Goal: Task Accomplishment & Management: Manage account settings

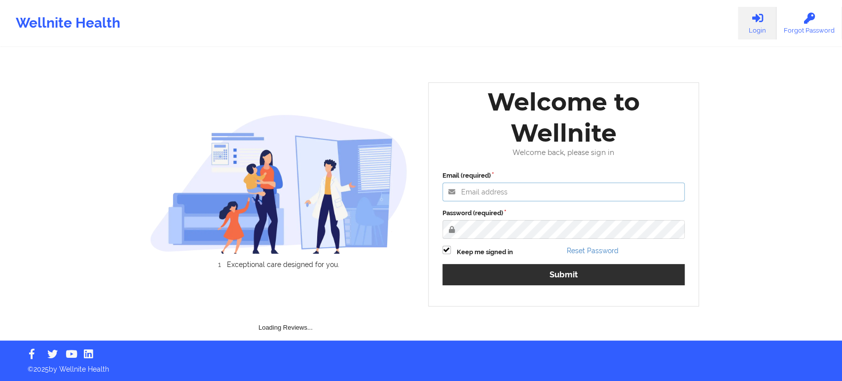
type input "[EMAIL_ADDRESS][DOMAIN_NAME]"
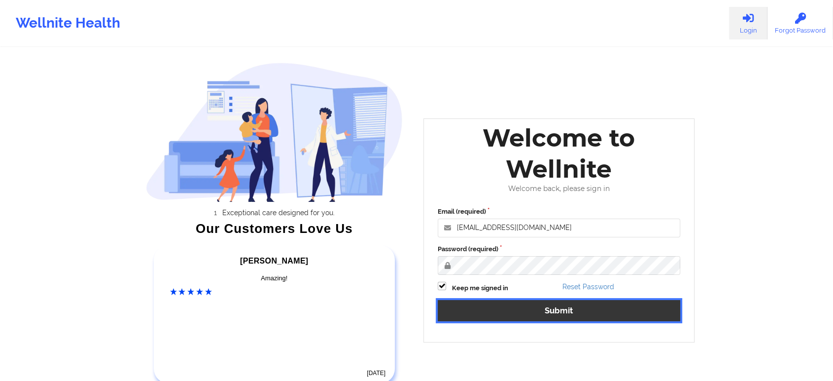
click at [521, 307] on button "Submit" at bounding box center [559, 310] width 243 height 21
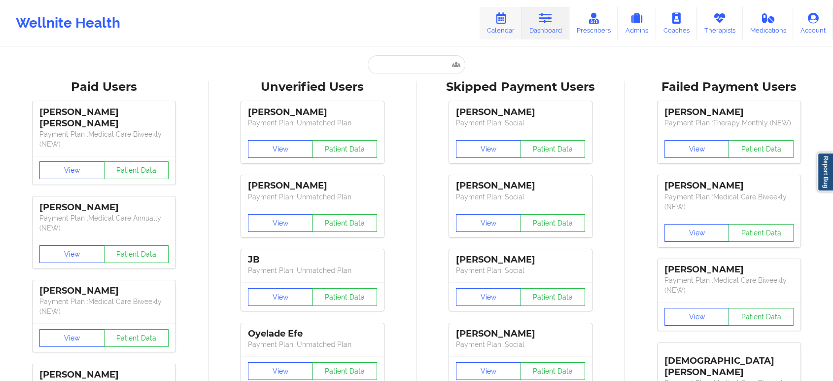
click at [501, 23] on icon at bounding box center [501, 18] width 13 height 11
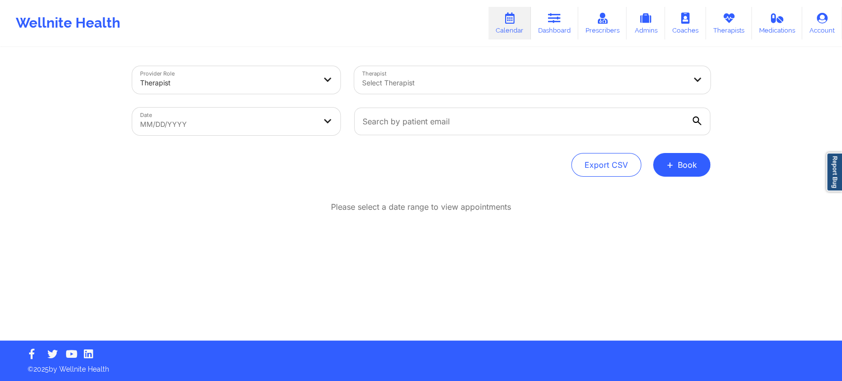
select select "2025-8"
select select "2025-9"
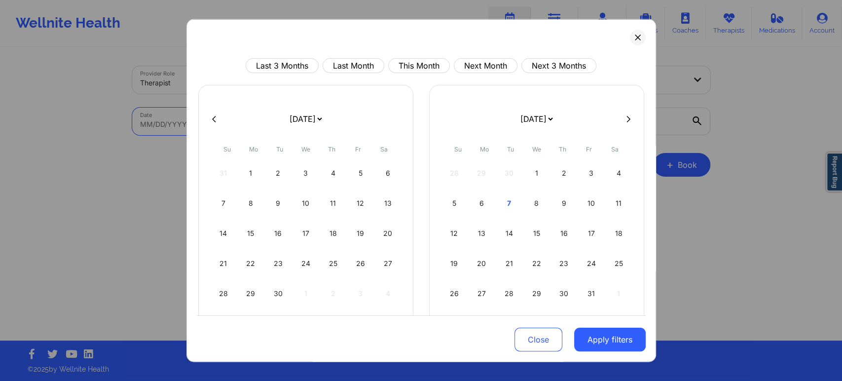
click at [241, 121] on body "Wellnite Health Calendar Dashboard Prescribers Admins Coaches Therapists Medica…" at bounding box center [421, 190] width 842 height 381
click at [428, 63] on button "This Month" at bounding box center [419, 65] width 62 height 15
select select "2025-9"
select select "2025-10"
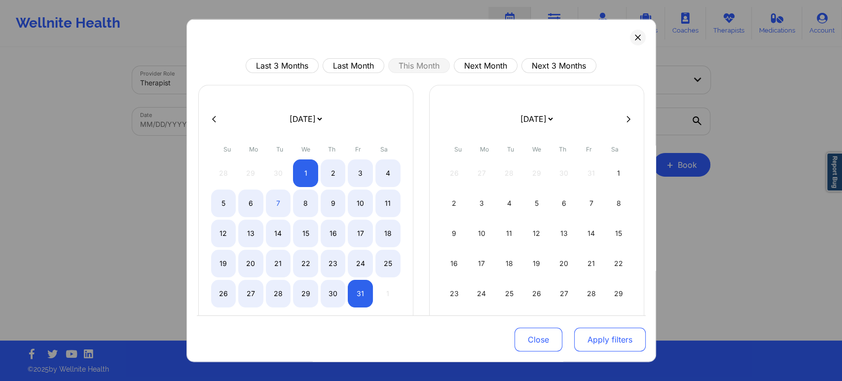
click at [610, 339] on button "Apply filters" at bounding box center [609, 339] width 71 height 24
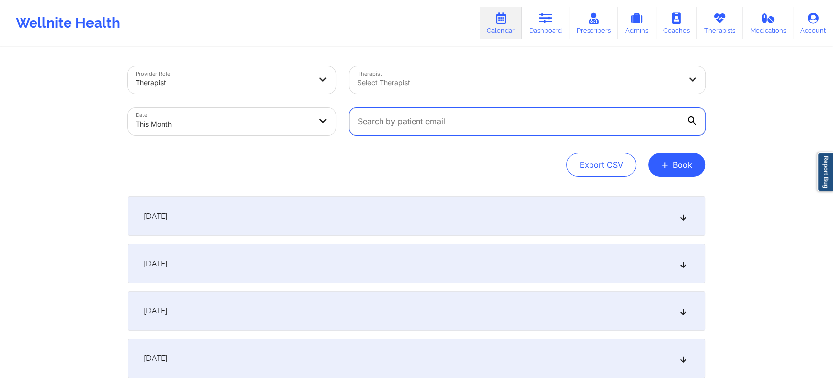
click at [424, 121] on input "text" at bounding box center [528, 121] width 356 height 28
paste input "[EMAIL_ADDRESS][DOMAIN_NAME]"
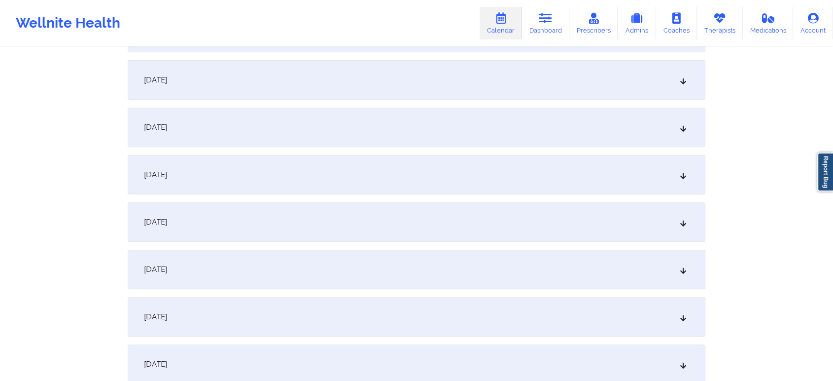
scroll to position [357, 0]
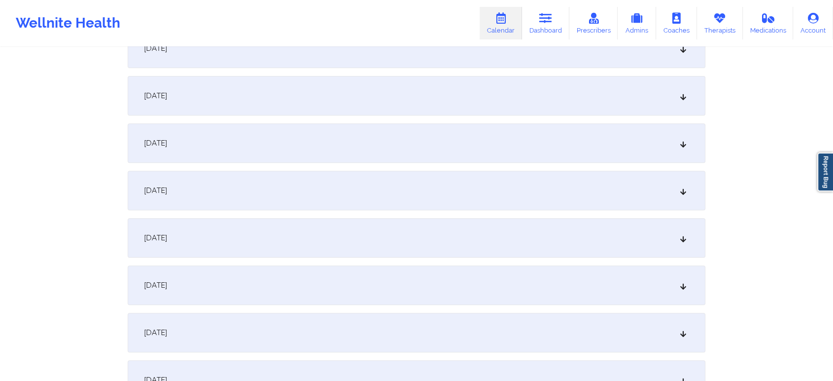
click at [526, 92] on div "[DATE]" at bounding box center [417, 95] width 578 height 39
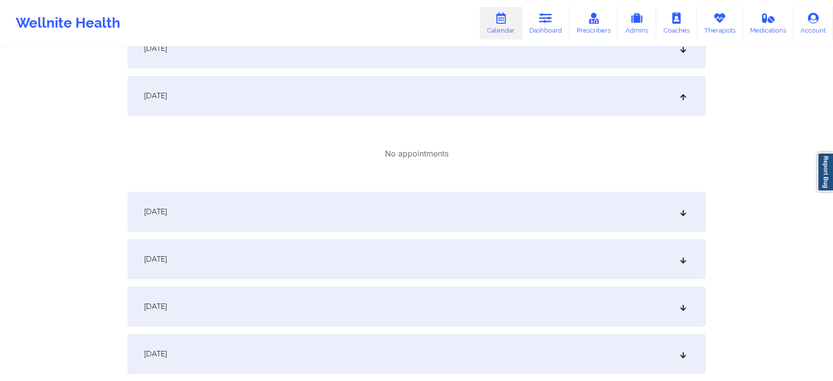
scroll to position [24, 0]
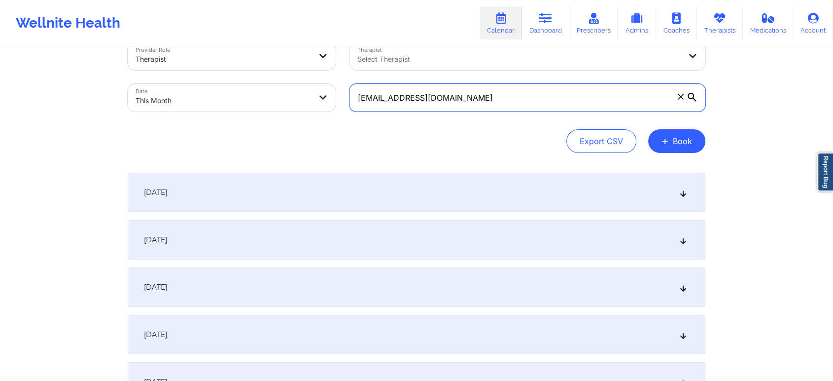
drag, startPoint x: 480, startPoint y: 98, endPoint x: 326, endPoint y: 87, distance: 154.2
click at [326, 87] on div "Provider Role Therapist Therapist Select Therapist Date This Month [EMAIL_ADDRE…" at bounding box center [417, 77] width 592 height 83
paste input "monicavaswani67@g"
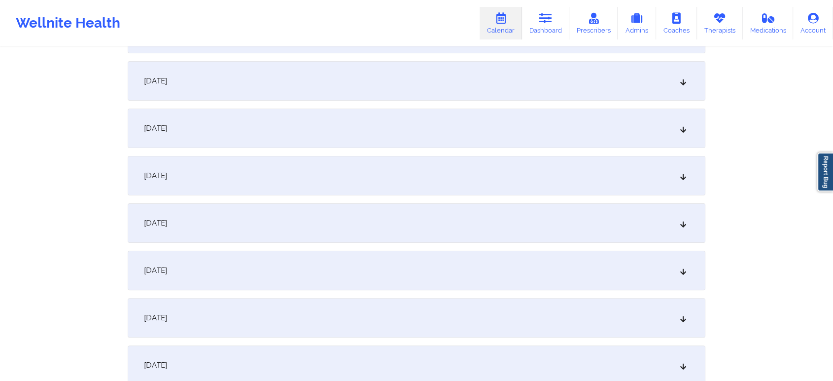
scroll to position [256, 0]
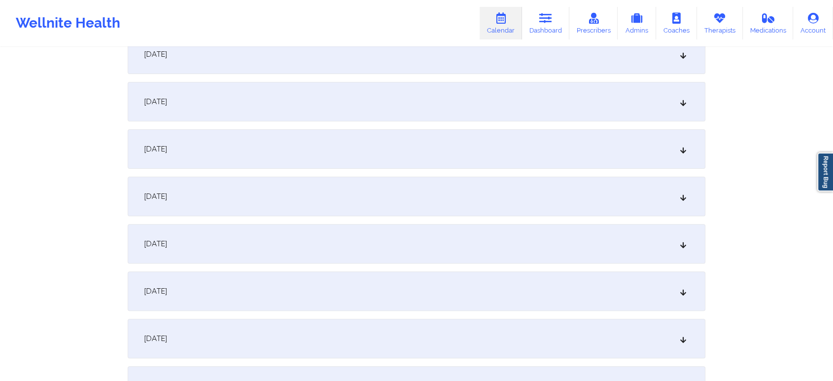
click at [397, 186] on div "[DATE]" at bounding box center [417, 196] width 578 height 39
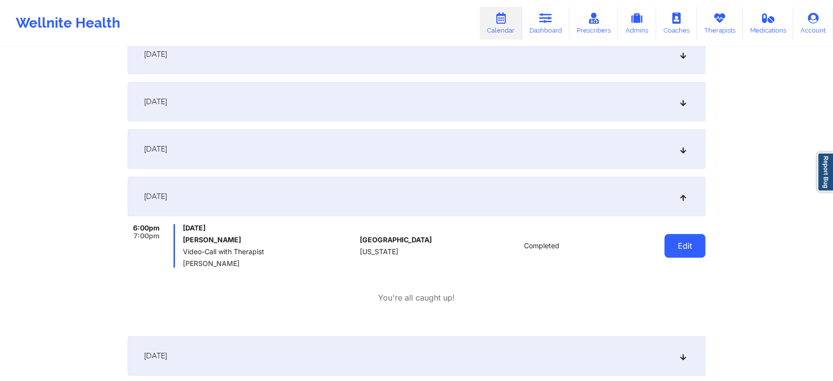
click at [672, 242] on button "Edit" at bounding box center [685, 246] width 41 height 24
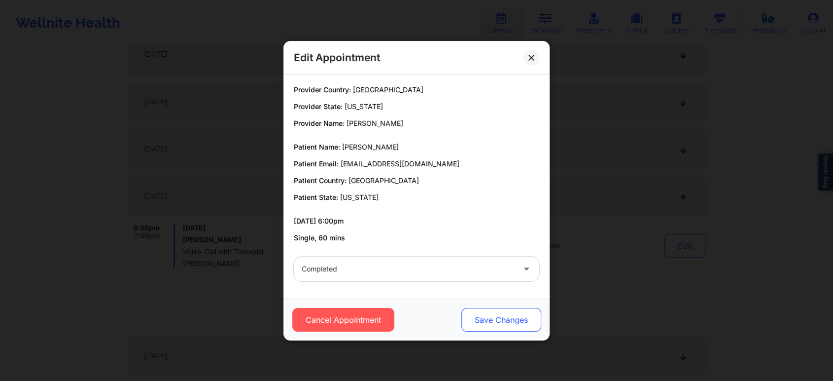
click at [491, 312] on button "Save Changes" at bounding box center [502, 320] width 80 height 24
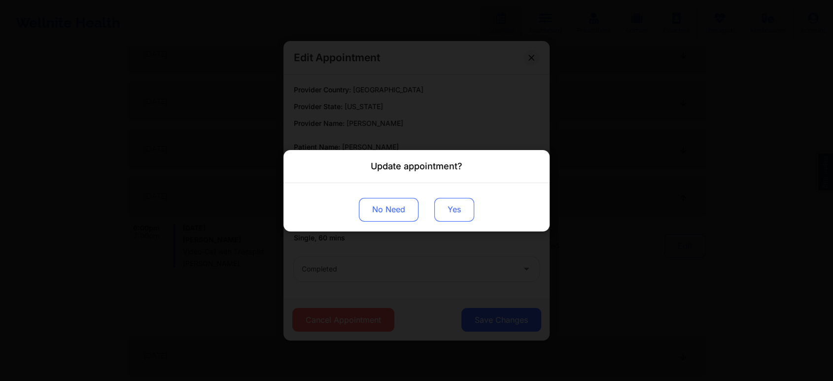
drag, startPoint x: 464, startPoint y: 223, endPoint x: 461, endPoint y: 208, distance: 15.7
click at [461, 208] on div "No Need Yes" at bounding box center [417, 206] width 266 height 48
click at [461, 208] on button "Yes" at bounding box center [454, 209] width 40 height 24
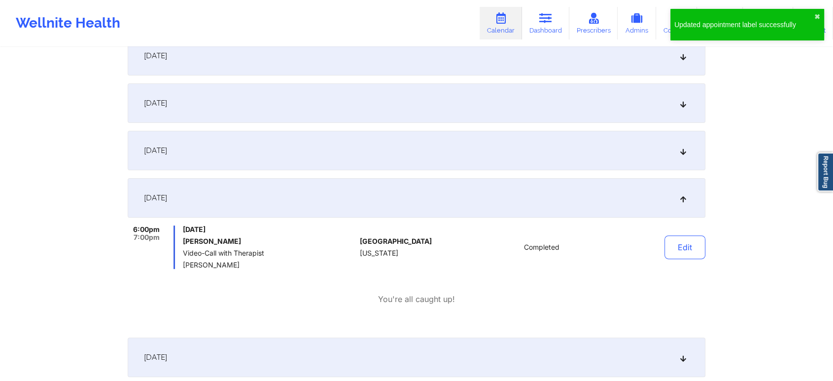
scroll to position [0, 0]
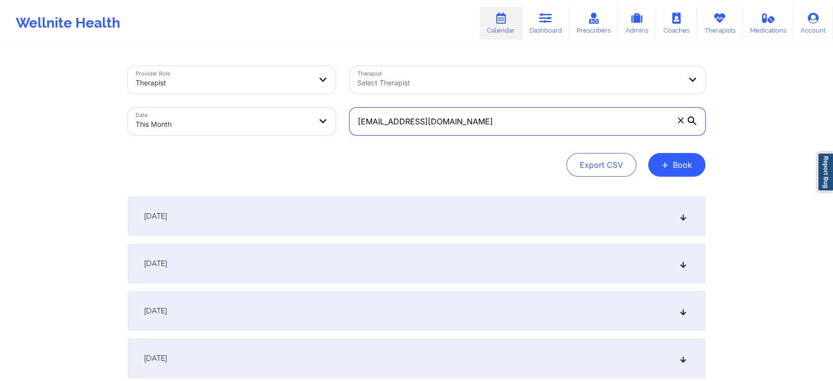
drag, startPoint x: 500, startPoint y: 124, endPoint x: 304, endPoint y: 160, distance: 199.0
click at [304, 160] on div "Provider Role Therapist Therapist Select Therapist Date This Month [EMAIL_ADDRE…" at bounding box center [417, 121] width 578 height 110
paste input "[EMAIL_ADDRESS]"
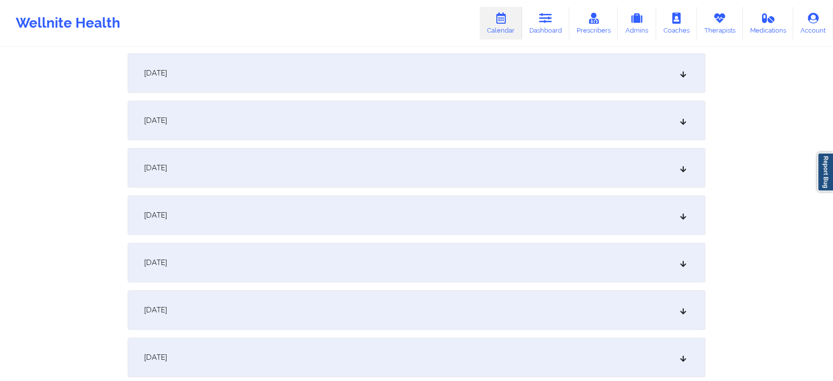
scroll to position [283, 0]
click at [454, 171] on div "[DATE]" at bounding box center [417, 169] width 578 height 39
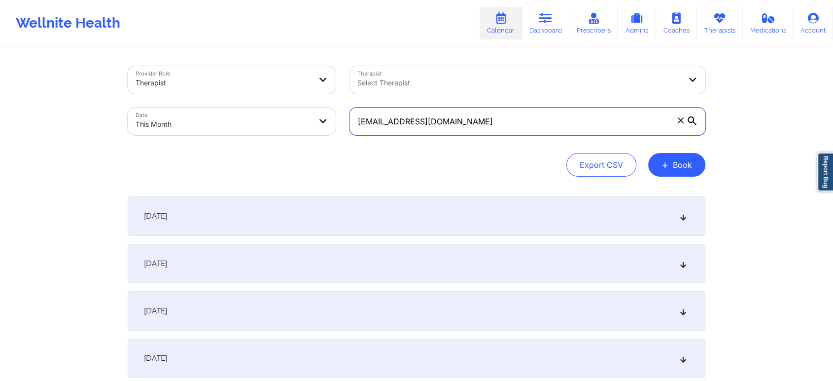
drag, startPoint x: 509, startPoint y: 114, endPoint x: 352, endPoint y: 170, distance: 166.9
click at [352, 170] on div "Provider Role Therapist Therapist Select Therapist Date This Month [EMAIL_ADDRE…" at bounding box center [417, 121] width 578 height 110
paste input "[EMAIL_ADDRESS]"
paste input "[EMAIL_ADDRESS][DOMAIN_NAME]"
drag, startPoint x: 540, startPoint y: 122, endPoint x: 307, endPoint y: 125, distance: 232.8
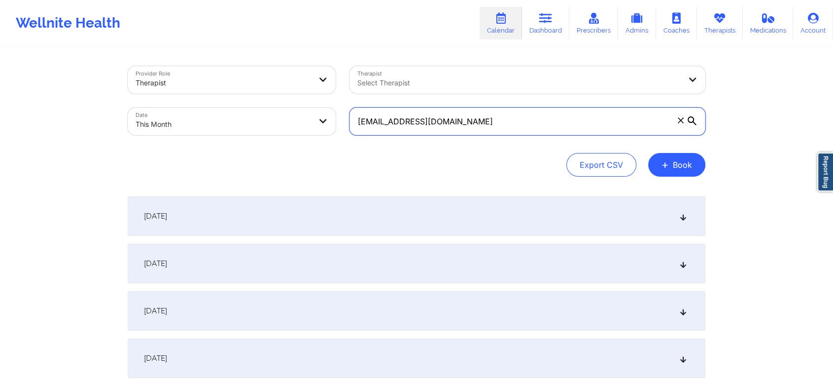
click at [307, 125] on div "Provider Role Therapist Therapist Select Therapist Date This Month [EMAIL_ADDRE…" at bounding box center [417, 100] width 592 height 83
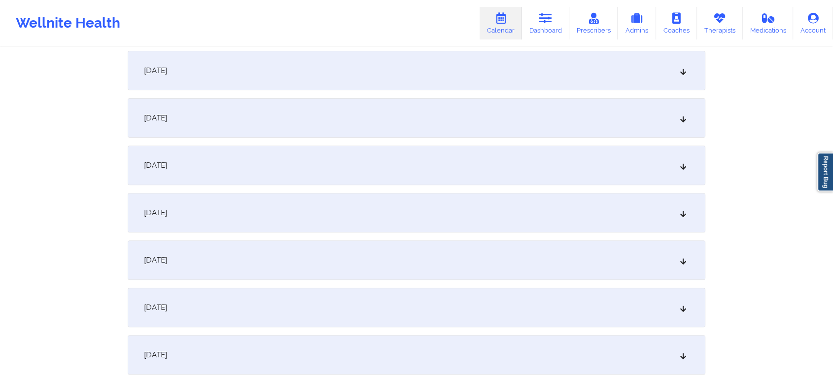
scroll to position [298, 0]
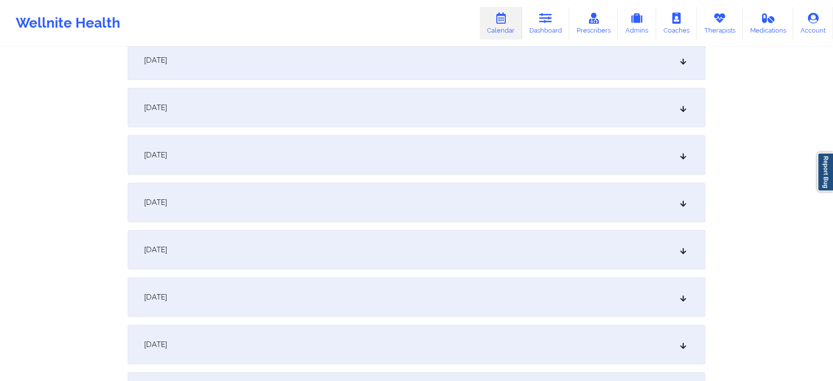
click at [586, 155] on div "[DATE]" at bounding box center [417, 154] width 578 height 39
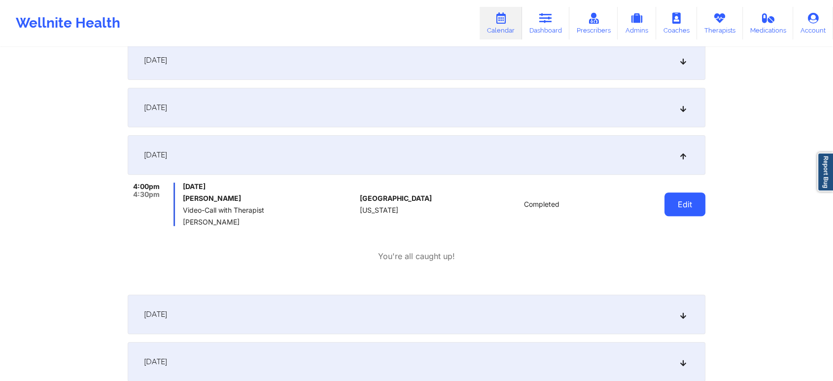
click at [679, 214] on button "Edit" at bounding box center [685, 204] width 41 height 24
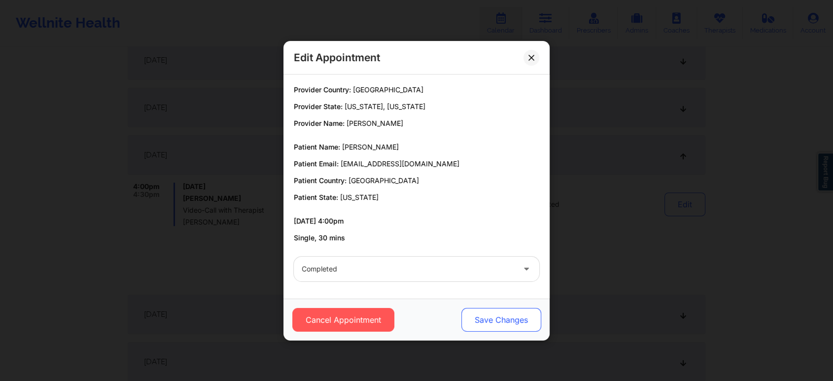
click at [509, 326] on button "Save Changes" at bounding box center [502, 320] width 80 height 24
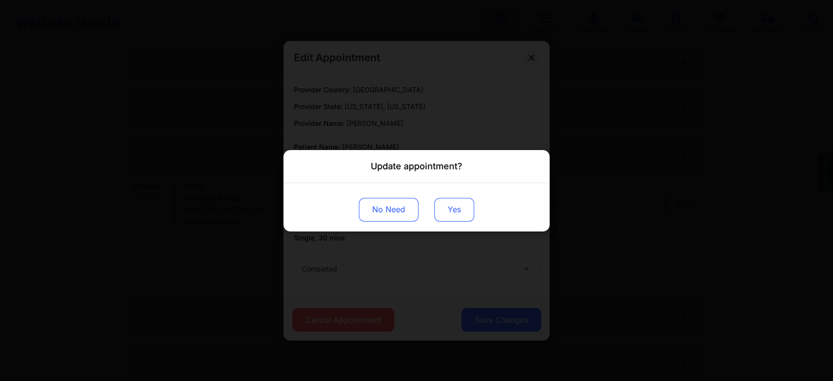
click at [449, 212] on button "Yes" at bounding box center [454, 209] width 40 height 24
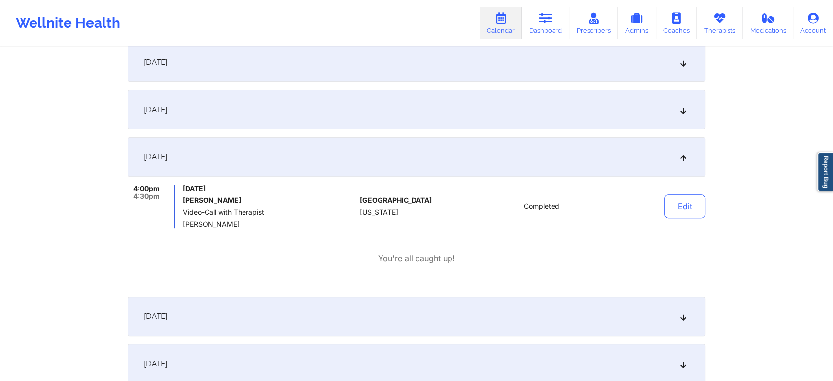
scroll to position [0, 0]
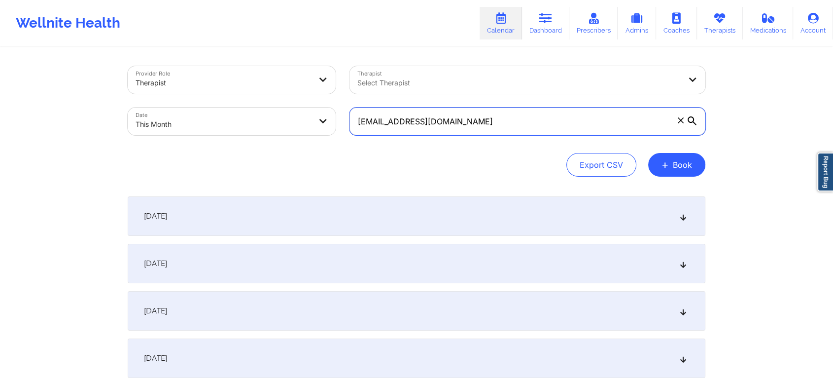
drag, startPoint x: 506, startPoint y: 124, endPoint x: 238, endPoint y: 137, distance: 268.6
click at [238, 137] on div "Provider Role Therapist Therapist Select Therapist Date This Month [EMAIL_ADDRE…" at bounding box center [417, 100] width 592 height 83
paste input "lyzkarinn14"
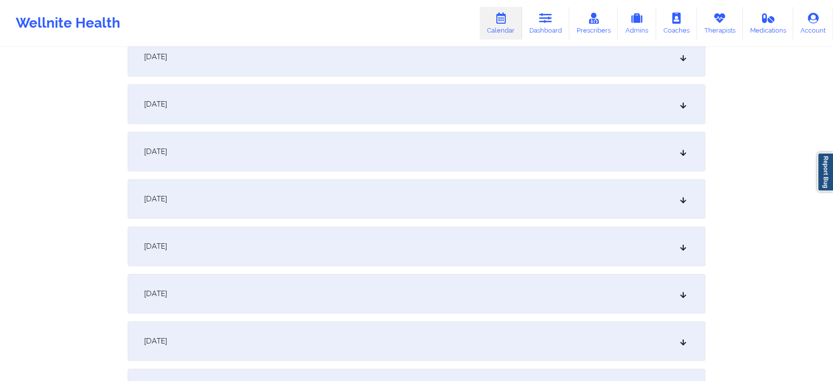
scroll to position [351, 0]
click at [286, 134] on div "[DATE]" at bounding box center [417, 149] width 578 height 39
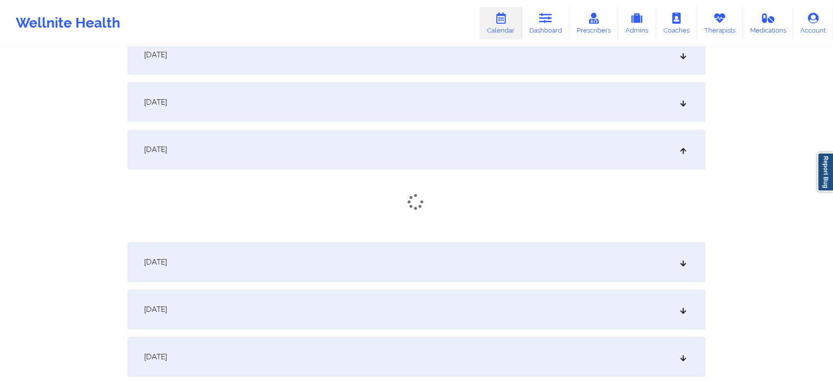
click at [300, 101] on div "[DATE]" at bounding box center [417, 101] width 578 height 39
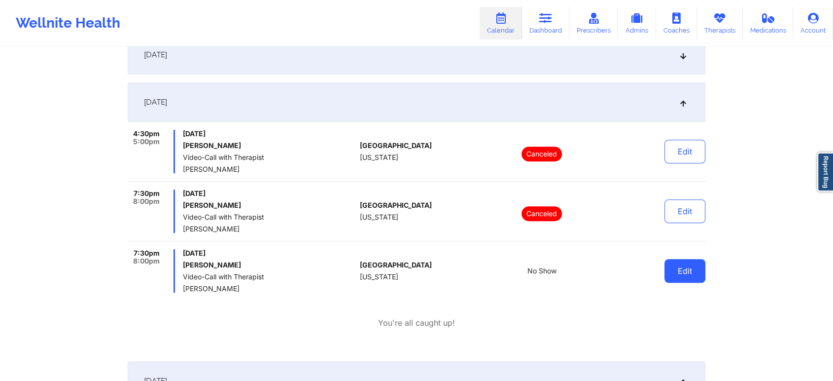
click at [665, 274] on button "Edit" at bounding box center [685, 271] width 41 height 24
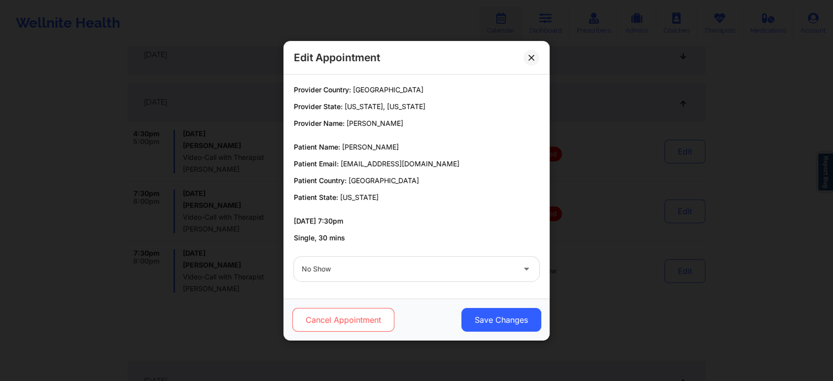
click at [357, 318] on button "Cancel Appointment" at bounding box center [343, 320] width 102 height 24
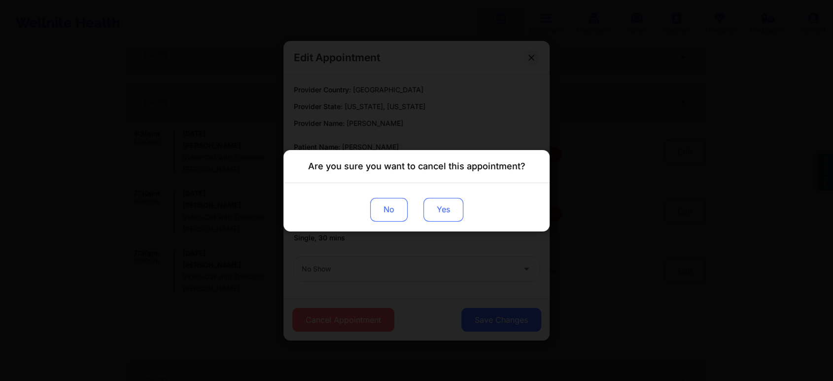
click at [430, 203] on button "Yes" at bounding box center [444, 209] width 40 height 24
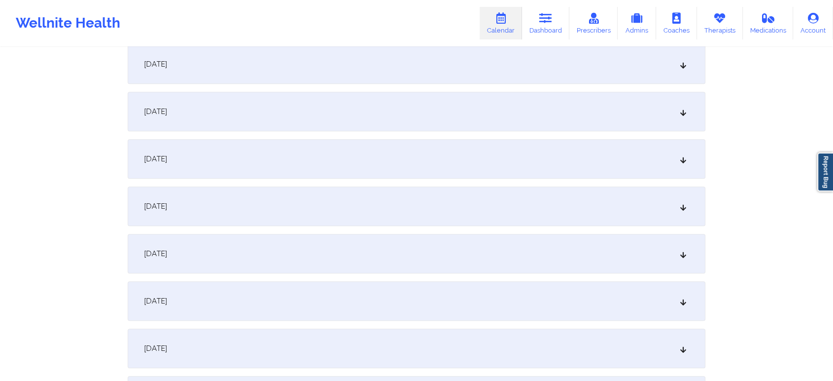
scroll to position [1006, 0]
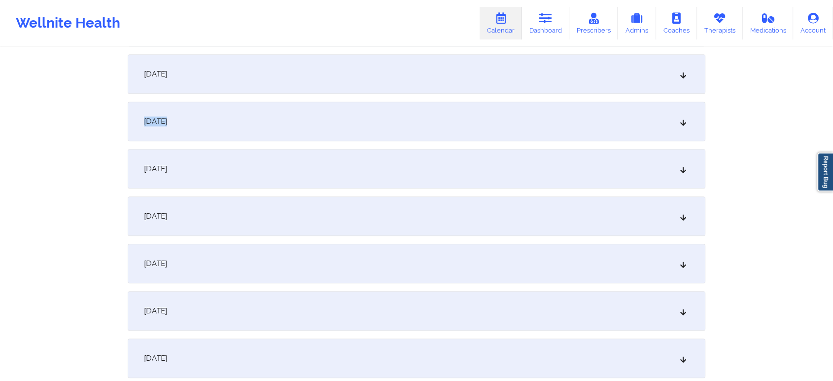
drag, startPoint x: 441, startPoint y: 87, endPoint x: 439, endPoint y: 117, distance: 30.7
click at [439, 117] on div "[DATE] No appointments [DATE] No appointments [DATE] No appointments [DATE] No …" at bounding box center [417, 91] width 578 height 1803
click at [439, 117] on div "[DATE]" at bounding box center [417, 121] width 578 height 39
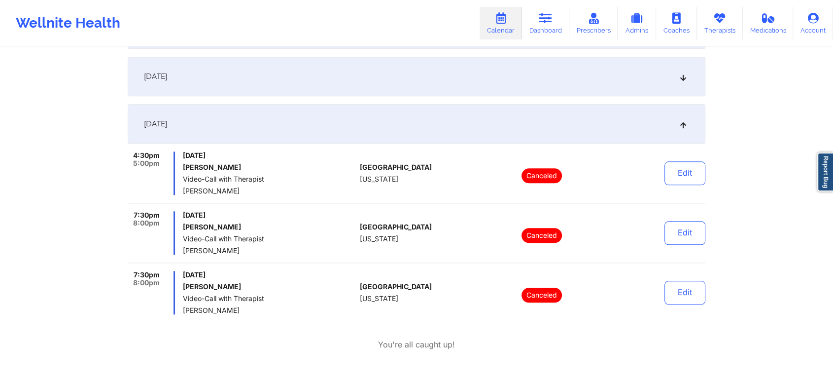
scroll to position [15, 0]
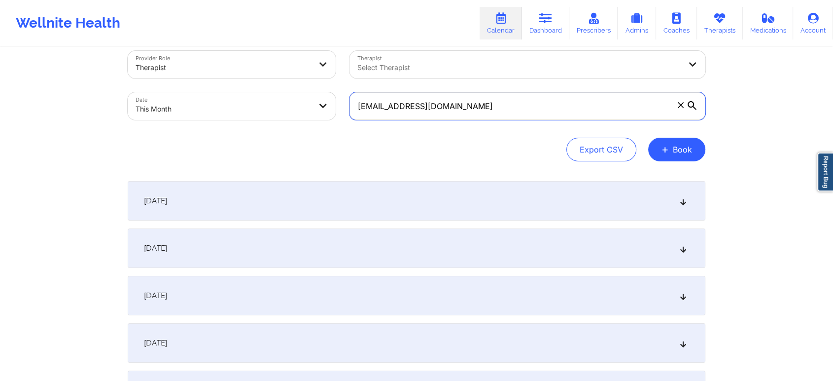
drag, startPoint x: 505, startPoint y: 104, endPoint x: 306, endPoint y: 98, distance: 199.3
click at [306, 98] on div "Provider Role Therapist Therapist Select Therapist Date This Month [EMAIL_ADDRE…" at bounding box center [417, 85] width 592 height 83
paste input "nicolevergara93"
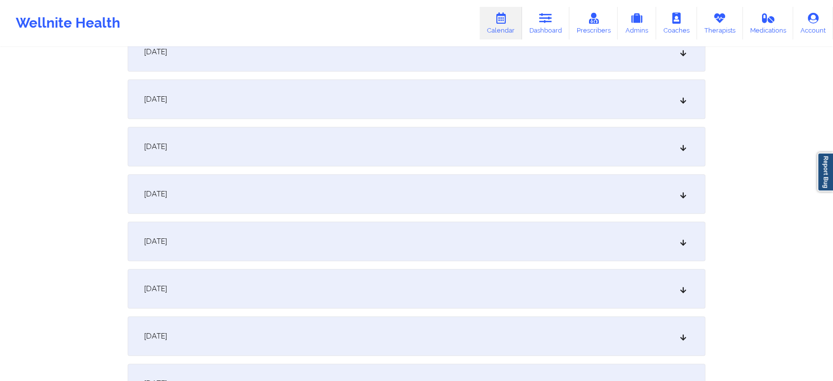
scroll to position [356, 0]
click at [376, 88] on div "[DATE]" at bounding box center [417, 96] width 578 height 39
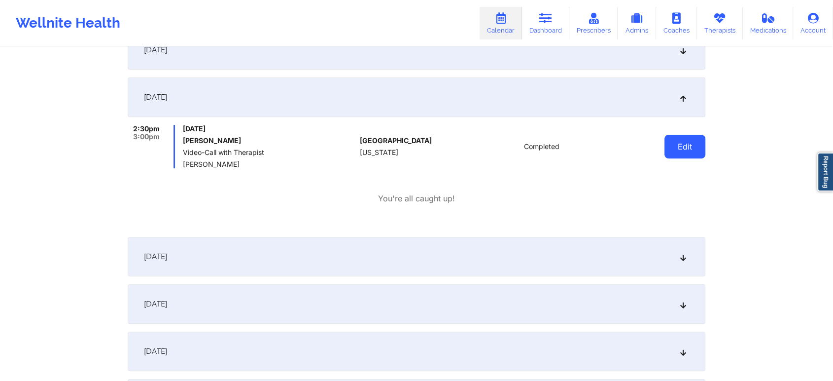
click at [681, 153] on button "Edit" at bounding box center [685, 147] width 41 height 24
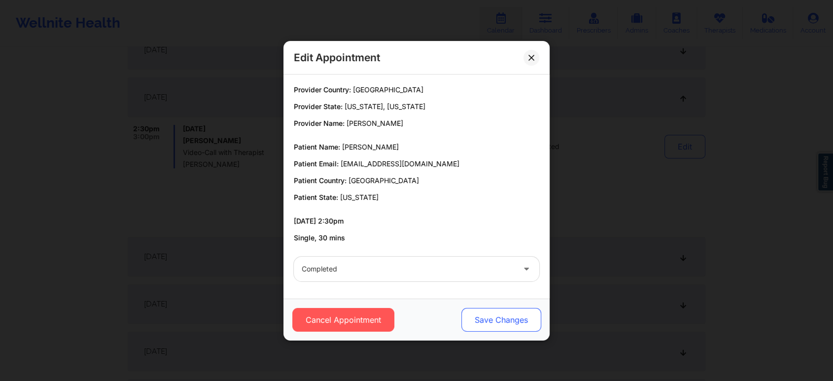
click at [487, 321] on button "Save Changes" at bounding box center [502, 320] width 80 height 24
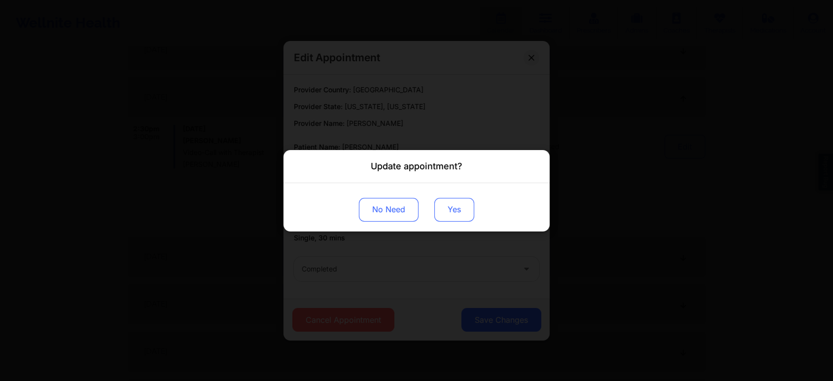
click at [445, 200] on button "Yes" at bounding box center [454, 209] width 40 height 24
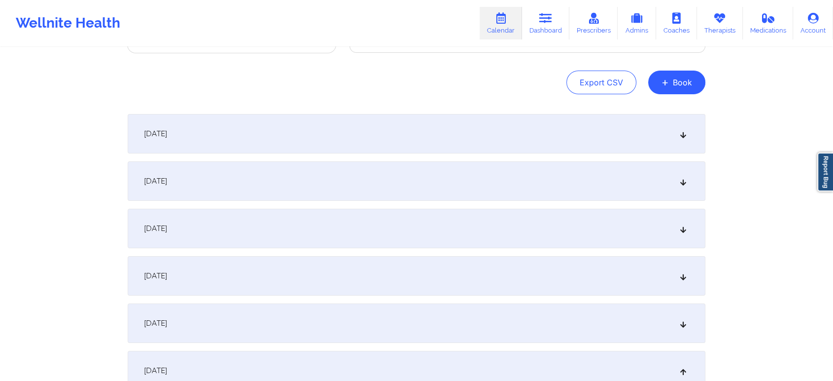
scroll to position [0, 0]
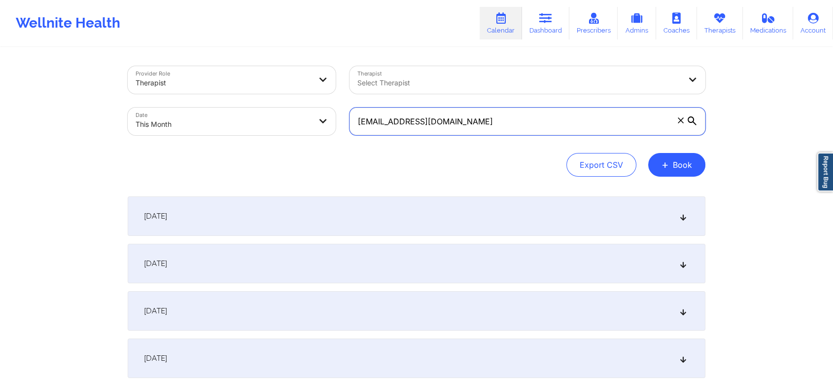
drag, startPoint x: 517, startPoint y: 114, endPoint x: 333, endPoint y: 126, distance: 183.8
click at [333, 126] on div "Provider Role Therapist Therapist Select Therapist Date This Month [EMAIL_ADDRE…" at bounding box center [417, 100] width 592 height 83
paste input "[EMAIL_ADDRESS]"
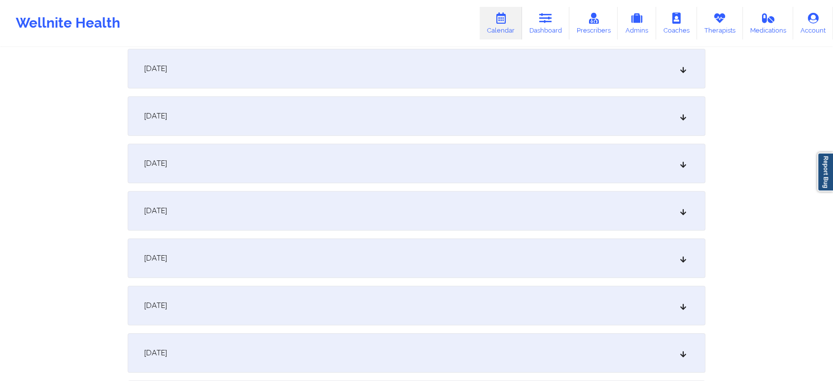
scroll to position [389, 0]
click at [440, 65] on div "[DATE]" at bounding box center [417, 63] width 578 height 39
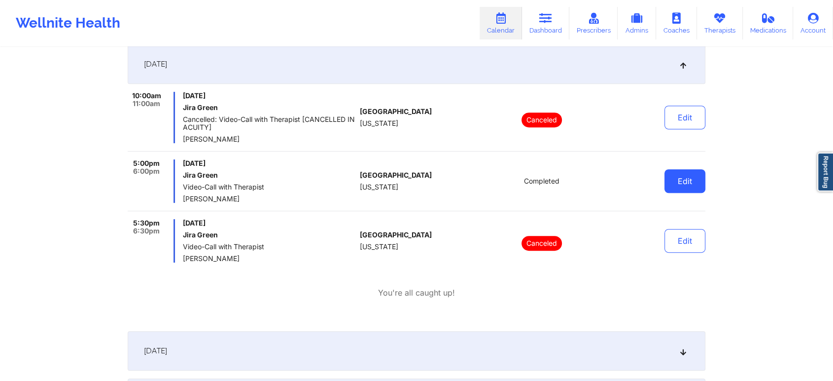
click at [696, 187] on button "Edit" at bounding box center [685, 181] width 41 height 24
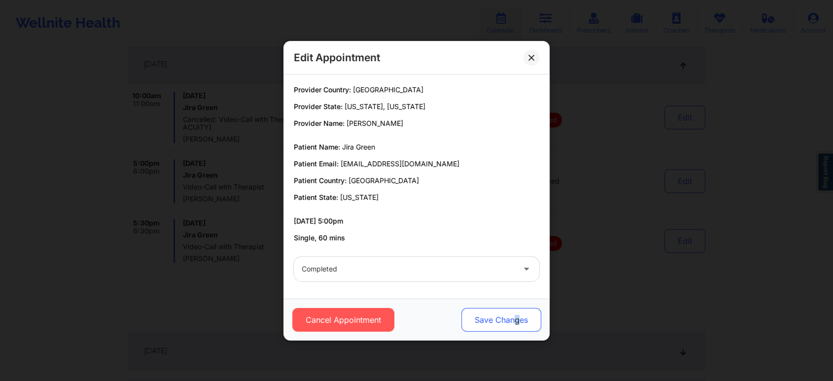
drag, startPoint x: 520, startPoint y: 306, endPoint x: 514, endPoint y: 312, distance: 8.7
click at [514, 312] on div "Cancel Appointment Save Changes" at bounding box center [417, 319] width 266 height 42
click at [514, 312] on button "Save Changes" at bounding box center [502, 320] width 80 height 24
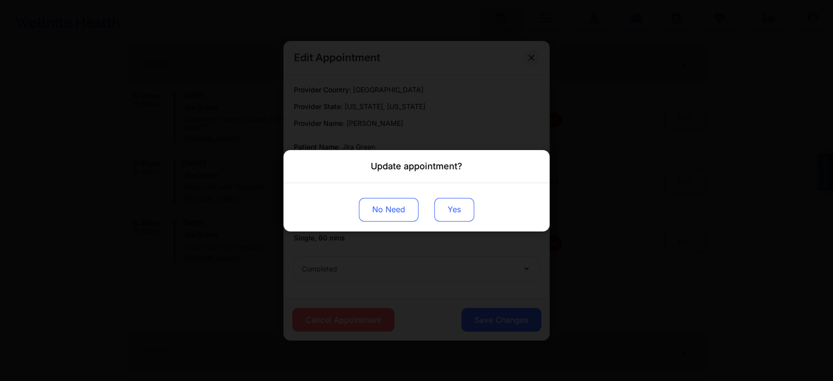
click at [450, 206] on button "Yes" at bounding box center [454, 209] width 40 height 24
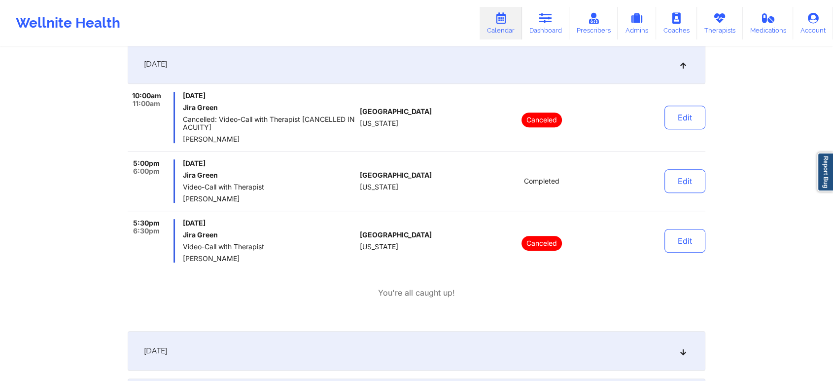
scroll to position [0, 0]
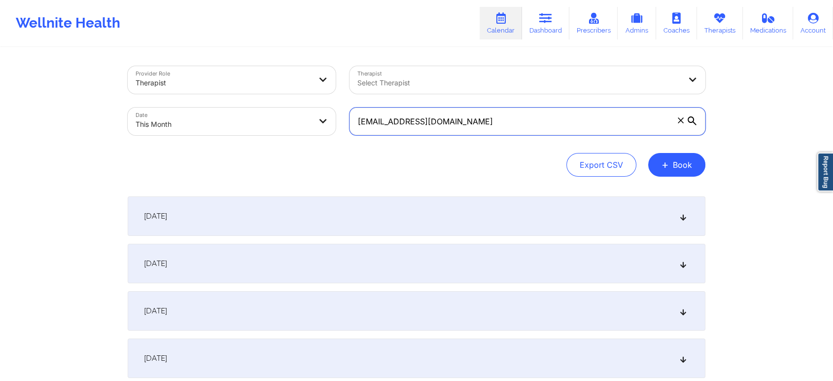
drag, startPoint x: 490, startPoint y: 118, endPoint x: 239, endPoint y: 145, distance: 252.9
click at [239, 145] on div "Provider Role Therapist Therapist Select Therapist Date This Month [EMAIL_ADDRE…" at bounding box center [417, 121] width 578 height 110
paste input "[EMAIL_ADDRESS]"
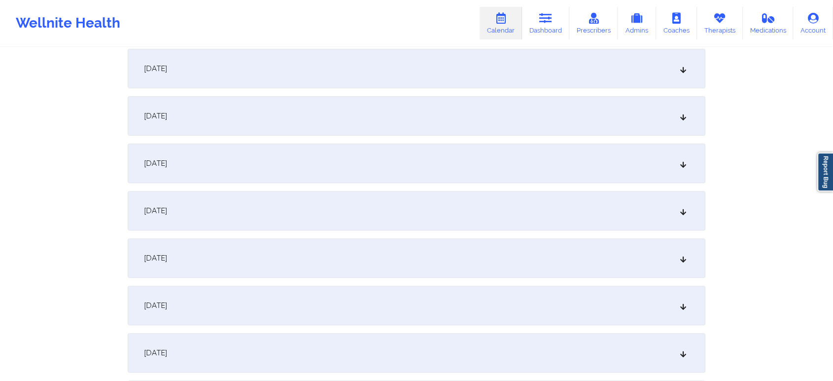
scroll to position [292, 0]
click at [610, 163] on div "[DATE]" at bounding box center [417, 160] width 578 height 39
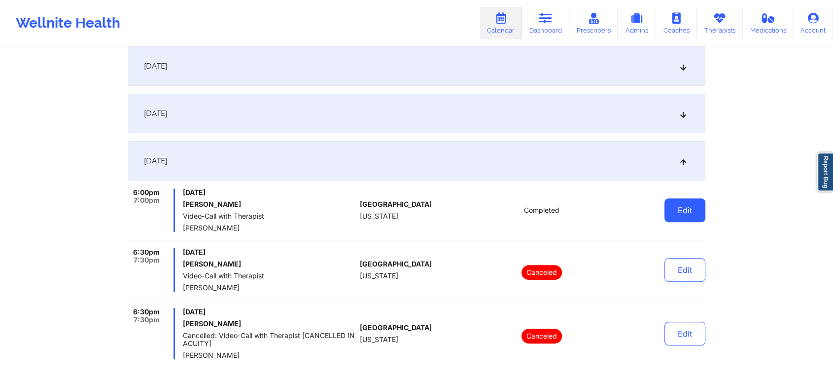
drag, startPoint x: 669, startPoint y: 192, endPoint x: 681, endPoint y: 202, distance: 15.1
click at [681, 202] on div "Edit" at bounding box center [659, 209] width 91 height 43
click at [681, 202] on button "Edit" at bounding box center [685, 210] width 41 height 24
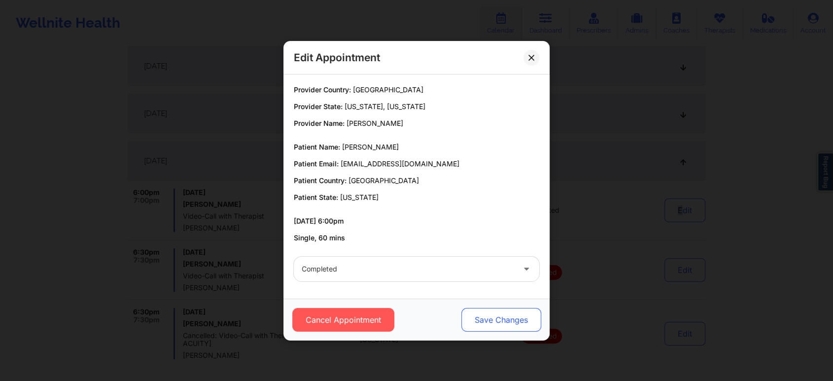
click at [497, 308] on button "Save Changes" at bounding box center [502, 320] width 80 height 24
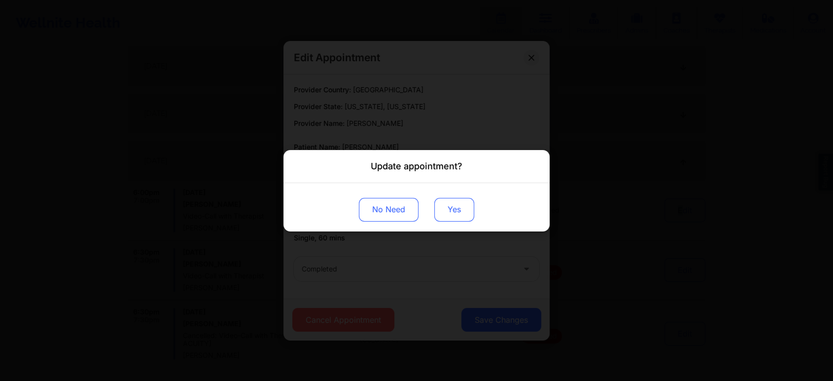
click at [457, 215] on button "Yes" at bounding box center [454, 209] width 40 height 24
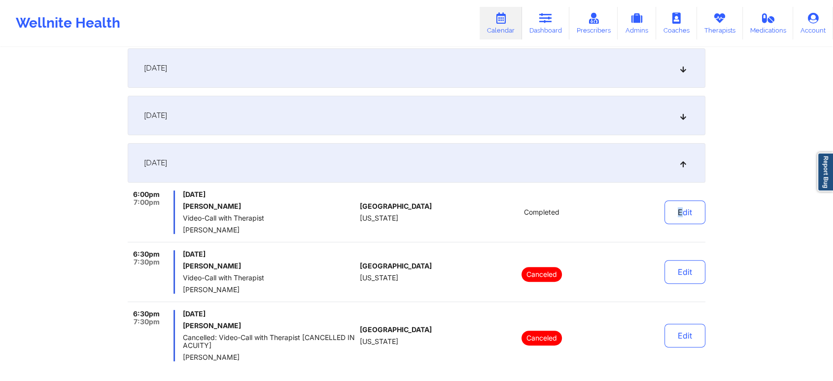
scroll to position [0, 0]
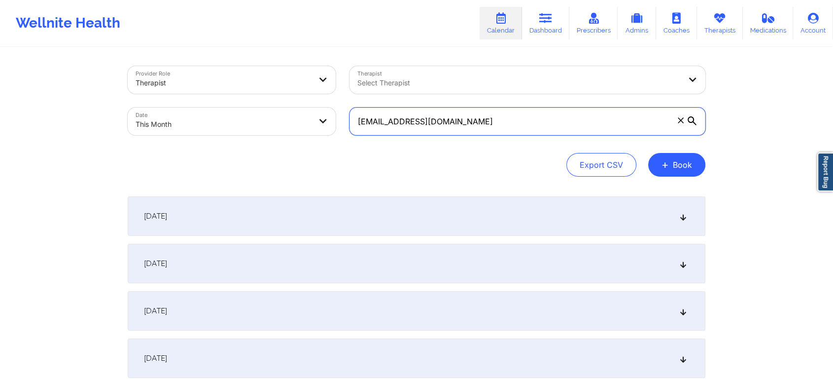
drag, startPoint x: 497, startPoint y: 129, endPoint x: 327, endPoint y: 124, distance: 169.7
click at [327, 124] on div "Provider Role Therapist Therapist Select Therapist Date This Month [EMAIL_ADDRE…" at bounding box center [417, 100] width 592 height 83
paste input "crohorner"
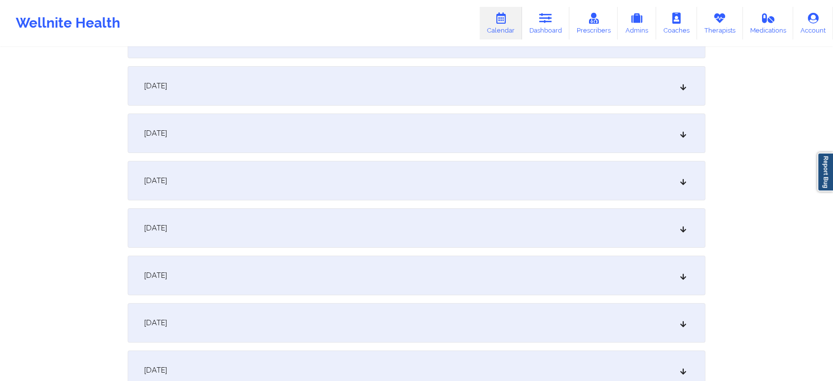
scroll to position [181, 0]
click at [590, 259] on div "[DATE]" at bounding box center [417, 270] width 578 height 39
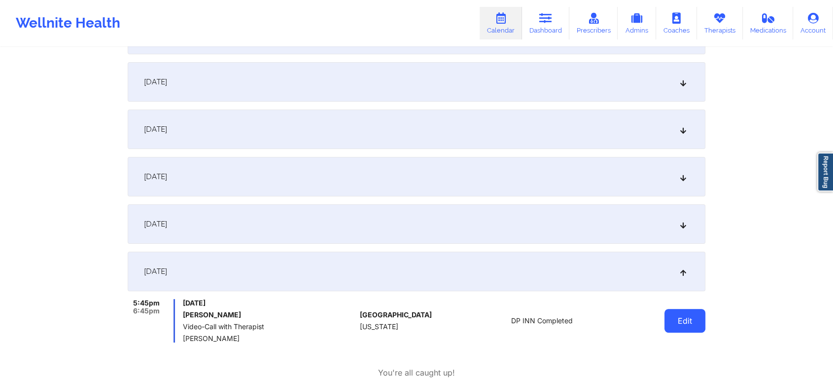
drag, startPoint x: 677, startPoint y: 307, endPoint x: 679, endPoint y: 324, distance: 17.9
click at [679, 324] on div "Edit" at bounding box center [659, 320] width 91 height 43
click at [679, 324] on button "Edit" at bounding box center [685, 321] width 41 height 24
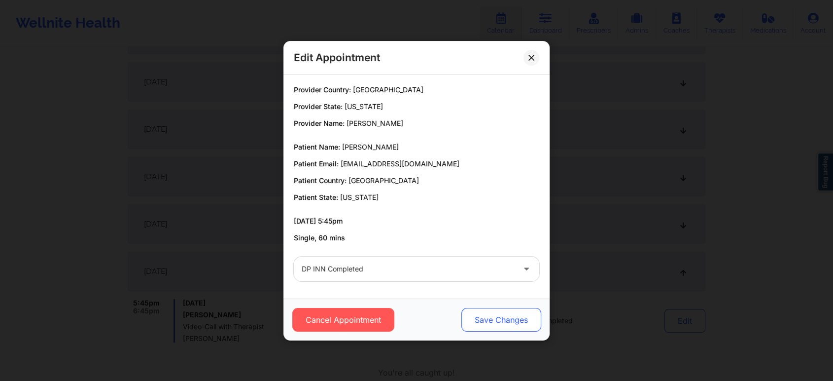
click at [517, 313] on button "Save Changes" at bounding box center [502, 320] width 80 height 24
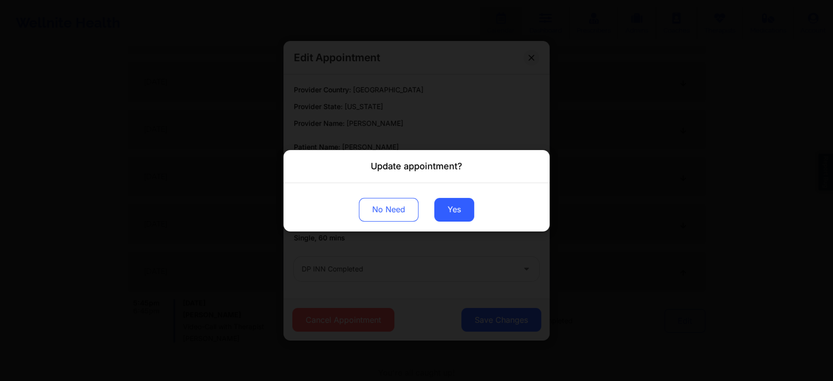
click at [454, 191] on div "No Need Yes" at bounding box center [417, 206] width 266 height 48
drag, startPoint x: 454, startPoint y: 191, endPoint x: 450, endPoint y: 212, distance: 21.1
click at [450, 212] on div "No Need Yes" at bounding box center [417, 206] width 266 height 48
click at [450, 212] on button "Yes" at bounding box center [454, 209] width 40 height 24
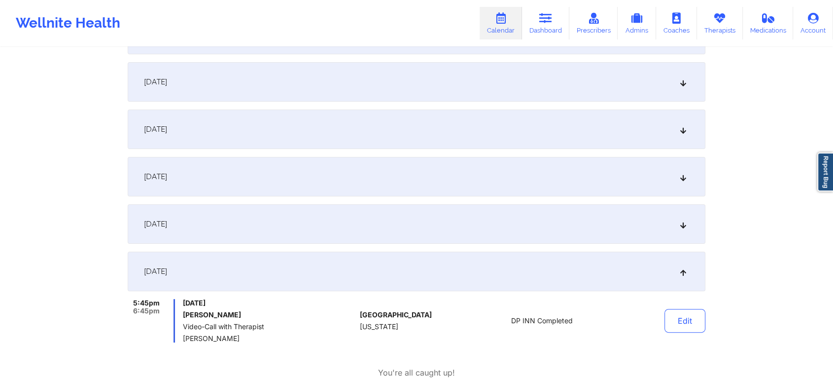
scroll to position [0, 0]
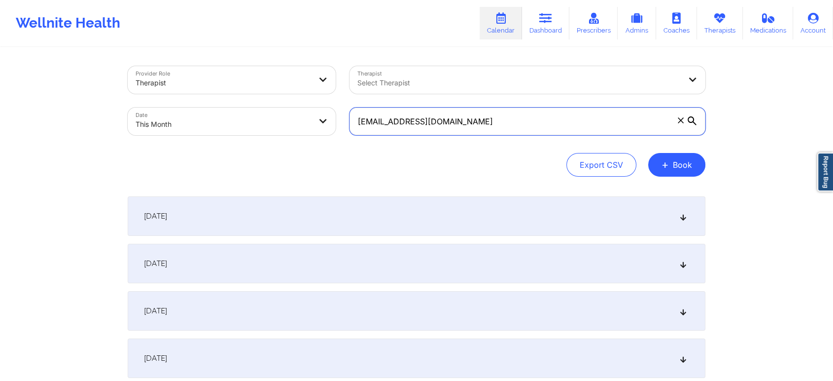
drag, startPoint x: 467, startPoint y: 127, endPoint x: 232, endPoint y: 147, distance: 236.1
click at [232, 147] on div "Provider Role Therapist Therapist Select Therapist Date This Month [EMAIL_ADDRE…" at bounding box center [417, 121] width 578 height 110
paste input "eoriol04"
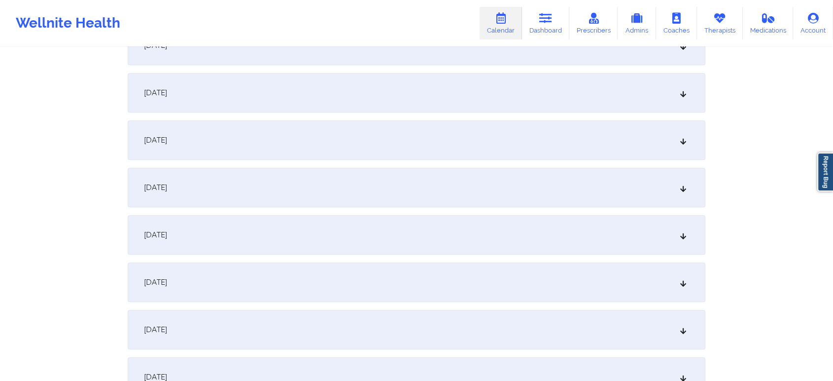
scroll to position [323, 0]
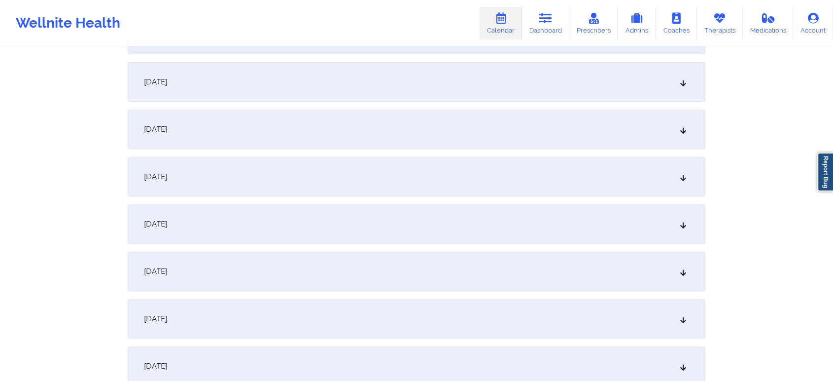
drag, startPoint x: 403, startPoint y: 166, endPoint x: 340, endPoint y: 146, distance: 66.1
click at [340, 146] on div "[DATE]" at bounding box center [417, 128] width 578 height 39
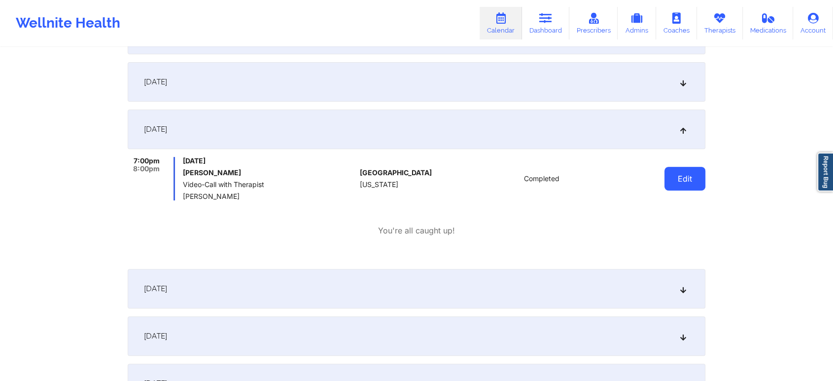
click at [701, 184] on button "Edit" at bounding box center [685, 179] width 41 height 24
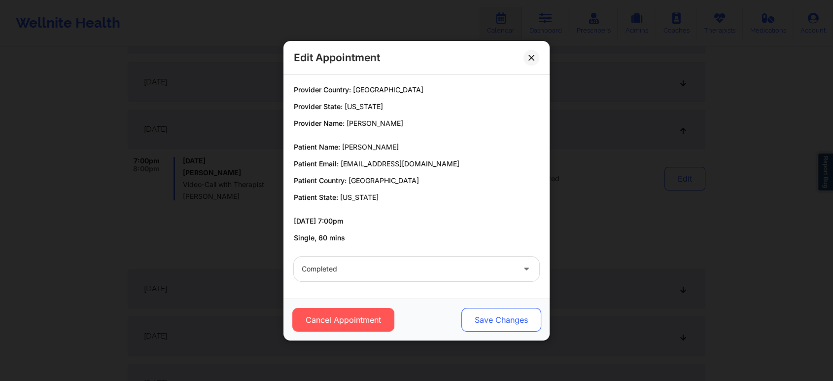
click at [485, 311] on button "Save Changes" at bounding box center [502, 320] width 80 height 24
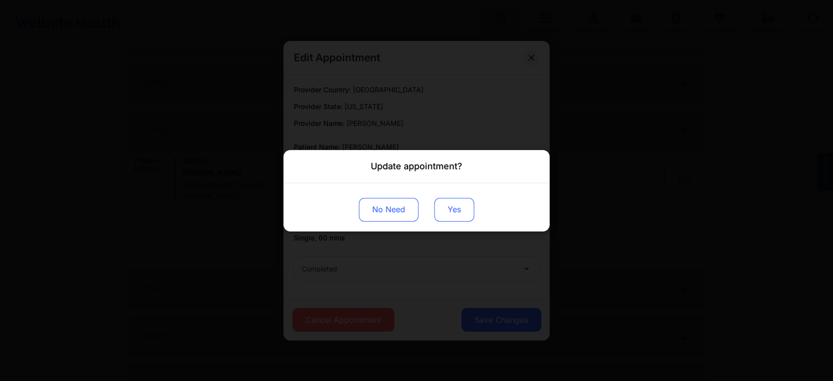
click at [450, 204] on button "Yes" at bounding box center [454, 209] width 40 height 24
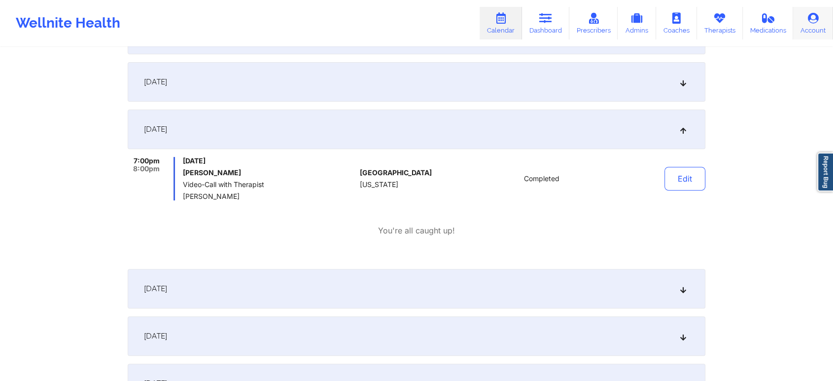
scroll to position [0, 0]
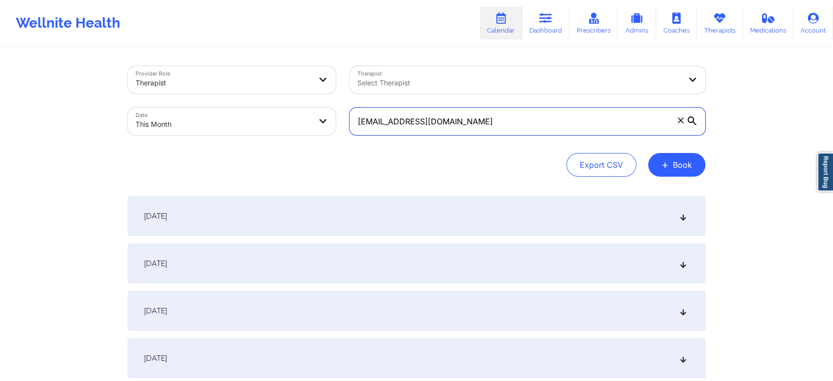
drag, startPoint x: 497, startPoint y: 117, endPoint x: 218, endPoint y: 158, distance: 281.7
click at [218, 158] on div "Provider Role Therapist Therapist Select Therapist Date This Month [EMAIL_ADDRE…" at bounding box center [417, 121] width 578 height 110
paste input "[PERSON_NAME].mitchxelle"
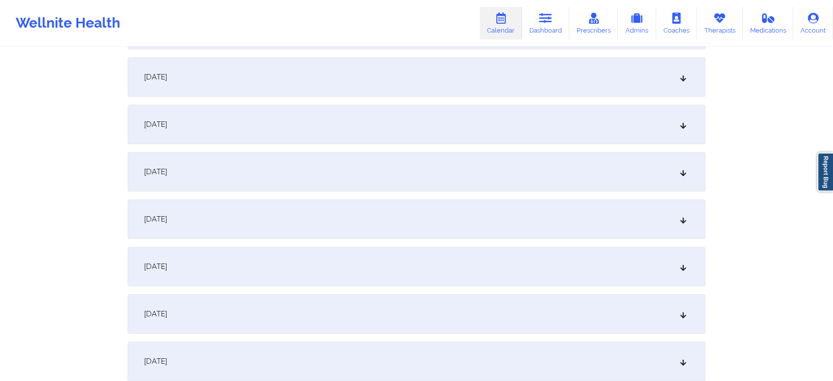
scroll to position [359, 0]
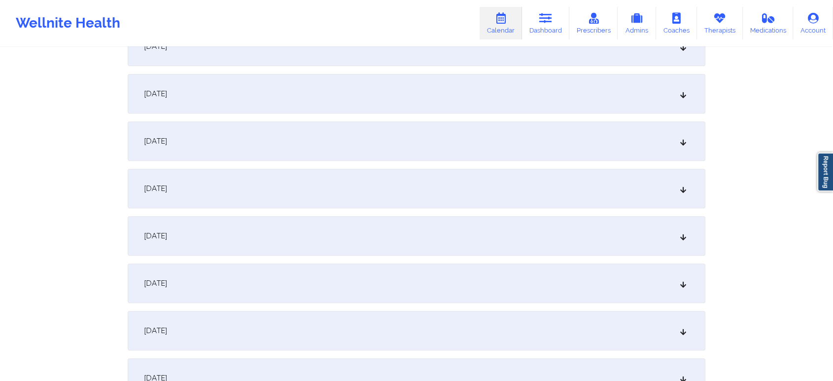
click at [529, 83] on div "[DATE]" at bounding box center [417, 93] width 578 height 39
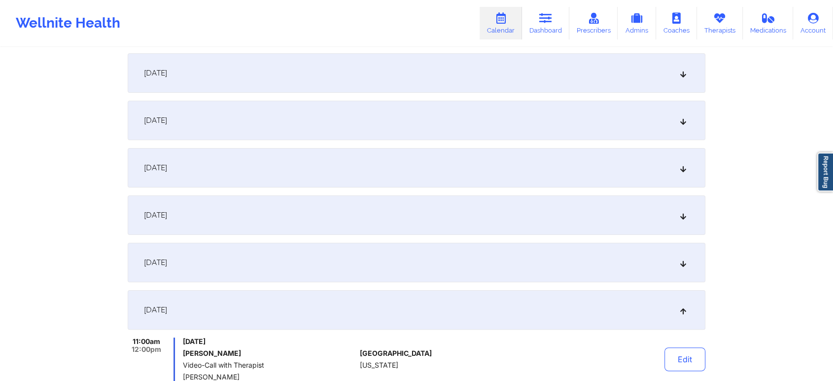
scroll to position [0, 0]
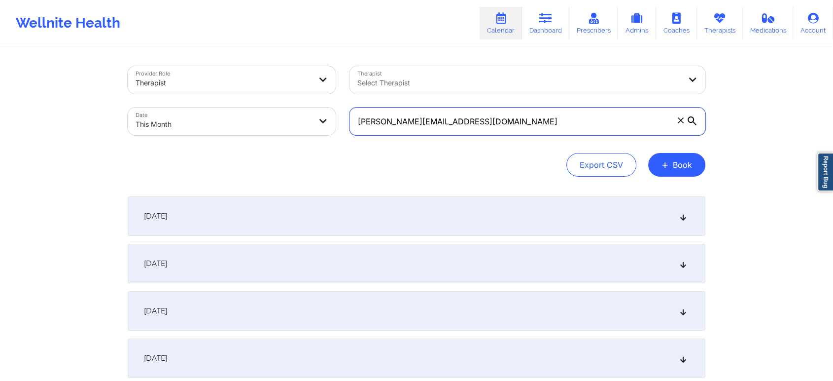
drag, startPoint x: 498, startPoint y: 133, endPoint x: 237, endPoint y: 132, distance: 260.4
click at [237, 132] on div "Provider Role Therapist Therapist Select Therapist Date This Month [PERSON_NAME…" at bounding box center [417, 100] width 592 height 83
paste input "nmgiordano95"
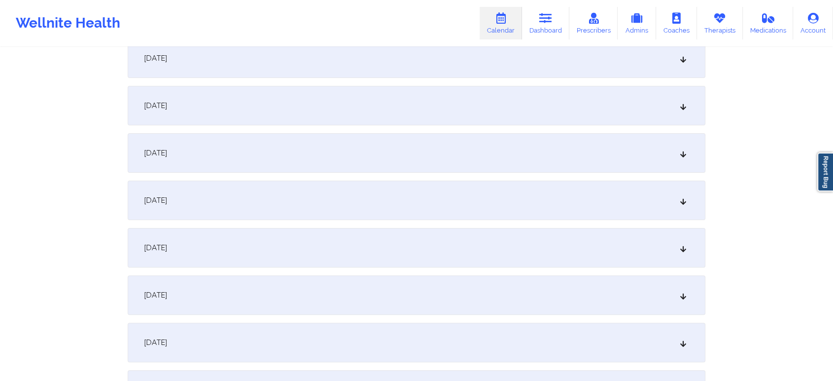
scroll to position [258, 0]
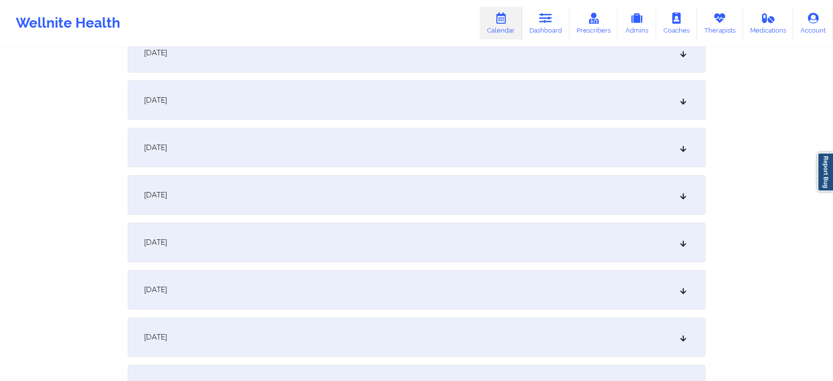
click at [584, 179] on div "[DATE]" at bounding box center [417, 194] width 578 height 39
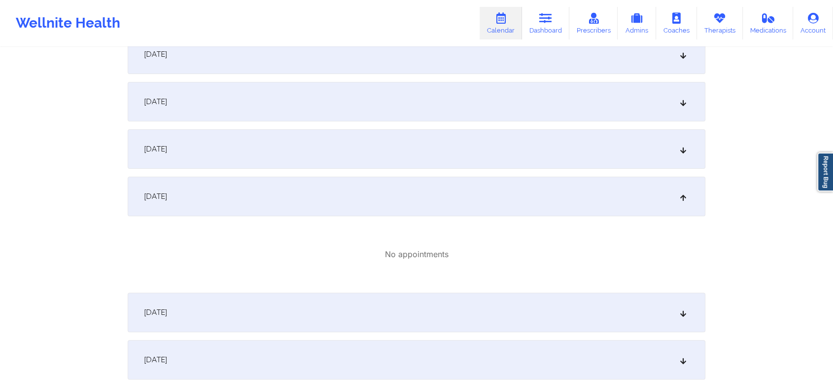
scroll to position [0, 0]
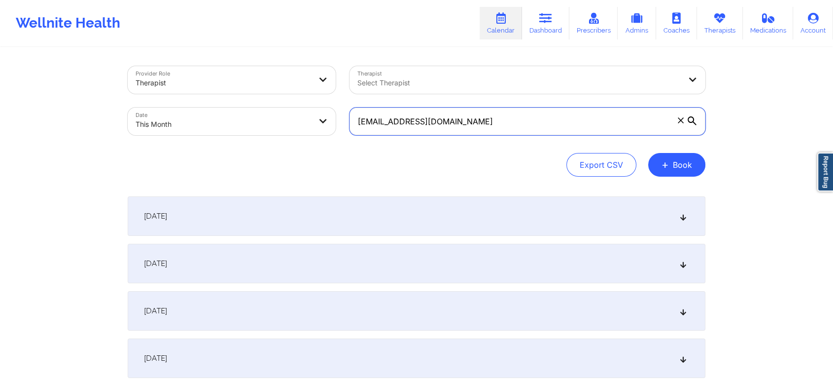
drag, startPoint x: 485, startPoint y: 116, endPoint x: 233, endPoint y: 111, distance: 252.0
click at [233, 111] on div "Provider Role Therapist Therapist Select Therapist Date This Month [EMAIL_ADDRE…" at bounding box center [417, 100] width 592 height 83
paste input "radtech9796"
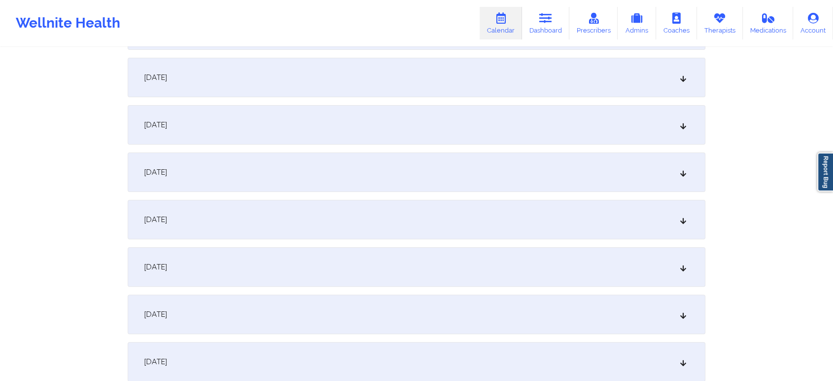
scroll to position [190, 0]
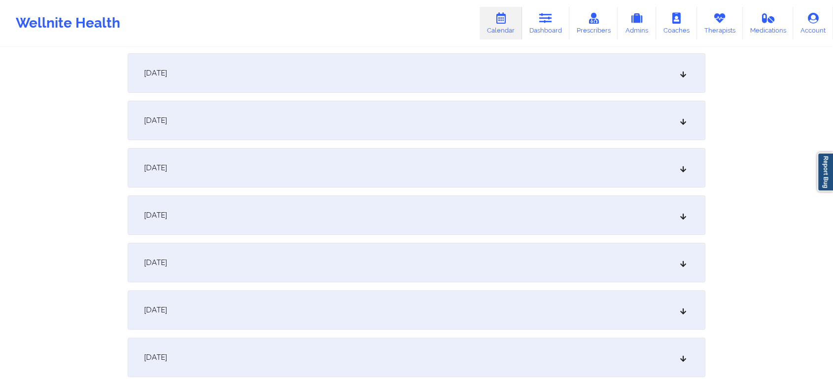
click at [341, 244] on div "[DATE]" at bounding box center [417, 262] width 578 height 39
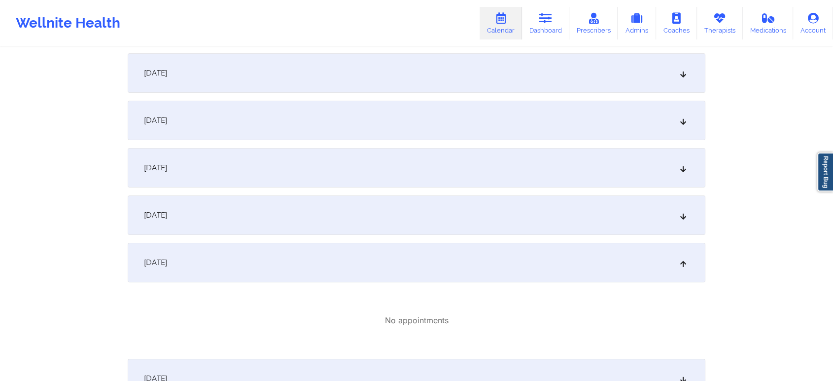
scroll to position [0, 0]
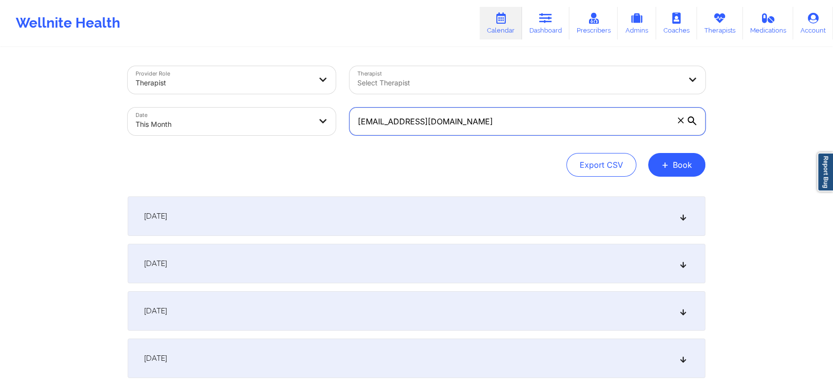
drag, startPoint x: 569, startPoint y: 133, endPoint x: 300, endPoint y: 154, distance: 269.0
click at [300, 154] on div "Provider Role Therapist Therapist Select Therapist Date This Month [EMAIL_ADDRE…" at bounding box center [417, 121] width 578 height 110
paste input "[EMAIL_ADDRESS]"
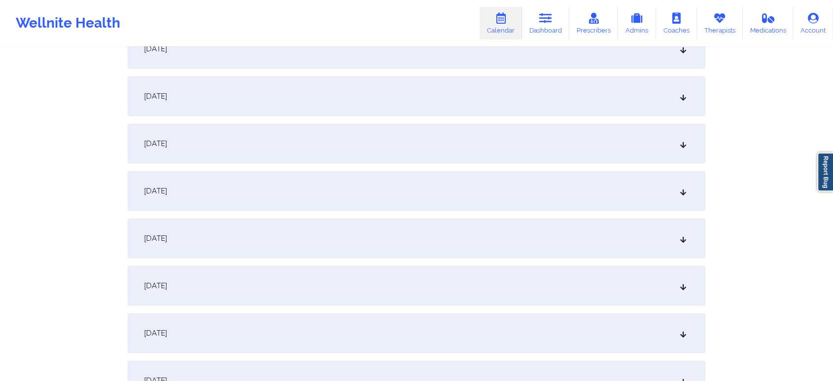
scroll to position [169, 0]
click at [501, 279] on div "[DATE]" at bounding box center [417, 283] width 578 height 39
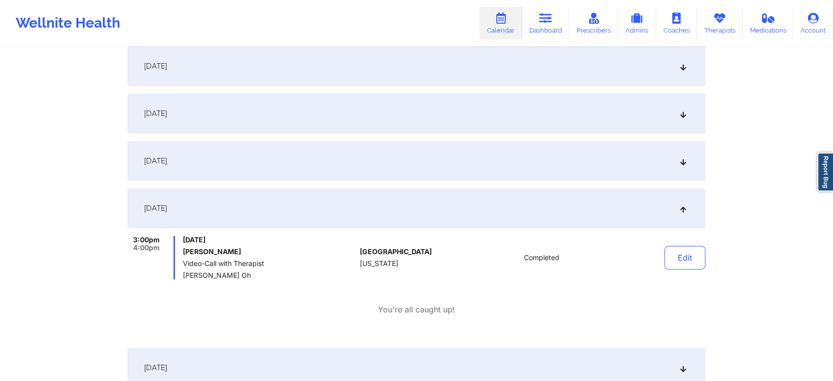
scroll to position [0, 0]
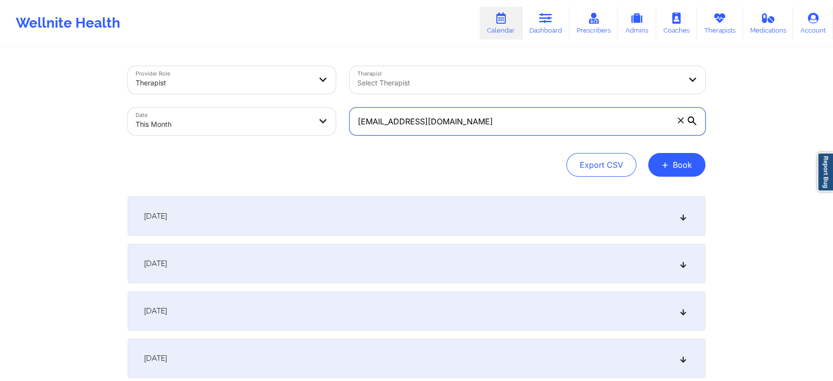
drag, startPoint x: 497, startPoint y: 117, endPoint x: 246, endPoint y: 92, distance: 252.3
click at [246, 92] on div "Provider Role Therapist Therapist Select Therapist Date This Month [EMAIL_ADDRE…" at bounding box center [417, 100] width 592 height 83
paste input "noahmeeteer@g"
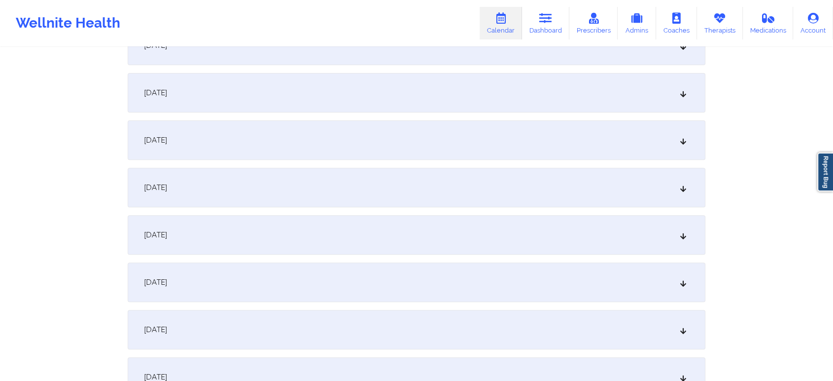
scroll to position [336, 0]
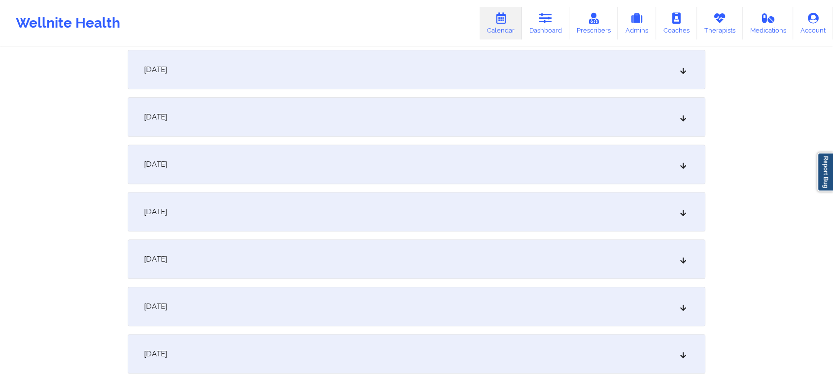
click at [295, 127] on div "[DATE]" at bounding box center [417, 116] width 578 height 39
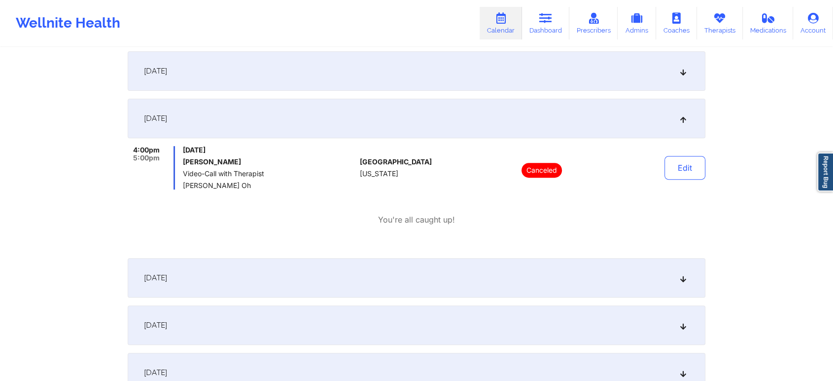
scroll to position [0, 0]
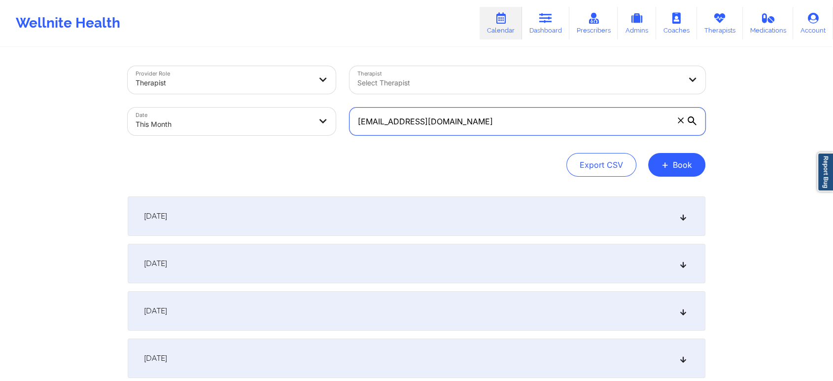
drag, startPoint x: 468, startPoint y: 117, endPoint x: 128, endPoint y: 100, distance: 340.7
click at [128, 100] on div "Provider Role Therapist Therapist Select Therapist Date This Month [EMAIL_ADDRE…" at bounding box center [417, 100] width 592 height 83
paste input "hollihair72"
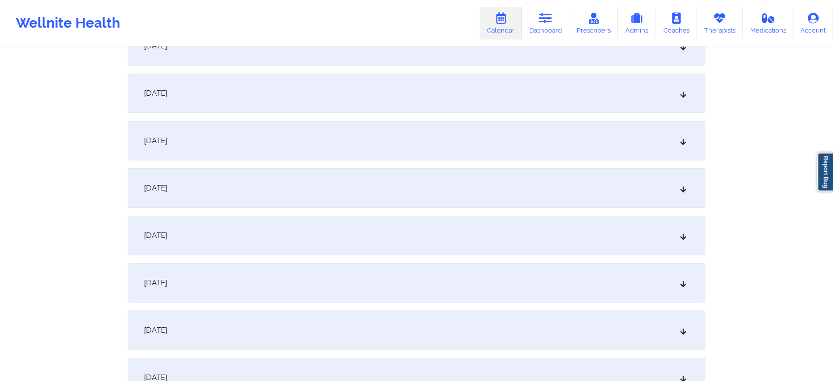
scroll to position [222, 0]
click at [415, 229] on div "[DATE]" at bounding box center [417, 230] width 578 height 39
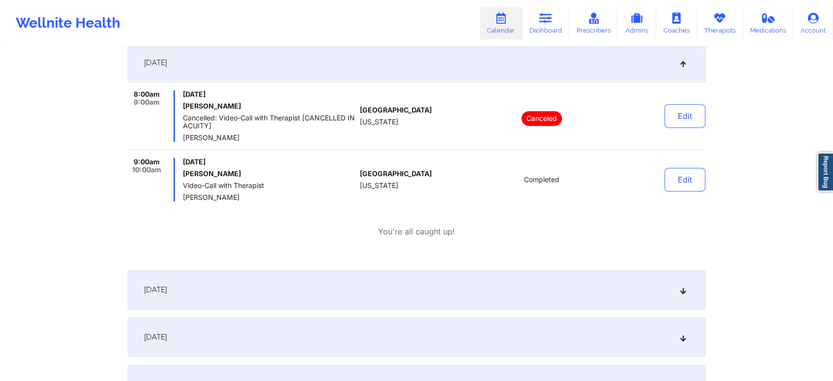
scroll to position [397, 0]
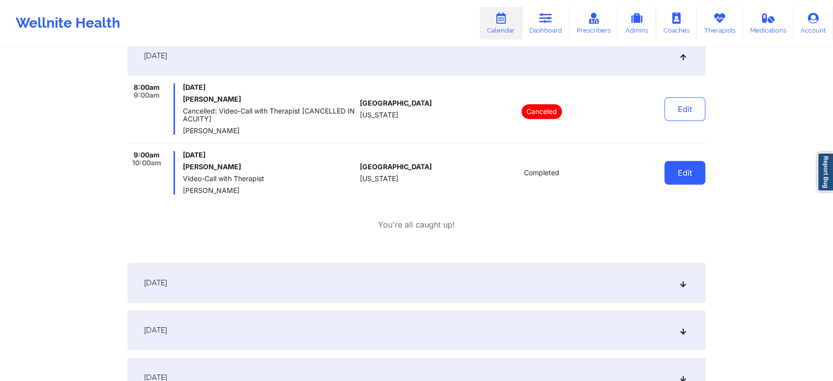
click at [673, 175] on button "Edit" at bounding box center [685, 173] width 41 height 24
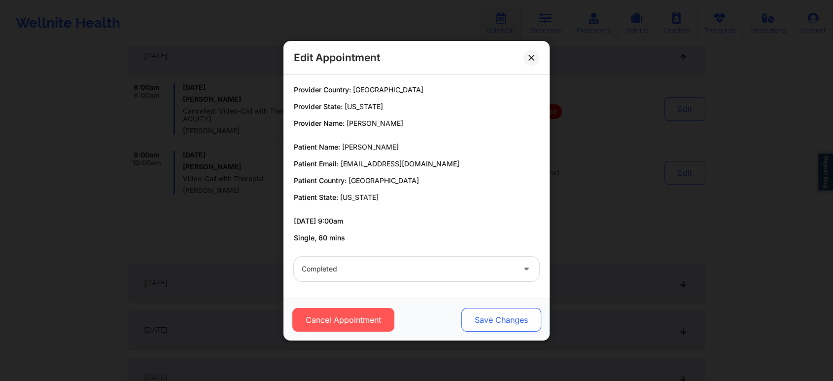
click at [507, 320] on button "Save Changes" at bounding box center [502, 320] width 80 height 24
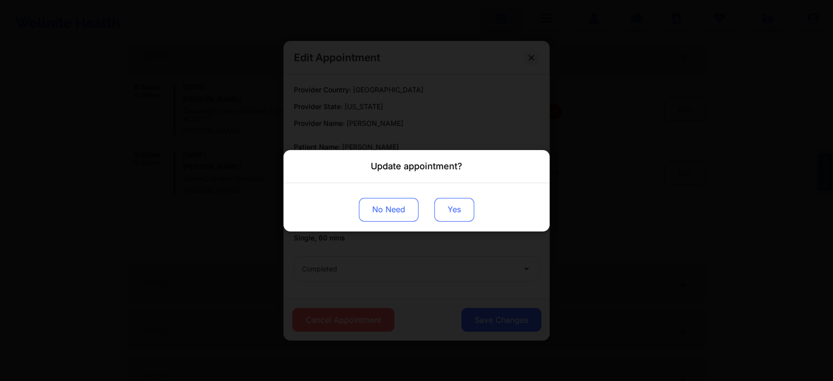
click at [444, 204] on button "Yes" at bounding box center [454, 209] width 40 height 24
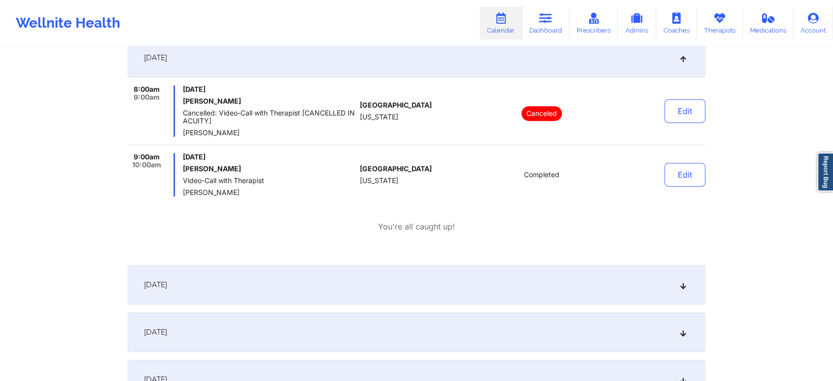
scroll to position [0, 0]
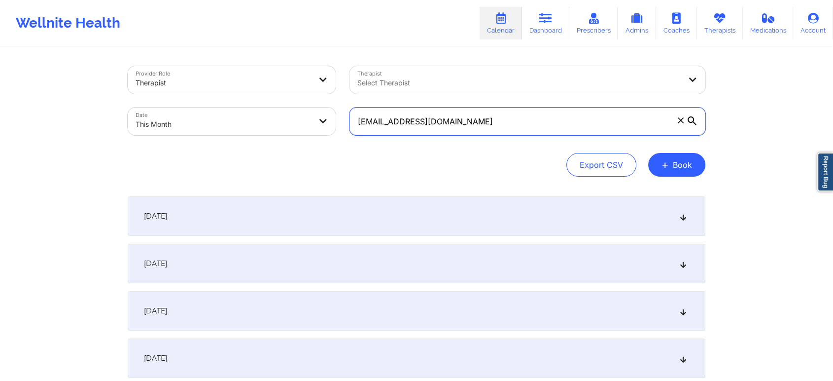
drag, startPoint x: 481, startPoint y: 114, endPoint x: 271, endPoint y: 138, distance: 211.9
click at [271, 138] on div "Provider Role Therapist Therapist Select Therapist Date This Month [EMAIL_ADDRE…" at bounding box center [417, 100] width 592 height 83
paste input "berrytweet17@ao"
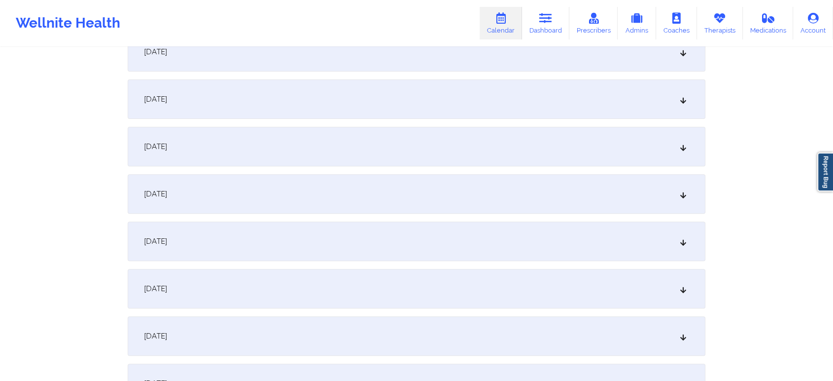
scroll to position [372, 0]
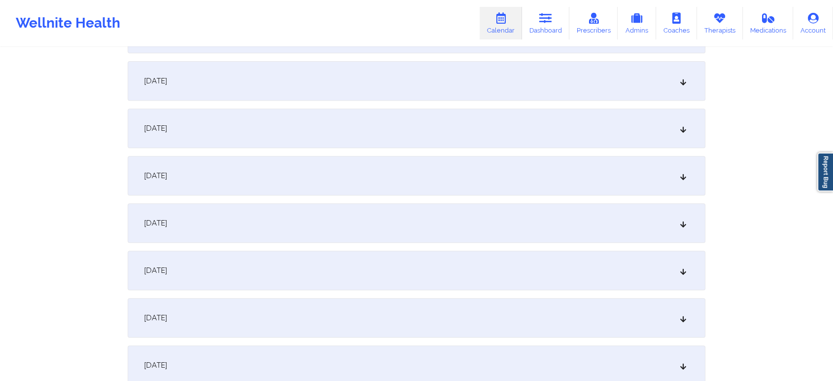
click at [453, 83] on div "[DATE]" at bounding box center [417, 80] width 578 height 39
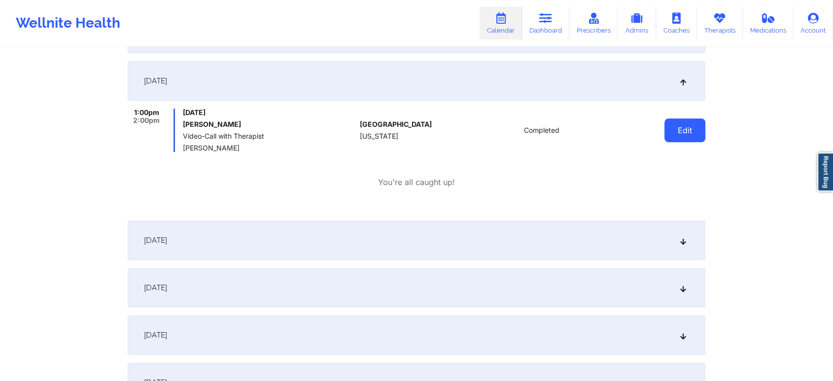
click at [683, 141] on button "Edit" at bounding box center [685, 130] width 41 height 24
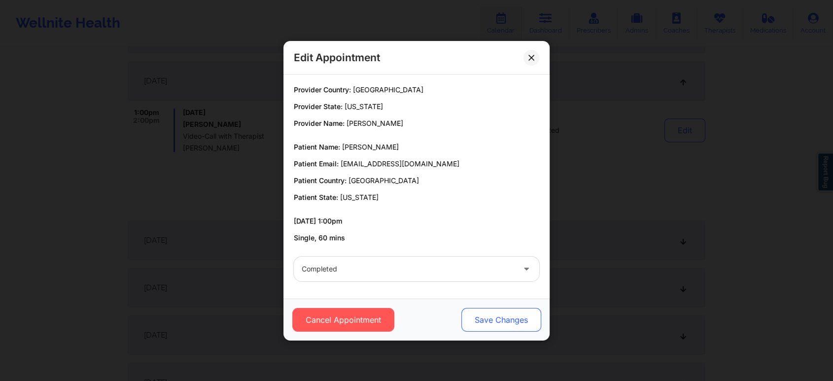
click at [518, 314] on button "Save Changes" at bounding box center [502, 320] width 80 height 24
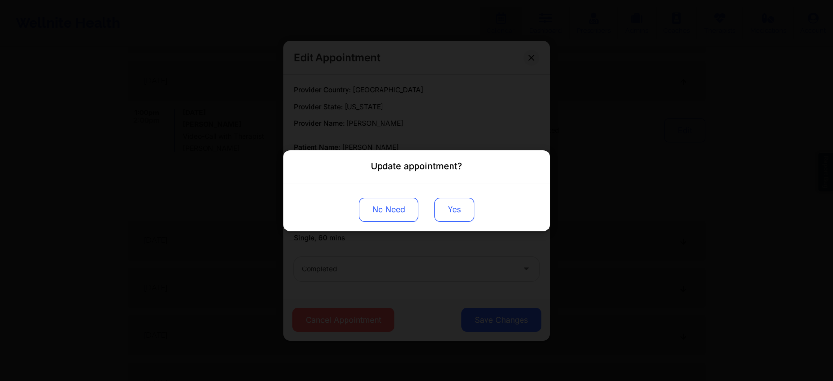
click at [466, 213] on button "Yes" at bounding box center [454, 209] width 40 height 24
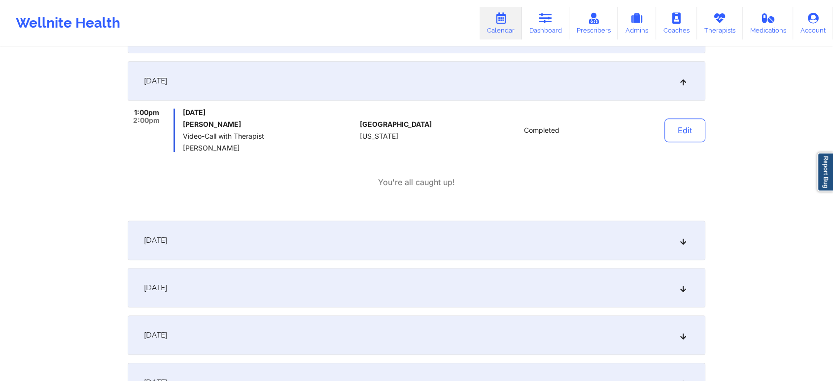
scroll to position [39, 0]
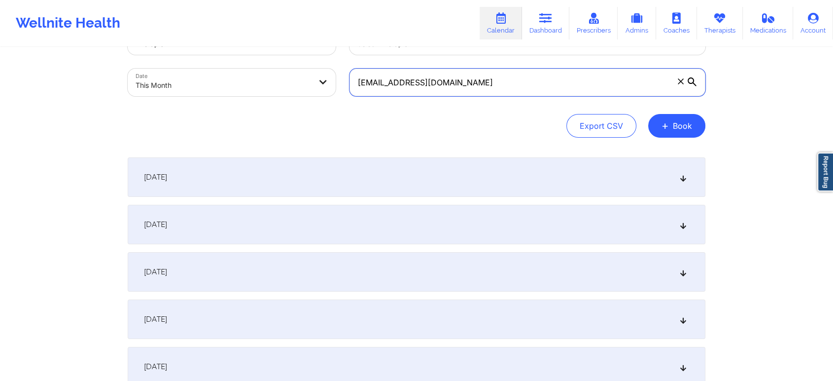
drag, startPoint x: 498, startPoint y: 92, endPoint x: 299, endPoint y: 55, distance: 202.6
click at [299, 55] on div "Provider Role Therapist Therapist Select Therapist Date This Month [EMAIL_ADDRE…" at bounding box center [417, 61] width 592 height 83
paste input "[PERSON_NAME].mosby89@gmai"
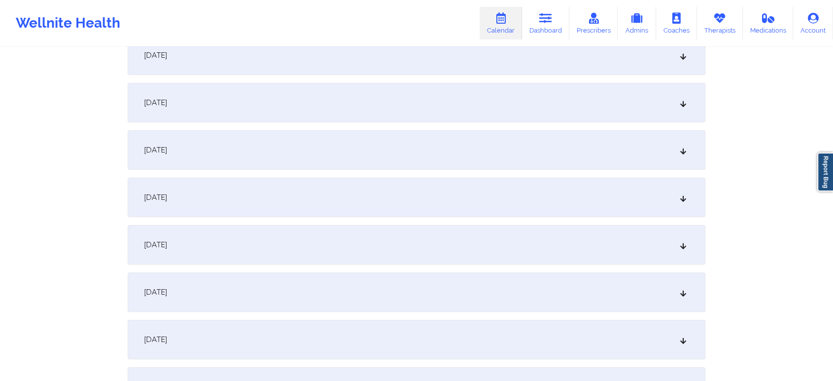
scroll to position [221, 0]
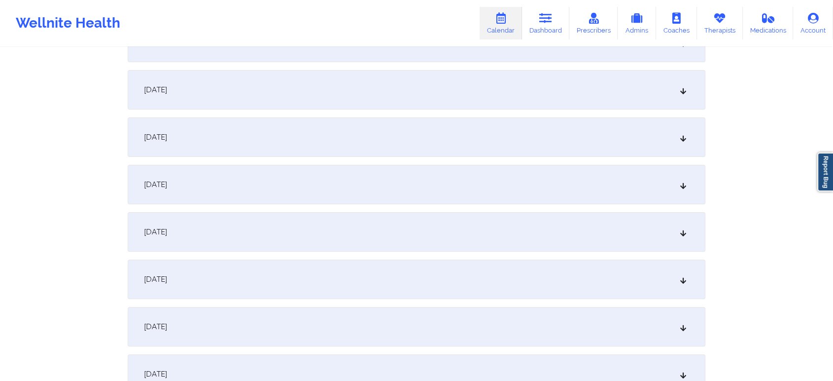
click at [380, 225] on div "[DATE]" at bounding box center [417, 231] width 578 height 39
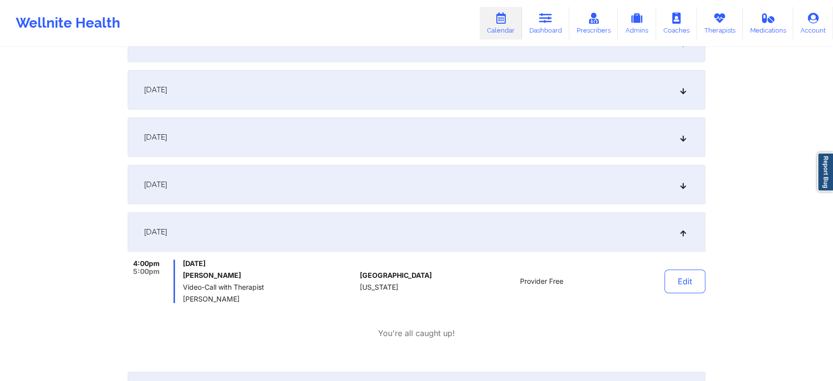
click at [290, 168] on div "[DATE]" at bounding box center [417, 184] width 578 height 39
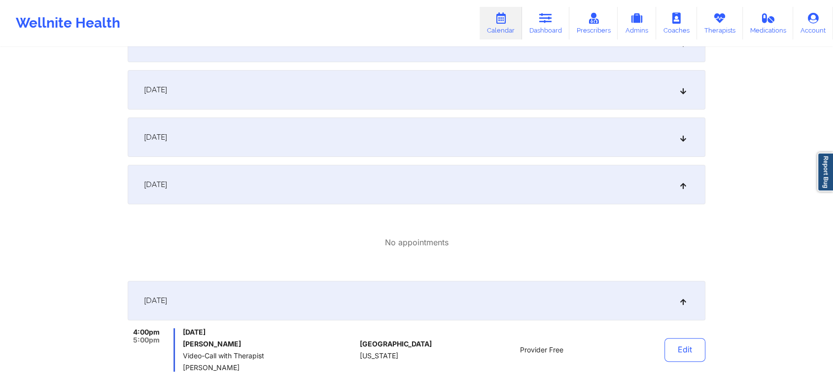
click at [359, 146] on div "[DATE]" at bounding box center [417, 136] width 578 height 39
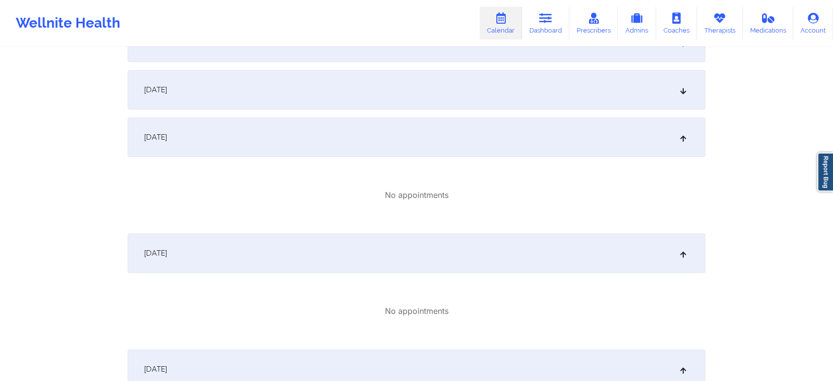
click at [414, 94] on div "[DATE]" at bounding box center [417, 89] width 578 height 39
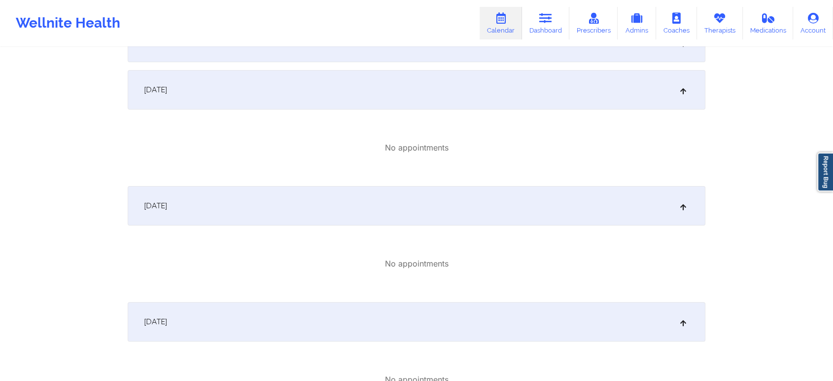
scroll to position [84, 0]
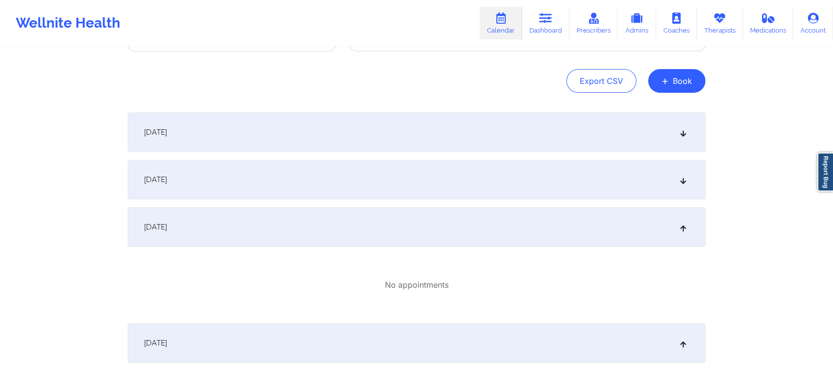
click at [572, 137] on div "[DATE]" at bounding box center [417, 131] width 578 height 39
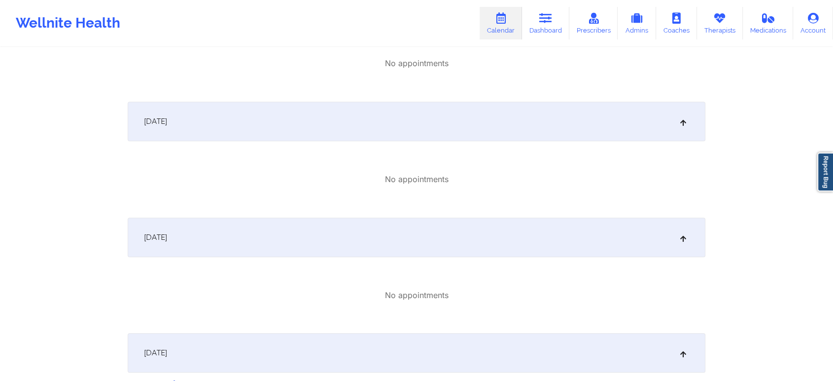
scroll to position [528, 0]
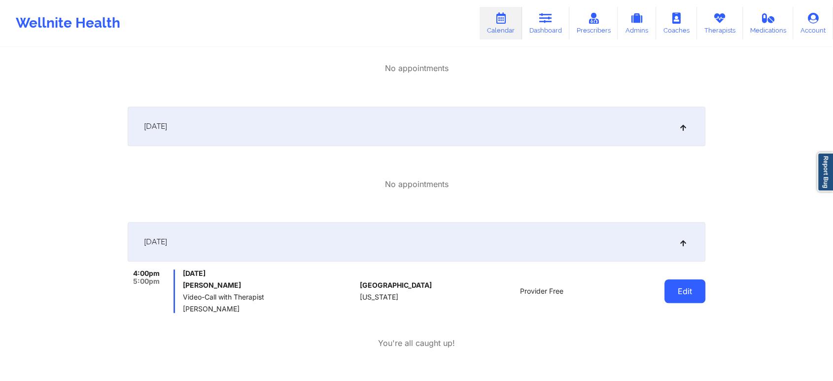
click at [684, 279] on button "Edit" at bounding box center [685, 291] width 41 height 24
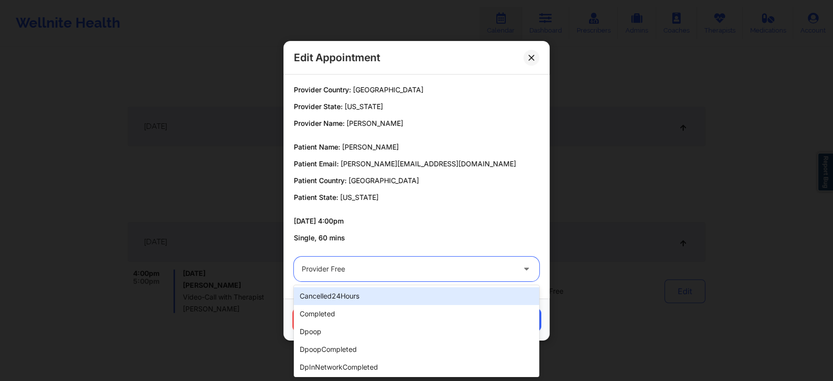
click at [335, 276] on div "Provider Free" at bounding box center [408, 268] width 213 height 25
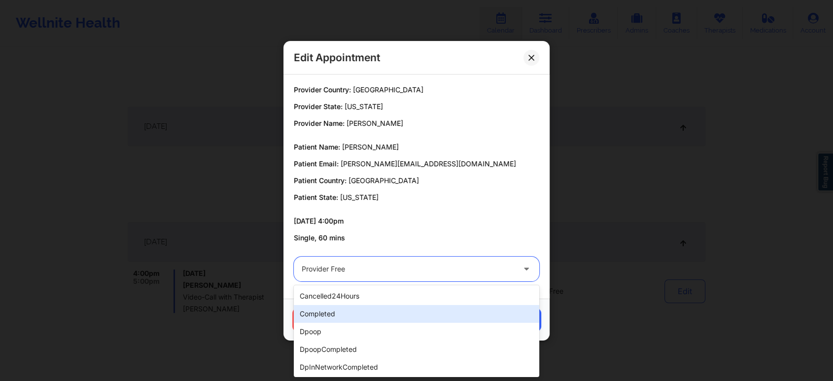
click at [336, 307] on div "completed" at bounding box center [417, 314] width 246 height 18
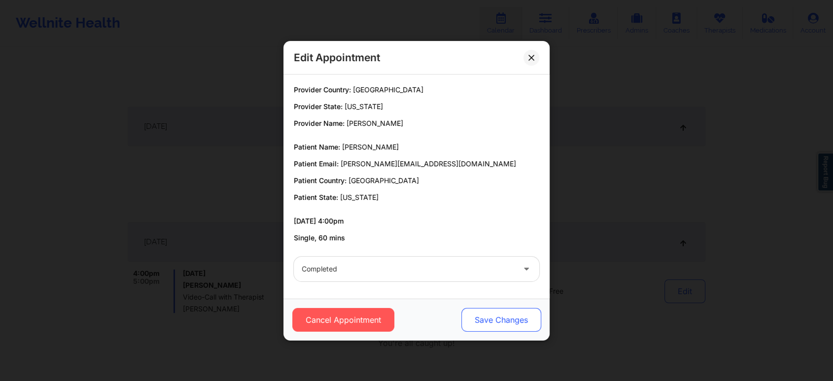
click at [479, 312] on button "Save Changes" at bounding box center [502, 320] width 80 height 24
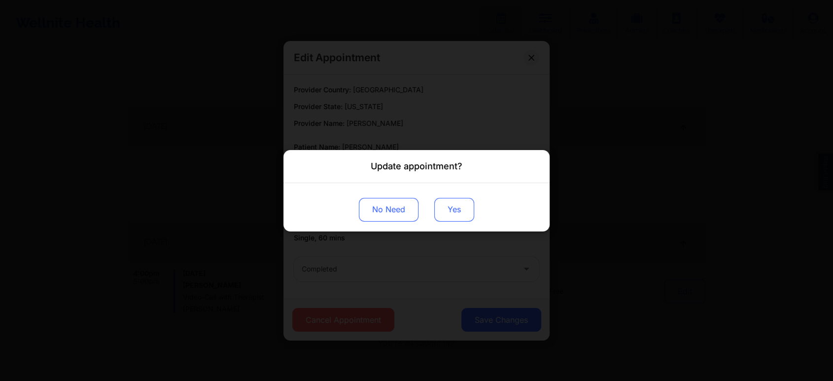
drag, startPoint x: 470, startPoint y: 198, endPoint x: 459, endPoint y: 207, distance: 14.4
click at [459, 207] on button "Yes" at bounding box center [454, 209] width 40 height 24
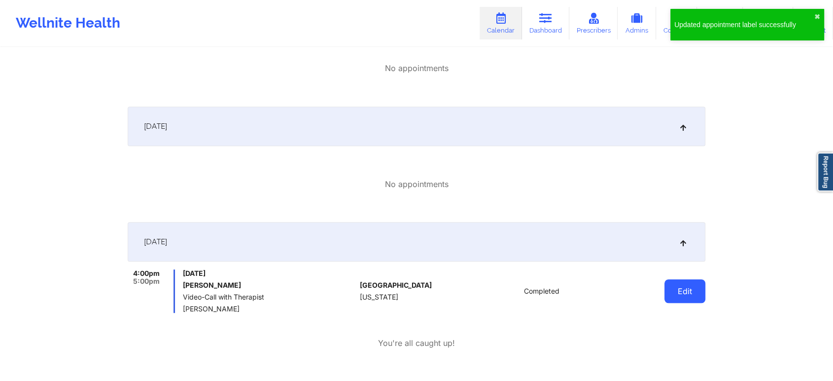
click at [681, 294] on button "Edit" at bounding box center [685, 291] width 41 height 24
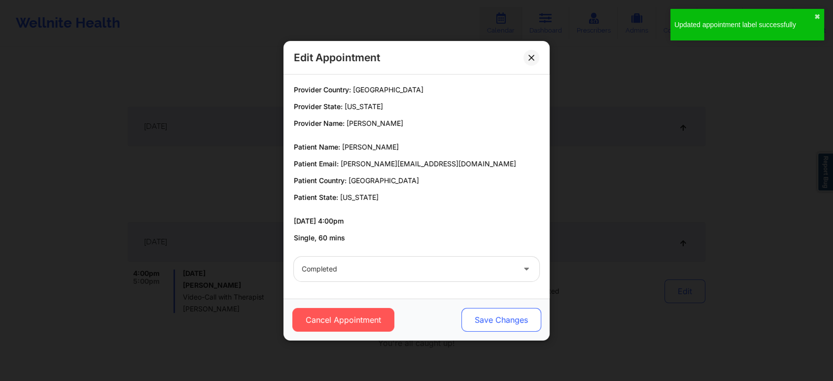
click at [486, 322] on button "Save Changes" at bounding box center [502, 320] width 80 height 24
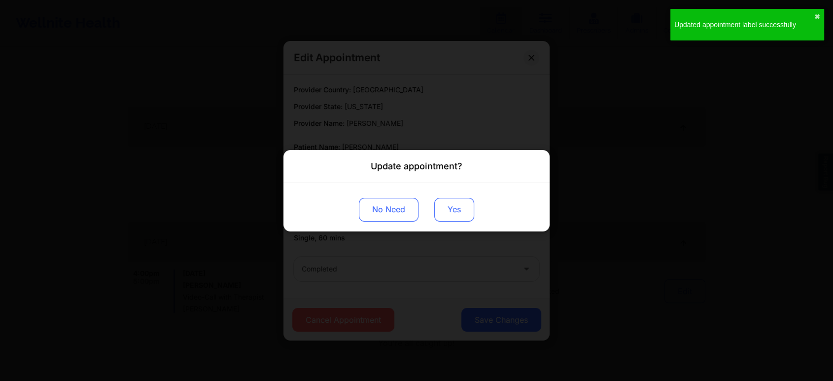
click at [448, 211] on button "Yes" at bounding box center [454, 209] width 40 height 24
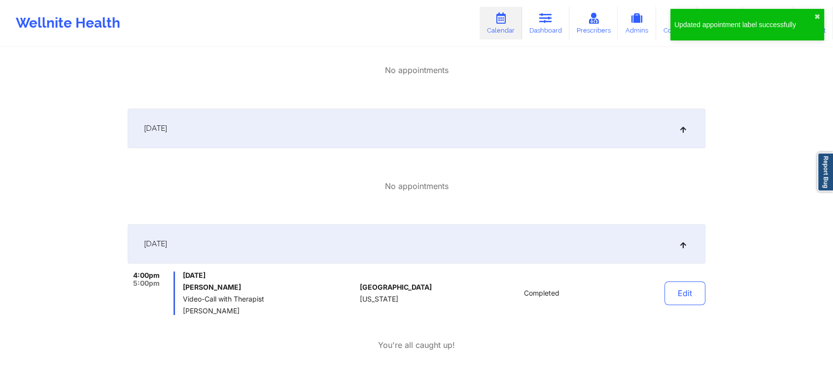
scroll to position [0, 0]
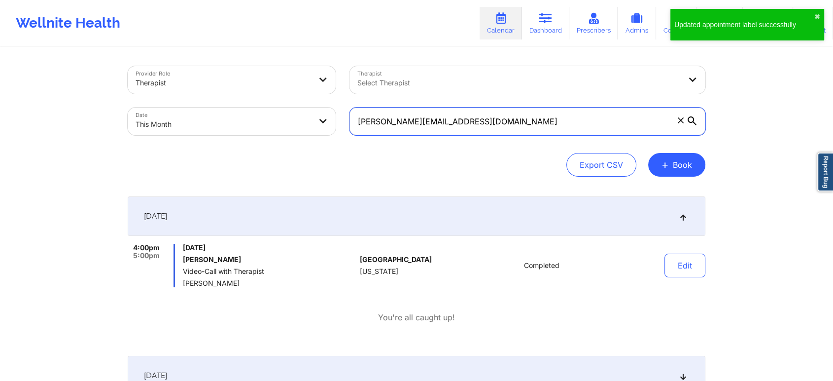
drag, startPoint x: 502, startPoint y: 117, endPoint x: 284, endPoint y: 72, distance: 223.1
click at [284, 72] on div "Provider Role Therapist Therapist Select Therapist Date This Month [PERSON_NAME…" at bounding box center [417, 100] width 592 height 83
paste input "[EMAIL_ADDRESS]"
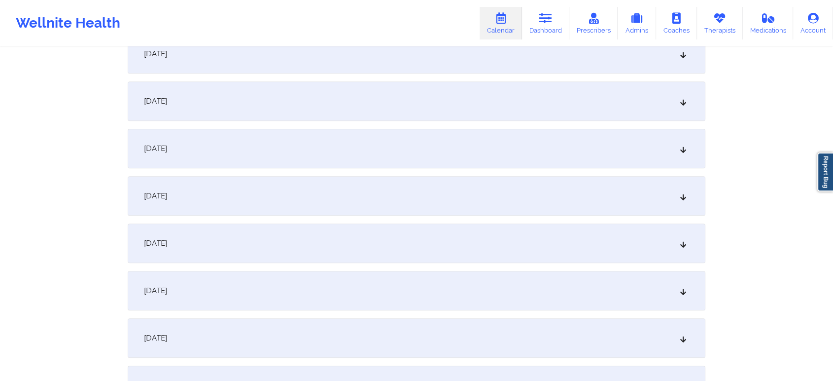
scroll to position [403, 0]
click at [288, 54] on div "[DATE]" at bounding box center [417, 49] width 578 height 39
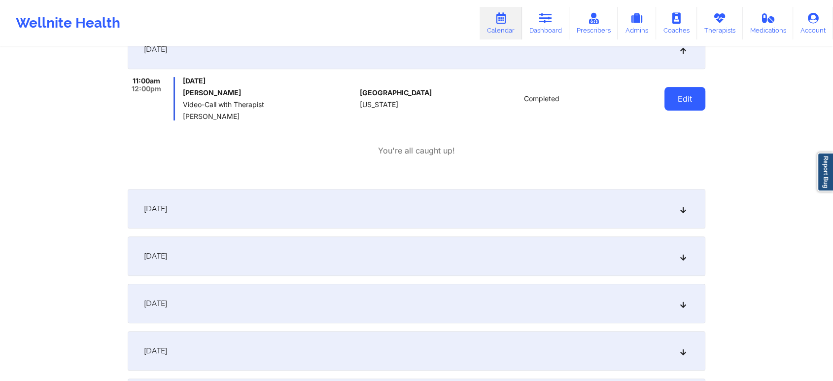
click at [694, 109] on button "Edit" at bounding box center [685, 99] width 41 height 24
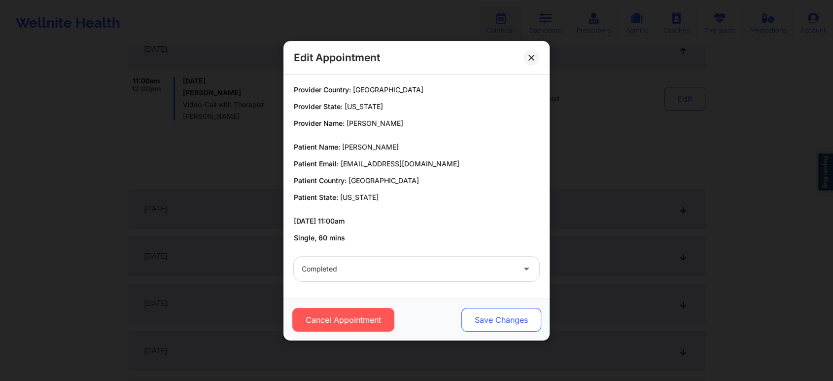
click at [519, 314] on button "Save Changes" at bounding box center [502, 320] width 80 height 24
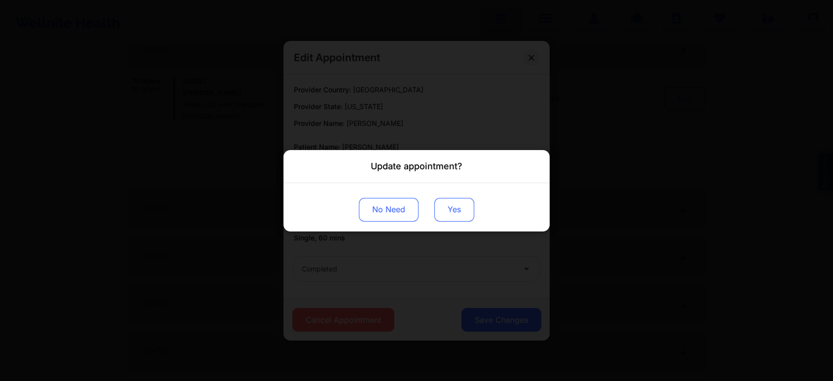
click at [457, 208] on button "Yes" at bounding box center [454, 209] width 40 height 24
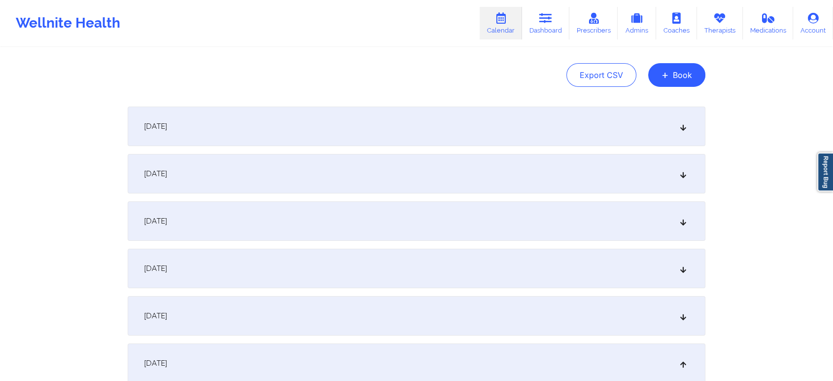
scroll to position [0, 0]
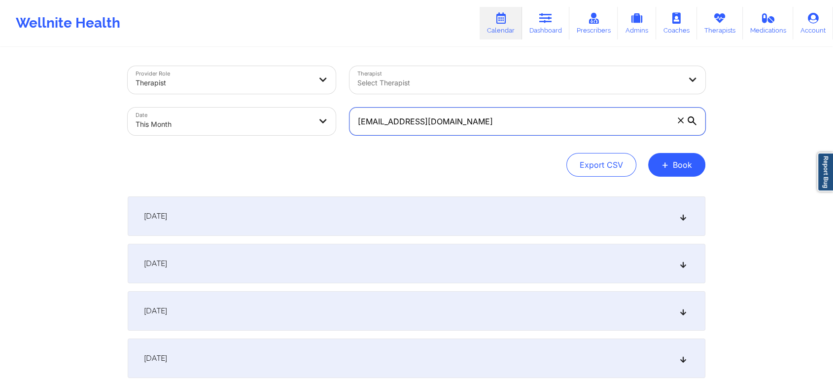
drag, startPoint x: 504, startPoint y: 128, endPoint x: 192, endPoint y: 92, distance: 314.7
click at [192, 92] on div "Provider Role Therapist Therapist Select Therapist Date This Month [EMAIL_ADDRE…" at bounding box center [417, 100] width 592 height 83
paste input "[EMAIL_ADDRESS]"
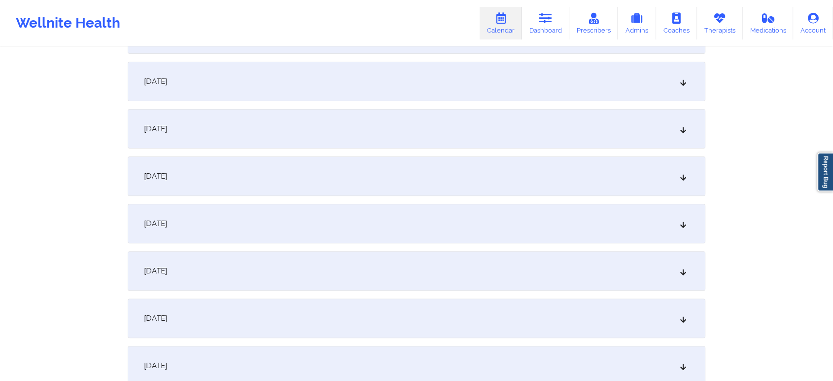
scroll to position [275, 0]
click at [398, 175] on div "[DATE]" at bounding box center [417, 177] width 578 height 39
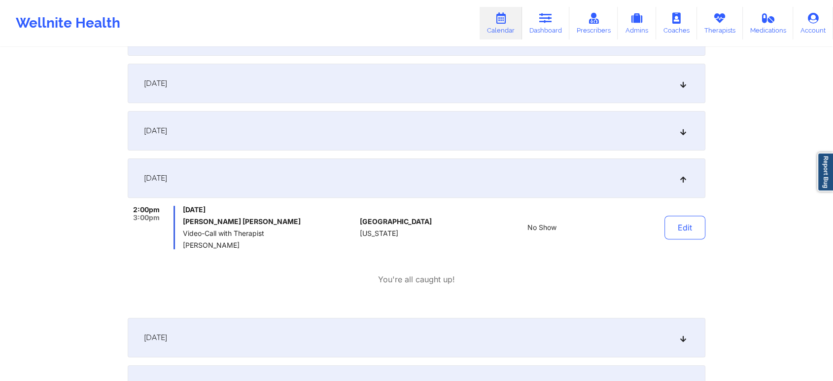
scroll to position [0, 0]
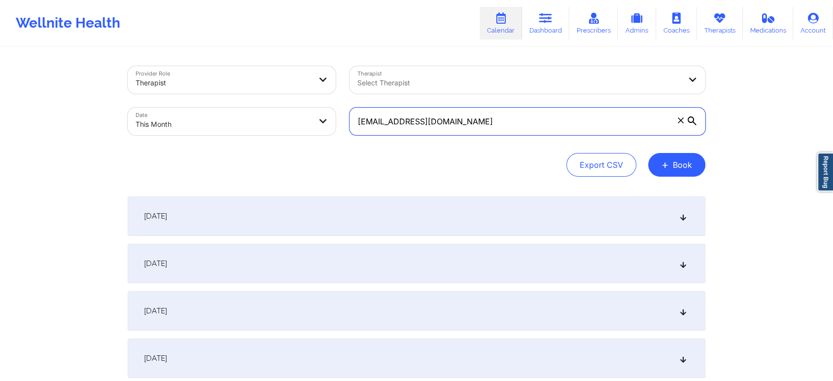
drag, startPoint x: 525, startPoint y: 120, endPoint x: 238, endPoint y: 150, distance: 289.0
click at [238, 150] on div "Provider Role Therapist Therapist Select Therapist Date This Month [EMAIL_ADDRE…" at bounding box center [417, 121] width 578 height 110
paste input "[EMAIL_ADDRESS]"
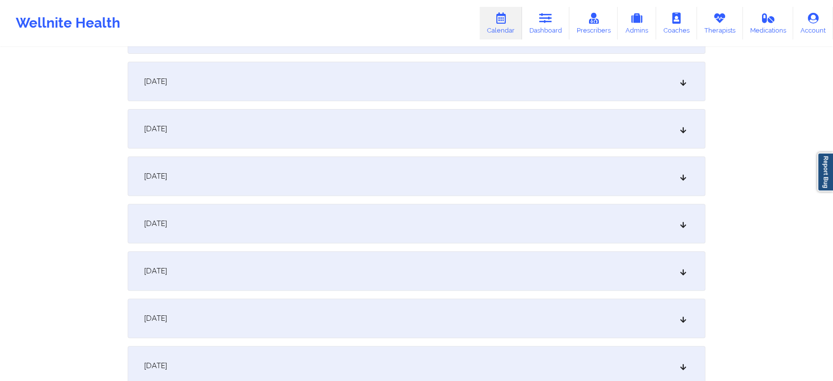
scroll to position [287, 0]
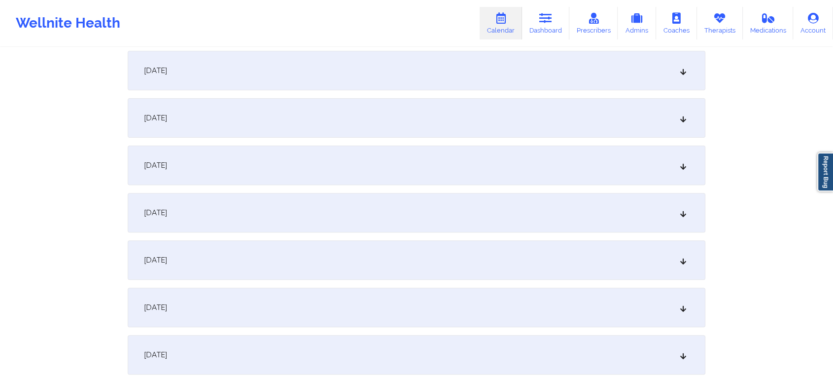
click at [432, 167] on div "[DATE]" at bounding box center [417, 164] width 578 height 39
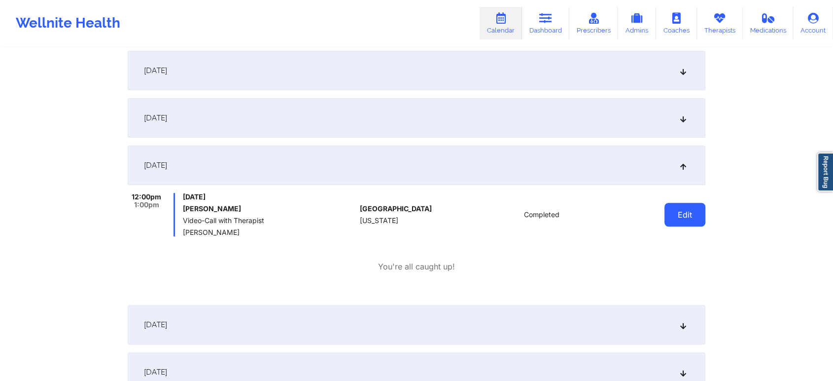
click at [693, 214] on button "Edit" at bounding box center [685, 215] width 41 height 24
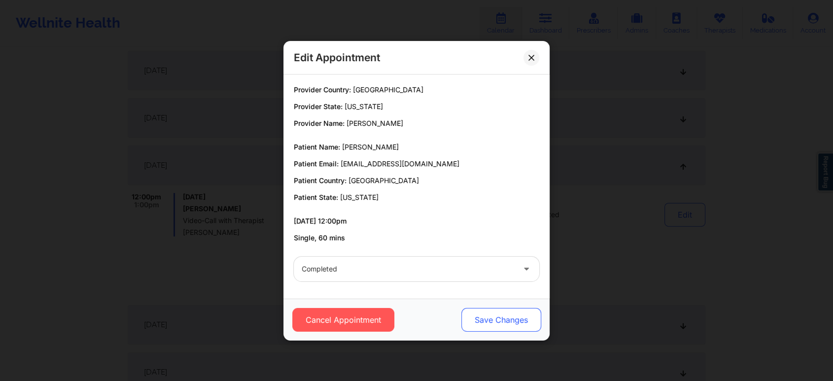
click at [481, 321] on button "Save Changes" at bounding box center [502, 320] width 80 height 24
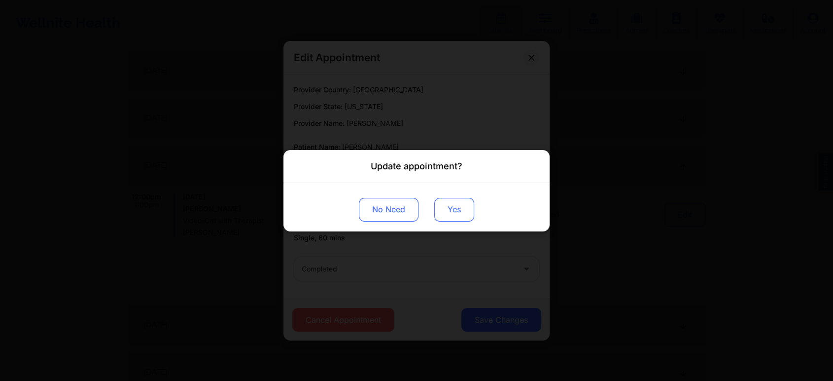
click at [444, 206] on button "Yes" at bounding box center [454, 209] width 40 height 24
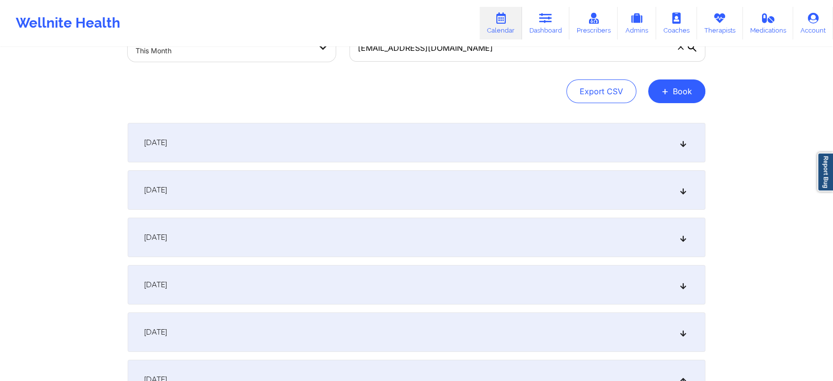
scroll to position [0, 0]
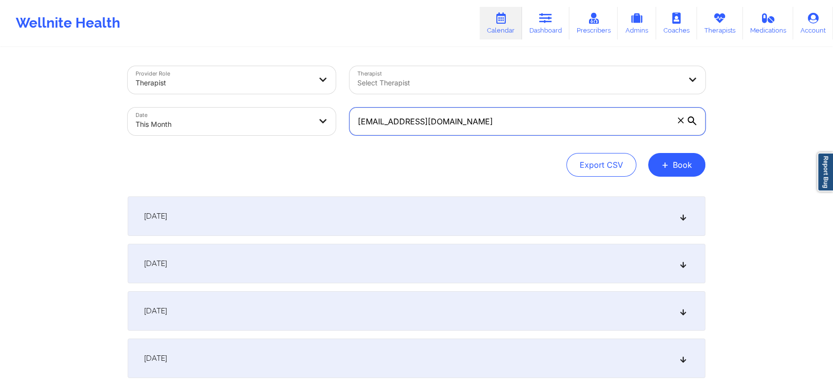
drag, startPoint x: 477, startPoint y: 121, endPoint x: 162, endPoint y: 82, distance: 317.6
click at [162, 82] on div "Provider Role Therapist Therapist Select Therapist Date This Month [EMAIL_ADDRE…" at bounding box center [417, 100] width 592 height 83
paste input "mal.williams19"
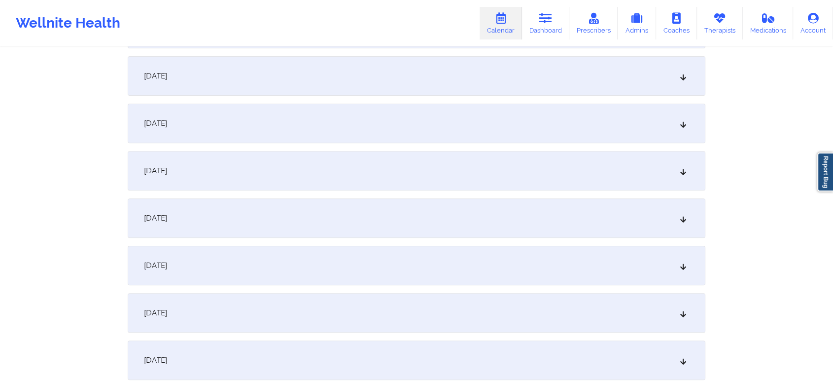
scroll to position [334, 0]
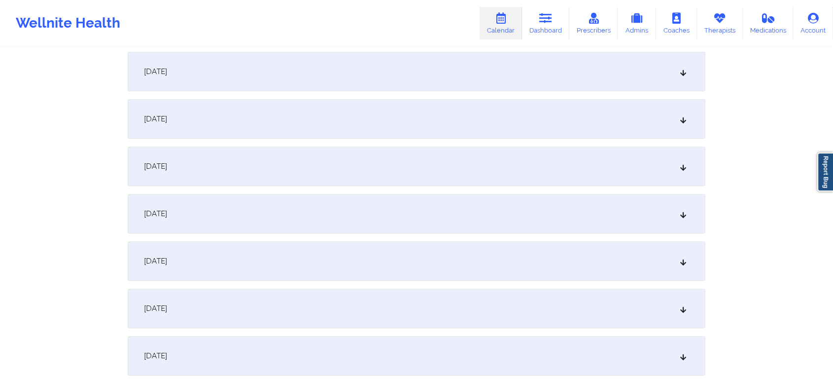
click at [405, 122] on div "[DATE]" at bounding box center [417, 118] width 578 height 39
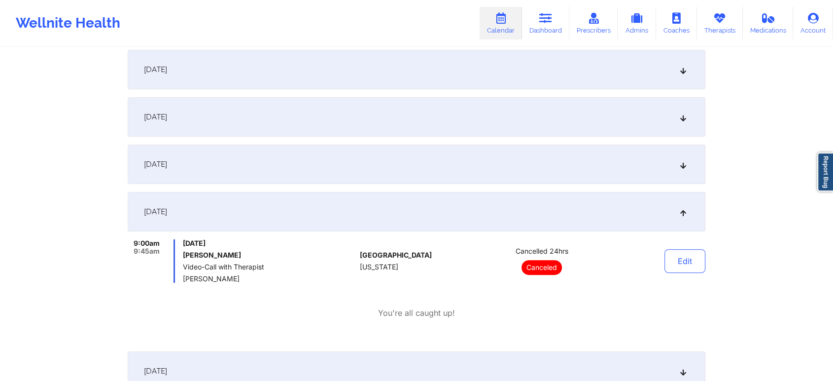
scroll to position [0, 0]
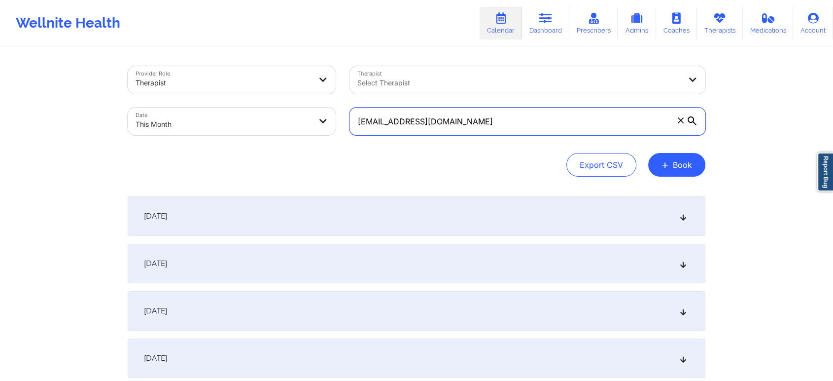
drag, startPoint x: 486, startPoint y: 108, endPoint x: 241, endPoint y: 146, distance: 248.1
click at [241, 146] on div "Provider Role Therapist Therapist Select Therapist Date This Month [EMAIL_ADDRE…" at bounding box center [417, 121] width 578 height 110
paste input "[EMAIL_ADDRESS]"
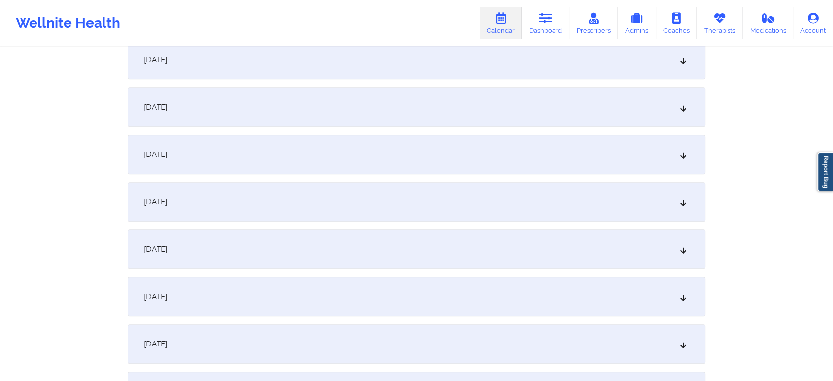
scroll to position [374, 0]
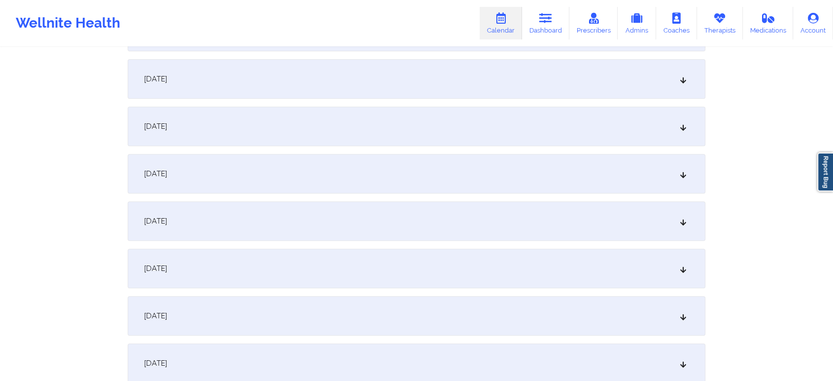
click at [382, 81] on div "[DATE]" at bounding box center [417, 78] width 578 height 39
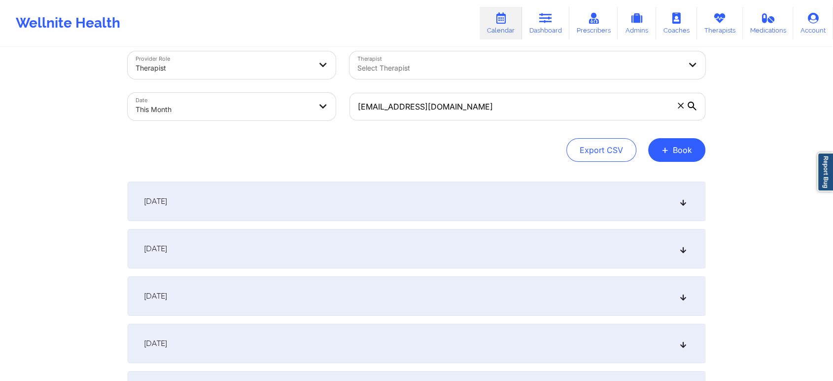
scroll to position [0, 0]
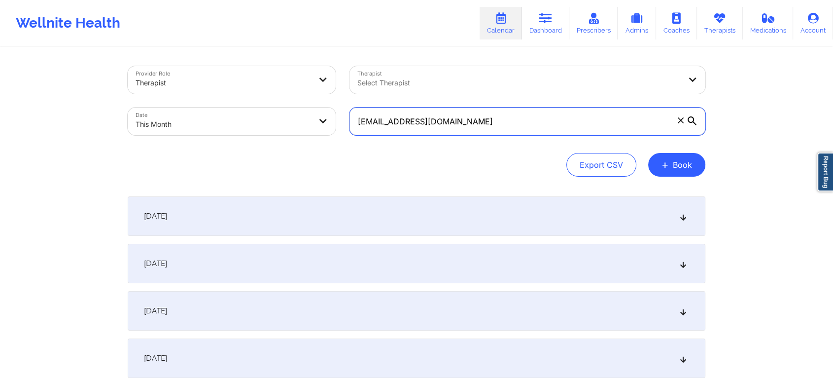
drag, startPoint x: 509, startPoint y: 122, endPoint x: 258, endPoint y: 109, distance: 251.3
click at [258, 109] on div "Provider Role Therapist Therapist Select Therapist Date This Month [EMAIL_ADDRE…" at bounding box center [417, 100] width 592 height 83
paste input "[EMAIL_ADDRESS]"
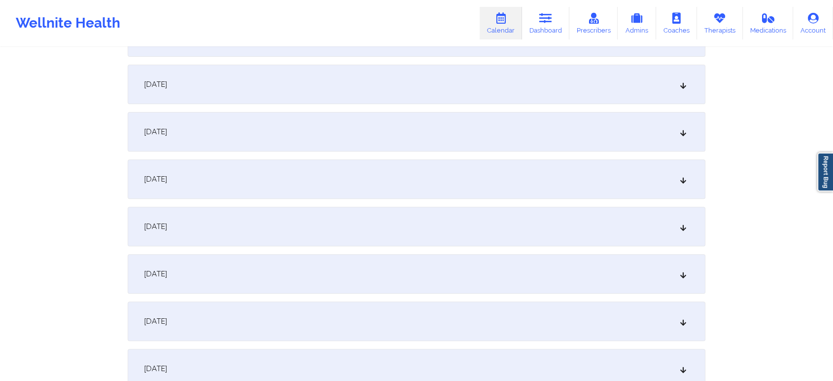
scroll to position [306, 0]
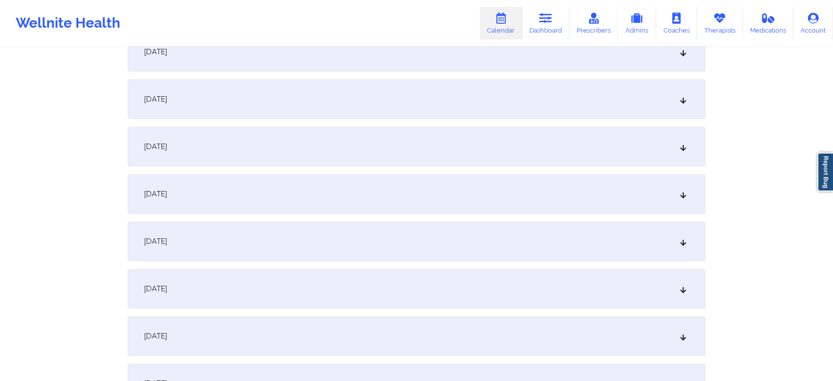
click at [544, 152] on div "[DATE]" at bounding box center [417, 146] width 578 height 39
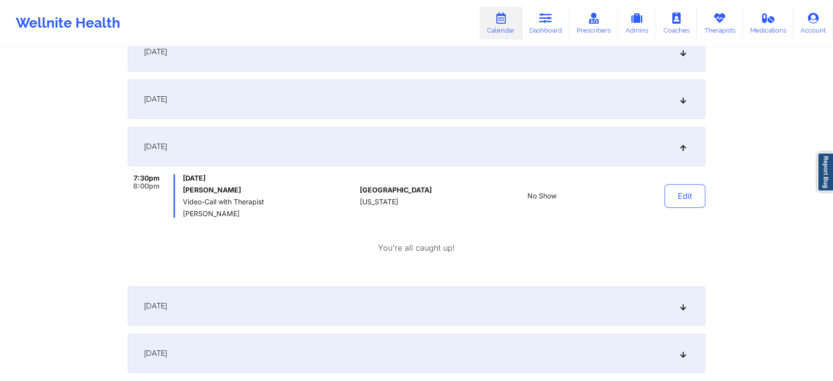
scroll to position [0, 0]
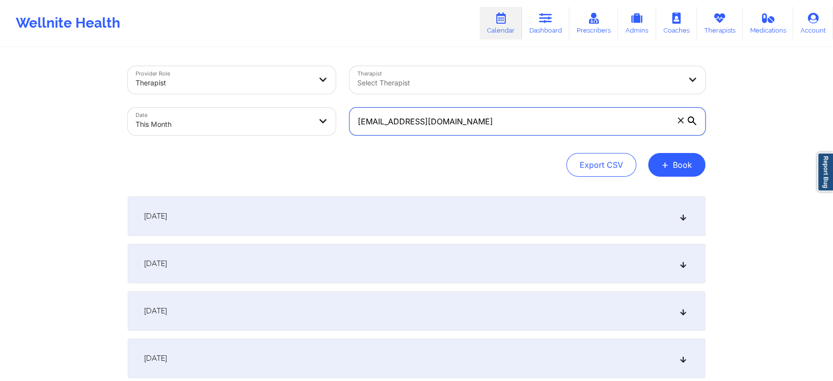
drag, startPoint x: 477, startPoint y: 114, endPoint x: 198, endPoint y: 157, distance: 282.4
click at [198, 157] on div "Provider Role Therapist Therapist Select Therapist Date This Month [EMAIL_ADDRE…" at bounding box center [417, 121] width 578 height 110
paste input "brandiburgess@y"
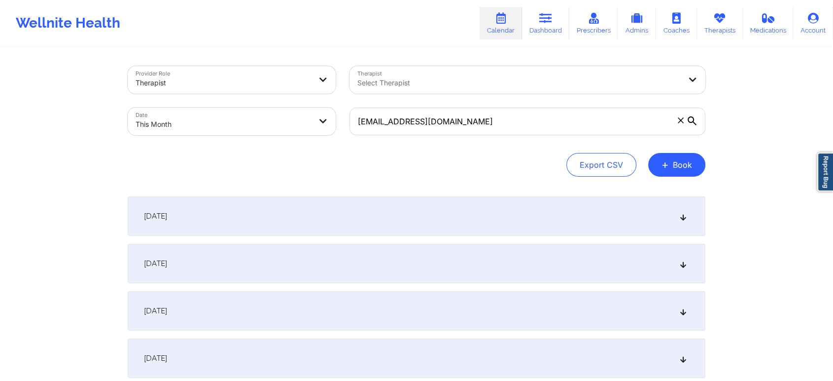
drag, startPoint x: 804, startPoint y: 119, endPoint x: 841, endPoint y: 62, distance: 68.3
click at [833, 62] on html "Wellnite Health Calendar Dashboard Prescribers Admins Coaches Therapists Medica…" at bounding box center [416, 190] width 833 height 381
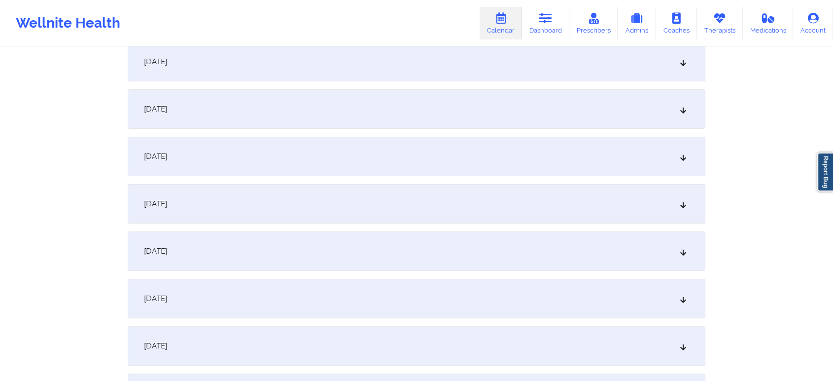
scroll to position [174, 0]
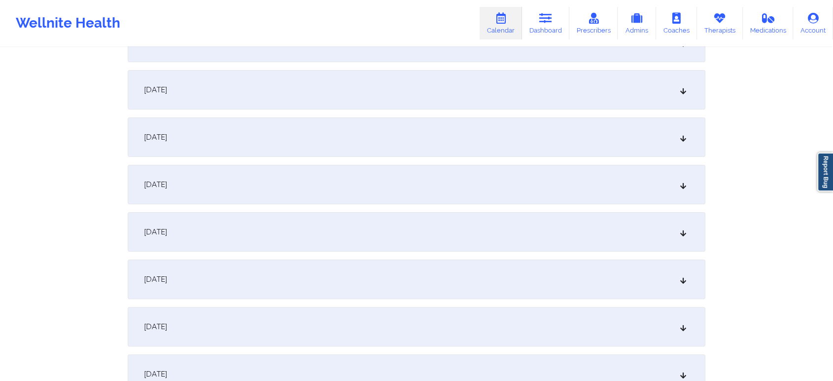
click at [425, 275] on div "[DATE]" at bounding box center [417, 278] width 578 height 39
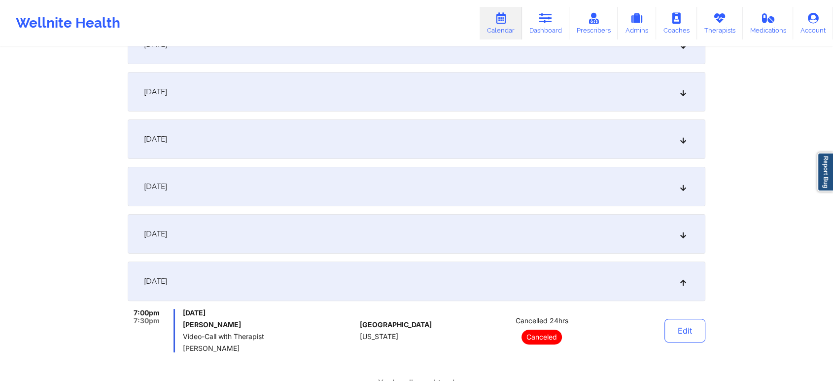
scroll to position [0, 0]
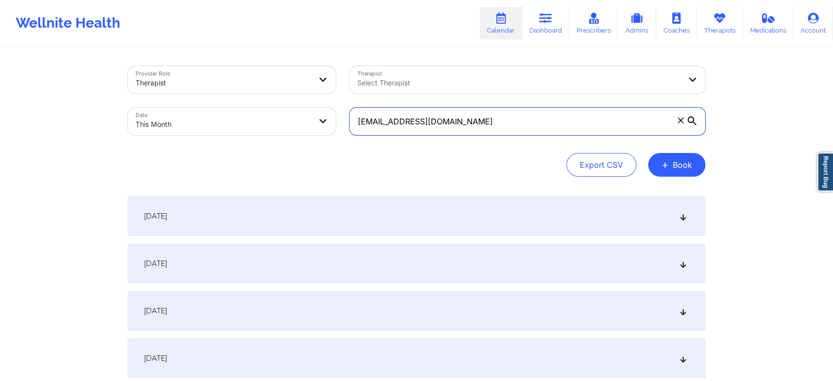
drag, startPoint x: 497, startPoint y: 117, endPoint x: 228, endPoint y: 136, distance: 269.4
click at [228, 136] on div "Provider Role Therapist Therapist Select Therapist Date This Month [EMAIL_ADDRE…" at bounding box center [417, 100] width 592 height 83
paste input "abette.cummings78@g"
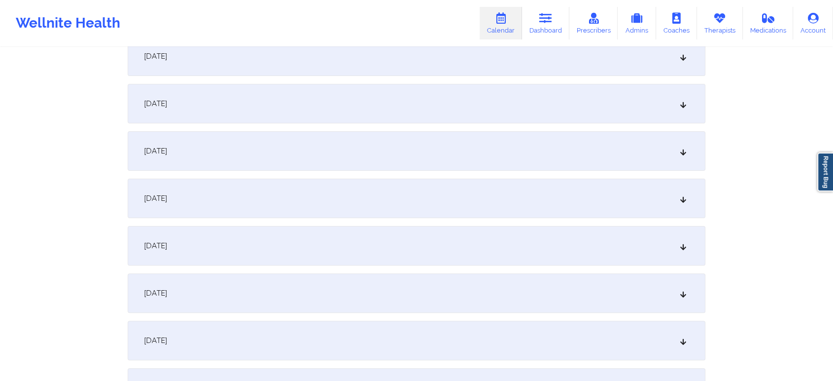
scroll to position [213, 0]
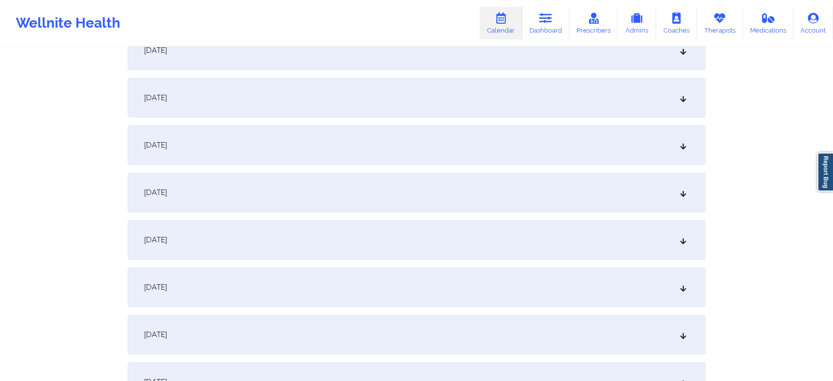
type input "[PERSON_NAME][EMAIL_ADDRESS][DOMAIN_NAME]"
click at [521, 240] on div "[DATE]" at bounding box center [417, 239] width 578 height 39
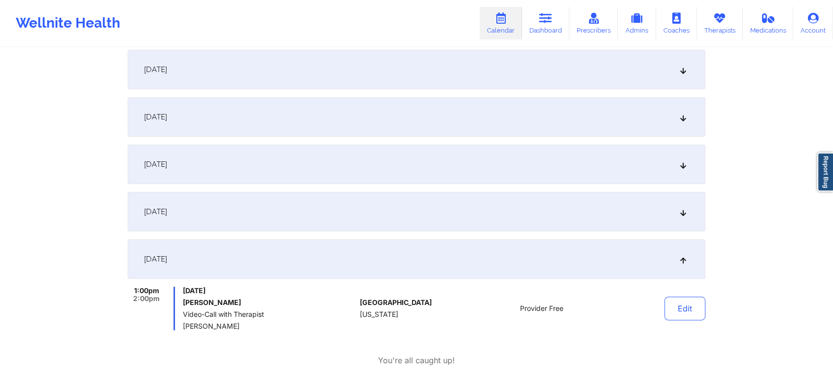
scroll to position [136, 0]
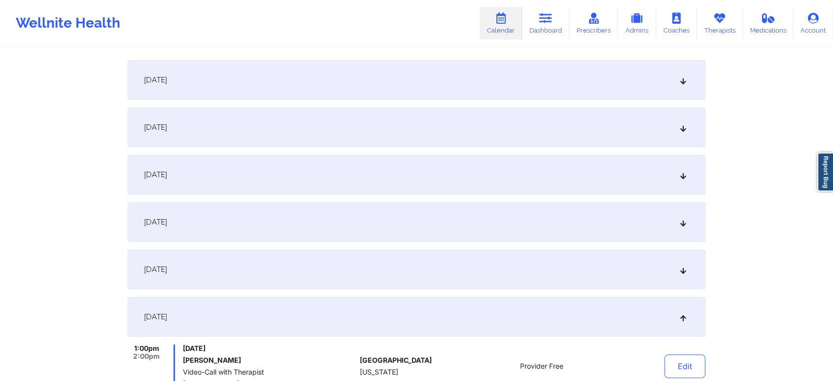
click at [539, 90] on div "[DATE]" at bounding box center [417, 79] width 578 height 39
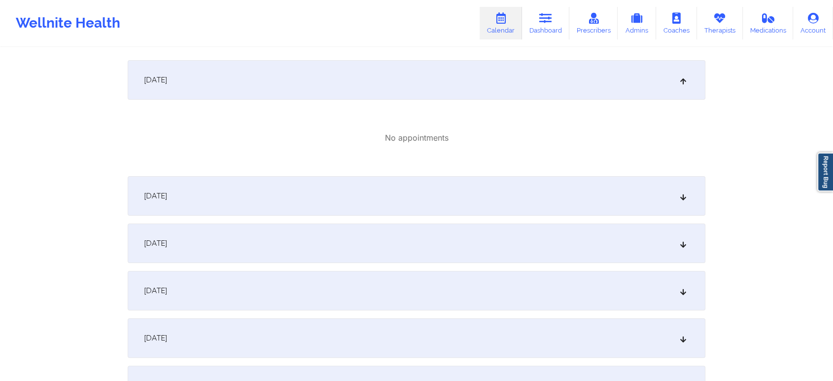
click at [517, 193] on div "[DATE]" at bounding box center [417, 195] width 578 height 39
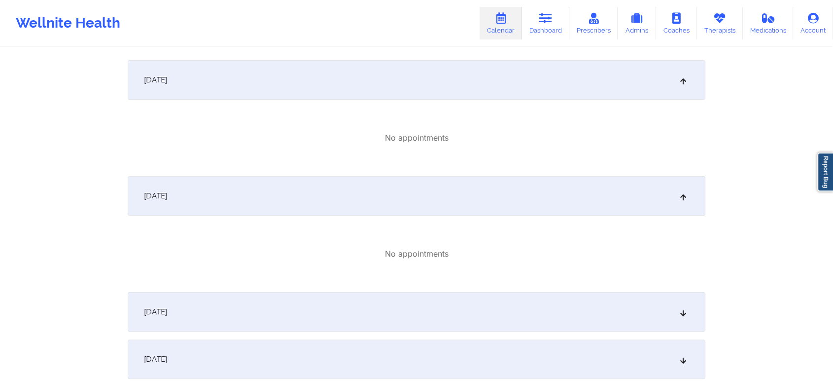
click at [514, 300] on div "[DATE]" at bounding box center [417, 311] width 578 height 39
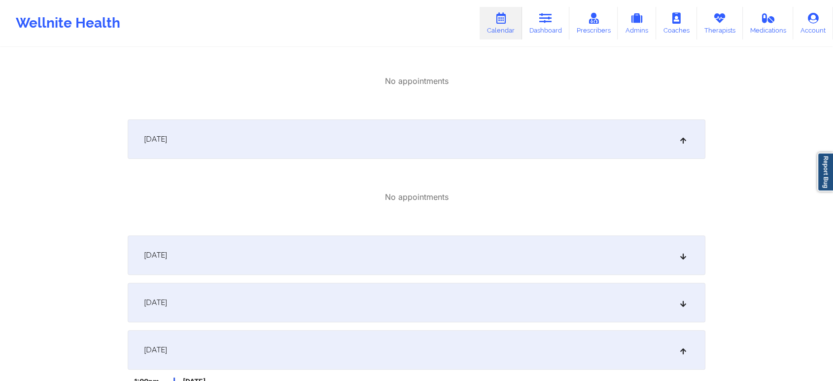
scroll to position [359, 0]
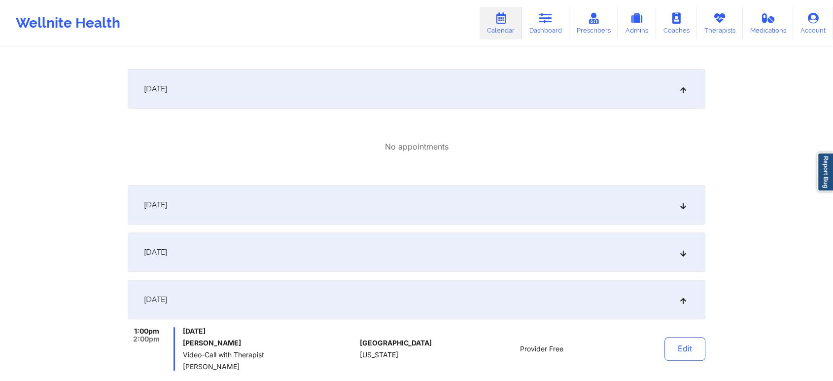
click at [585, 194] on div "[DATE]" at bounding box center [417, 204] width 578 height 39
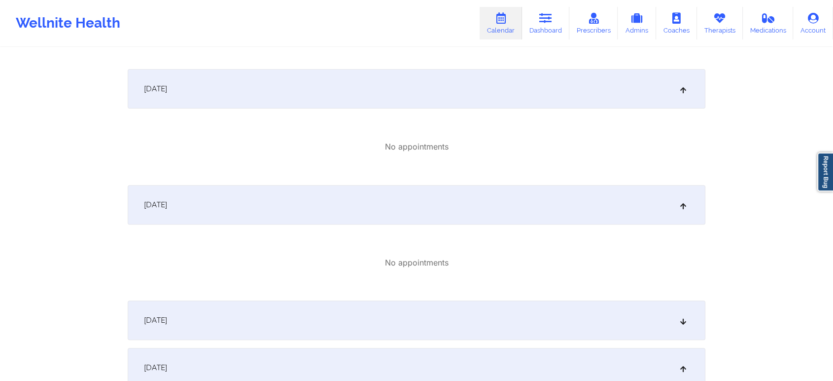
click at [576, 324] on div "[DATE]" at bounding box center [417, 319] width 578 height 39
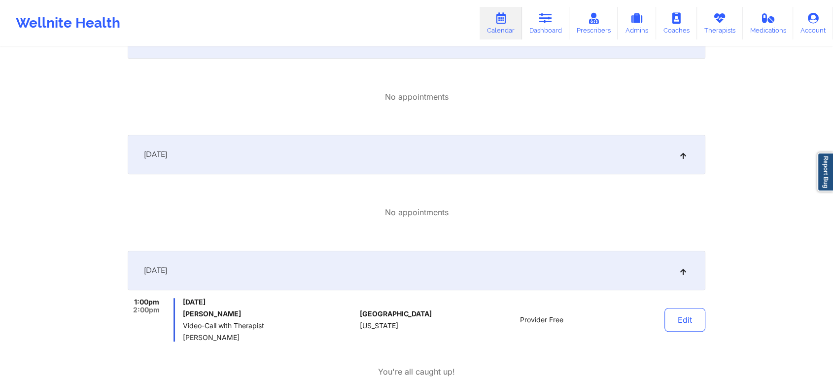
scroll to position [543, 0]
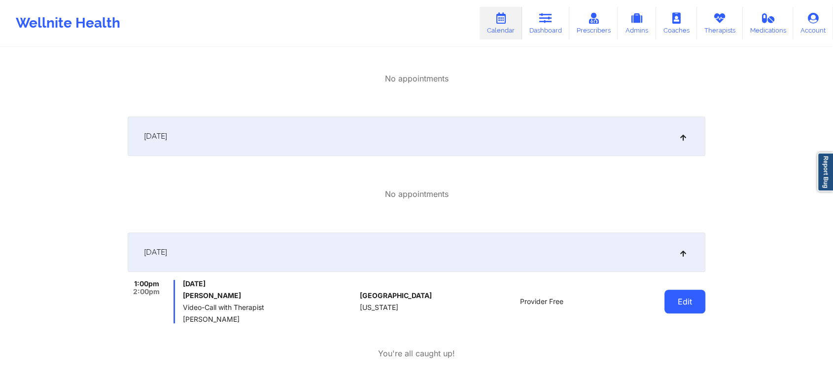
click at [692, 302] on button "Edit" at bounding box center [685, 301] width 41 height 24
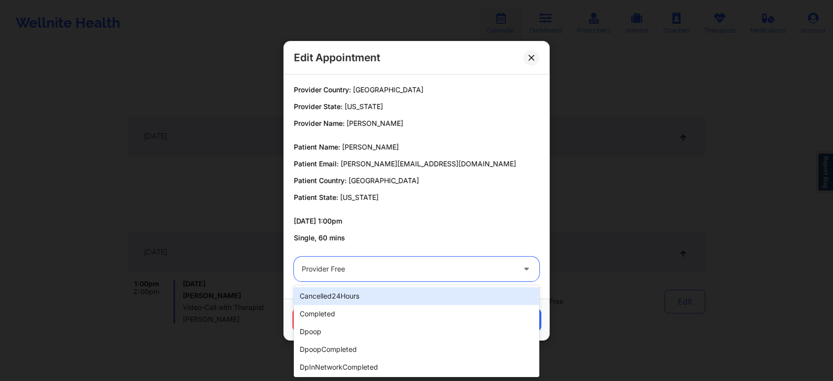
click at [359, 263] on div at bounding box center [408, 269] width 213 height 12
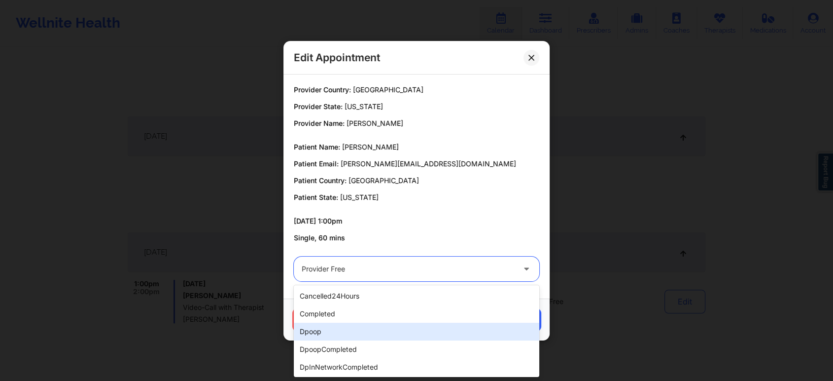
drag, startPoint x: 343, startPoint y: 323, endPoint x: 394, endPoint y: 303, distance: 55.1
click at [394, 303] on div "cancelled24Hours completed dpoop dpoopCompleted dpInNetworkCompleted freeNoShow…" at bounding box center [417, 331] width 246 height 92
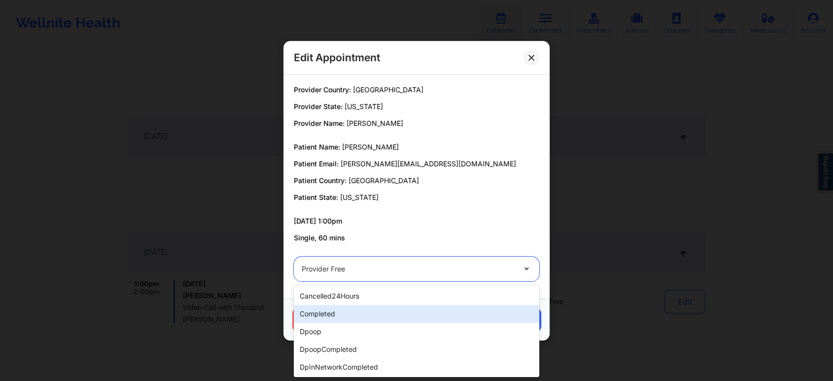
click at [394, 316] on div "completed" at bounding box center [417, 314] width 246 height 18
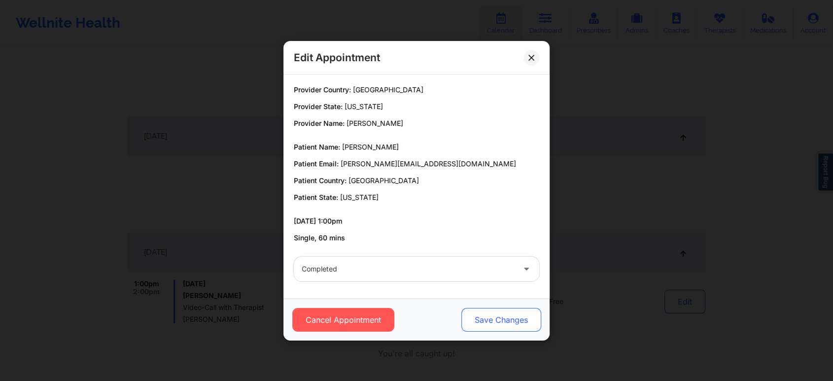
click at [495, 326] on button "Save Changes" at bounding box center [502, 320] width 80 height 24
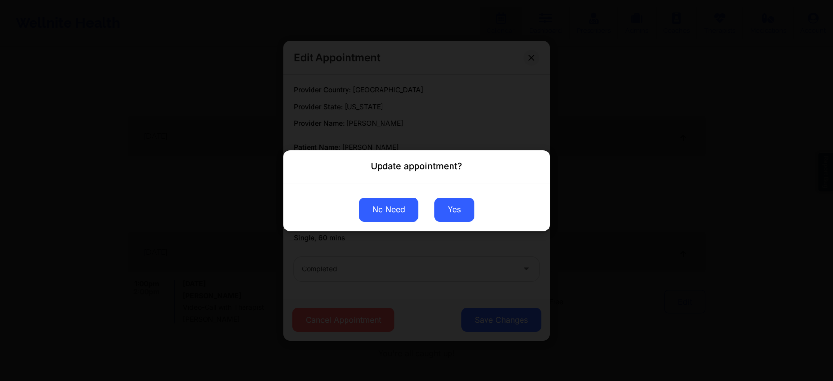
click at [384, 211] on button "No Need" at bounding box center [389, 209] width 60 height 24
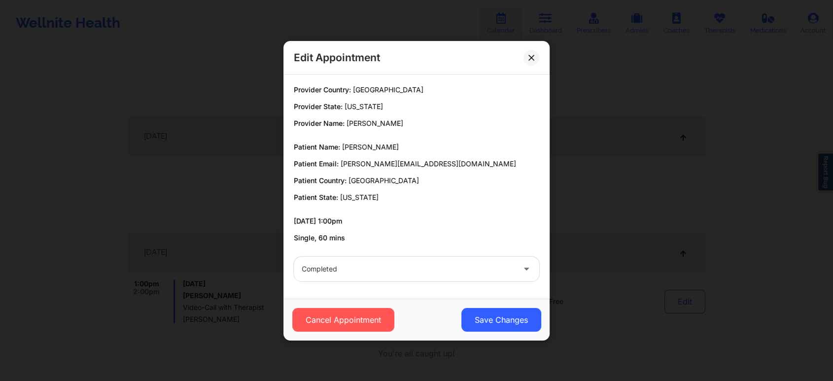
click at [527, 48] on div "Edit Appointment" at bounding box center [417, 58] width 266 height 34
click at [528, 62] on button at bounding box center [532, 57] width 16 height 16
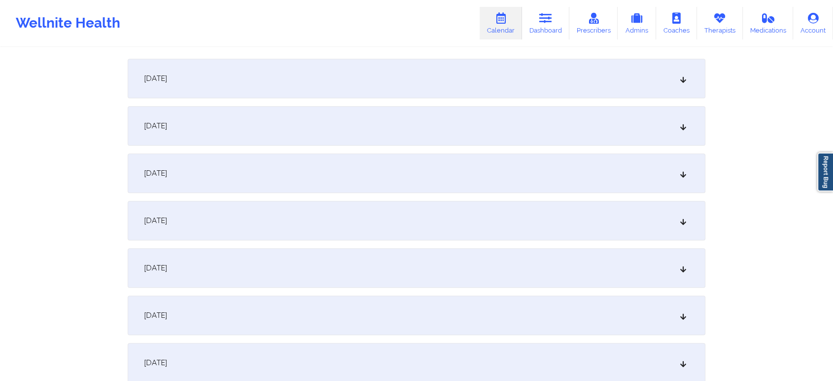
scroll to position [0, 0]
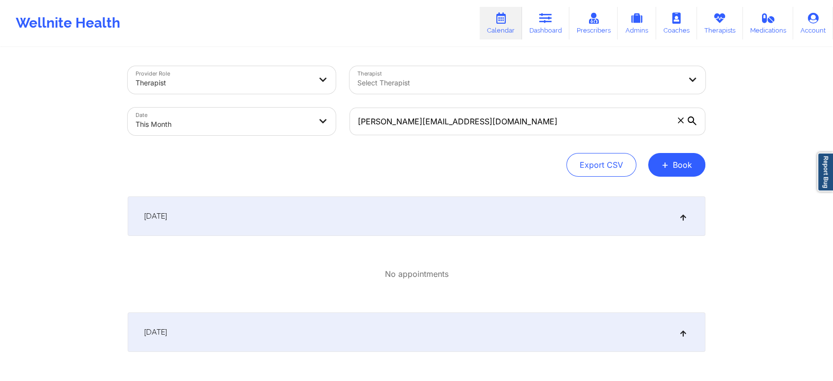
click at [217, 116] on body "Wellnite Health Calendar Dashboard Prescribers Admins Coaches Therapists Medica…" at bounding box center [416, 190] width 833 height 381
select select "2025-9"
select select "2025-10"
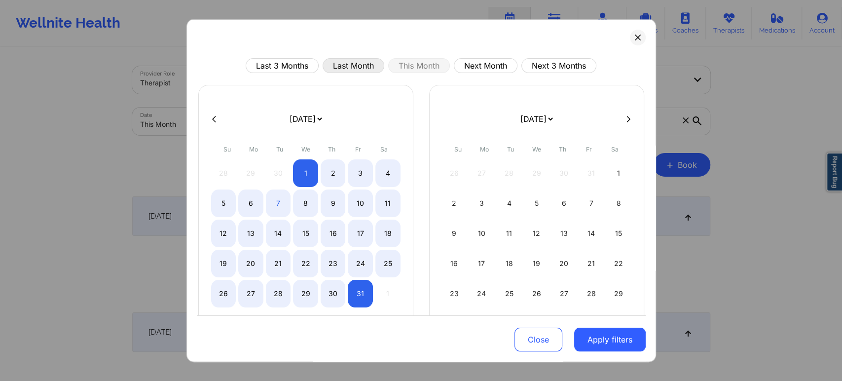
click at [359, 66] on button "Last Month" at bounding box center [353, 65] width 62 height 15
select select "2025-8"
select select "2025-9"
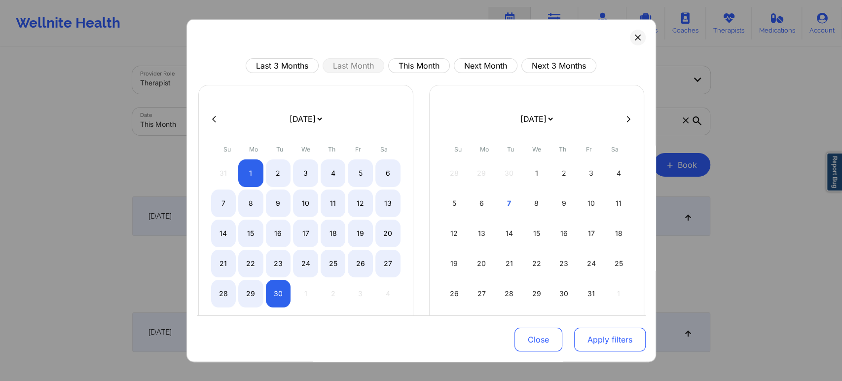
click at [575, 334] on button "Apply filters" at bounding box center [609, 339] width 71 height 24
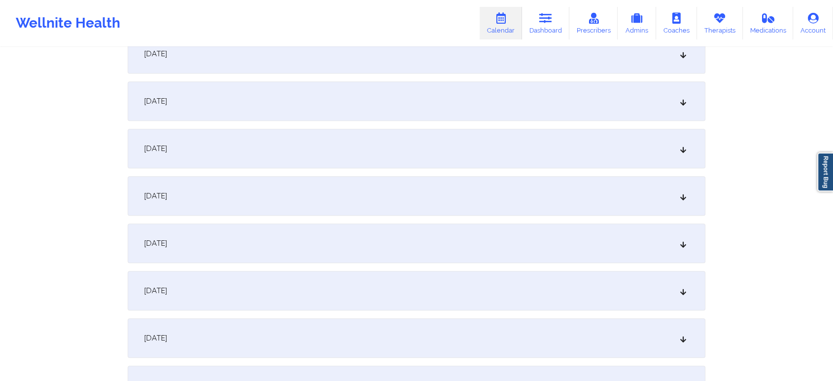
scroll to position [1307, 0]
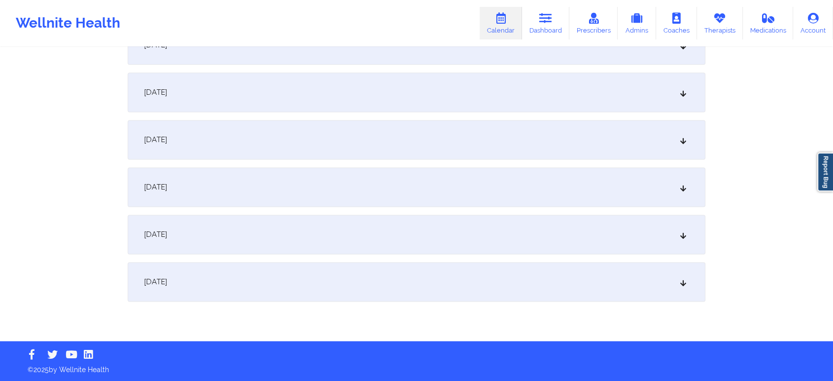
click at [458, 271] on div "[DATE]" at bounding box center [417, 281] width 578 height 39
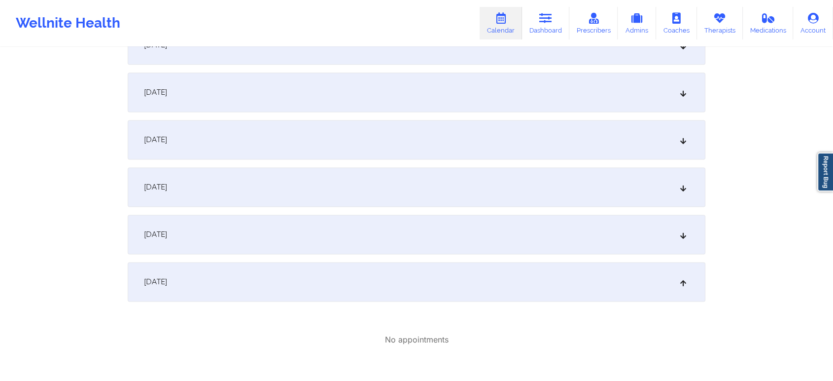
click at [396, 217] on div "[DATE]" at bounding box center [417, 233] width 578 height 39
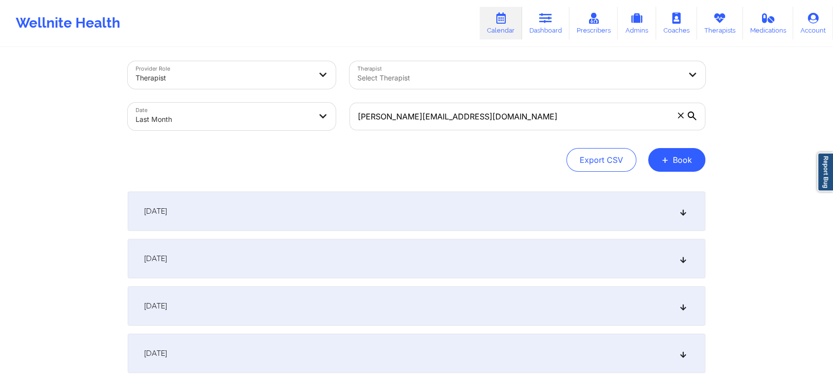
scroll to position [0, 0]
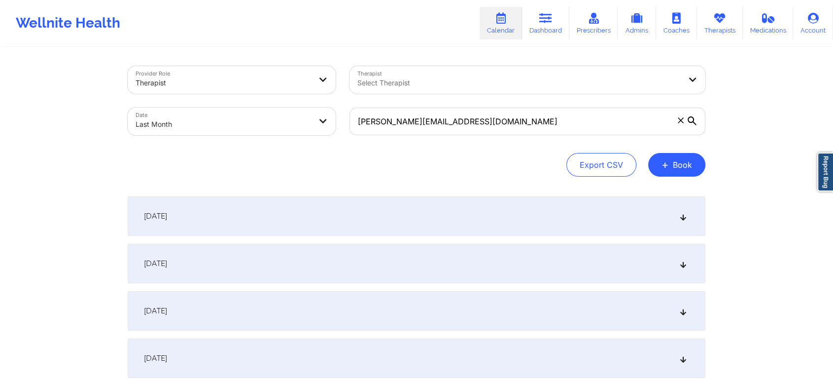
select select "2025-8"
select select "2025-9"
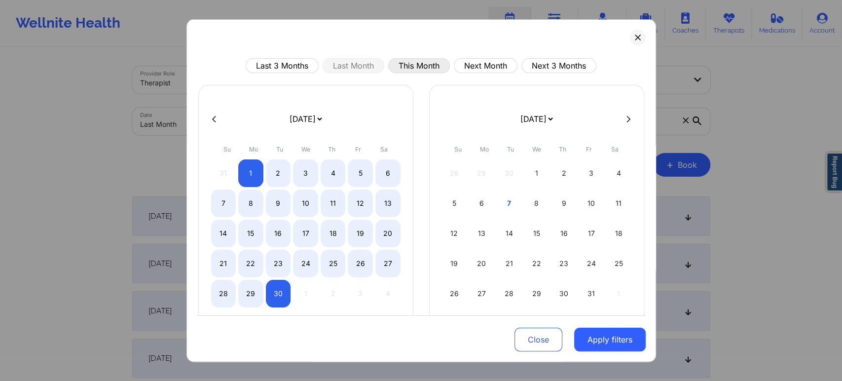
click at [437, 70] on button "This Month" at bounding box center [419, 65] width 62 height 15
select select "2025-9"
select select "2025-10"
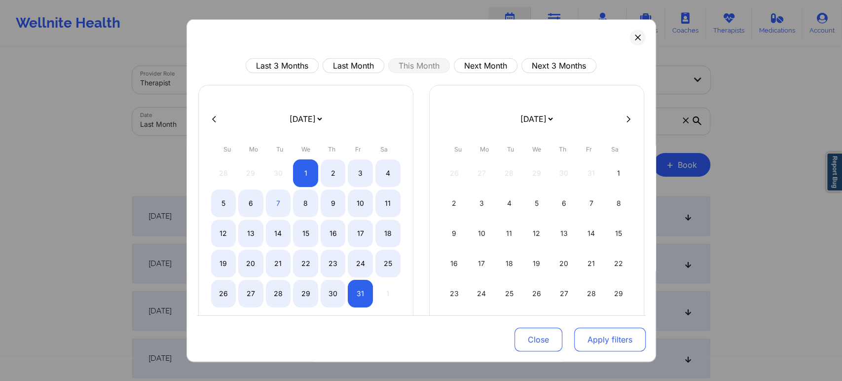
click at [598, 347] on button "Apply filters" at bounding box center [609, 339] width 71 height 24
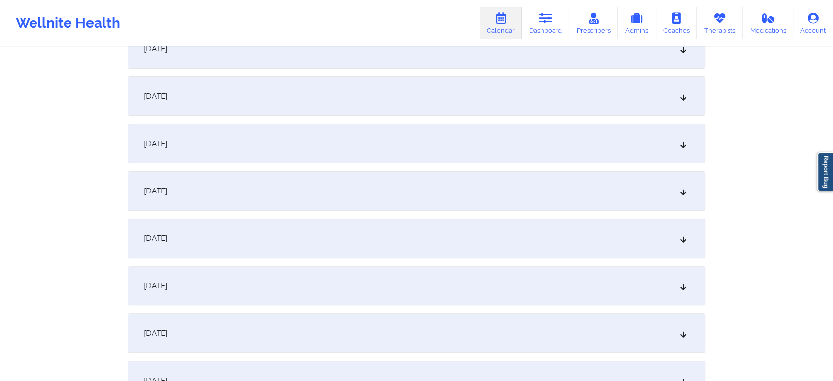
scroll to position [287, 0]
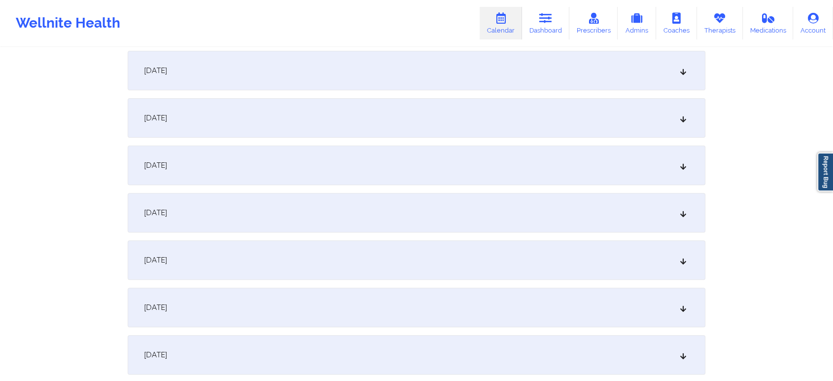
click at [476, 184] on div "[DATE]" at bounding box center [417, 164] width 578 height 39
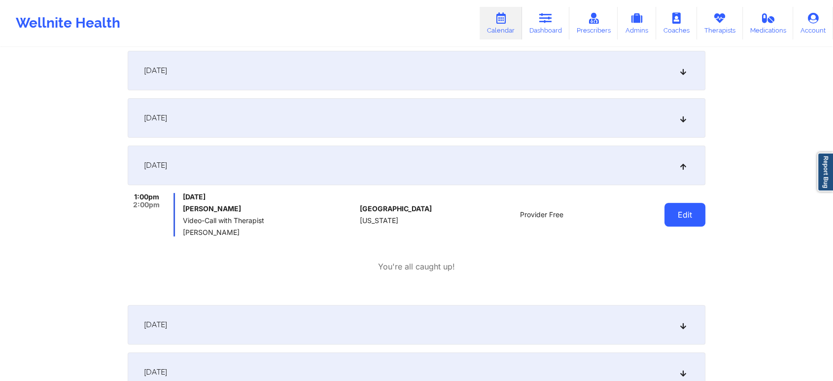
click at [686, 212] on button "Edit" at bounding box center [685, 215] width 41 height 24
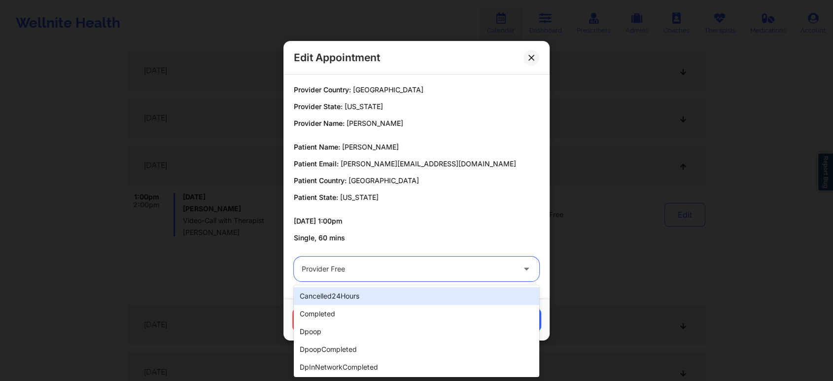
click at [411, 279] on div "Provider Free" at bounding box center [408, 268] width 213 height 25
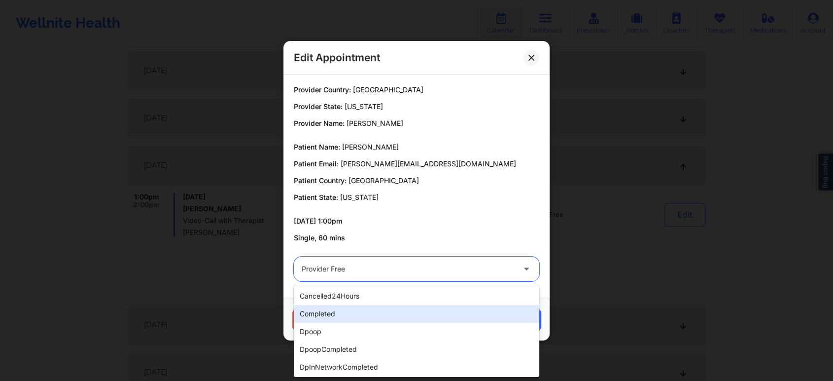
click at [352, 309] on div "completed" at bounding box center [417, 314] width 246 height 18
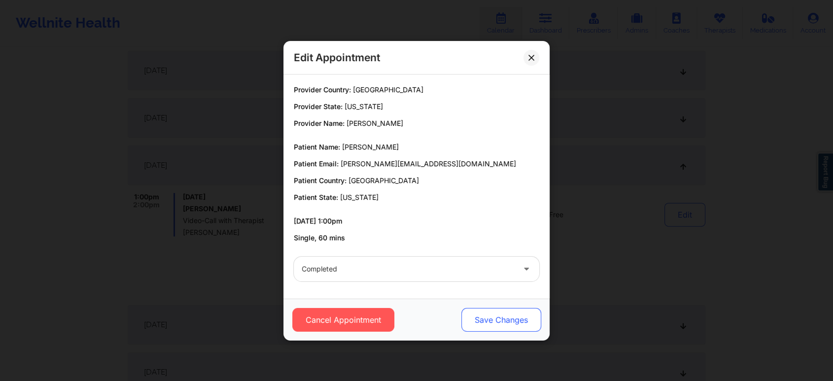
click at [512, 328] on button "Save Changes" at bounding box center [502, 320] width 80 height 24
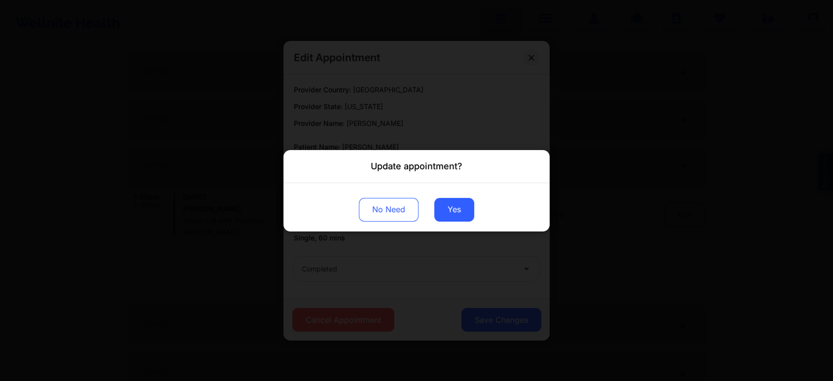
click at [457, 221] on div "No Need Yes" at bounding box center [417, 206] width 266 height 48
drag, startPoint x: 457, startPoint y: 221, endPoint x: 460, endPoint y: 212, distance: 9.4
click at [460, 212] on div "No Need Yes" at bounding box center [417, 206] width 266 height 48
click at [460, 212] on button "Yes" at bounding box center [454, 209] width 40 height 24
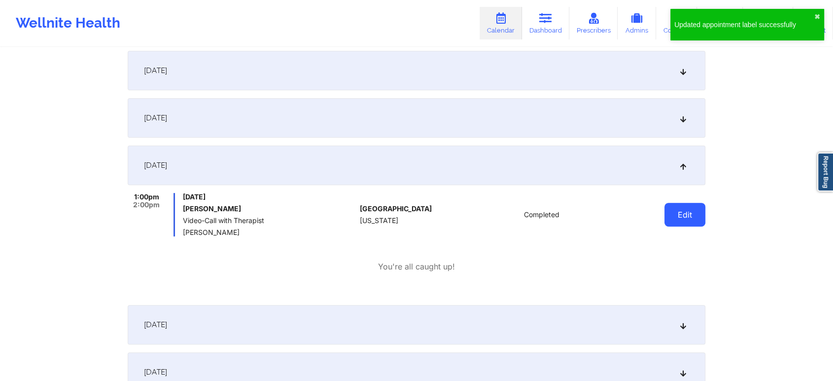
drag, startPoint x: 706, startPoint y: 214, endPoint x: 685, endPoint y: 216, distance: 20.9
click at [685, 216] on button "Edit" at bounding box center [685, 215] width 41 height 24
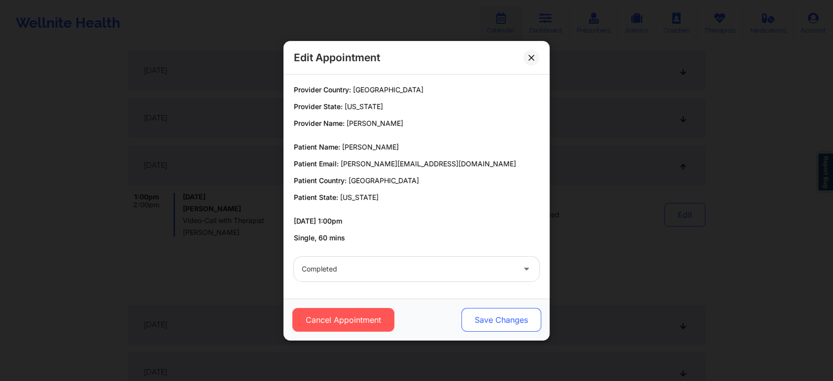
click at [506, 318] on button "Save Changes" at bounding box center [502, 320] width 80 height 24
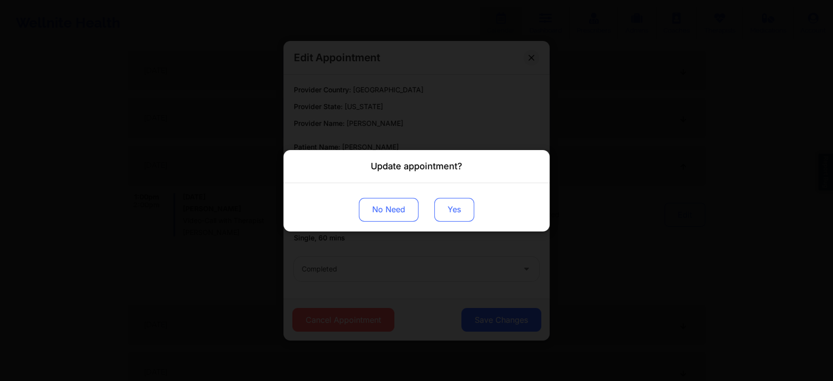
click at [457, 208] on button "Yes" at bounding box center [454, 209] width 40 height 24
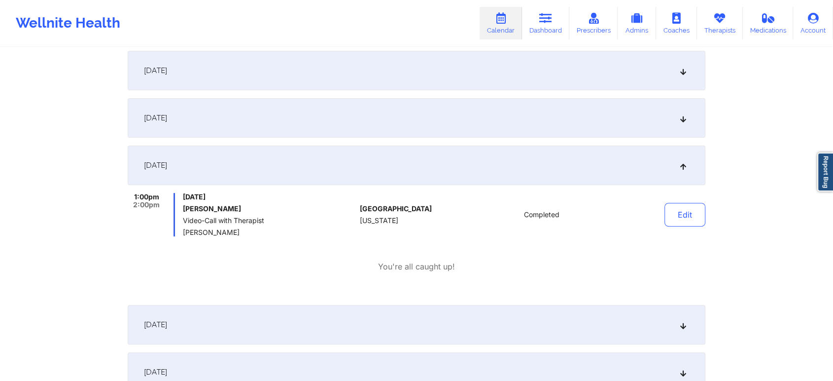
scroll to position [0, 0]
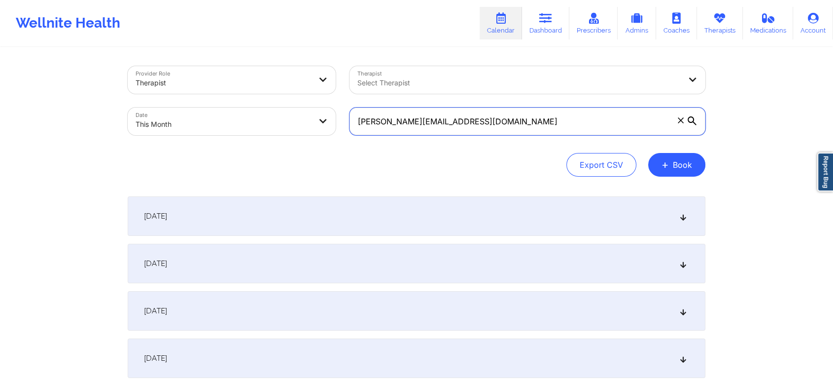
drag, startPoint x: 510, startPoint y: 126, endPoint x: 242, endPoint y: 138, distance: 268.0
click at [242, 138] on div "Provider Role Therapist Therapist Select Therapist Date This Month [PERSON_NAME…" at bounding box center [417, 100] width 592 height 83
paste input "heathermelissa73"
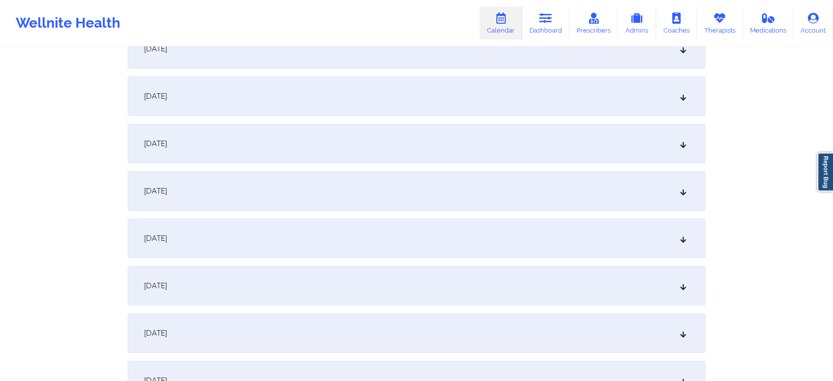
click at [583, 268] on div "[DATE]" at bounding box center [417, 285] width 578 height 39
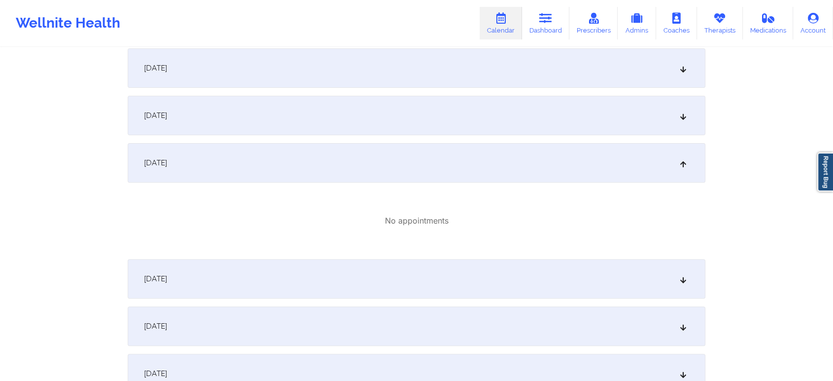
scroll to position [0, 0]
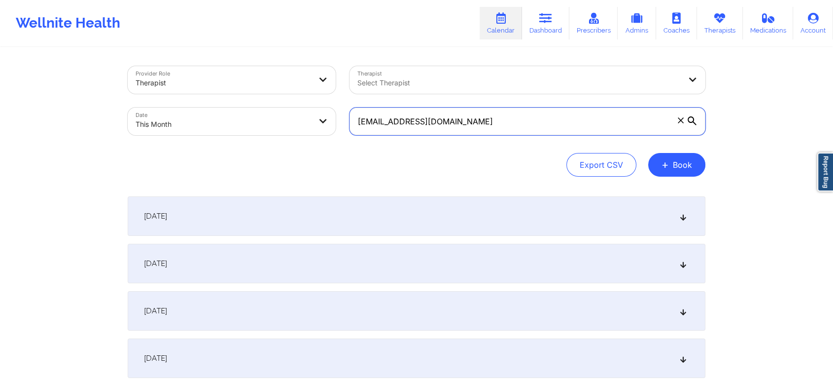
drag, startPoint x: 508, startPoint y: 117, endPoint x: 256, endPoint y: 145, distance: 253.0
click at [256, 145] on div "Provider Role Therapist Therapist Select Therapist Date This Month [EMAIL_ADDRE…" at bounding box center [417, 121] width 578 height 110
paste input "dicarvell"
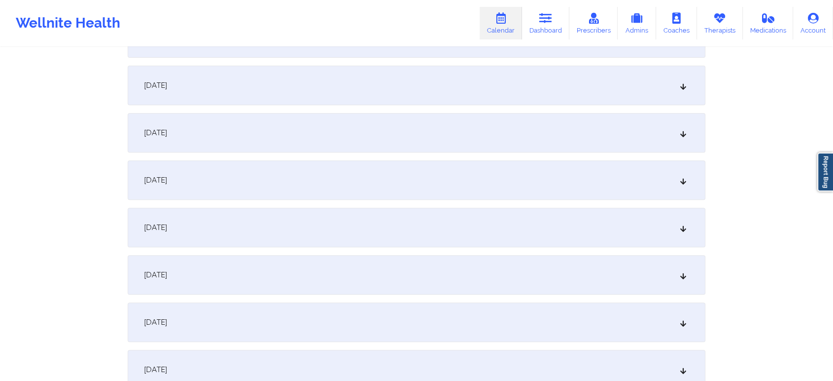
scroll to position [361, 0]
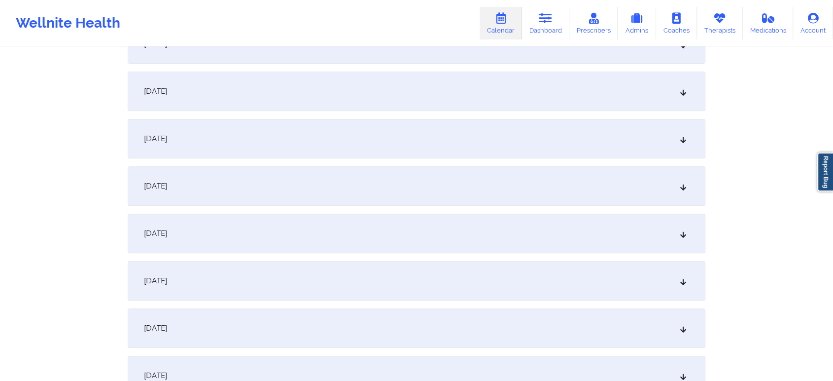
click at [433, 98] on div "[DATE]" at bounding box center [417, 90] width 578 height 39
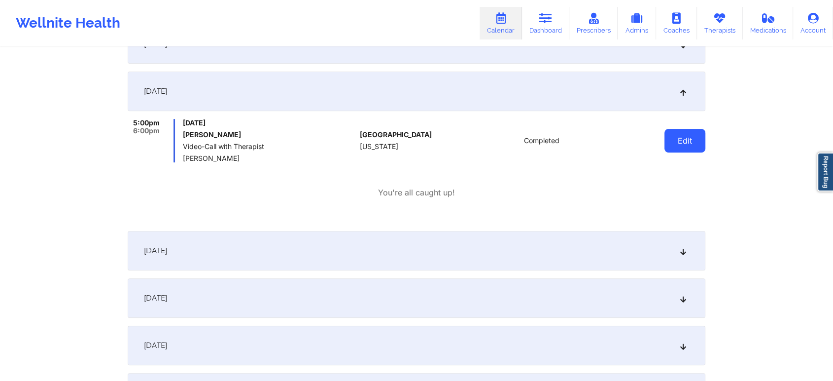
click at [676, 137] on button "Edit" at bounding box center [685, 141] width 41 height 24
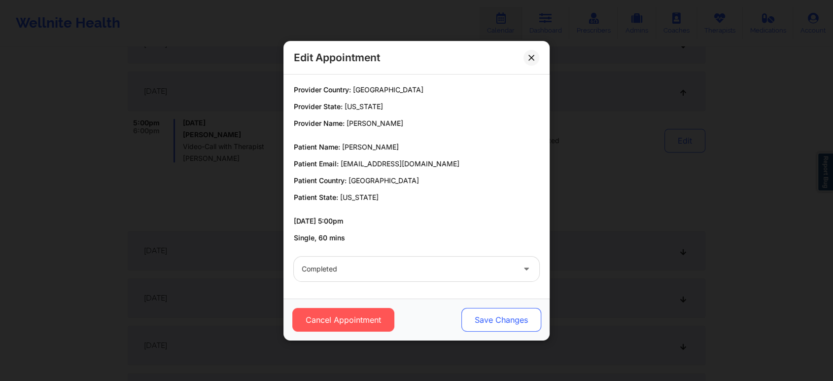
click at [505, 313] on button "Save Changes" at bounding box center [502, 320] width 80 height 24
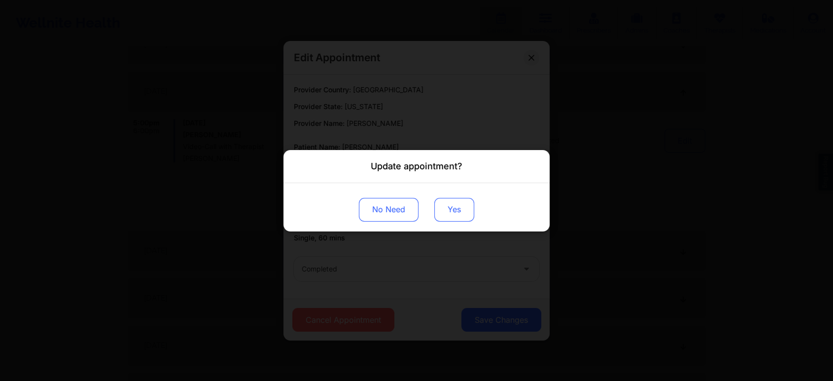
click at [451, 204] on button "Yes" at bounding box center [454, 209] width 40 height 24
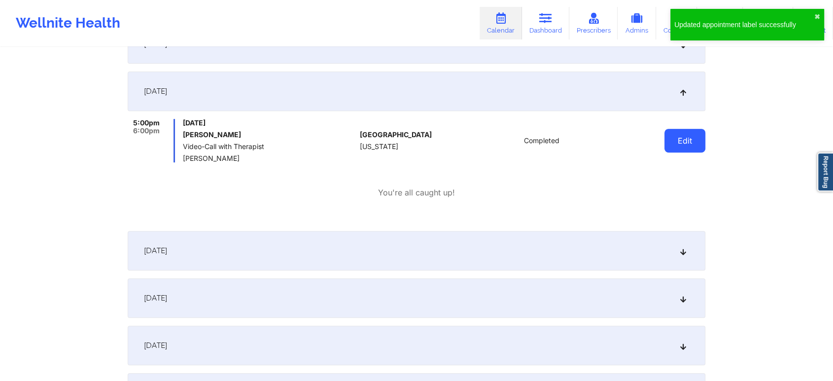
click at [678, 145] on button "Edit" at bounding box center [685, 141] width 41 height 24
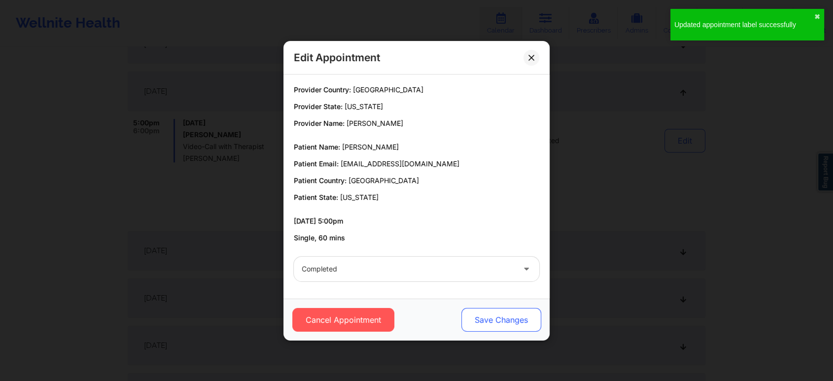
click at [518, 312] on button "Save Changes" at bounding box center [502, 320] width 80 height 24
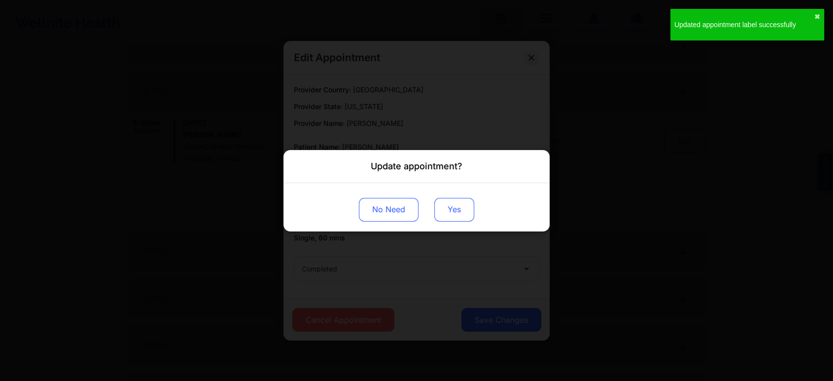
click at [453, 214] on button "Yes" at bounding box center [454, 209] width 40 height 24
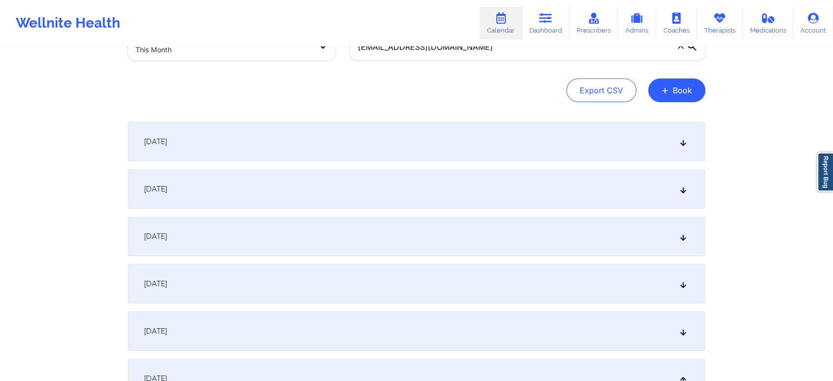
scroll to position [0, 0]
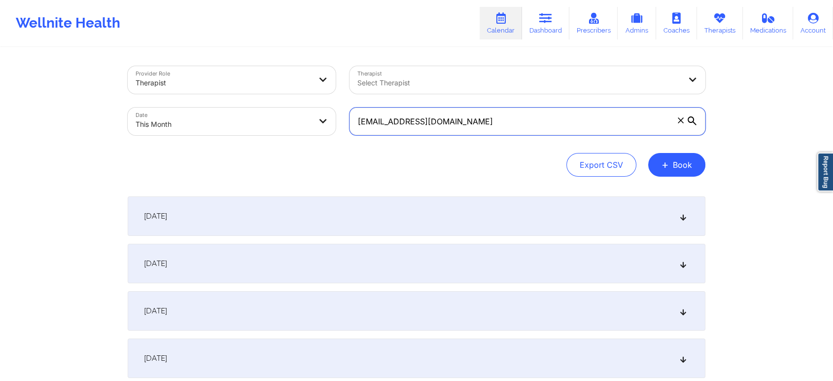
drag, startPoint x: 492, startPoint y: 109, endPoint x: 233, endPoint y: 118, distance: 259.5
click at [233, 118] on div "Provider Role Therapist Therapist Select Therapist Date This Month [EMAIL_ADDRE…" at bounding box center [417, 100] width 592 height 83
paste input "[DOMAIN_NAME]"
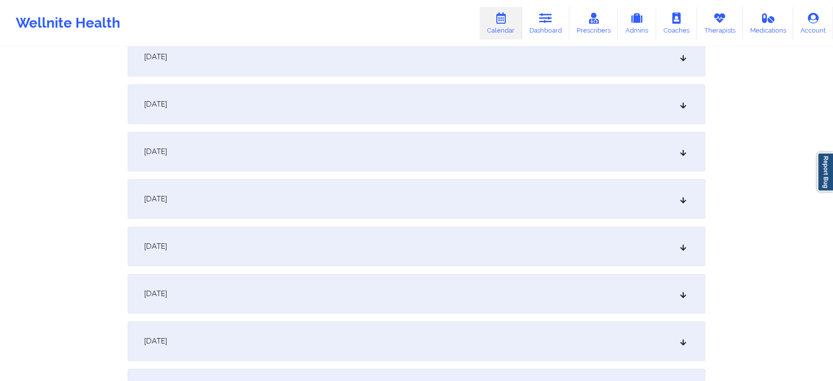
scroll to position [347, 0]
click at [460, 94] on div "[DATE]" at bounding box center [417, 105] width 578 height 39
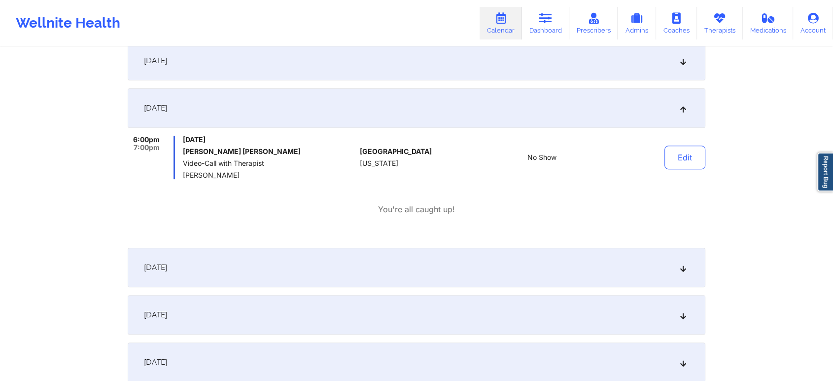
scroll to position [0, 0]
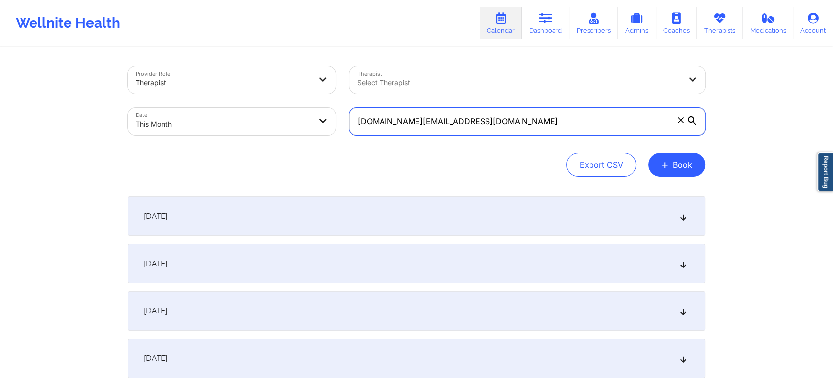
drag, startPoint x: 474, startPoint y: 126, endPoint x: 224, endPoint y: 129, distance: 250.0
click at [224, 129] on div "Provider Role Therapist Therapist Select Therapist Date This Month [DOMAIN_NAME…" at bounding box center [417, 100] width 592 height 83
paste input "nkd21400"
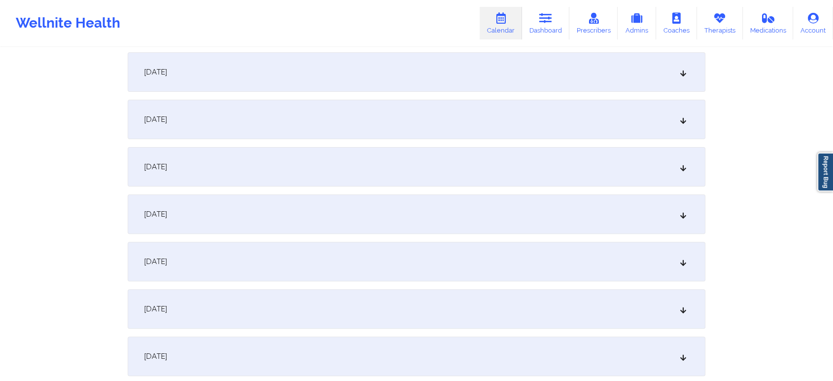
scroll to position [251, 0]
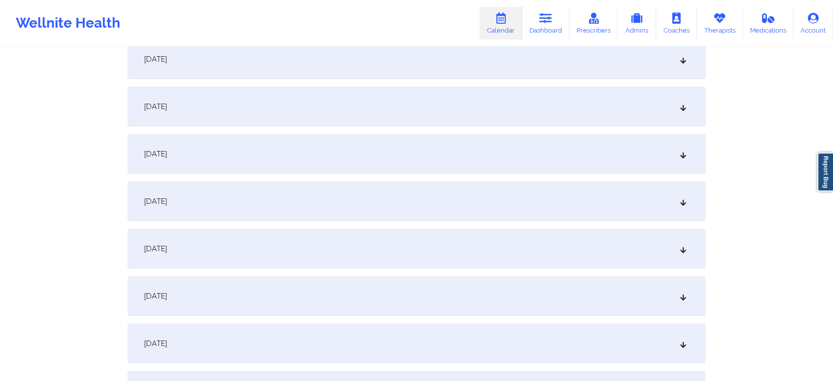
click at [419, 209] on div "[DATE]" at bounding box center [417, 200] width 578 height 39
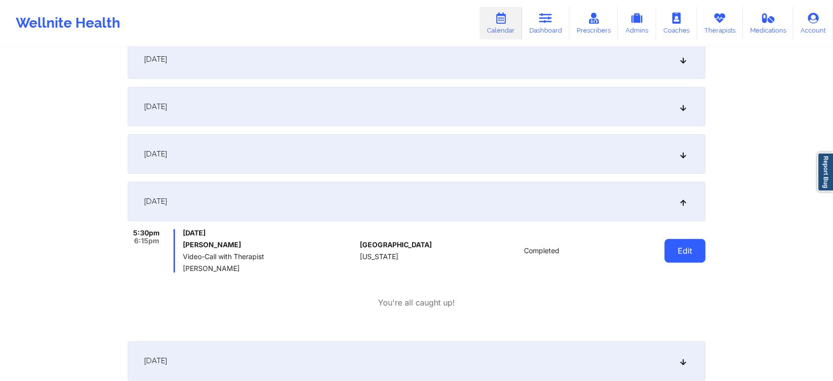
click at [677, 250] on button "Edit" at bounding box center [685, 251] width 41 height 24
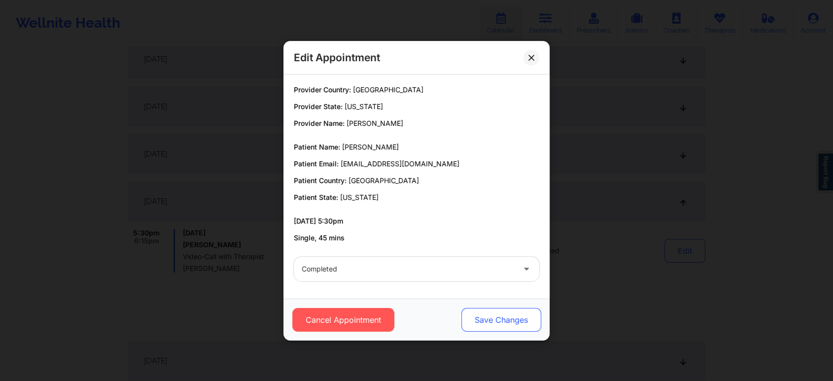
click at [521, 317] on button "Save Changes" at bounding box center [502, 320] width 80 height 24
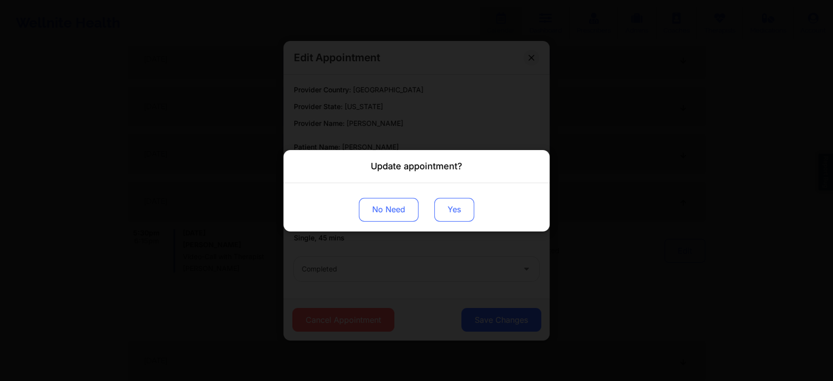
click at [465, 210] on button "Yes" at bounding box center [454, 209] width 40 height 24
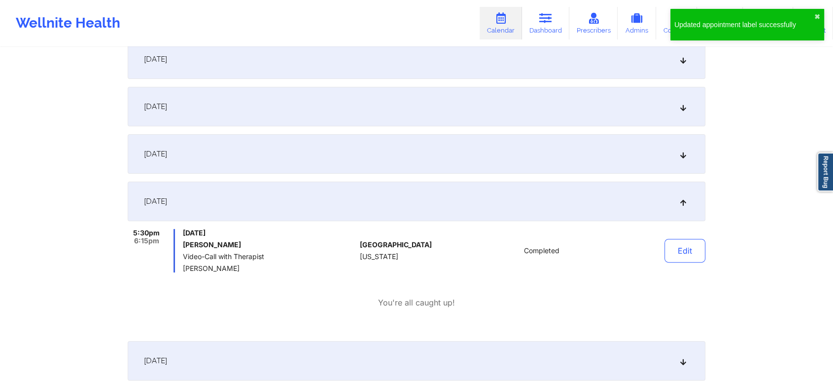
scroll to position [0, 0]
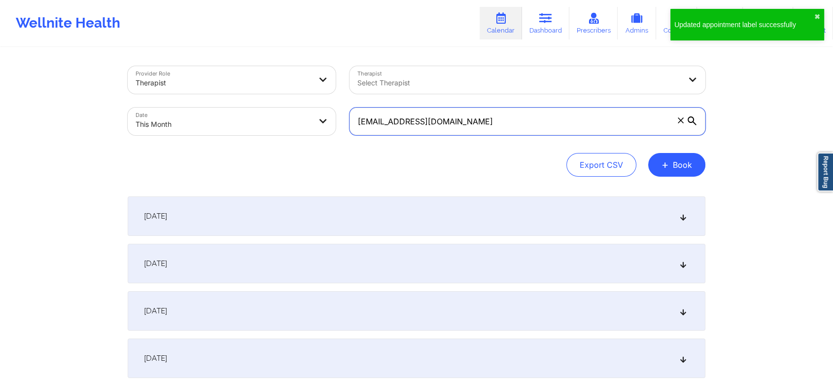
drag, startPoint x: 459, startPoint y: 129, endPoint x: 196, endPoint y: 85, distance: 266.4
click at [196, 85] on div "Provider Role Therapist Therapist Select Therapist Date This Month [EMAIL_ADDRE…" at bounding box center [417, 100] width 592 height 83
paste input "[PERSON_NAME].[PERSON_NAME]"
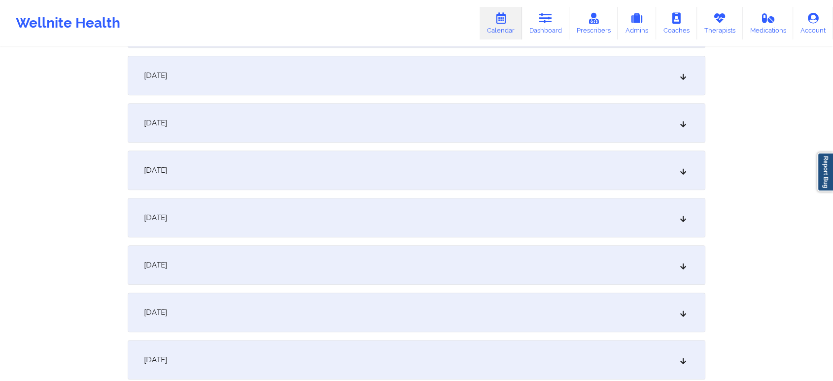
scroll to position [309, 0]
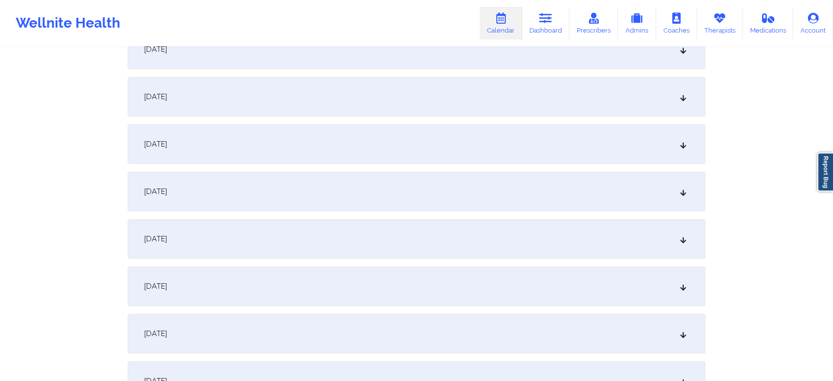
click at [448, 133] on div "[DATE]" at bounding box center [417, 143] width 578 height 39
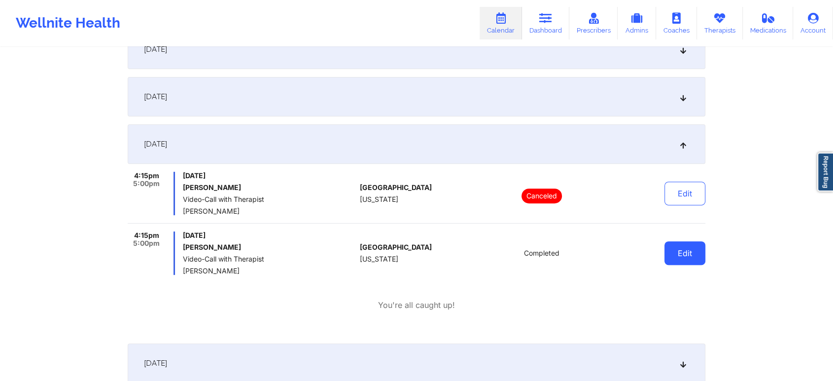
click at [688, 255] on button "Edit" at bounding box center [685, 253] width 41 height 24
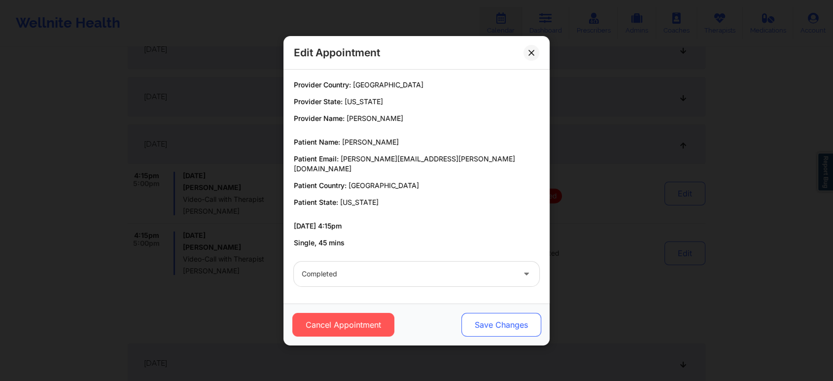
click at [505, 327] on button "Save Changes" at bounding box center [502, 325] width 80 height 24
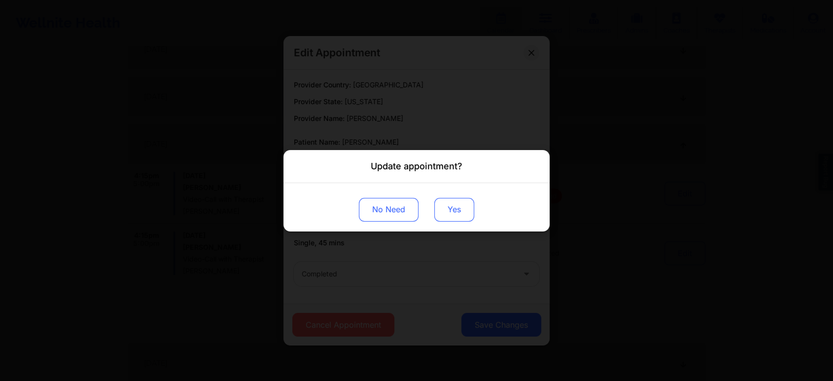
click at [441, 211] on button "Yes" at bounding box center [454, 209] width 40 height 24
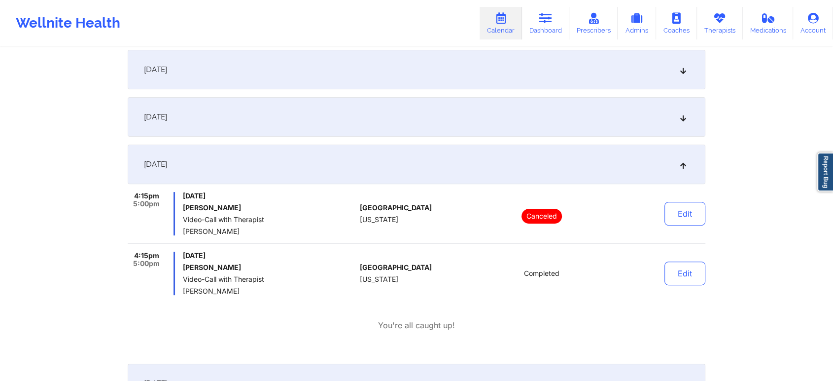
scroll to position [0, 0]
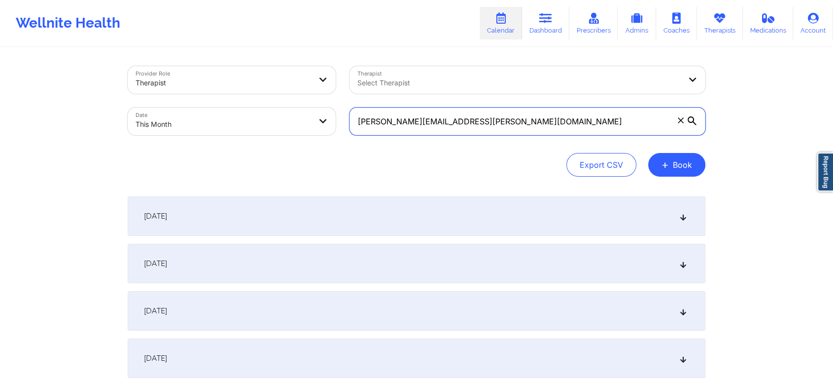
drag, startPoint x: 533, startPoint y: 128, endPoint x: 207, endPoint y: 104, distance: 326.8
click at [207, 104] on div "Provider Role Therapist Therapist Select Therapist Date This Month [PERSON_NAME…" at bounding box center [417, 100] width 592 height 83
paste input "[PERSON_NAME].[PERSON_NAME].[PERSON_NAME]"
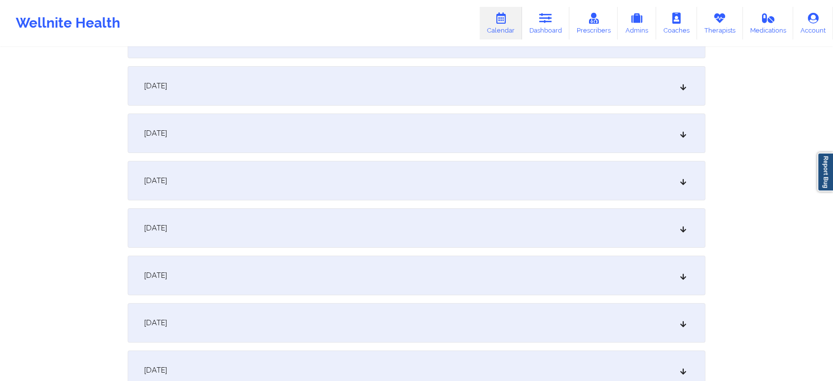
scroll to position [194, 0]
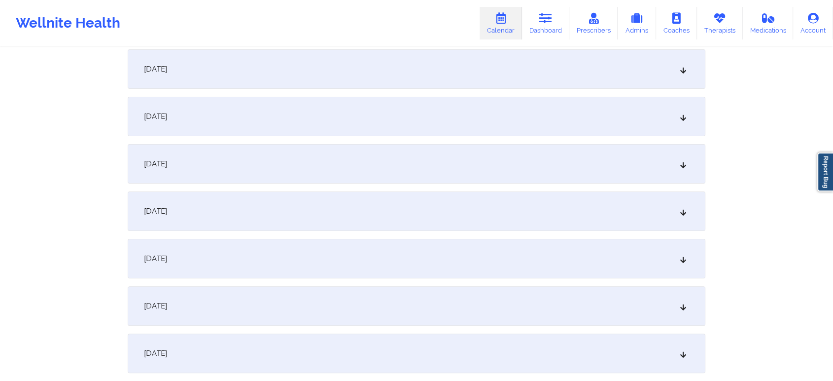
click at [429, 286] on div "[DATE]" at bounding box center [417, 305] width 578 height 39
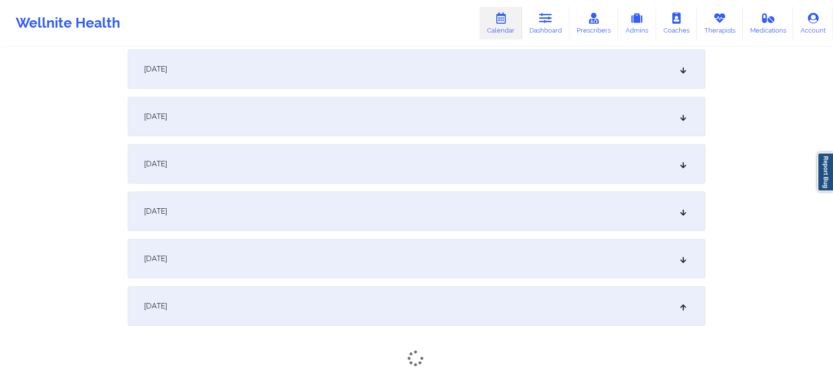
click at [441, 261] on div "[DATE]" at bounding box center [417, 258] width 578 height 39
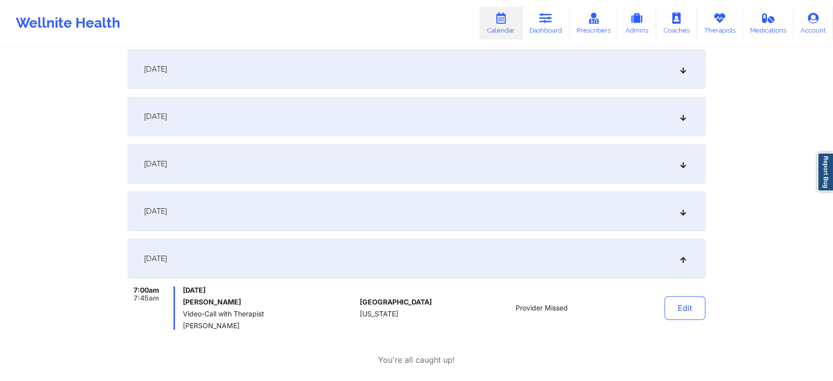
scroll to position [0, 0]
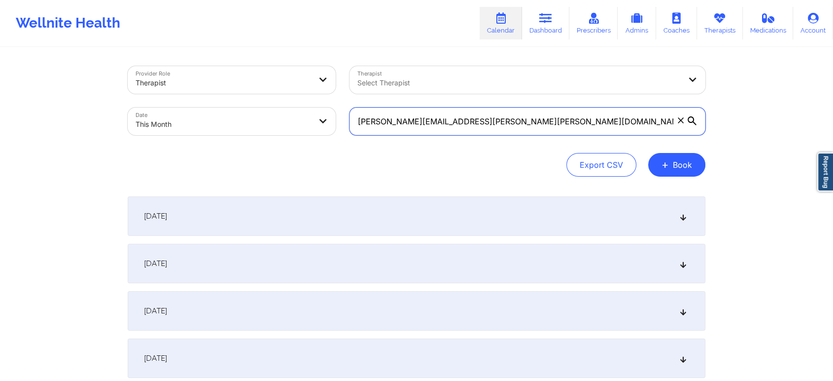
drag, startPoint x: 516, startPoint y: 123, endPoint x: 194, endPoint y: 109, distance: 322.3
click at [194, 109] on div "Provider Role Therapist Therapist Select Therapist Date This Month [PERSON_NAME…" at bounding box center [417, 100] width 592 height 83
paste input "siegelcaroline89"
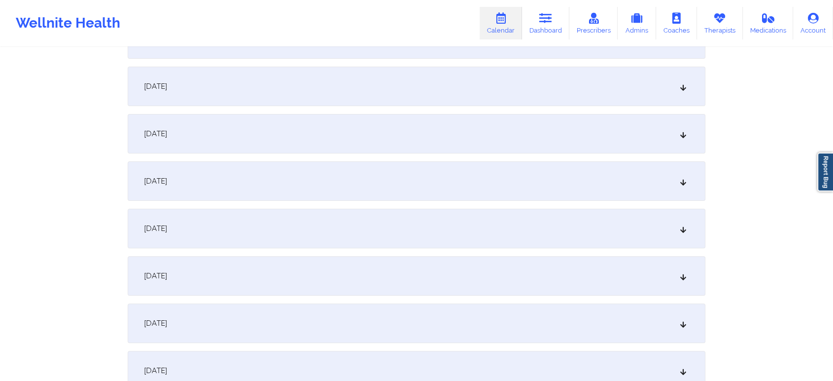
scroll to position [245, 0]
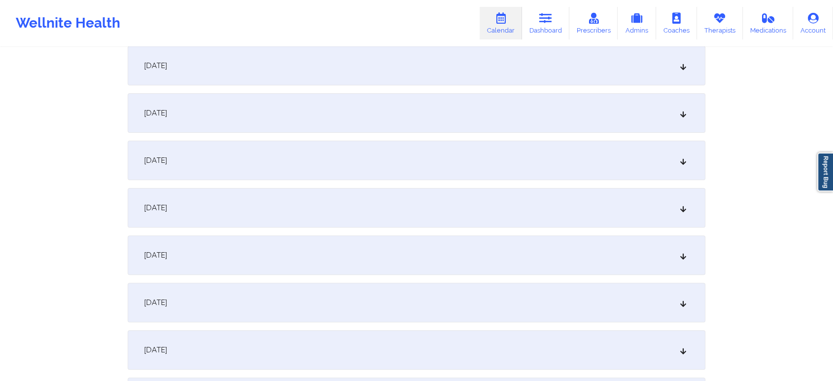
click at [429, 210] on div "[DATE]" at bounding box center [417, 207] width 578 height 39
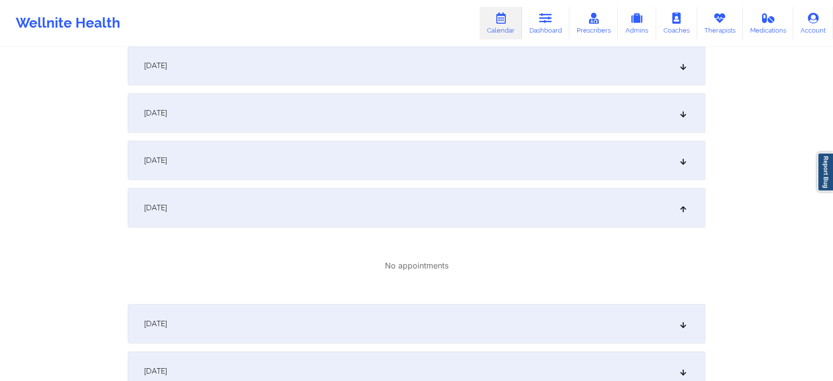
scroll to position [0, 0]
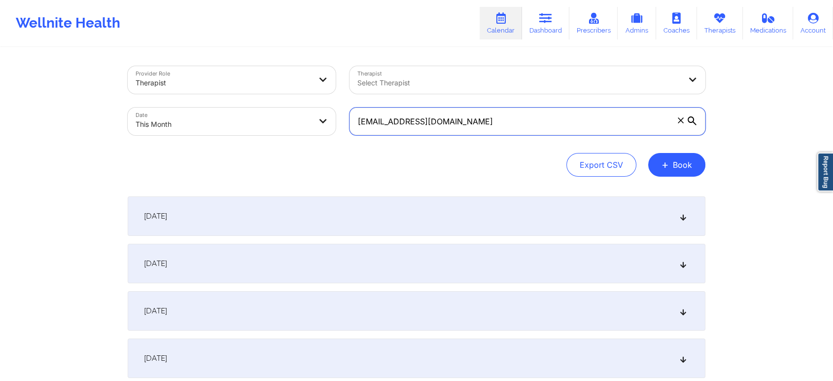
drag, startPoint x: 478, startPoint y: 124, endPoint x: 336, endPoint y: 117, distance: 142.2
click at [336, 117] on div "Provider Role Therapist Therapist Select Therapist Date This Month [EMAIL_ADDRE…" at bounding box center [417, 100] width 592 height 83
paste input "codyclyde5"
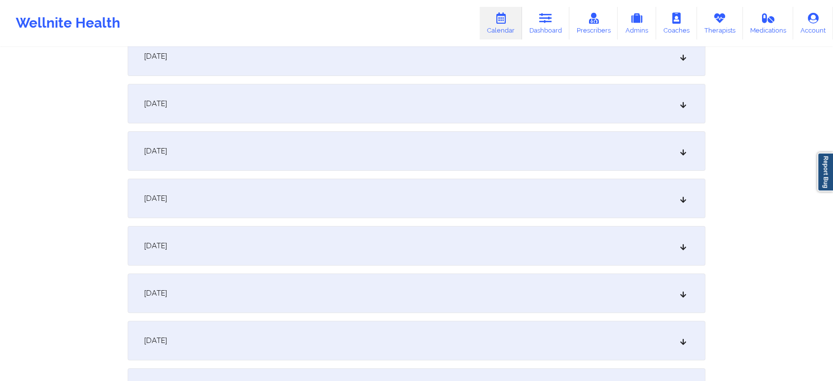
scroll to position [213, 0]
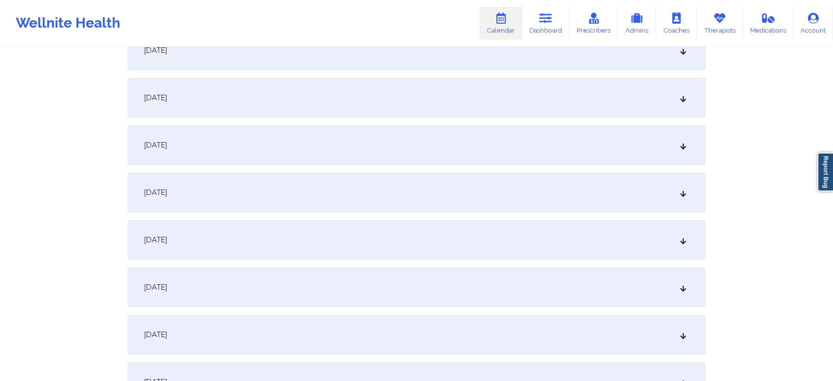
click at [383, 236] on div "[DATE]" at bounding box center [417, 239] width 578 height 39
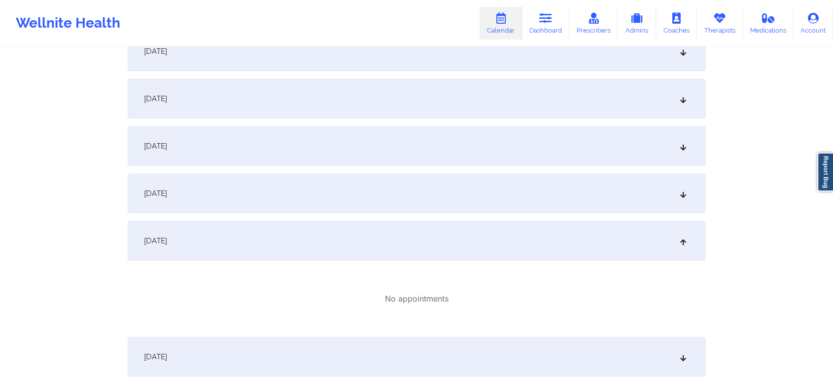
scroll to position [0, 0]
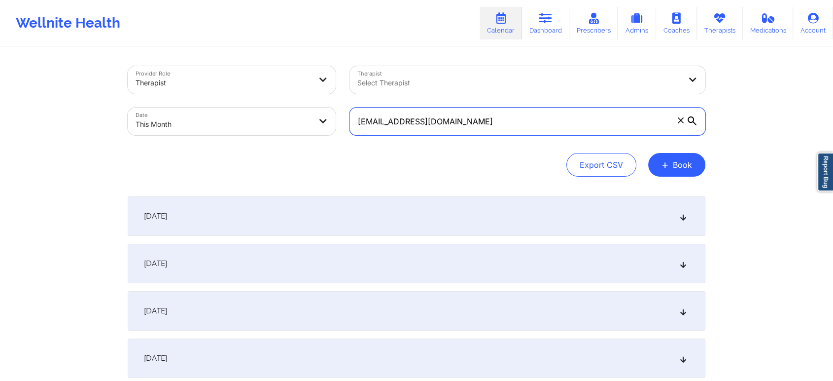
drag, startPoint x: 489, startPoint y: 111, endPoint x: 213, endPoint y: 110, distance: 275.6
click at [213, 110] on div "Provider Role Therapist Therapist Select Therapist Date This Month [EMAIL_ADDRE…" at bounding box center [417, 100] width 592 height 83
paste input "alfonzohensley"
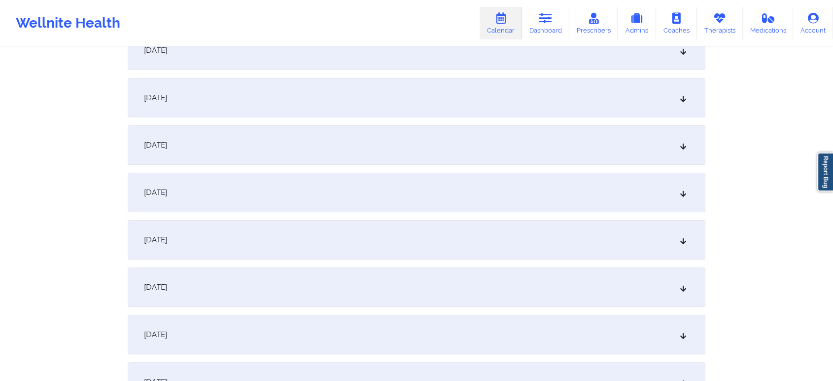
scroll to position [228, 0]
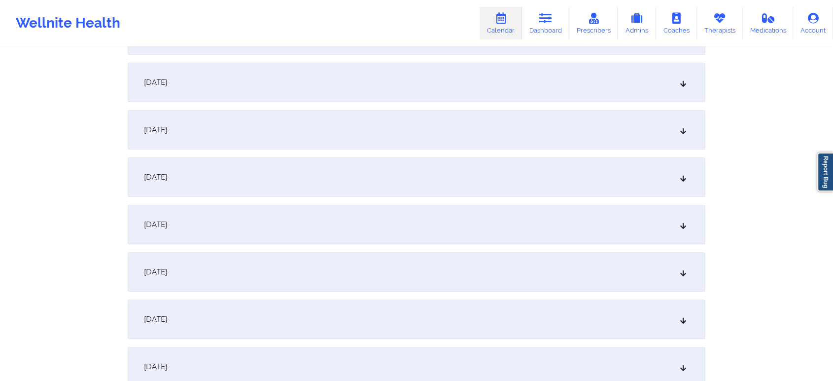
click at [422, 205] on div "[DATE]" at bounding box center [417, 224] width 578 height 39
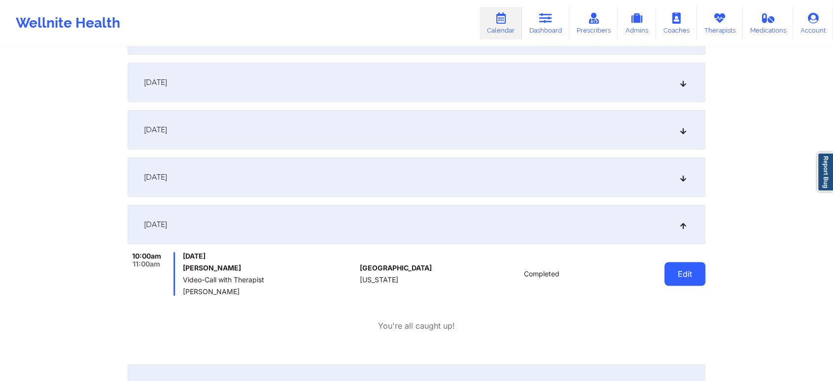
click at [690, 272] on button "Edit" at bounding box center [685, 274] width 41 height 24
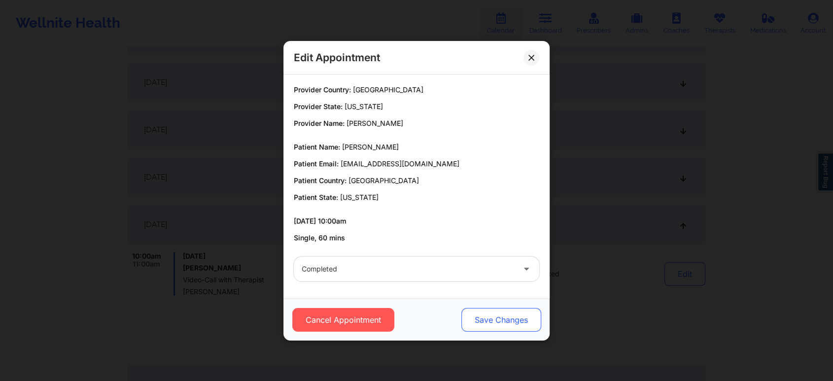
click at [465, 326] on button "Save Changes" at bounding box center [502, 320] width 80 height 24
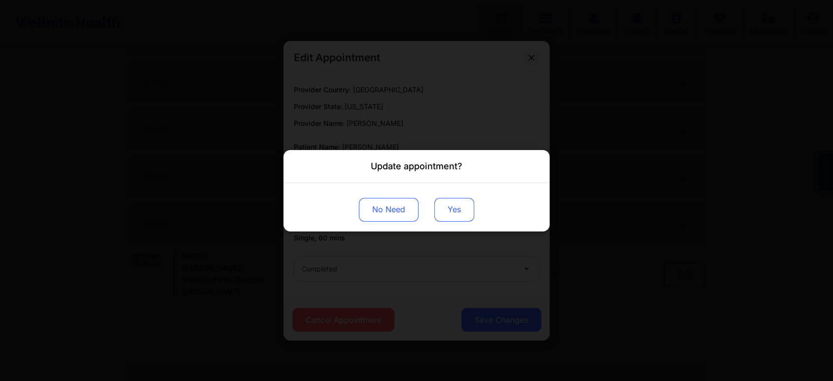
click at [441, 211] on button "Yes" at bounding box center [454, 209] width 40 height 24
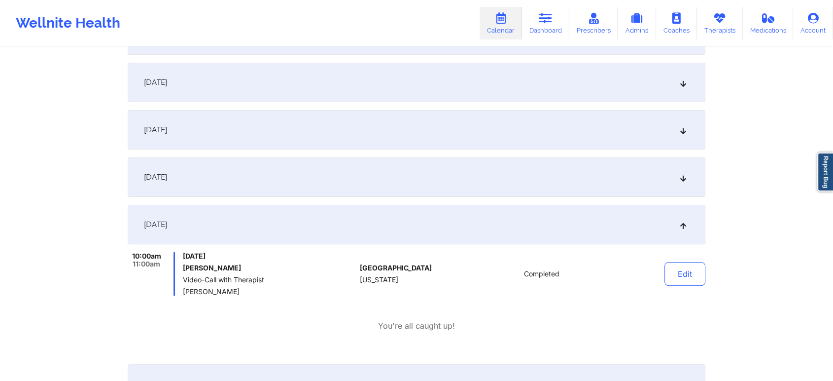
scroll to position [0, 0]
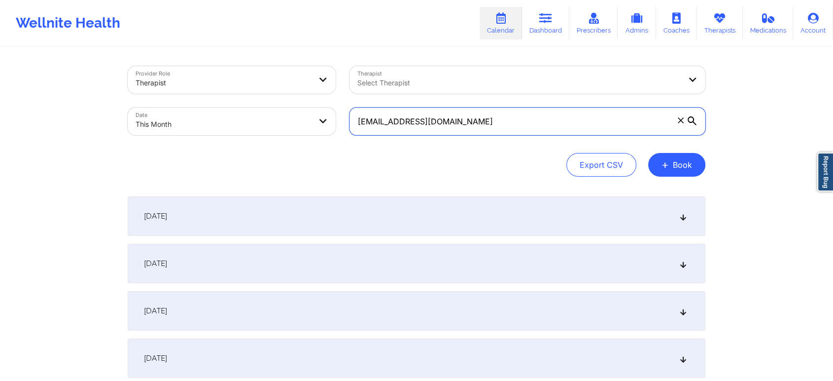
drag, startPoint x: 485, startPoint y: 122, endPoint x: 271, endPoint y: 114, distance: 214.2
click at [271, 114] on div "Provider Role Therapist Therapist Select Therapist Date This Month [EMAIL_ADDRE…" at bounding box center [417, 100] width 592 height 83
paste input "[PERSON_NAME][EMAIL_ADDRESS][PERSON_NAME]"
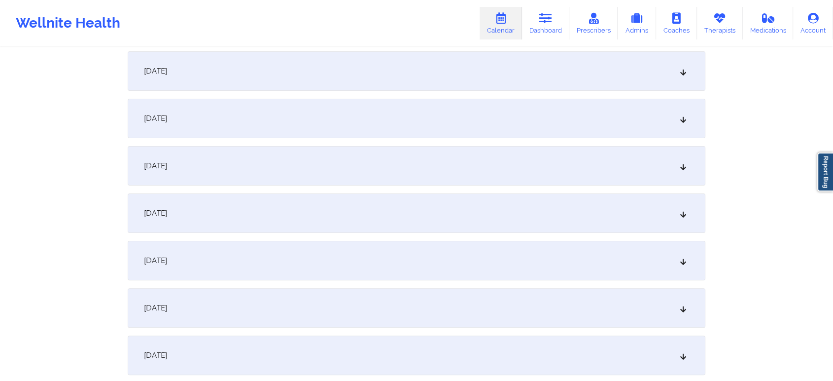
scroll to position [199, 0]
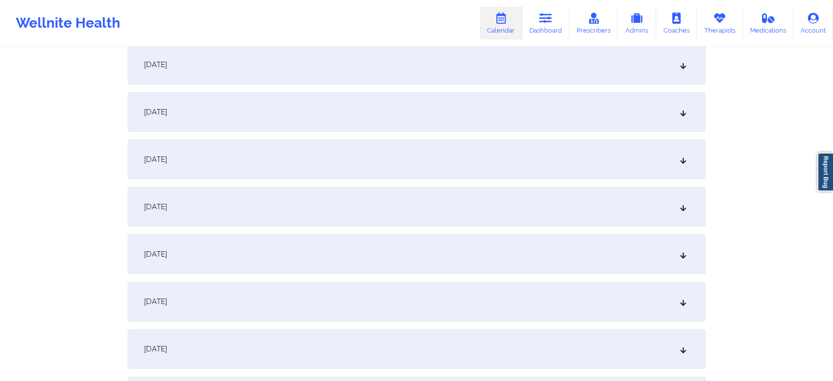
click at [521, 267] on div "[DATE]" at bounding box center [417, 253] width 578 height 39
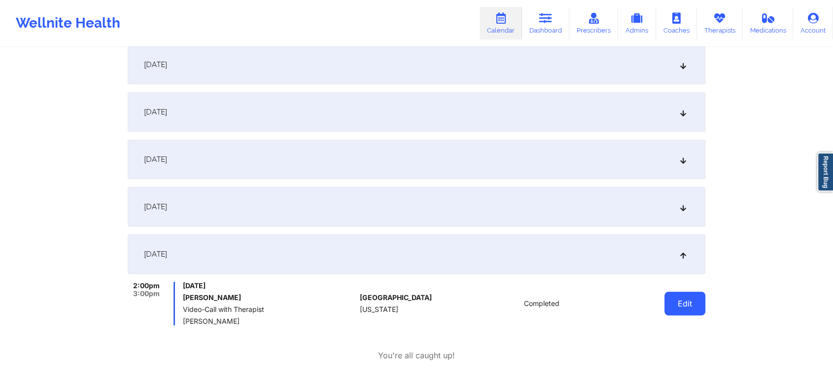
click at [691, 313] on button "Edit" at bounding box center [685, 303] width 41 height 24
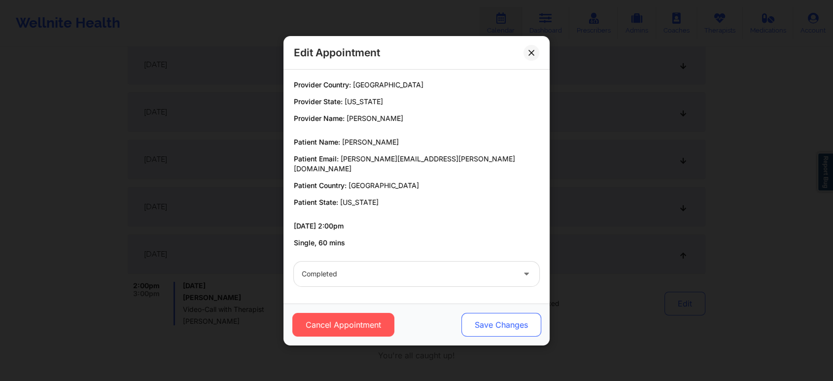
click at [511, 321] on button "Save Changes" at bounding box center [502, 325] width 80 height 24
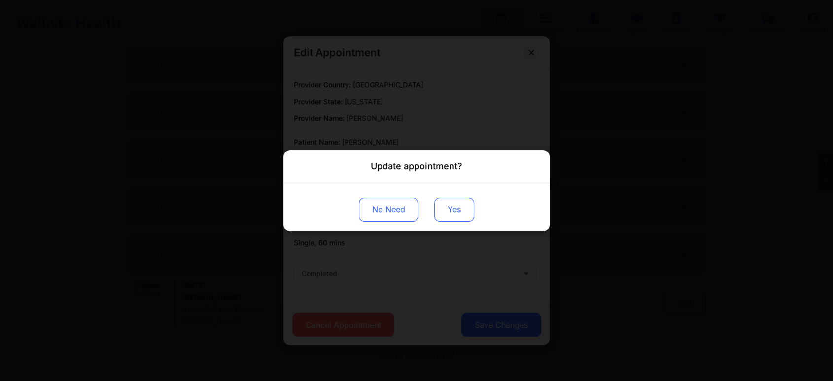
click at [458, 201] on button "Yes" at bounding box center [454, 209] width 40 height 24
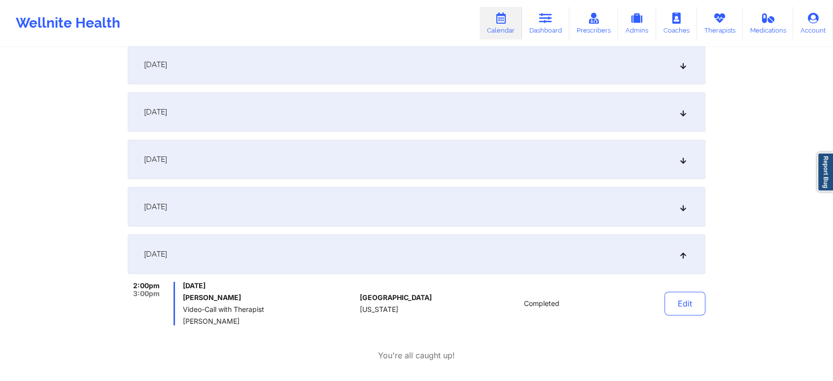
scroll to position [0, 0]
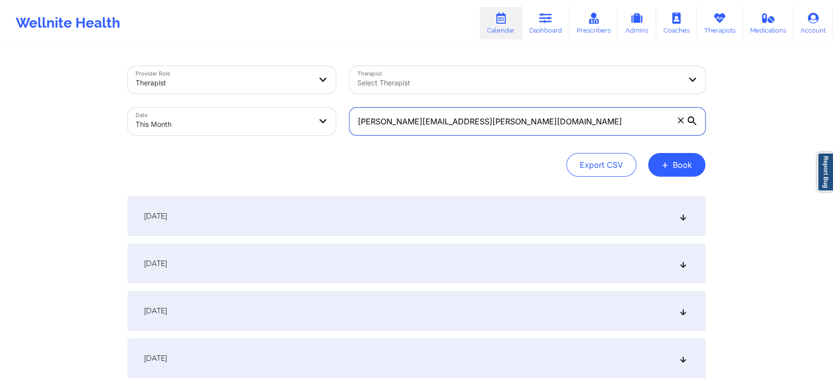
drag, startPoint x: 489, startPoint y: 132, endPoint x: 256, endPoint y: 137, distance: 232.8
click at [256, 137] on div "Provider Role Therapist Therapist Select Therapist Date This Month [PERSON_NAME…" at bounding box center [417, 100] width 592 height 83
paste input "tracetusa"
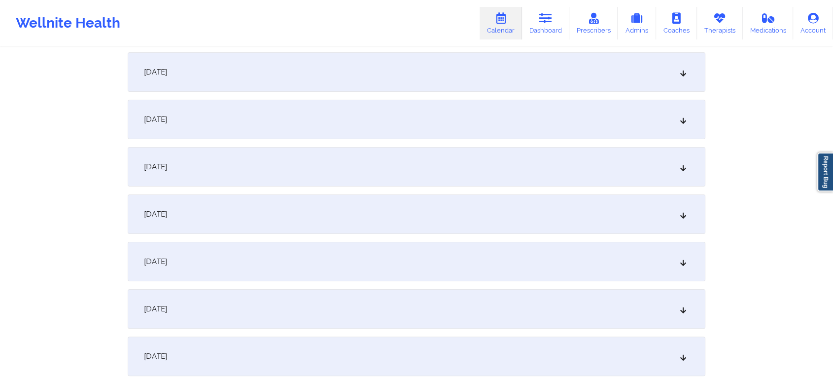
scroll to position [122, 0]
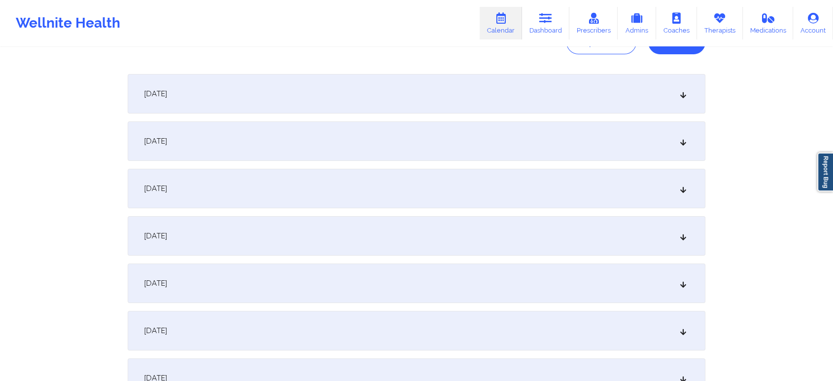
click at [471, 281] on div "[DATE]" at bounding box center [417, 282] width 578 height 39
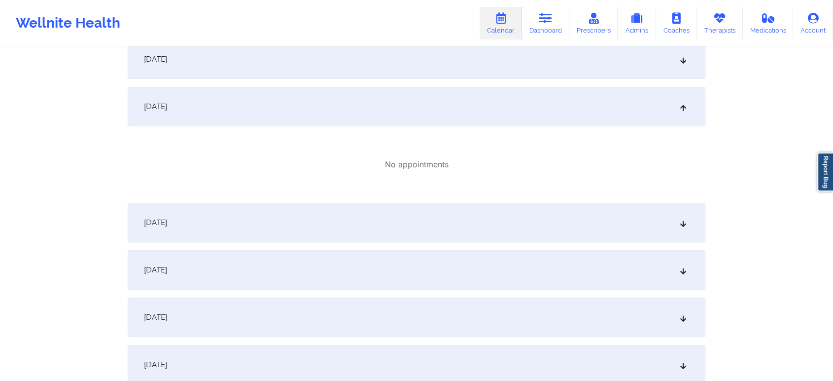
scroll to position [305, 0]
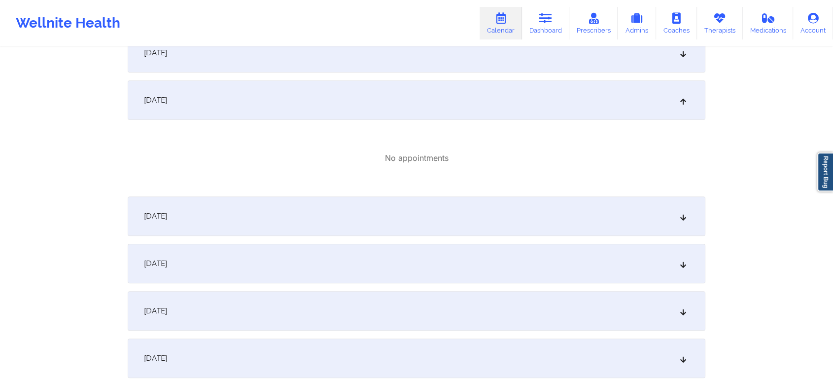
click at [493, 226] on div "[DATE]" at bounding box center [417, 215] width 578 height 39
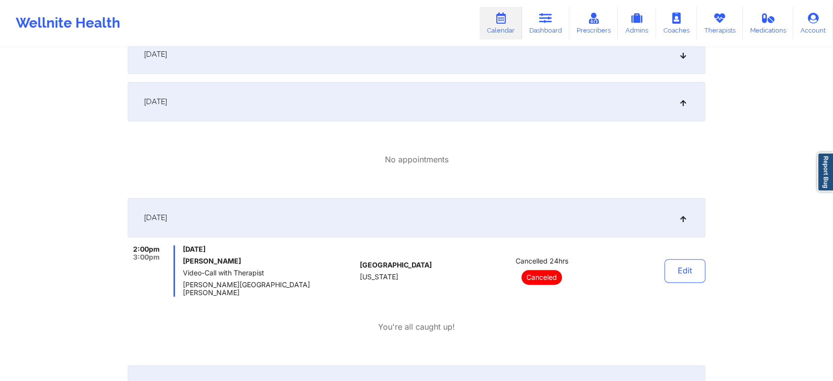
scroll to position [0, 0]
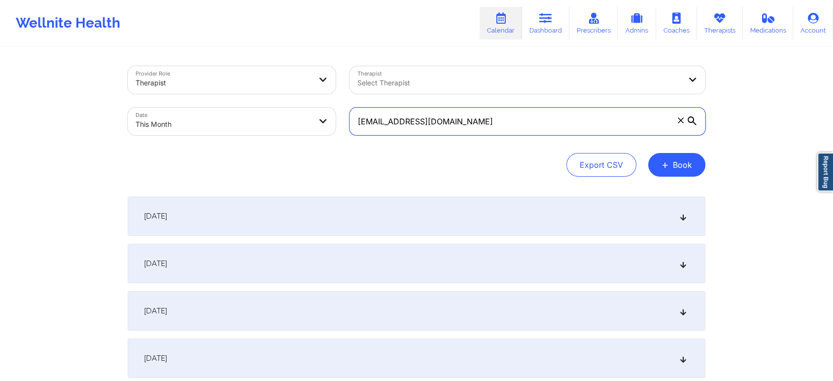
drag, startPoint x: 479, startPoint y: 127, endPoint x: 214, endPoint y: 69, distance: 271.0
click at [214, 69] on div "Provider Role Therapist Therapist Select Therapist Date This Month [EMAIL_ADDRE…" at bounding box center [417, 100] width 592 height 83
paste input "[EMAIL_ADDRESS]"
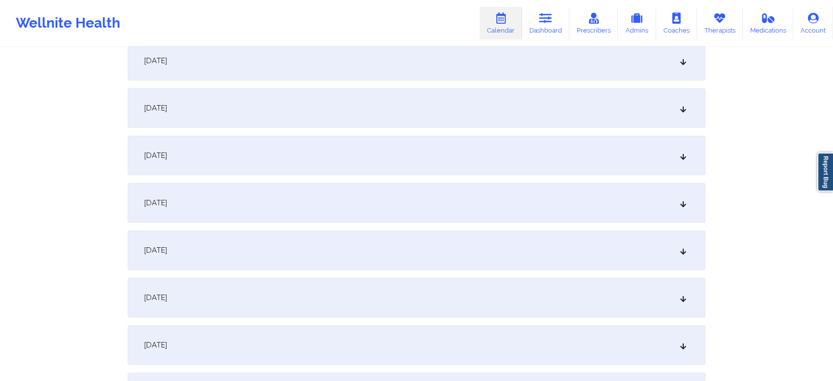
scroll to position [209, 0]
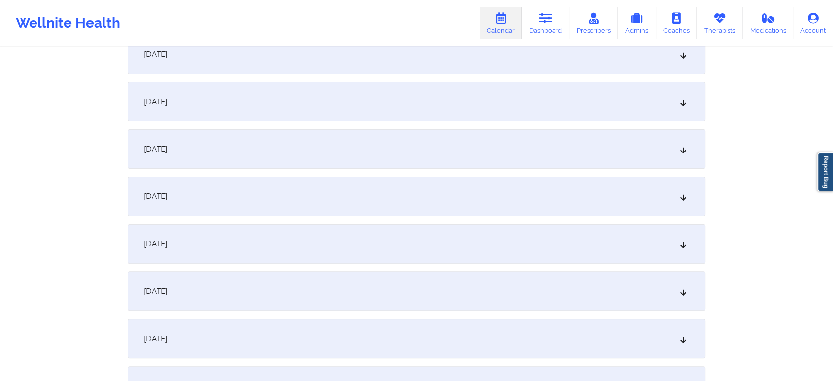
click at [518, 262] on div "[DATE]" at bounding box center [417, 243] width 578 height 39
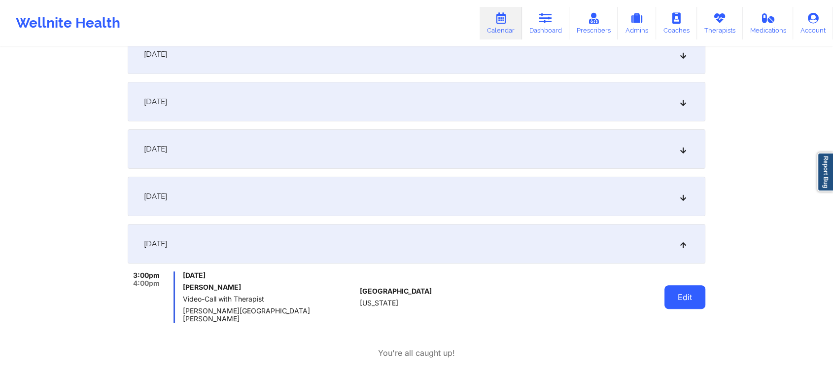
click at [683, 288] on button "Edit" at bounding box center [685, 297] width 41 height 24
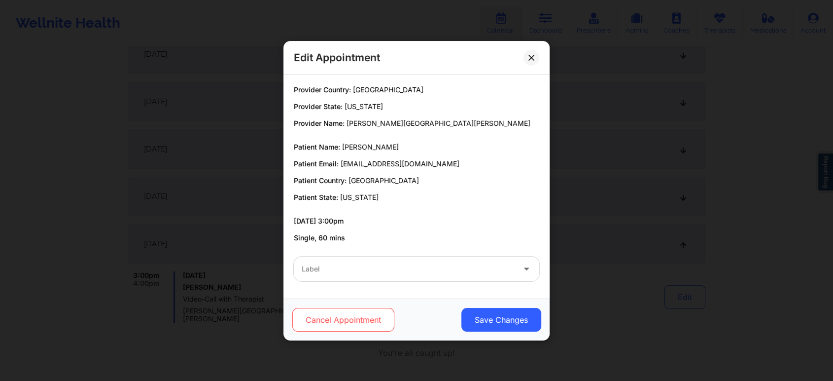
click at [332, 316] on button "Cancel Appointment" at bounding box center [343, 320] width 102 height 24
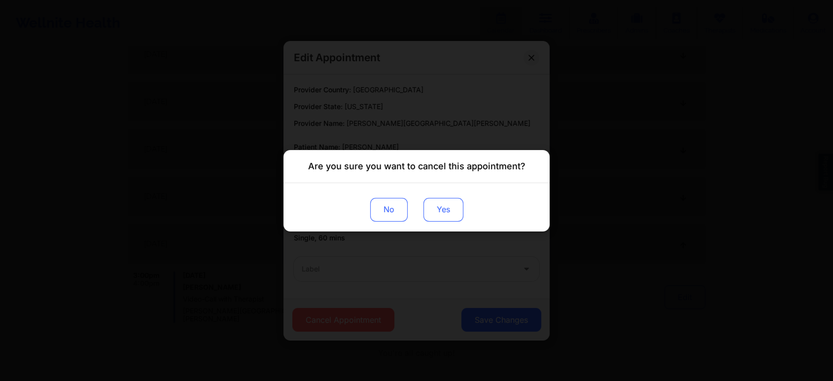
drag, startPoint x: 421, startPoint y: 211, endPoint x: 455, endPoint y: 211, distance: 34.0
click at [455, 211] on div "No Yes" at bounding box center [417, 206] width 266 height 48
click at [455, 211] on button "Yes" at bounding box center [444, 209] width 40 height 24
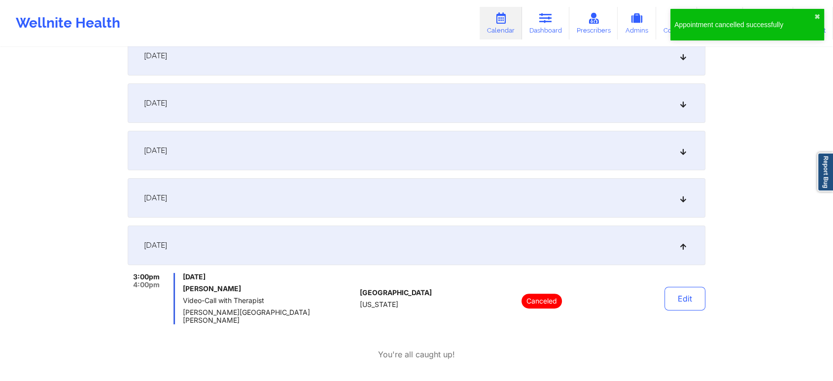
scroll to position [0, 0]
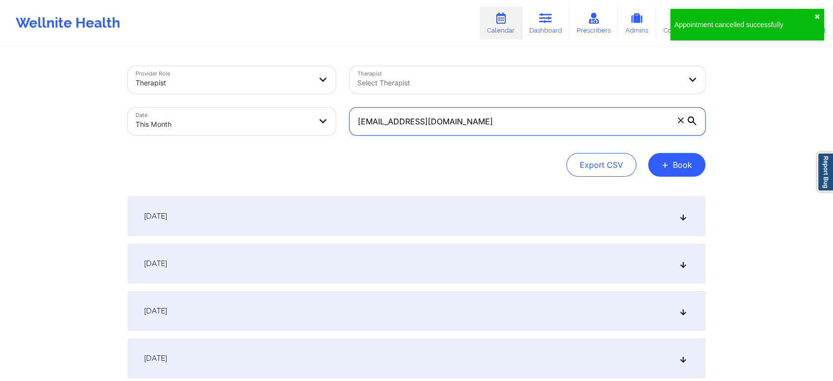
drag, startPoint x: 489, startPoint y: 120, endPoint x: 144, endPoint y: 94, distance: 345.7
click at [144, 94] on div "Provider Role Therapist Therapist Select Therapist Date This Month [EMAIL_ADDRE…" at bounding box center [417, 100] width 592 height 83
paste input "laracm99"
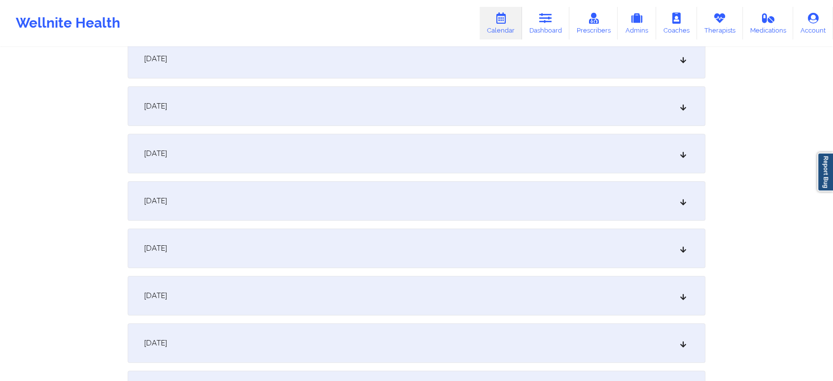
scroll to position [355, 0]
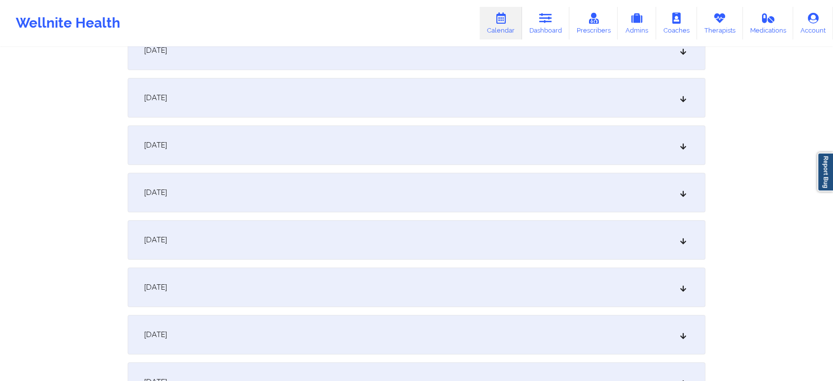
click at [323, 106] on div "[DATE]" at bounding box center [417, 97] width 578 height 39
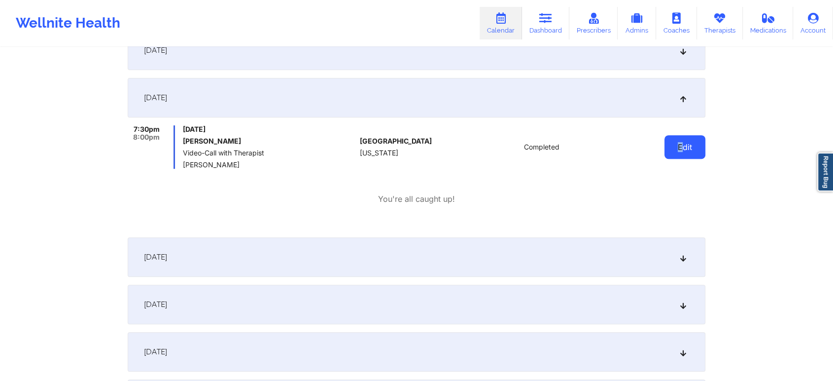
drag, startPoint x: 663, startPoint y: 150, endPoint x: 689, endPoint y: 149, distance: 26.1
click at [689, 149] on div "Edit" at bounding box center [659, 146] width 91 height 43
click at [689, 149] on button "Edit" at bounding box center [685, 147] width 41 height 24
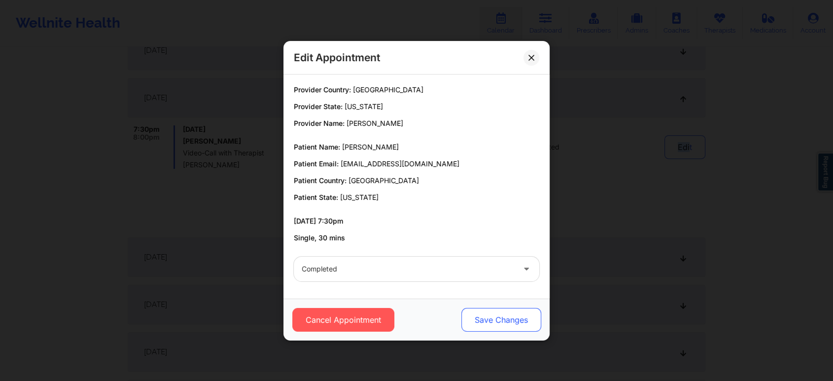
click at [515, 323] on button "Save Changes" at bounding box center [502, 320] width 80 height 24
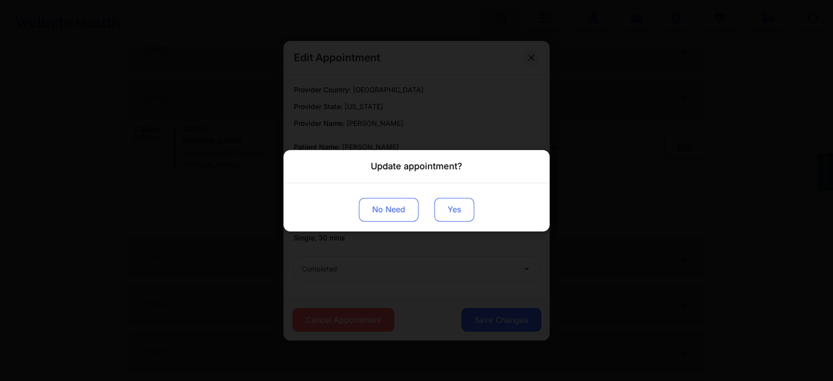
click at [464, 208] on button "Yes" at bounding box center [454, 209] width 40 height 24
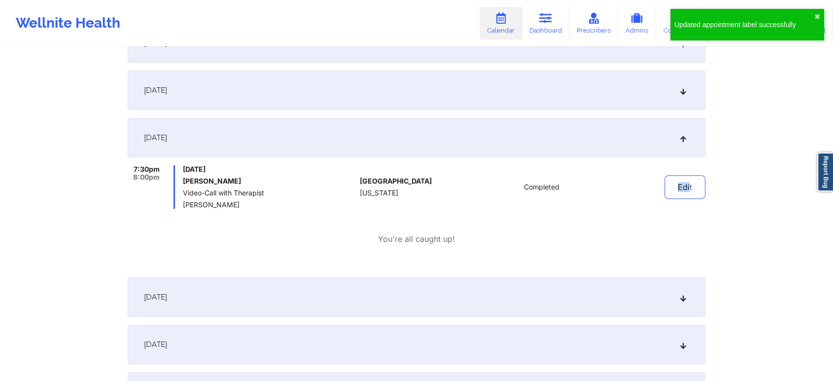
scroll to position [0, 0]
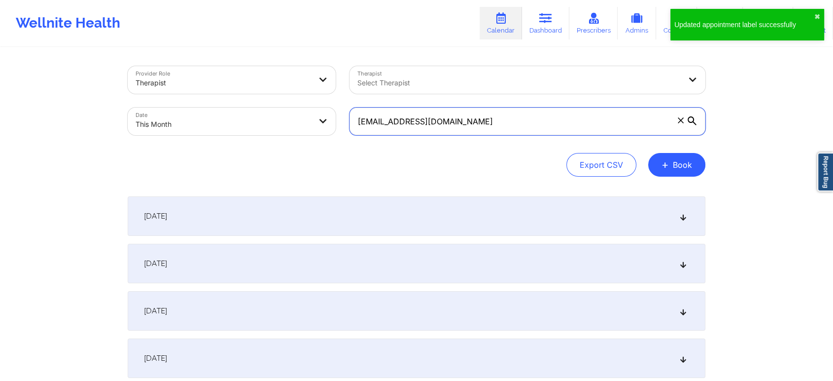
drag, startPoint x: 485, startPoint y: 125, endPoint x: 190, endPoint y: 60, distance: 301.9
click at [190, 60] on div "Provider Role Therapist Therapist Select Therapist Date This Month [EMAIL_ADDRE…" at bounding box center [417, 100] width 592 height 83
paste input "[EMAIL_ADDRESS]"
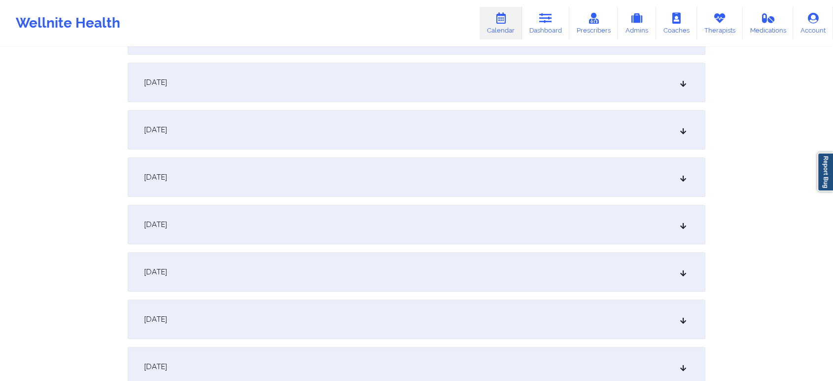
scroll to position [258, 0]
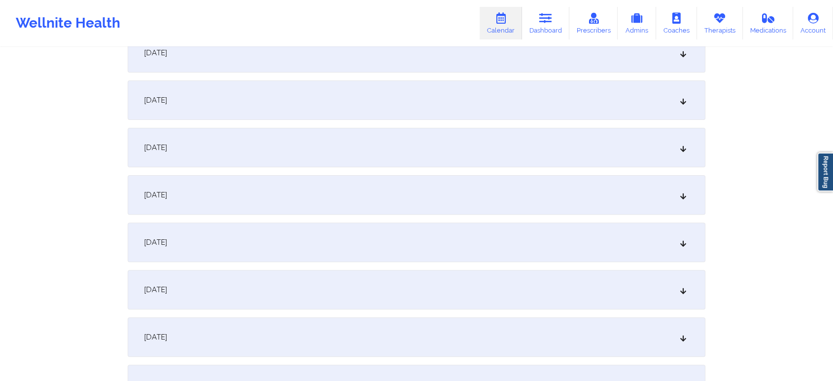
click at [401, 179] on div "[DATE]" at bounding box center [417, 194] width 578 height 39
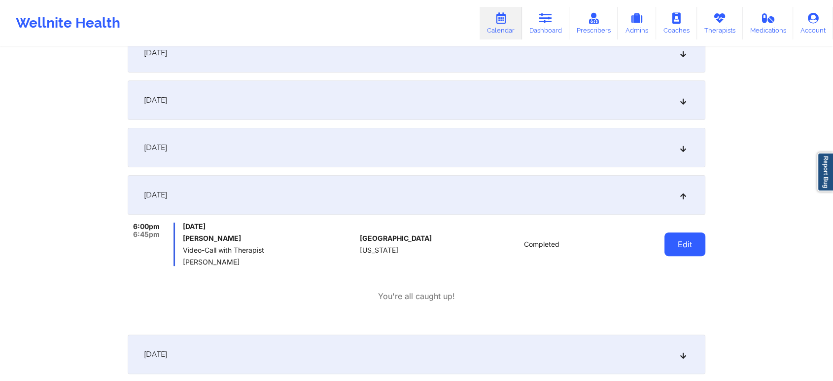
click at [691, 250] on button "Edit" at bounding box center [685, 244] width 41 height 24
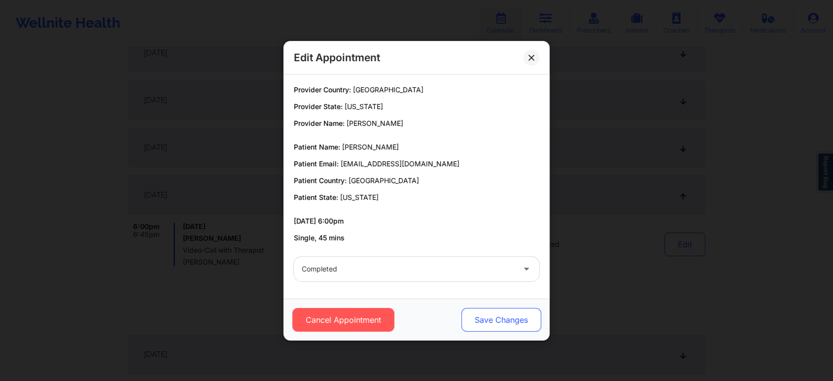
click at [513, 322] on button "Save Changes" at bounding box center [502, 320] width 80 height 24
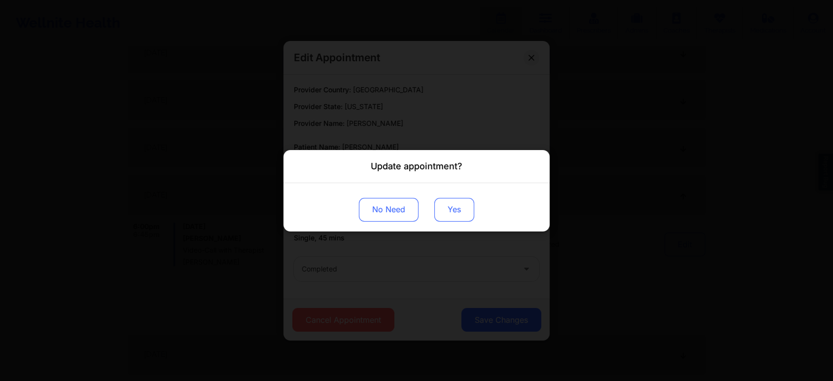
click at [454, 202] on button "Yes" at bounding box center [454, 209] width 40 height 24
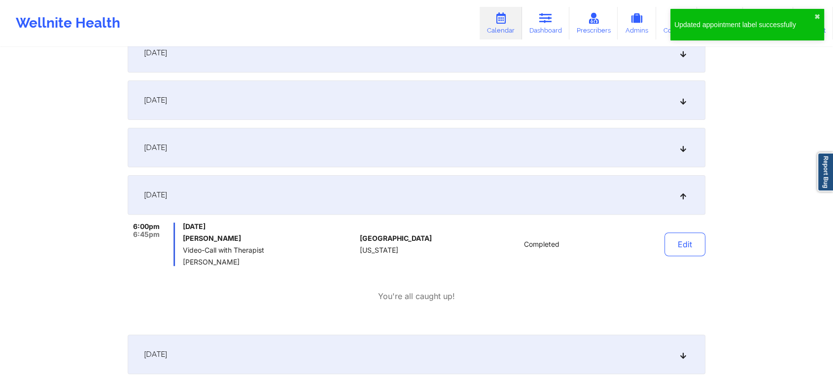
scroll to position [0, 0]
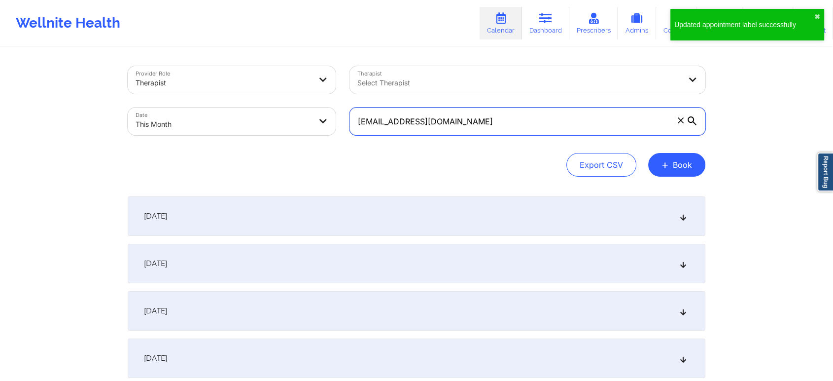
drag, startPoint x: 501, startPoint y: 125, endPoint x: 146, endPoint y: 123, distance: 355.0
click at [146, 123] on div "Provider Role Therapist Therapist Select Therapist Date This Month [PERSON_NAME…" at bounding box center [417, 100] width 592 height 83
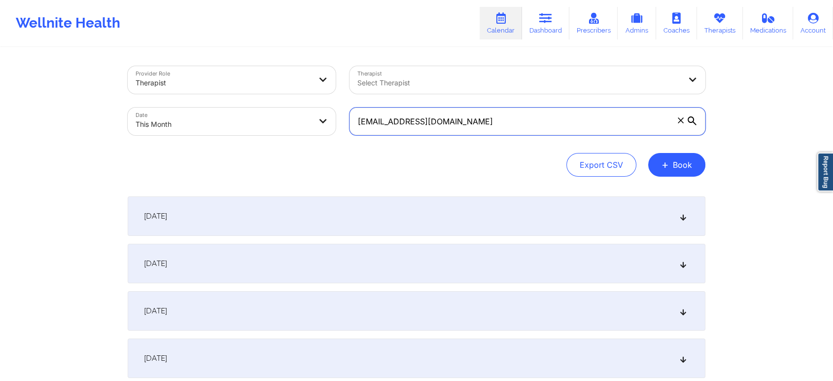
paste input "[EMAIL_ADDRESS][PERSON_NAME]"
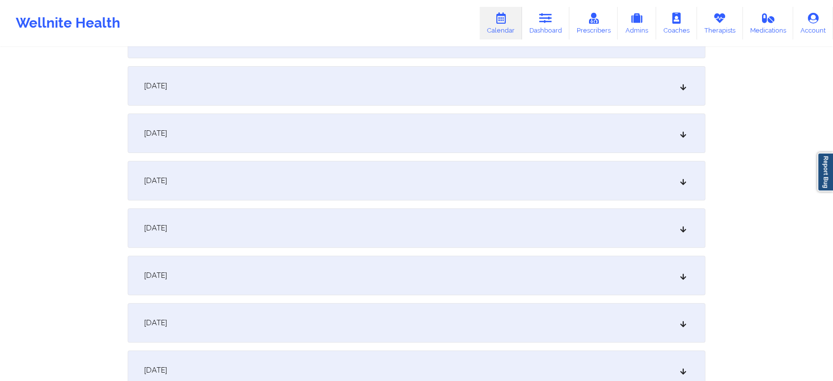
scroll to position [270, 0]
drag, startPoint x: 351, startPoint y: 155, endPoint x: 325, endPoint y: 184, distance: 39.1
click at [325, 184] on div "[DATE]" at bounding box center [417, 182] width 578 height 39
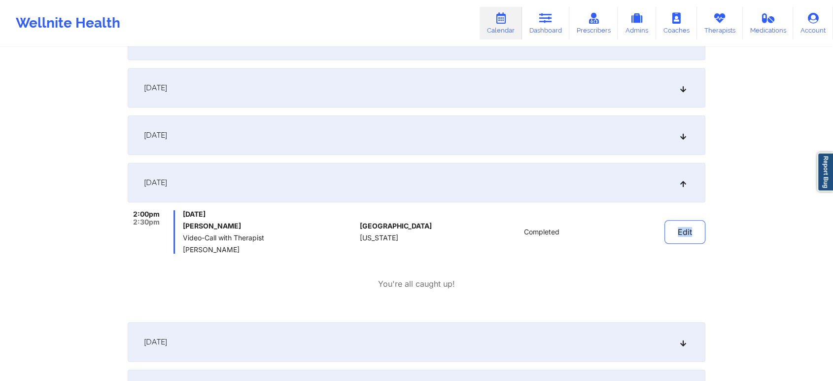
drag, startPoint x: 721, startPoint y: 240, endPoint x: 641, endPoint y: 244, distance: 81.0
click at [681, 229] on button "Edit" at bounding box center [685, 232] width 41 height 24
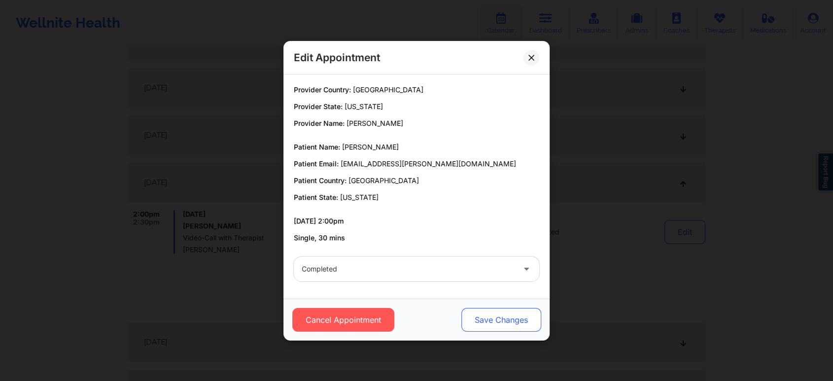
click at [488, 321] on button "Save Changes" at bounding box center [502, 320] width 80 height 24
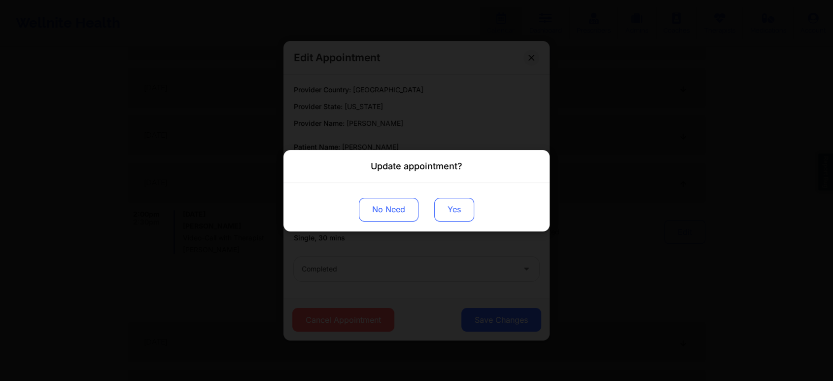
click at [462, 205] on button "Yes" at bounding box center [454, 209] width 40 height 24
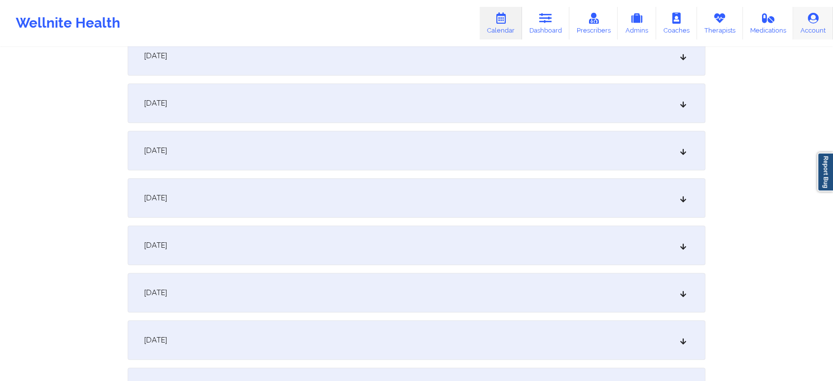
scroll to position [0, 0]
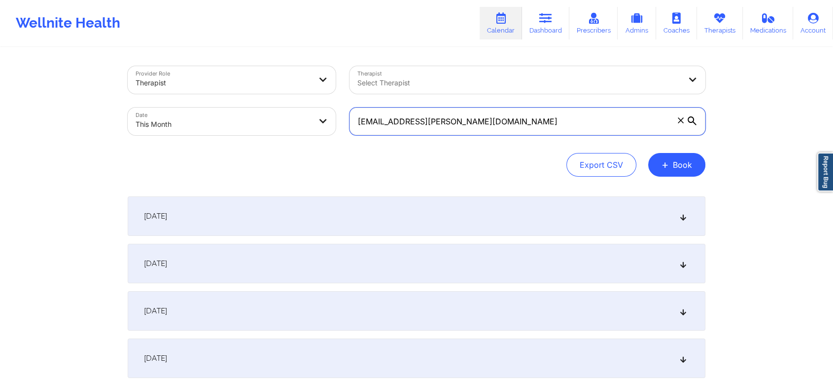
drag, startPoint x: 471, startPoint y: 109, endPoint x: 266, endPoint y: 120, distance: 205.4
click at [266, 120] on div "Provider Role Therapist Therapist Select Therapist Date This Month [EMAIL_ADDRE…" at bounding box center [417, 100] width 592 height 83
paste input "bigwink33@ao"
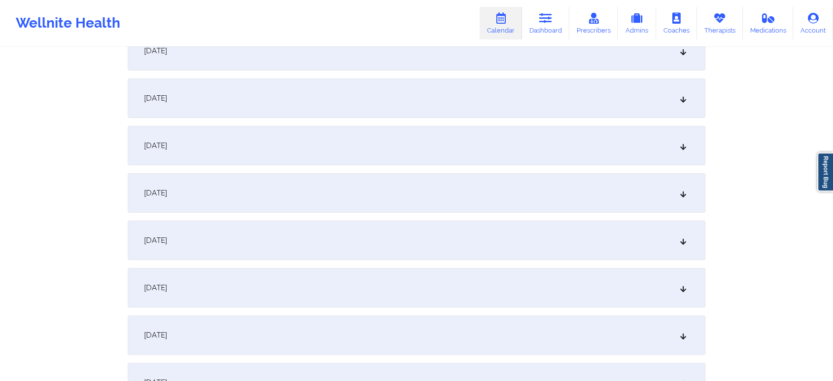
scroll to position [243, 0]
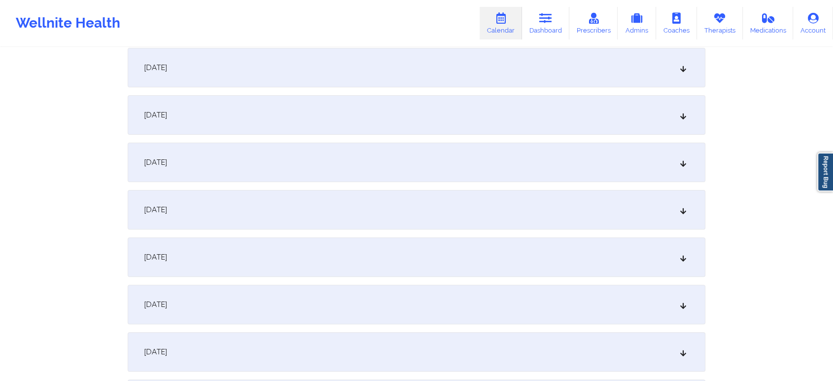
click at [498, 208] on div "[DATE]" at bounding box center [417, 209] width 578 height 39
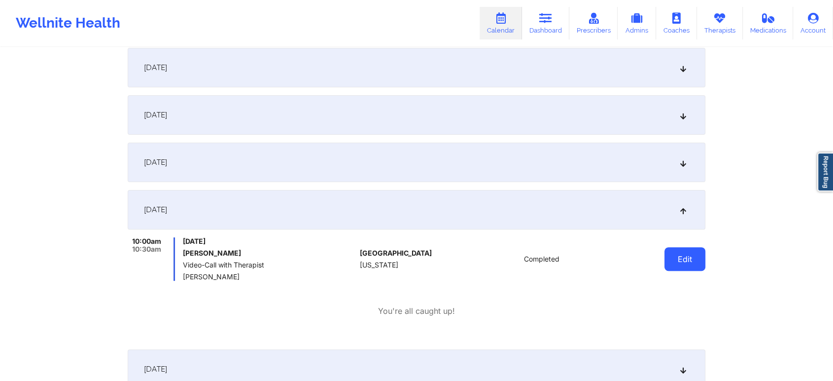
click at [698, 254] on button "Edit" at bounding box center [685, 259] width 41 height 24
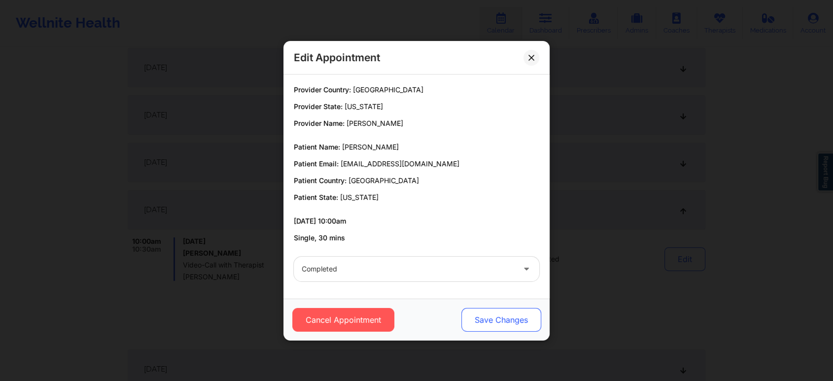
click at [510, 317] on button "Save Changes" at bounding box center [502, 320] width 80 height 24
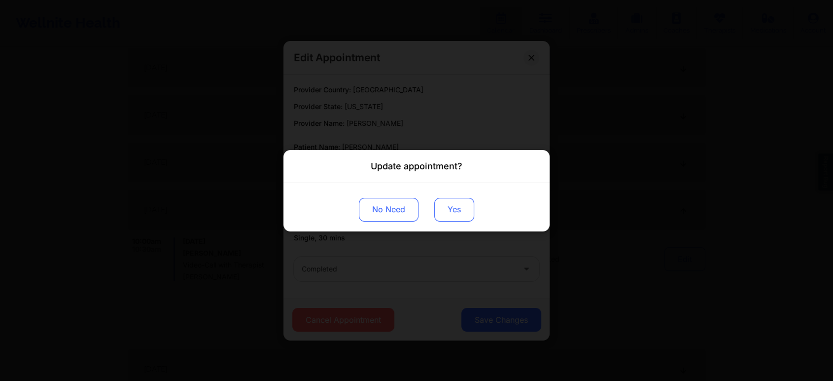
click at [463, 201] on button "Yes" at bounding box center [454, 209] width 40 height 24
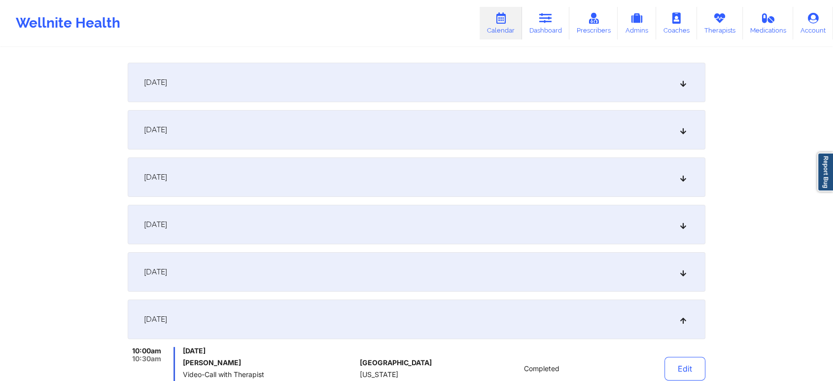
scroll to position [0, 0]
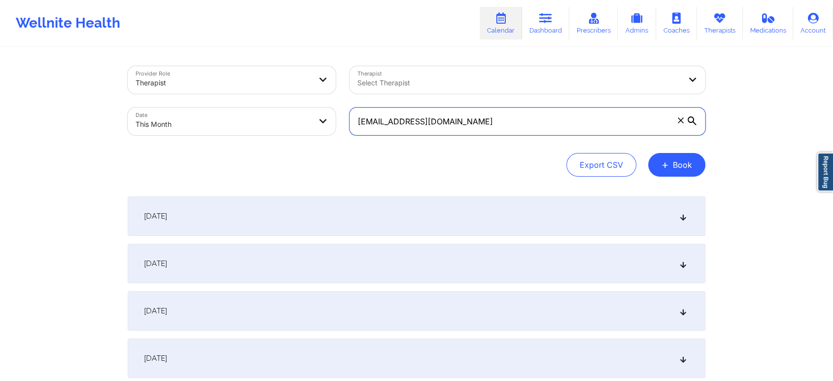
drag, startPoint x: 533, startPoint y: 126, endPoint x: 365, endPoint y: 134, distance: 167.3
click at [365, 134] on input "[EMAIL_ADDRESS][DOMAIN_NAME]" at bounding box center [528, 121] width 356 height 28
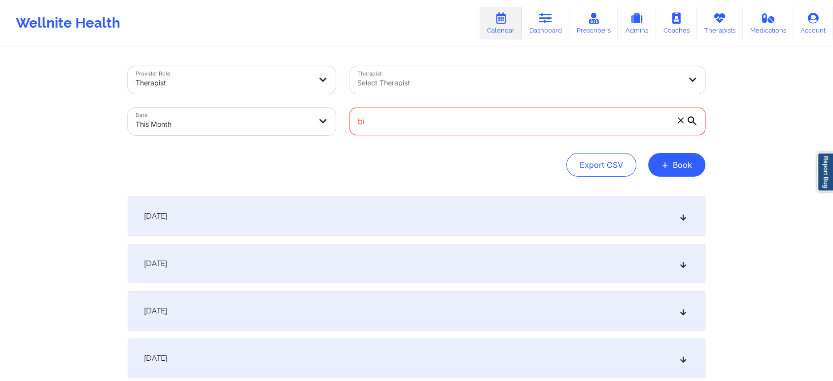
type input "b"
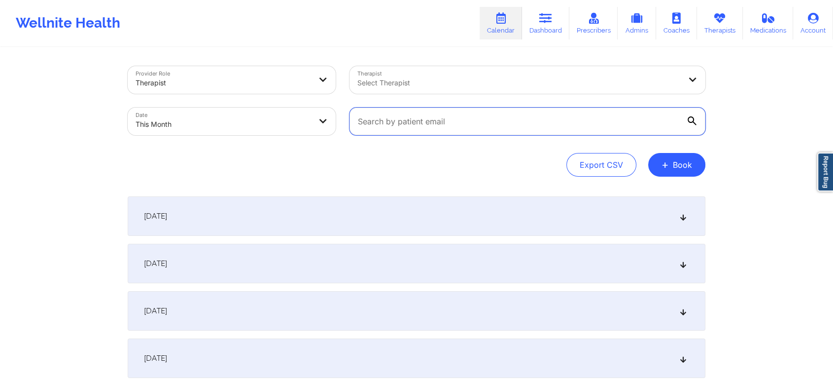
paste input "[EMAIL_ADDRESS][DOMAIN_NAME]"
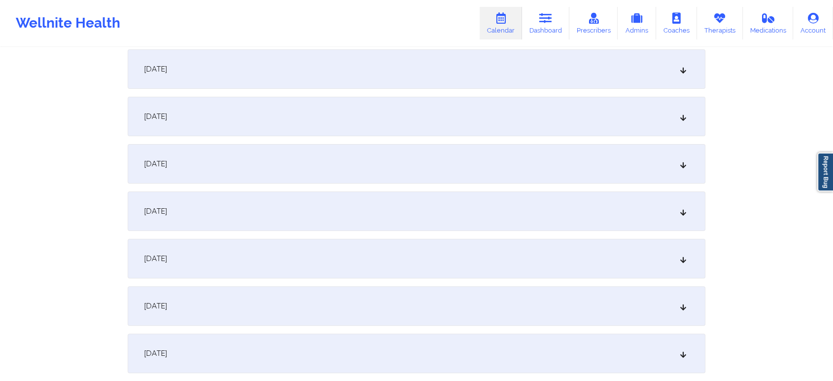
scroll to position [213, 0]
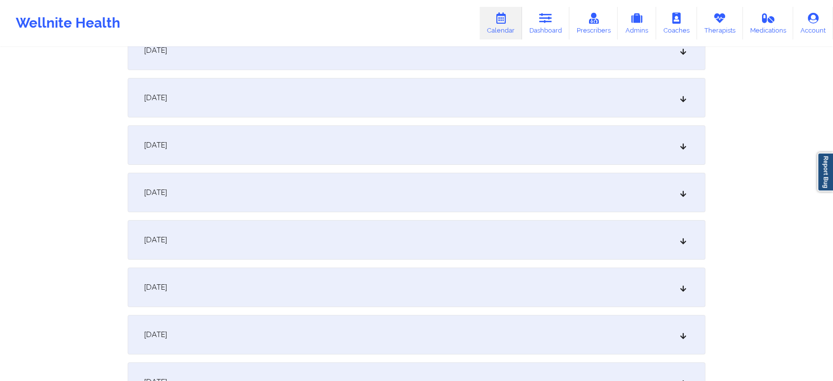
drag, startPoint x: 433, startPoint y: 211, endPoint x: 427, endPoint y: 235, distance: 25.0
click at [425, 239] on div "[DATE]" at bounding box center [417, 239] width 578 height 39
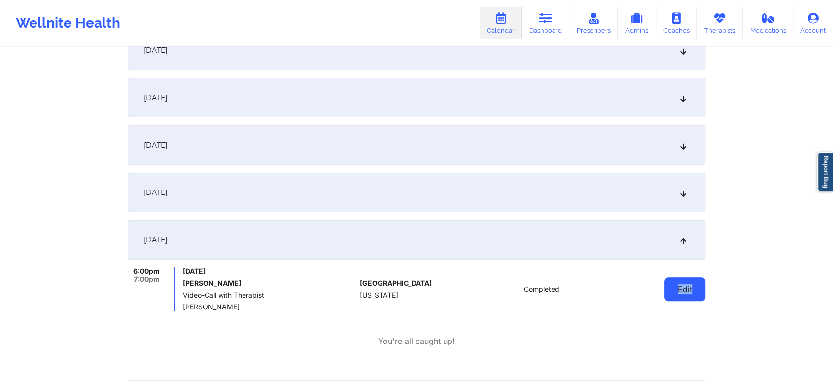
drag, startPoint x: 695, startPoint y: 303, endPoint x: 679, endPoint y: 293, distance: 19.0
click at [679, 293] on div "Edit" at bounding box center [659, 288] width 91 height 43
click at [679, 293] on button "Edit" at bounding box center [685, 289] width 41 height 24
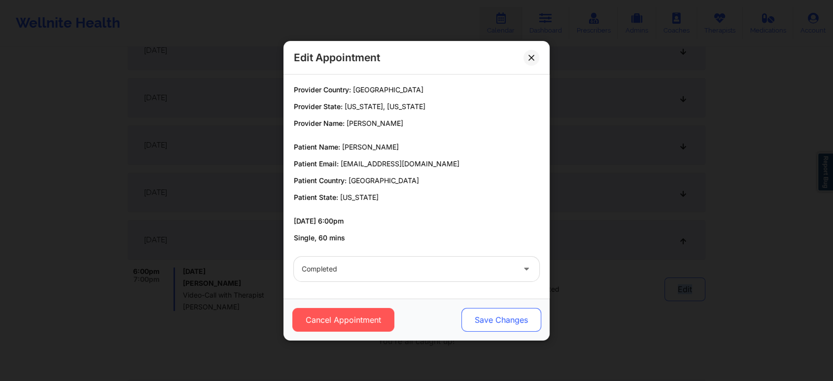
click at [493, 314] on button "Save Changes" at bounding box center [502, 320] width 80 height 24
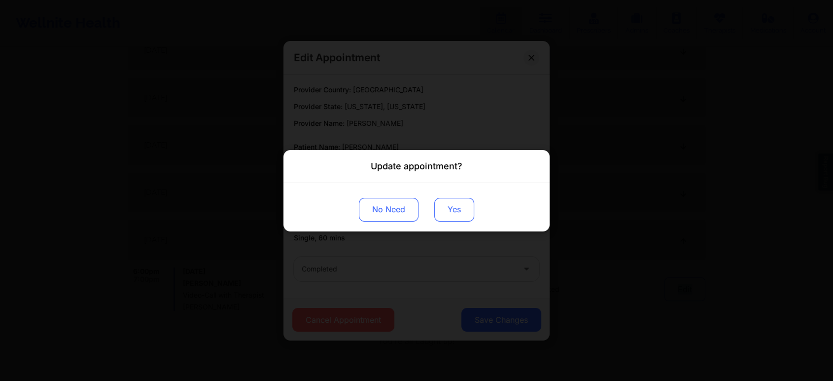
click at [456, 203] on button "Yes" at bounding box center [454, 209] width 40 height 24
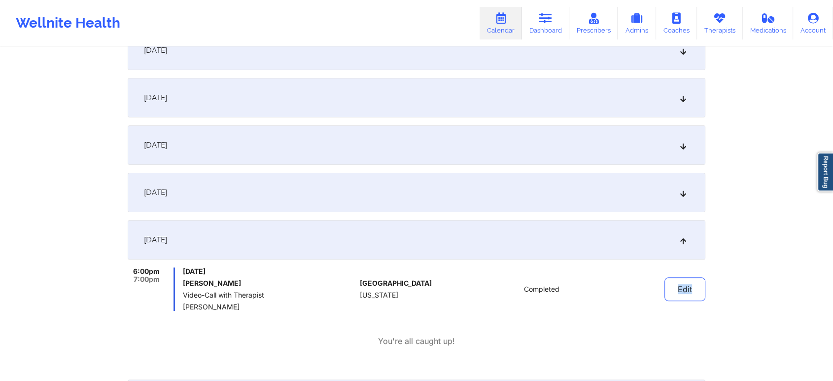
scroll to position [0, 0]
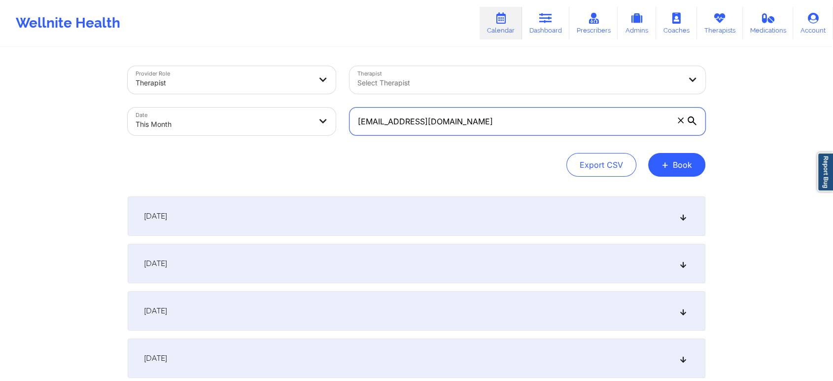
drag, startPoint x: 456, startPoint y: 134, endPoint x: 244, endPoint y: 139, distance: 212.1
click at [244, 139] on div "Provider Role Therapist Therapist Select Therapist Date This Month [EMAIL_ADDRE…" at bounding box center [417, 100] width 592 height 83
paste input "[PERSON_NAME]"
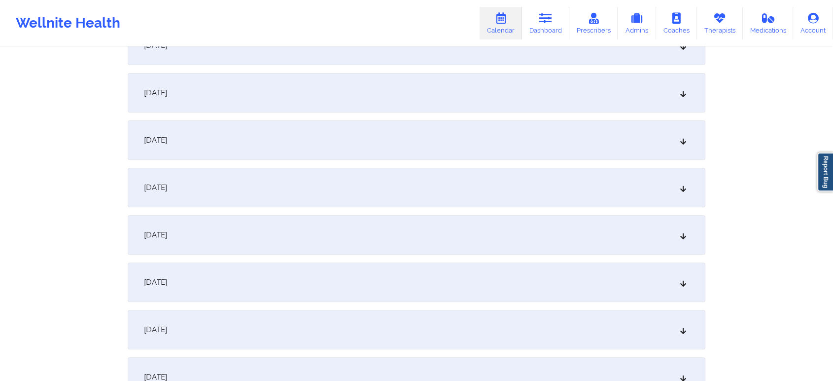
scroll to position [340, 0]
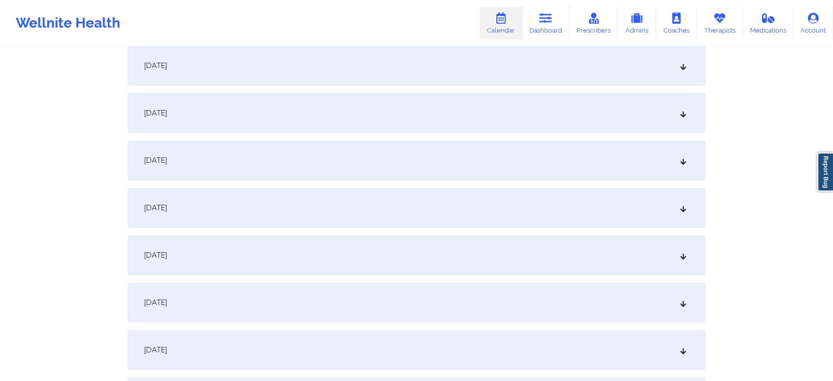
click at [415, 121] on div "[DATE]" at bounding box center [417, 112] width 578 height 39
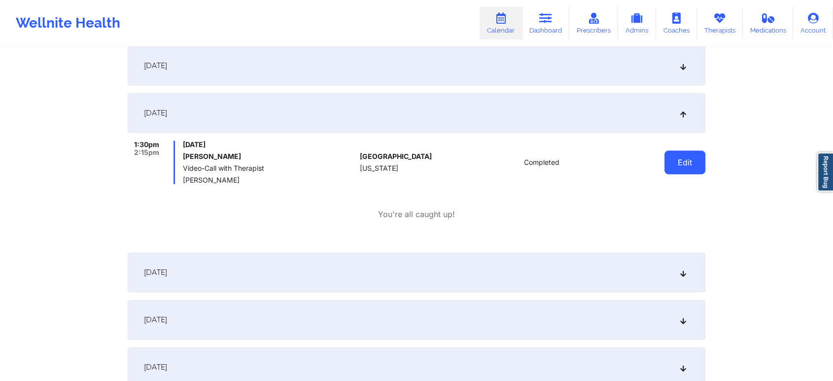
click at [687, 169] on button "Edit" at bounding box center [685, 162] width 41 height 24
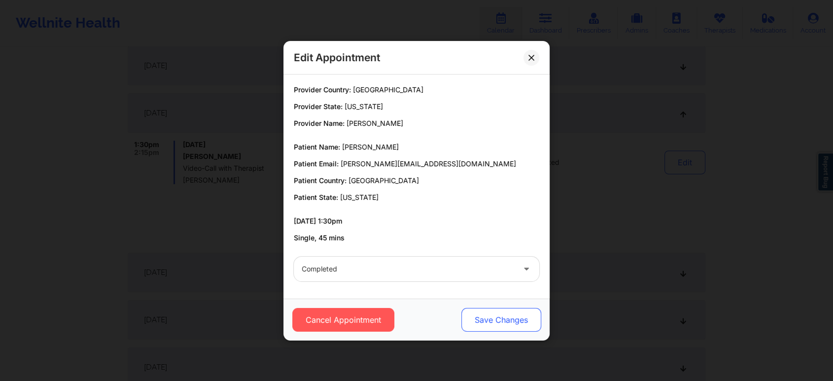
click at [522, 324] on button "Save Changes" at bounding box center [502, 320] width 80 height 24
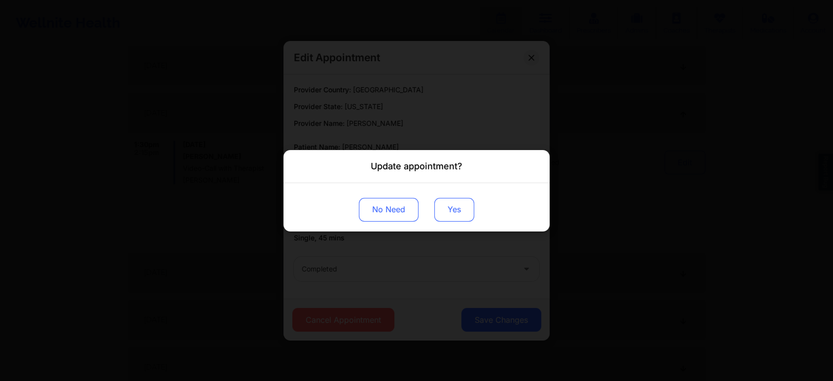
click at [457, 214] on button "Yes" at bounding box center [454, 209] width 40 height 24
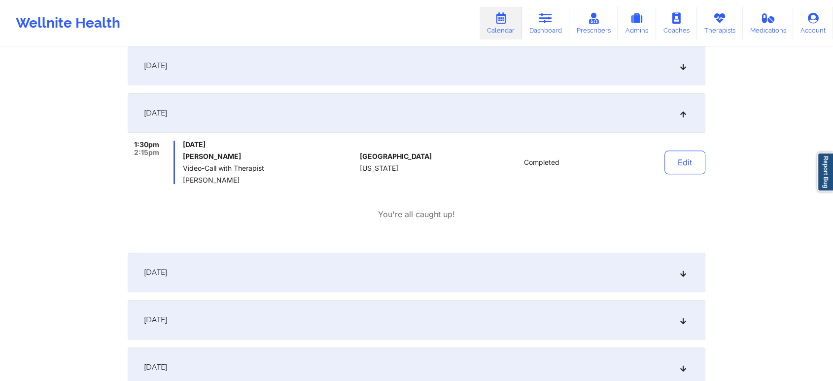
scroll to position [0, 0]
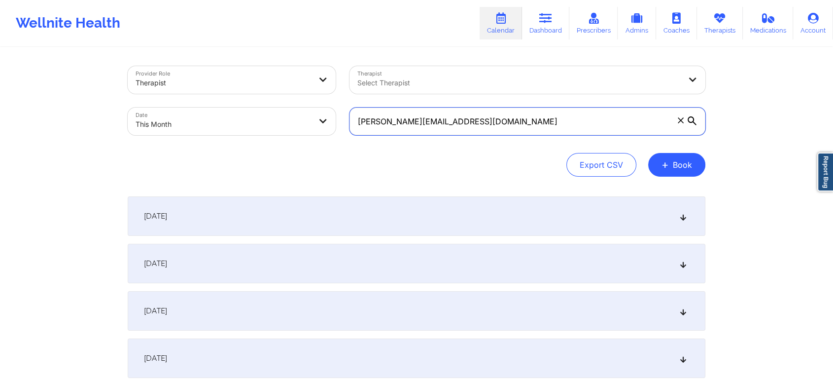
drag, startPoint x: 479, startPoint y: 112, endPoint x: 237, endPoint y: 122, distance: 242.3
click at [237, 122] on div "Provider Role Therapist Therapist Select Therapist Date This Month [PERSON_NAME…" at bounding box center [417, 100] width 592 height 83
paste input "[EMAIL_ADDRESS]"
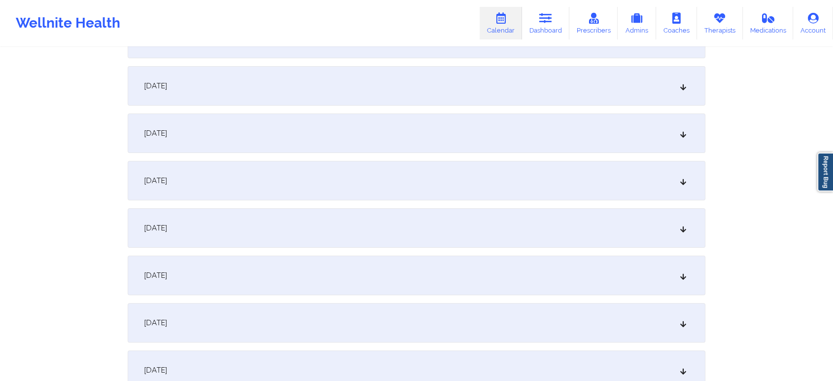
scroll to position [220, 0]
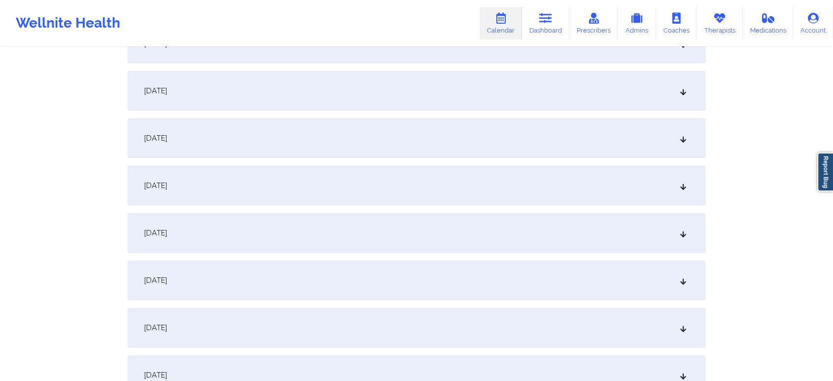
click at [549, 189] on div "[DATE]" at bounding box center [417, 185] width 578 height 39
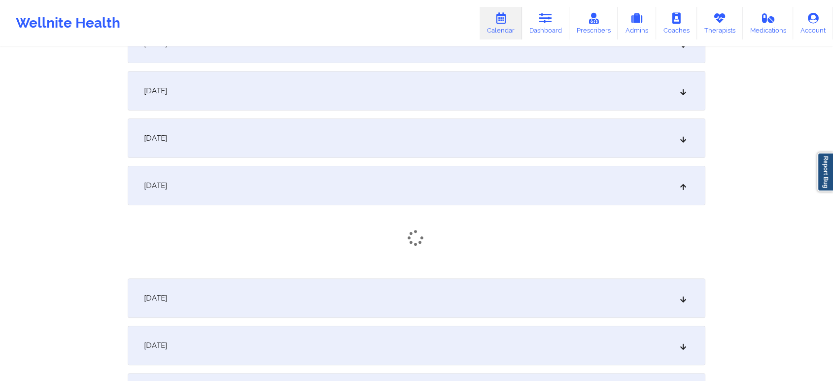
drag, startPoint x: 520, startPoint y: 221, endPoint x: 435, endPoint y: 303, distance: 118.2
click at [435, 303] on div "[DATE]" at bounding box center [417, 297] width 578 height 39
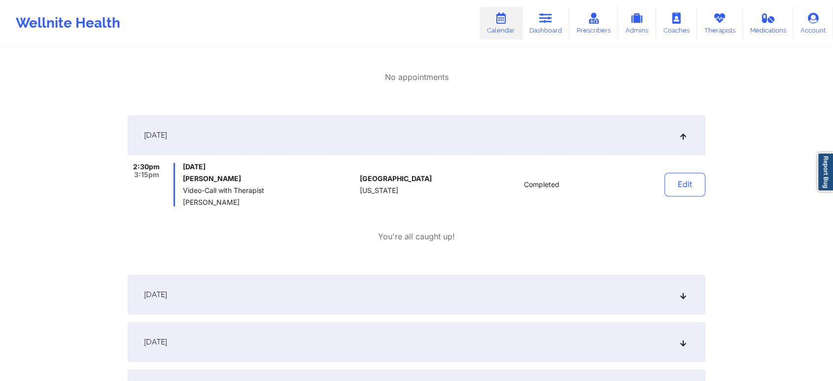
scroll to position [383, 0]
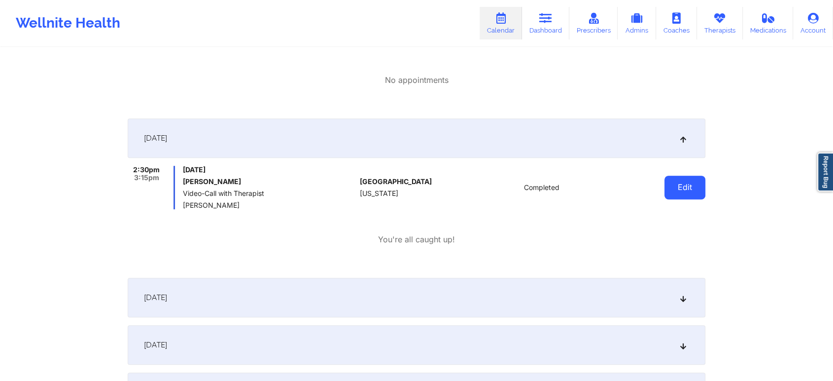
click at [691, 192] on button "Edit" at bounding box center [685, 188] width 41 height 24
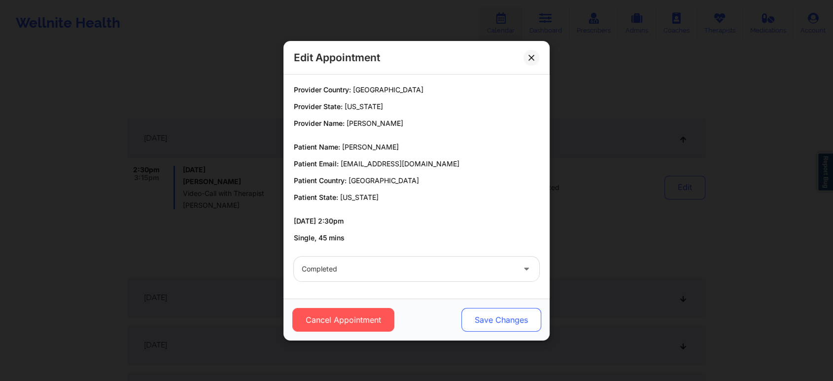
click at [502, 322] on button "Save Changes" at bounding box center [502, 320] width 80 height 24
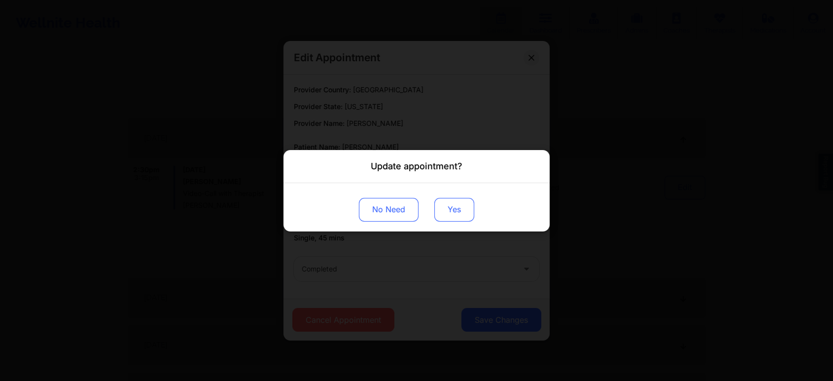
click at [449, 206] on button "Yes" at bounding box center [454, 209] width 40 height 24
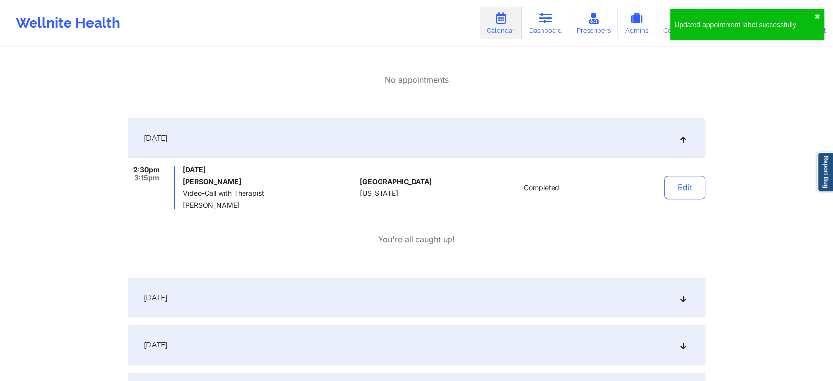
scroll to position [0, 0]
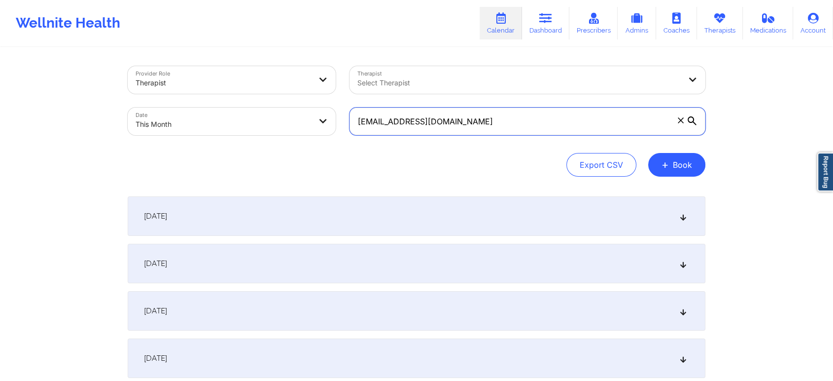
drag, startPoint x: 526, startPoint y: 122, endPoint x: 242, endPoint y: 109, distance: 284.3
click at [242, 109] on div "Provider Role Therapist Therapist Select Therapist Date This Month [EMAIL_ADDRE…" at bounding box center [417, 100] width 592 height 83
paste input "rodriguezrachel78"
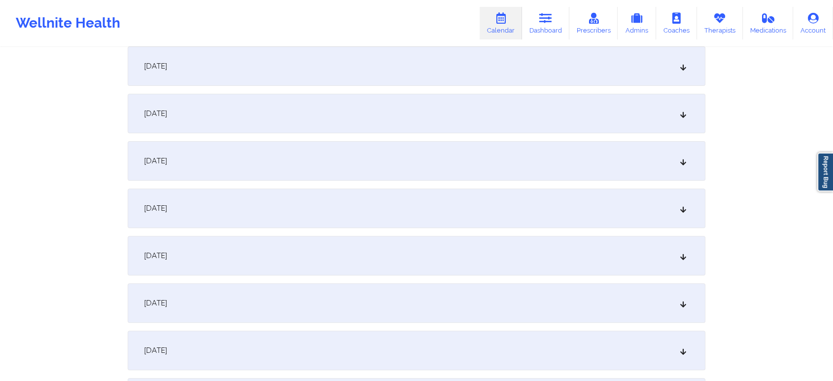
scroll to position [300, 0]
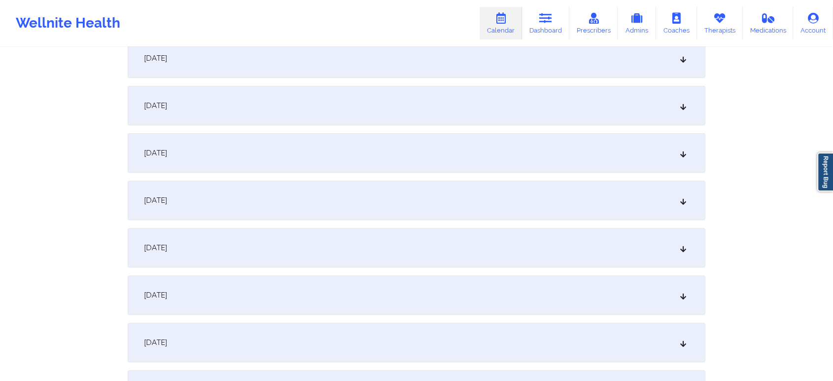
click at [393, 145] on div "[DATE]" at bounding box center [417, 152] width 578 height 39
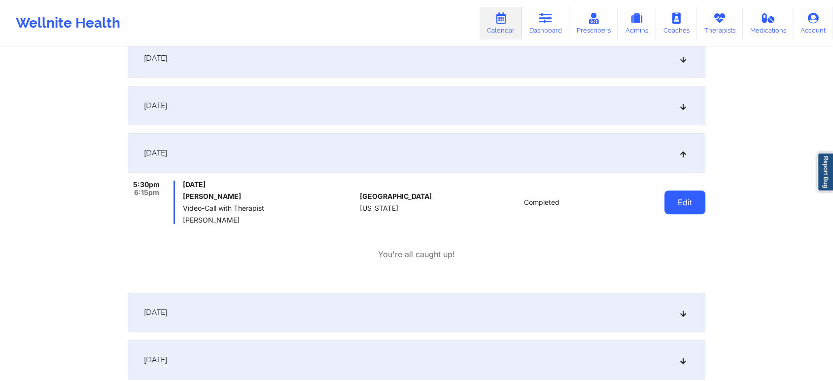
click at [687, 209] on button "Edit" at bounding box center [685, 202] width 41 height 24
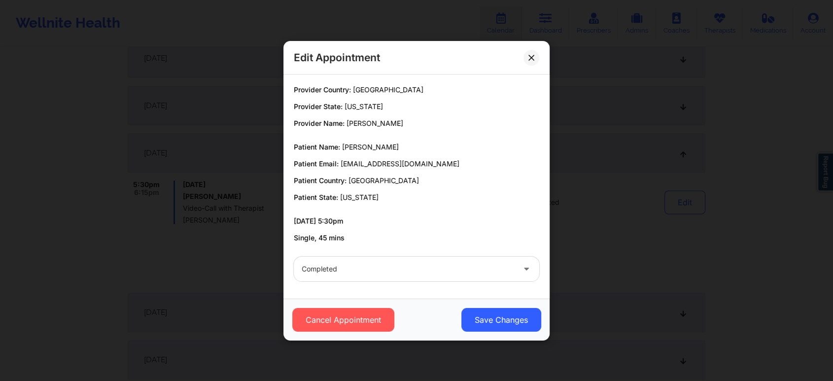
click at [536, 331] on div "Cancel Appointment Save Changes" at bounding box center [417, 319] width 266 height 42
click at [489, 317] on button "Save Changes" at bounding box center [502, 320] width 80 height 24
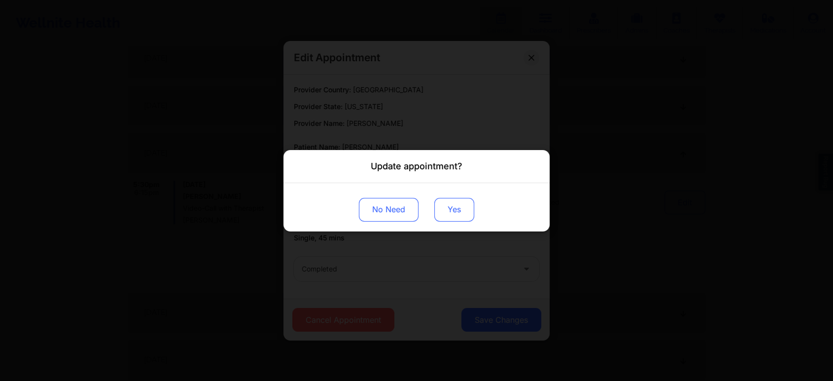
click at [453, 212] on button "Yes" at bounding box center [454, 209] width 40 height 24
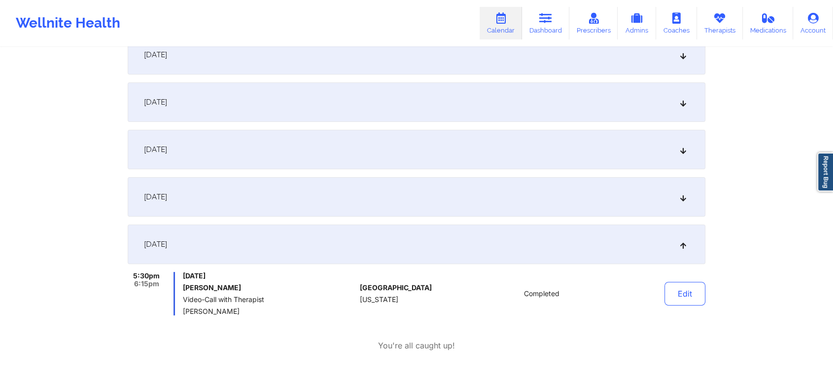
scroll to position [0, 0]
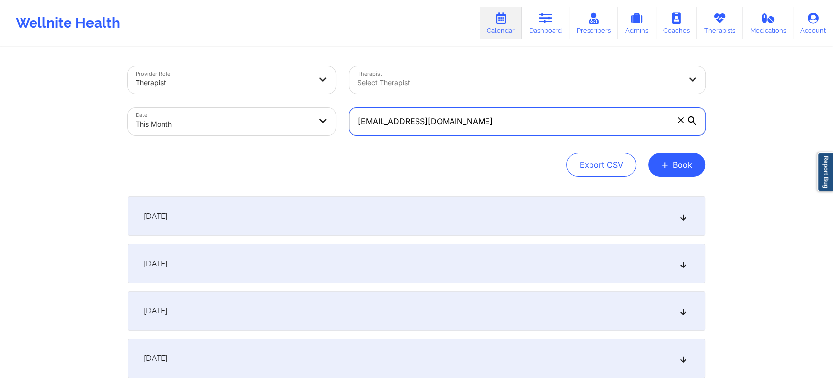
drag, startPoint x: 521, startPoint y: 121, endPoint x: 254, endPoint y: 153, distance: 268.6
click at [254, 153] on div "Provider Role Therapist Therapist Select Therapist Date This Month [EMAIL_ADDRE…" at bounding box center [417, 121] width 578 height 110
paste input "tagarcia101"
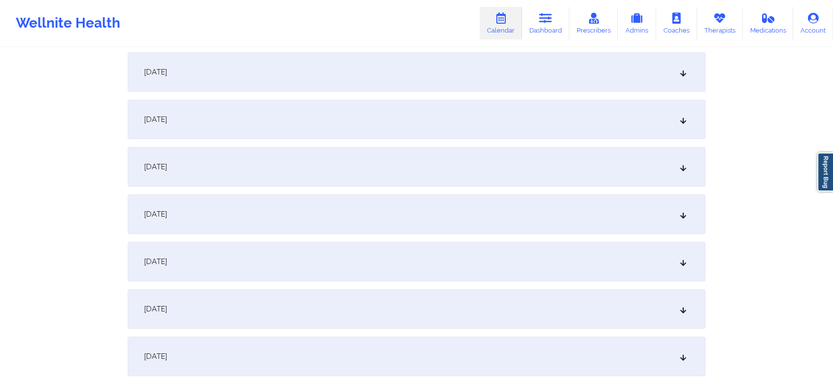
click at [405, 224] on div "[DATE]" at bounding box center [417, 213] width 578 height 39
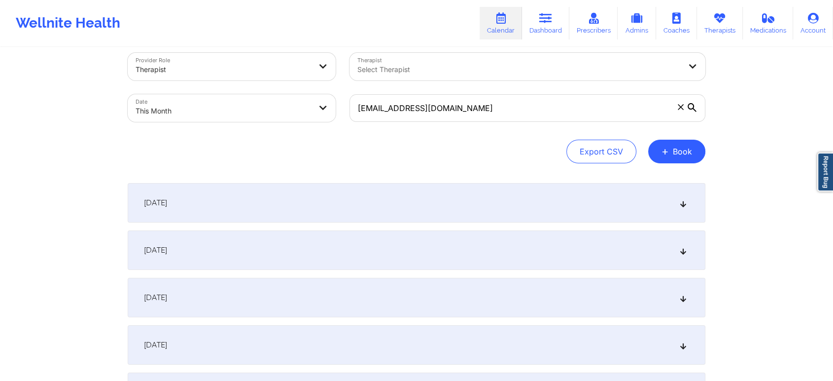
scroll to position [0, 0]
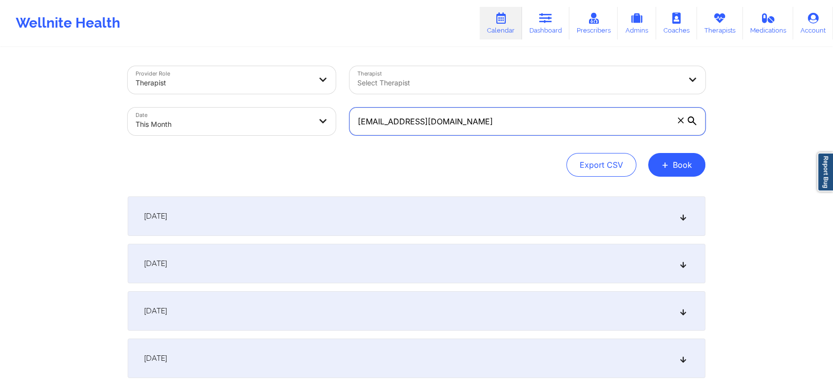
drag, startPoint x: 488, startPoint y: 128, endPoint x: 322, endPoint y: 55, distance: 181.0
paste input "arq.carinahernandez"
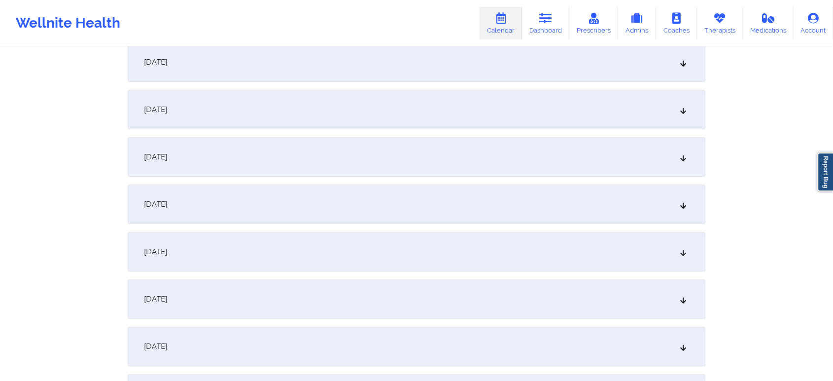
scroll to position [203, 0]
click at [282, 247] on div "[DATE]" at bounding box center [417, 249] width 578 height 39
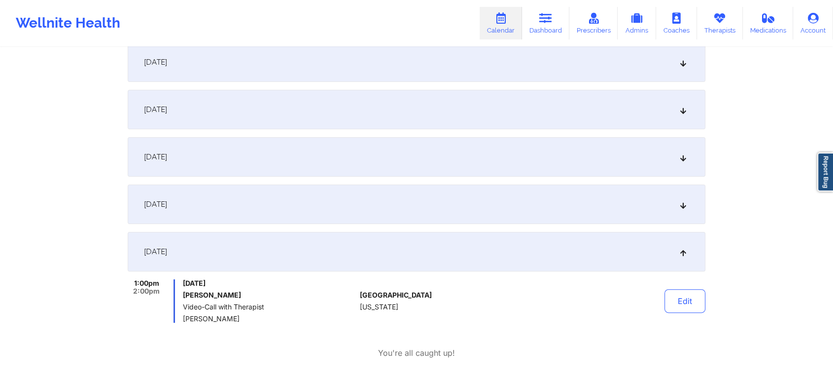
scroll to position [0, 0]
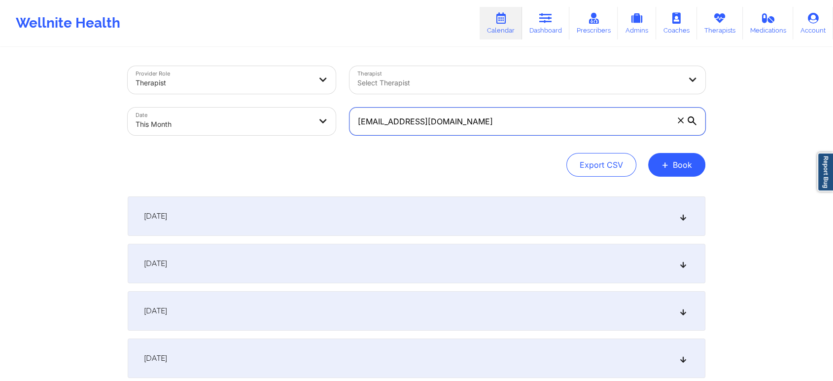
drag, startPoint x: 551, startPoint y: 126, endPoint x: 312, endPoint y: 133, distance: 239.3
click at [312, 133] on div "Provider Role Therapist Therapist Select Therapist Date This Month [EMAIL_ADDRE…" at bounding box center [417, 100] width 592 height 83
paste input "[EMAIL_ADDRESS]"
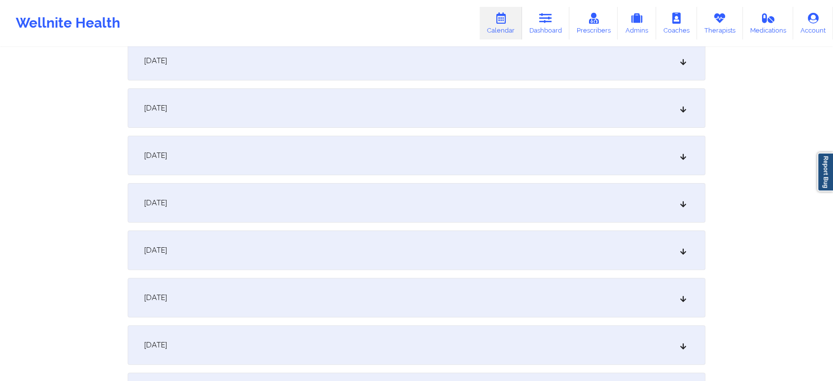
scroll to position [184, 0]
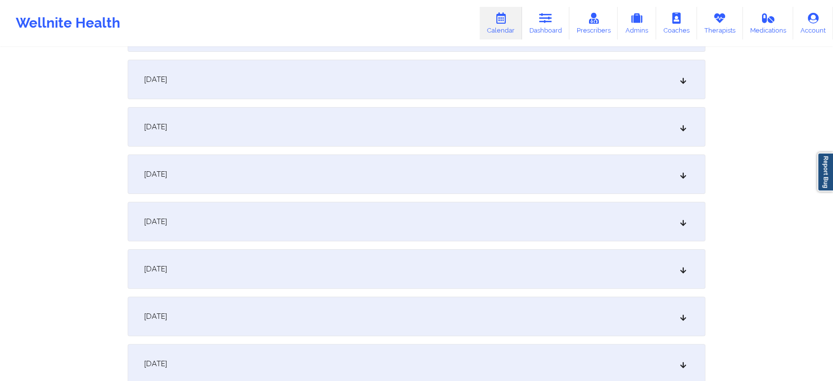
click at [403, 275] on div "[DATE]" at bounding box center [417, 268] width 578 height 39
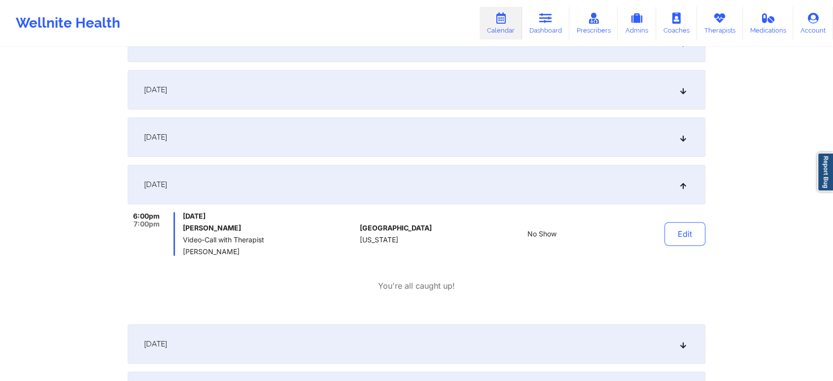
scroll to position [0, 0]
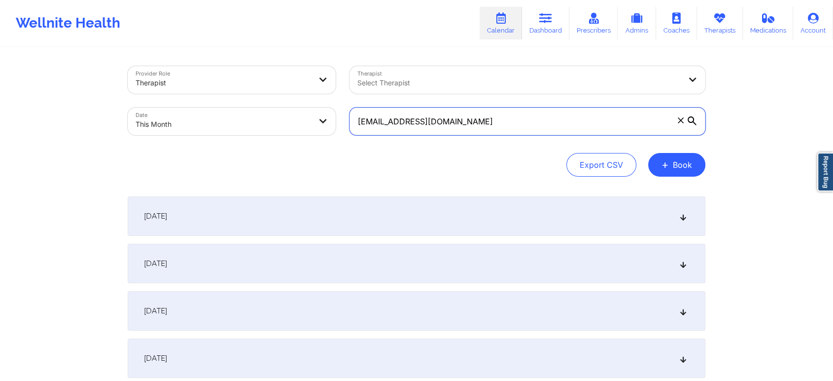
drag, startPoint x: 518, startPoint y: 117, endPoint x: 248, endPoint y: 141, distance: 270.8
click at [248, 141] on div "Provider Role Therapist Therapist Select Therapist Date This Month [EMAIL_ADDRE…" at bounding box center [417, 100] width 592 height 83
paste input "[EMAIL_ADDRESS]"
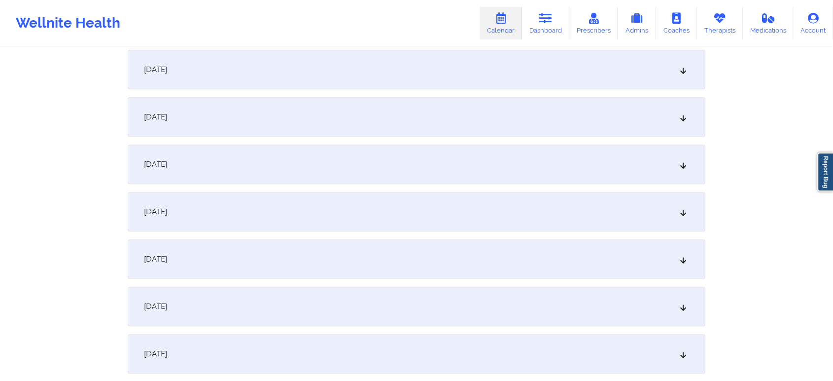
scroll to position [338, 0]
click at [546, 122] on div "[DATE]" at bounding box center [417, 114] width 578 height 39
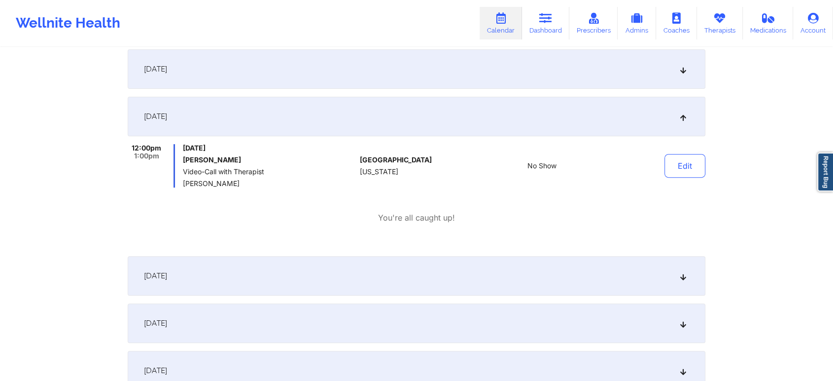
scroll to position [0, 0]
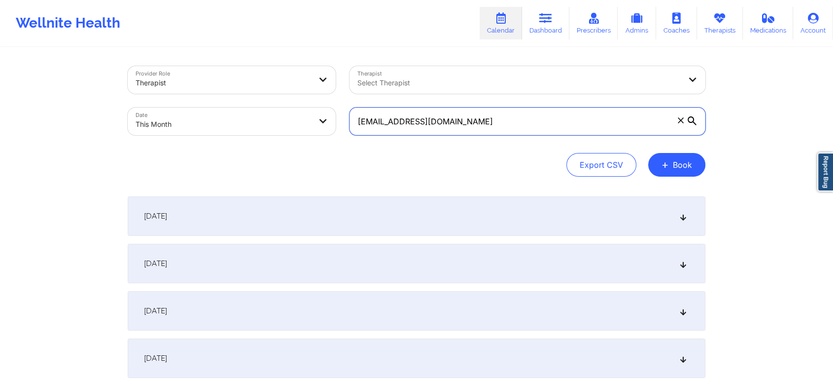
drag, startPoint x: 497, startPoint y: 109, endPoint x: 311, endPoint y: 122, distance: 186.3
click at [311, 122] on div "Provider Role Therapist Therapist Select Therapist Date This Month [EMAIL_ADDRE…" at bounding box center [417, 100] width 592 height 83
paste input "croberts595"
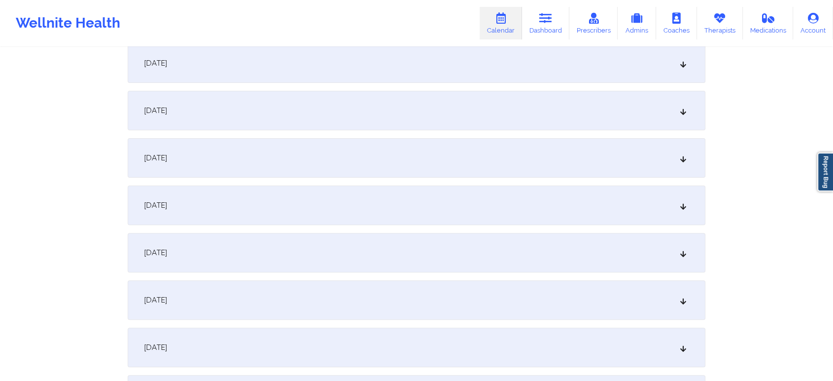
scroll to position [249, 0]
click at [481, 205] on div "[DATE]" at bounding box center [417, 203] width 578 height 39
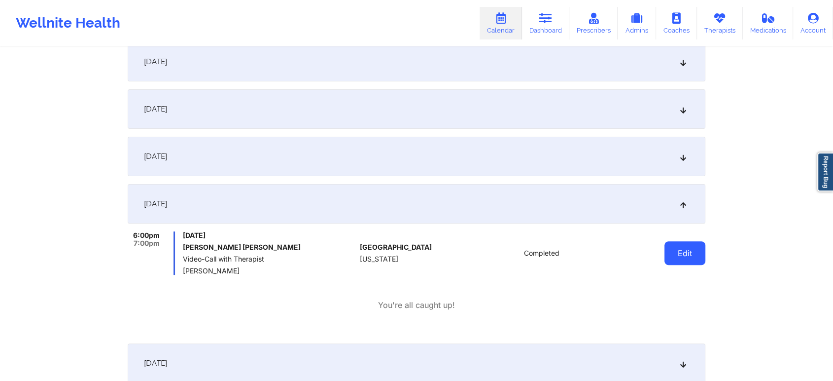
click at [676, 256] on button "Edit" at bounding box center [685, 253] width 41 height 24
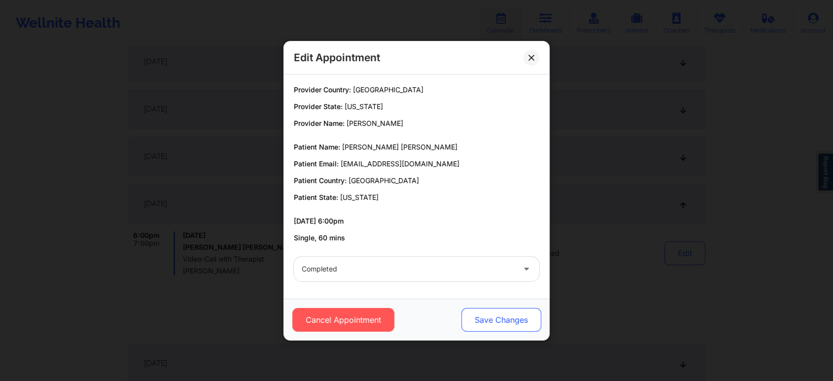
click at [511, 319] on button "Save Changes" at bounding box center [502, 320] width 80 height 24
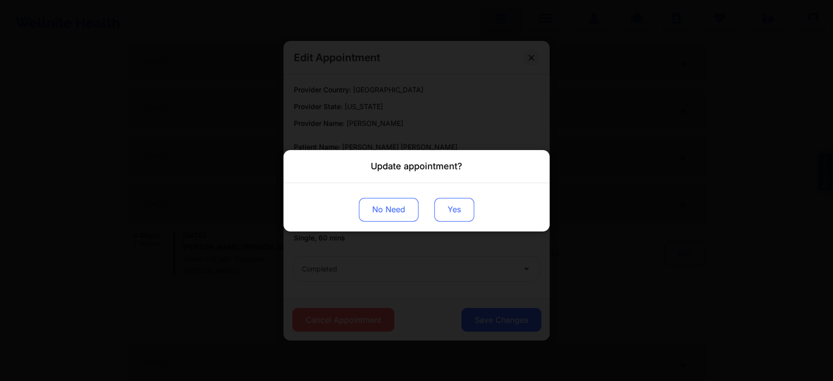
click at [454, 198] on button "Yes" at bounding box center [454, 209] width 40 height 24
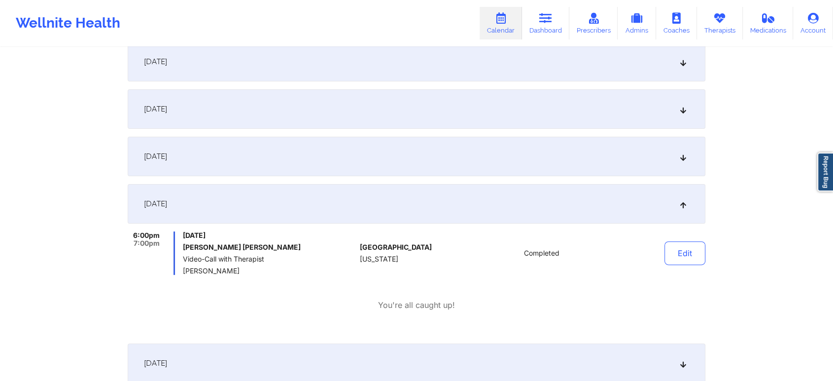
scroll to position [0, 0]
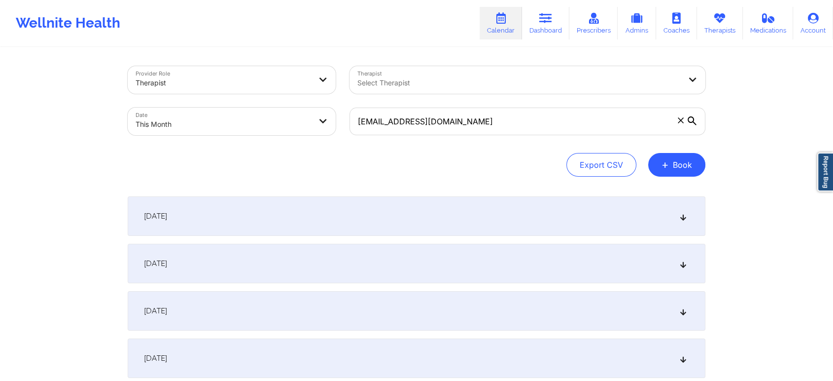
drag, startPoint x: 465, startPoint y: 106, endPoint x: 503, endPoint y: 111, distance: 38.4
click at [503, 111] on div "[EMAIL_ADDRESS][DOMAIN_NAME]" at bounding box center [528, 121] width 370 height 41
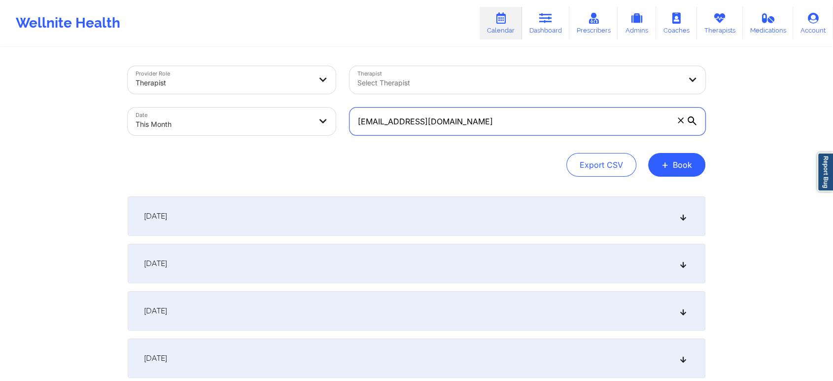
drag, startPoint x: 503, startPoint y: 111, endPoint x: 259, endPoint y: 117, distance: 244.6
click at [259, 117] on div "Provider Role Therapist Therapist Select Therapist Date This Month [EMAIL_ADDRE…" at bounding box center [417, 100] width 592 height 83
paste input "adreamiawilson@y"
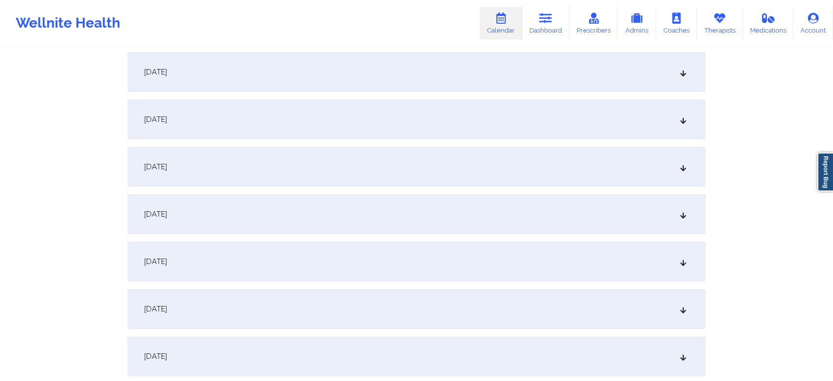
scroll to position [243, 0]
click at [455, 211] on div "[DATE]" at bounding box center [417, 209] width 578 height 39
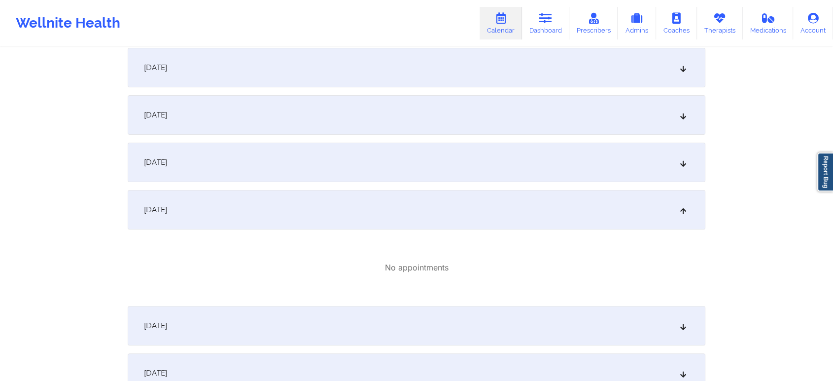
scroll to position [0, 0]
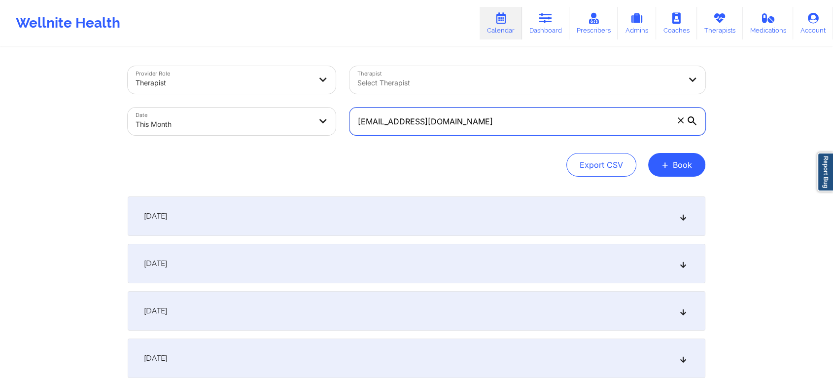
drag, startPoint x: 533, startPoint y: 113, endPoint x: 307, endPoint y: 104, distance: 226.0
click at [307, 104] on div "Provider Role Therapist Therapist Select Therapist Date This Month [EMAIL_ADDRE…" at bounding box center [417, 100] width 592 height 83
paste input "[EMAIL_ADDRESS][DOMAIN_NAME]"
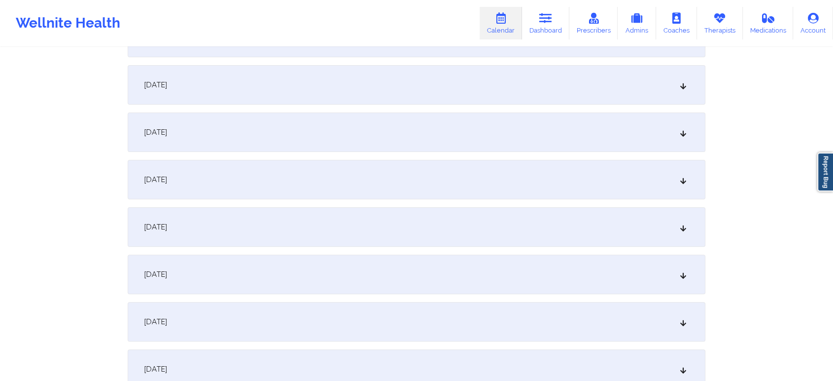
click at [449, 215] on div "[DATE]" at bounding box center [417, 226] width 578 height 39
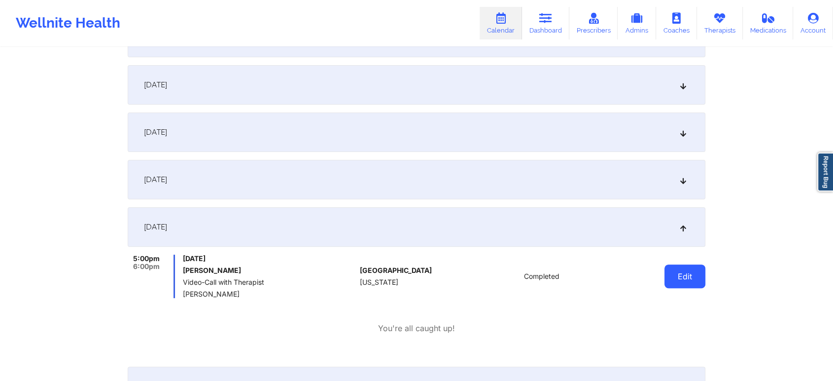
drag, startPoint x: 712, startPoint y: 280, endPoint x: 696, endPoint y: 281, distance: 15.8
click at [696, 281] on button "Edit" at bounding box center [685, 276] width 41 height 24
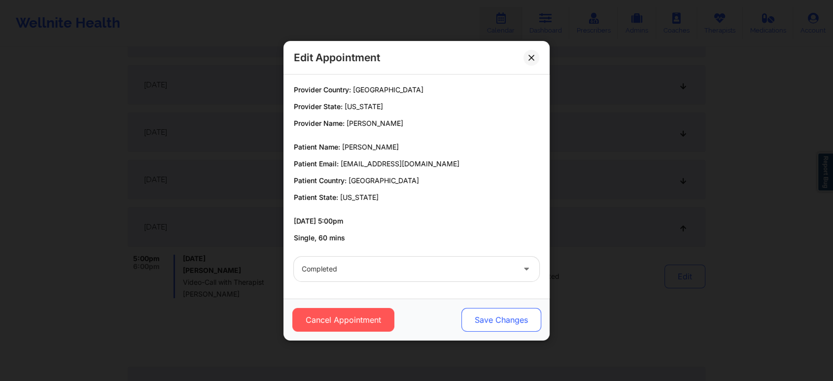
click at [501, 322] on button "Save Changes" at bounding box center [502, 320] width 80 height 24
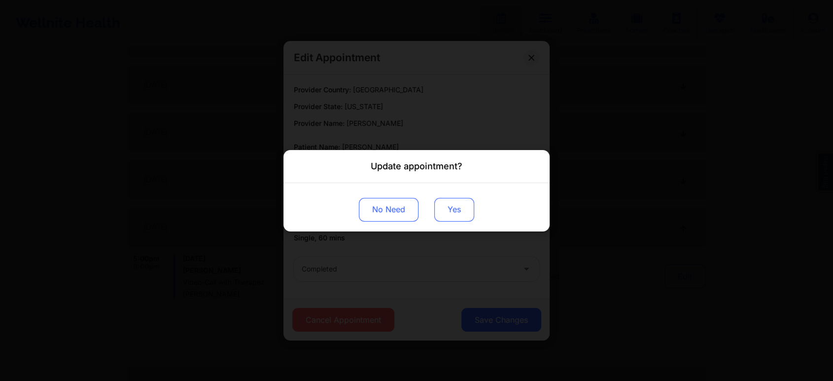
drag, startPoint x: 450, startPoint y: 196, endPoint x: 448, endPoint y: 216, distance: 19.8
click at [448, 216] on div "No Need Yes" at bounding box center [417, 206] width 266 height 48
click at [448, 216] on button "Yes" at bounding box center [454, 209] width 40 height 24
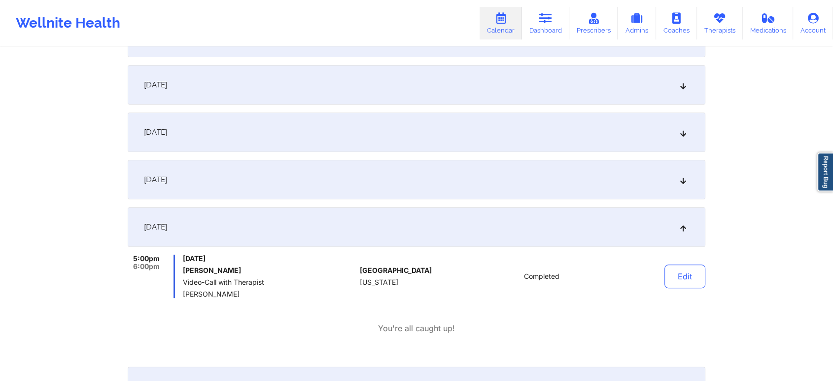
scroll to position [0, 0]
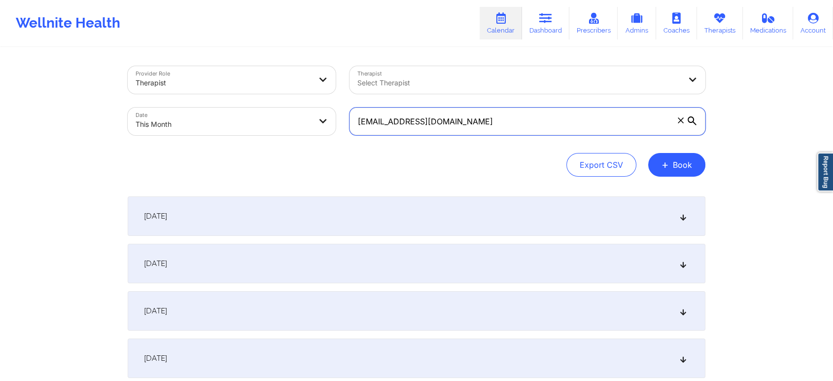
drag, startPoint x: 538, startPoint y: 127, endPoint x: 200, endPoint y: 89, distance: 340.8
click at [200, 89] on div "Provider Role Therapist Therapist Select Therapist Date This Month [EMAIL_ADDRE…" at bounding box center [417, 100] width 592 height 83
paste input "[EMAIL_ADDRESS][DOMAIN_NAME]"
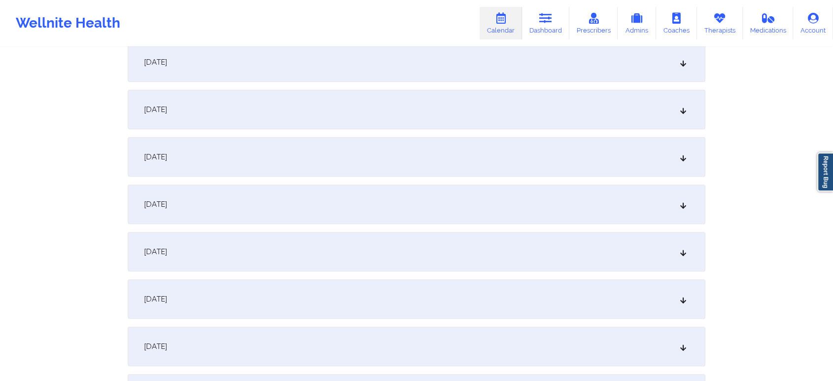
scroll to position [298, 0]
click at [516, 155] on div "[DATE]" at bounding box center [417, 154] width 578 height 39
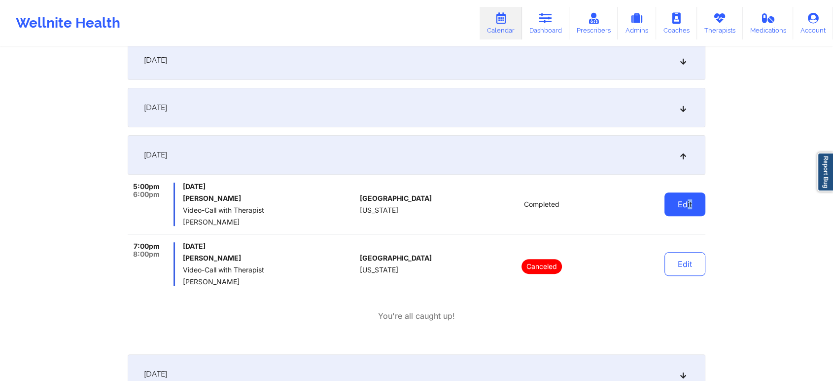
drag, startPoint x: 729, startPoint y: 208, endPoint x: 688, endPoint y: 211, distance: 41.5
click at [688, 211] on button "Edit" at bounding box center [685, 204] width 41 height 24
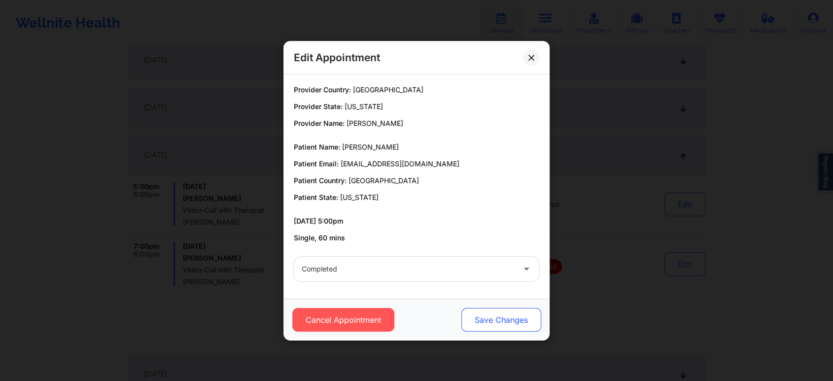
click at [522, 316] on button "Save Changes" at bounding box center [502, 320] width 80 height 24
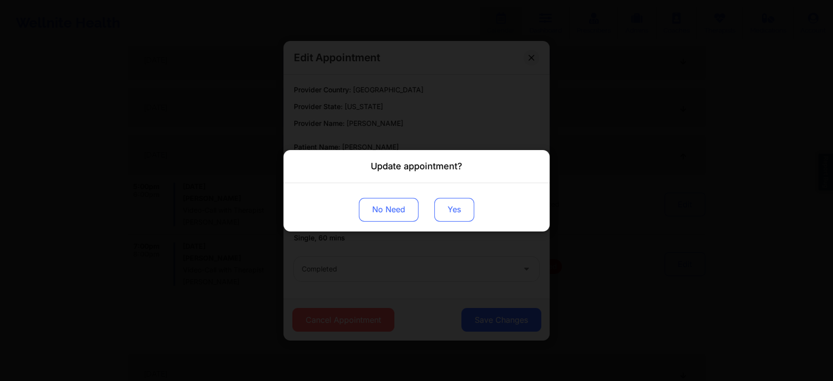
click at [458, 205] on button "Yes" at bounding box center [454, 209] width 40 height 24
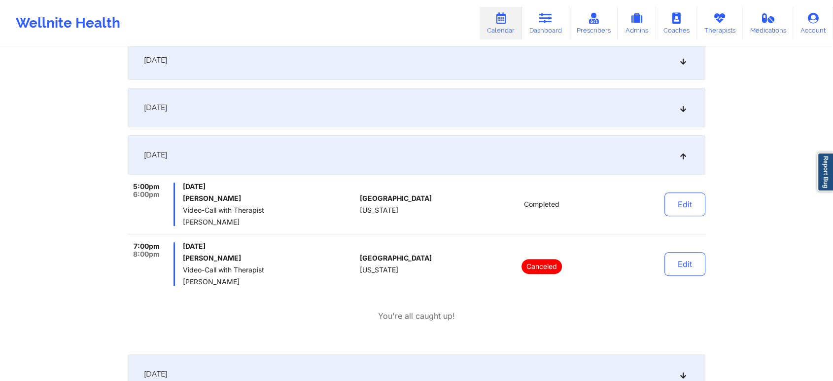
scroll to position [0, 0]
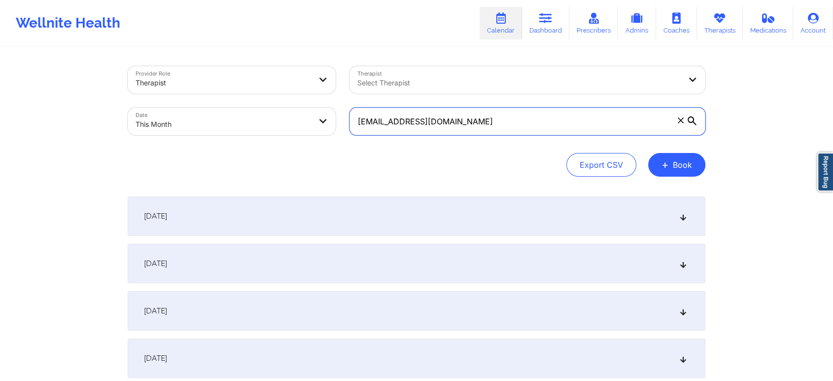
drag, startPoint x: 469, startPoint y: 115, endPoint x: 234, endPoint y: 102, distance: 235.6
click at [234, 102] on div "Provider Role Therapist Therapist Select Therapist Date This Month [EMAIL_ADDRE…" at bounding box center [417, 100] width 592 height 83
paste input "steinmetzspencer"
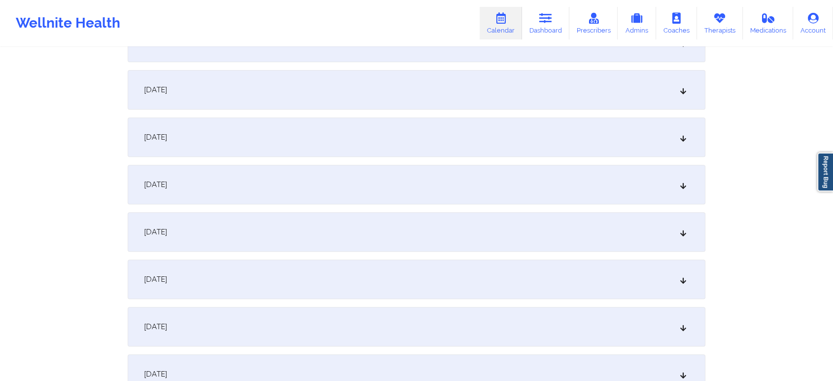
click at [421, 86] on div "[DATE]" at bounding box center [417, 89] width 578 height 39
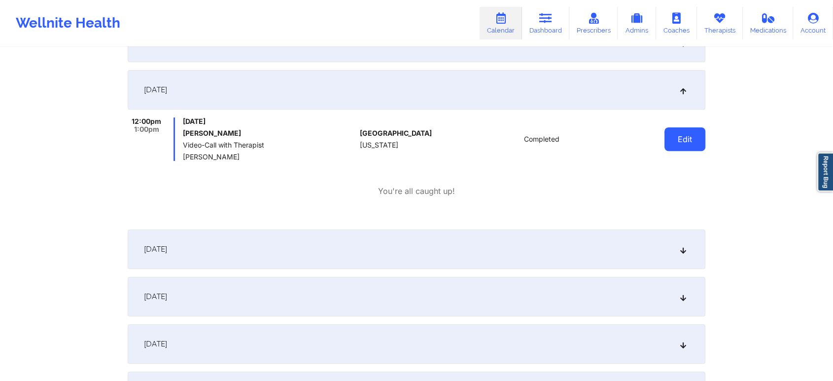
click at [698, 135] on button "Edit" at bounding box center [685, 139] width 41 height 24
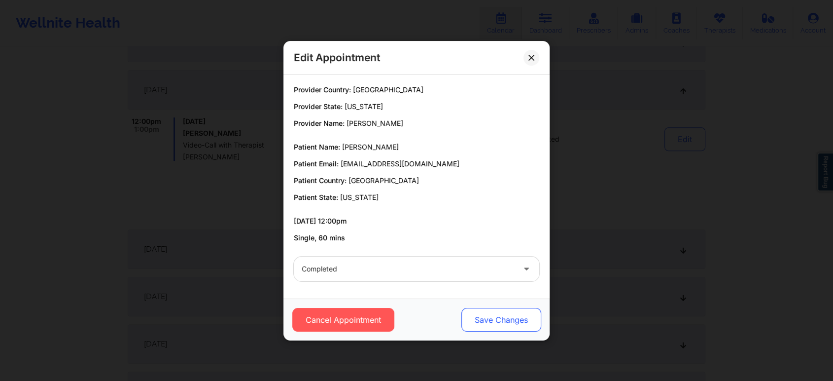
click at [512, 322] on button "Save Changes" at bounding box center [502, 320] width 80 height 24
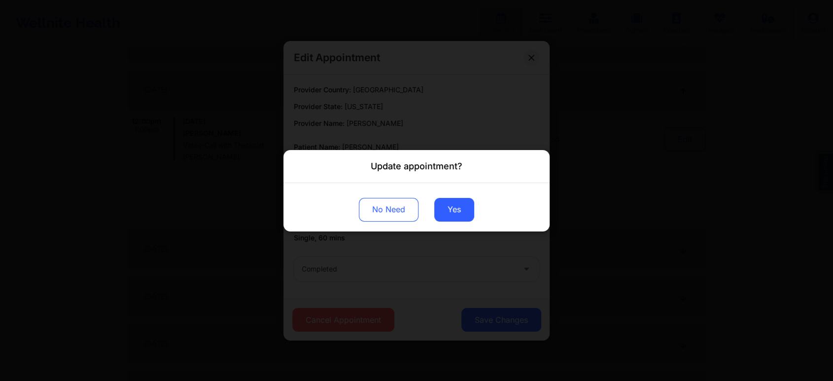
click at [443, 196] on div "No Need Yes" at bounding box center [417, 206] width 266 height 48
click at [459, 217] on button "Yes" at bounding box center [454, 209] width 40 height 24
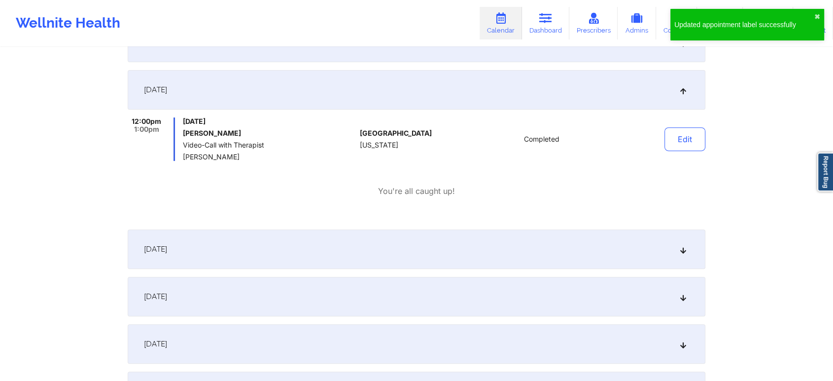
scroll to position [0, 0]
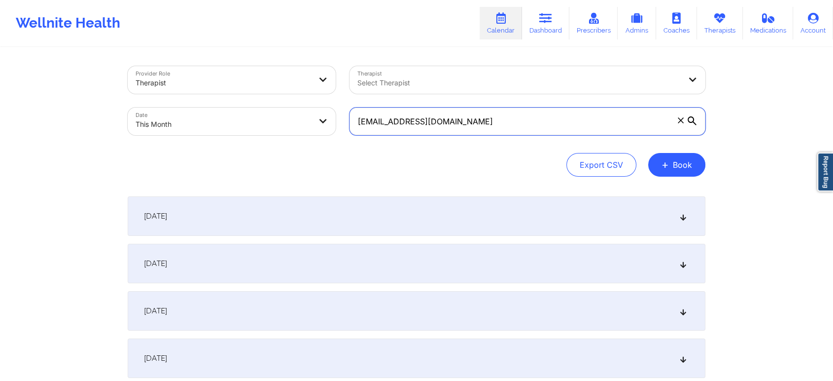
drag, startPoint x: 505, startPoint y: 125, endPoint x: 211, endPoint y: 138, distance: 294.2
click at [211, 138] on div "Provider Role Therapist Therapist Select Therapist Date This Month [EMAIL_ADDRE…" at bounding box center [417, 100] width 592 height 83
paste input "[EMAIL_ADDRESS]"
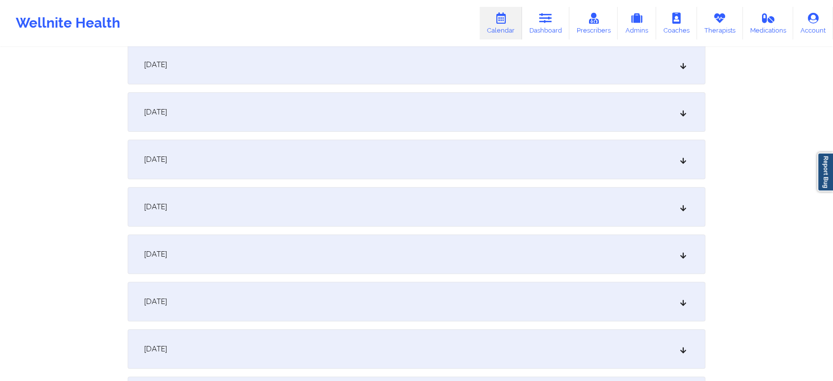
scroll to position [298, 0]
click at [356, 135] on div "[DATE]" at bounding box center [417, 154] width 578 height 39
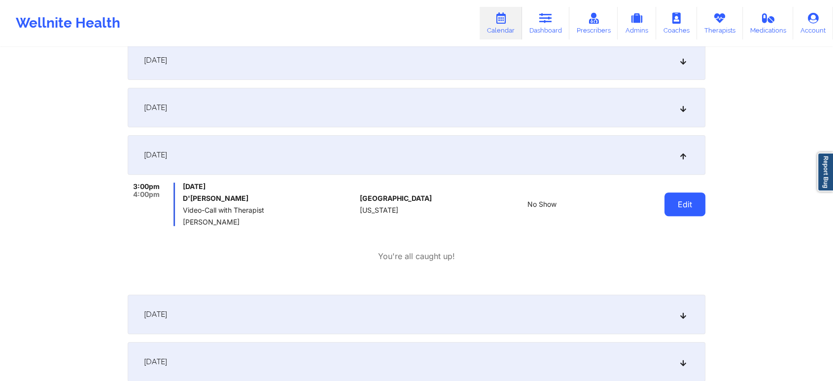
click at [698, 200] on button "Edit" at bounding box center [685, 204] width 41 height 24
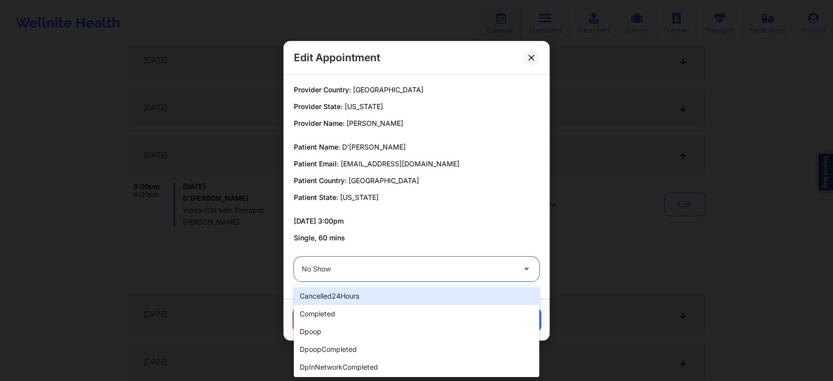
click at [485, 261] on div "No Show" at bounding box center [408, 268] width 213 height 25
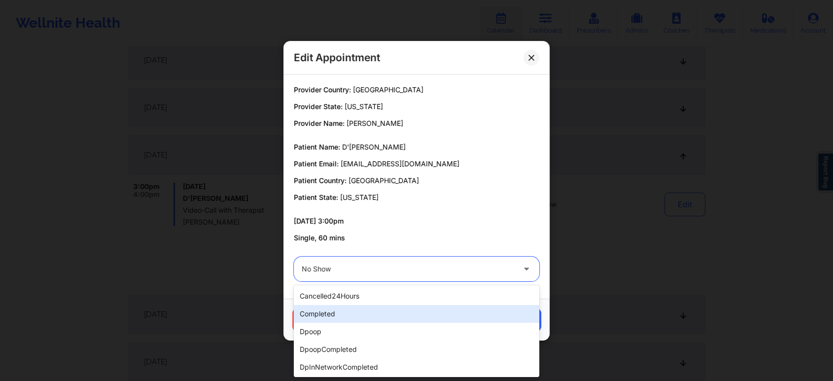
click at [383, 311] on div "completed" at bounding box center [417, 314] width 246 height 18
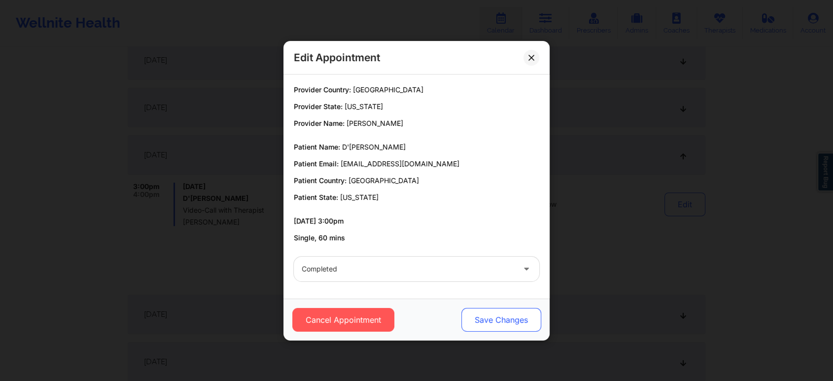
click at [485, 325] on button "Save Changes" at bounding box center [502, 320] width 80 height 24
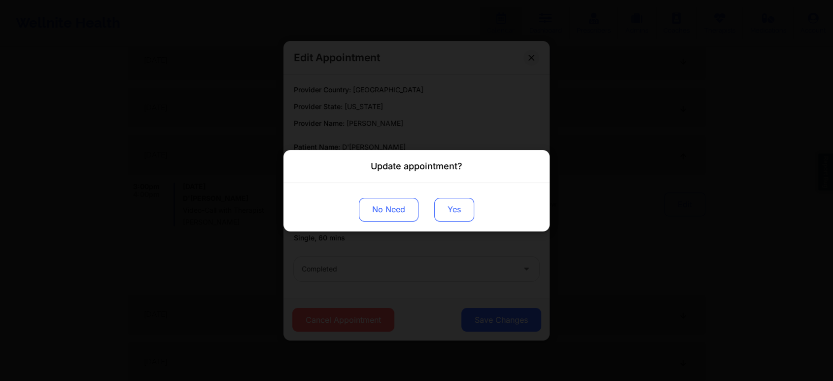
click at [457, 207] on button "Yes" at bounding box center [454, 209] width 40 height 24
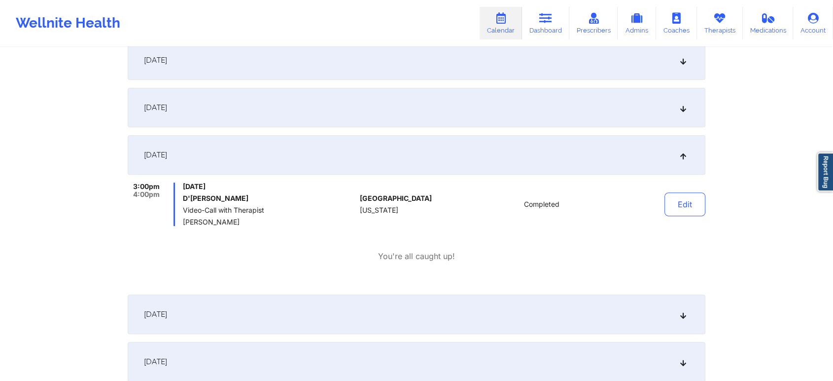
scroll to position [0, 0]
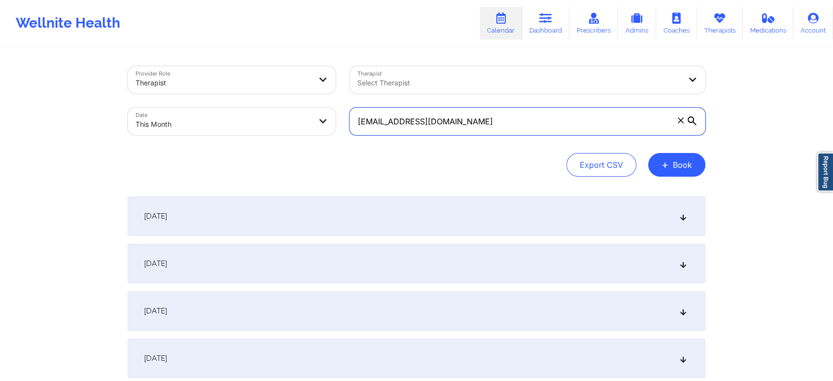
drag, startPoint x: 549, startPoint y: 113, endPoint x: 303, endPoint y: 140, distance: 247.0
click at [303, 140] on div "Provider Role Therapist Therapist Select Therapist Date This Month [EMAIL_ADDRE…" at bounding box center [417, 100] width 592 height 83
paste input "erickasalgado24"
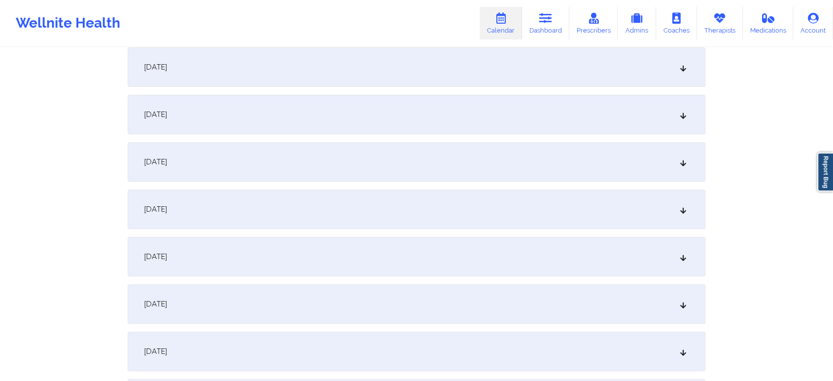
scroll to position [347, 0]
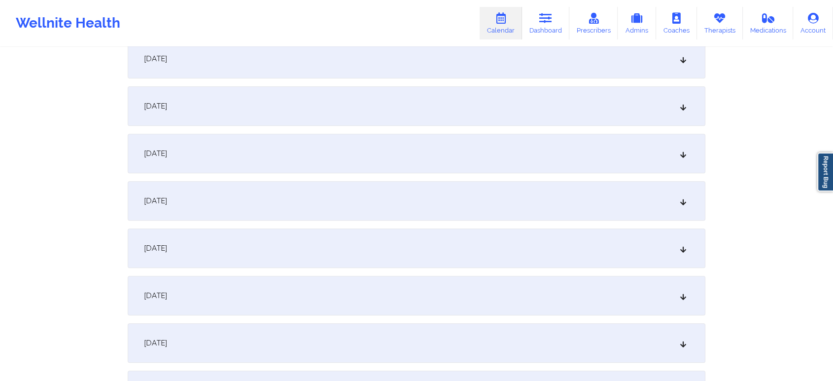
click at [432, 118] on div "[DATE]" at bounding box center [417, 105] width 578 height 39
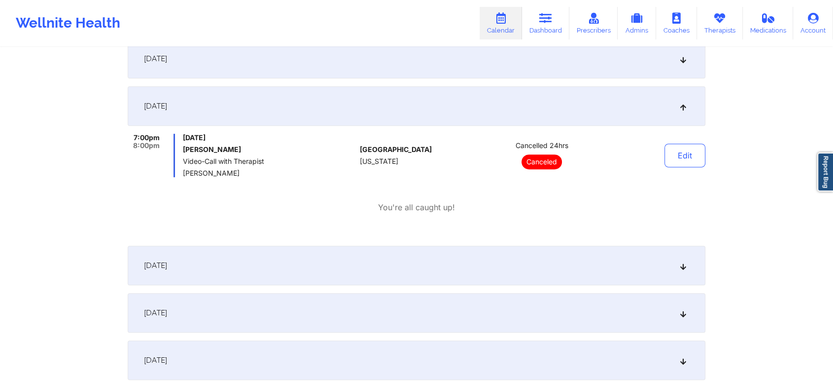
scroll to position [0, 0]
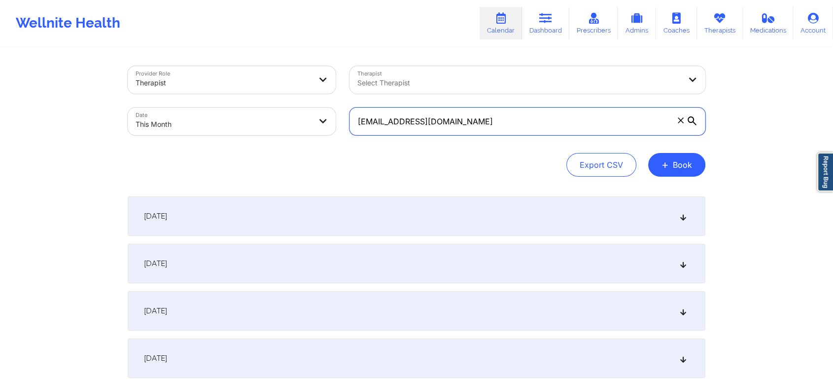
drag, startPoint x: 472, startPoint y: 120, endPoint x: 174, endPoint y: 125, distance: 298.4
click at [174, 125] on div "Provider Role Therapist Therapist Select Therapist Date This Month [EMAIL_ADDRE…" at bounding box center [417, 100] width 592 height 83
paste input "centauro291"
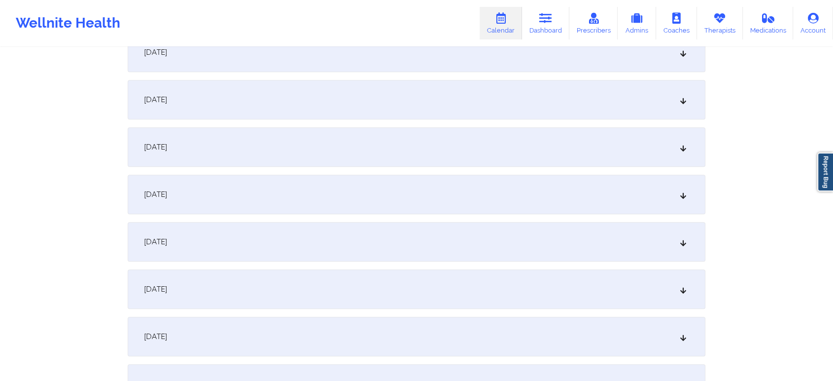
scroll to position [370, 0]
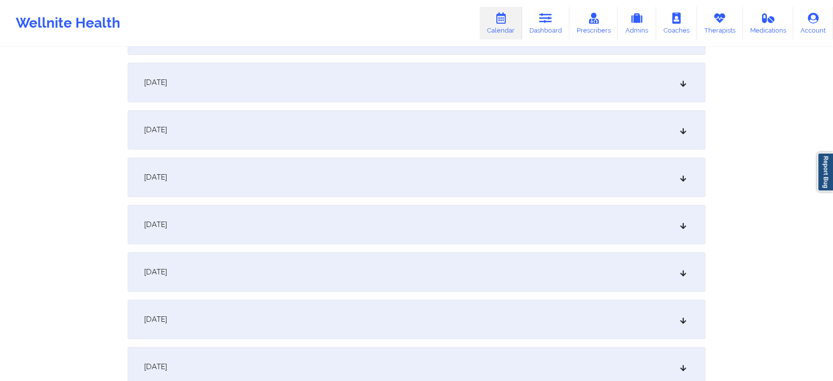
click at [389, 99] on div "[DATE]" at bounding box center [417, 82] width 578 height 39
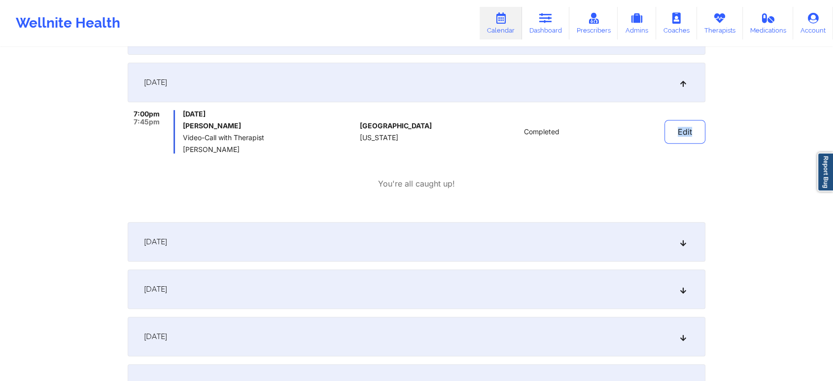
drag, startPoint x: 738, startPoint y: 143, endPoint x: 656, endPoint y: 133, distance: 82.5
click at [686, 134] on button "Edit" at bounding box center [685, 132] width 41 height 24
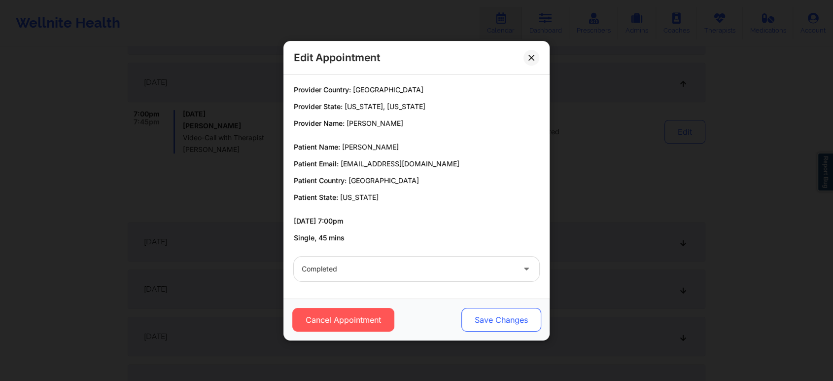
click at [497, 320] on button "Save Changes" at bounding box center [502, 320] width 80 height 24
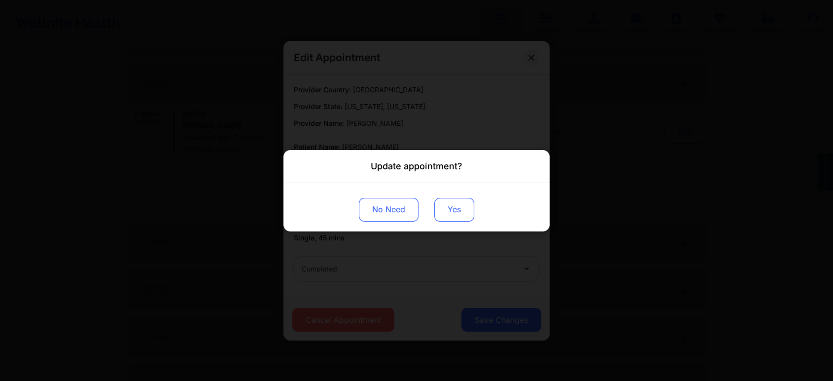
click at [455, 199] on button "Yes" at bounding box center [454, 209] width 40 height 24
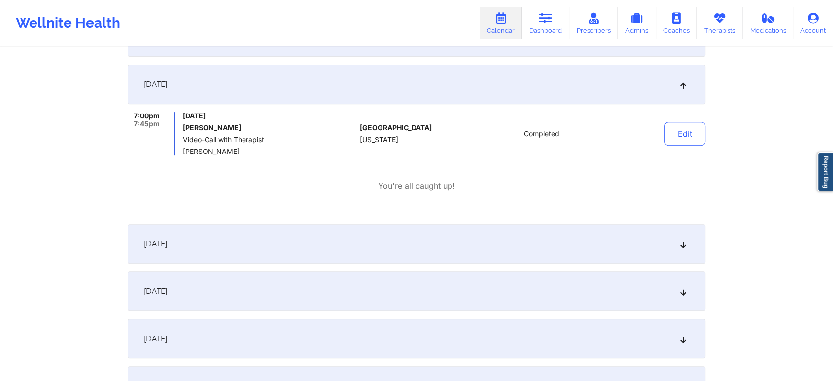
scroll to position [0, 0]
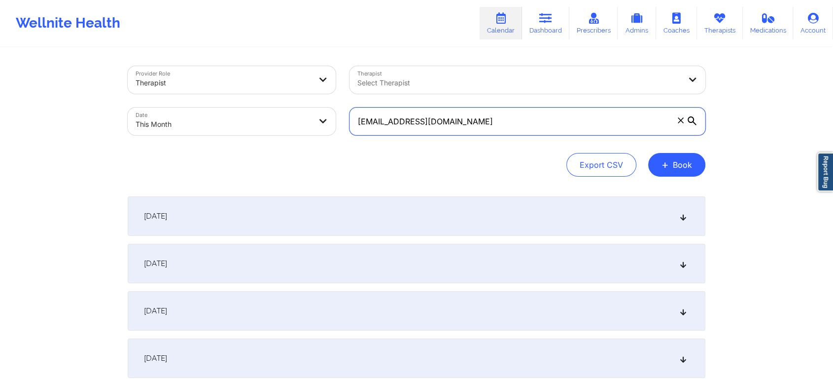
drag, startPoint x: 504, startPoint y: 125, endPoint x: 253, endPoint y: 135, distance: 251.2
click at [253, 135] on div "Provider Role Therapist Therapist Select Therapist Date This Month [EMAIL_ADDRE…" at bounding box center [417, 100] width 592 height 83
paste input "astarv2"
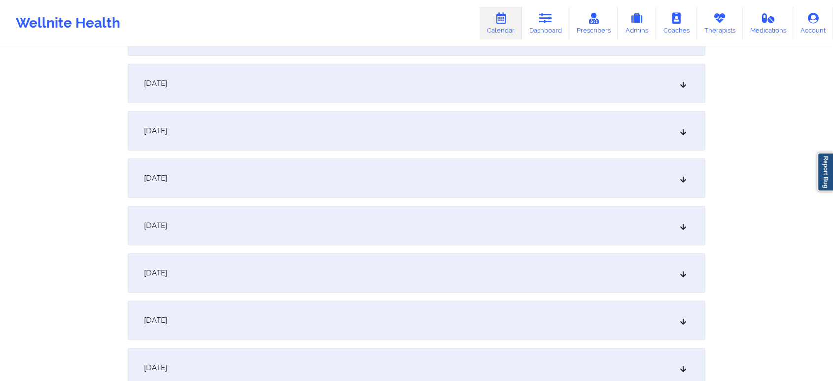
scroll to position [281, 0]
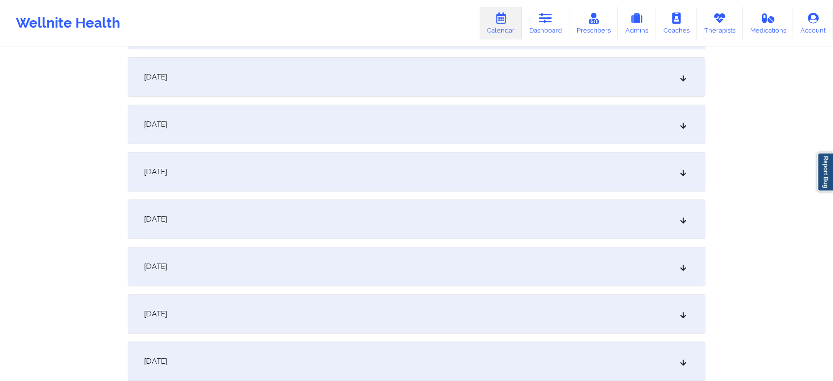
click at [595, 178] on div "[DATE]" at bounding box center [417, 171] width 578 height 39
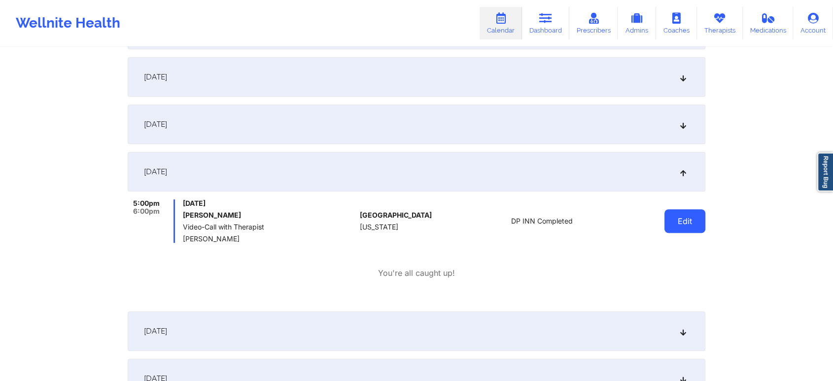
drag, startPoint x: 673, startPoint y: 240, endPoint x: 686, endPoint y: 221, distance: 22.9
click at [686, 221] on div "Edit" at bounding box center [659, 220] width 91 height 43
click at [686, 221] on button "Edit" at bounding box center [685, 221] width 41 height 24
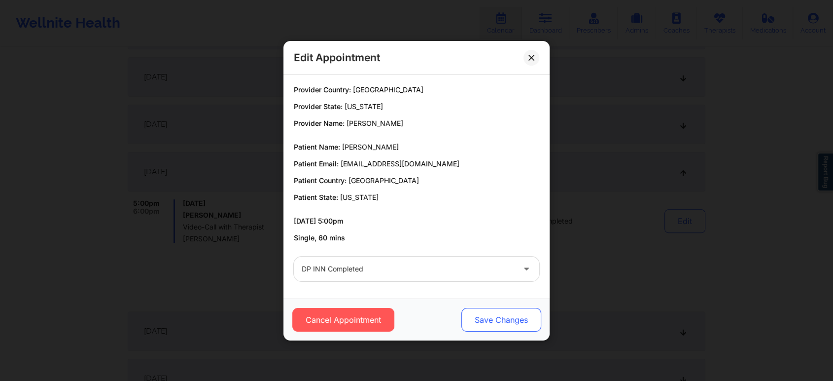
click at [496, 321] on button "Save Changes" at bounding box center [502, 320] width 80 height 24
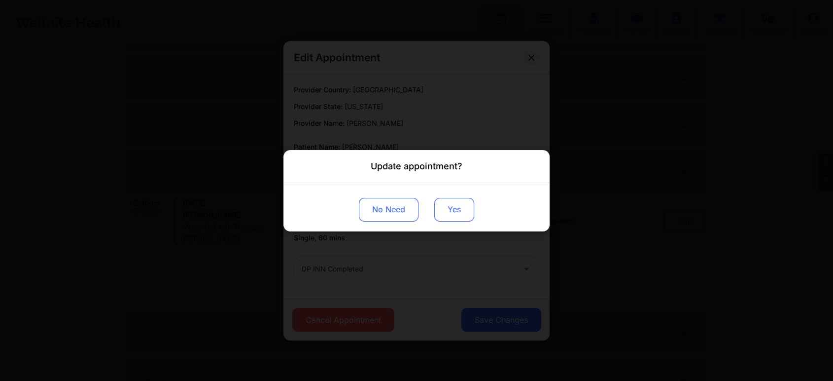
click at [449, 201] on button "Yes" at bounding box center [454, 209] width 40 height 24
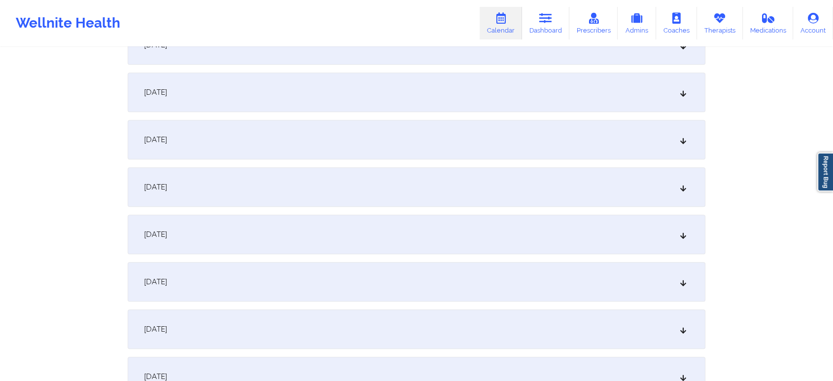
scroll to position [0, 0]
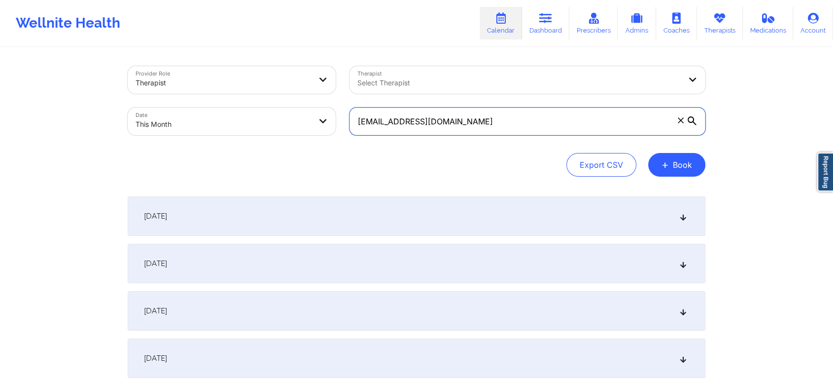
drag, startPoint x: 485, startPoint y: 122, endPoint x: 223, endPoint y: 111, distance: 262.5
click at [223, 111] on div "Provider Role Therapist Therapist Select Therapist Date This Month [EMAIL_ADDRE…" at bounding box center [417, 100] width 592 height 83
paste input "lexiaaalexander8400"
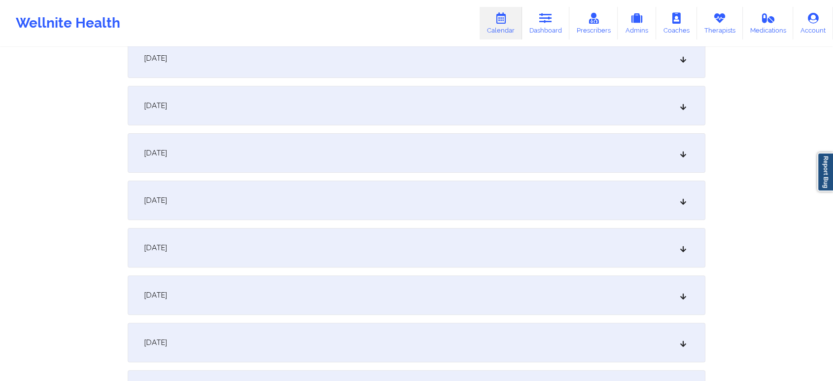
scroll to position [264, 0]
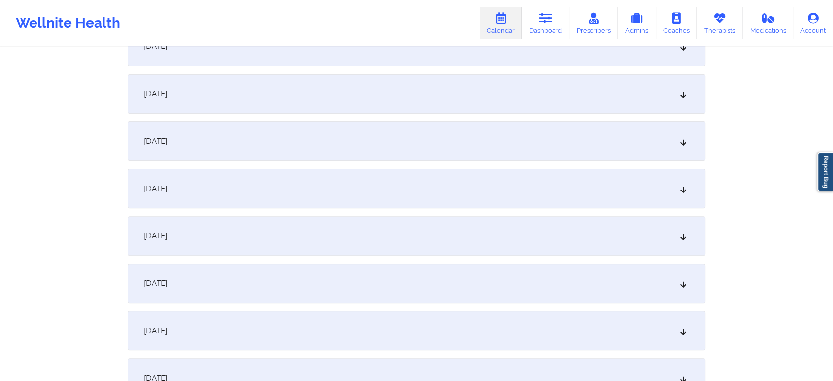
click at [441, 184] on div "[DATE]" at bounding box center [417, 188] width 578 height 39
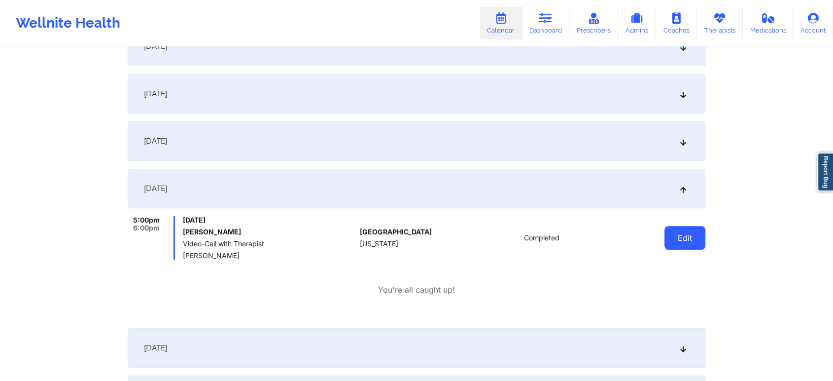
click at [693, 239] on button "Edit" at bounding box center [685, 238] width 41 height 24
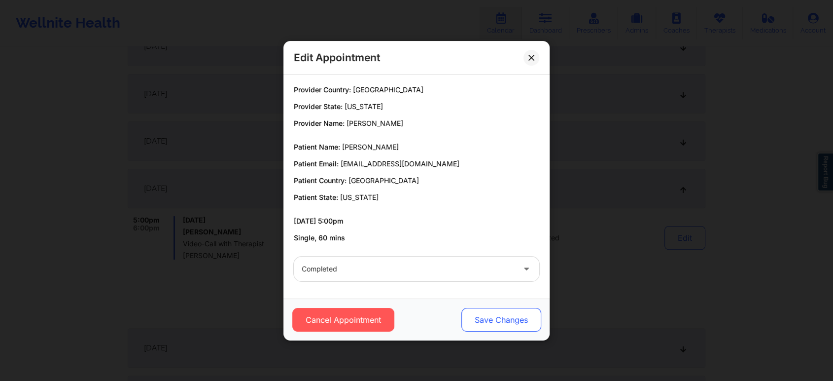
click at [483, 319] on button "Save Changes" at bounding box center [502, 320] width 80 height 24
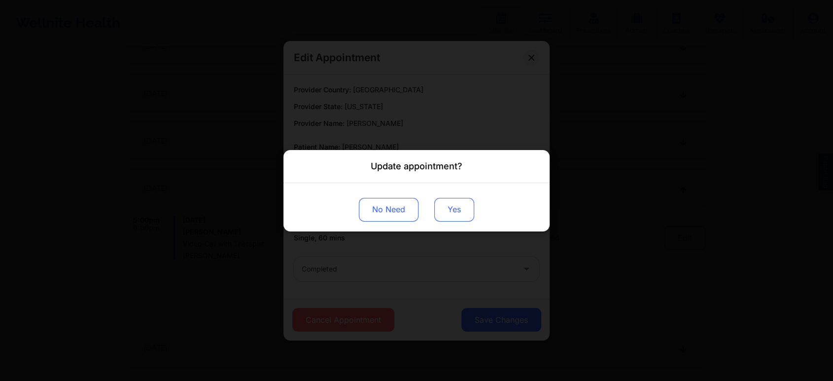
click at [447, 214] on button "Yes" at bounding box center [454, 209] width 40 height 24
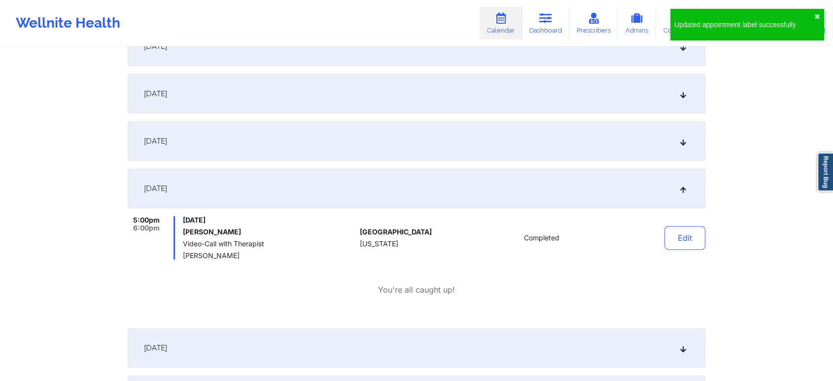
scroll to position [0, 0]
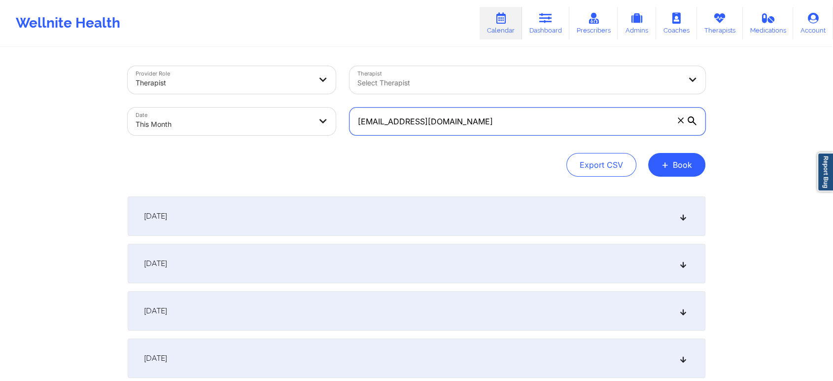
drag, startPoint x: 533, startPoint y: 112, endPoint x: 163, endPoint y: 77, distance: 372.0
click at [163, 77] on div "Provider Role Therapist Therapist Select Therapist Date This Month [EMAIL_ADDRE…" at bounding box center [417, 100] width 592 height 83
paste input "jamespage264"
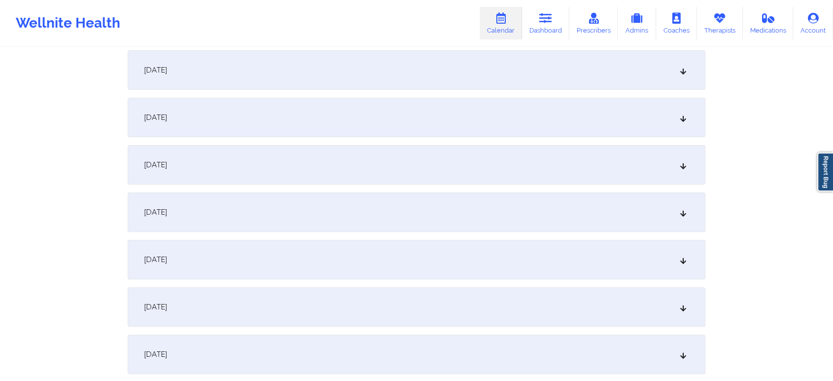
scroll to position [243, 0]
click at [410, 202] on div "[DATE]" at bounding box center [417, 209] width 578 height 39
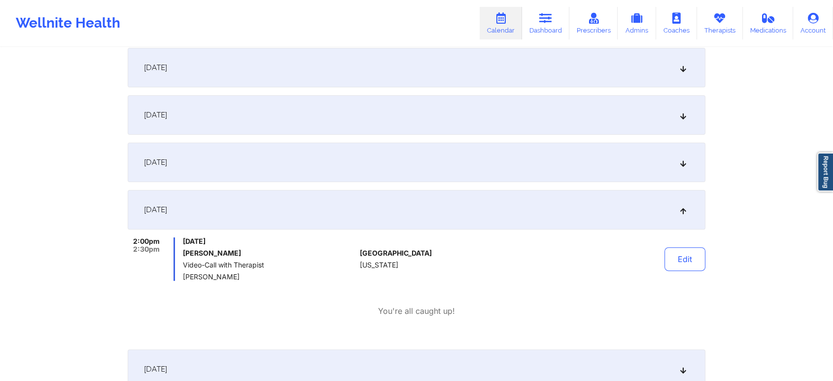
scroll to position [0, 0]
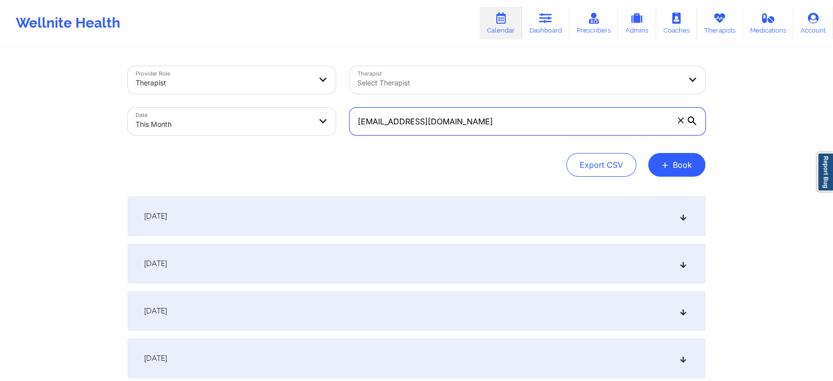
drag, startPoint x: 497, startPoint y: 115, endPoint x: 287, endPoint y: 75, distance: 213.8
click at [287, 75] on div "Provider Role Therapist Therapist Select Therapist Date This Month [EMAIL_ADDRE…" at bounding box center [417, 100] width 592 height 83
paste input "[EMAIL_ADDRESS]"
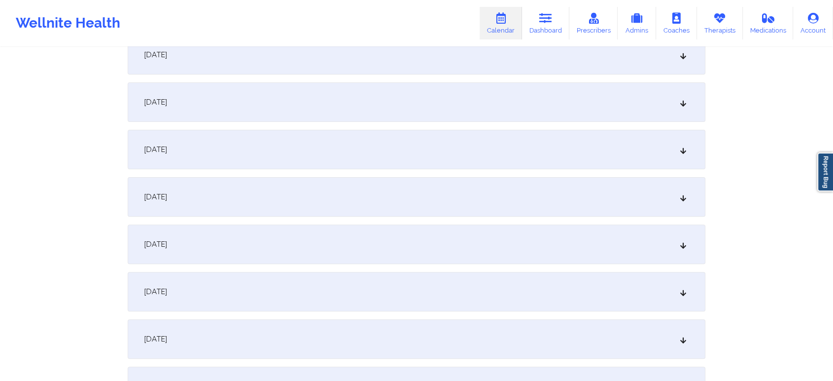
scroll to position [262, 0]
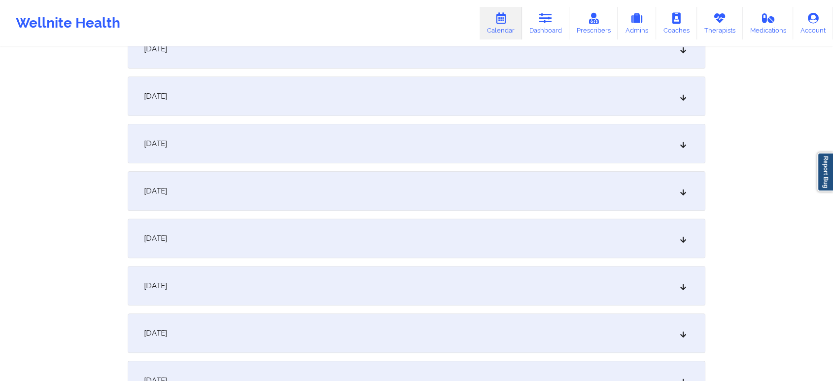
click at [440, 180] on div "[DATE]" at bounding box center [417, 190] width 578 height 39
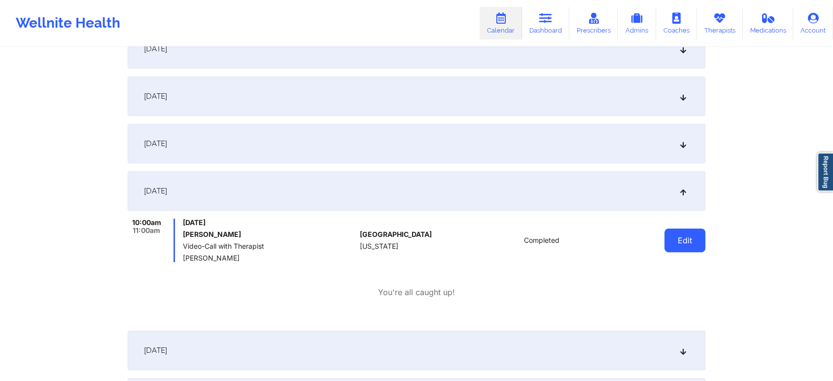
click at [671, 233] on button "Edit" at bounding box center [685, 240] width 41 height 24
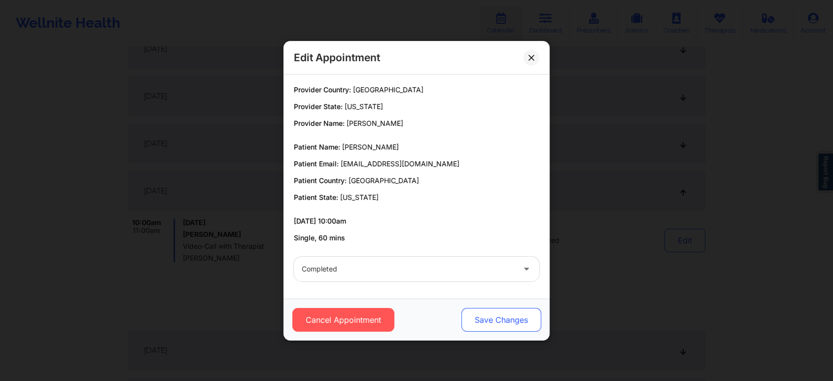
click at [484, 318] on button "Save Changes" at bounding box center [502, 320] width 80 height 24
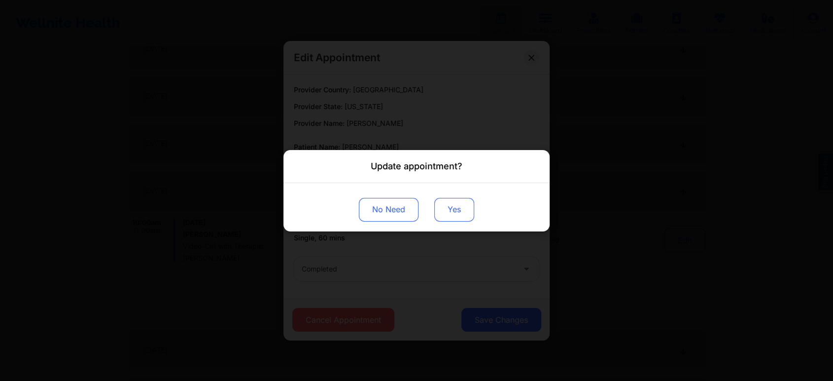
click at [452, 207] on button "Yes" at bounding box center [454, 209] width 40 height 24
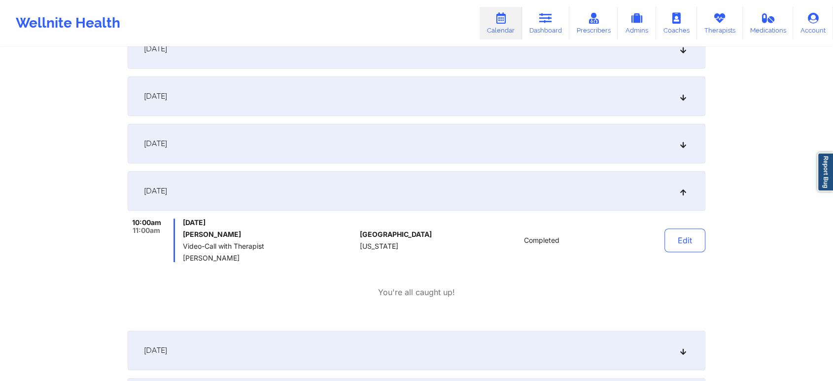
scroll to position [0, 0]
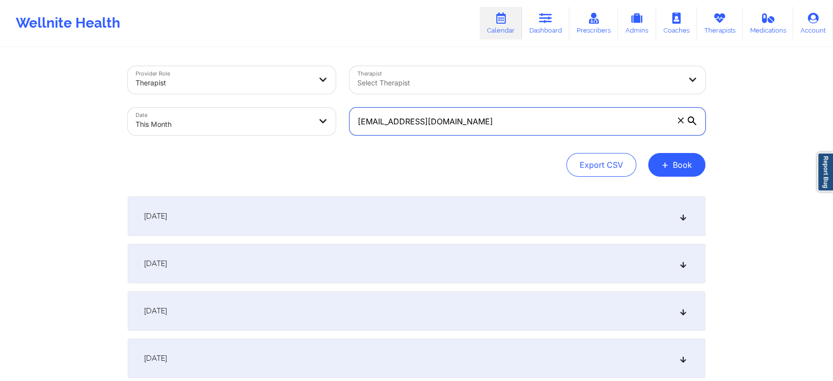
drag, startPoint x: 544, startPoint y: 111, endPoint x: 277, endPoint y: 106, distance: 267.3
click at [277, 106] on div "Provider Role Therapist Therapist Select Therapist Date This Month [EMAIL_ADDRE…" at bounding box center [417, 100] width 592 height 83
paste input "[EMAIL_ADDRESS]"
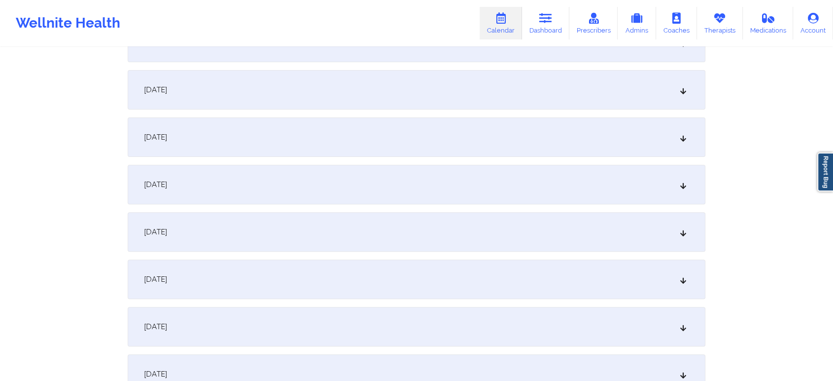
scroll to position [361, 0]
click at [510, 98] on div "[DATE]" at bounding box center [417, 90] width 578 height 39
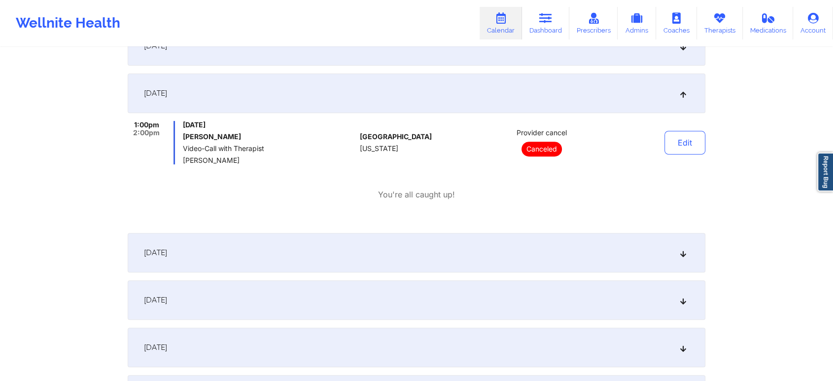
scroll to position [0, 0]
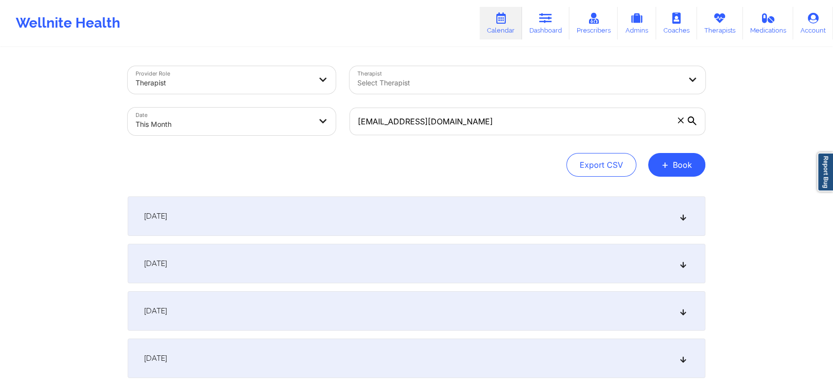
drag, startPoint x: 479, startPoint y: 106, endPoint x: 490, endPoint y: 122, distance: 19.6
click at [490, 122] on div "[EMAIL_ADDRESS][DOMAIN_NAME]" at bounding box center [528, 121] width 370 height 41
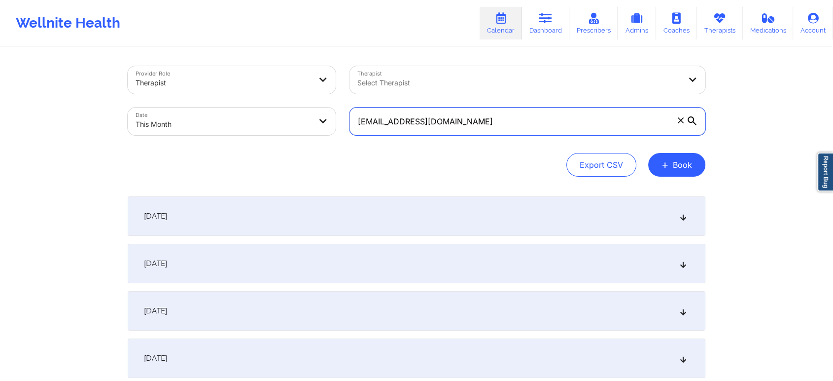
drag, startPoint x: 490, startPoint y: 122, endPoint x: 187, endPoint y: 106, distance: 303.7
click at [187, 106] on div "Provider Role Therapist Therapist Select Therapist Date This Month [EMAIL_ADDRE…" at bounding box center [417, 100] width 592 height 83
paste input "coleykimmel"
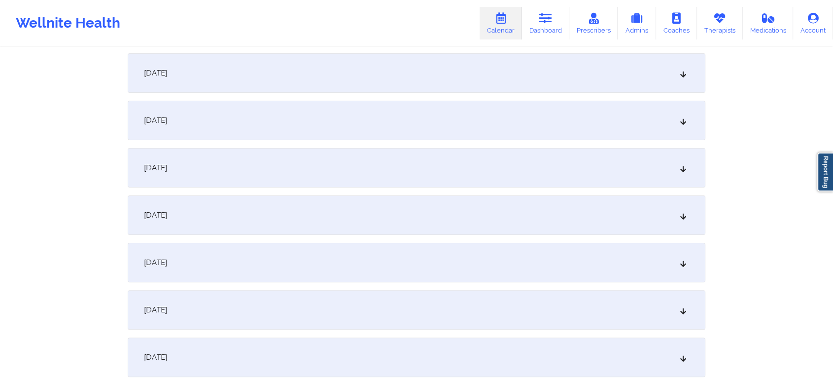
scroll to position [260, 0]
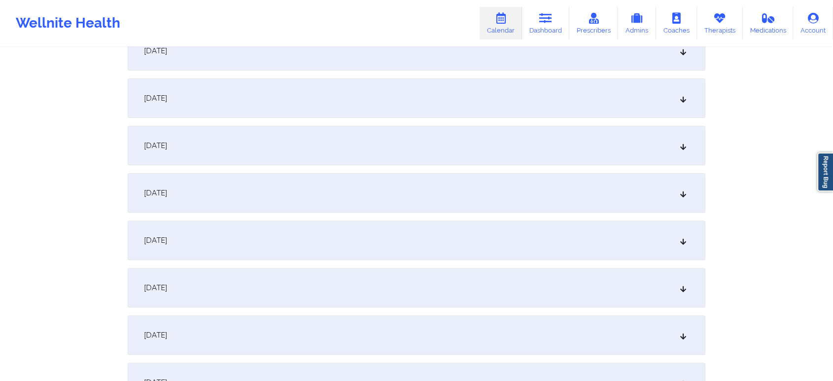
click at [462, 203] on div "[DATE]" at bounding box center [417, 192] width 578 height 39
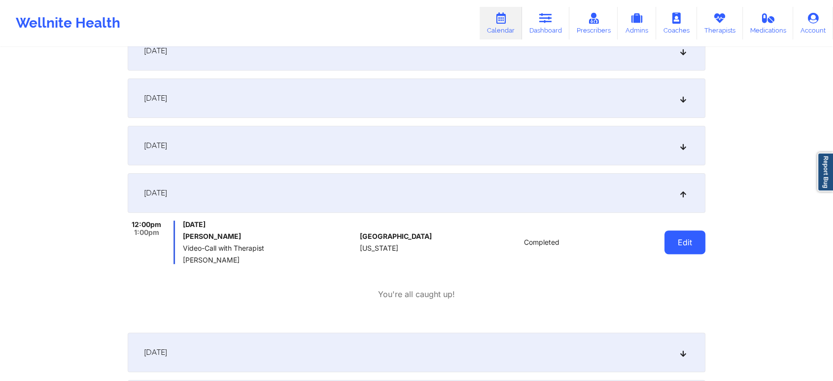
click at [687, 241] on button "Edit" at bounding box center [685, 242] width 41 height 24
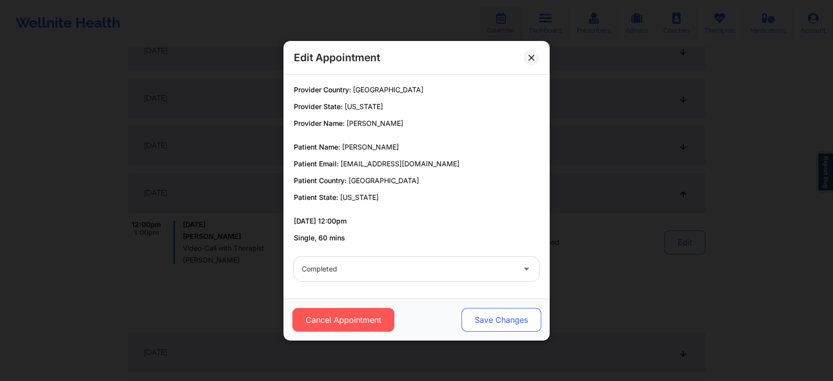
click at [509, 319] on button "Save Changes" at bounding box center [502, 320] width 80 height 24
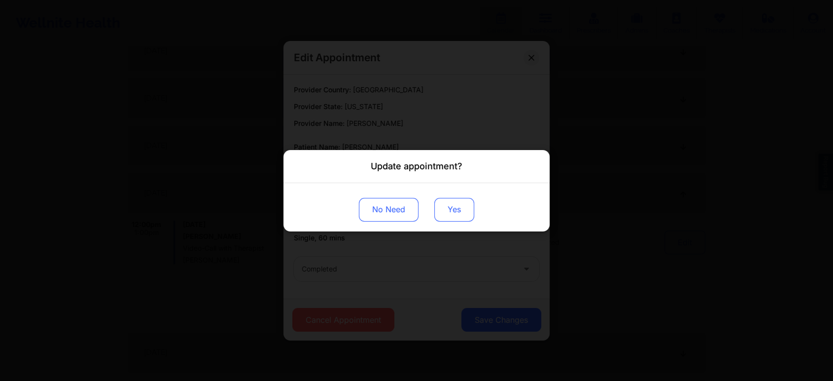
click at [454, 209] on button "Yes" at bounding box center [454, 209] width 40 height 24
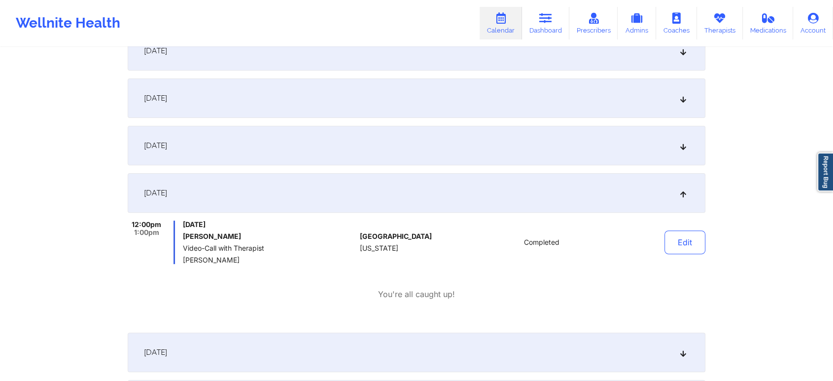
scroll to position [0, 0]
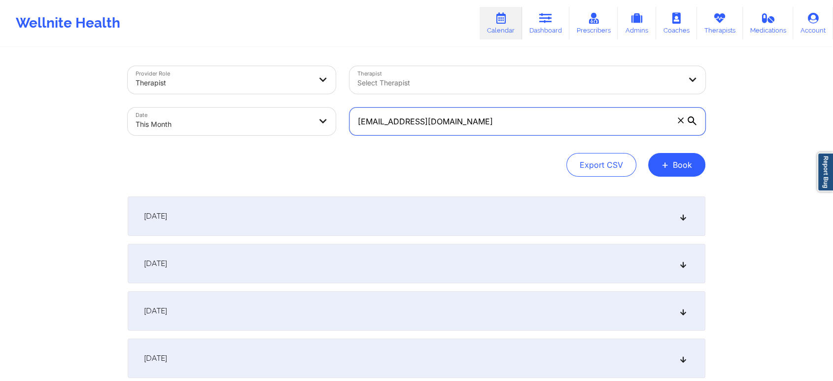
drag, startPoint x: 479, startPoint y: 130, endPoint x: 227, endPoint y: 130, distance: 251.5
click at [227, 130] on div "Provider Role Therapist Therapist Select Therapist Date This Month [EMAIL_ADDRE…" at bounding box center [417, 100] width 592 height 83
paste input "ferkidez"
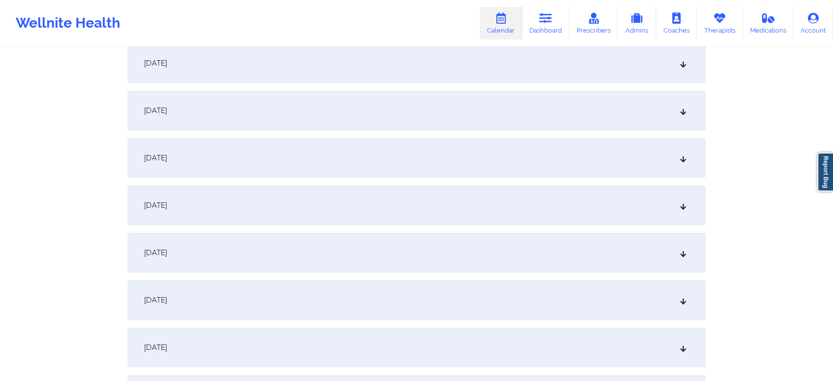
click at [460, 195] on div "[DATE]" at bounding box center [417, 204] width 578 height 39
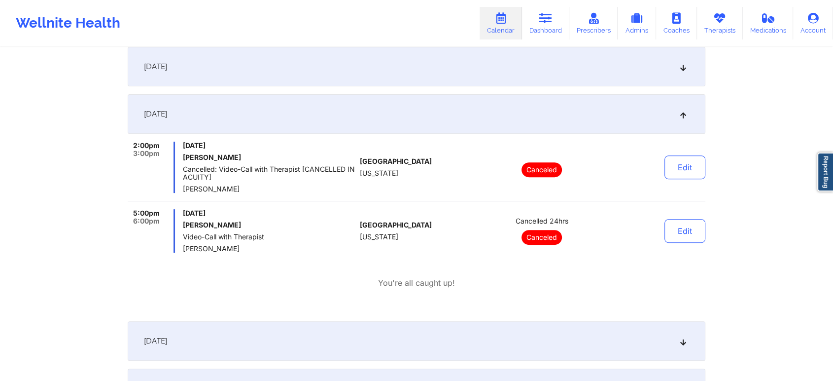
scroll to position [0, 0]
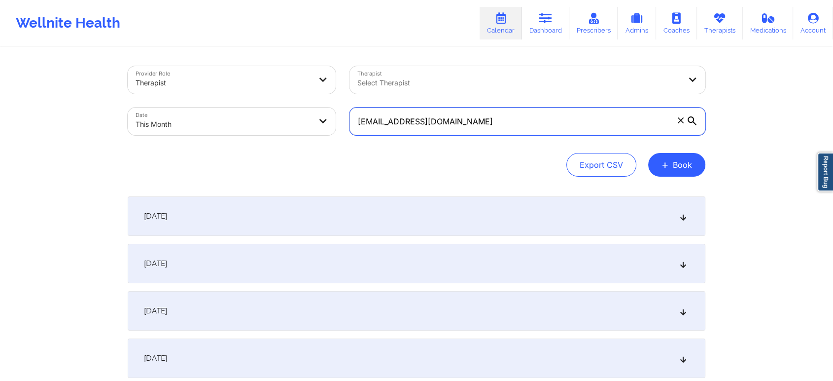
drag, startPoint x: 477, startPoint y: 114, endPoint x: 201, endPoint y: 85, distance: 277.7
click at [201, 85] on div "Provider Role Therapist Therapist Select Therapist Date This Month [EMAIL_ADDRE…" at bounding box center [417, 100] width 592 height 83
paste input "dl420082"
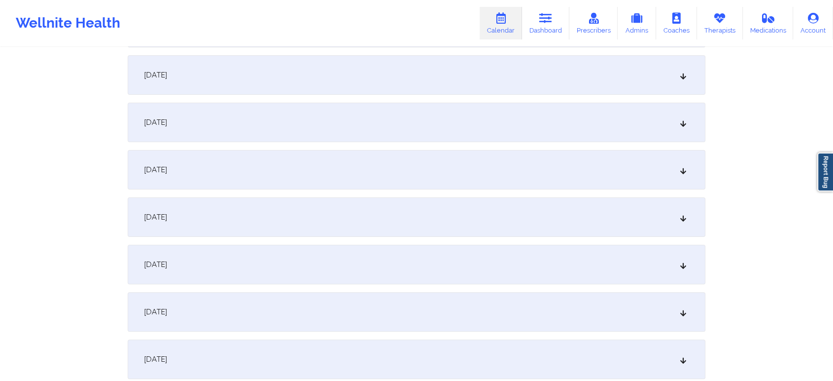
scroll to position [313, 0]
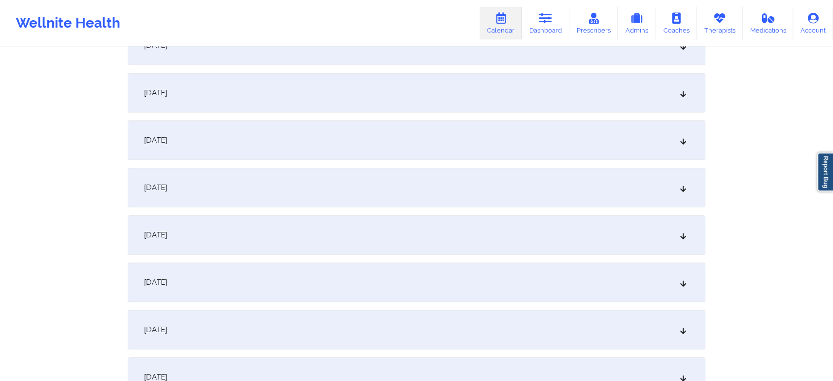
click at [488, 126] on div "[DATE]" at bounding box center [417, 139] width 578 height 39
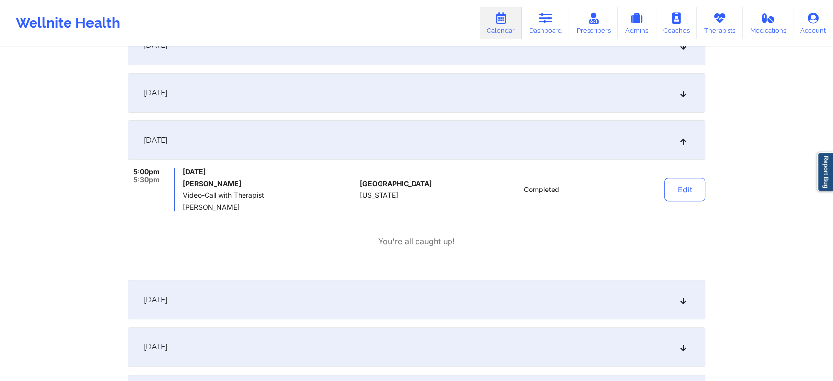
click at [649, 196] on div "Edit" at bounding box center [659, 189] width 91 height 43
click at [690, 190] on button "Edit" at bounding box center [685, 190] width 41 height 24
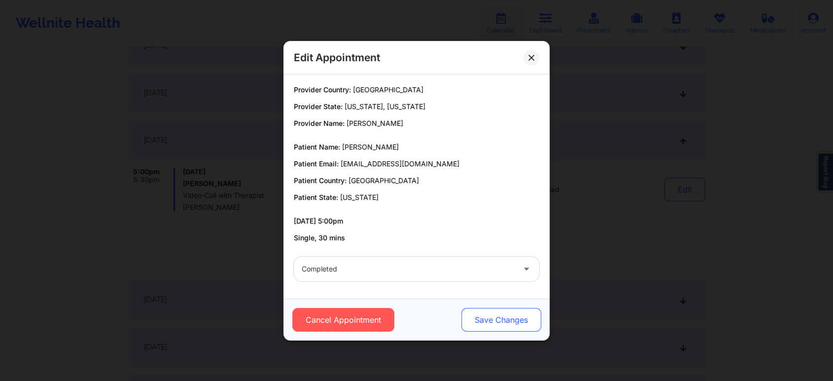
click at [513, 313] on button "Save Changes" at bounding box center [502, 320] width 80 height 24
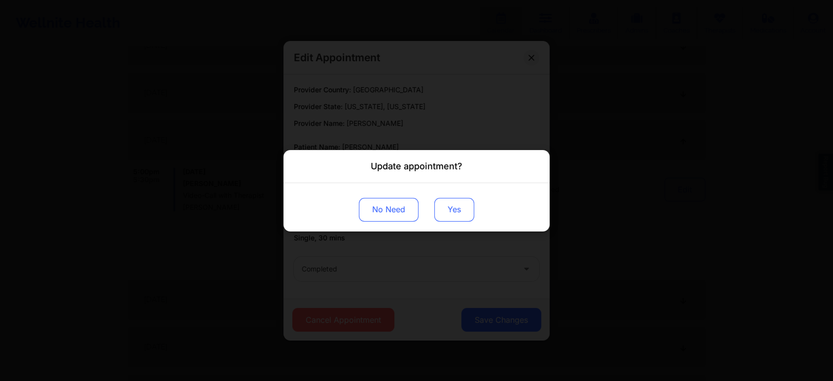
click at [437, 203] on button "Yes" at bounding box center [454, 209] width 40 height 24
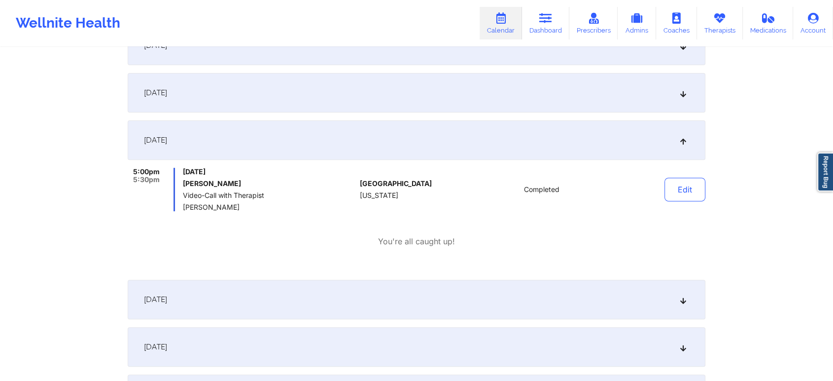
scroll to position [0, 0]
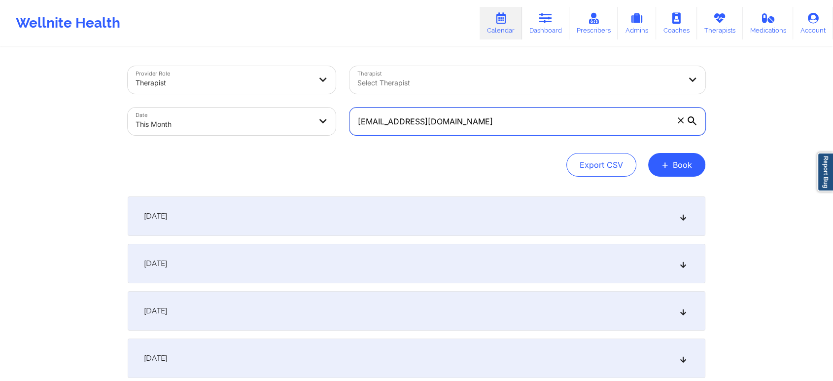
drag, startPoint x: 490, startPoint y: 122, endPoint x: 223, endPoint y: 114, distance: 266.4
click at [223, 114] on div "Provider Role Therapist Therapist Select Therapist Date This Month [EMAIL_ADDRE…" at bounding box center [417, 100] width 592 height 83
paste input "[EMAIL_ADDRESS]"
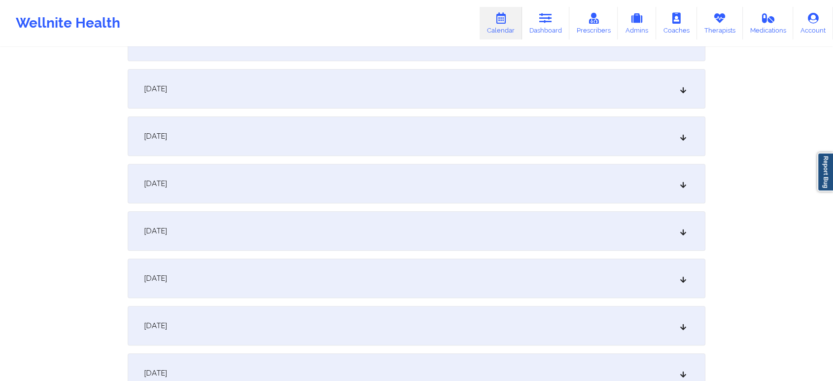
click at [540, 147] on div "[DATE]" at bounding box center [417, 135] width 578 height 39
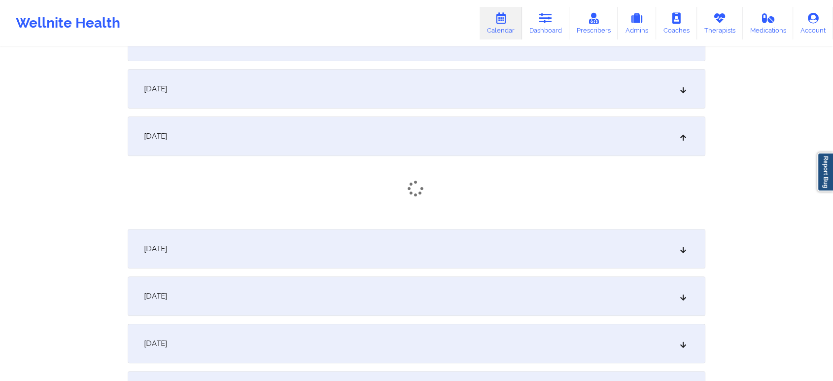
click at [540, 147] on div "[DATE]" at bounding box center [417, 135] width 578 height 39
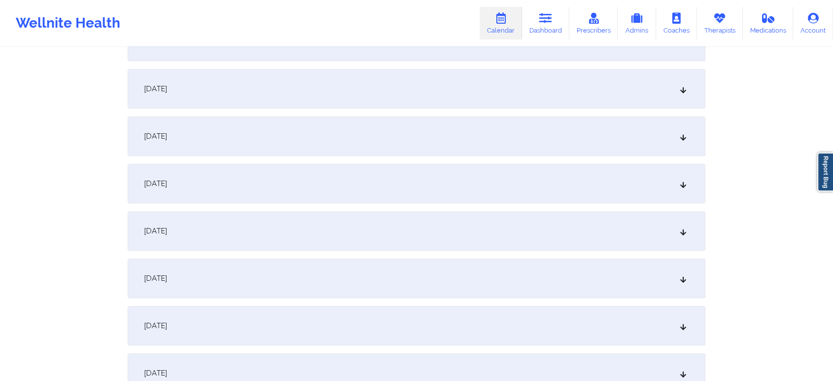
click at [461, 127] on div "[DATE]" at bounding box center [417, 135] width 578 height 39
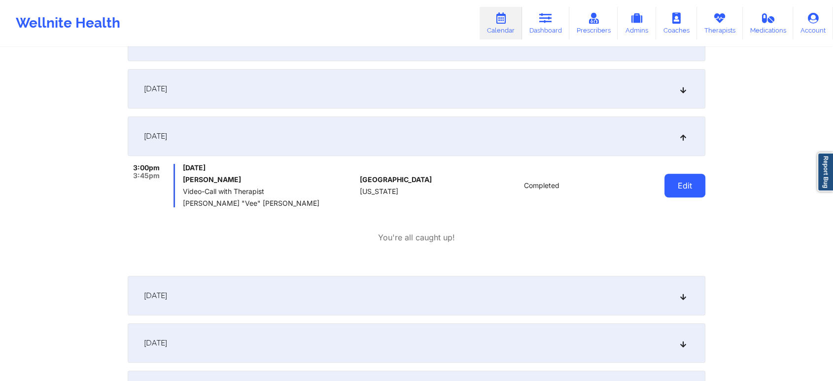
drag, startPoint x: 739, startPoint y: 180, endPoint x: 682, endPoint y: 184, distance: 56.8
click at [682, 184] on button "Edit" at bounding box center [685, 186] width 41 height 24
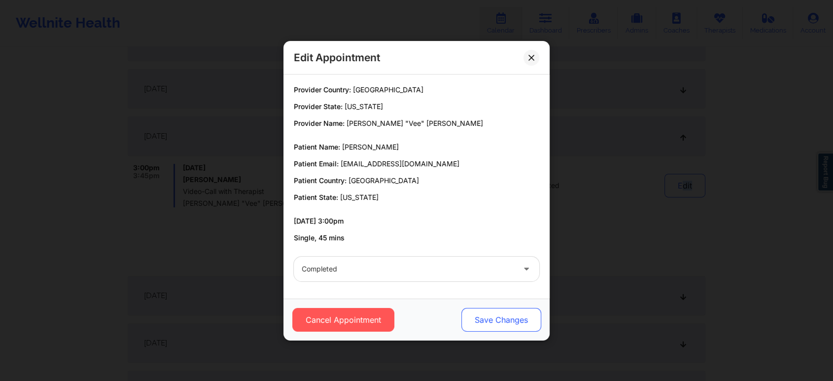
click at [508, 326] on button "Save Changes" at bounding box center [502, 320] width 80 height 24
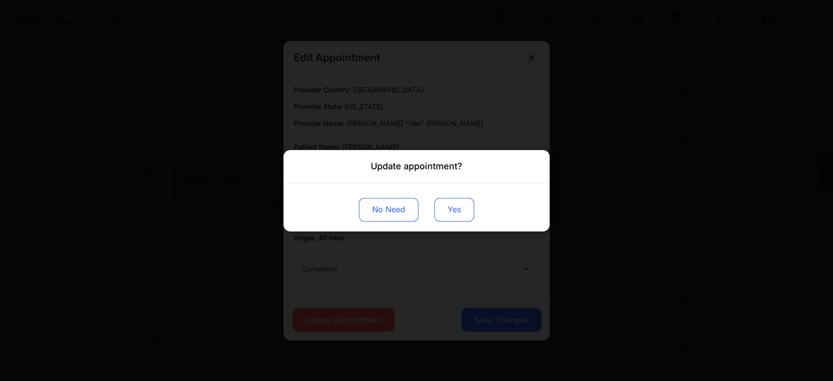
click at [458, 207] on button "Yes" at bounding box center [454, 209] width 40 height 24
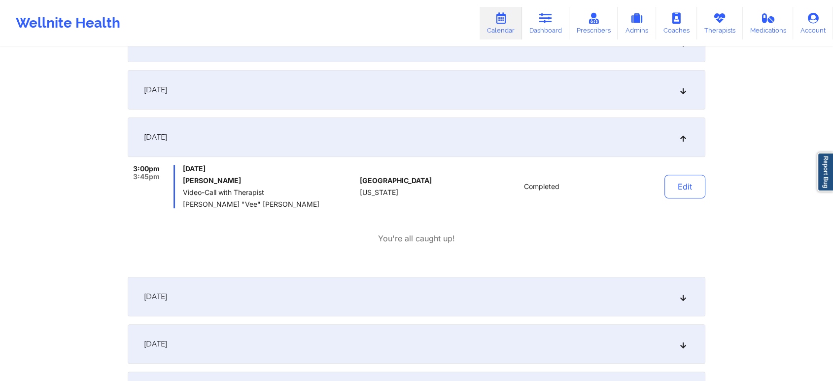
scroll to position [0, 0]
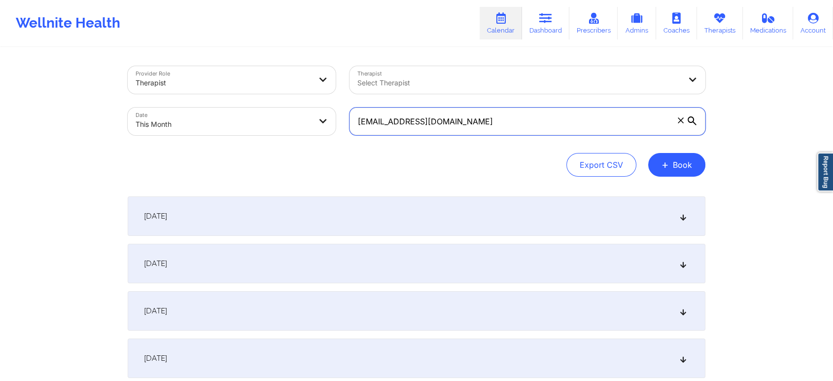
drag, startPoint x: 554, startPoint y: 133, endPoint x: 562, endPoint y: 131, distance: 8.7
click at [562, 131] on input "[EMAIL_ADDRESS][DOMAIN_NAME]" at bounding box center [528, 121] width 356 height 28
drag, startPoint x: 562, startPoint y: 131, endPoint x: 181, endPoint y: 92, distance: 382.6
click at [181, 92] on div "Provider Role Therapist Therapist Select Therapist Date This Month [EMAIL_ADDRE…" at bounding box center [417, 100] width 592 height 83
paste input "[EMAIL_ADDRESS]"
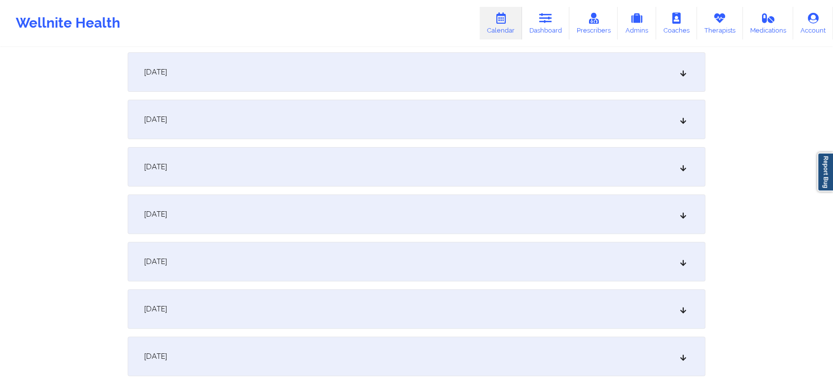
scroll to position [243, 0]
click at [471, 197] on div "[DATE]" at bounding box center [417, 209] width 578 height 39
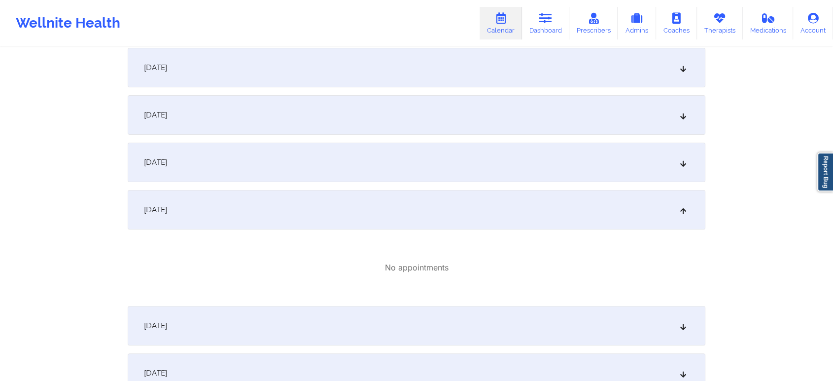
scroll to position [0, 0]
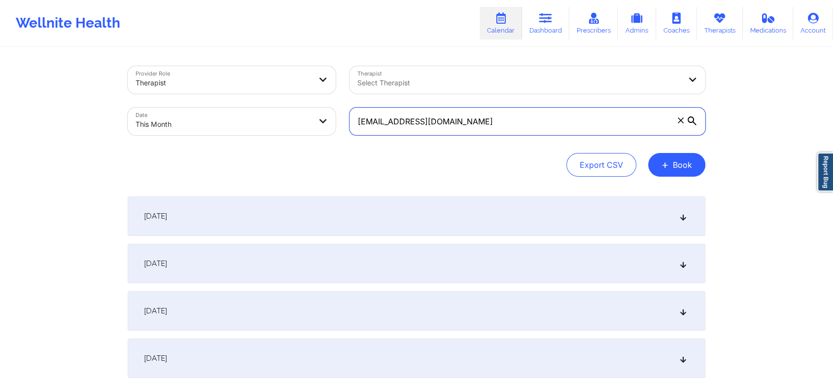
drag, startPoint x: 520, startPoint y: 120, endPoint x: 251, endPoint y: 102, distance: 269.4
click at [251, 102] on div "Provider Role Therapist Therapist Select Therapist Date This Month [EMAIL_ADDRE…" at bounding box center [417, 100] width 592 height 83
paste input "iabisror15"
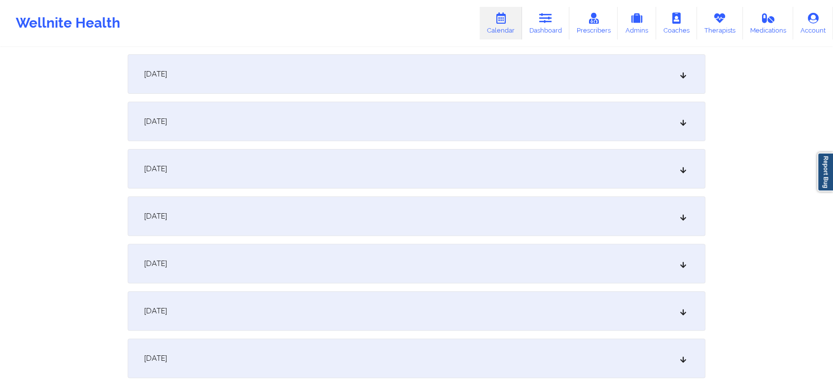
scroll to position [243, 0]
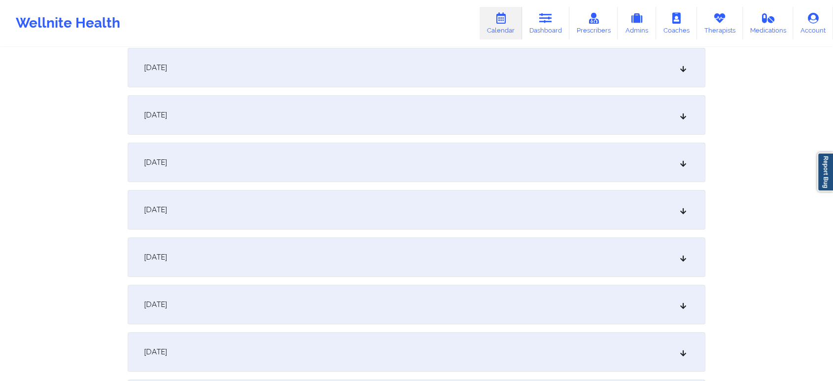
click at [349, 213] on div "[DATE]" at bounding box center [417, 209] width 578 height 39
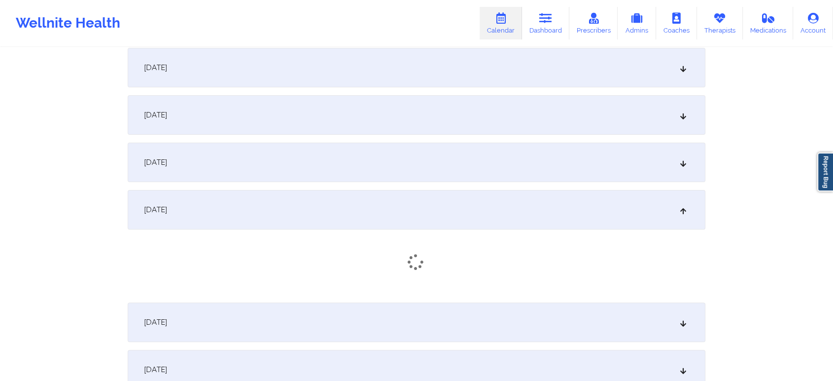
click at [349, 213] on div "[DATE]" at bounding box center [417, 209] width 578 height 39
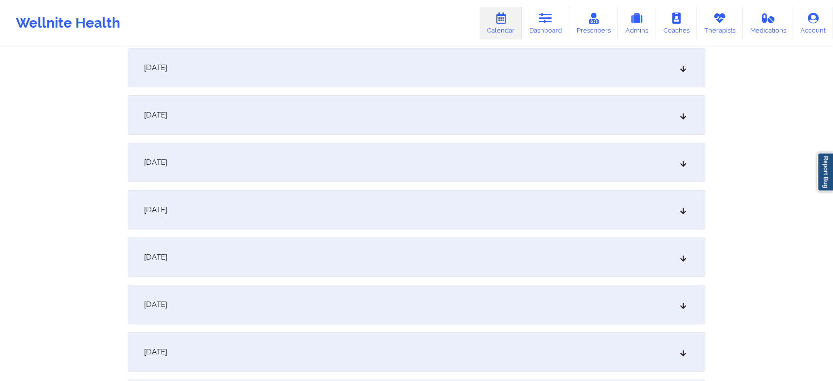
click at [349, 213] on div "[DATE]" at bounding box center [417, 209] width 578 height 39
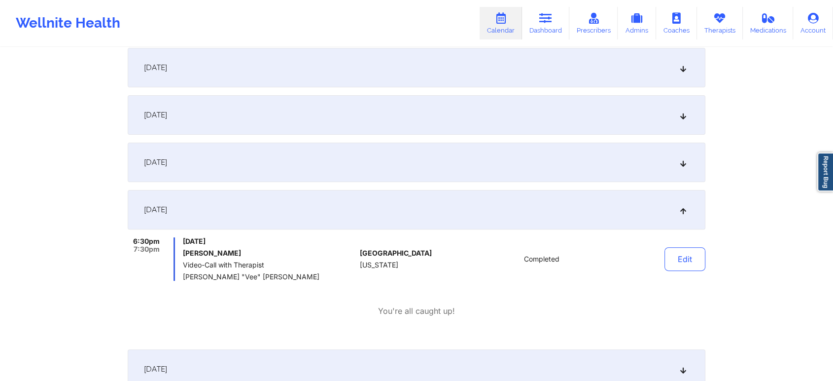
drag, startPoint x: 734, startPoint y: 278, endPoint x: 690, endPoint y: 276, distance: 43.9
click at [688, 254] on button "Edit" at bounding box center [685, 259] width 41 height 24
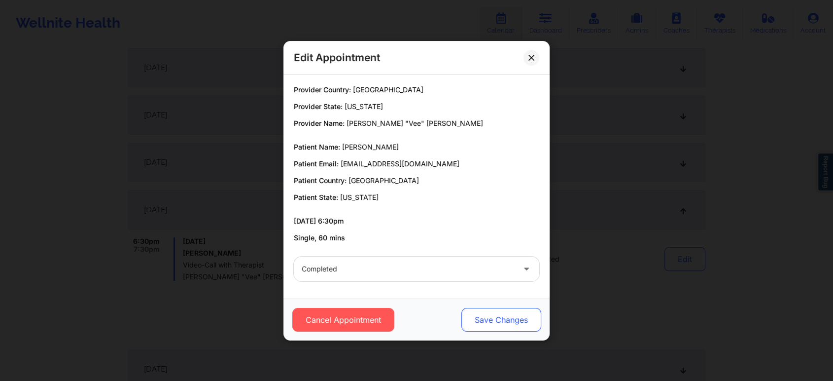
click at [506, 322] on button "Save Changes" at bounding box center [502, 320] width 80 height 24
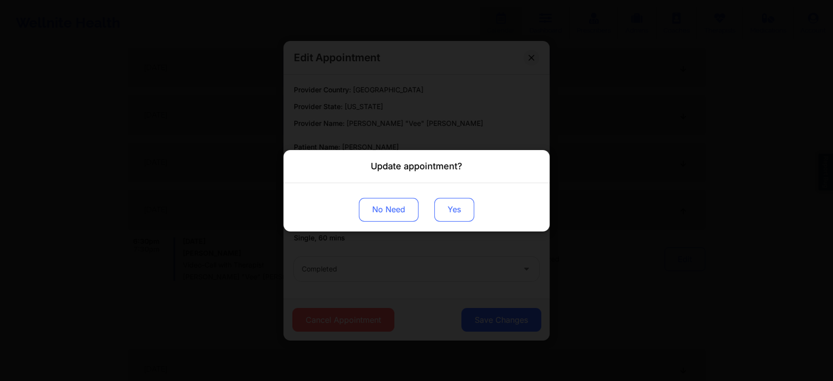
click at [444, 204] on button "Yes" at bounding box center [454, 209] width 40 height 24
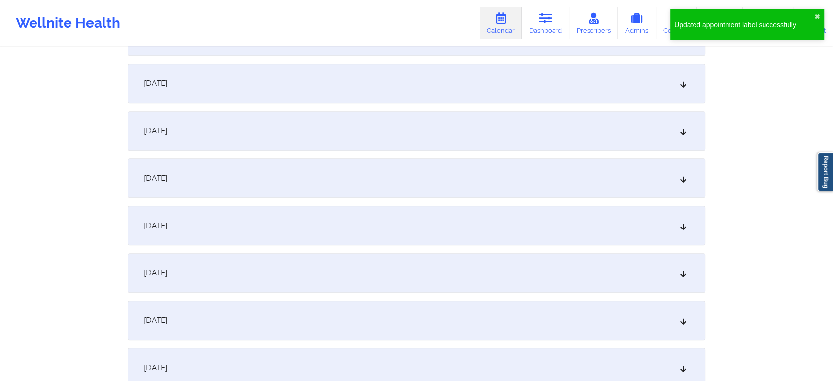
scroll to position [0, 0]
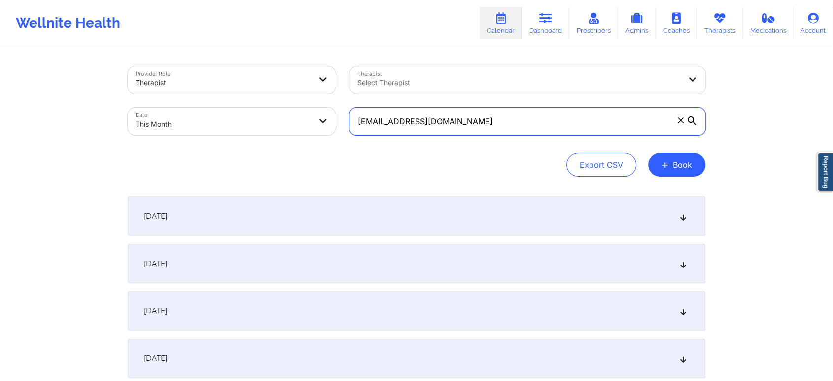
drag, startPoint x: 533, startPoint y: 121, endPoint x: 325, endPoint y: 128, distance: 207.2
click at [325, 128] on div "Provider Role Therapist Therapist Select Therapist Date This Month [EMAIL_ADDRE…" at bounding box center [417, 100] width 592 height 83
paste input "lillyanteby"
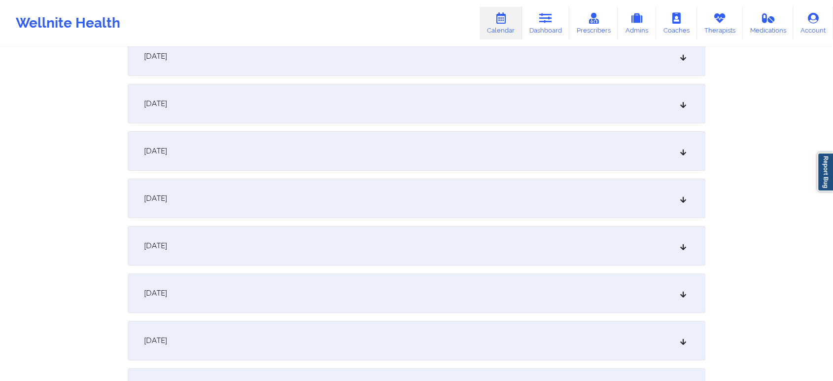
scroll to position [253, 0]
click at [413, 190] on div "[DATE]" at bounding box center [417, 198] width 578 height 39
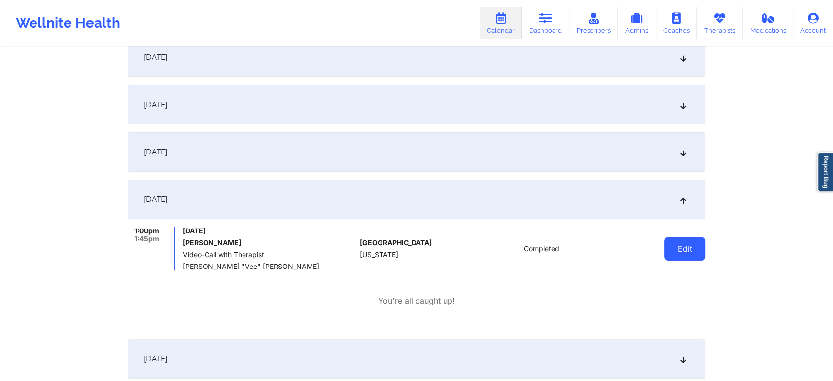
drag, startPoint x: 654, startPoint y: 250, endPoint x: 697, endPoint y: 244, distance: 42.8
click at [697, 244] on div "Edit" at bounding box center [659, 248] width 91 height 43
click at [697, 244] on button "Edit" at bounding box center [685, 249] width 41 height 24
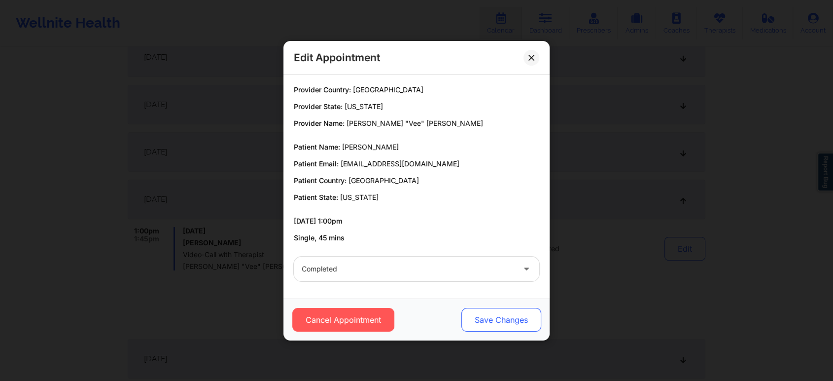
click at [477, 319] on button "Save Changes" at bounding box center [502, 320] width 80 height 24
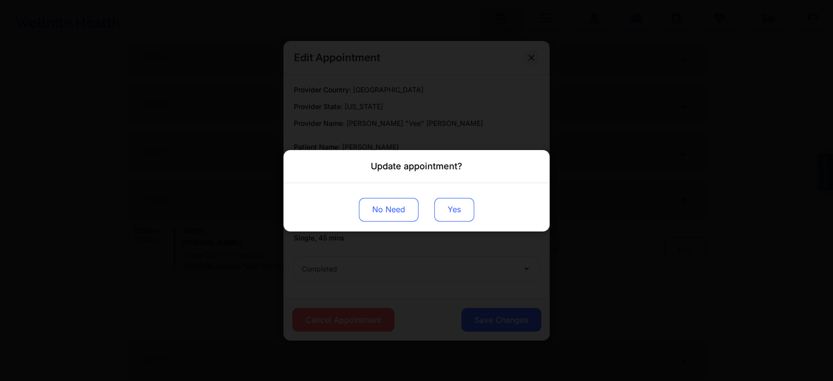
click at [449, 206] on button "Yes" at bounding box center [454, 209] width 40 height 24
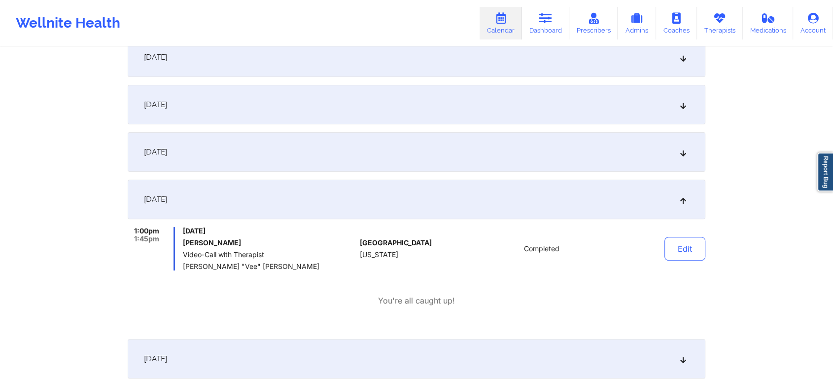
scroll to position [0, 0]
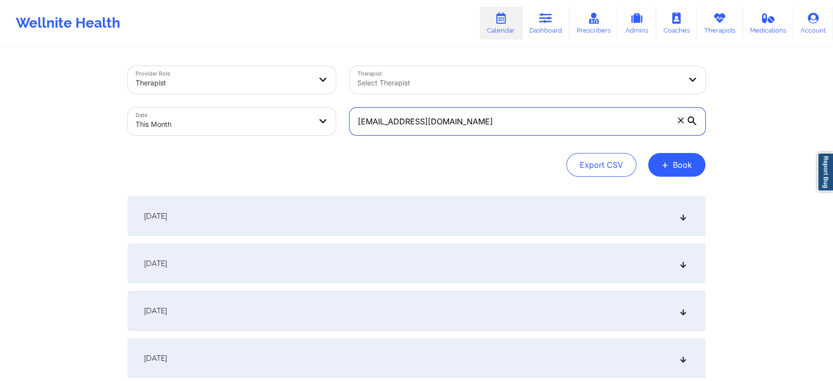
drag, startPoint x: 465, startPoint y: 127, endPoint x: 238, endPoint y: 116, distance: 226.6
click at [238, 116] on div "Provider Role Therapist Therapist Select Therapist Date This Month [EMAIL_ADDRE…" at bounding box center [417, 100] width 592 height 83
paste input "[EMAIL_ADDRESS]"
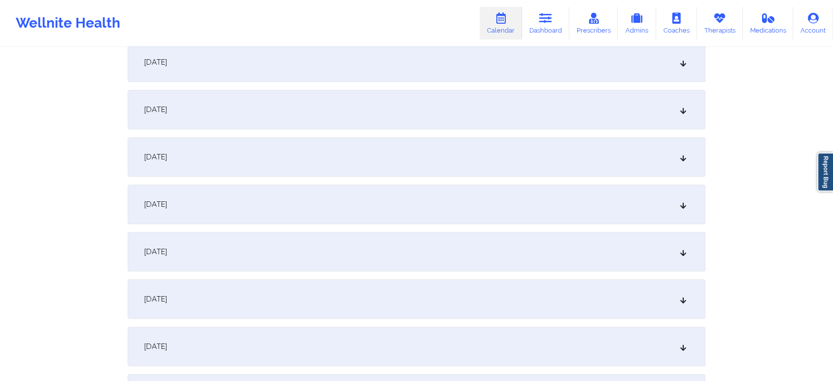
scroll to position [393, 0]
click at [360, 49] on div "[DATE]" at bounding box center [417, 59] width 578 height 39
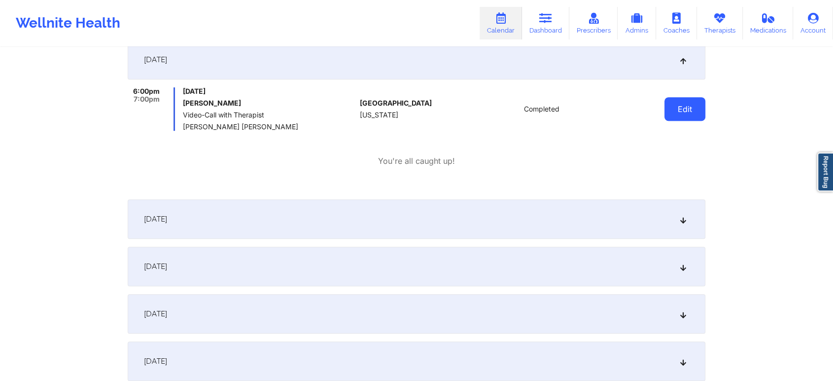
drag, startPoint x: 659, startPoint y: 104, endPoint x: 689, endPoint y: 109, distance: 31.0
click at [689, 109] on div "Edit" at bounding box center [659, 108] width 91 height 43
click at [689, 109] on button "Edit" at bounding box center [685, 109] width 41 height 24
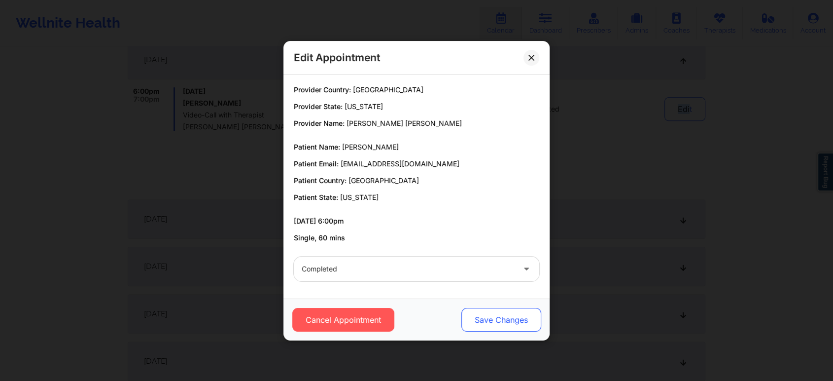
click at [533, 311] on button "Save Changes" at bounding box center [502, 320] width 80 height 24
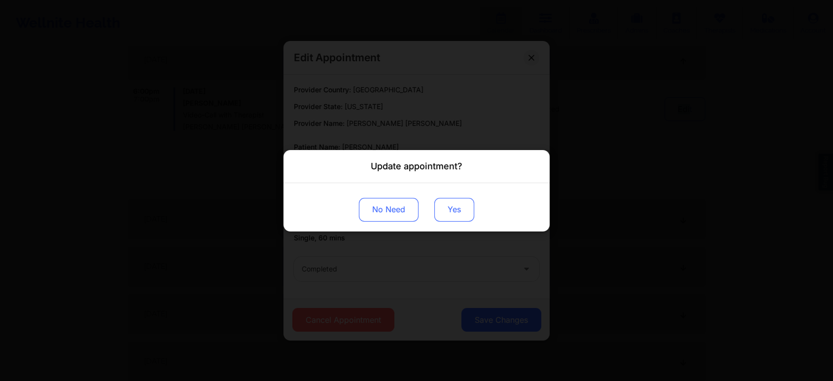
click at [443, 212] on button "Yes" at bounding box center [454, 209] width 40 height 24
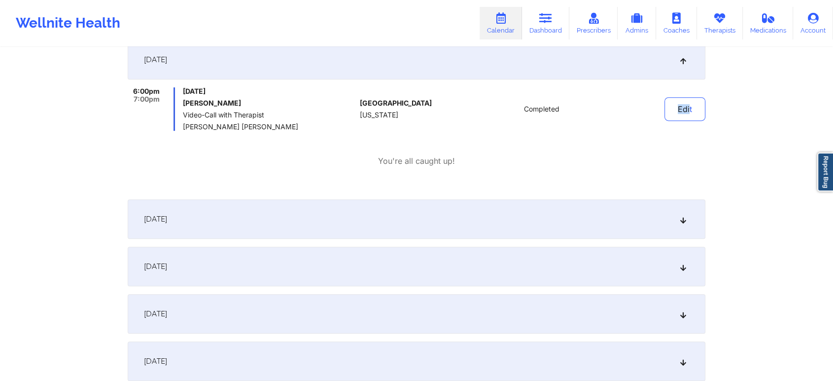
scroll to position [0, 0]
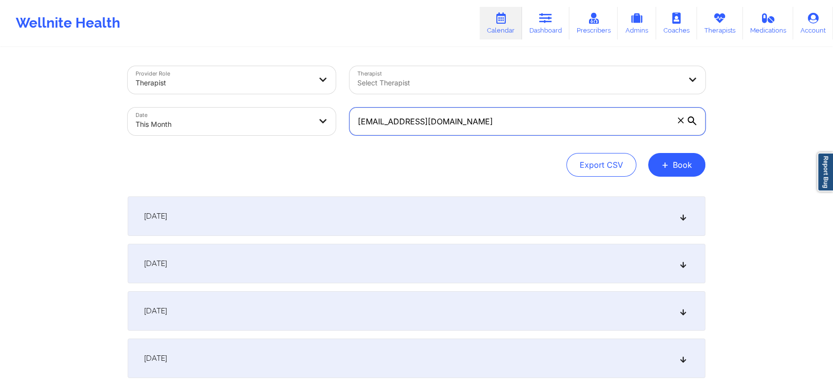
drag, startPoint x: 522, startPoint y: 126, endPoint x: 206, endPoint y: 115, distance: 316.3
click at [206, 115] on div "Provider Role Therapist Therapist Select Therapist Date This Month [EMAIL_ADDRE…" at bounding box center [417, 100] width 592 height 83
paste input "[EMAIL_ADDRESS][DOMAIN_NAME]"
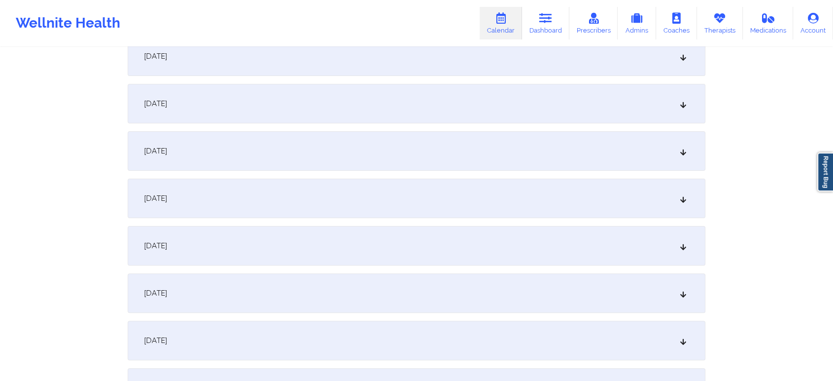
scroll to position [260, 0]
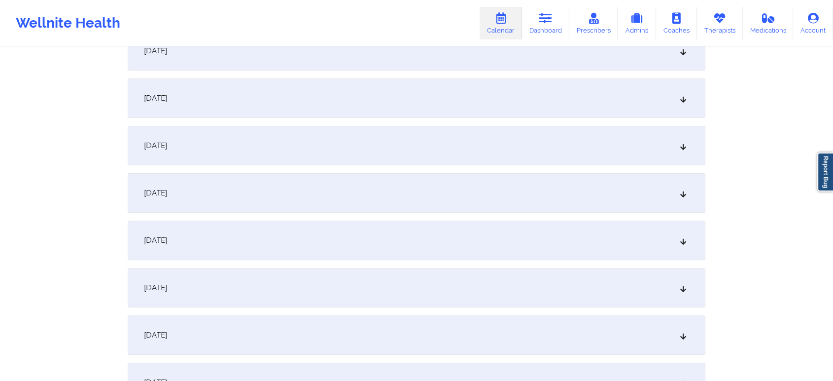
click at [440, 184] on div "[DATE]" at bounding box center [417, 192] width 578 height 39
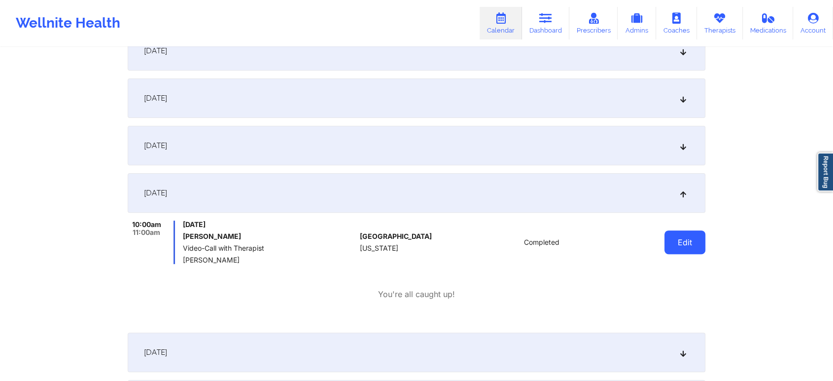
click at [672, 235] on button "Edit" at bounding box center [685, 242] width 41 height 24
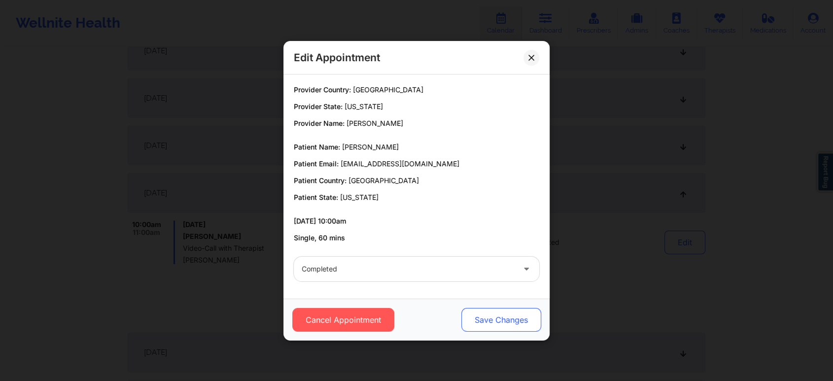
click at [490, 323] on button "Save Changes" at bounding box center [502, 320] width 80 height 24
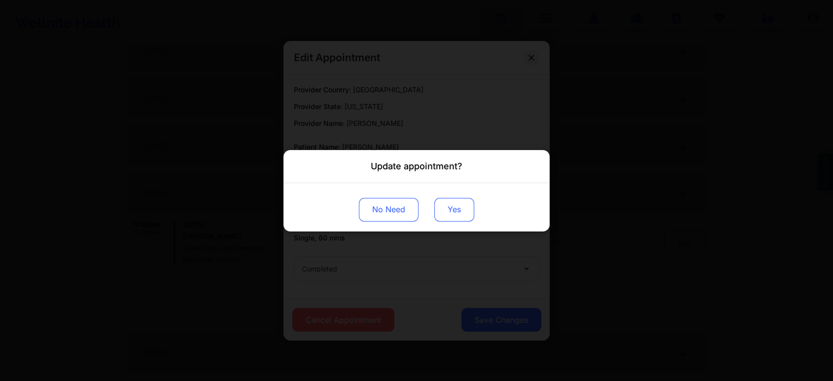
click at [456, 212] on button "Yes" at bounding box center [454, 209] width 40 height 24
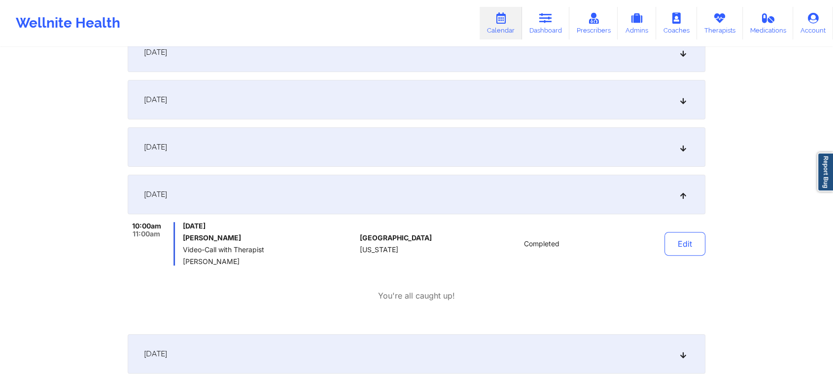
scroll to position [0, 0]
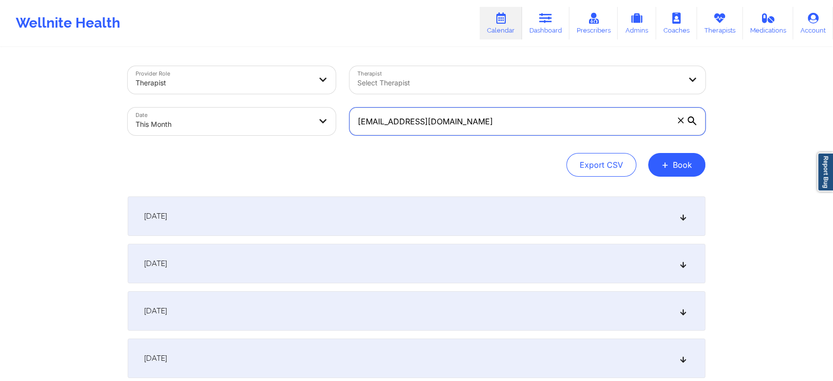
drag, startPoint x: 498, startPoint y: 113, endPoint x: 263, endPoint y: 119, distance: 234.8
click at [263, 119] on div "Provider Role Therapist Therapist Select Therapist Date This Month [EMAIL_ADDRE…" at bounding box center [417, 100] width 592 height 83
paste input "[EMAIL_ADDRESS][DOMAIN_NAME]"
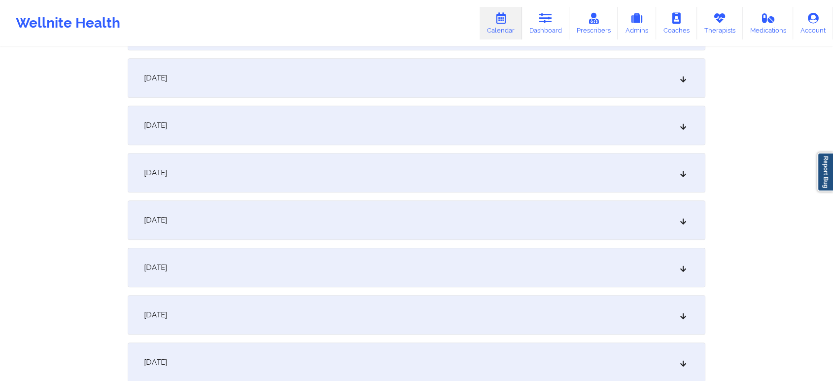
scroll to position [379, 0]
click at [503, 69] on div "[DATE]" at bounding box center [417, 73] width 578 height 39
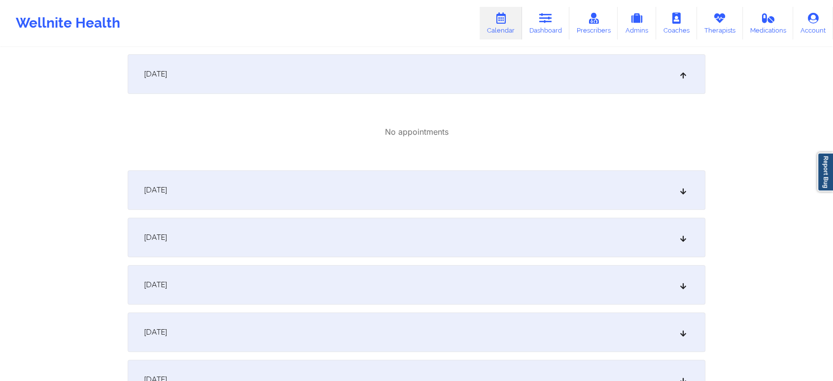
scroll to position [0, 0]
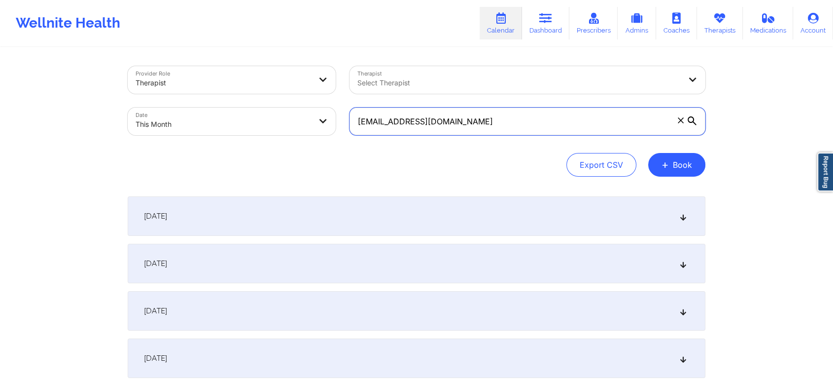
drag, startPoint x: 523, startPoint y: 120, endPoint x: 243, endPoint y: 125, distance: 279.6
click at [243, 125] on div "Provider Role Therapist Therapist Select Therapist Date This Month [EMAIL_ADDRE…" at bounding box center [417, 100] width 592 height 83
paste input "[EMAIL_ADDRESS]"
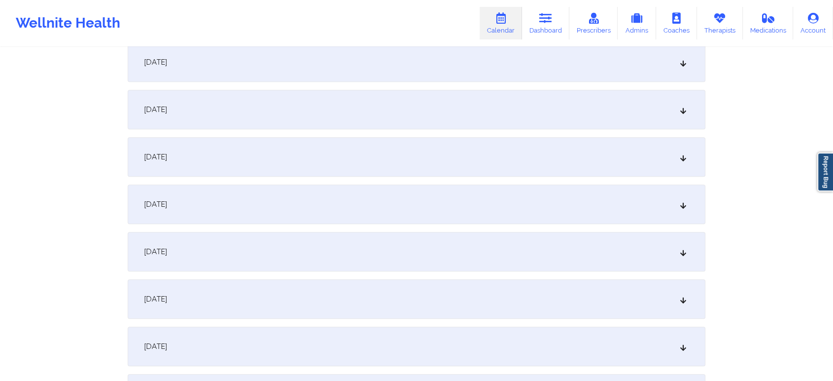
scroll to position [358, 0]
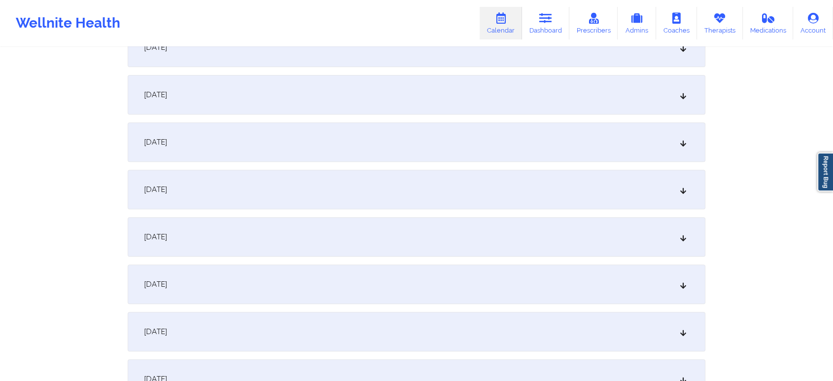
click at [505, 105] on div "[DATE]" at bounding box center [417, 94] width 578 height 39
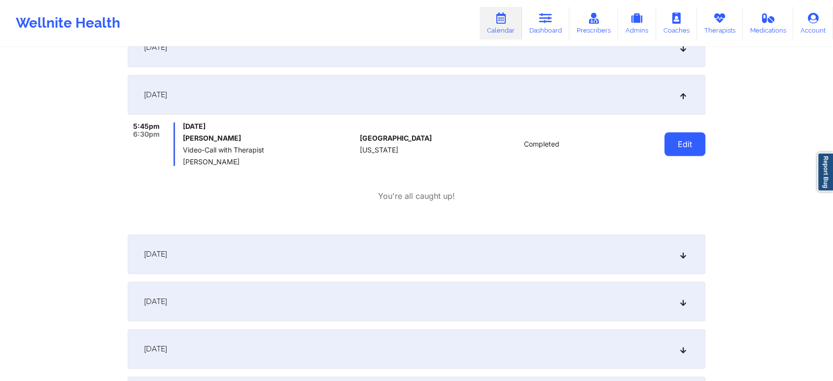
click at [681, 148] on button "Edit" at bounding box center [685, 144] width 41 height 24
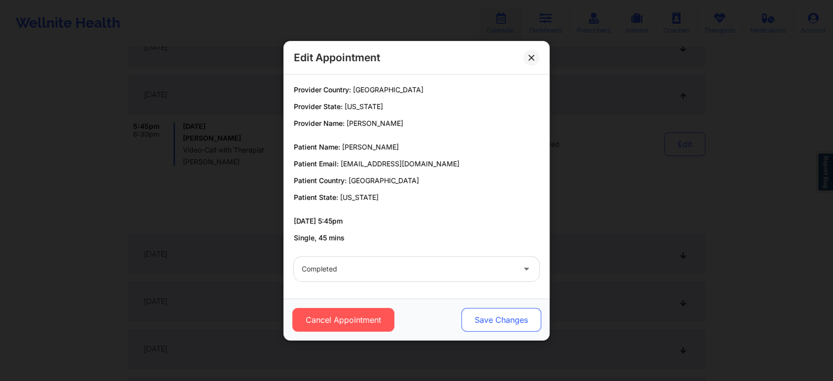
click at [503, 330] on button "Save Changes" at bounding box center [502, 320] width 80 height 24
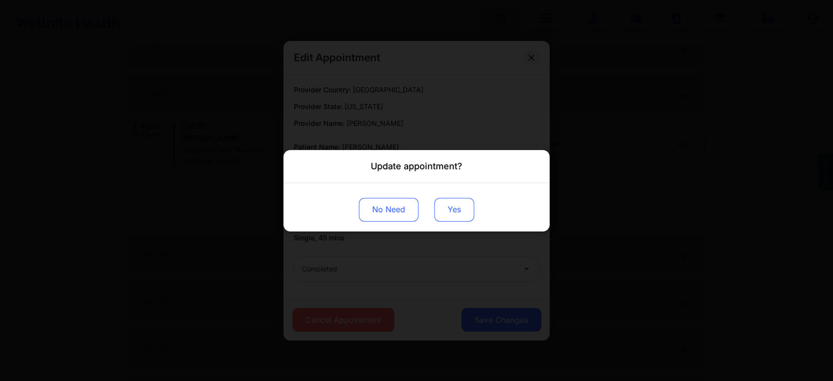
click at [464, 205] on button "Yes" at bounding box center [454, 209] width 40 height 24
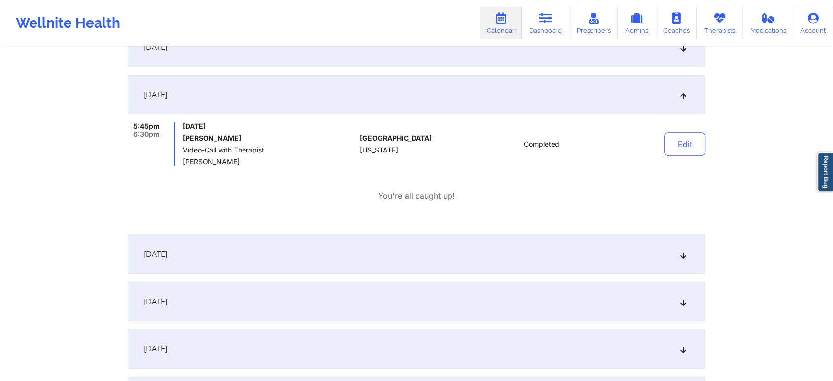
scroll to position [0, 0]
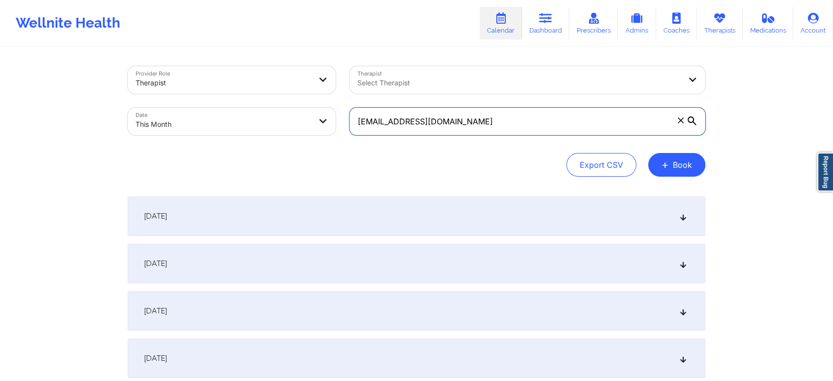
drag, startPoint x: 458, startPoint y: 121, endPoint x: 226, endPoint y: 118, distance: 231.3
click at [226, 118] on div "Provider Role Therapist Therapist Select Therapist Date This Month [EMAIL_ADDRE…" at bounding box center [417, 100] width 592 height 83
paste input "jessrspam"
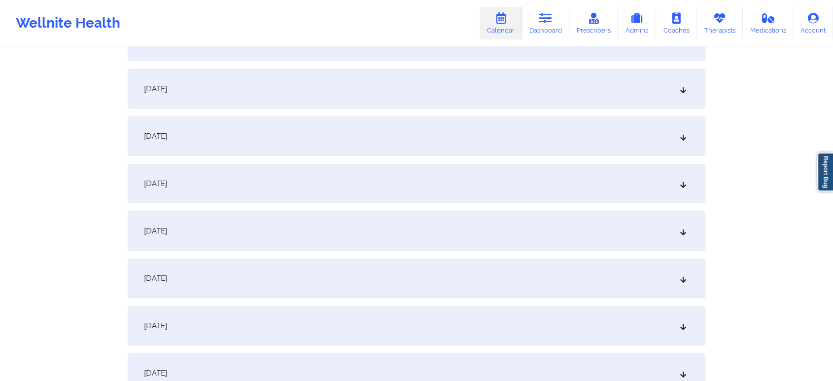
scroll to position [241, 0]
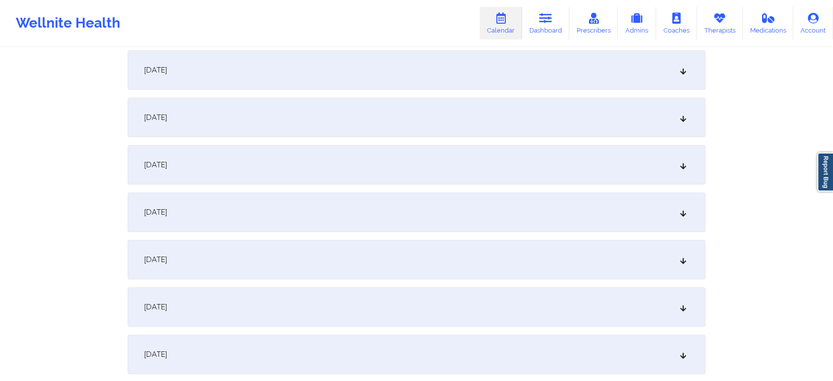
drag, startPoint x: 410, startPoint y: 180, endPoint x: 399, endPoint y: 216, distance: 37.3
click at [399, 216] on div "[DATE]" at bounding box center [417, 211] width 578 height 39
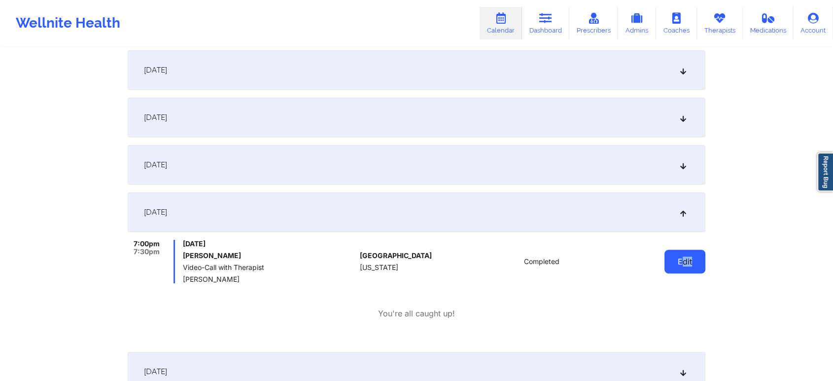
drag, startPoint x: 714, startPoint y: 252, endPoint x: 679, endPoint y: 260, distance: 35.4
click at [679, 260] on button "Edit" at bounding box center [685, 262] width 41 height 24
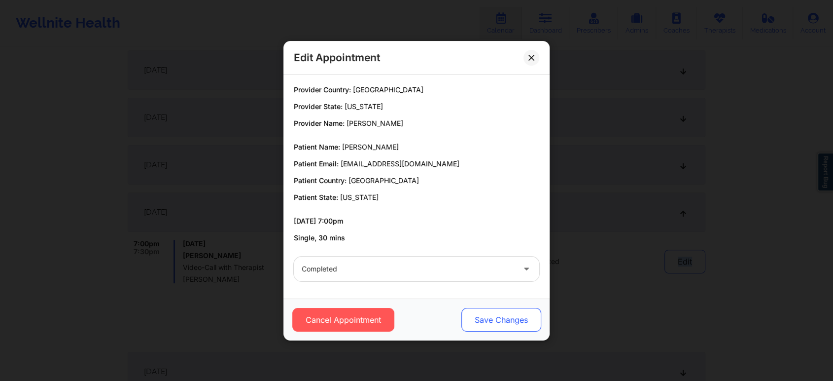
click at [501, 326] on button "Save Changes" at bounding box center [502, 320] width 80 height 24
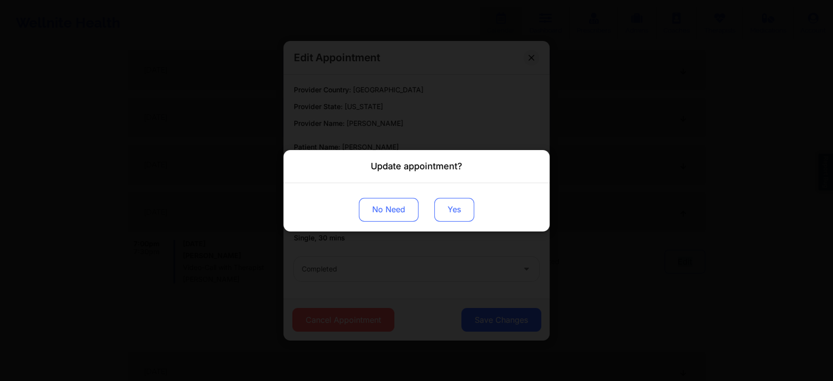
click at [462, 206] on button "Yes" at bounding box center [454, 209] width 40 height 24
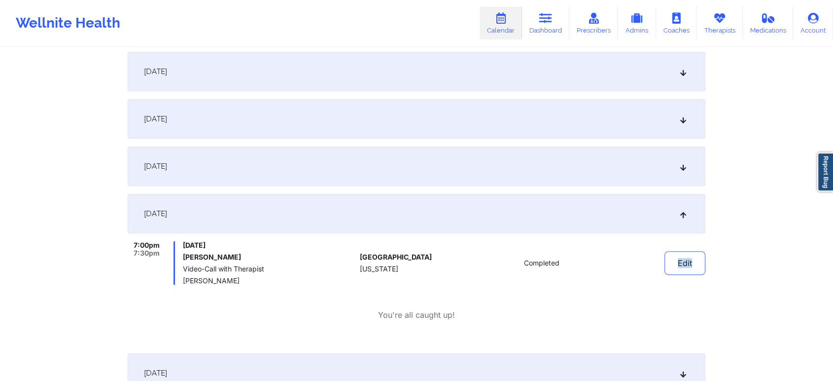
scroll to position [0, 0]
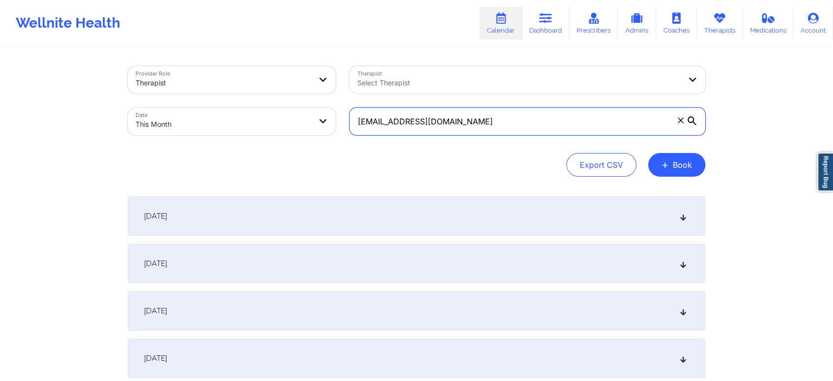
drag, startPoint x: 468, startPoint y: 129, endPoint x: 240, endPoint y: 72, distance: 235.7
click at [240, 72] on div "Provider Role Therapist Therapist Select Therapist Date This Month [EMAIL_ADDRE…" at bounding box center [417, 100] width 592 height 83
paste input "konstantkara"
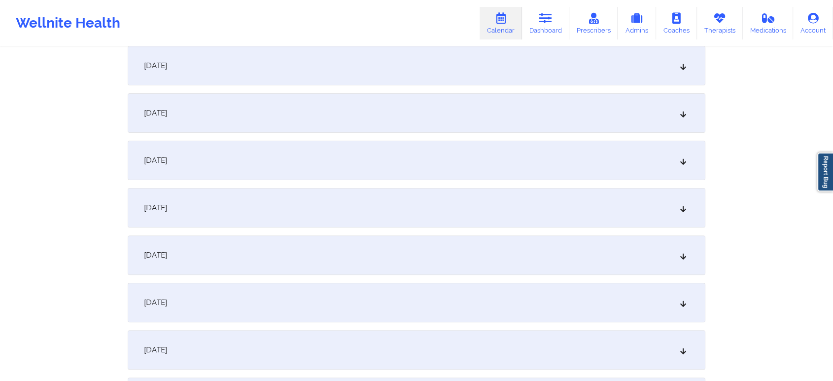
scroll to position [258, 0]
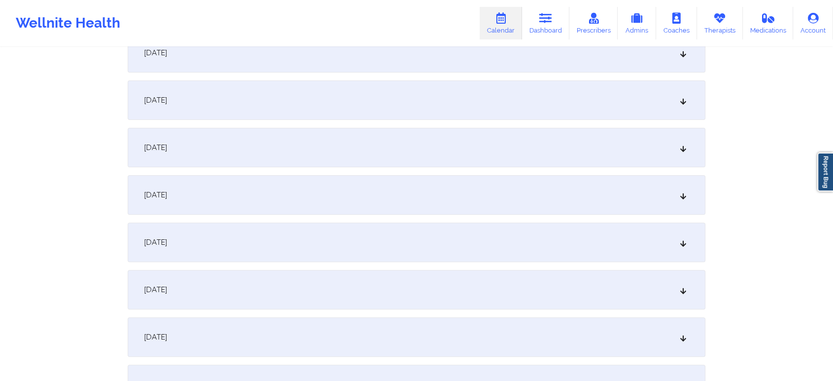
click at [410, 182] on div "[DATE]" at bounding box center [417, 194] width 578 height 39
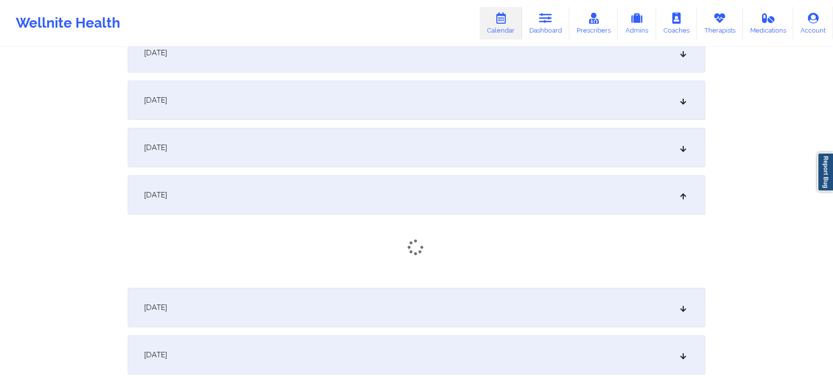
click at [410, 182] on div "[DATE]" at bounding box center [417, 194] width 578 height 39
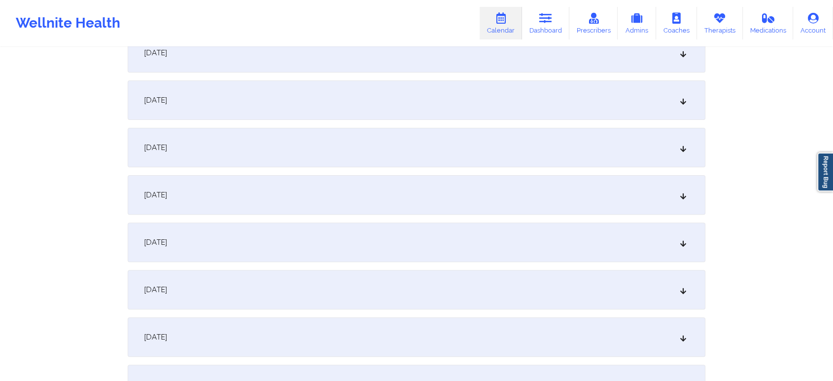
click at [410, 182] on div "[DATE]" at bounding box center [417, 194] width 578 height 39
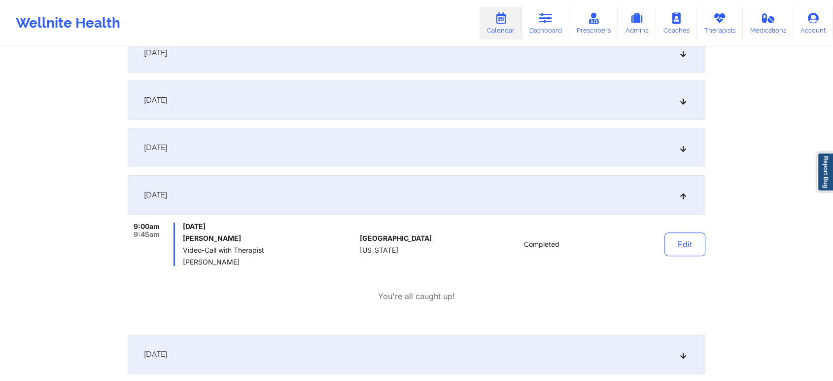
click at [704, 229] on div "Edit" at bounding box center [659, 243] width 91 height 43
click at [690, 242] on button "Edit" at bounding box center [685, 244] width 41 height 24
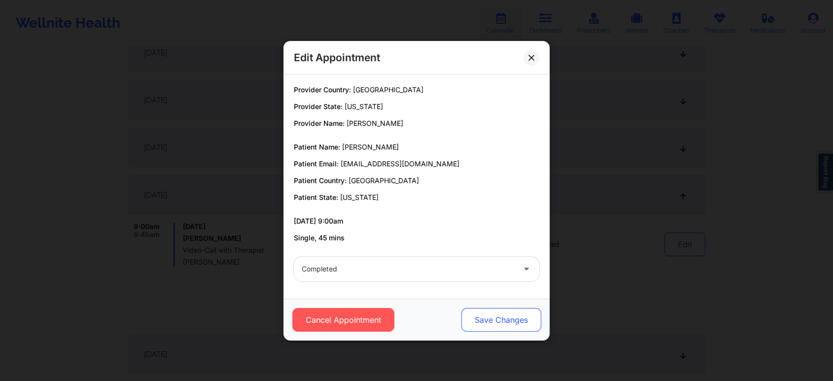
click at [503, 318] on button "Save Changes" at bounding box center [502, 320] width 80 height 24
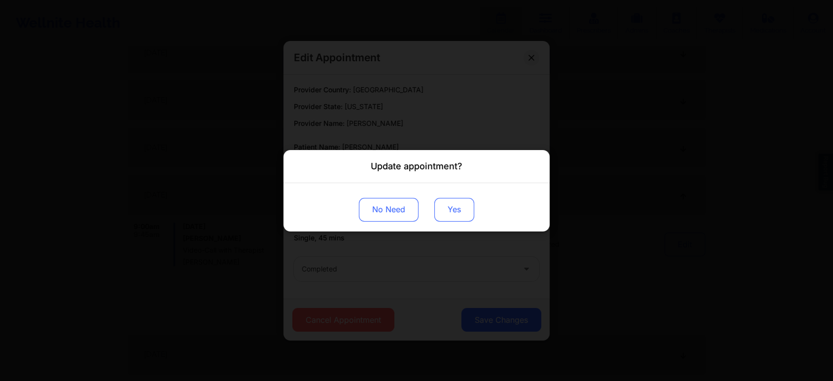
click at [454, 200] on button "Yes" at bounding box center [454, 209] width 40 height 24
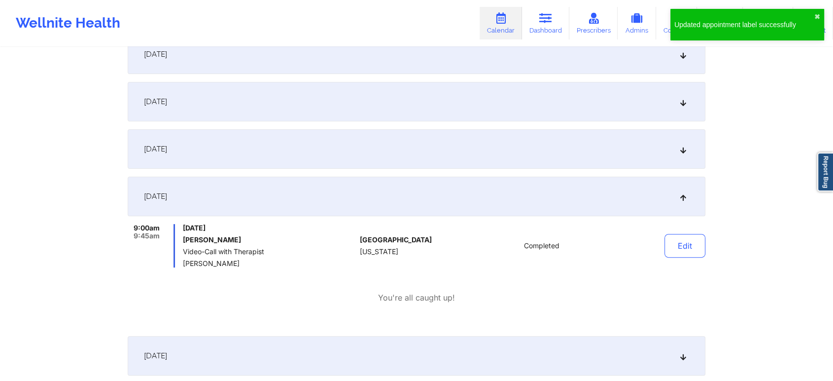
scroll to position [0, 0]
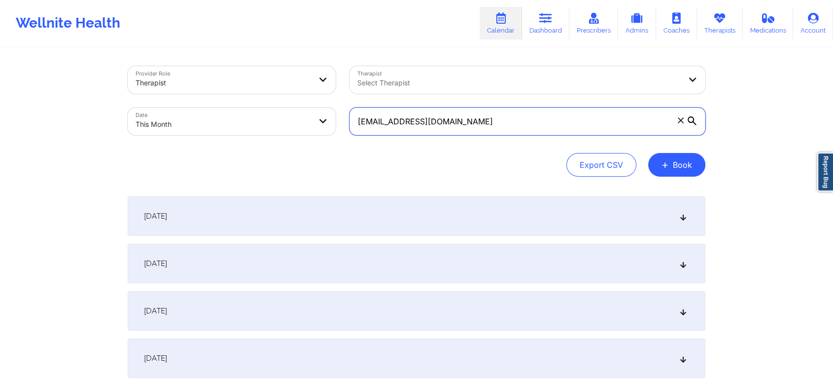
drag, startPoint x: 475, startPoint y: 129, endPoint x: 230, endPoint y: 106, distance: 246.2
click at [230, 106] on div "Provider Role Therapist Therapist Select Therapist Date This Month [EMAIL_ADDRE…" at bounding box center [417, 100] width 592 height 83
paste input "hcepeda08"
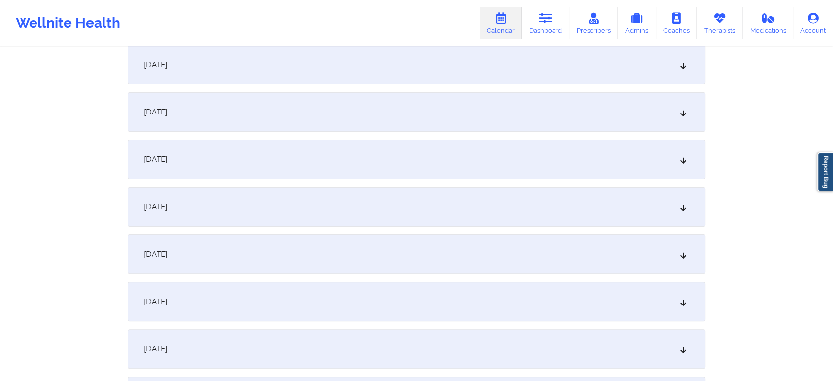
scroll to position [249, 0]
click at [368, 210] on div "[DATE]" at bounding box center [417, 203] width 578 height 39
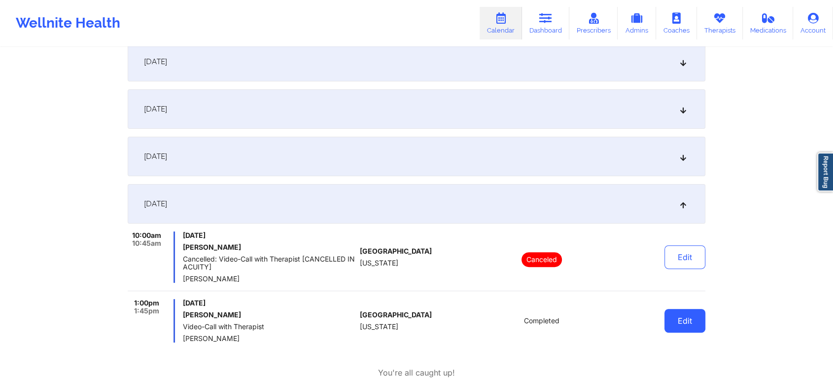
click at [681, 316] on button "Edit" at bounding box center [685, 321] width 41 height 24
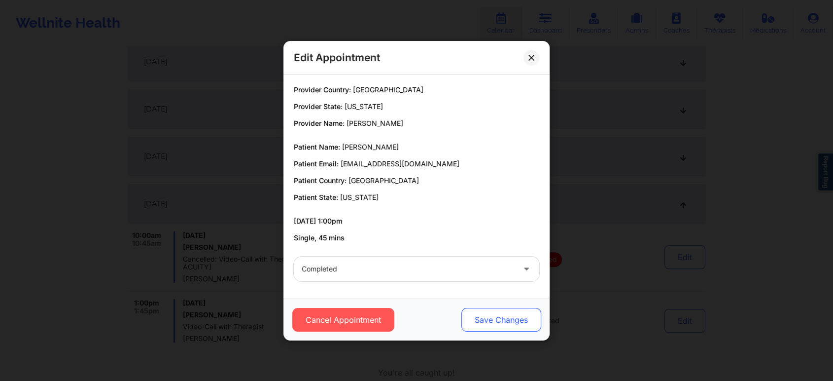
click at [472, 322] on button "Save Changes" at bounding box center [502, 320] width 80 height 24
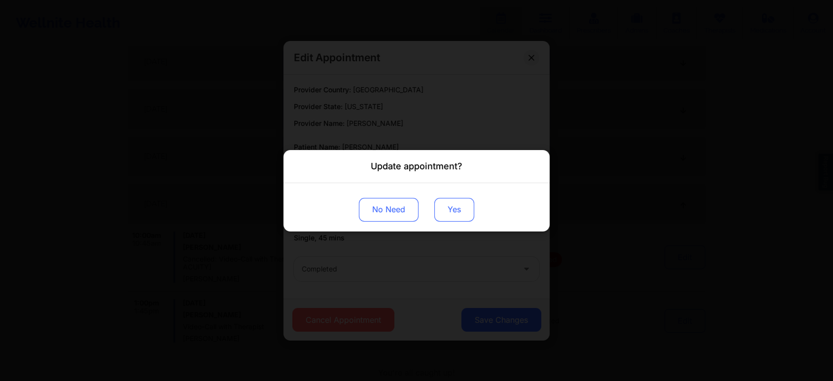
click at [441, 201] on button "Yes" at bounding box center [454, 209] width 40 height 24
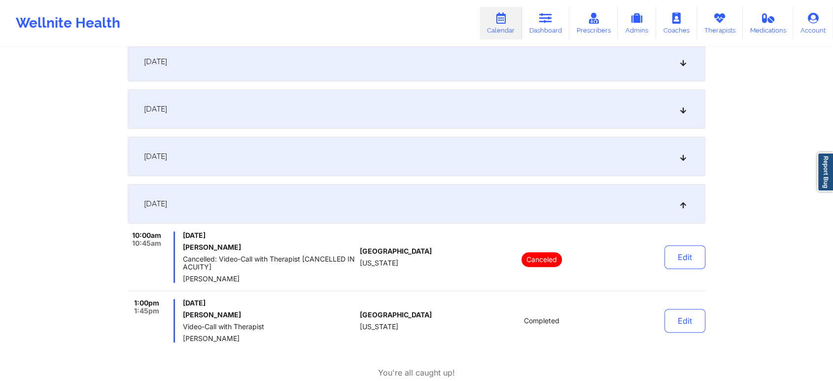
scroll to position [0, 0]
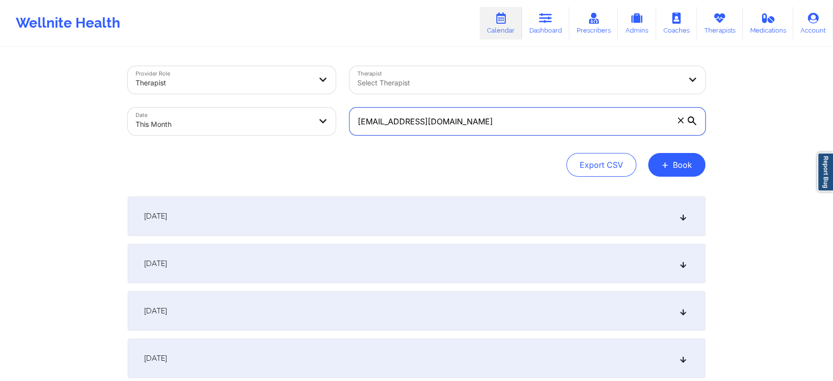
drag, startPoint x: 487, startPoint y: 117, endPoint x: 207, endPoint y: 117, distance: 280.6
click at [207, 117] on div "Provider Role Therapist Therapist Select Therapist Date This Month [EMAIL_ADDRE…" at bounding box center [417, 100] width 592 height 83
paste input "[EMAIL_ADDRESS]"
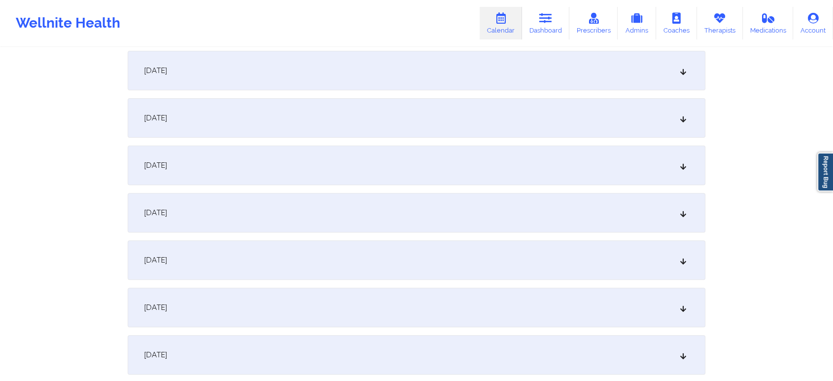
click at [360, 145] on div "[DATE]" at bounding box center [417, 164] width 578 height 39
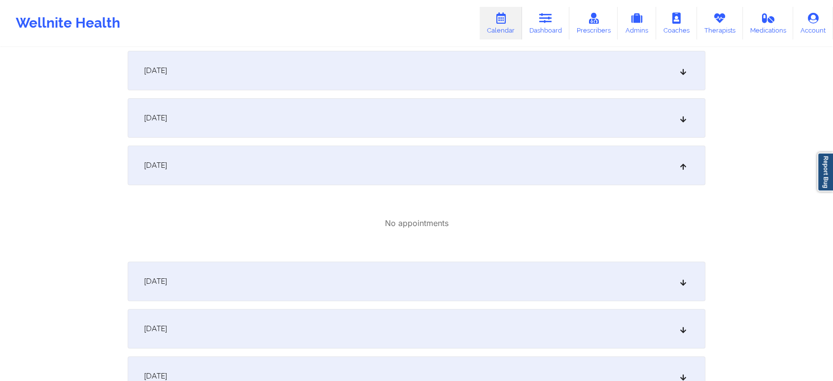
scroll to position [0, 0]
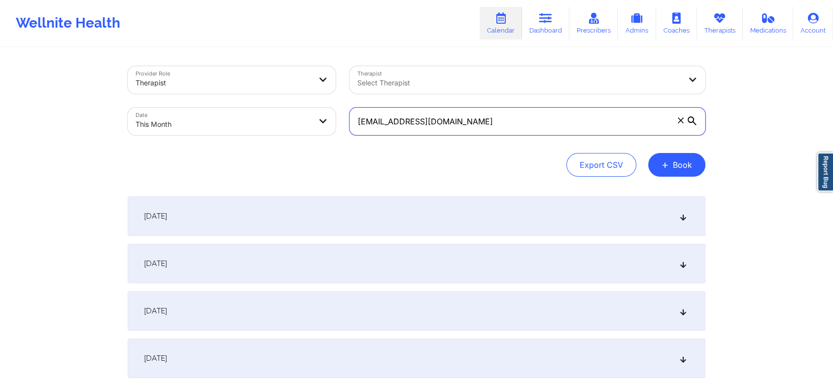
drag, startPoint x: 487, startPoint y: 128, endPoint x: 288, endPoint y: 136, distance: 198.4
click at [288, 136] on div "Provider Role Therapist Therapist Select Therapist Date This Month [EMAIL_ADDRE…" at bounding box center [417, 100] width 592 height 83
paste input "[EMAIL_ADDRESS]"
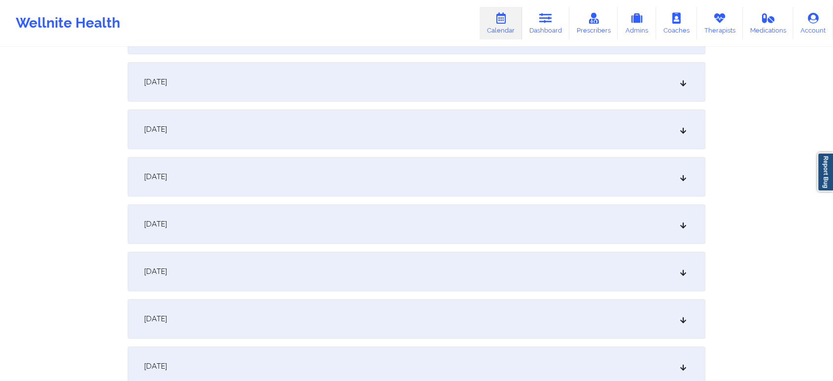
scroll to position [289, 0]
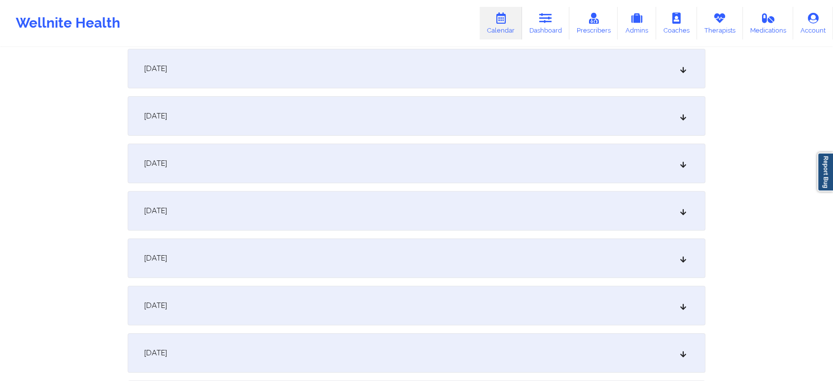
click at [466, 164] on div "[DATE]" at bounding box center [417, 162] width 578 height 39
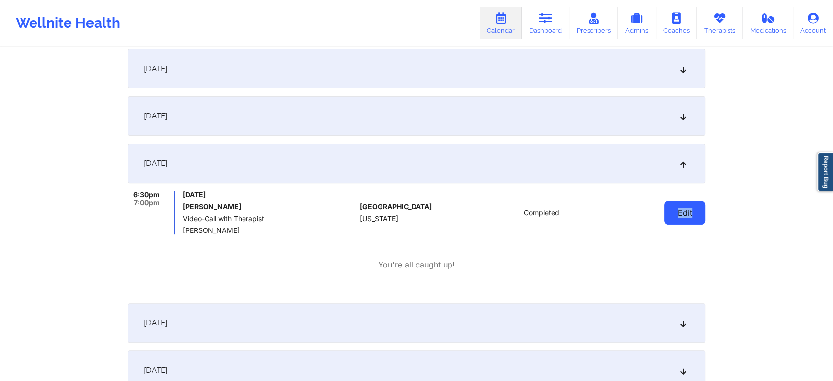
drag, startPoint x: 714, startPoint y: 219, endPoint x: 680, endPoint y: 220, distance: 33.5
click at [680, 220] on button "Edit" at bounding box center [685, 213] width 41 height 24
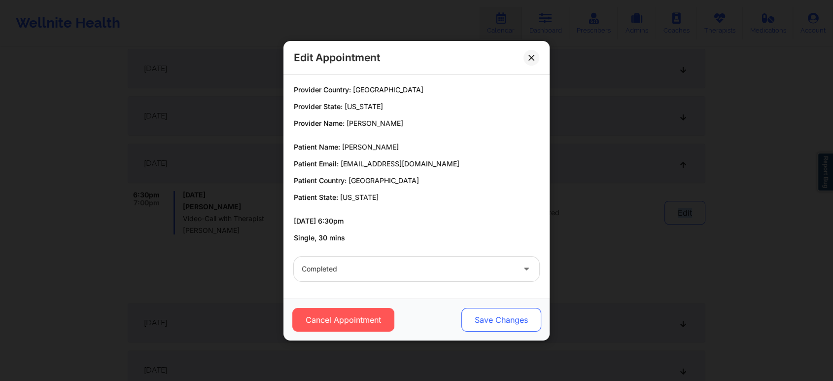
click at [496, 326] on button "Save Changes" at bounding box center [502, 320] width 80 height 24
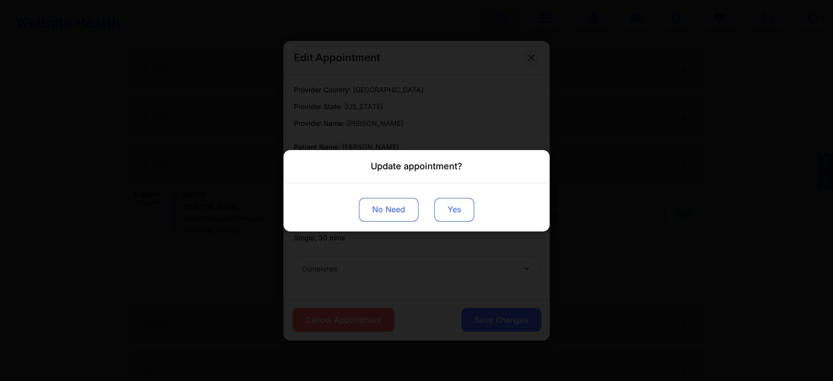
click at [456, 218] on button "Yes" at bounding box center [454, 209] width 40 height 24
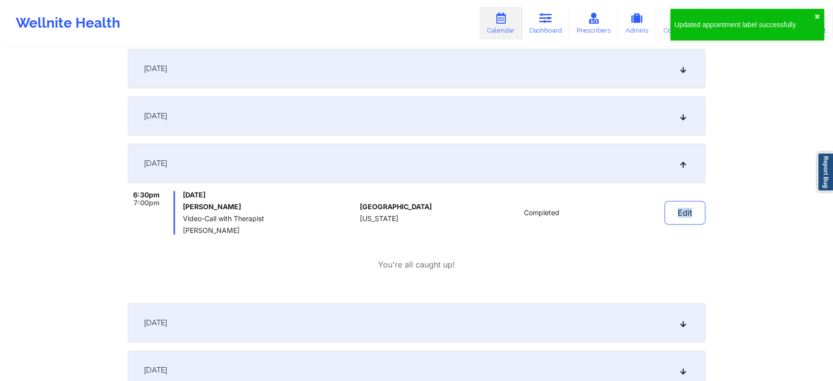
scroll to position [0, 0]
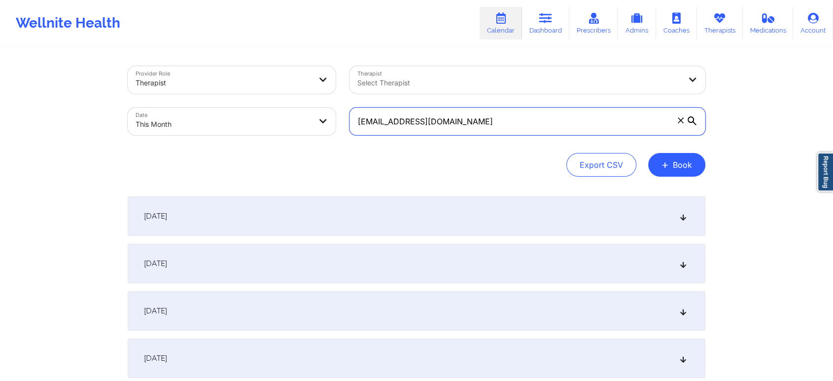
drag, startPoint x: 517, startPoint y: 107, endPoint x: 515, endPoint y: 112, distance: 6.1
click at [515, 112] on input "[EMAIL_ADDRESS][DOMAIN_NAME]" at bounding box center [528, 121] width 356 height 28
drag, startPoint x: 515, startPoint y: 112, endPoint x: 229, endPoint y: 111, distance: 286.5
click at [229, 111] on div "Provider Role Therapist Therapist Select Therapist Date This Month [EMAIL_ADDRE…" at bounding box center [417, 100] width 592 height 83
paste input "[PERSON_NAME].paul1227"
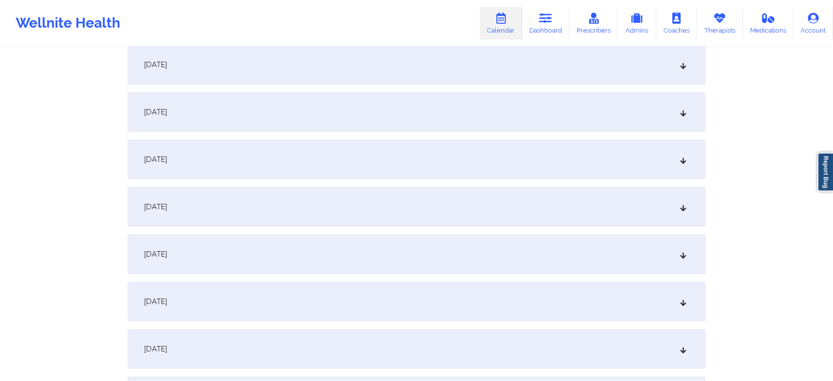
scroll to position [203, 0]
click at [438, 255] on div "[DATE]" at bounding box center [417, 249] width 578 height 39
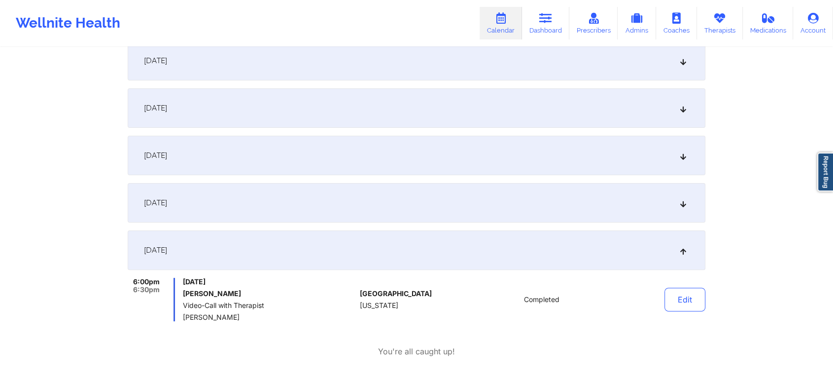
click at [657, 299] on div "Edit" at bounding box center [659, 299] width 91 height 43
click at [674, 297] on button "Edit" at bounding box center [685, 299] width 41 height 24
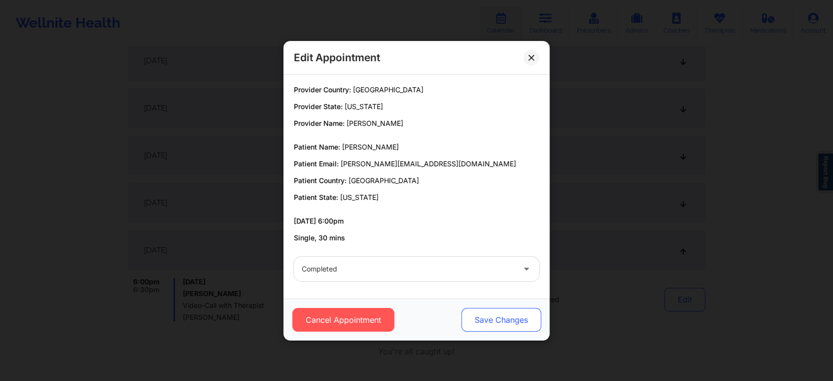
click at [496, 322] on button "Save Changes" at bounding box center [502, 320] width 80 height 24
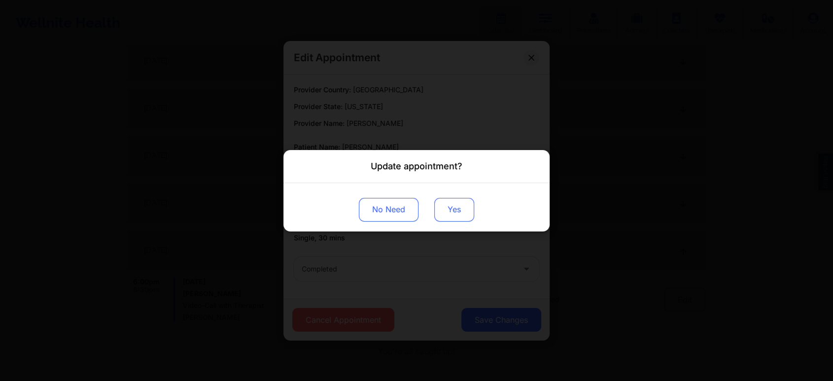
click at [455, 212] on button "Yes" at bounding box center [454, 209] width 40 height 24
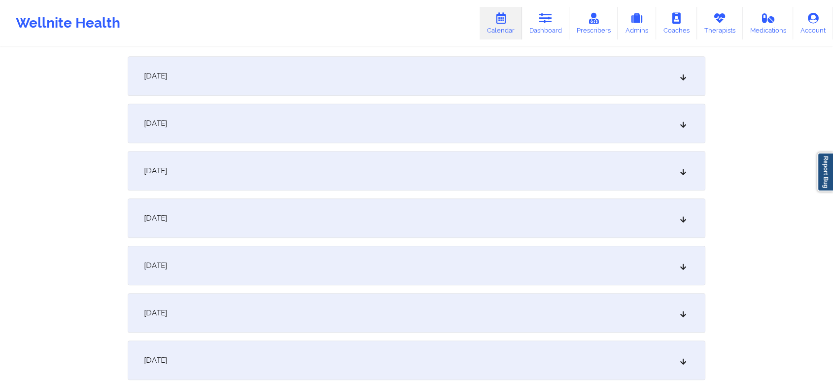
scroll to position [0, 0]
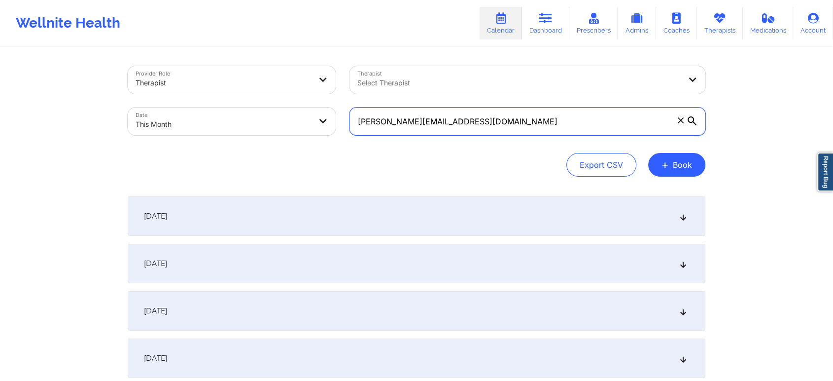
drag, startPoint x: 529, startPoint y: 122, endPoint x: 210, endPoint y: 107, distance: 319.9
click at [210, 107] on div "Provider Role Therapist Therapist Select Therapist Date This Month [PERSON_NAME…" at bounding box center [417, 100] width 592 height 83
paste input "helsea.[PERSON_NAME]"
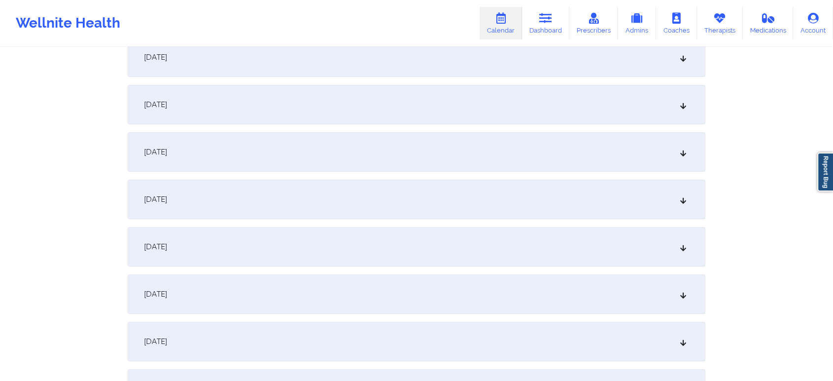
scroll to position [256, 0]
click at [516, 209] on div "[DATE]" at bounding box center [417, 196] width 578 height 39
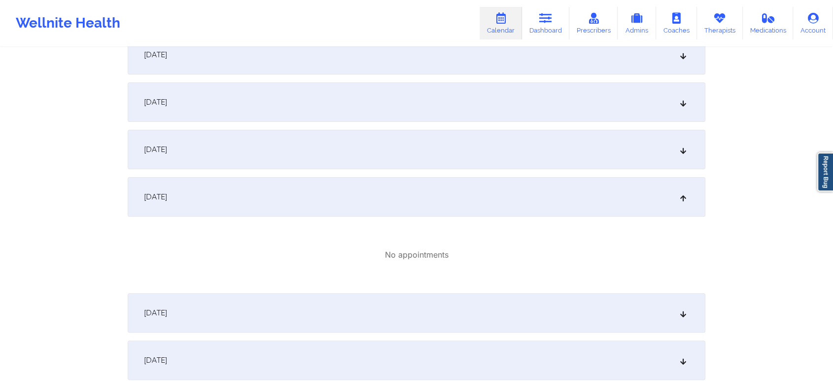
scroll to position [0, 0]
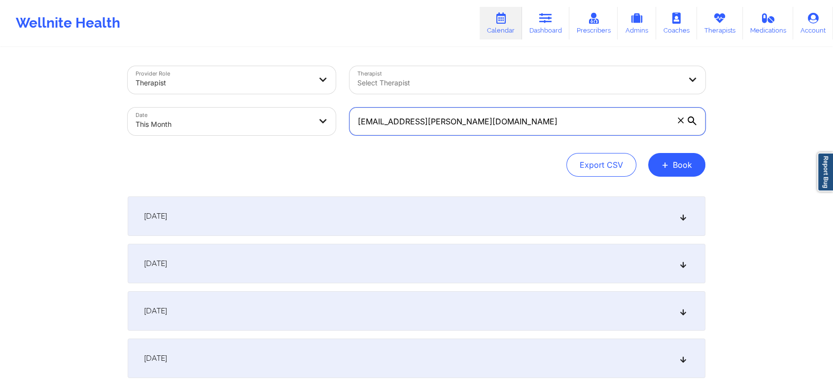
drag, startPoint x: 530, startPoint y: 122, endPoint x: 249, endPoint y: 123, distance: 281.1
click at [249, 123] on div "Provider Role Therapist Therapist Select Therapist Date This Month [EMAIL_ADDRE…" at bounding box center [417, 100] width 592 height 83
paste input "ppeterson07"
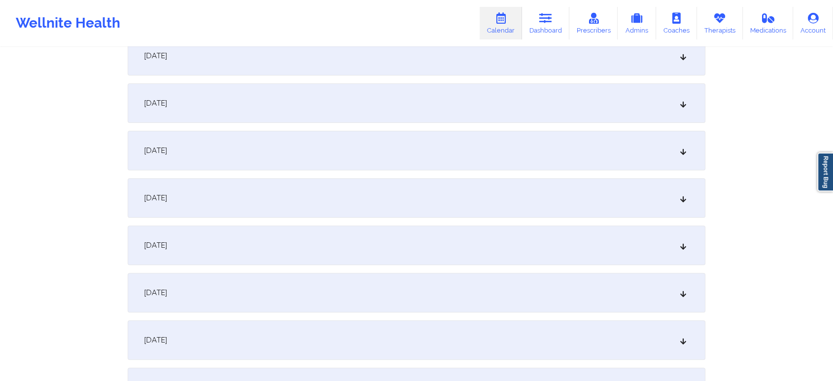
scroll to position [300, 0]
click at [463, 147] on div "[DATE]" at bounding box center [417, 152] width 578 height 39
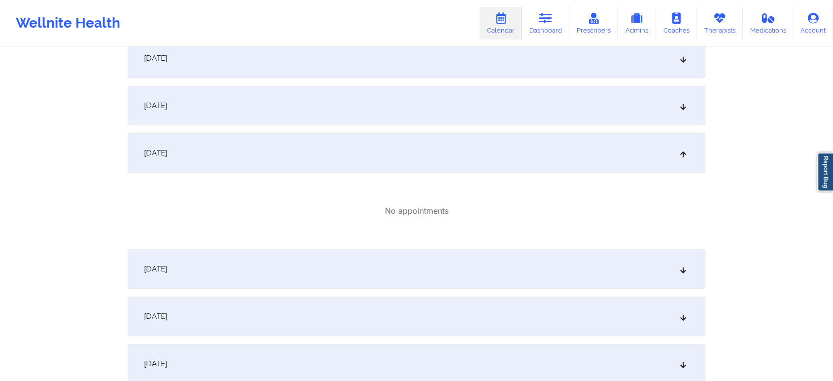
scroll to position [0, 0]
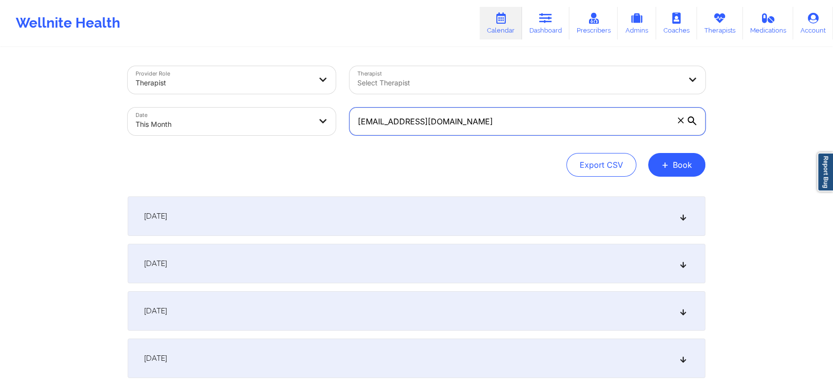
drag, startPoint x: 496, startPoint y: 124, endPoint x: 261, endPoint y: 137, distance: 235.6
click at [261, 137] on div "Provider Role Therapist Therapist Select Therapist Date This Month [EMAIL_ADDRE…" at bounding box center [417, 100] width 592 height 83
paste input "[EMAIL_ADDRESS]"
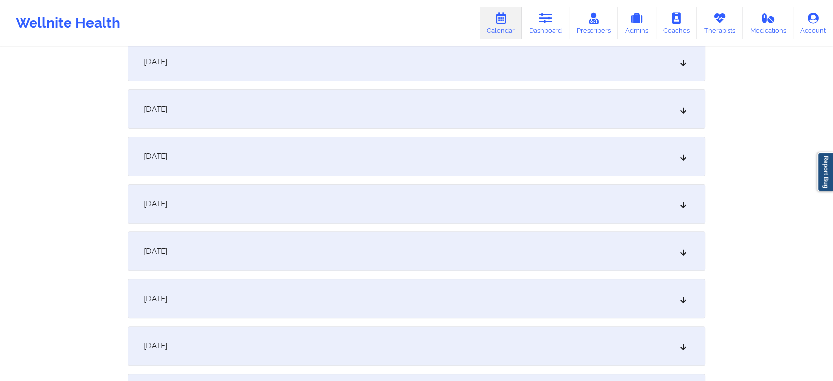
scroll to position [296, 0]
click at [328, 165] on div "[DATE]" at bounding box center [417, 156] width 578 height 39
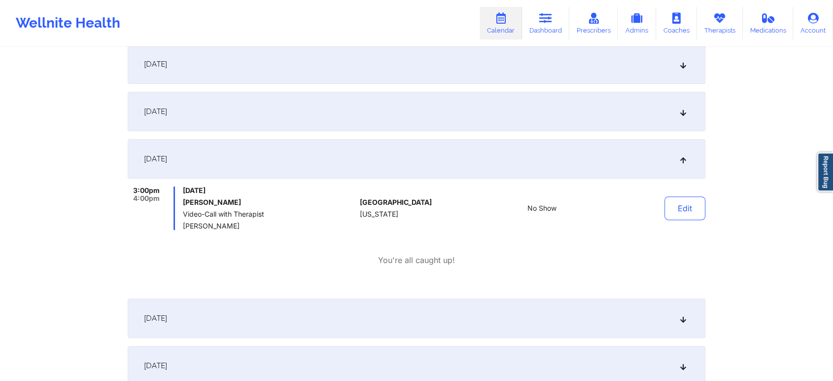
scroll to position [0, 0]
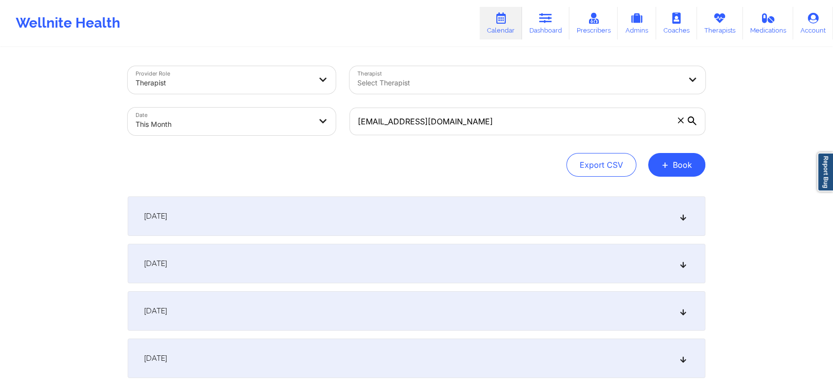
drag, startPoint x: 497, startPoint y: 137, endPoint x: 471, endPoint y: 118, distance: 32.2
click at [471, 118] on div "[EMAIL_ADDRESS][DOMAIN_NAME]" at bounding box center [528, 121] width 370 height 41
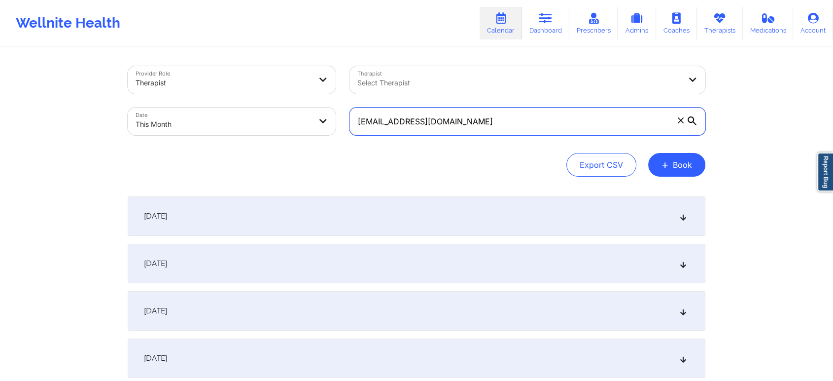
drag, startPoint x: 471, startPoint y: 118, endPoint x: 260, endPoint y: 106, distance: 210.9
click at [260, 106] on div "Provider Role Therapist Therapist Select Therapist Date This Month [EMAIL_ADDRE…" at bounding box center [417, 100] width 592 height 83
paste input "[EMAIL_ADDRESS]"
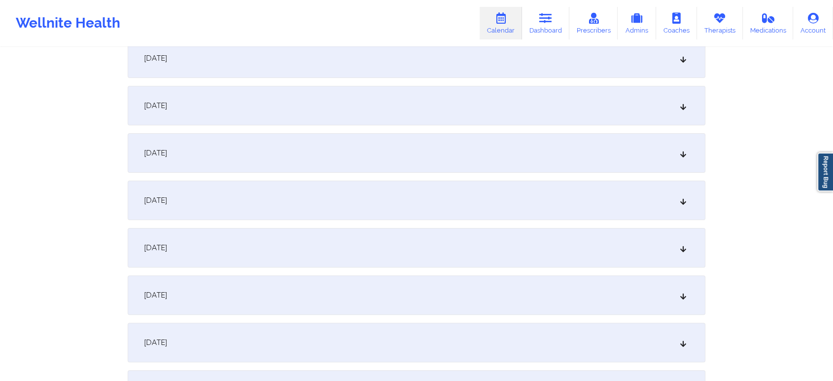
scroll to position [194, 0]
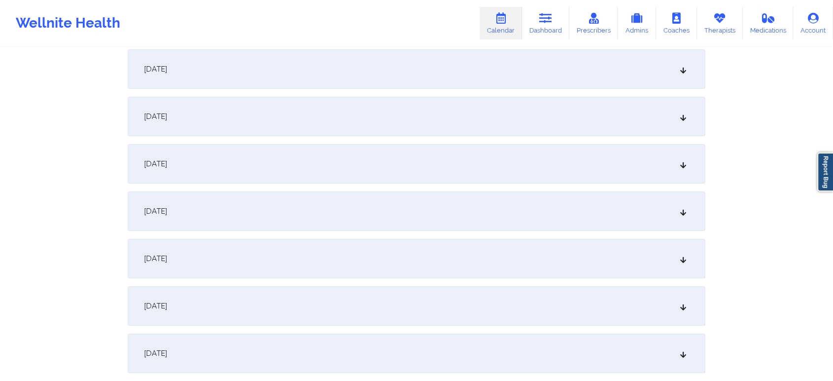
type input "[EMAIL_ADDRESS][DOMAIN_NAME]"
click at [431, 248] on div "[DATE]" at bounding box center [417, 258] width 578 height 39
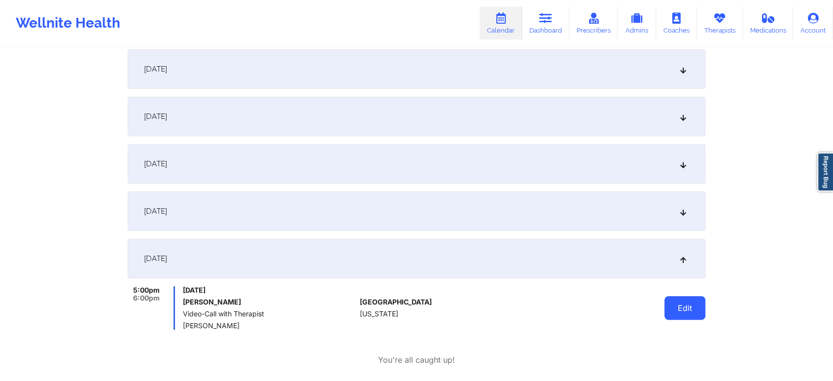
drag, startPoint x: 679, startPoint y: 291, endPoint x: 679, endPoint y: 314, distance: 22.2
click at [679, 314] on div "Edit" at bounding box center [659, 307] width 91 height 43
click at [679, 314] on button "Edit" at bounding box center [685, 308] width 41 height 24
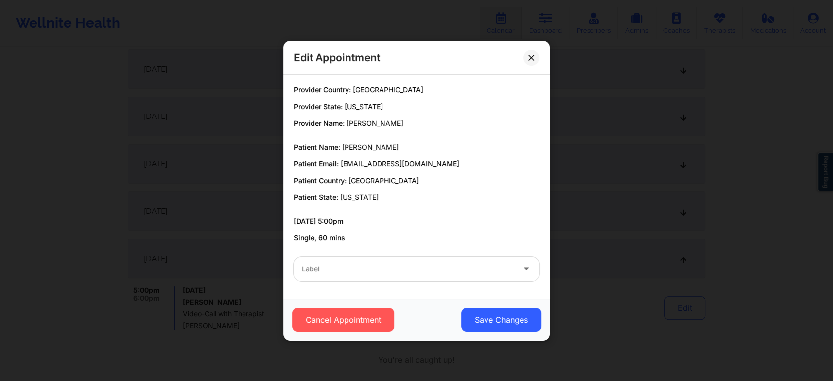
click at [379, 264] on div at bounding box center [408, 269] width 213 height 12
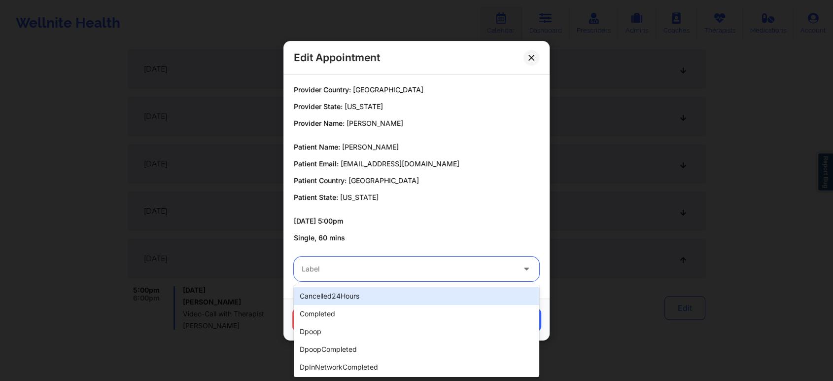
drag, startPoint x: 326, startPoint y: 316, endPoint x: 334, endPoint y: 271, distance: 45.6
click at [334, 271] on div at bounding box center [408, 269] width 213 height 12
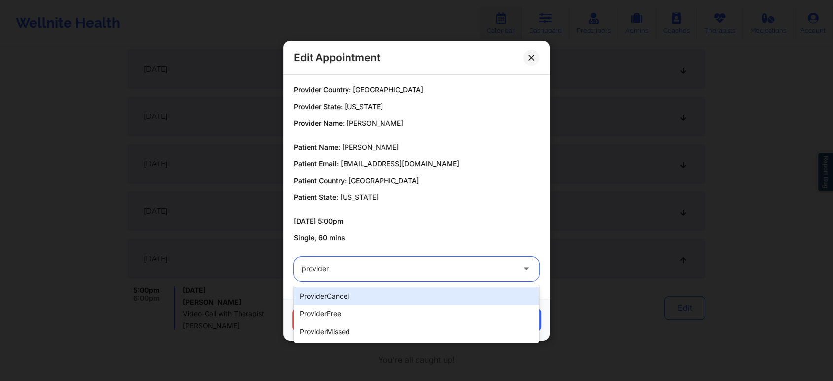
type input "provider"
click at [396, 287] on div "providerCancel" at bounding box center [417, 296] width 246 height 18
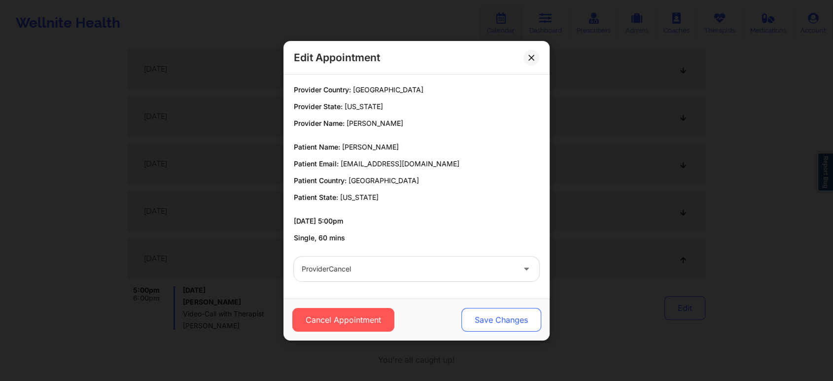
click at [494, 322] on button "Save Changes" at bounding box center [502, 320] width 80 height 24
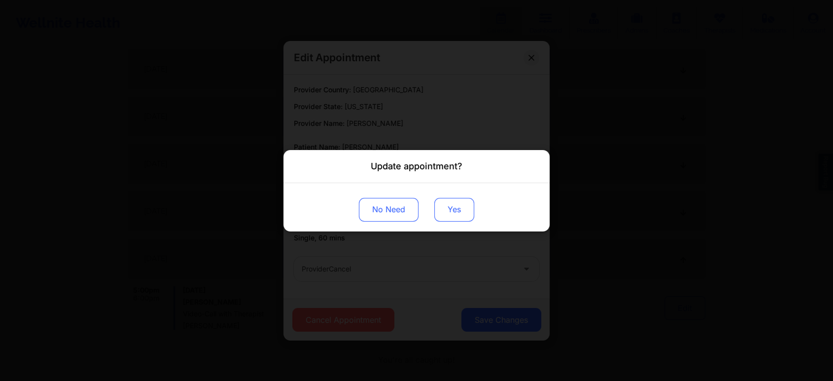
click at [458, 208] on button "Yes" at bounding box center [454, 209] width 40 height 24
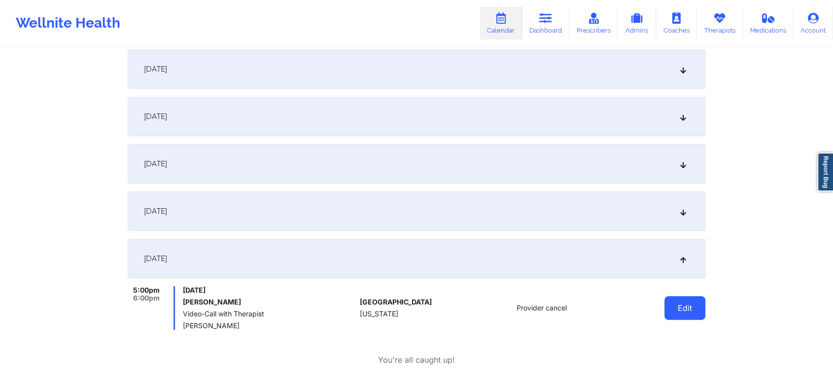
drag, startPoint x: 684, startPoint y: 287, endPoint x: 684, endPoint y: 308, distance: 20.7
click at [684, 308] on div "Edit" at bounding box center [659, 307] width 91 height 43
click at [684, 308] on button "Edit" at bounding box center [685, 308] width 41 height 24
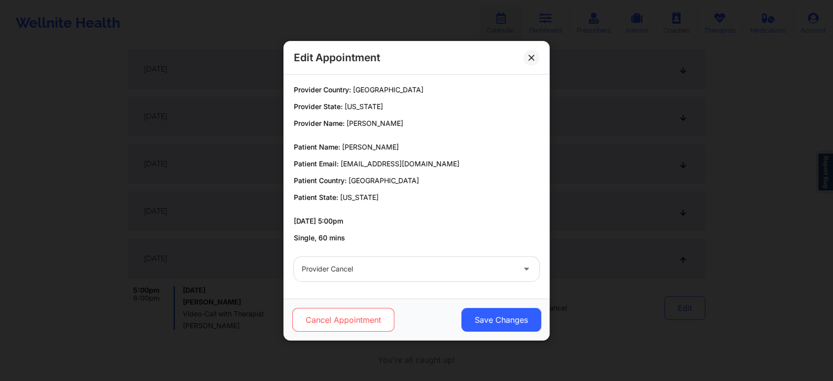
click at [369, 319] on button "Cancel Appointment" at bounding box center [343, 320] width 102 height 24
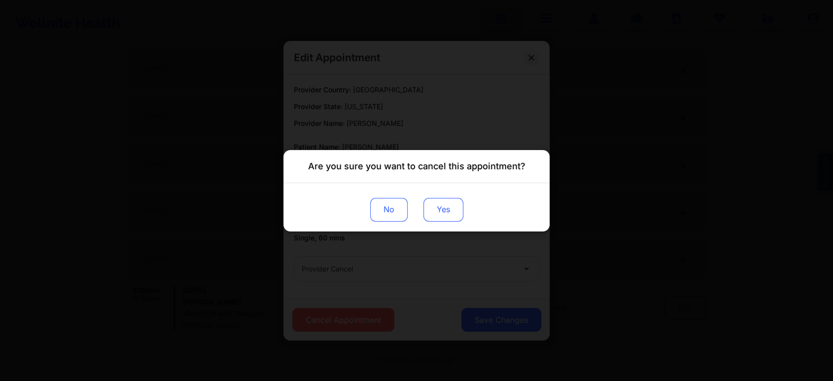
click at [444, 207] on button "Yes" at bounding box center [444, 209] width 40 height 24
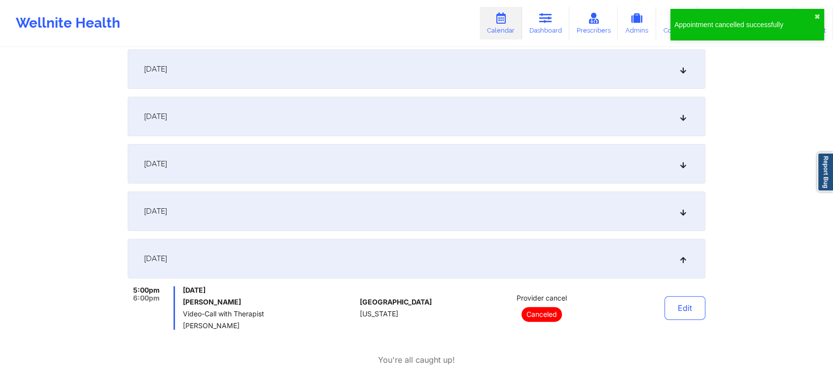
scroll to position [0, 0]
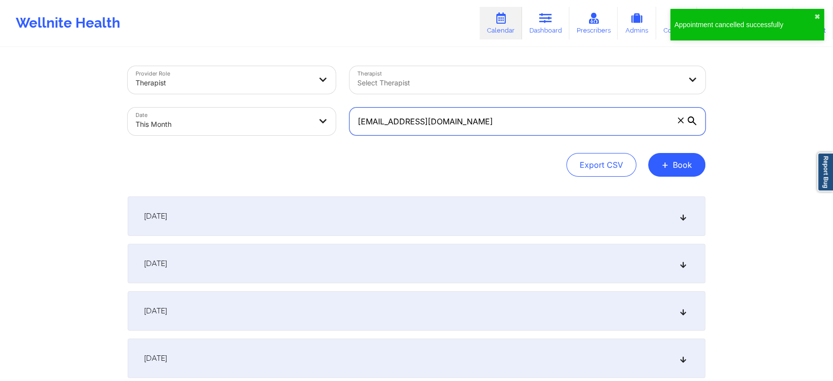
drag, startPoint x: 500, startPoint y: 127, endPoint x: 256, endPoint y: 115, distance: 243.9
click at [256, 115] on div "Provider Role Therapist Therapist Select Therapist Date This Month [EMAIL_ADDRE…" at bounding box center [417, 100] width 592 height 83
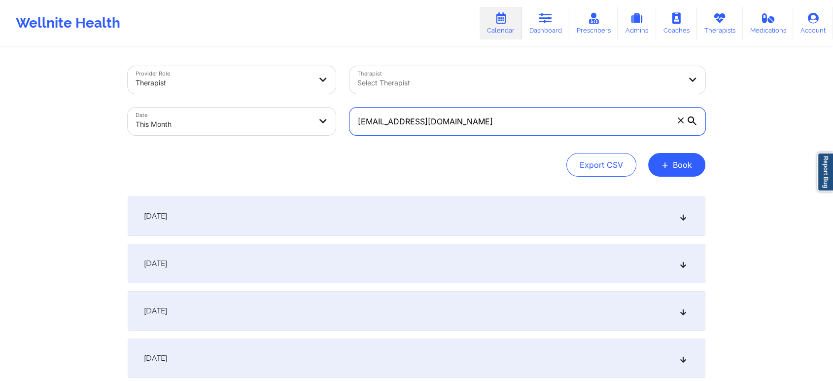
paste input "saakejason"
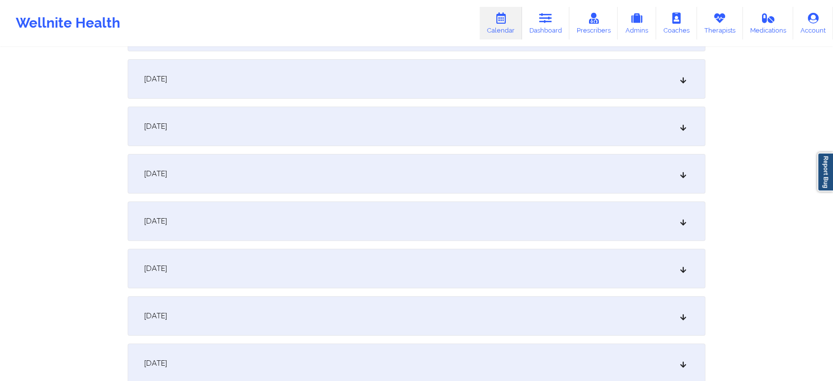
scroll to position [251, 0]
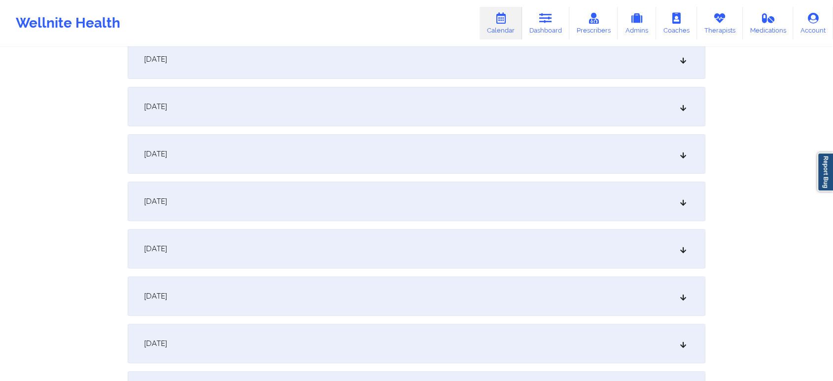
click at [505, 210] on div "[DATE]" at bounding box center [417, 200] width 578 height 39
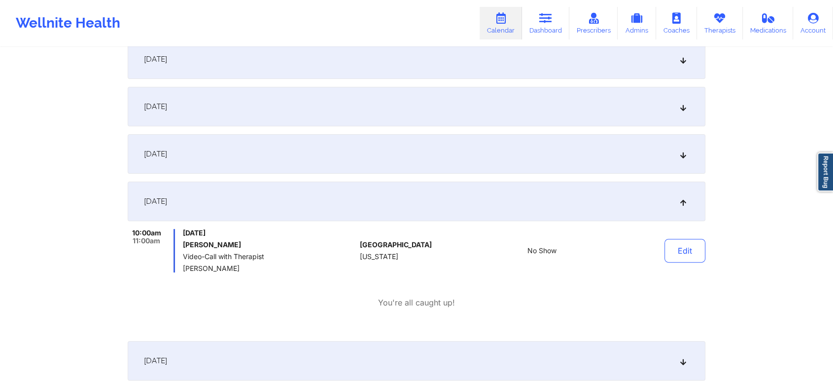
scroll to position [0, 0]
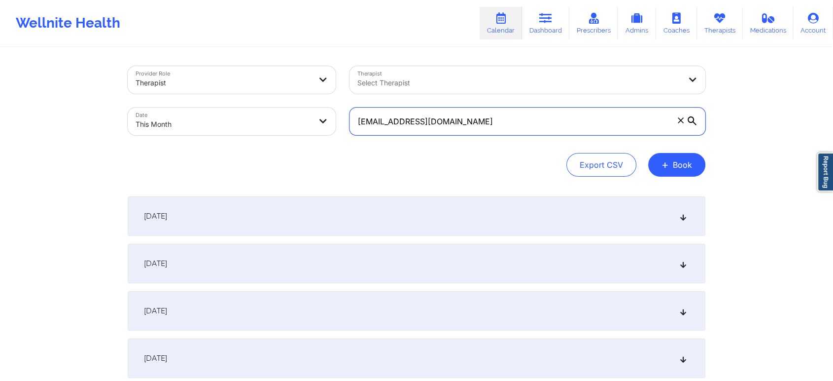
drag, startPoint x: 479, startPoint y: 130, endPoint x: 305, endPoint y: 113, distance: 174.9
click at [305, 113] on div "Provider Role Therapist Therapist Select Therapist Date This Month [EMAIL_ADDRE…" at bounding box center [417, 100] width 592 height 83
paste input "michyzurga@hot"
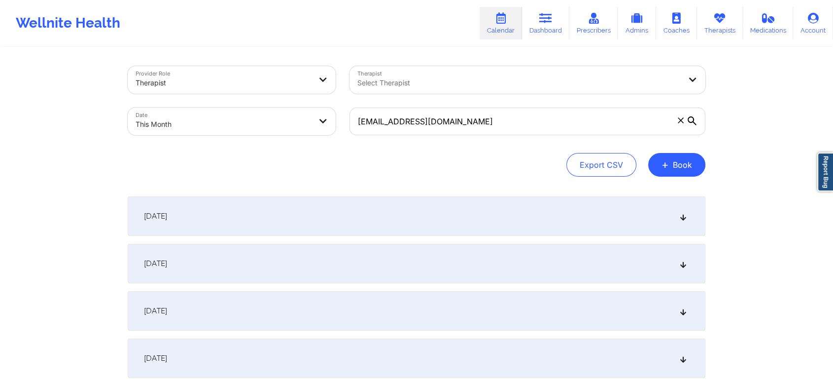
click at [334, 214] on div "[DATE]" at bounding box center [417, 215] width 578 height 39
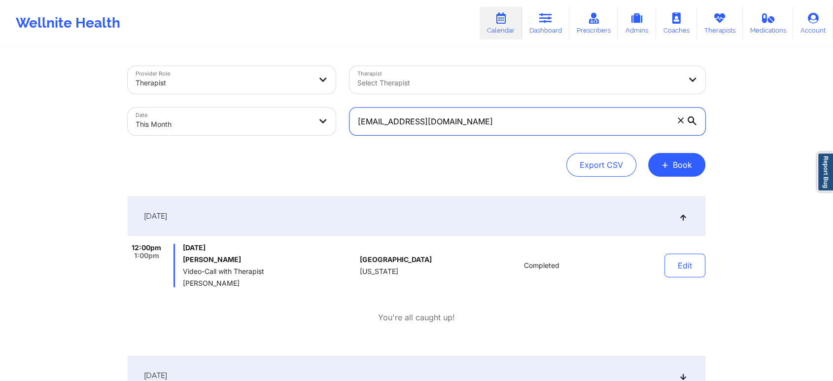
drag, startPoint x: 488, startPoint y: 123, endPoint x: 304, endPoint y: 138, distance: 184.5
click at [304, 138] on div "Provider Role Therapist Therapist Select Therapist Date This Month [EMAIL_ADDRE…" at bounding box center [417, 100] width 592 height 83
paste input "[PERSON_NAME].sjg@g"
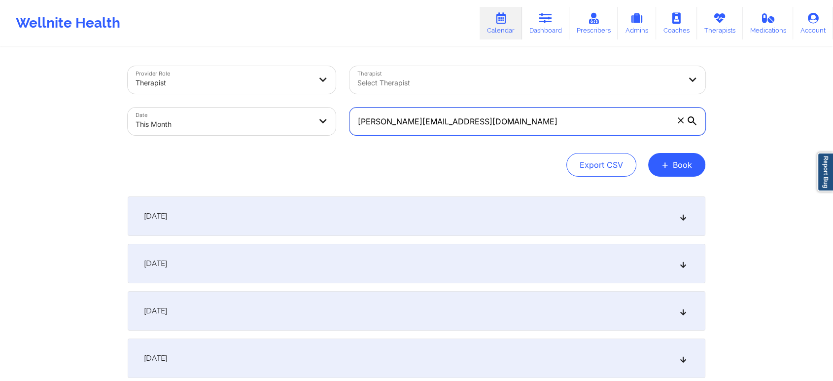
scroll to position [199, 0]
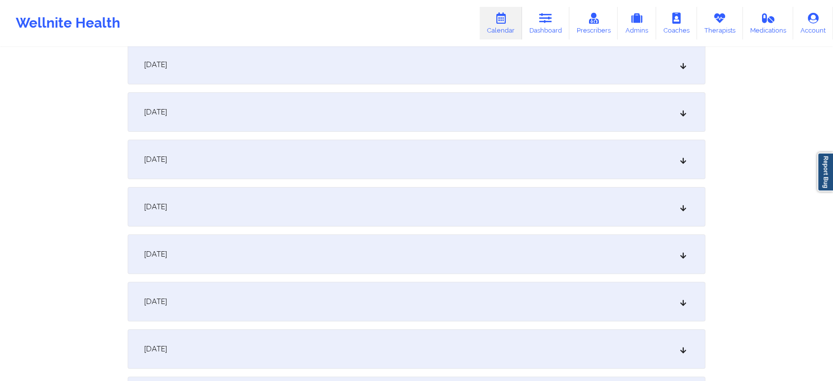
click at [537, 236] on div "[DATE]" at bounding box center [417, 253] width 578 height 39
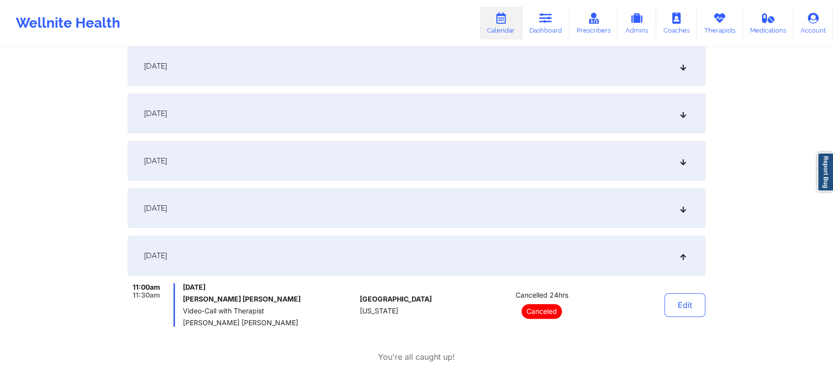
scroll to position [0, 0]
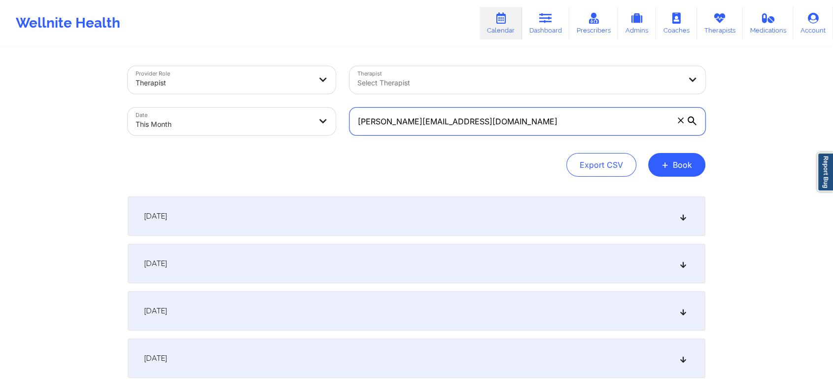
drag, startPoint x: 493, startPoint y: 130, endPoint x: 233, endPoint y: 100, distance: 261.1
click at [233, 100] on div "Provider Role Therapist Therapist Select Therapist Date This Month [PERSON_NAME…" at bounding box center [417, 100] width 592 height 83
paste input "[EMAIL_ADDRESS]"
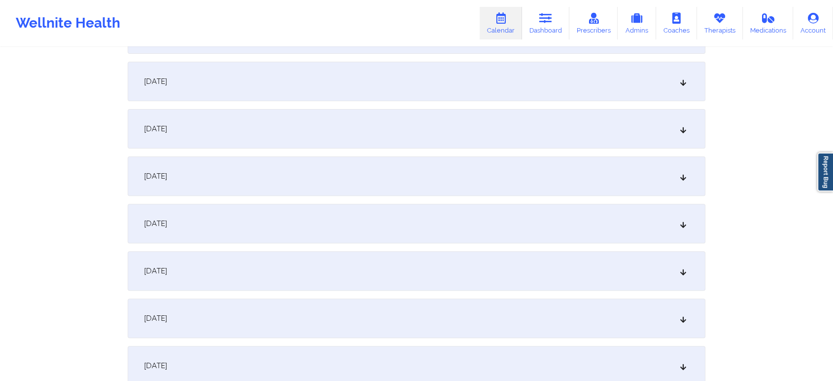
scroll to position [272, 0]
click at [561, 130] on div "[DATE]" at bounding box center [417, 132] width 578 height 39
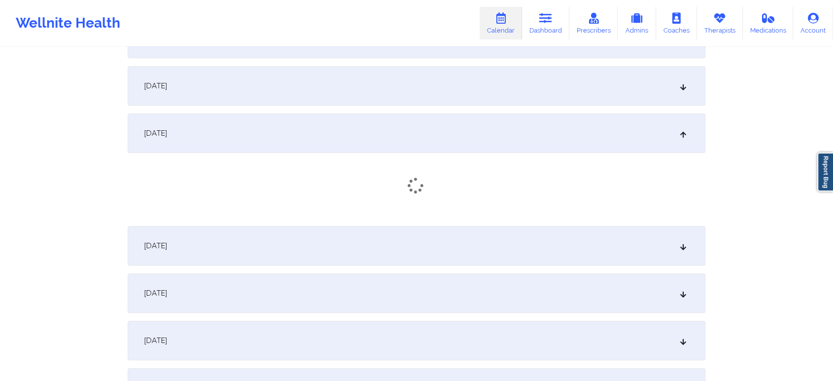
click at [534, 251] on div "[DATE]" at bounding box center [417, 245] width 578 height 39
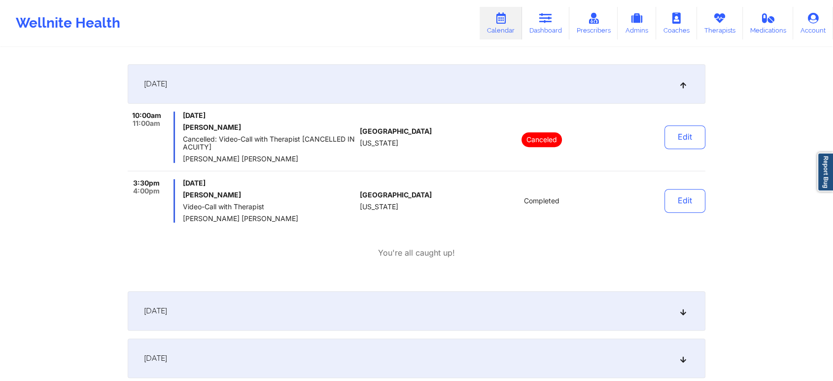
scroll to position [447, 0]
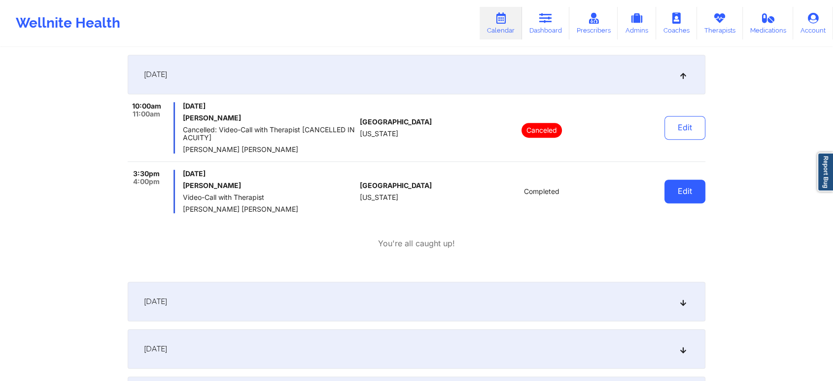
click at [683, 196] on button "Edit" at bounding box center [685, 191] width 41 height 24
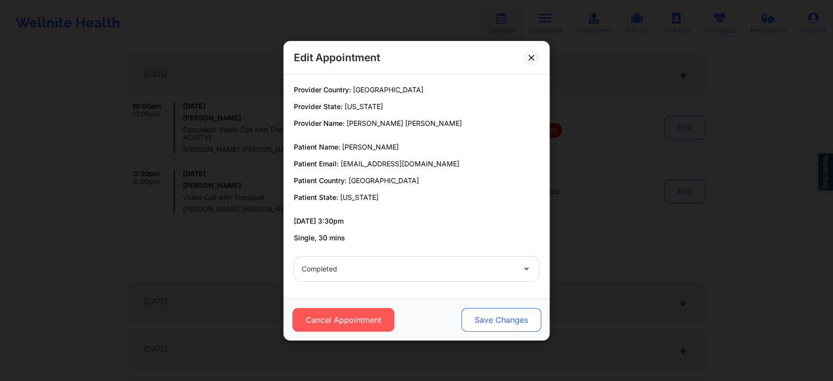
click at [524, 323] on button "Save Changes" at bounding box center [502, 320] width 80 height 24
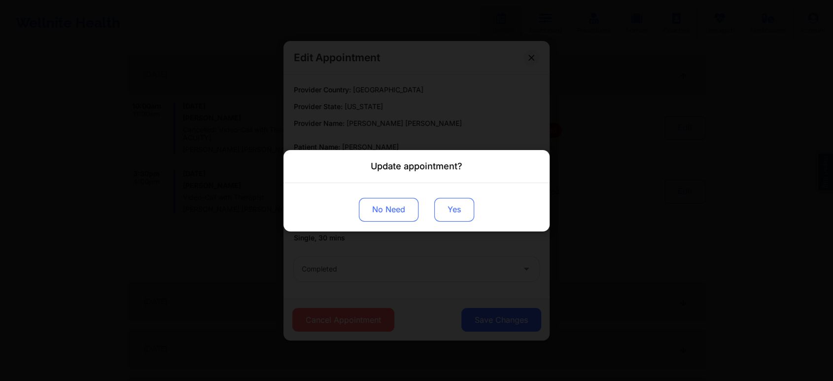
click at [447, 202] on button "Yes" at bounding box center [454, 209] width 40 height 24
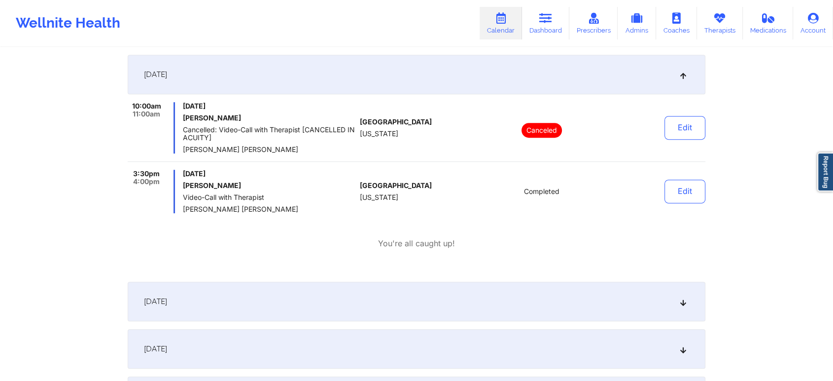
scroll to position [23, 0]
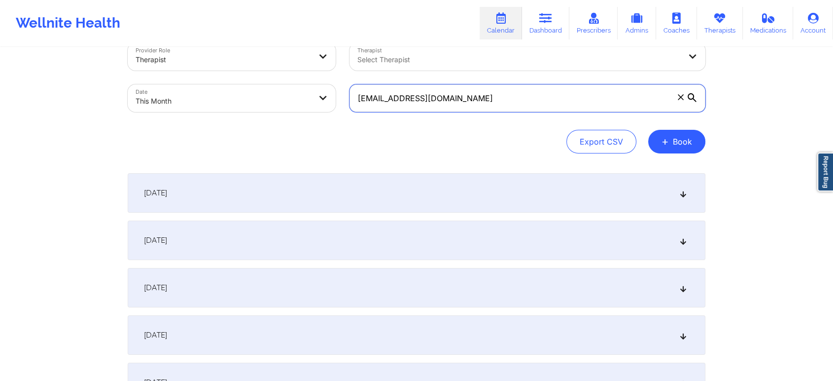
click at [502, 91] on input "[EMAIL_ADDRESS][DOMAIN_NAME]" at bounding box center [528, 98] width 356 height 28
drag, startPoint x: 502, startPoint y: 91, endPoint x: 229, endPoint y: 86, distance: 273.7
click at [229, 86] on div "Provider Role Therapist Therapist Select Therapist Date This Month [EMAIL_ADDRE…" at bounding box center [417, 77] width 592 height 83
paste input "[EMAIL_ADDRESS]"
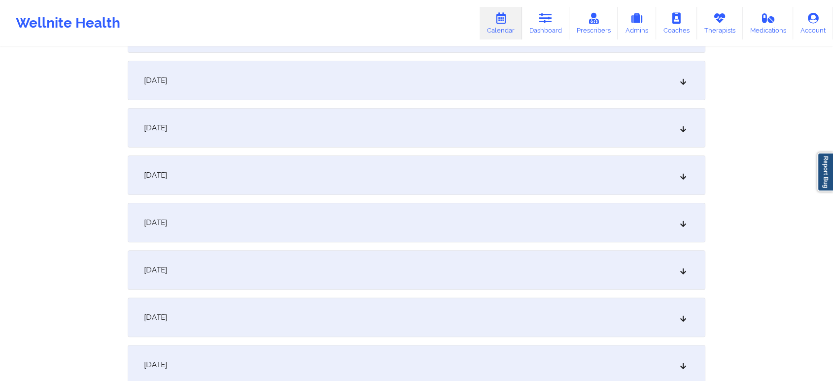
scroll to position [260, 0]
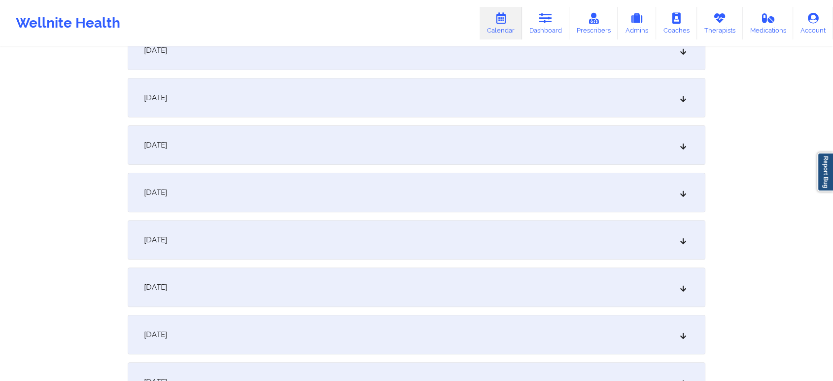
click at [393, 199] on div "[DATE]" at bounding box center [417, 192] width 578 height 39
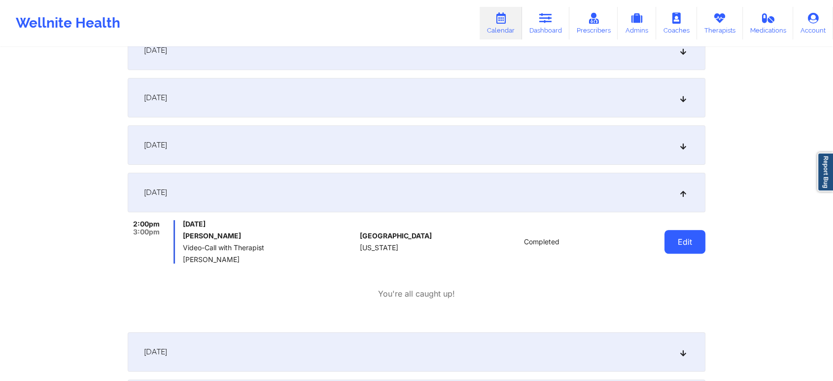
click at [698, 239] on button "Edit" at bounding box center [685, 242] width 41 height 24
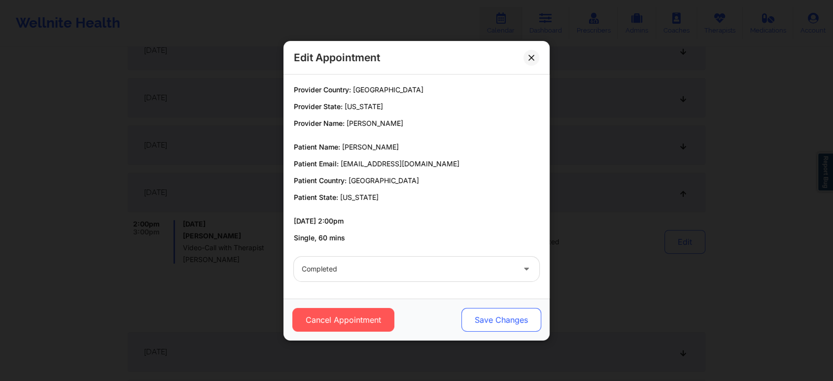
click at [470, 322] on button "Save Changes" at bounding box center [502, 320] width 80 height 24
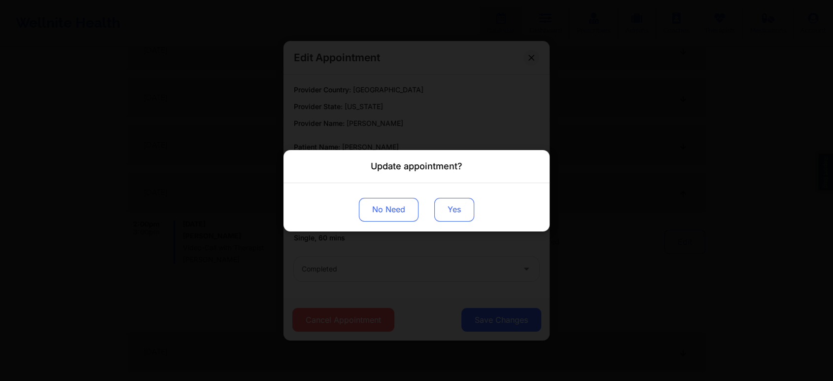
click at [441, 204] on button "Yes" at bounding box center [454, 209] width 40 height 24
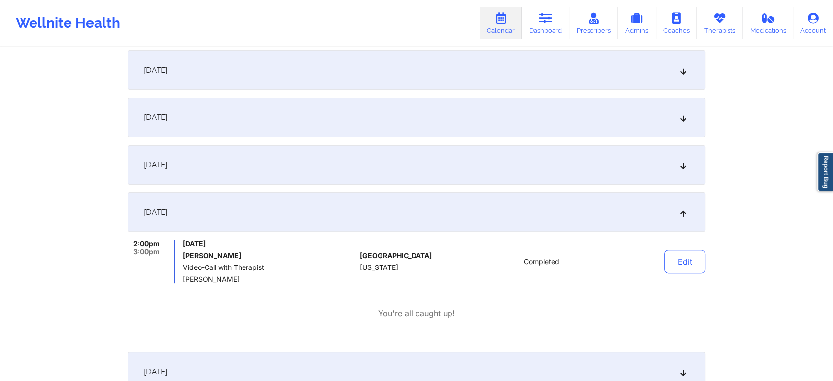
scroll to position [0, 0]
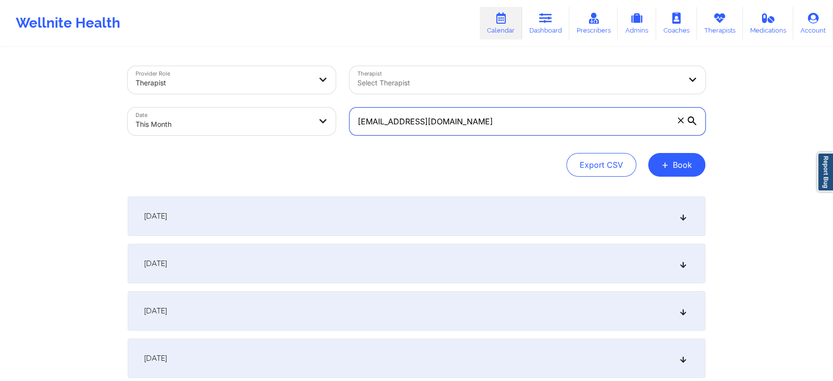
drag, startPoint x: 488, startPoint y: 125, endPoint x: 264, endPoint y: 80, distance: 228.4
click at [264, 80] on div "Provider Role Therapist Therapist Select Therapist Date This Month [EMAIL_ADDRE…" at bounding box center [417, 100] width 592 height 83
paste input "brackinmichell"
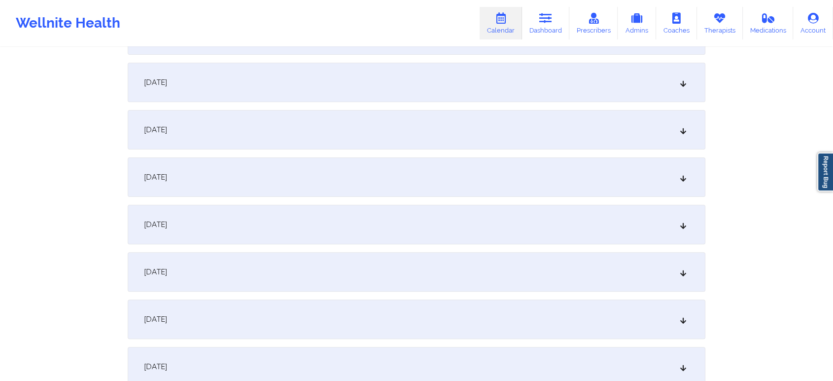
scroll to position [283, 0]
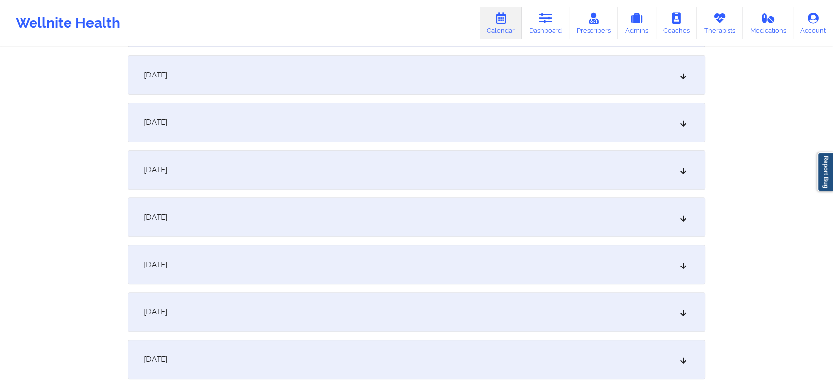
click at [463, 166] on div "[DATE]" at bounding box center [417, 169] width 578 height 39
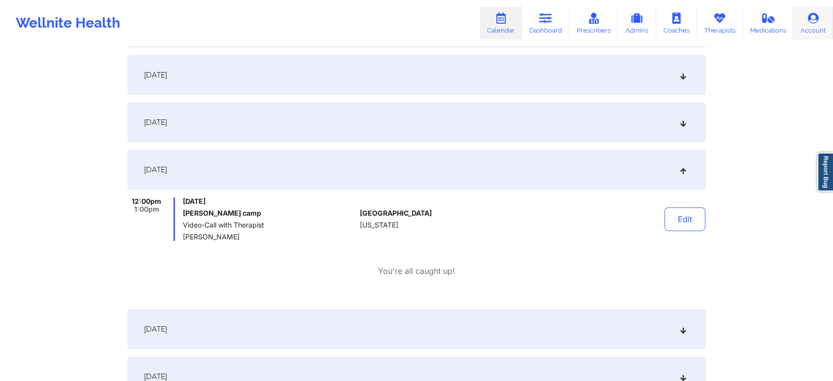
scroll to position [0, 0]
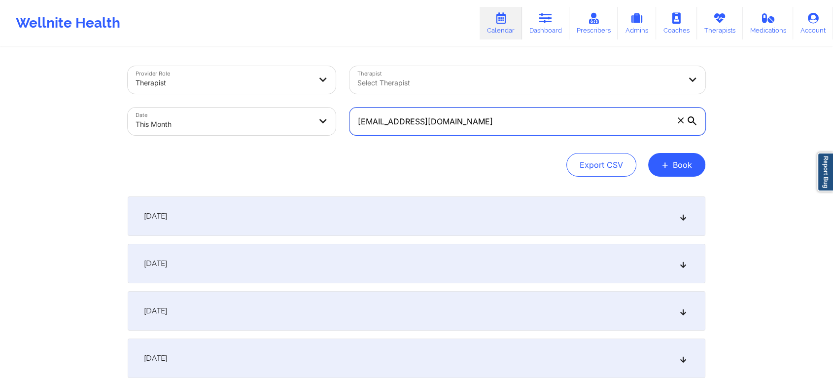
drag, startPoint x: 504, startPoint y: 126, endPoint x: 250, endPoint y: 137, distance: 254.2
click at [250, 137] on div "Provider Role Therapist Therapist Select Therapist Date This Month [EMAIL_ADDRE…" at bounding box center [417, 100] width 592 height 83
paste input "lizbethramirezp6"
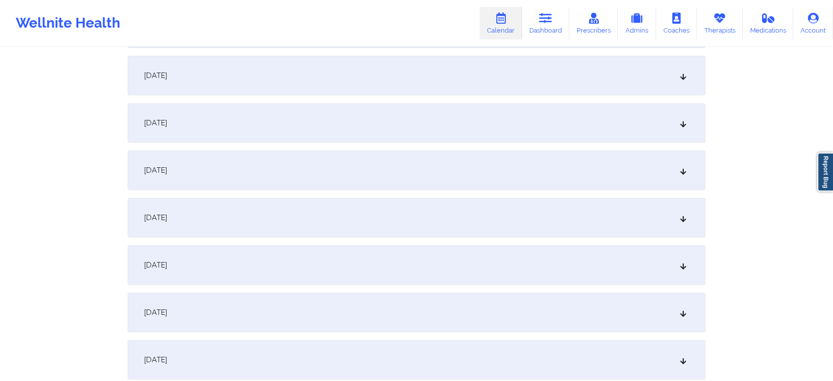
scroll to position [258, 0]
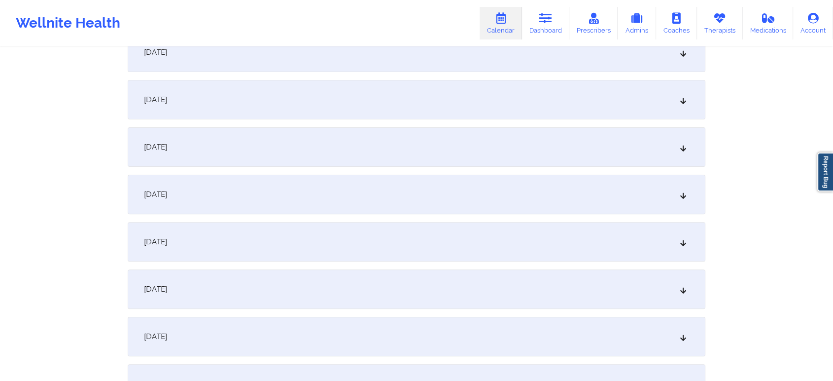
type input "[EMAIL_ADDRESS][DOMAIN_NAME]"
click at [441, 212] on div "[DATE]" at bounding box center [417, 194] width 578 height 39
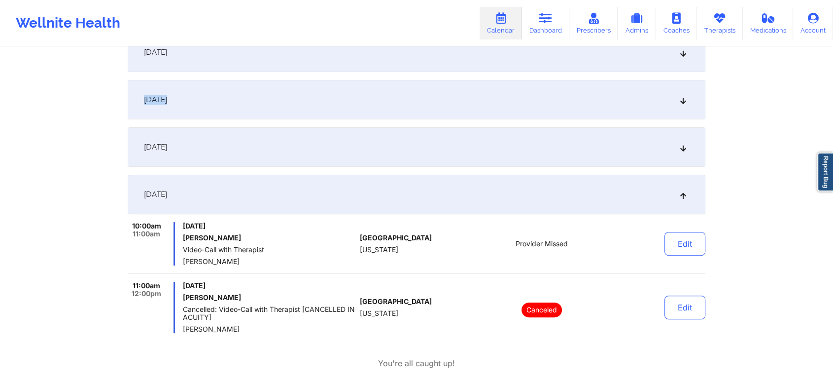
drag, startPoint x: 751, startPoint y: 78, endPoint x: 841, endPoint y: 97, distance: 91.2
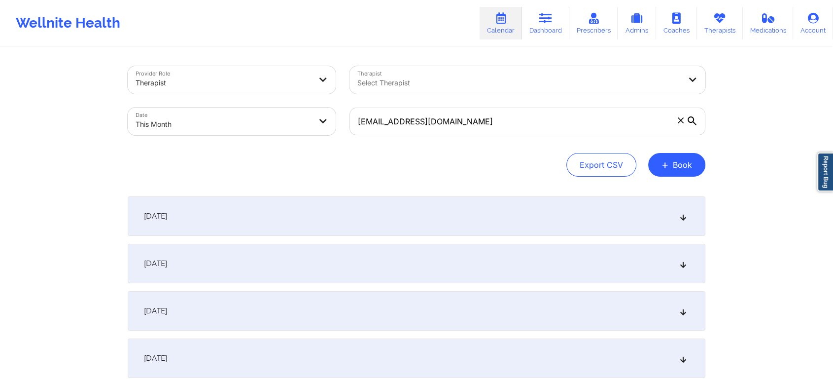
click at [243, 129] on body "Wellnite Health Calendar Dashboard Prescribers Admins Coaches Therapists Medica…" at bounding box center [416, 190] width 833 height 381
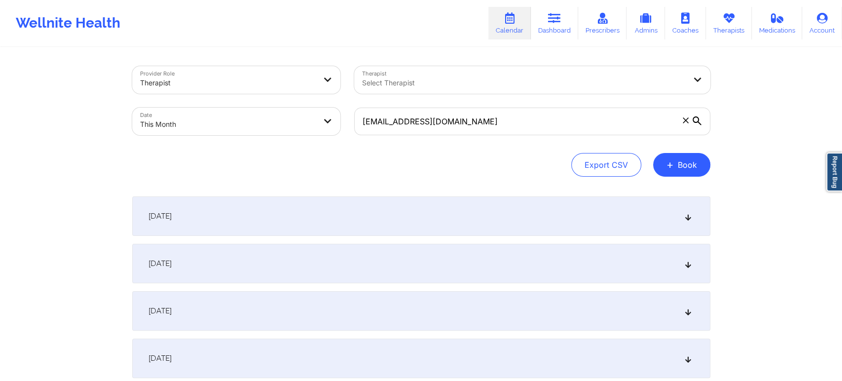
select select "2025-9"
select select "2025-10"
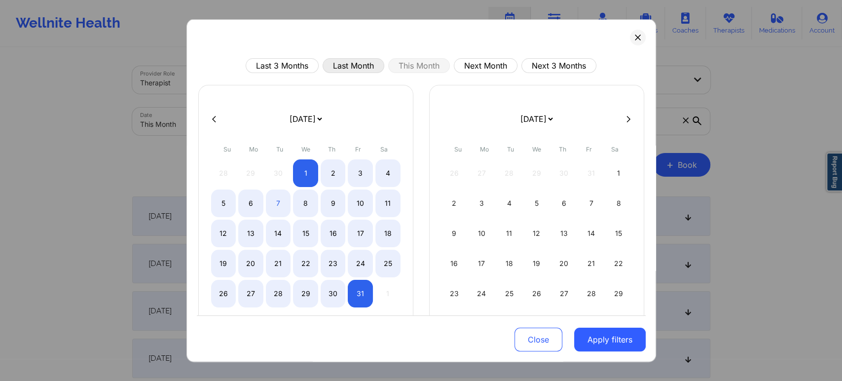
click at [347, 62] on button "Last Month" at bounding box center [353, 65] width 62 height 15
select select "2025-8"
select select "2025-9"
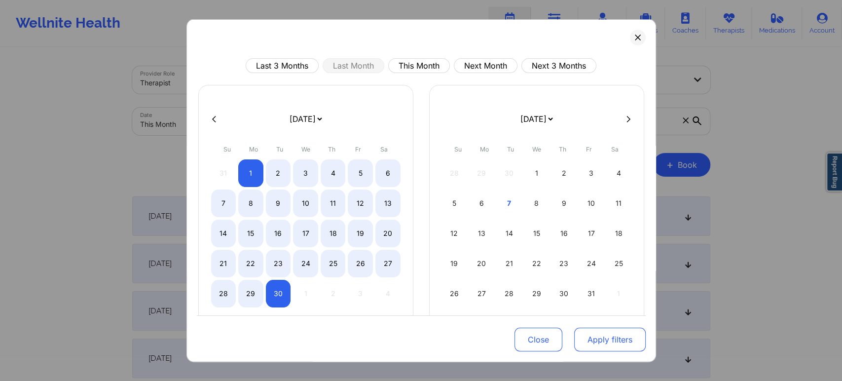
click at [609, 349] on button "Apply filters" at bounding box center [609, 339] width 71 height 24
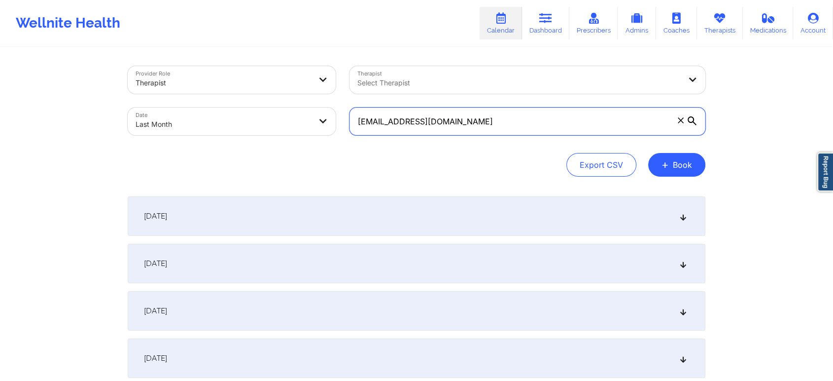
drag, startPoint x: 508, startPoint y: 129, endPoint x: 211, endPoint y: 101, distance: 299.2
click at [211, 101] on div "Provider Role Therapist Therapist Select Therapist Date Last Month [EMAIL_ADDRE…" at bounding box center [417, 100] width 592 height 83
paste input "[EMAIL_ADDRESS]"
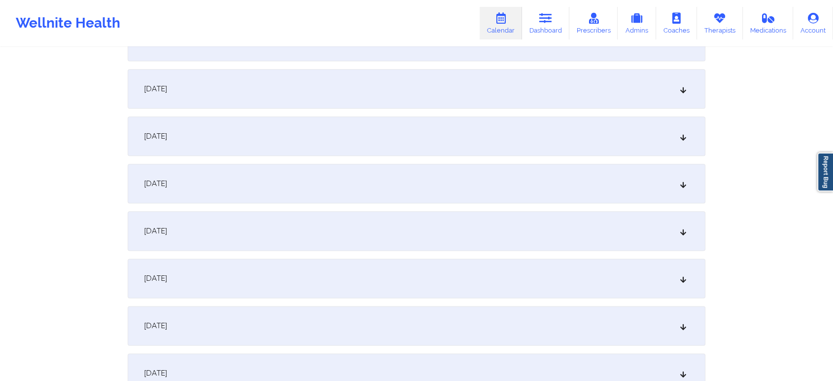
scroll to position [1165, 0]
click at [506, 183] on div "[DATE]" at bounding box center [417, 187] width 578 height 39
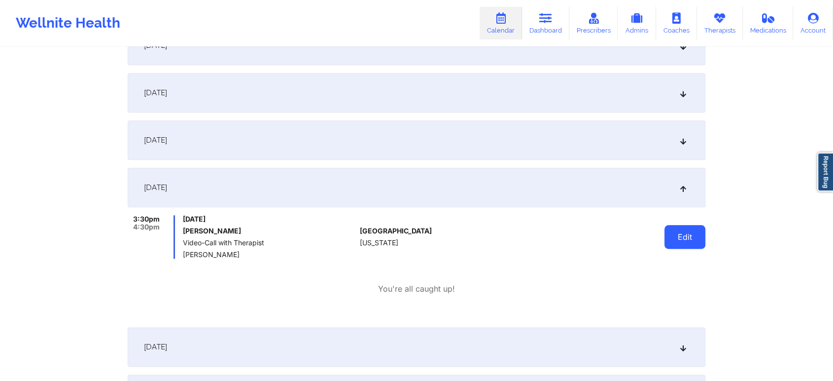
click at [686, 232] on button "Edit" at bounding box center [685, 237] width 41 height 24
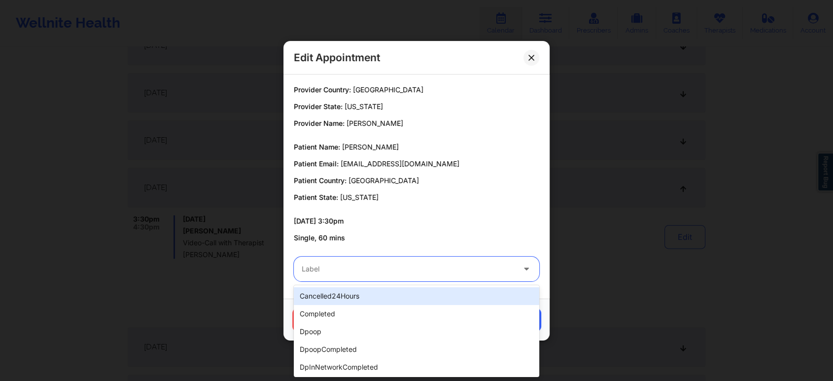
click at [429, 262] on div "Label" at bounding box center [405, 268] width 222 height 25
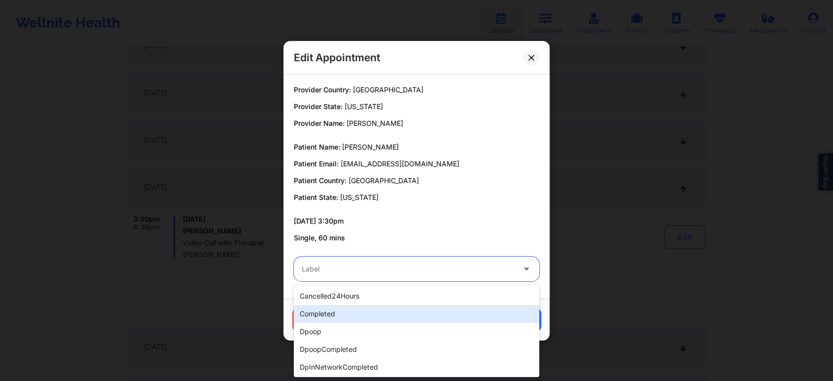
click at [365, 313] on div "completed" at bounding box center [417, 314] width 246 height 18
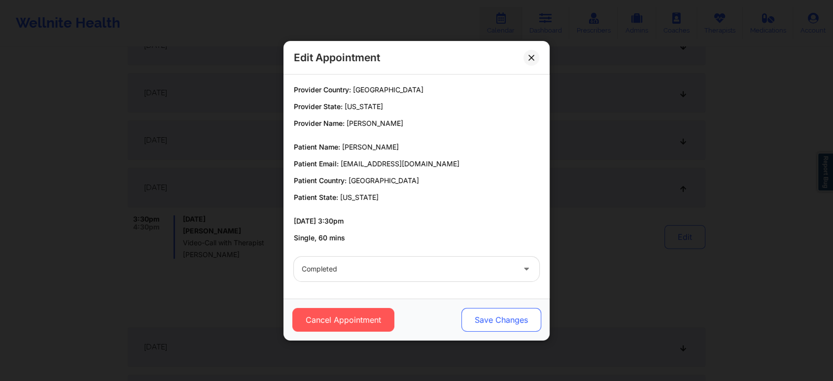
click at [500, 330] on button "Save Changes" at bounding box center [502, 320] width 80 height 24
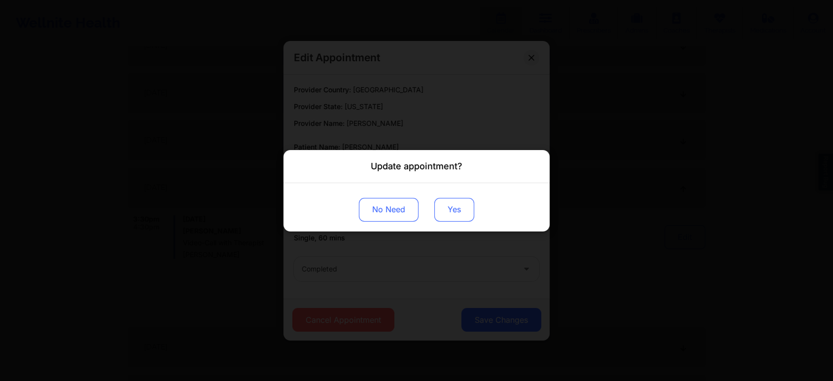
click at [442, 204] on button "Yes" at bounding box center [454, 209] width 40 height 24
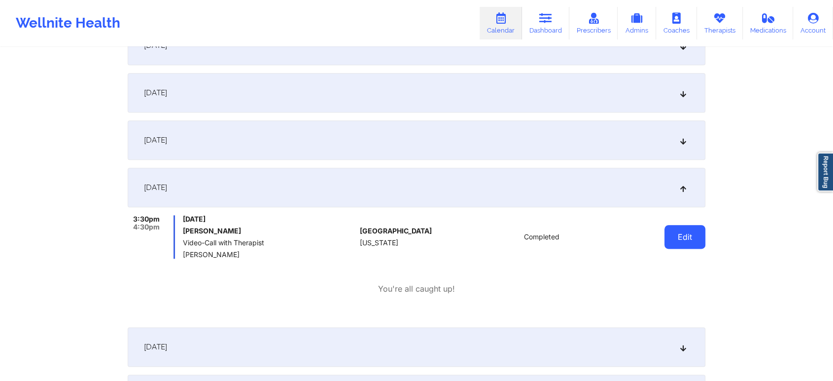
click at [683, 240] on button "Edit" at bounding box center [685, 237] width 41 height 24
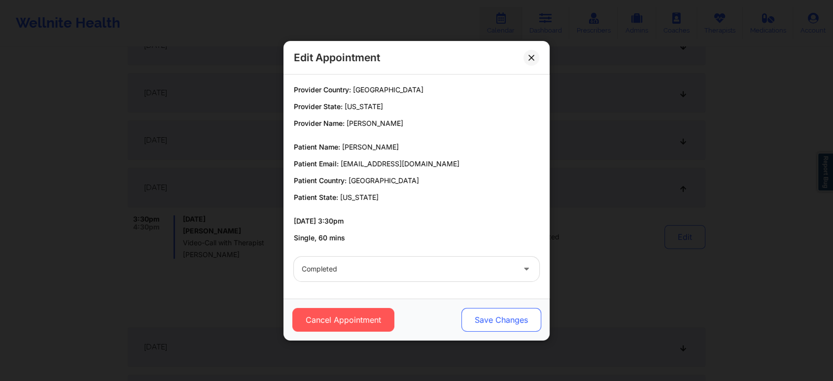
click at [521, 313] on button "Save Changes" at bounding box center [502, 320] width 80 height 24
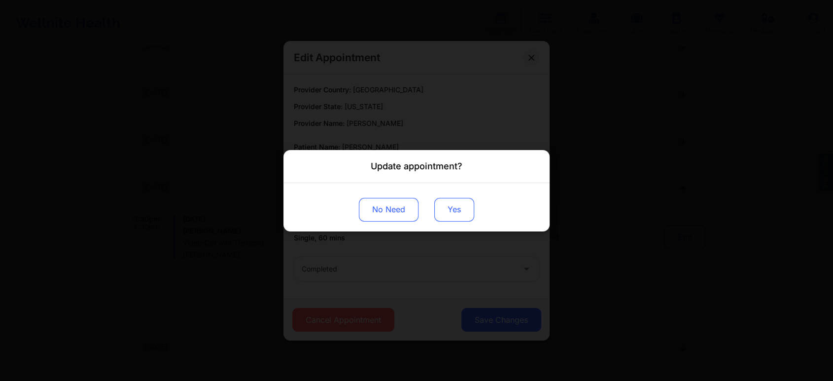
click at [436, 212] on button "Yes" at bounding box center [454, 209] width 40 height 24
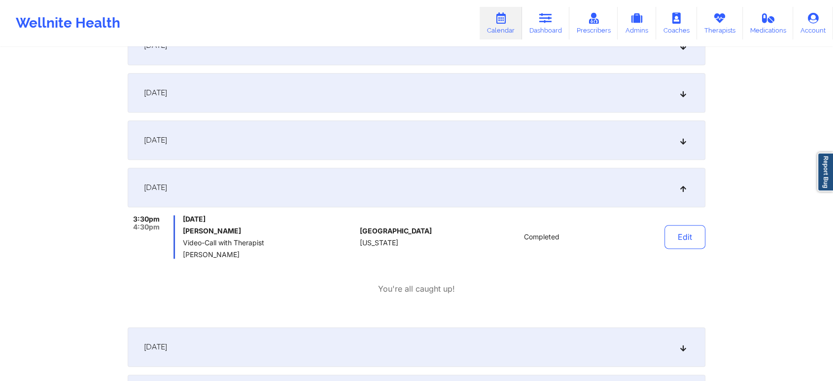
scroll to position [0, 0]
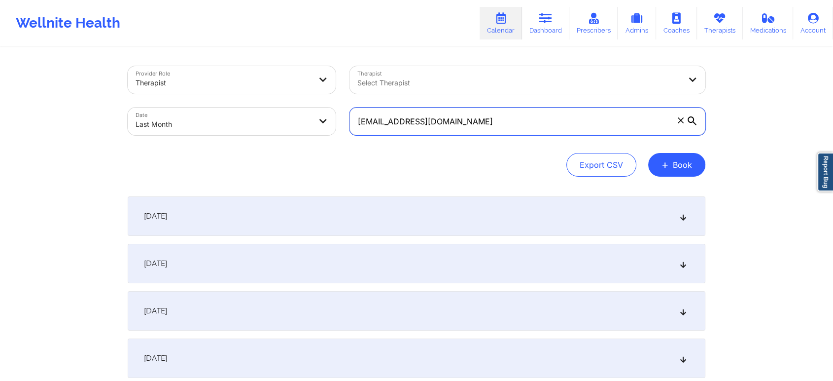
drag, startPoint x: 529, startPoint y: 130, endPoint x: 339, endPoint y: 137, distance: 190.0
click at [339, 137] on div "Provider Role Therapist Therapist Select Therapist Date Last Month [EMAIL_ADDRE…" at bounding box center [417, 100] width 592 height 83
paste input "[EMAIL_ADDRESS]"
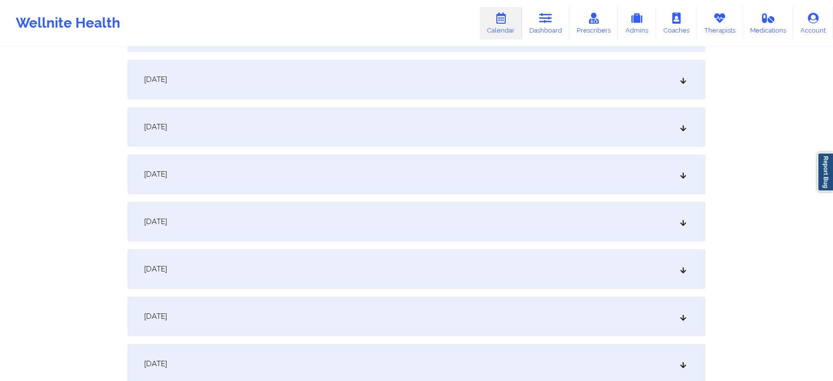
scroll to position [1081, 0]
click at [443, 224] on div "[DATE]" at bounding box center [417, 223] width 578 height 39
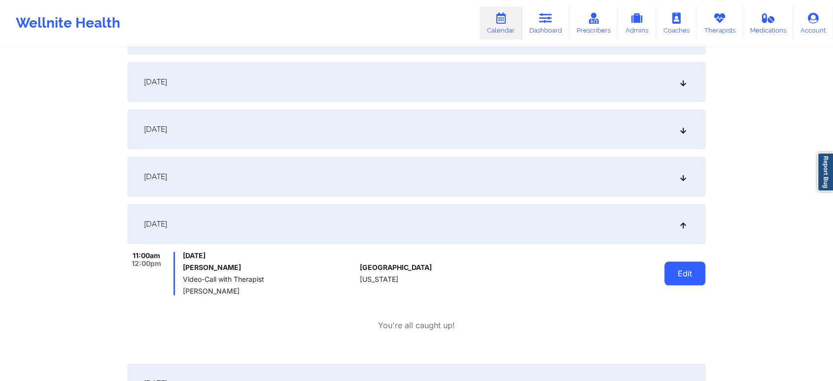
click at [691, 278] on button "Edit" at bounding box center [685, 273] width 41 height 24
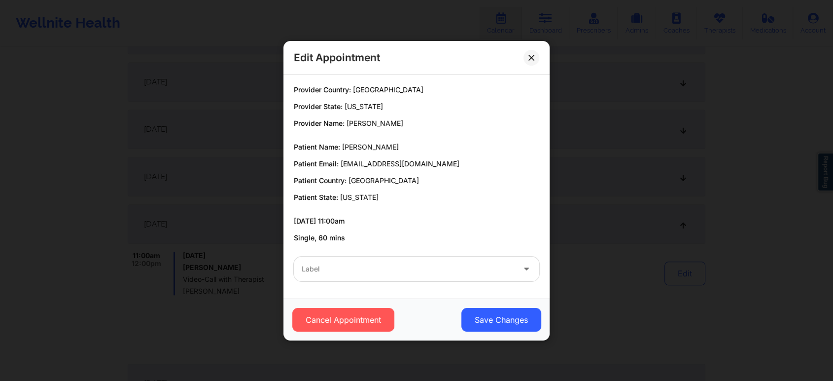
click at [370, 284] on div "Label" at bounding box center [416, 269] width 259 height 38
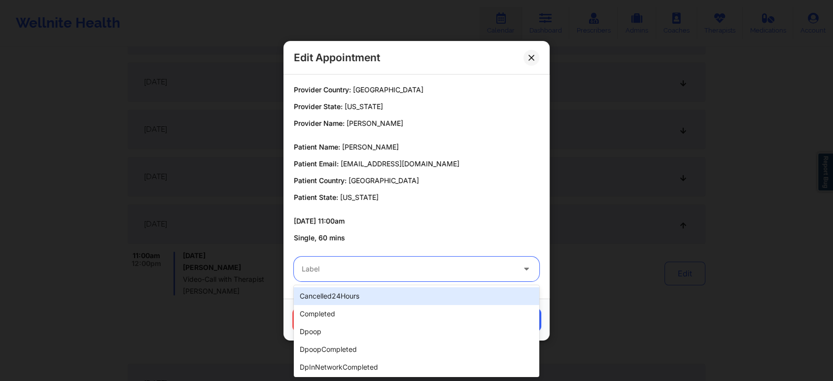
click at [345, 266] on div at bounding box center [408, 269] width 213 height 12
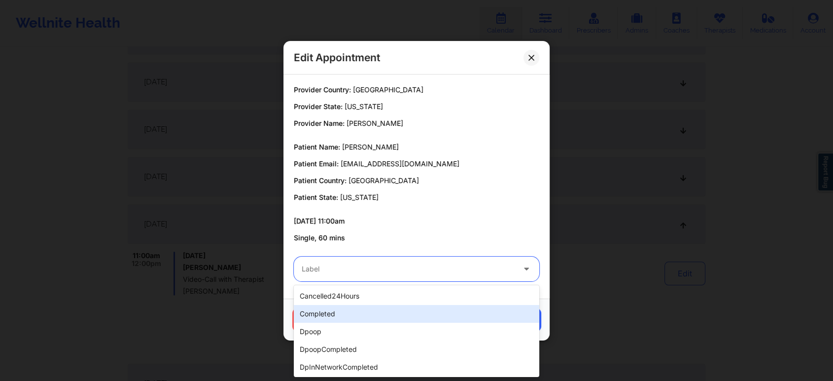
click at [331, 311] on div "completed" at bounding box center [417, 314] width 246 height 18
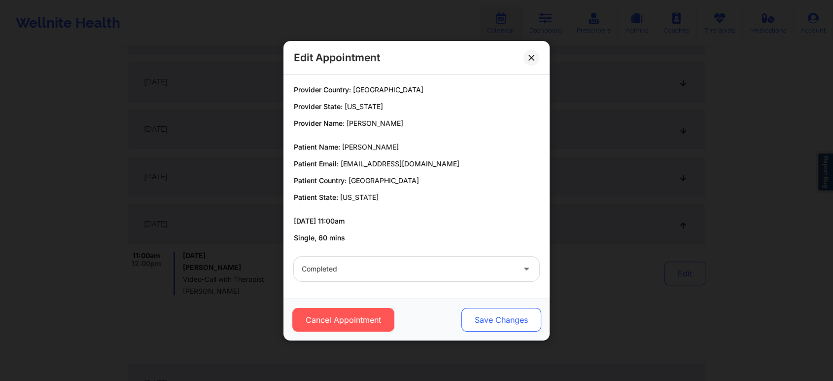
click at [500, 322] on button "Save Changes" at bounding box center [502, 320] width 80 height 24
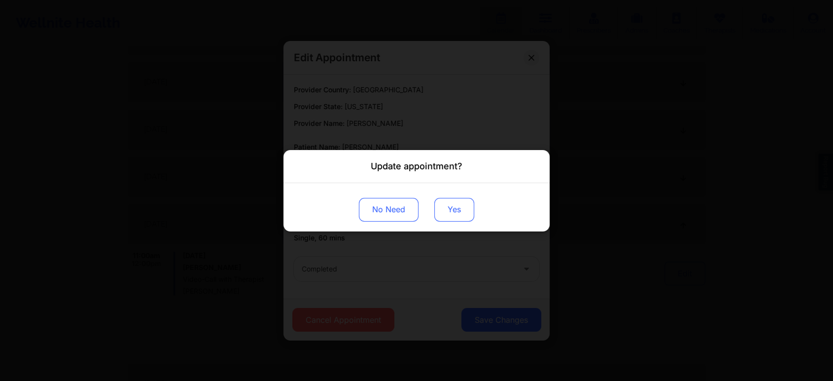
click at [457, 219] on button "Yes" at bounding box center [454, 209] width 40 height 24
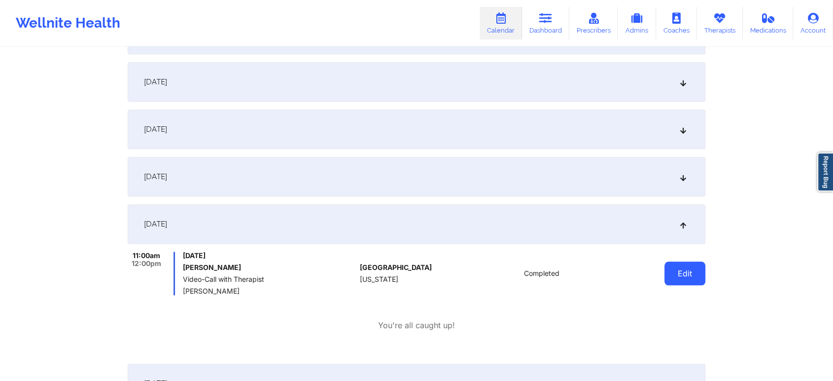
click at [686, 279] on button "Edit" at bounding box center [685, 273] width 41 height 24
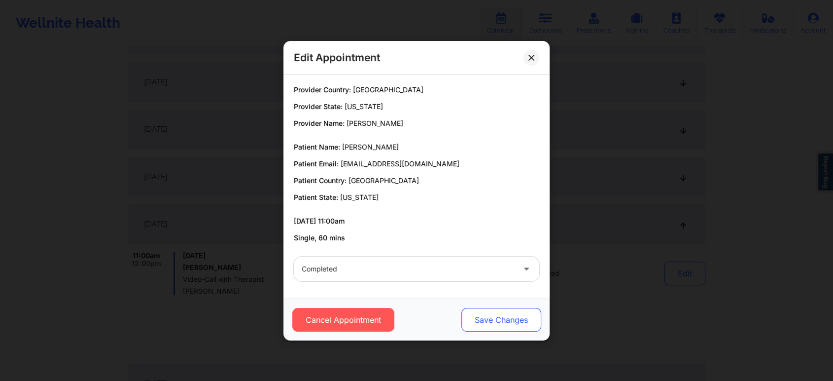
click at [487, 323] on button "Save Changes" at bounding box center [502, 320] width 80 height 24
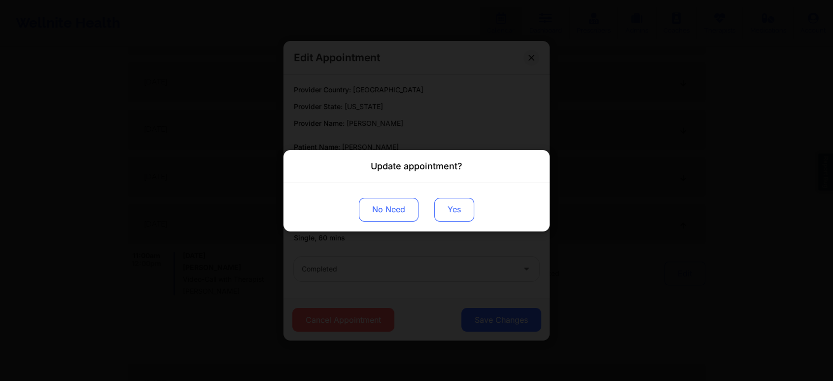
click at [442, 204] on button "Yes" at bounding box center [454, 209] width 40 height 24
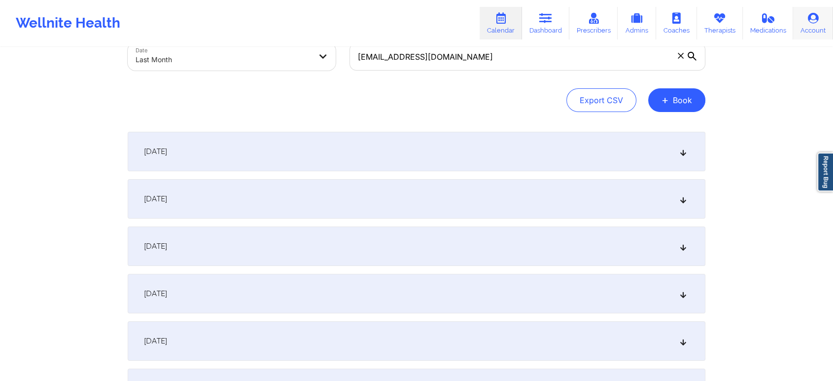
scroll to position [34, 0]
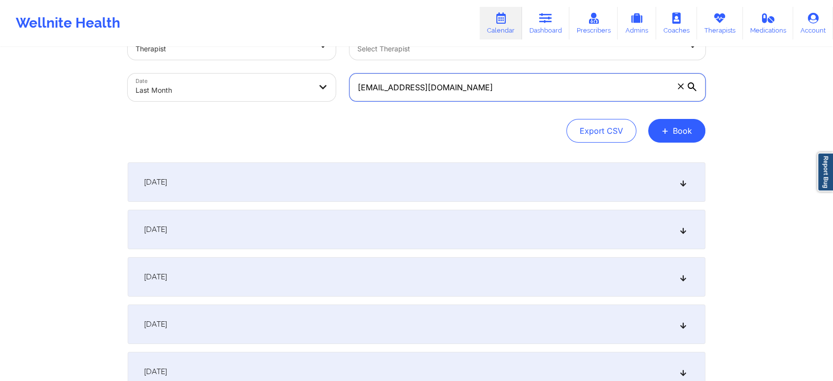
drag, startPoint x: 469, startPoint y: 90, endPoint x: 227, endPoint y: 102, distance: 242.4
click at [227, 102] on div "Provider Role Therapist Therapist Select Therapist Date Last Month [EMAIL_ADDRE…" at bounding box center [417, 66] width 592 height 83
paste input "brackinmichelle"
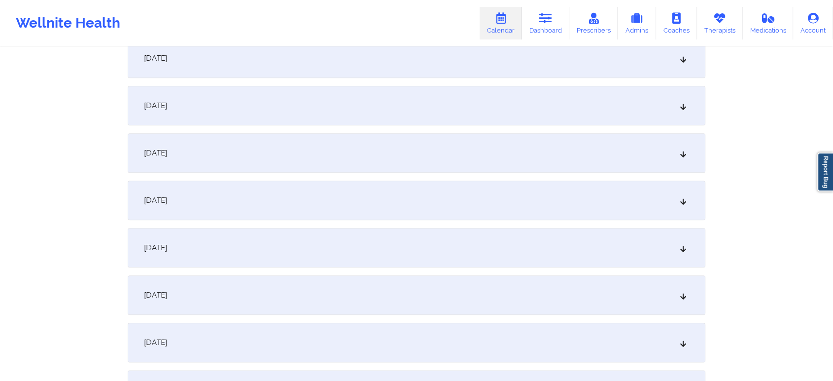
scroll to position [1061, 0]
type input "[EMAIL_ADDRESS][DOMAIN_NAME]"
click at [398, 204] on div "[DATE]" at bounding box center [417, 203] width 578 height 39
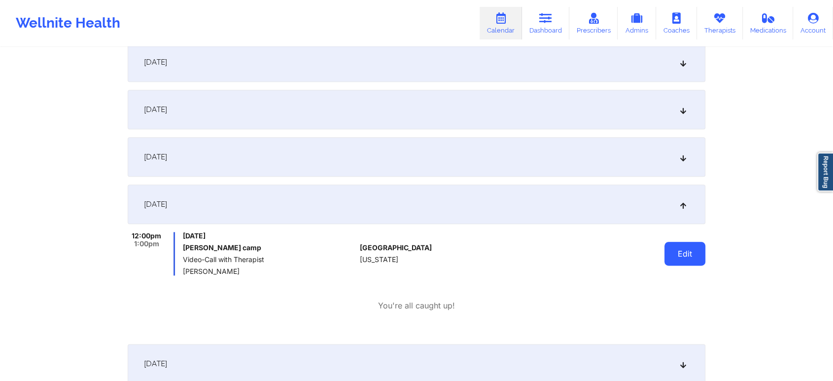
click at [691, 263] on button "Edit" at bounding box center [685, 254] width 41 height 24
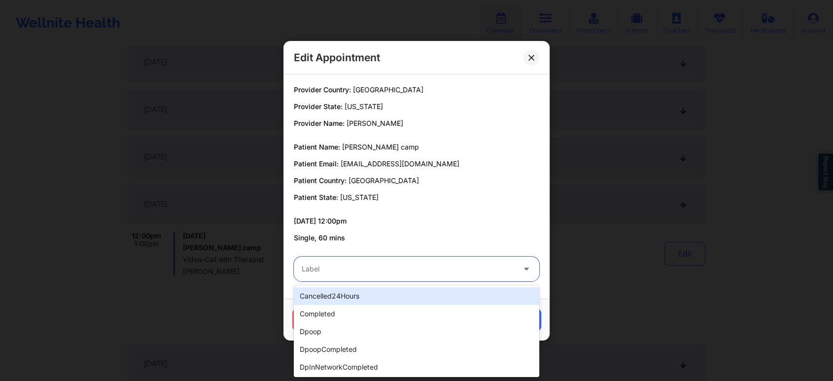
click at [418, 261] on div "Label" at bounding box center [405, 268] width 222 height 25
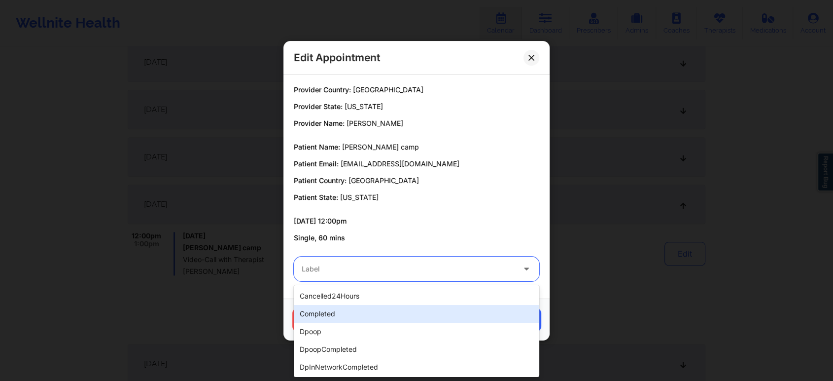
click at [351, 315] on div "completed" at bounding box center [417, 314] width 246 height 18
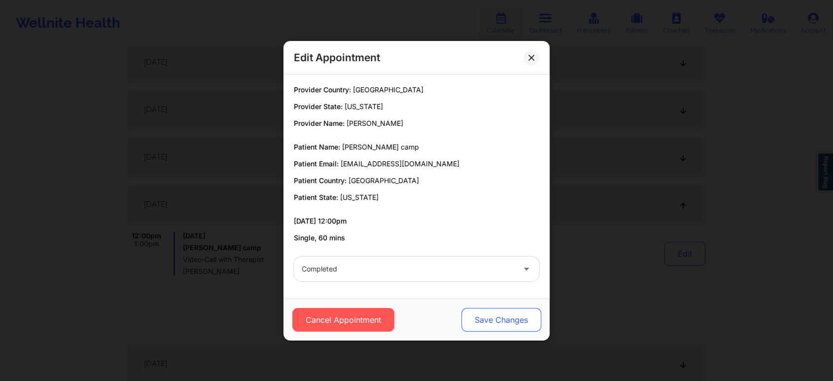
click at [505, 311] on button "Save Changes" at bounding box center [502, 320] width 80 height 24
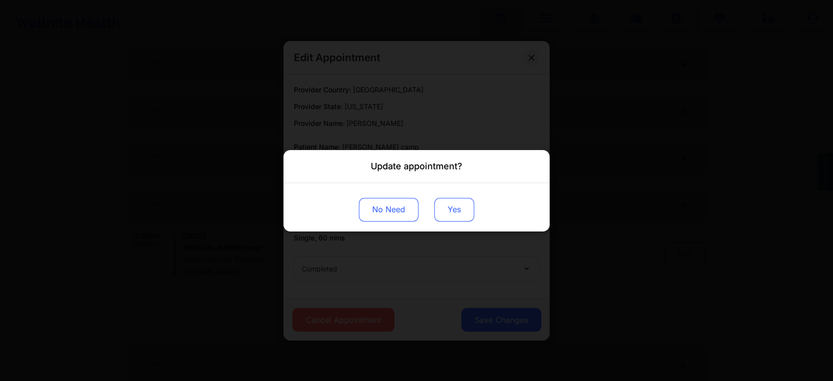
click at [462, 203] on button "Yes" at bounding box center [454, 209] width 40 height 24
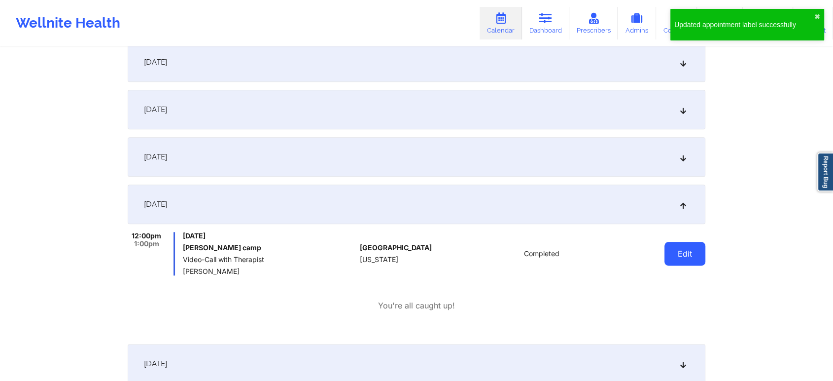
click at [670, 250] on button "Edit" at bounding box center [685, 254] width 41 height 24
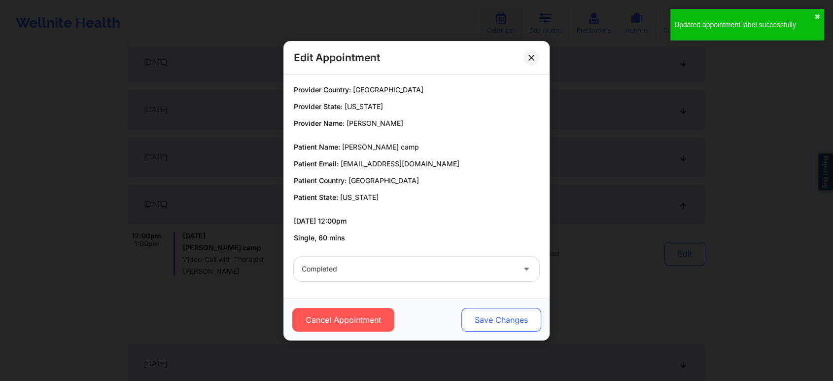
click at [489, 322] on button "Save Changes" at bounding box center [502, 320] width 80 height 24
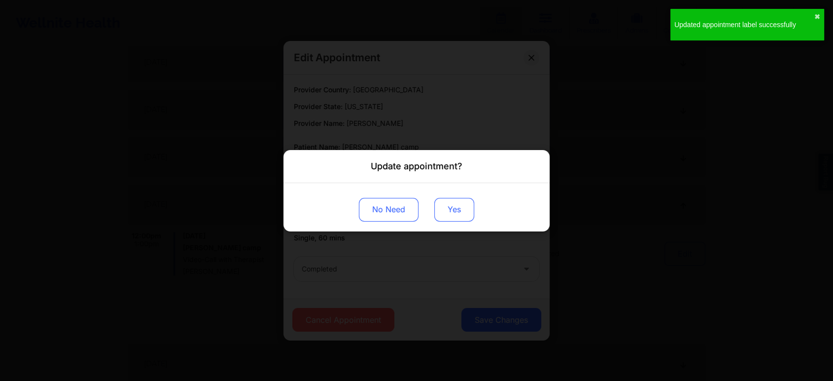
click at [454, 204] on button "Yes" at bounding box center [454, 209] width 40 height 24
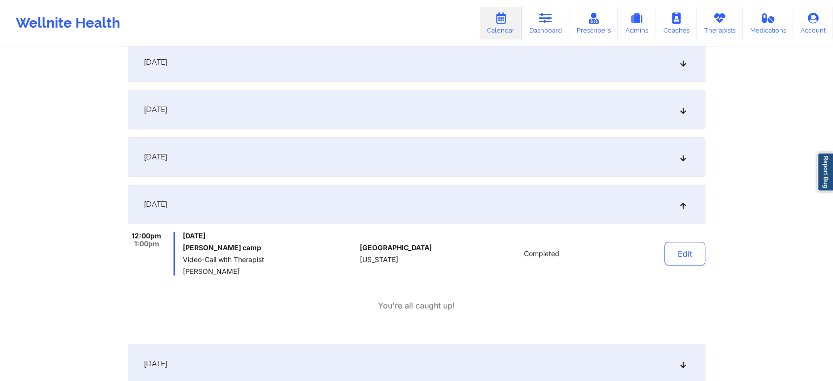
scroll to position [0, 0]
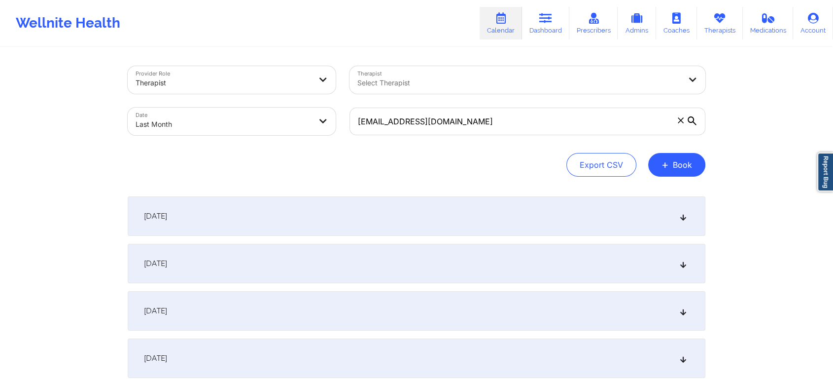
click at [225, 125] on body "Wellnite Health Calendar Dashboard Prescribers Admins Coaches Therapists Medica…" at bounding box center [416, 190] width 833 height 381
select select "2025-8"
select select "2025-9"
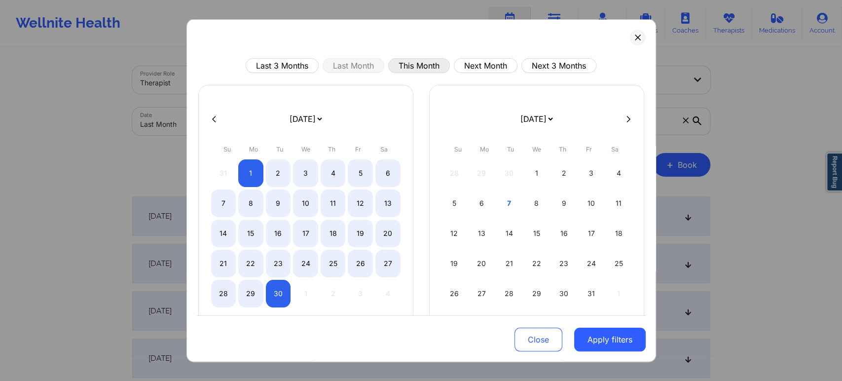
click at [419, 64] on button "This Month" at bounding box center [419, 65] width 62 height 15
select select "2025-9"
select select "2025-10"
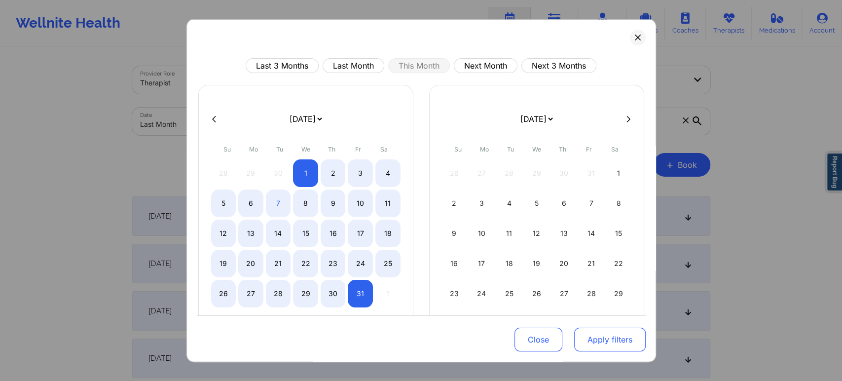
click at [608, 345] on button "Apply filters" at bounding box center [609, 339] width 71 height 24
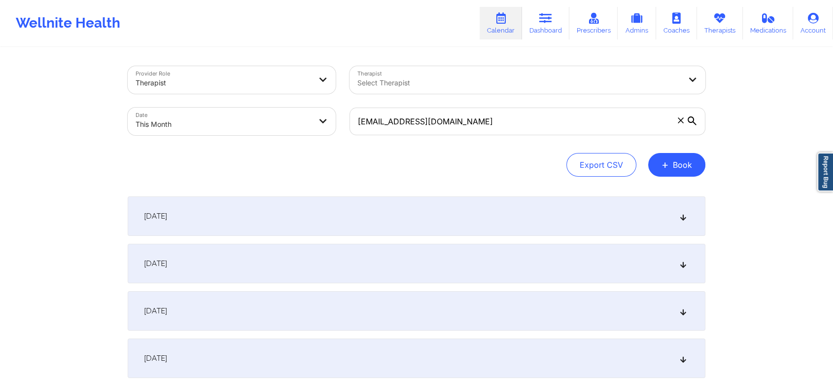
drag, startPoint x: 489, startPoint y: 106, endPoint x: 489, endPoint y: 116, distance: 10.8
click at [489, 116] on div "[EMAIL_ADDRESS][DOMAIN_NAME]" at bounding box center [528, 121] width 370 height 41
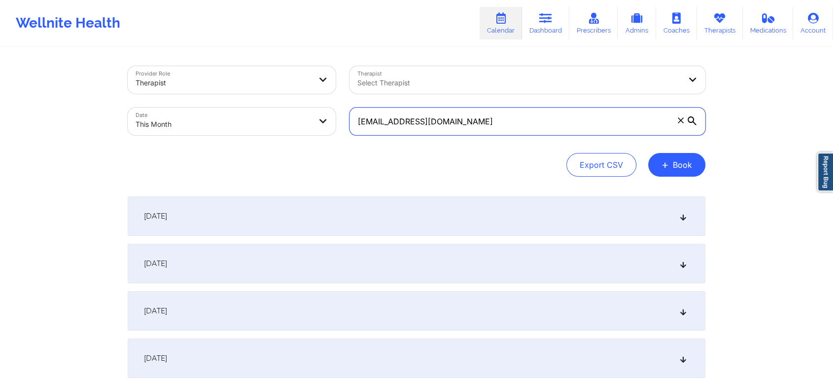
drag, startPoint x: 489, startPoint y: 116, endPoint x: 225, endPoint y: 59, distance: 270.5
click at [225, 59] on div "Provider Role Therapist Therapist Select Therapist Date This Month [EMAIL_ADDRE…" at bounding box center [417, 100] width 592 height 83
paste input "[EMAIL_ADDRESS]"
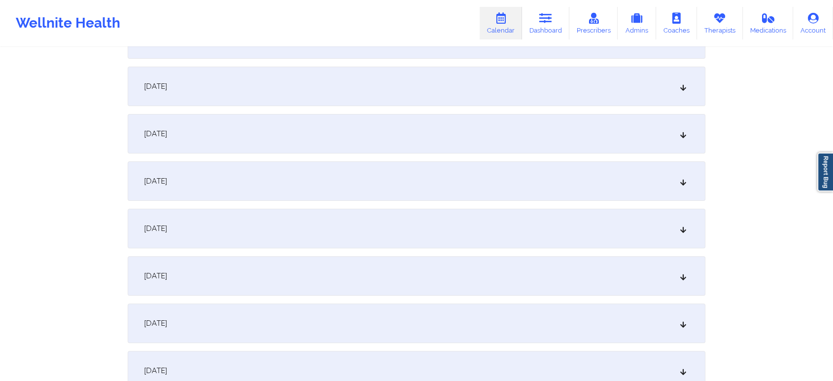
scroll to position [228, 0]
click at [512, 205] on div "[DATE]" at bounding box center [417, 224] width 578 height 39
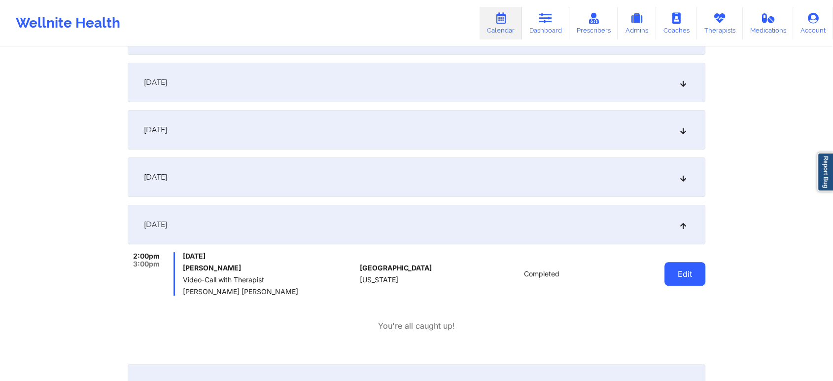
drag, startPoint x: 675, startPoint y: 261, endPoint x: 680, endPoint y: 270, distance: 10.2
click at [680, 270] on div "Edit" at bounding box center [659, 273] width 91 height 43
click at [680, 270] on button "Edit" at bounding box center [685, 274] width 41 height 24
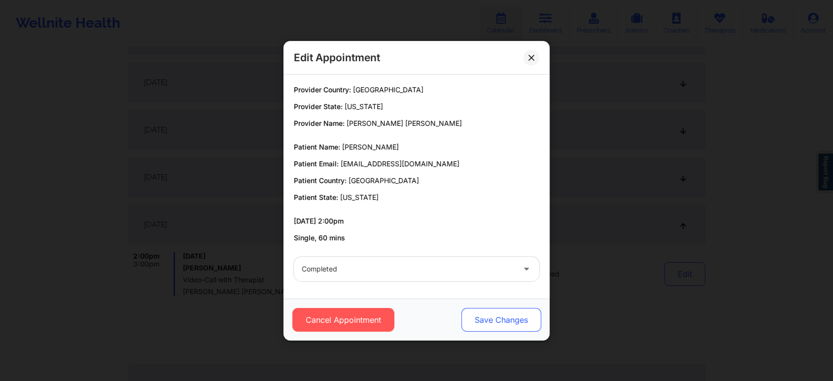
click at [499, 326] on button "Save Changes" at bounding box center [502, 320] width 80 height 24
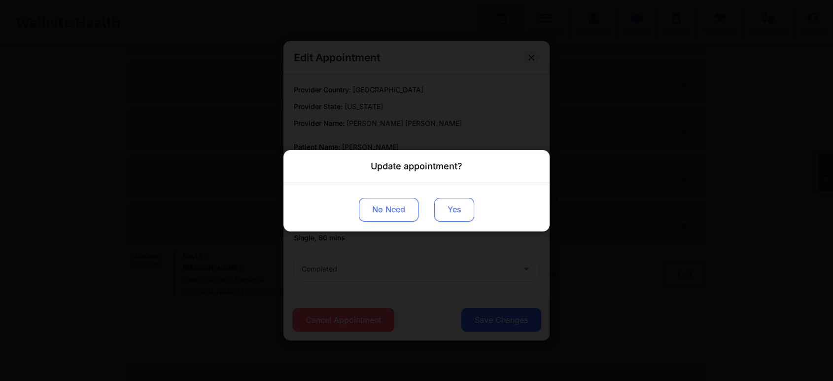
click at [447, 211] on button "Yes" at bounding box center [454, 209] width 40 height 24
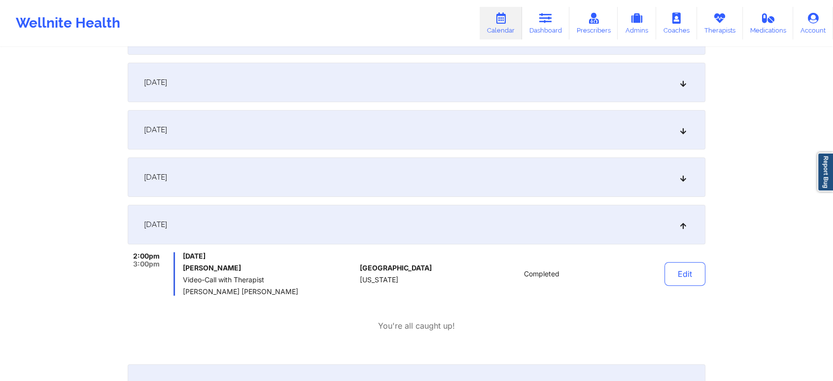
scroll to position [0, 0]
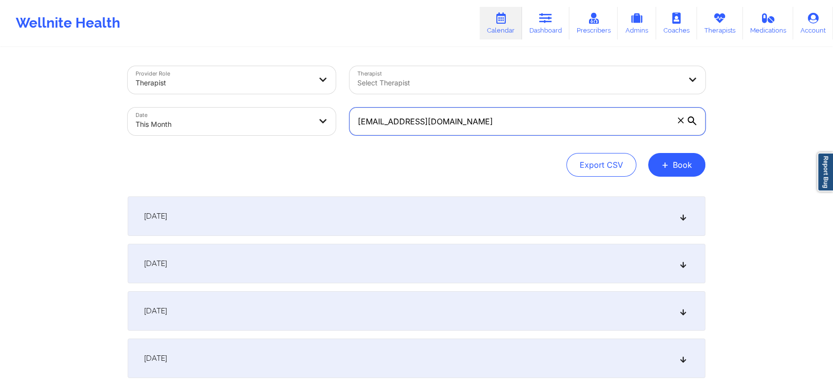
drag, startPoint x: 507, startPoint y: 113, endPoint x: 229, endPoint y: 97, distance: 278.6
click at [229, 97] on div "Provider Role Therapist Therapist Select Therapist Date This Month [EMAIL_ADDRE…" at bounding box center [417, 100] width 592 height 83
paste input "[EMAIL_ADDRESS]"
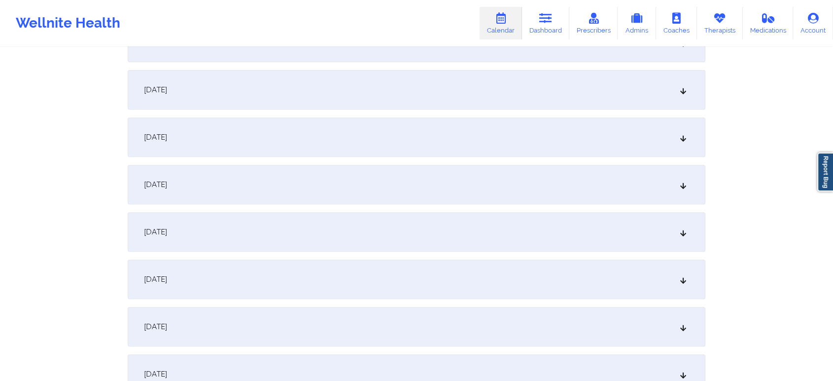
scroll to position [329, 0]
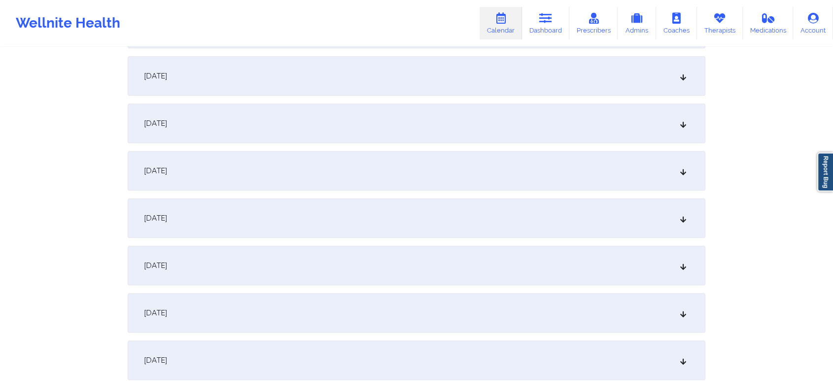
type input "[EMAIL_ADDRESS][DOMAIN_NAME]"
click at [473, 110] on div "[DATE]" at bounding box center [417, 123] width 578 height 39
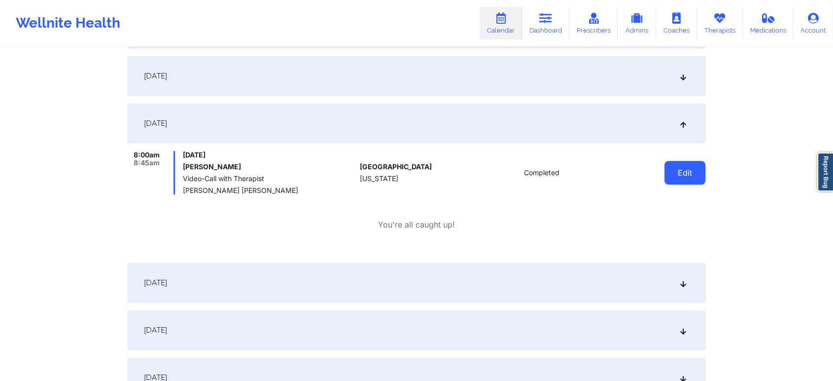
drag, startPoint x: 693, startPoint y: 185, endPoint x: 690, endPoint y: 180, distance: 5.8
click at [690, 180] on div "Edit" at bounding box center [659, 172] width 91 height 43
click at [690, 180] on button "Edit" at bounding box center [685, 173] width 41 height 24
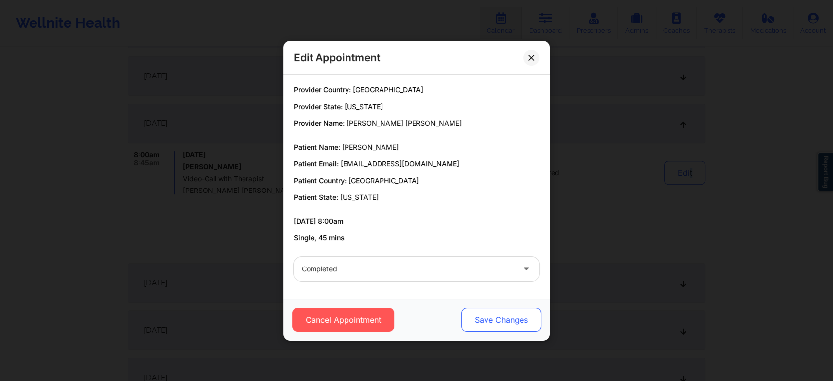
click at [509, 310] on button "Save Changes" at bounding box center [502, 320] width 80 height 24
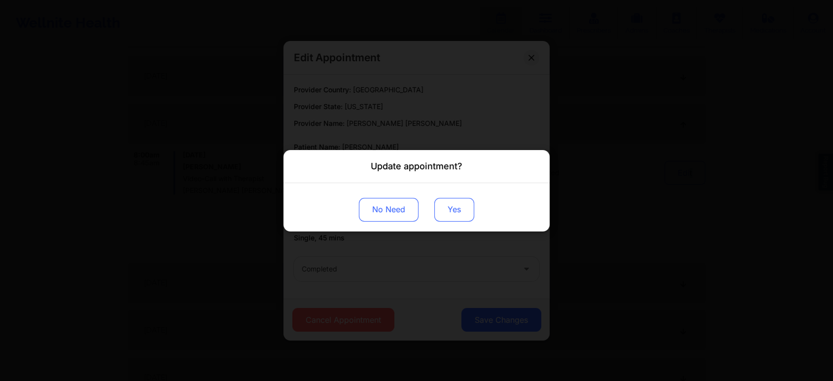
click at [463, 219] on button "Yes" at bounding box center [454, 209] width 40 height 24
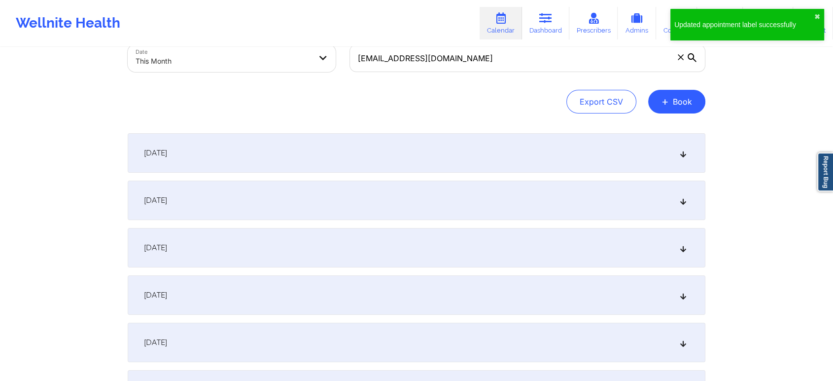
scroll to position [0, 0]
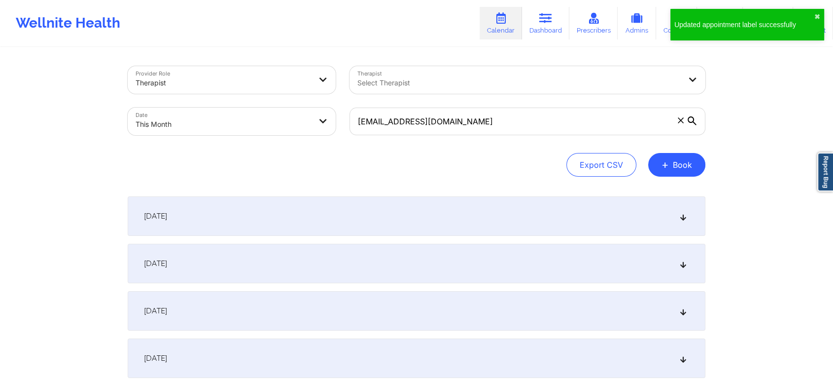
select select "2025-9"
select select "2025-10"
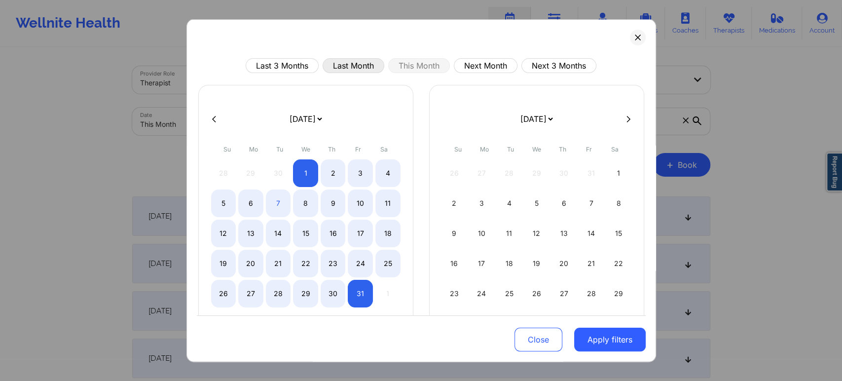
click at [336, 72] on button "Last Month" at bounding box center [353, 65] width 62 height 15
select select "2025-8"
select select "2025-9"
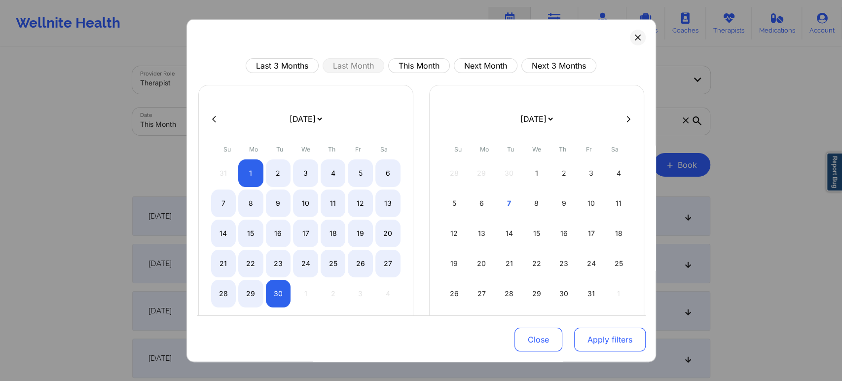
click at [592, 336] on button "Apply filters" at bounding box center [609, 339] width 71 height 24
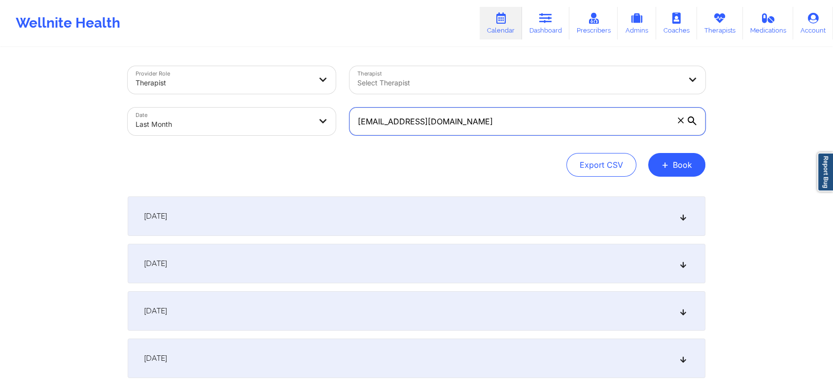
drag, startPoint x: 529, startPoint y: 127, endPoint x: 287, endPoint y: 126, distance: 241.1
click at [287, 126] on div "Provider Role Therapist Therapist Select Therapist Date Last Month [EMAIL_ADDRE…" at bounding box center [417, 100] width 592 height 83
paste input "nicormarr2"
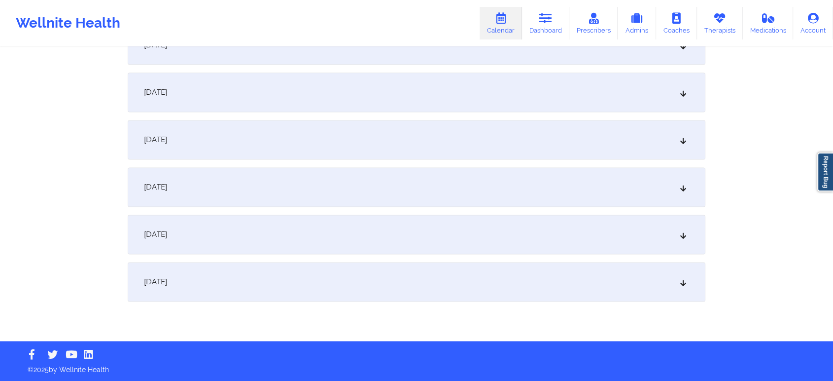
type input "[EMAIL_ADDRESS][DOMAIN_NAME]"
drag, startPoint x: 467, startPoint y: 340, endPoint x: 358, endPoint y: 247, distance: 143.1
click at [326, 293] on div "[DATE]" at bounding box center [417, 281] width 578 height 39
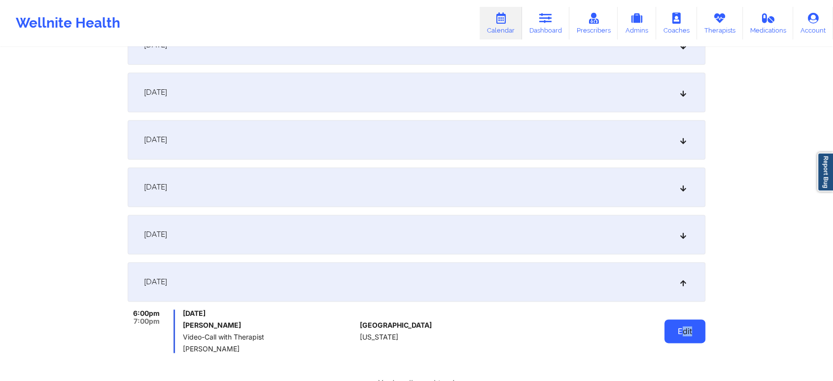
drag, startPoint x: 709, startPoint y: 326, endPoint x: 681, endPoint y: 332, distance: 27.8
click at [681, 332] on button "Edit" at bounding box center [685, 331] width 41 height 24
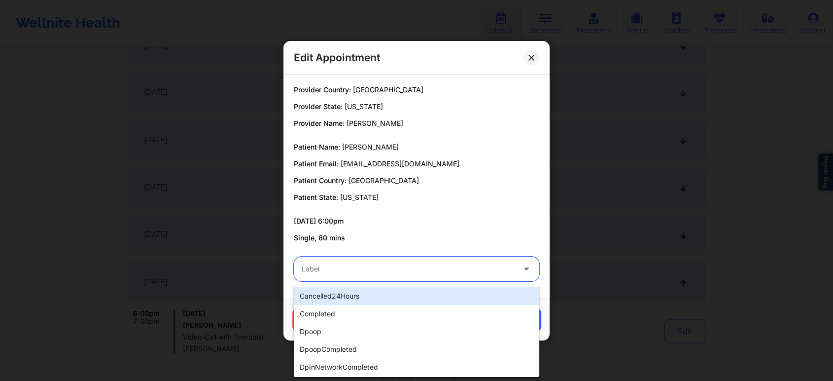
click at [376, 272] on div at bounding box center [408, 269] width 213 height 12
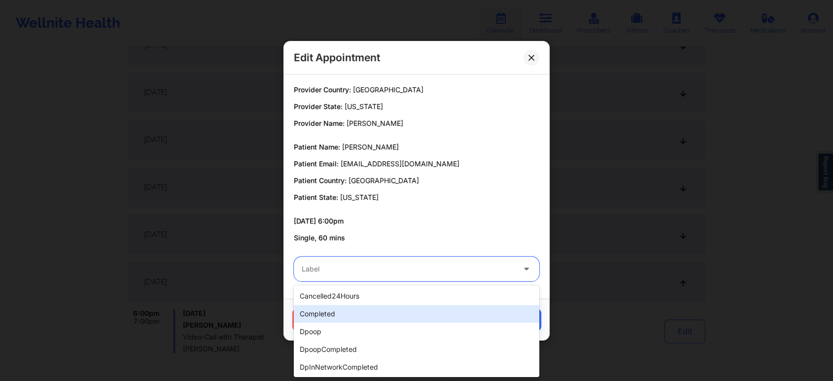
click at [353, 308] on div "completed" at bounding box center [417, 314] width 246 height 18
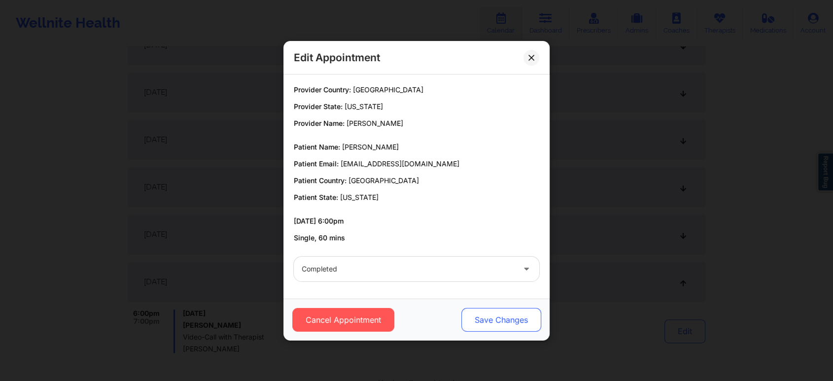
click at [481, 323] on button "Save Changes" at bounding box center [502, 320] width 80 height 24
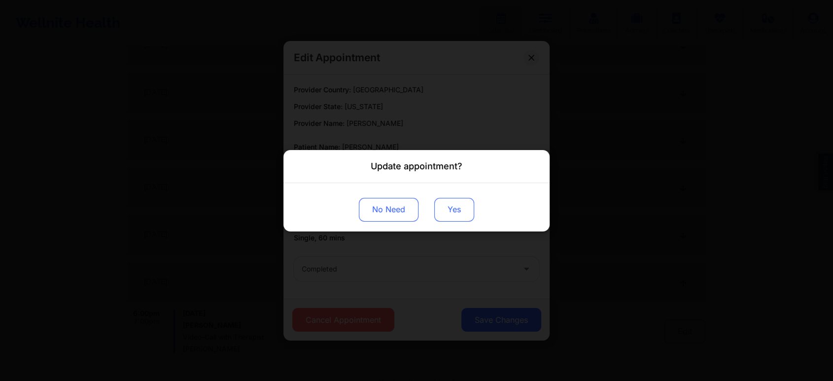
click at [452, 198] on button "Yes" at bounding box center [454, 209] width 40 height 24
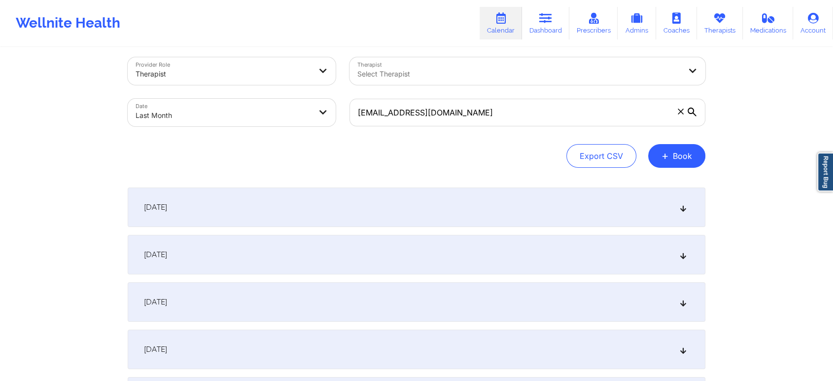
scroll to position [0, 0]
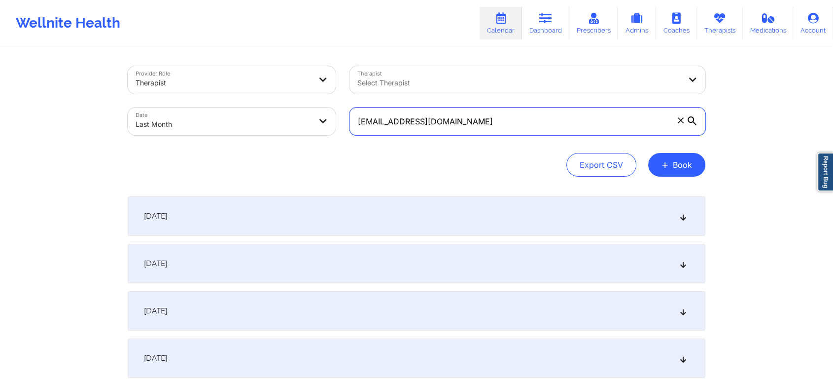
click at [455, 119] on input "[EMAIL_ADDRESS][DOMAIN_NAME]" at bounding box center [528, 121] width 356 height 28
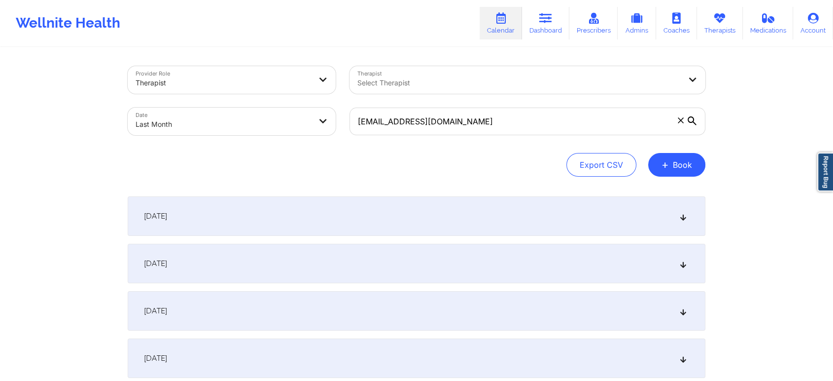
click at [222, 109] on body "Wellnite Health Calendar Dashboard Prescribers Admins Coaches Therapists Medica…" at bounding box center [416, 190] width 833 height 381
select select "2025-8"
select select "2025-9"
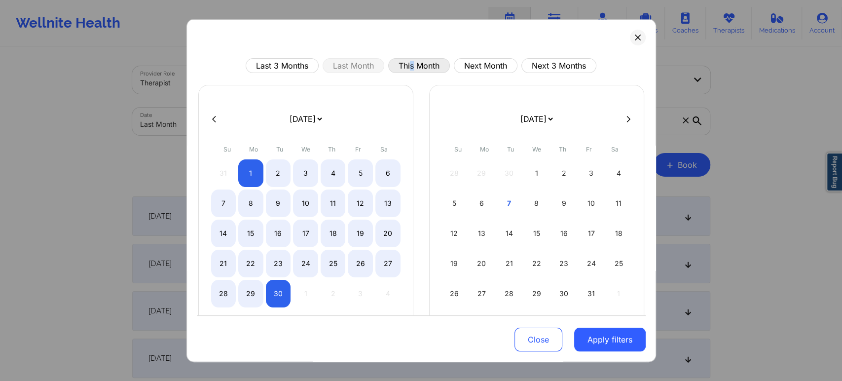
drag, startPoint x: 410, startPoint y: 54, endPoint x: 408, endPoint y: 72, distance: 18.4
click at [408, 72] on div "Last 3 Months Last Month This Month Next Month Next 3 Months [DATE] [DATE] [DAT…" at bounding box center [420, 190] width 469 height 343
click at [408, 72] on button "This Month" at bounding box center [419, 65] width 62 height 15
select select "2025-9"
select select "2025-10"
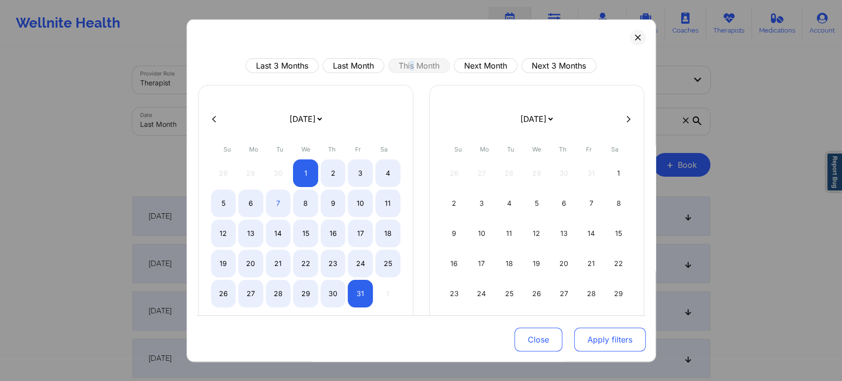
click at [599, 334] on button "Apply filters" at bounding box center [609, 339] width 71 height 24
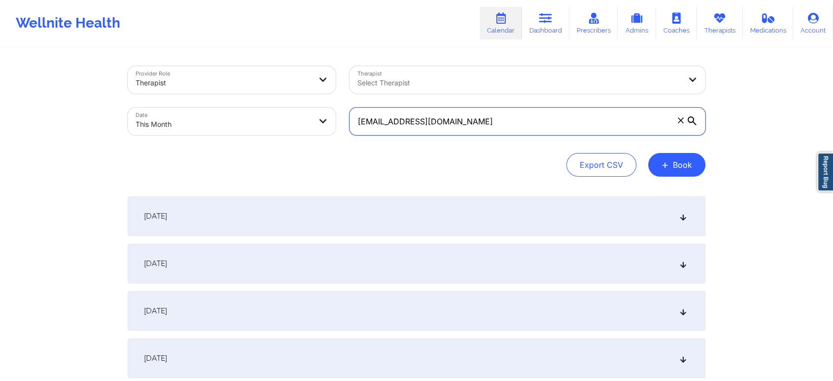
drag, startPoint x: 540, startPoint y: 127, endPoint x: 302, endPoint y: 149, distance: 238.7
click at [302, 149] on div "Provider Role Therapist Therapist Select Therapist Date This Month [EMAIL_ADDRE…" at bounding box center [417, 121] width 578 height 110
paste input "mcoleman"
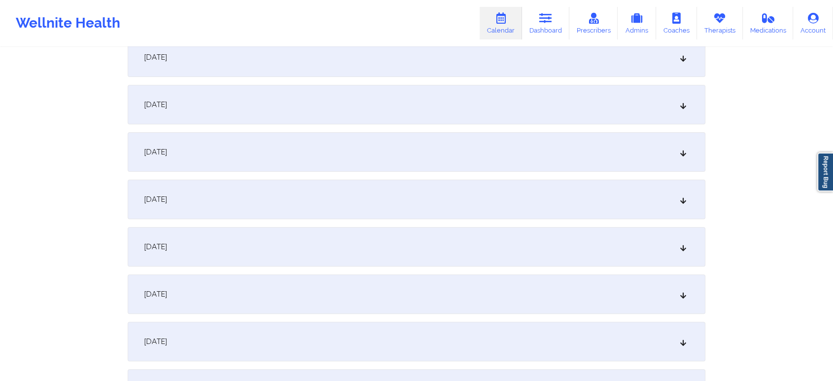
scroll to position [342, 0]
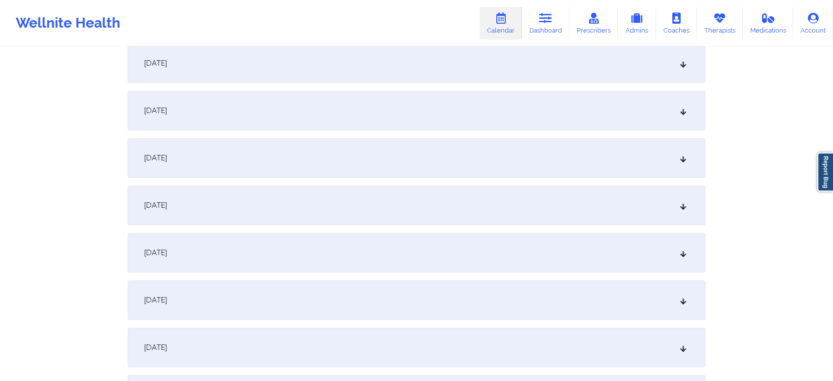
click at [468, 128] on div "[DATE]" at bounding box center [417, 110] width 578 height 39
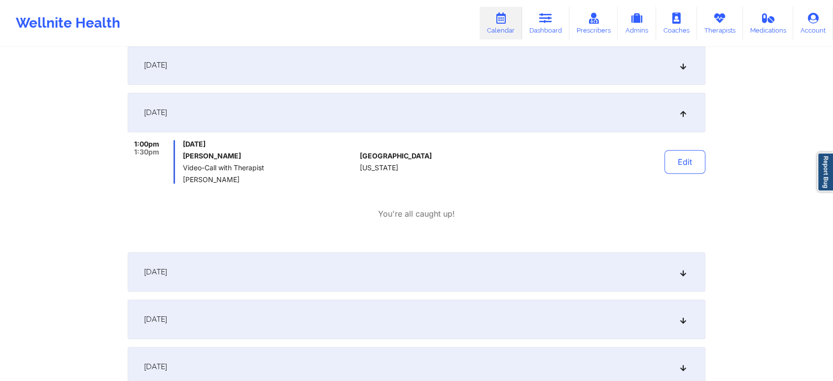
scroll to position [0, 0]
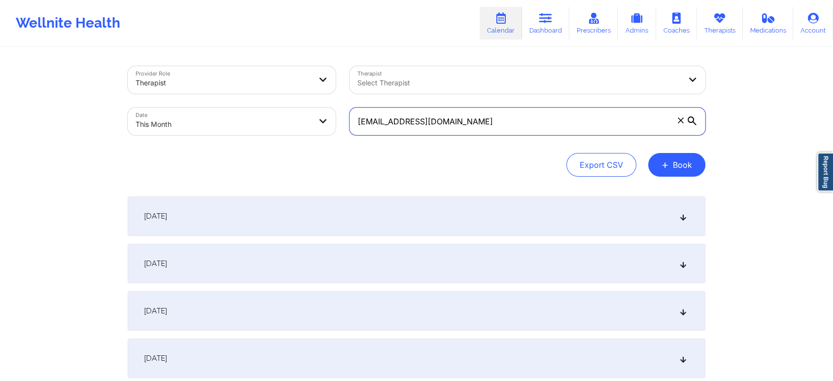
drag, startPoint x: 484, startPoint y: 130, endPoint x: 222, endPoint y: 133, distance: 261.9
click at [222, 133] on div "Provider Role Therapist Therapist Select Therapist Date This Month [EMAIL_ADDRE…" at bounding box center [417, 100] width 592 height 83
paste input "chucksott4"
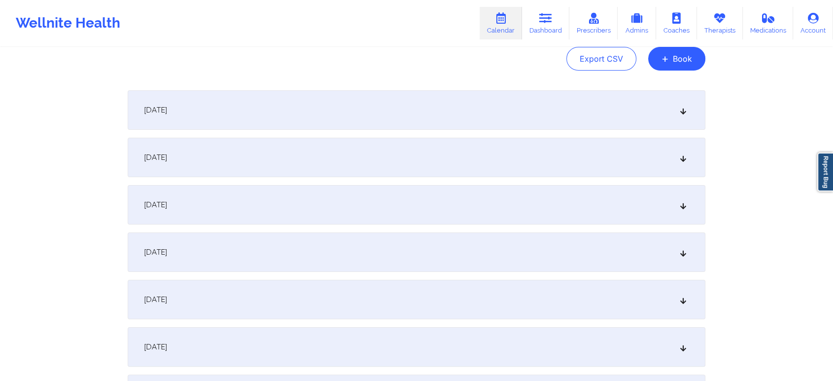
scroll to position [138, 0]
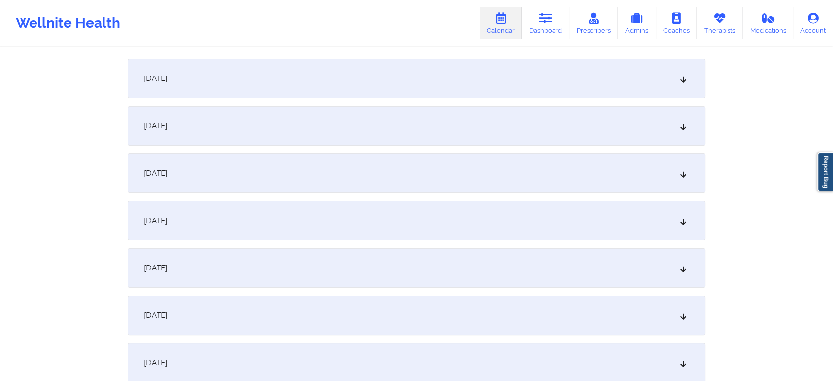
click at [533, 173] on div "[DATE]" at bounding box center [417, 172] width 578 height 39
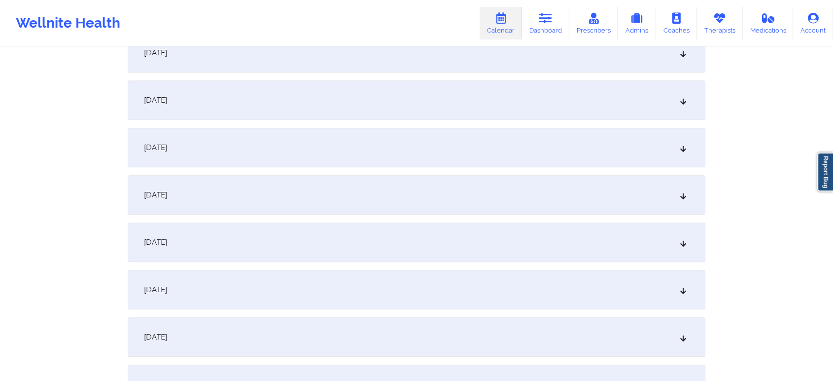
scroll to position [423, 0]
click at [517, 114] on div "[DATE]" at bounding box center [417, 97] width 578 height 39
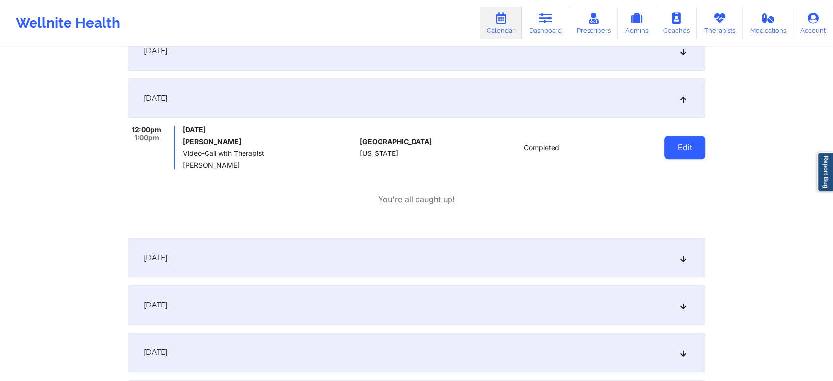
click at [678, 152] on button "Edit" at bounding box center [685, 148] width 41 height 24
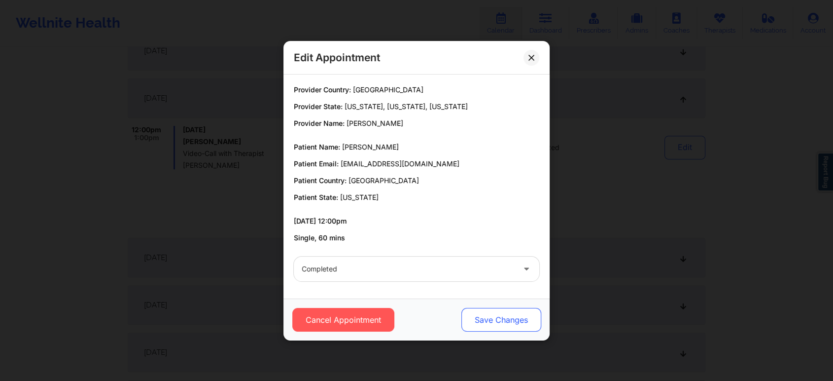
click at [499, 317] on button "Save Changes" at bounding box center [502, 320] width 80 height 24
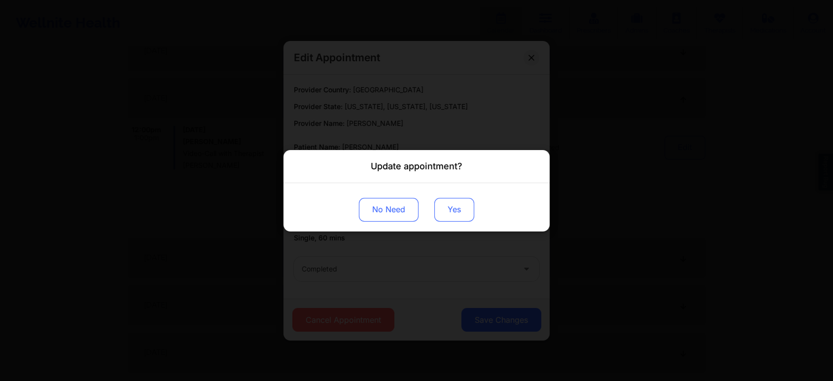
click at [448, 218] on button "Yes" at bounding box center [454, 209] width 40 height 24
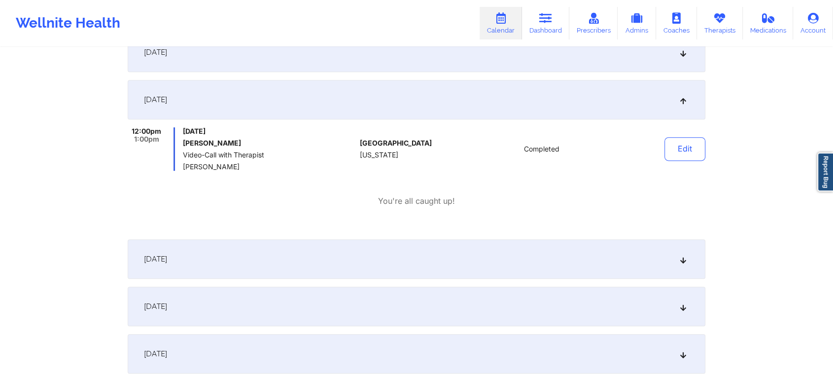
scroll to position [0, 0]
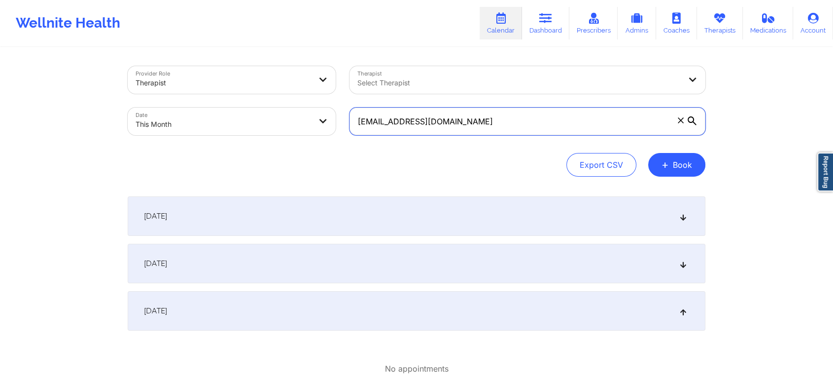
drag, startPoint x: 473, startPoint y: 110, endPoint x: 323, endPoint y: 108, distance: 150.4
click at [323, 108] on div "Provider Role Therapist Therapist Select Therapist Date This Month [EMAIL_ADDRE…" at bounding box center [417, 100] width 592 height 83
paste
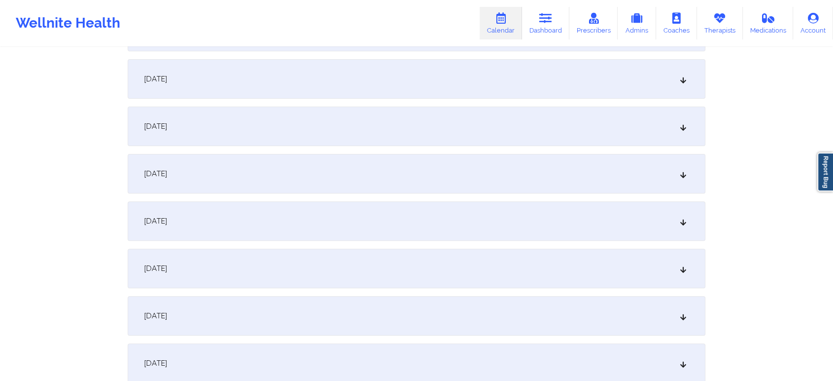
scroll to position [281, 0]
click at [432, 159] on div "[DATE]" at bounding box center [417, 171] width 578 height 39
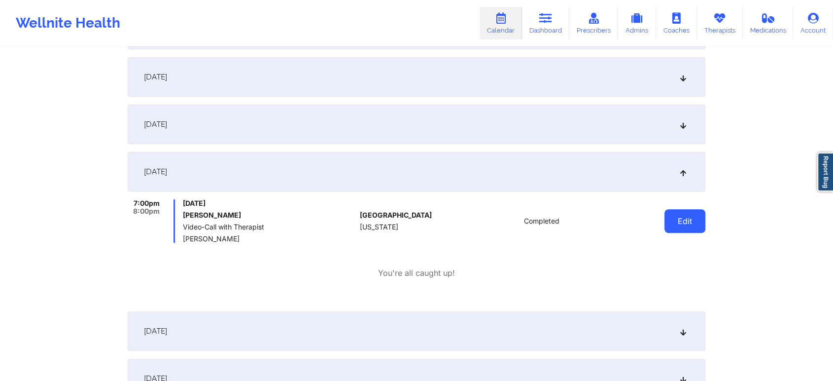
click at [691, 225] on button "Edit" at bounding box center [685, 221] width 41 height 24
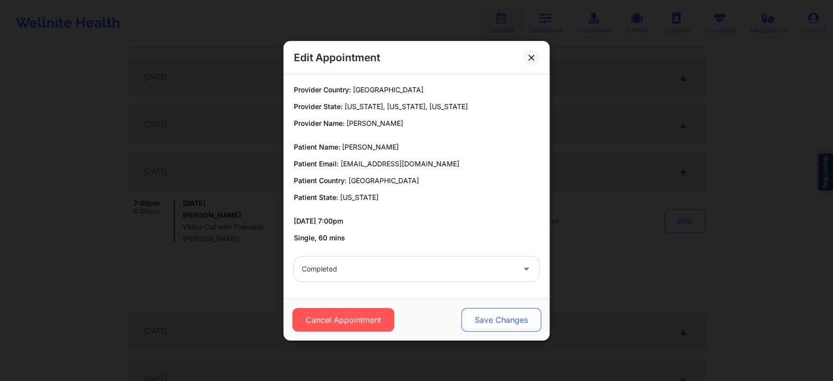
click at [477, 317] on button "Save Changes" at bounding box center [502, 320] width 80 height 24
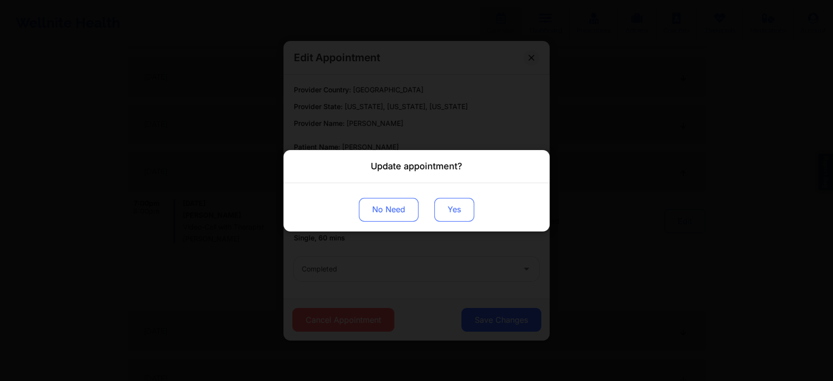
click at [441, 200] on button "Yes" at bounding box center [454, 209] width 40 height 24
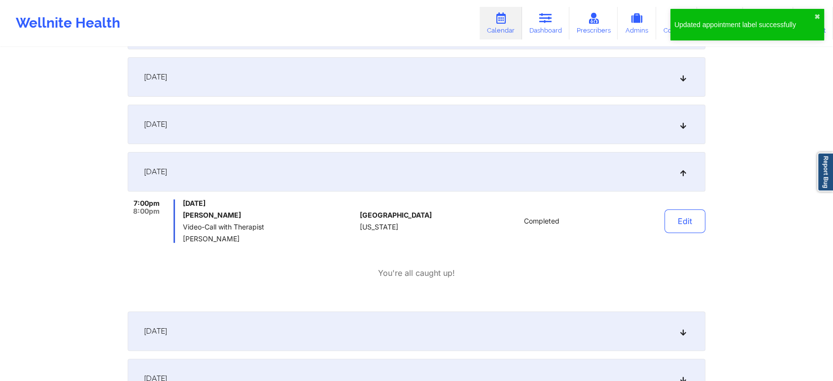
scroll to position [0, 0]
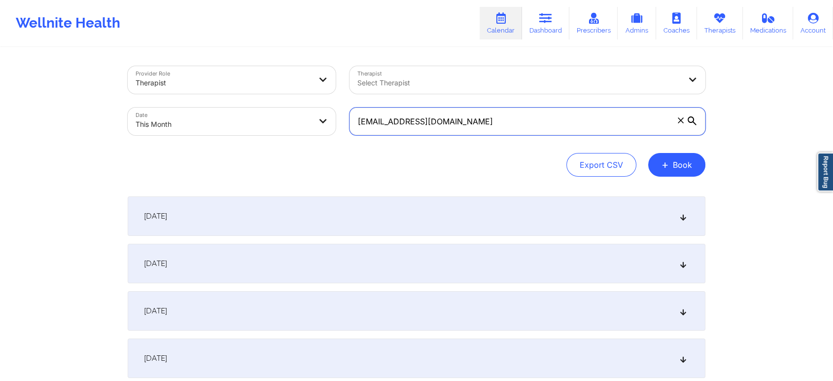
drag, startPoint x: 474, startPoint y: 114, endPoint x: 213, endPoint y: 72, distance: 264.3
click at [213, 72] on div "Provider Role Therapist Therapist Select Therapist Date This Month [EMAIL_ADDRE…" at bounding box center [417, 100] width 592 height 83
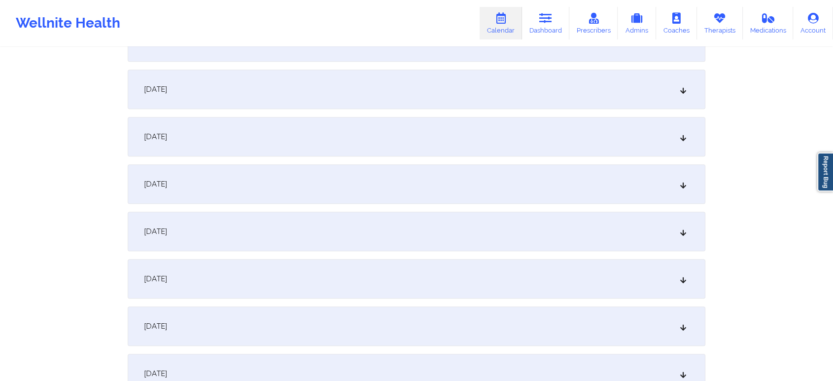
scroll to position [296, 0]
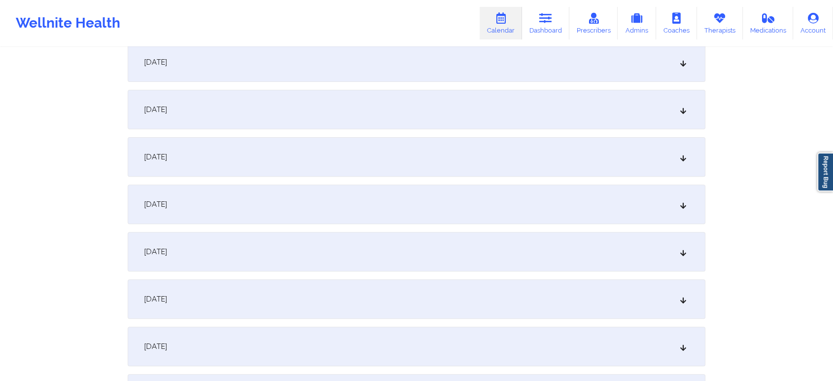
click at [415, 149] on div "[DATE]" at bounding box center [417, 156] width 578 height 39
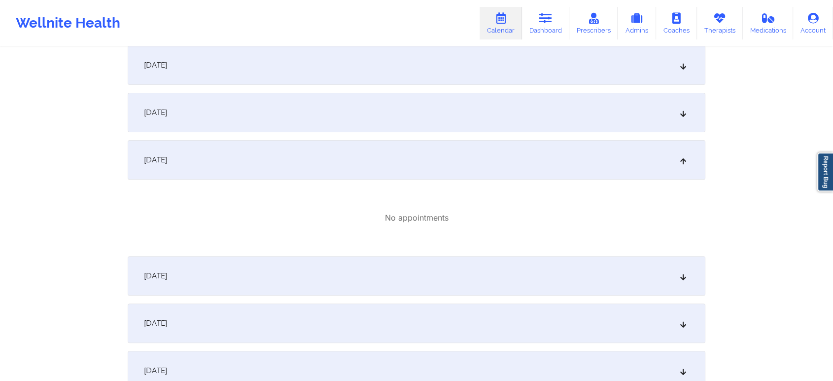
scroll to position [0, 0]
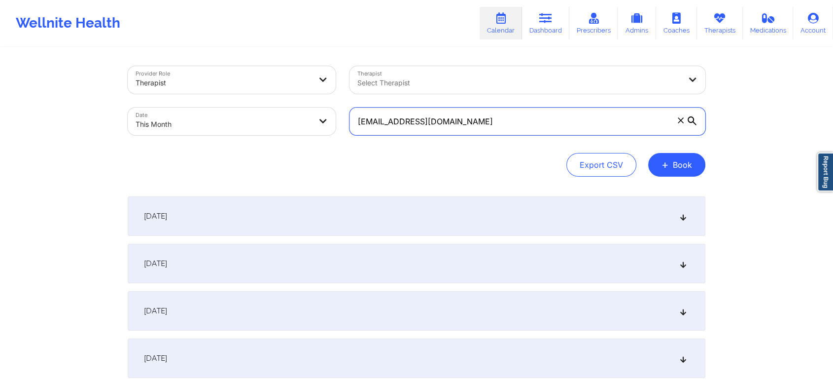
drag, startPoint x: 495, startPoint y: 113, endPoint x: 318, endPoint y: 117, distance: 177.1
click at [318, 117] on div "Provider Role Therapist Therapist Select Therapist Date This Month [EMAIL_ADDRE…" at bounding box center [417, 100] width 592 height 83
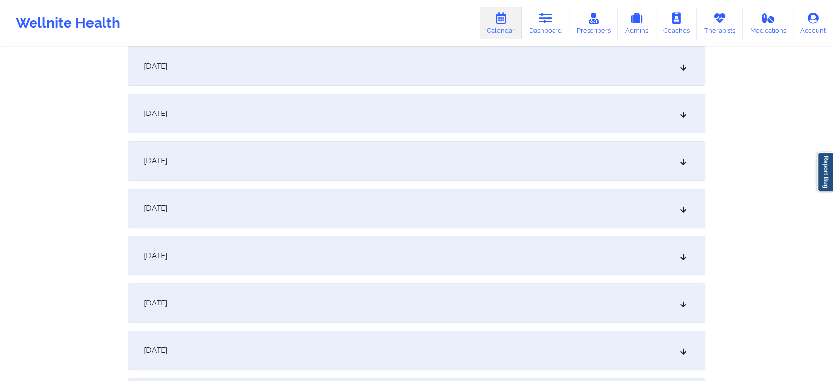
scroll to position [298, 0]
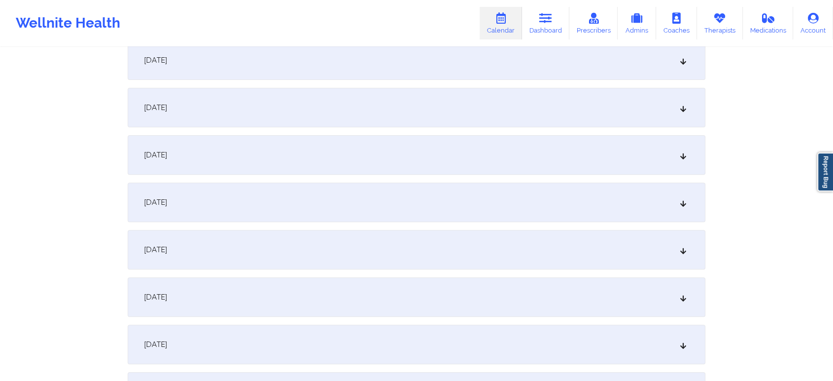
click at [519, 154] on div "[DATE]" at bounding box center [417, 154] width 578 height 39
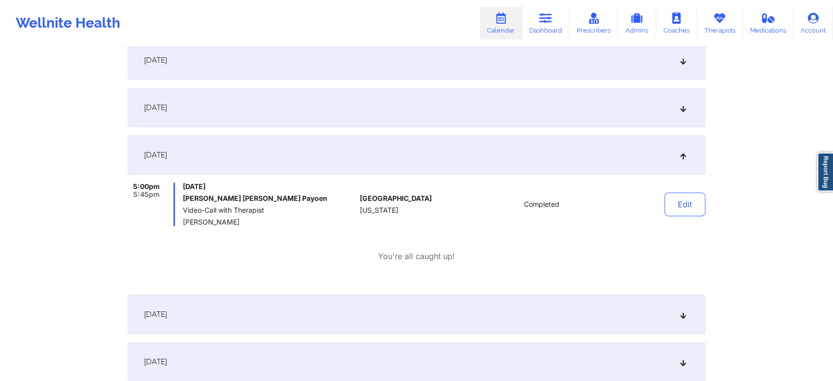
click at [703, 216] on div "Edit" at bounding box center [659, 203] width 91 height 43
click at [677, 206] on button "Edit" at bounding box center [685, 204] width 41 height 24
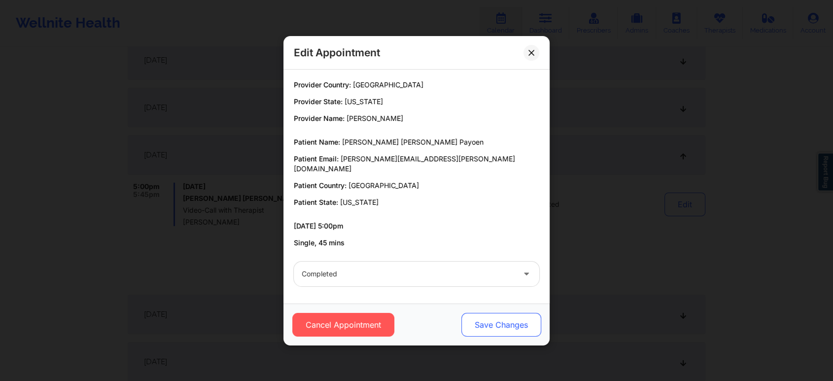
click at [497, 315] on button "Save Changes" at bounding box center [502, 325] width 80 height 24
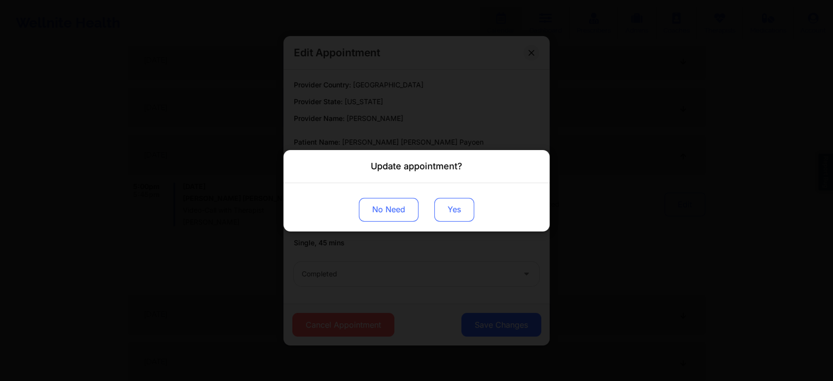
click at [473, 201] on button "Yes" at bounding box center [454, 209] width 40 height 24
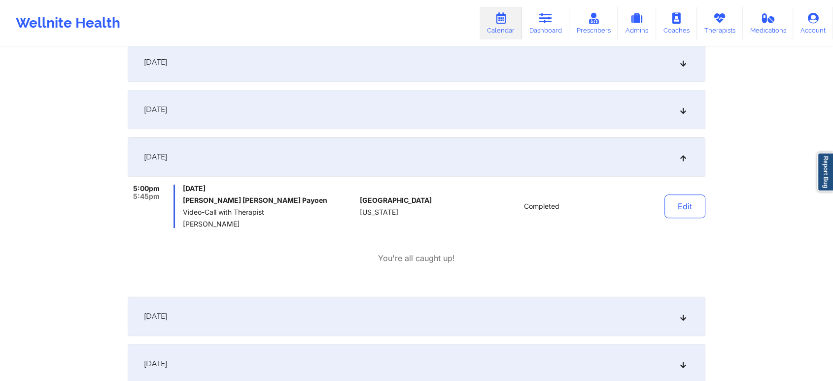
scroll to position [0, 0]
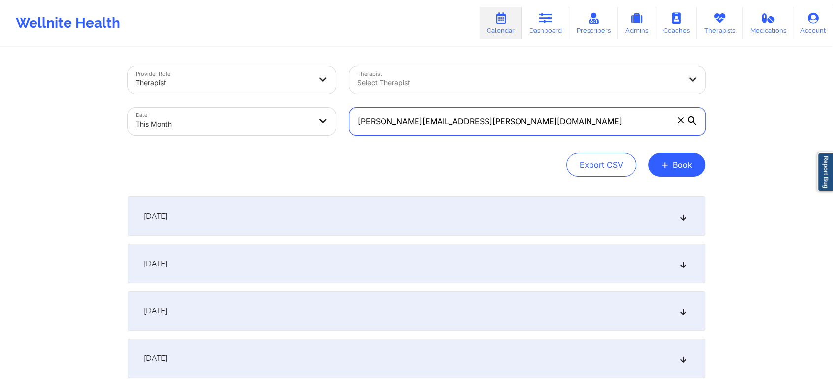
drag, startPoint x: 452, startPoint y: 124, endPoint x: 170, endPoint y: 68, distance: 287.6
click at [170, 68] on div "Provider Role Therapist Therapist Select Therapist Date This Month [PERSON_NAME…" at bounding box center [417, 100] width 592 height 83
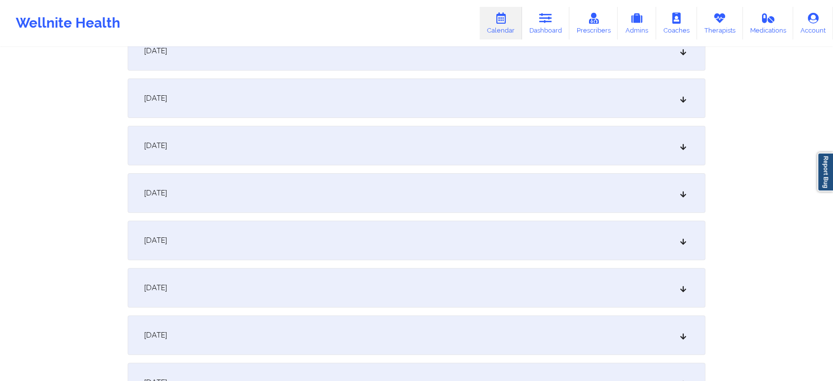
scroll to position [262, 0]
click at [517, 199] on div "[DATE]" at bounding box center [417, 190] width 578 height 39
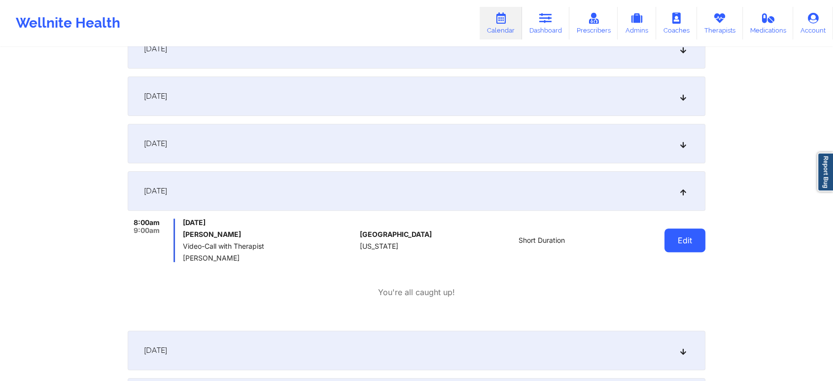
click at [672, 233] on button "Edit" at bounding box center [685, 240] width 41 height 24
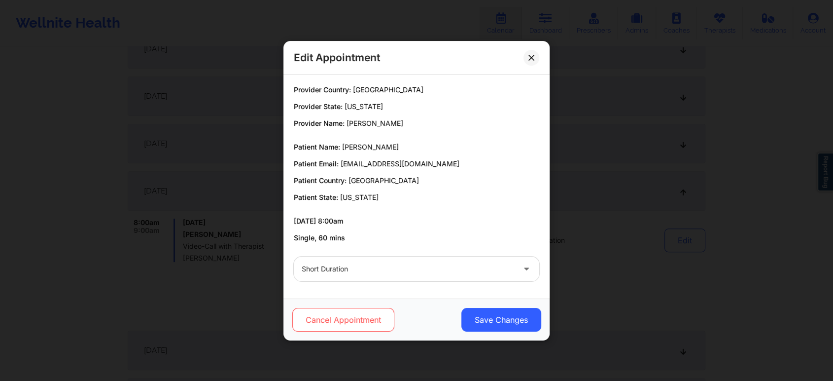
click at [360, 325] on button "Cancel Appointment" at bounding box center [343, 320] width 102 height 24
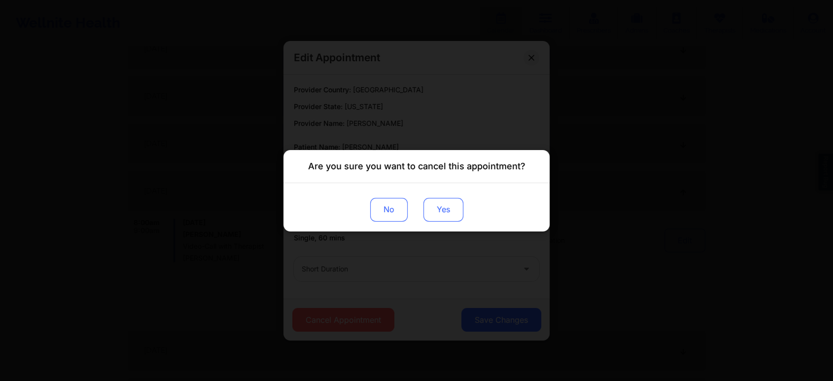
click at [455, 216] on button "Yes" at bounding box center [444, 209] width 40 height 24
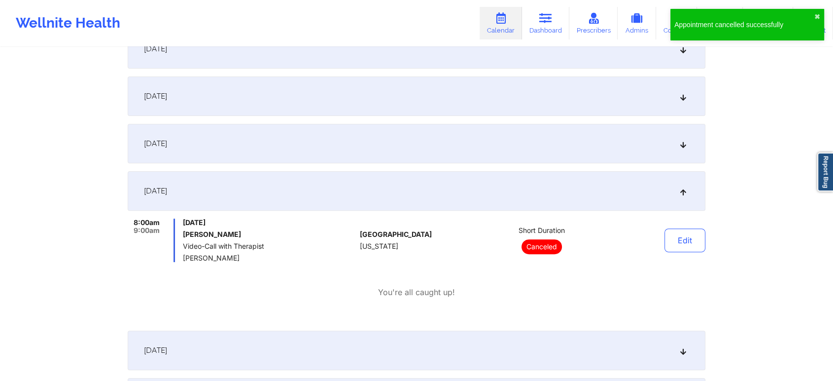
scroll to position [0, 0]
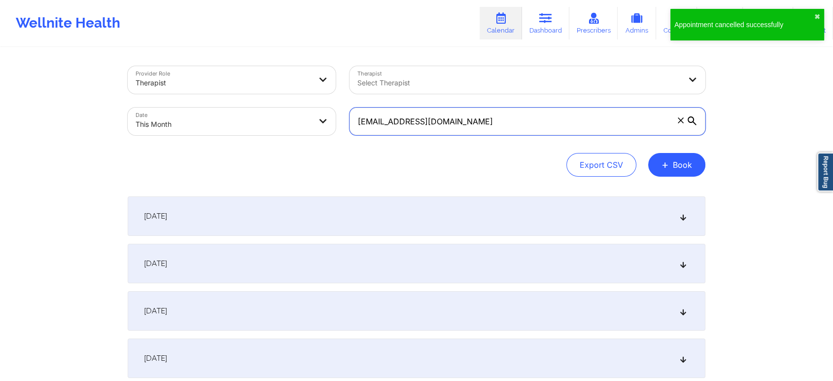
drag, startPoint x: 530, startPoint y: 126, endPoint x: 239, endPoint y: 89, distance: 293.8
click at [239, 89] on div "Provider Role Therapist Therapist Select Therapist Date This Month [EMAIL_ADDRE…" at bounding box center [417, 100] width 592 height 83
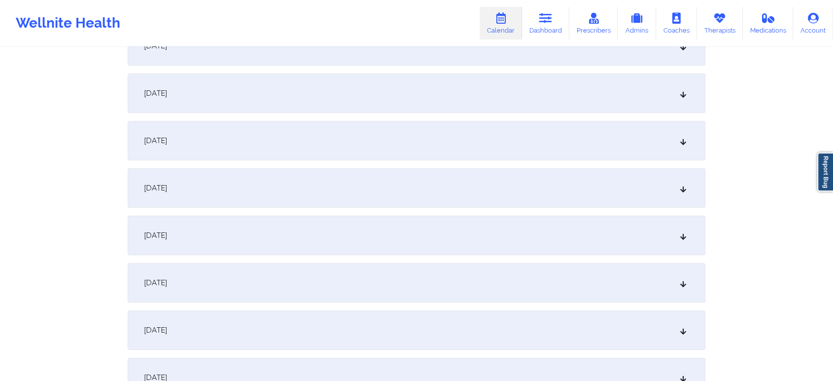
scroll to position [226, 0]
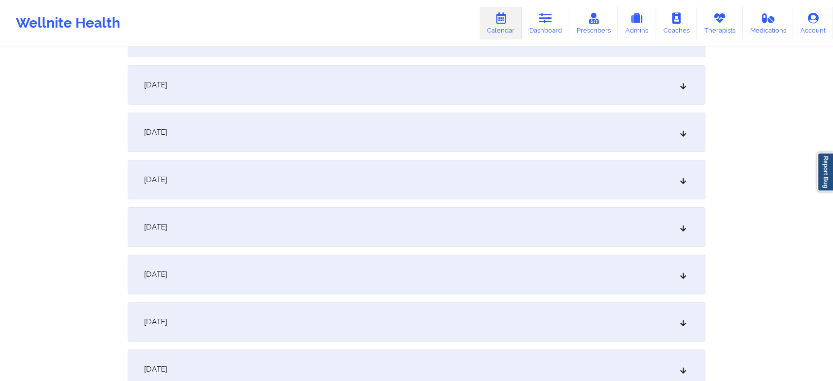
type input "[EMAIL_ADDRESS][DOMAIN_NAME]"
click at [620, 240] on div "[DATE]" at bounding box center [417, 226] width 578 height 39
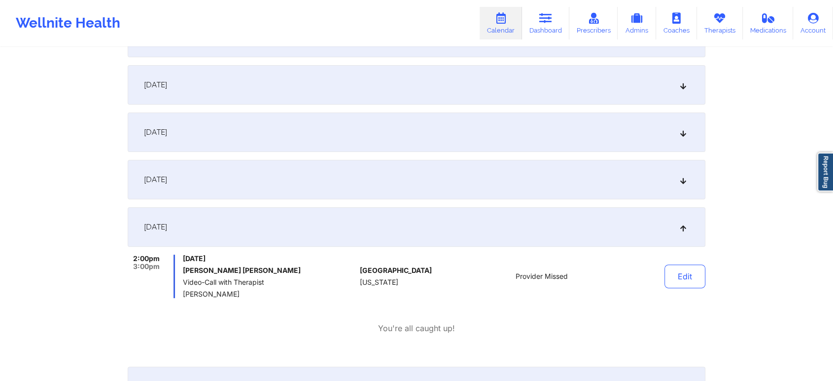
scroll to position [0, 0]
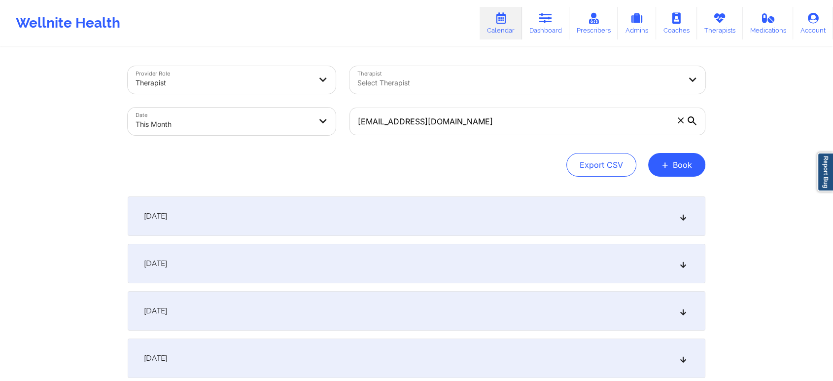
click at [249, 121] on body "Wellnite Health Calendar Dashboard Prescribers Admins Coaches Therapists Medica…" at bounding box center [416, 190] width 833 height 381
select select "2025-9"
select select "2025-10"
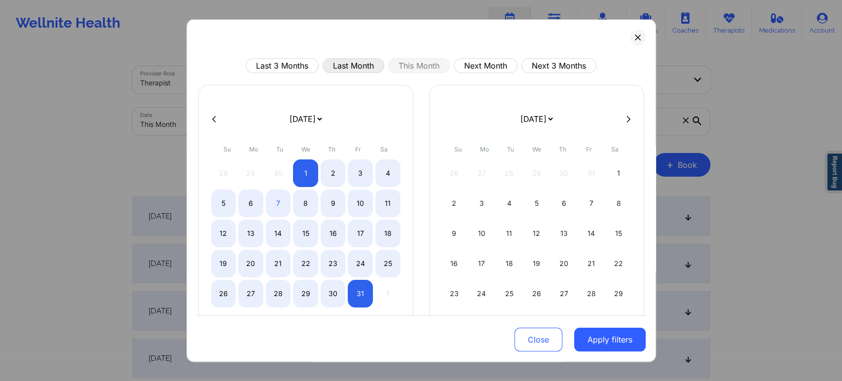
click at [347, 71] on button "Last Month" at bounding box center [353, 65] width 62 height 15
select select "2025-8"
select select "2025-9"
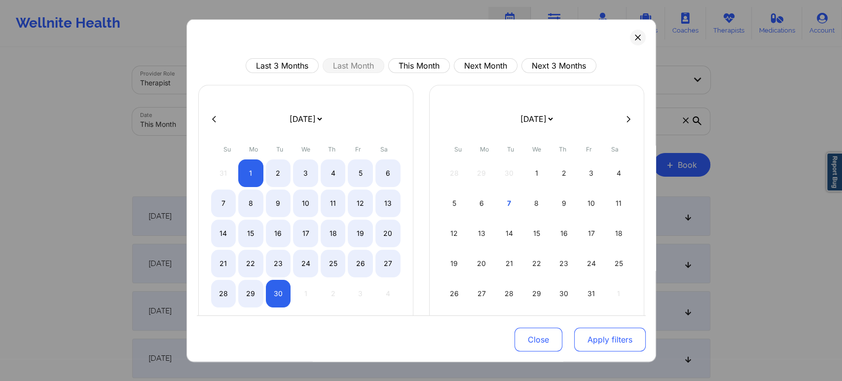
click at [599, 340] on button "Apply filters" at bounding box center [609, 339] width 71 height 24
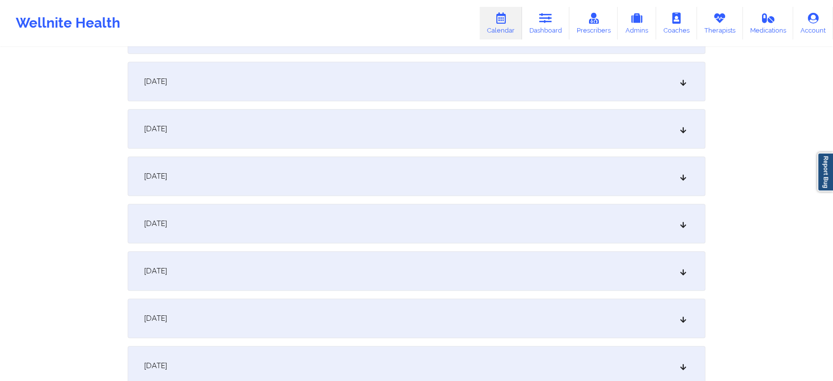
scroll to position [516, 0]
click at [517, 271] on div "[DATE]" at bounding box center [417, 268] width 578 height 39
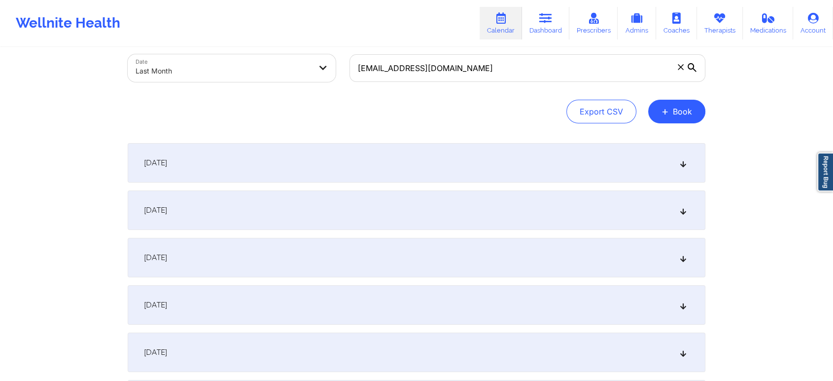
scroll to position [0, 0]
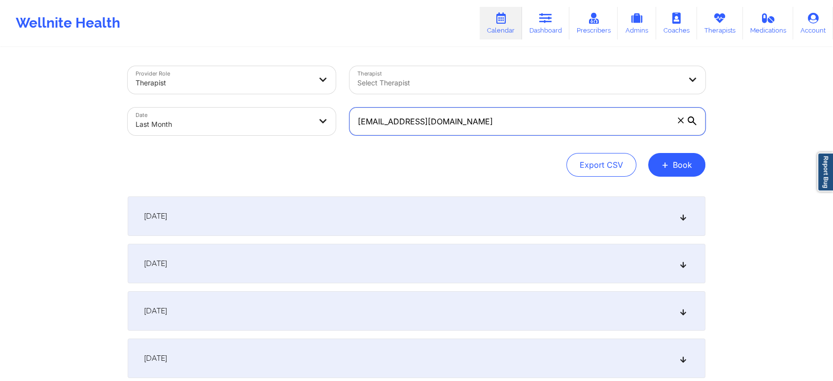
drag, startPoint x: 500, startPoint y: 132, endPoint x: 211, endPoint y: 99, distance: 290.8
click at [211, 99] on div "Provider Role Therapist Therapist Select Therapist Date Last Month [EMAIL_ADDRE…" at bounding box center [417, 100] width 592 height 83
type input "[EMAIL_ADDRESS][DOMAIN_NAME]"
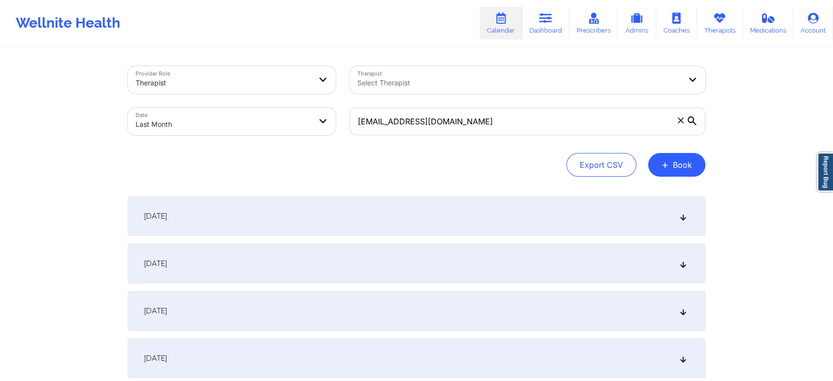
click at [265, 124] on body "Wellnite Health Calendar Dashboard Prescribers Admins Coaches Therapists Medica…" at bounding box center [416, 190] width 833 height 381
select select "2025-8"
select select "2025-9"
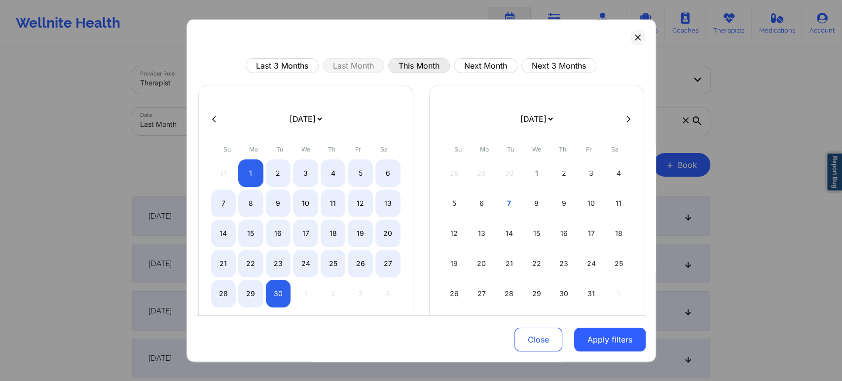
click at [429, 71] on button "This Month" at bounding box center [419, 65] width 62 height 15
select select "2025-9"
select select "2025-10"
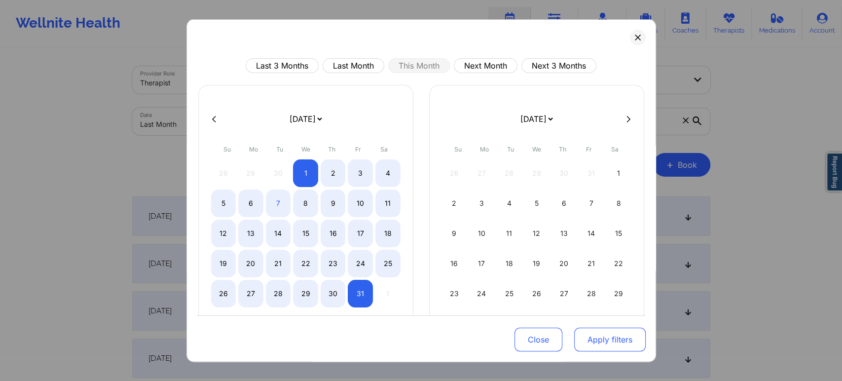
click at [600, 342] on button "Apply filters" at bounding box center [609, 339] width 71 height 24
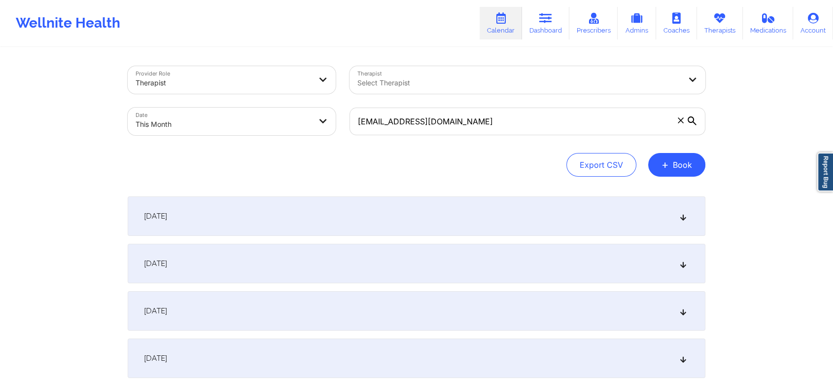
scroll to position [329, 0]
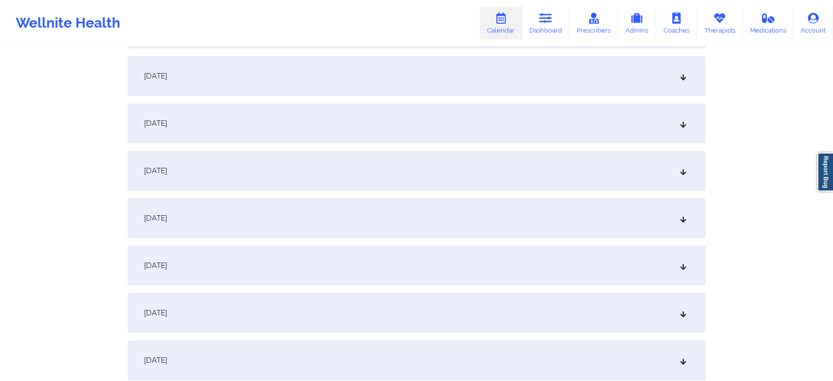
click at [332, 113] on div "[DATE]" at bounding box center [417, 123] width 578 height 39
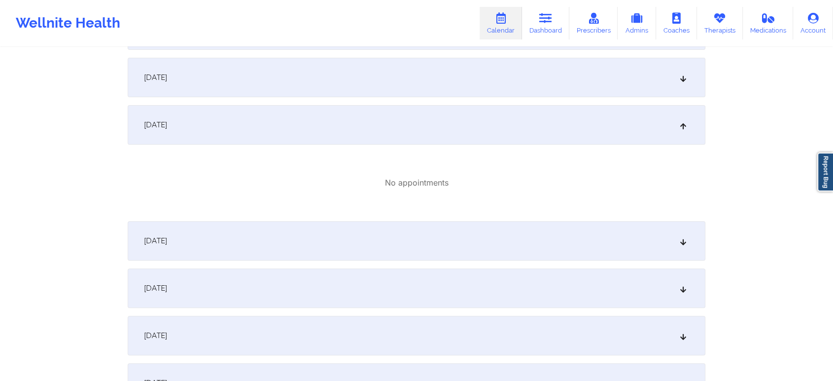
scroll to position [0, 0]
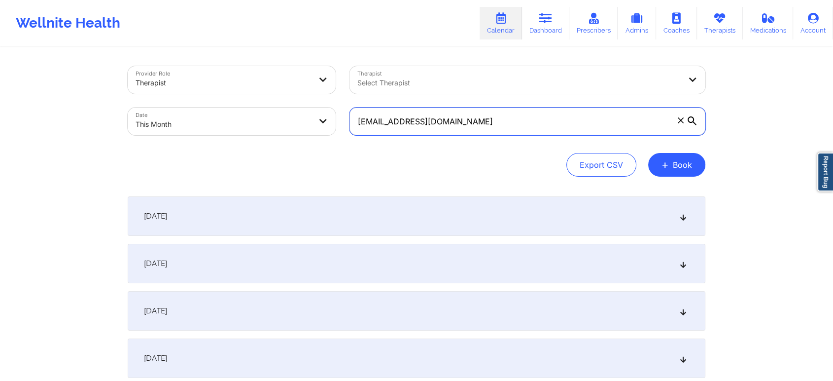
drag, startPoint x: 478, startPoint y: 122, endPoint x: 201, endPoint y: 91, distance: 278.3
click at [201, 91] on div "Provider Role Therapist Therapist Select Therapist Date This Month [EMAIL_ADDRE…" at bounding box center [417, 100] width 592 height 83
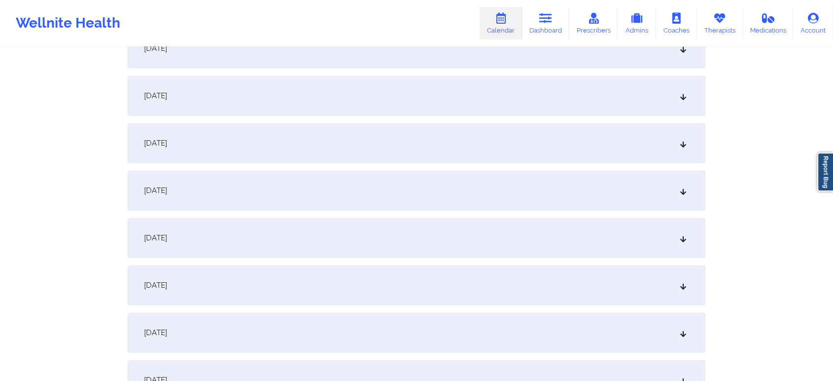
scroll to position [336, 0]
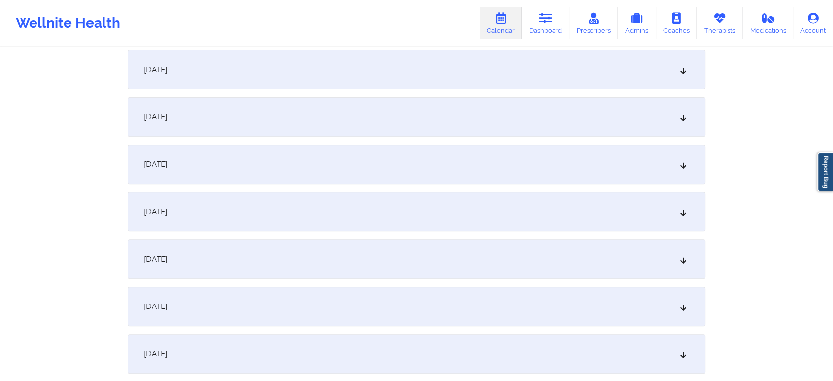
type input "[EMAIL_ADDRESS][PERSON_NAME][DOMAIN_NAME]"
click at [563, 103] on div "[DATE]" at bounding box center [417, 116] width 578 height 39
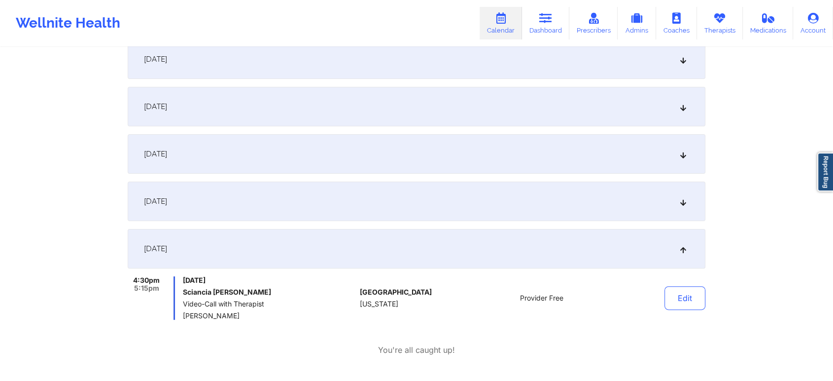
scroll to position [195, 0]
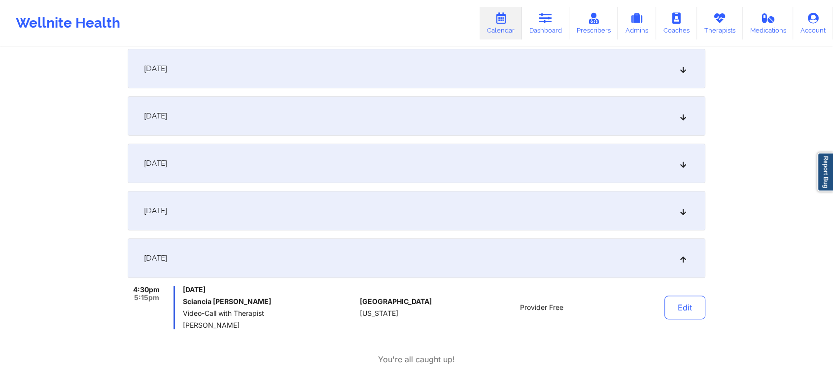
click at [550, 205] on div "[DATE]" at bounding box center [417, 210] width 578 height 39
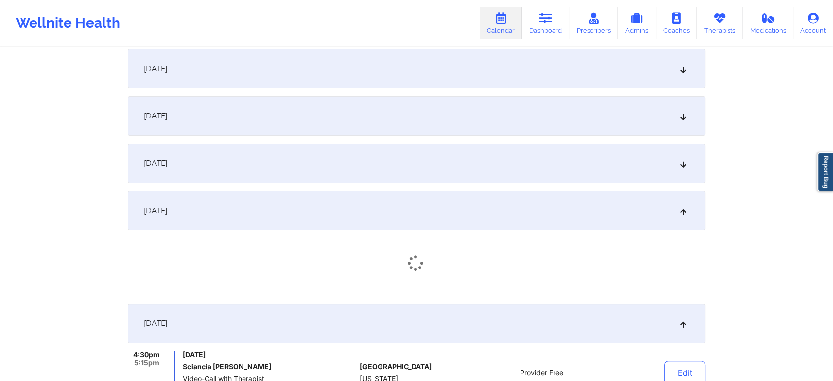
click at [483, 169] on div "[DATE]" at bounding box center [417, 162] width 578 height 39
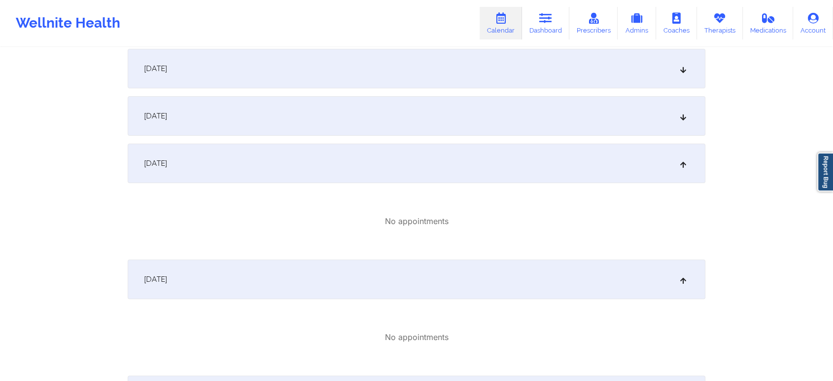
click at [466, 109] on div "[DATE]" at bounding box center [417, 115] width 578 height 39
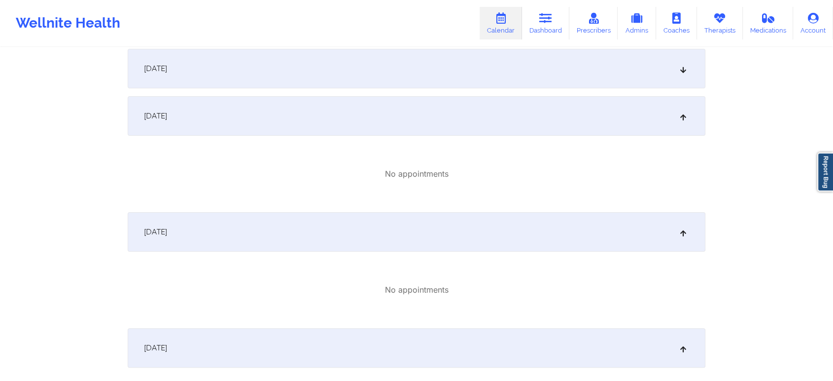
click at [538, 74] on div "[DATE]" at bounding box center [417, 68] width 578 height 39
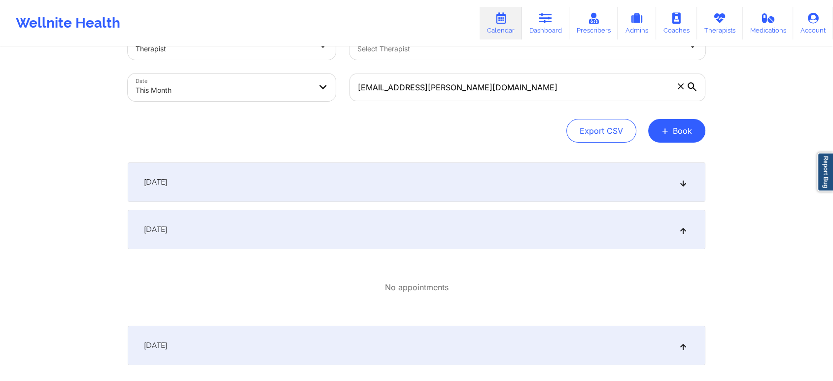
scroll to position [0, 0]
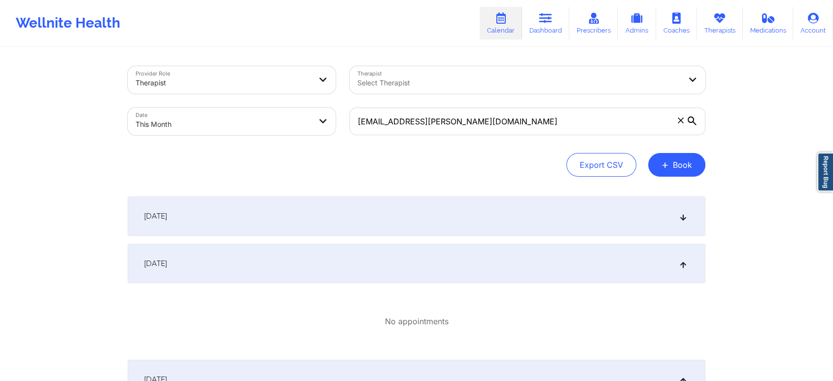
click at [465, 209] on div "[DATE]" at bounding box center [417, 215] width 578 height 39
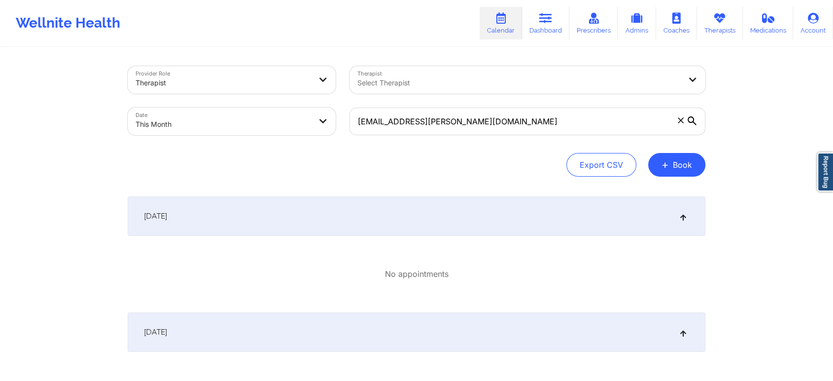
click at [225, 128] on body "Wellnite Health Calendar Dashboard Prescribers Admins Coaches Therapists Medica…" at bounding box center [416, 190] width 833 height 381
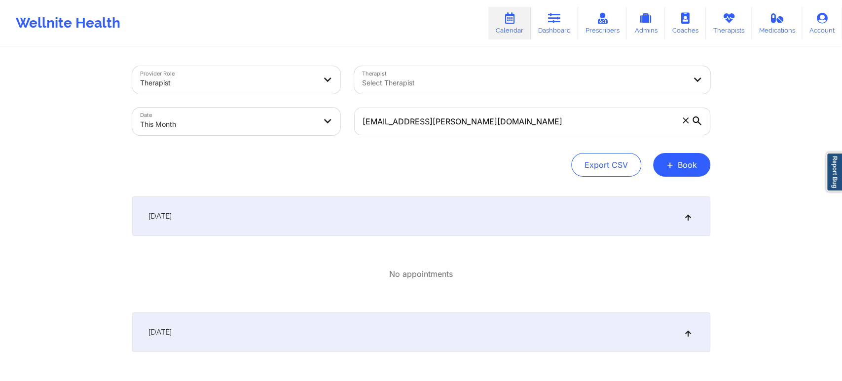
select select "2025-9"
select select "2025-10"
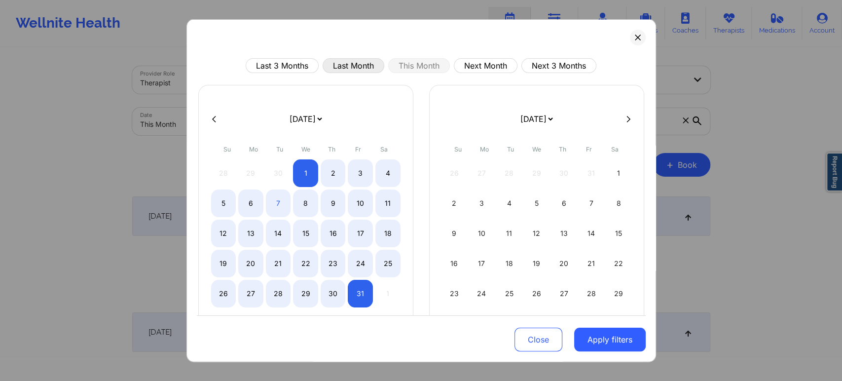
click at [369, 64] on button "Last Month" at bounding box center [353, 65] width 62 height 15
select select "2025-8"
select select "2025-9"
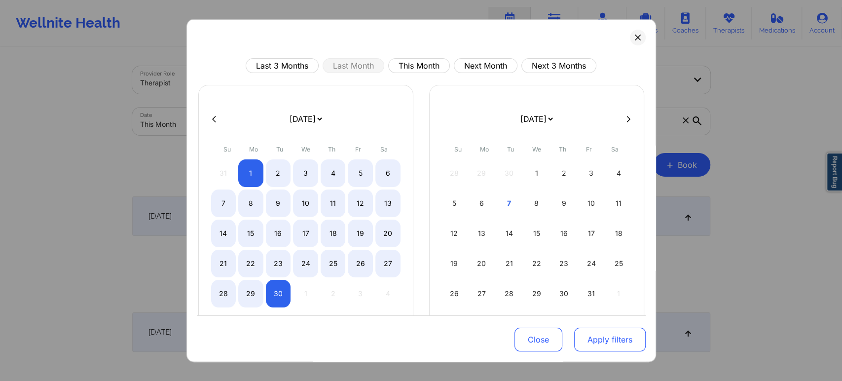
click at [600, 336] on button "Apply filters" at bounding box center [609, 339] width 71 height 24
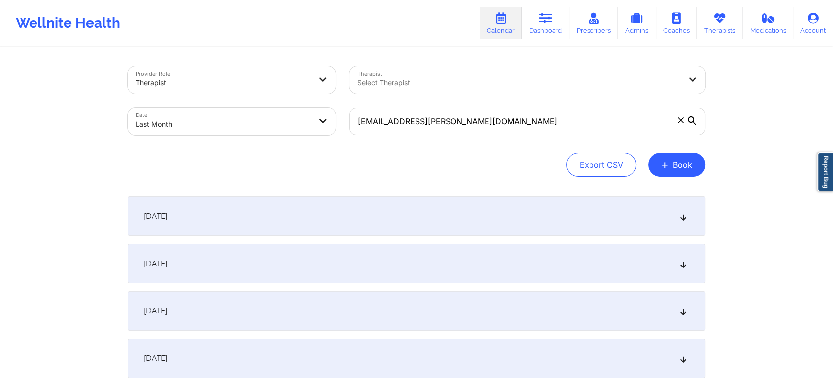
scroll to position [1307, 0]
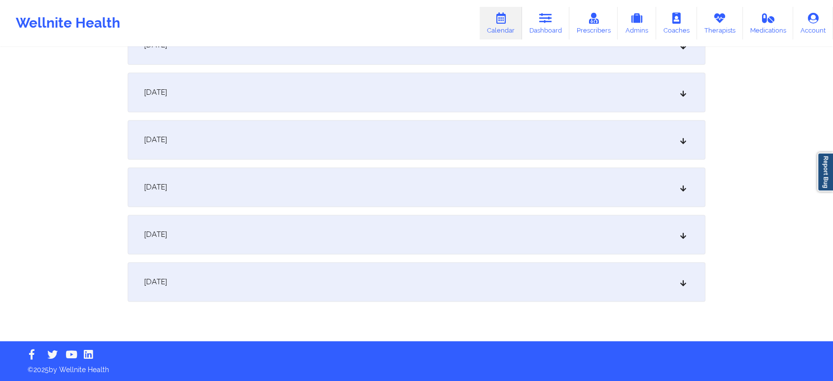
click at [508, 297] on div "[DATE]" at bounding box center [417, 281] width 578 height 39
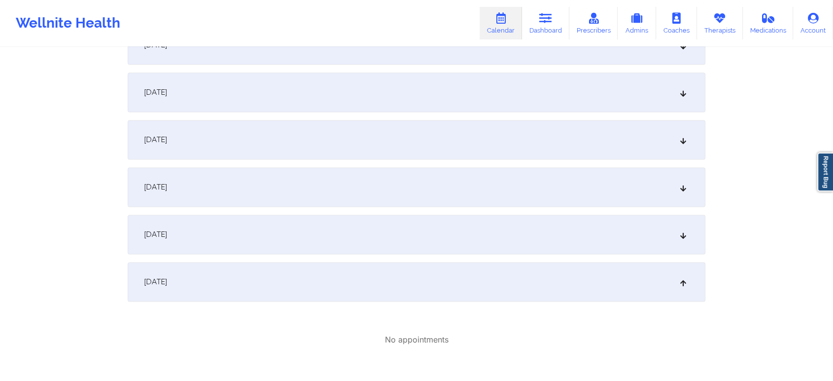
click at [419, 246] on div "[DATE]" at bounding box center [417, 233] width 578 height 39
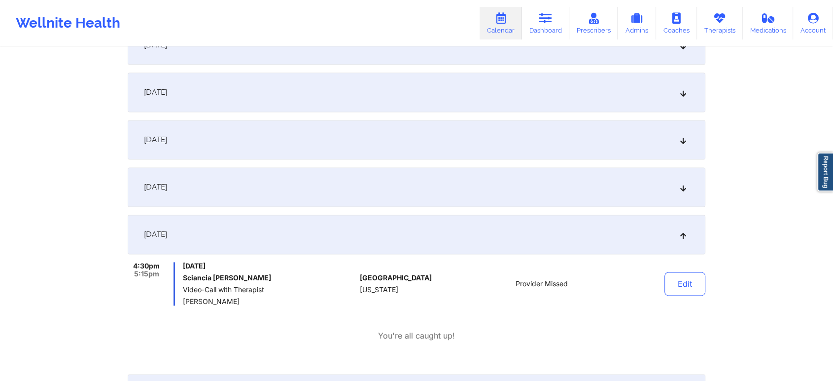
click at [432, 192] on div "[DATE]" at bounding box center [417, 186] width 578 height 39
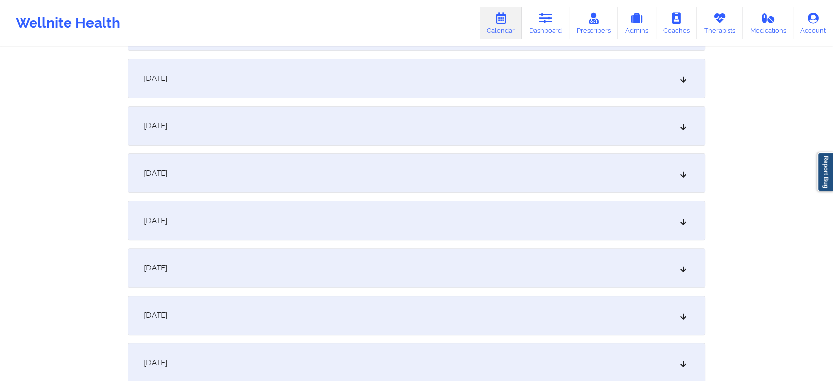
scroll to position [0, 0]
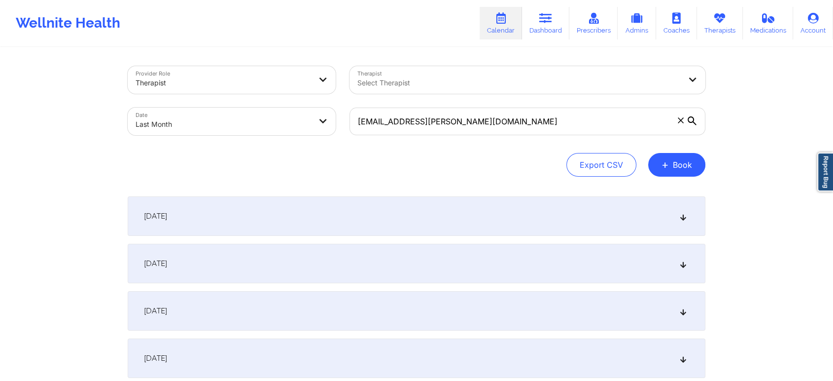
click at [316, 133] on body "Wellnite Health Calendar Dashboard Prescribers Admins Coaches Therapists Medica…" at bounding box center [416, 190] width 833 height 381
select select "2025-8"
select select "2025-9"
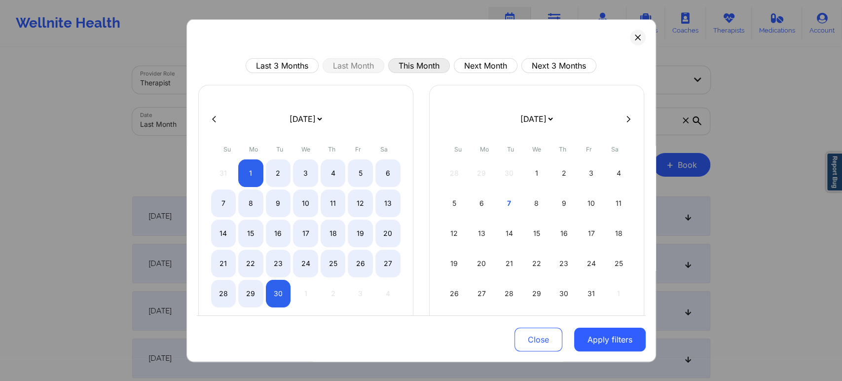
click at [418, 66] on button "This Month" at bounding box center [419, 65] width 62 height 15
select select "2025-9"
select select "2025-10"
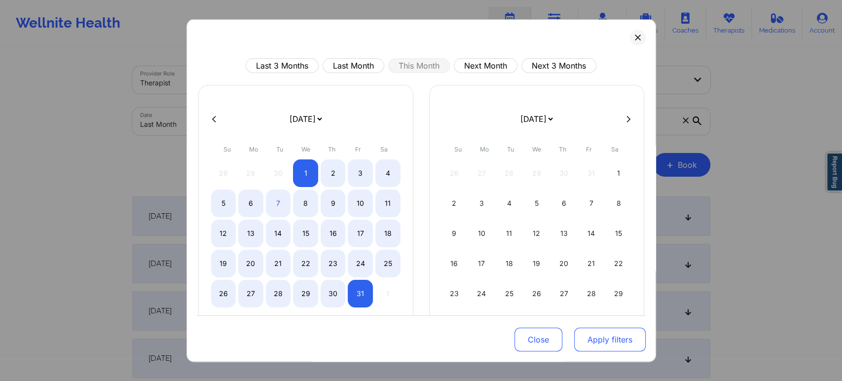
click at [586, 335] on button "Apply filters" at bounding box center [609, 339] width 71 height 24
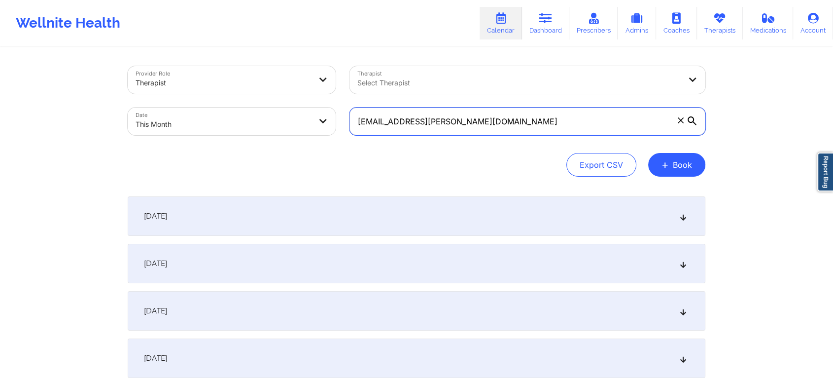
click at [538, 109] on input "[EMAIL_ADDRESS][PERSON_NAME][DOMAIN_NAME]" at bounding box center [528, 121] width 356 height 28
drag, startPoint x: 538, startPoint y: 109, endPoint x: 295, endPoint y: 79, distance: 245.0
click at [295, 79] on div "Provider Role Therapist Therapist Select Therapist Date This Month [EMAIL_ADDRE…" at bounding box center [417, 100] width 592 height 83
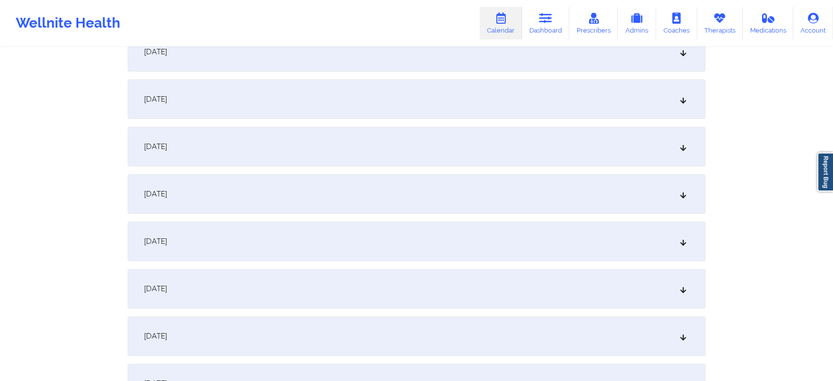
scroll to position [359, 0]
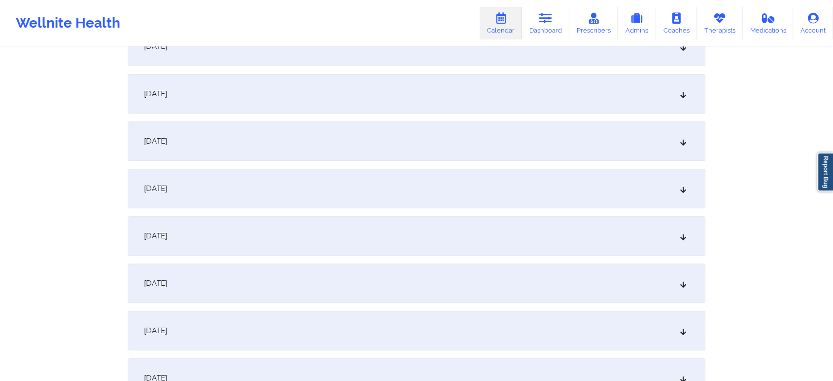
click at [387, 112] on div "[DATE]" at bounding box center [417, 93] width 578 height 39
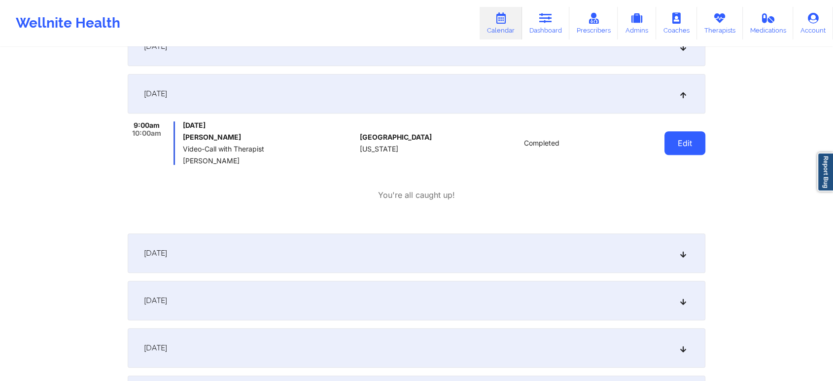
click at [686, 151] on button "Edit" at bounding box center [685, 143] width 41 height 24
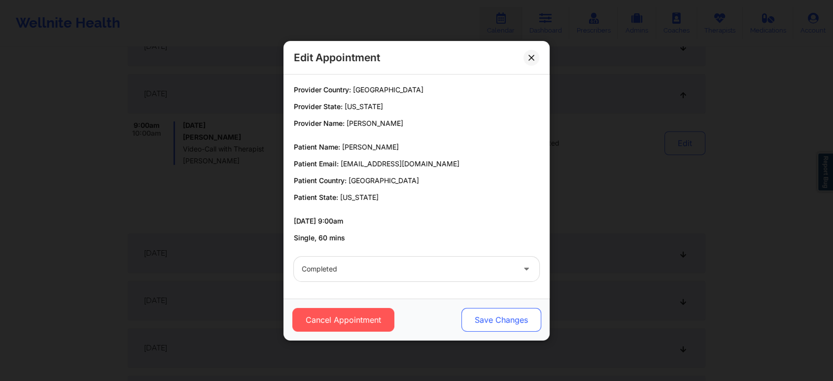
click at [497, 308] on button "Save Changes" at bounding box center [502, 320] width 80 height 24
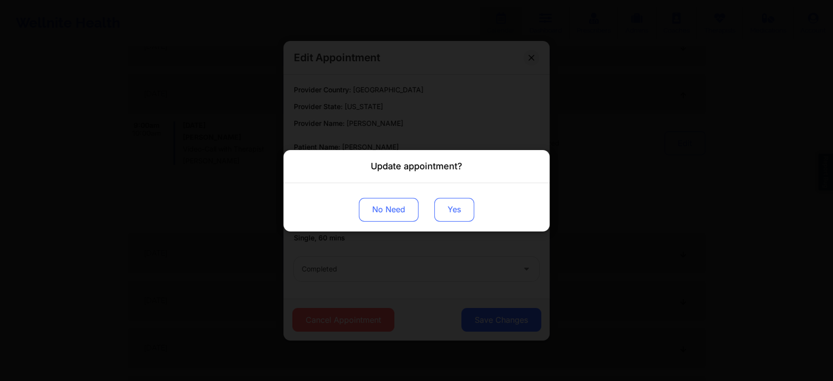
click at [438, 204] on button "Yes" at bounding box center [454, 209] width 40 height 24
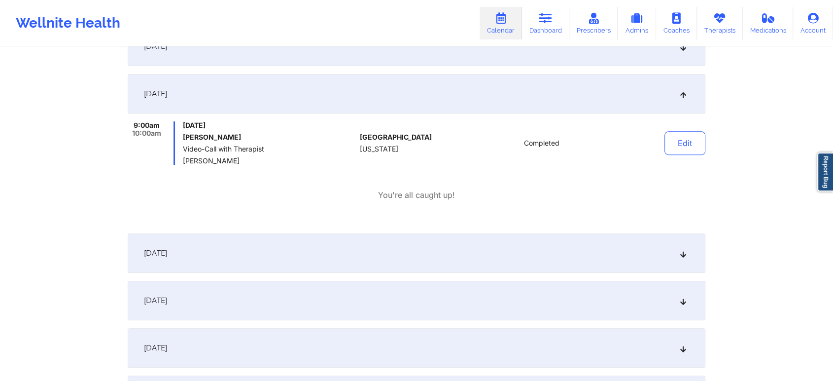
scroll to position [0, 0]
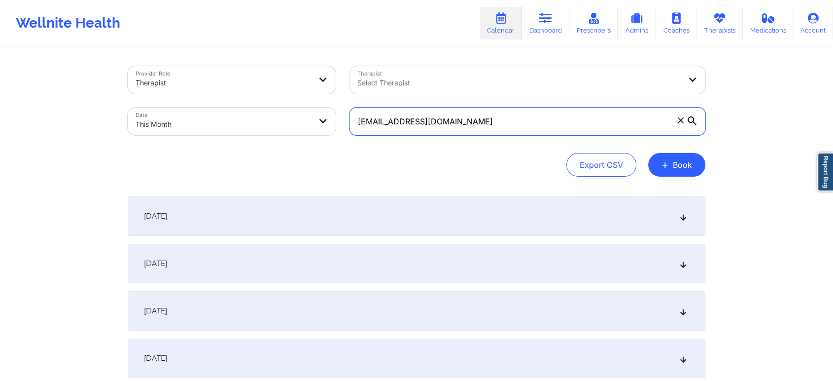
drag, startPoint x: 480, startPoint y: 125, endPoint x: 139, endPoint y: 125, distance: 341.7
click at [139, 125] on div "Provider Role Therapist Therapist Select Therapist Date This Month [EMAIL_ADDRE…" at bounding box center [417, 100] width 592 height 83
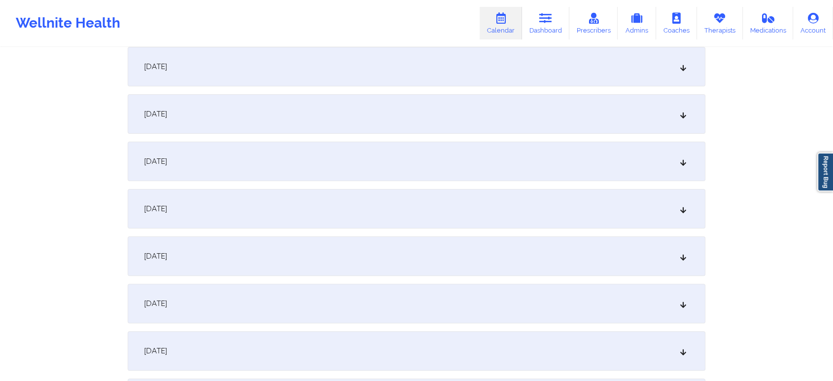
scroll to position [258, 0]
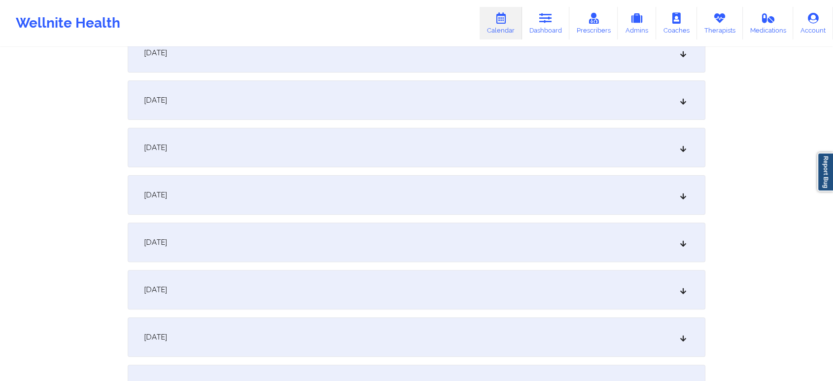
click at [417, 176] on div "[DATE]" at bounding box center [417, 194] width 578 height 39
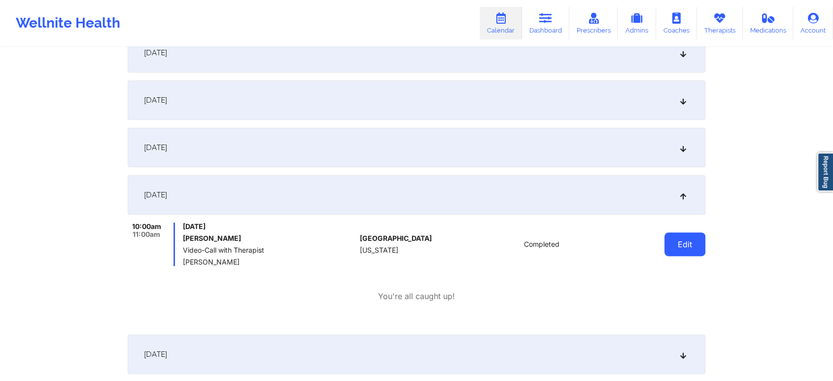
click at [697, 244] on button "Edit" at bounding box center [685, 244] width 41 height 24
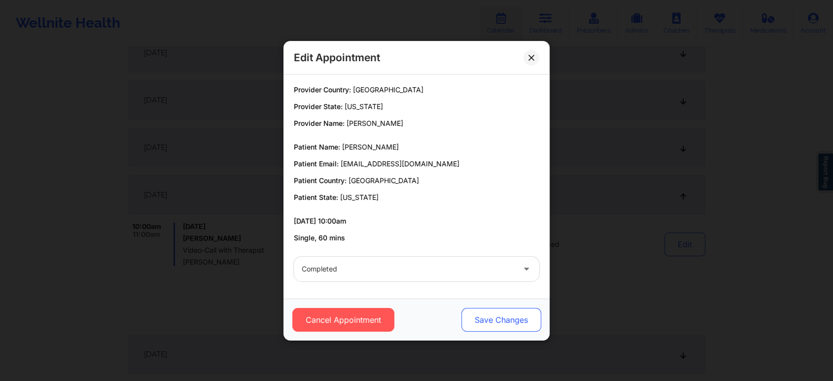
click at [509, 322] on button "Save Changes" at bounding box center [502, 320] width 80 height 24
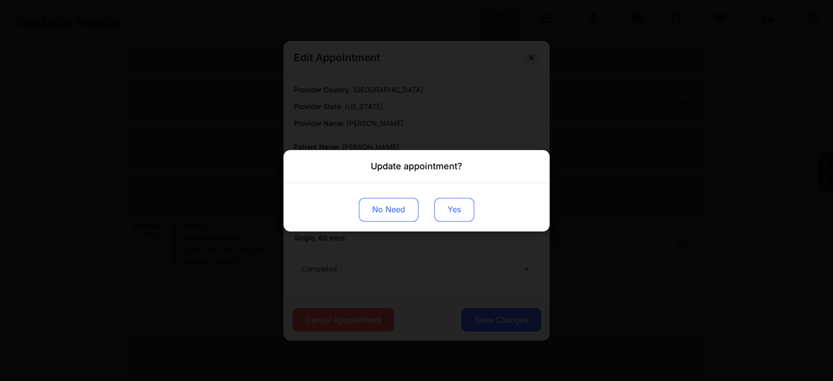
click at [459, 202] on button "Yes" at bounding box center [454, 209] width 40 height 24
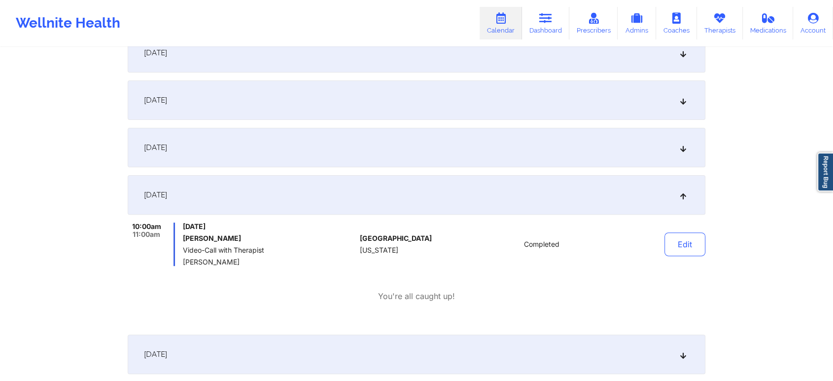
scroll to position [0, 0]
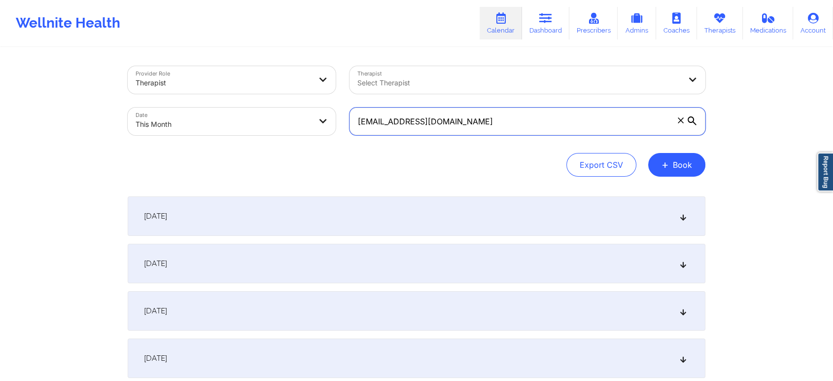
drag, startPoint x: 509, startPoint y: 119, endPoint x: 112, endPoint y: 81, distance: 398.7
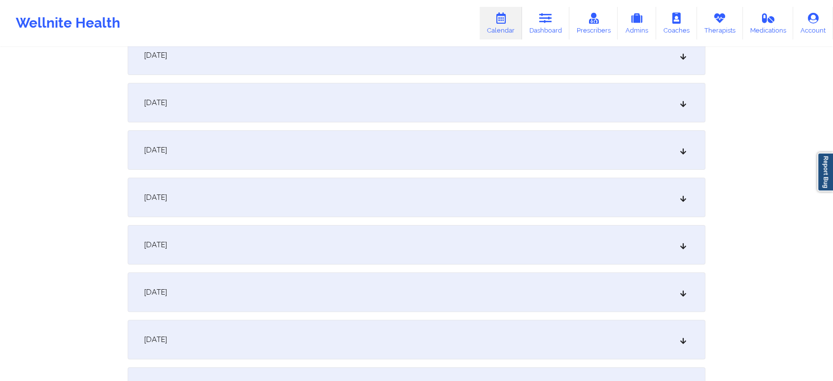
scroll to position [163, 0]
click at [324, 299] on div "[DATE]" at bounding box center [417, 289] width 578 height 39
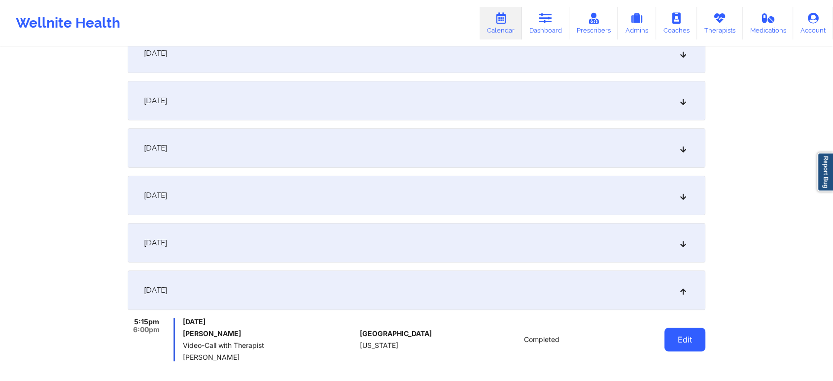
click at [667, 342] on button "Edit" at bounding box center [685, 339] width 41 height 24
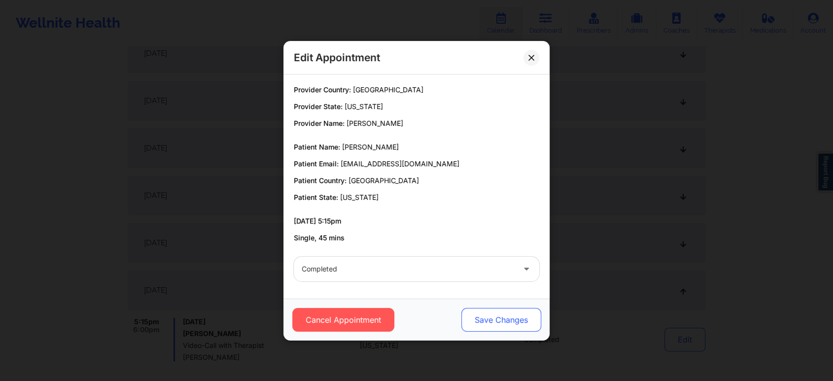
click at [501, 329] on button "Save Changes" at bounding box center [502, 320] width 80 height 24
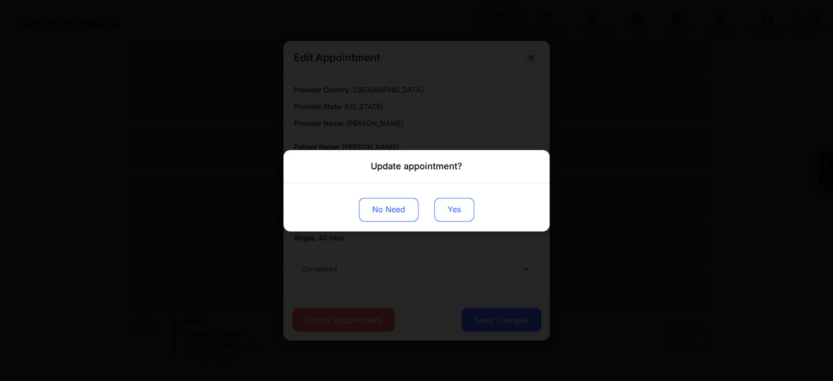
click at [452, 209] on button "Yes" at bounding box center [454, 209] width 40 height 24
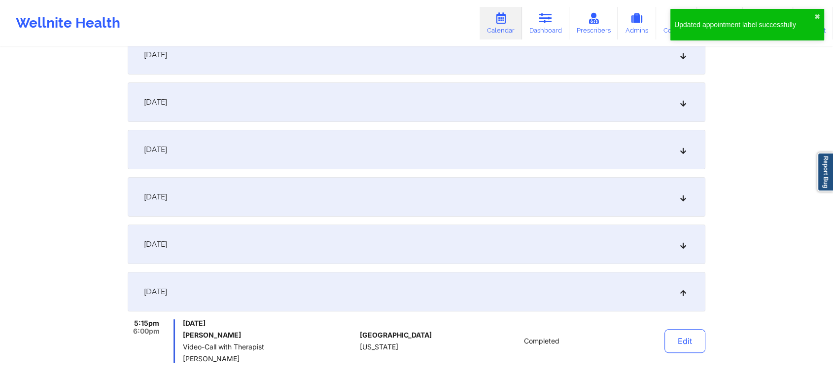
scroll to position [0, 0]
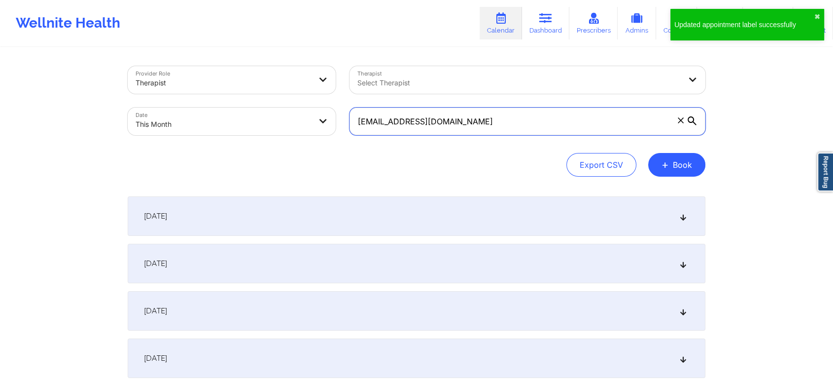
drag, startPoint x: 502, startPoint y: 120, endPoint x: 124, endPoint y: 107, distance: 378.4
click at [124, 107] on div "Provider Role Therapist Therapist Select Therapist Date This Month [EMAIL_ADDRE…" at bounding box center [417, 100] width 592 height 83
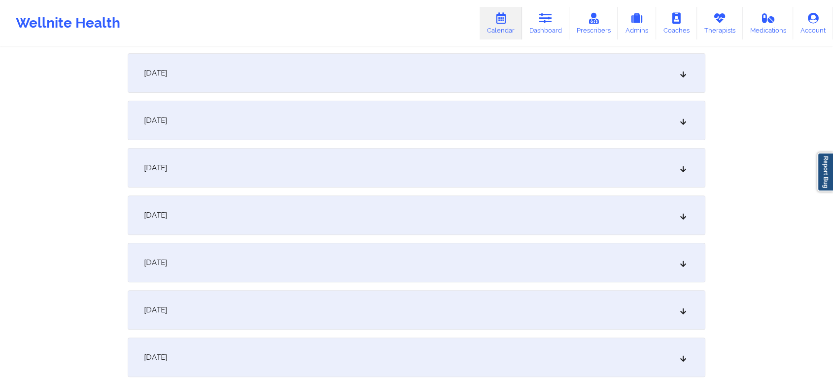
scroll to position [260, 0]
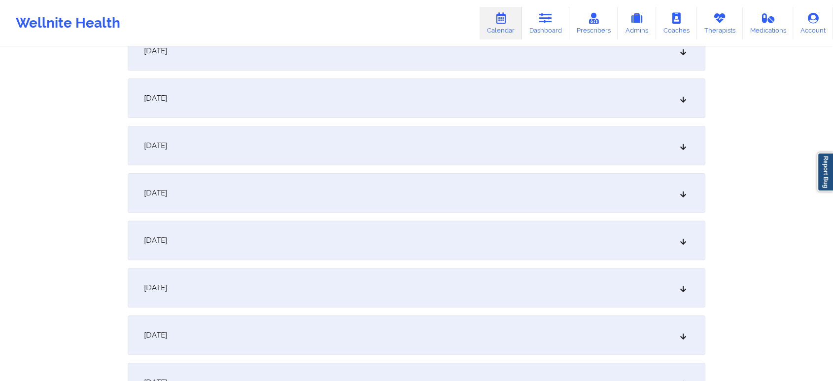
click at [322, 201] on div "[DATE]" at bounding box center [417, 192] width 578 height 39
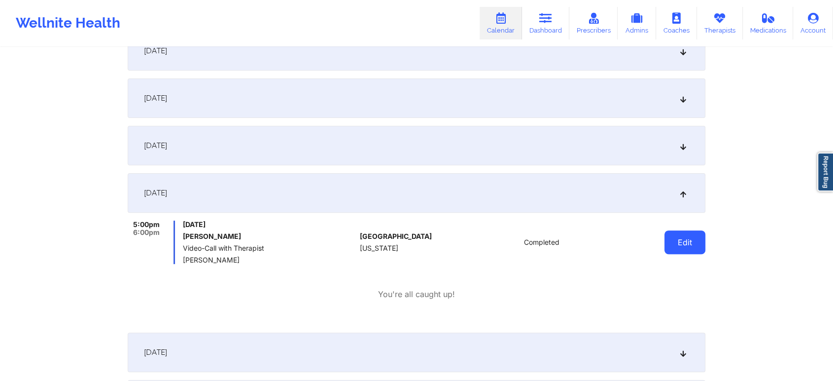
click at [666, 240] on button "Edit" at bounding box center [685, 242] width 41 height 24
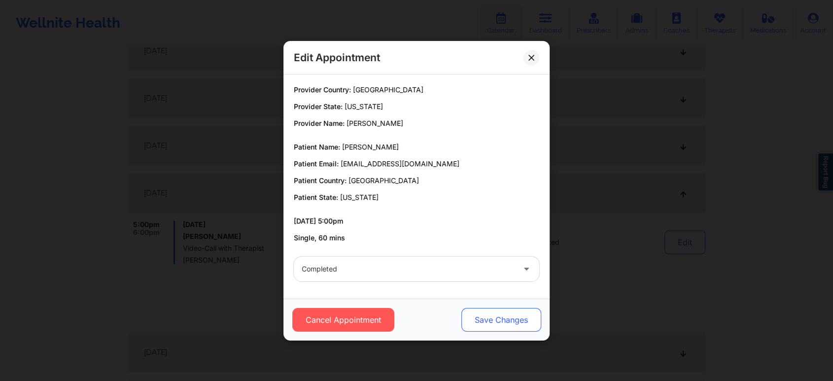
drag, startPoint x: 446, startPoint y: 313, endPoint x: 497, endPoint y: 322, distance: 51.6
click at [497, 322] on div "Cancel Appointment Save Changes" at bounding box center [416, 320] width 252 height 24
click at [497, 322] on button "Save Changes" at bounding box center [502, 320] width 80 height 24
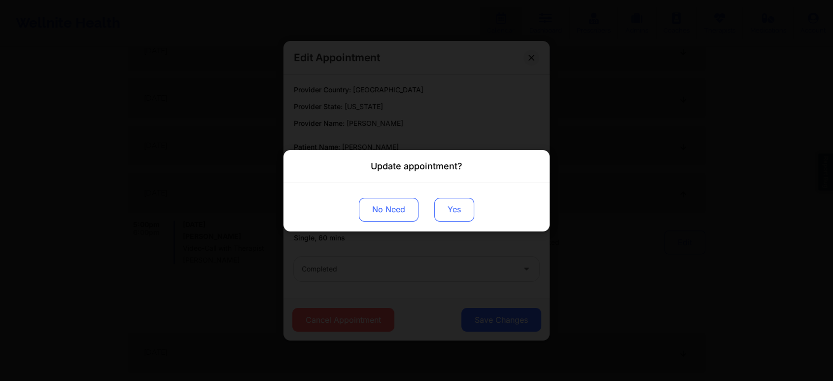
click at [453, 216] on button "Yes" at bounding box center [454, 209] width 40 height 24
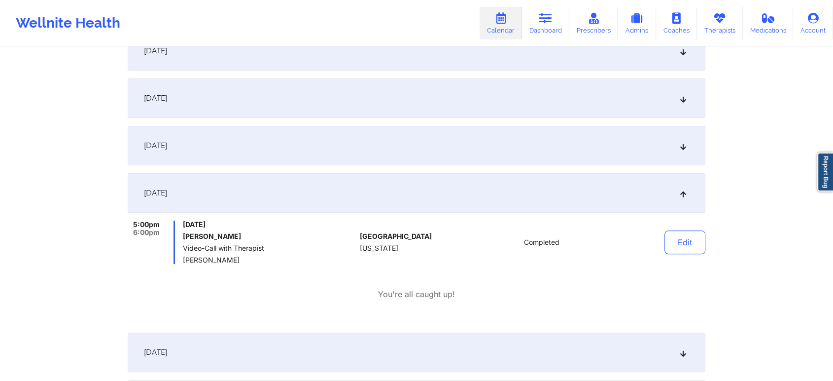
scroll to position [0, 0]
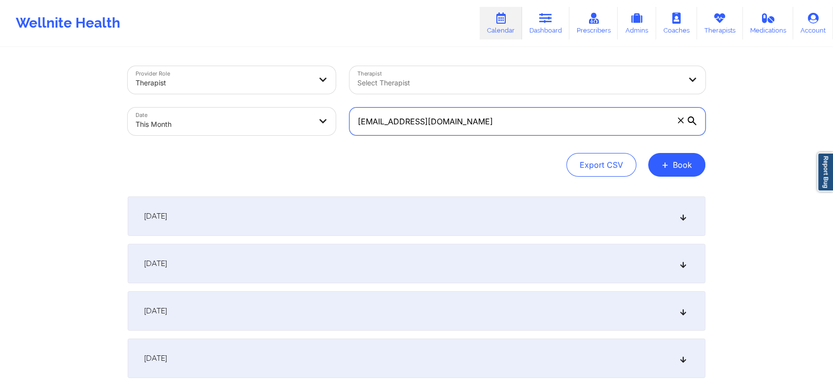
drag, startPoint x: 460, startPoint y: 122, endPoint x: 146, endPoint y: 69, distance: 318.5
click at [146, 69] on div "Provider Role Therapist Therapist Select Therapist Date This Month [EMAIL_ADDRE…" at bounding box center [417, 100] width 592 height 83
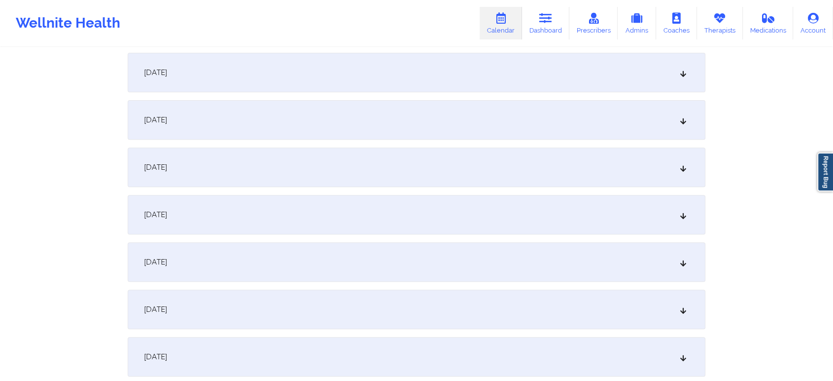
click at [332, 130] on div "[DATE]" at bounding box center [417, 119] width 578 height 39
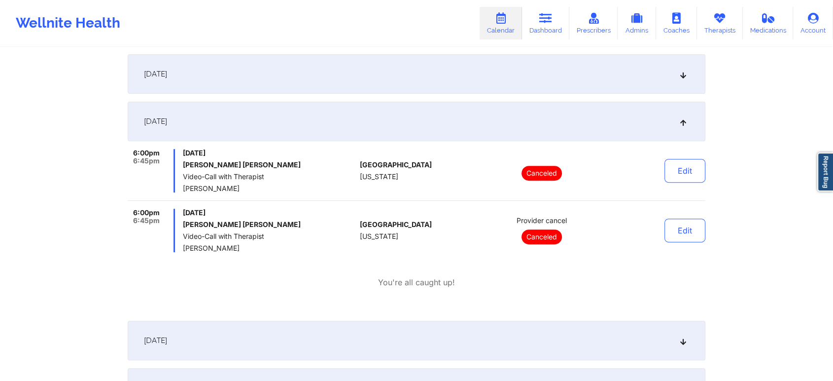
scroll to position [0, 0]
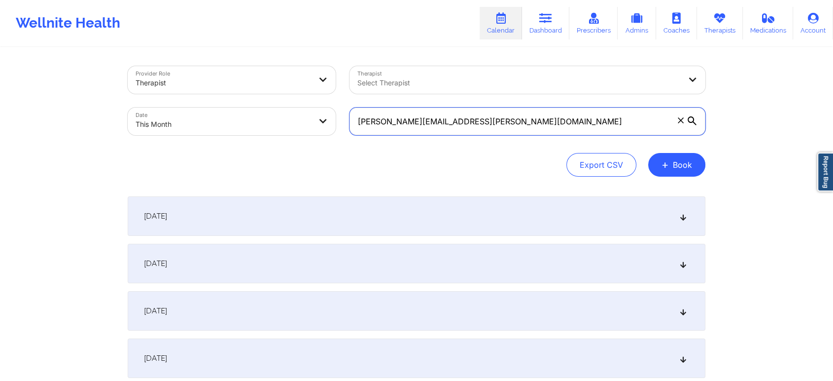
drag, startPoint x: 498, startPoint y: 121, endPoint x: 143, endPoint y: 106, distance: 354.9
click at [143, 106] on div "Provider Role Therapist Therapist Select Therapist Date This Month [PERSON_NAME…" at bounding box center [417, 100] width 592 height 83
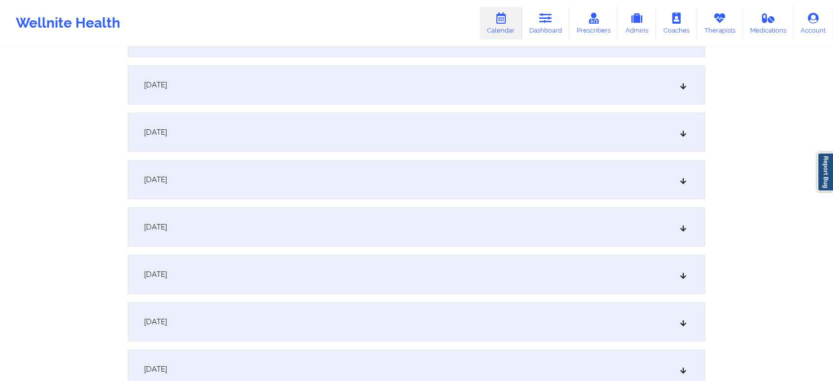
scroll to position [228, 0]
click at [438, 208] on div "[DATE]" at bounding box center [417, 224] width 578 height 39
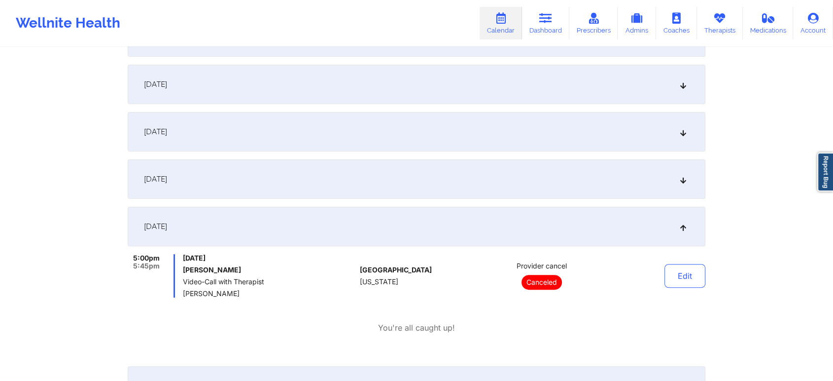
scroll to position [0, 0]
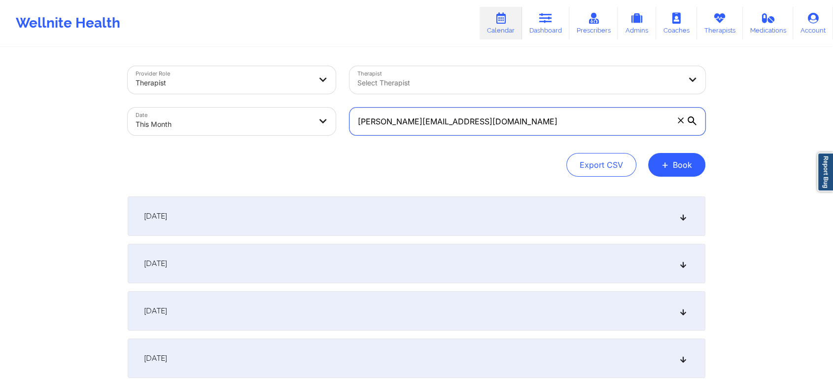
drag, startPoint x: 560, startPoint y: 119, endPoint x: 176, endPoint y: 73, distance: 386.8
click at [176, 73] on div "Provider Role Therapist Therapist Select Therapist Date This Month [PERSON_NAME…" at bounding box center [417, 100] width 592 height 83
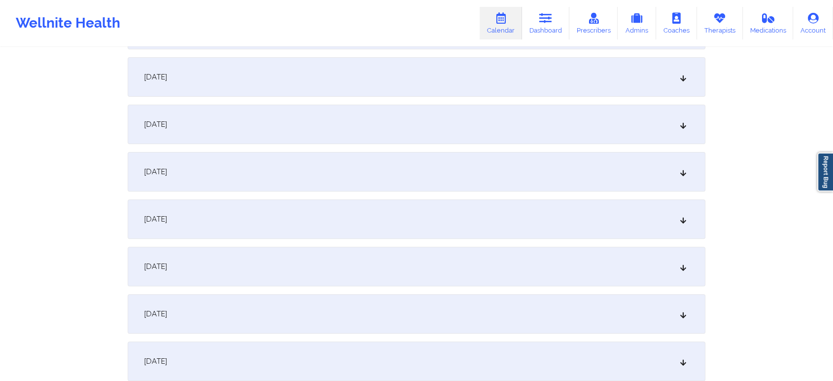
click at [343, 167] on div "[DATE]" at bounding box center [417, 171] width 578 height 39
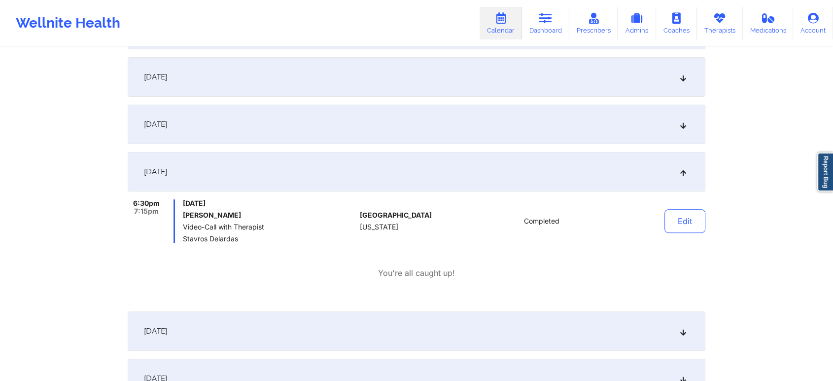
click at [675, 233] on div "Edit" at bounding box center [659, 220] width 91 height 43
click at [683, 226] on button "Edit" at bounding box center [685, 221] width 41 height 24
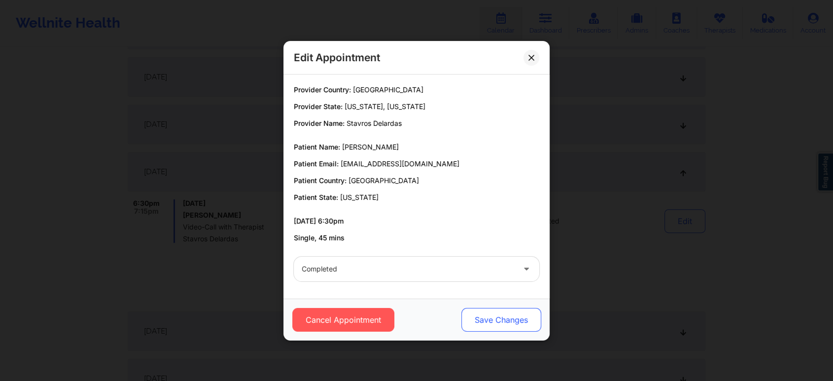
click at [488, 317] on button "Save Changes" at bounding box center [502, 320] width 80 height 24
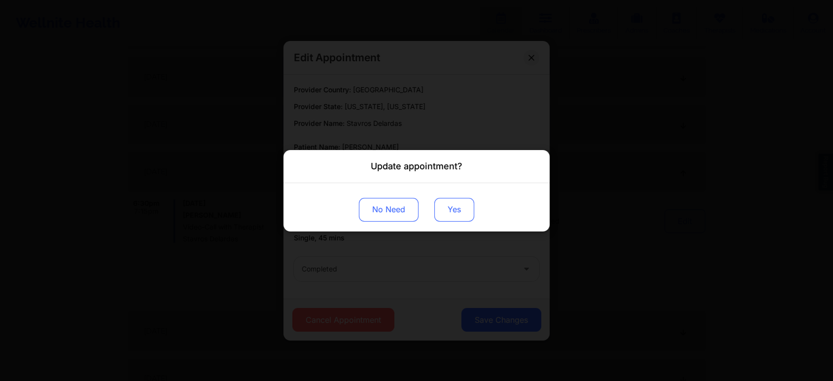
click at [445, 202] on button "Yes" at bounding box center [454, 209] width 40 height 24
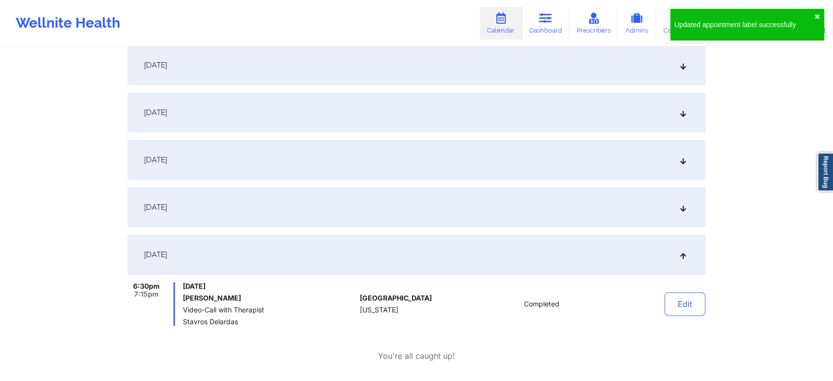
scroll to position [0, 0]
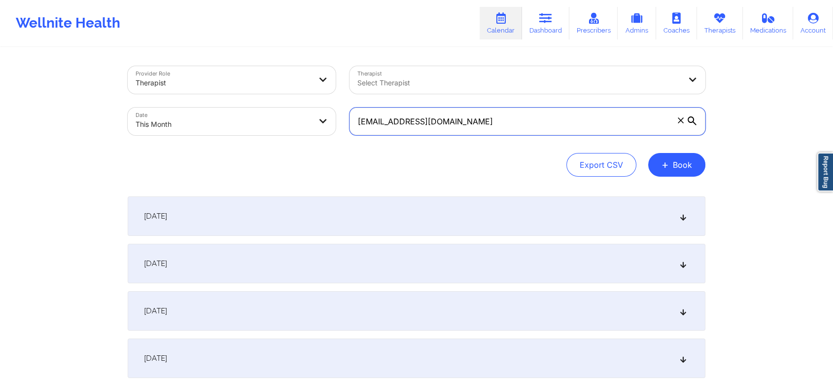
drag, startPoint x: 484, startPoint y: 125, endPoint x: 221, endPoint y: 76, distance: 267.4
click at [221, 76] on div "Provider Role Therapist Therapist Select Therapist Date This Month [EMAIL_ADDRE…" at bounding box center [417, 100] width 592 height 83
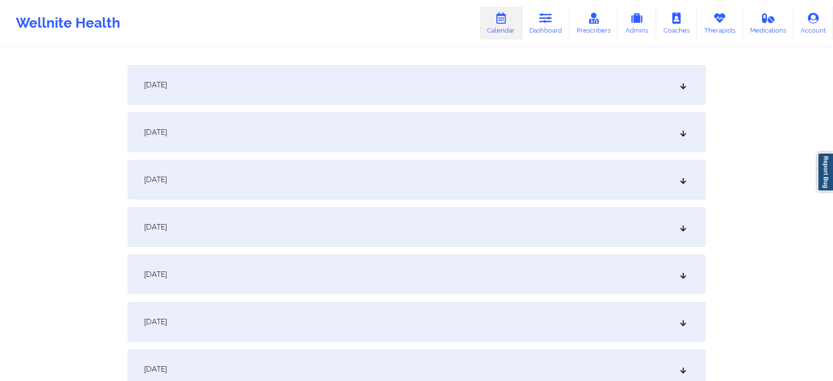
scroll to position [148, 0]
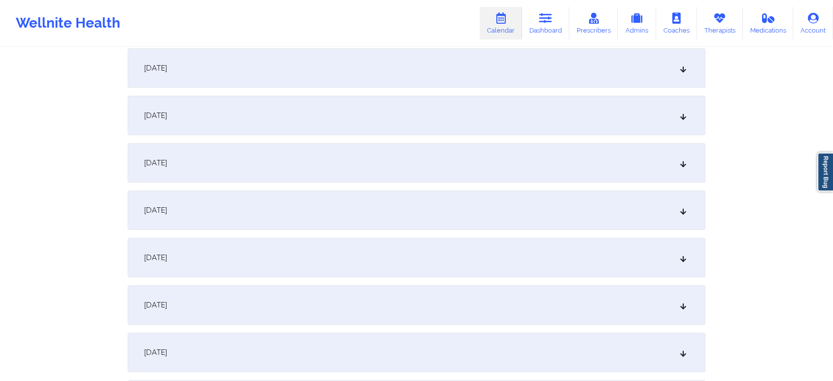
click at [233, 305] on div "[DATE]" at bounding box center [417, 304] width 578 height 39
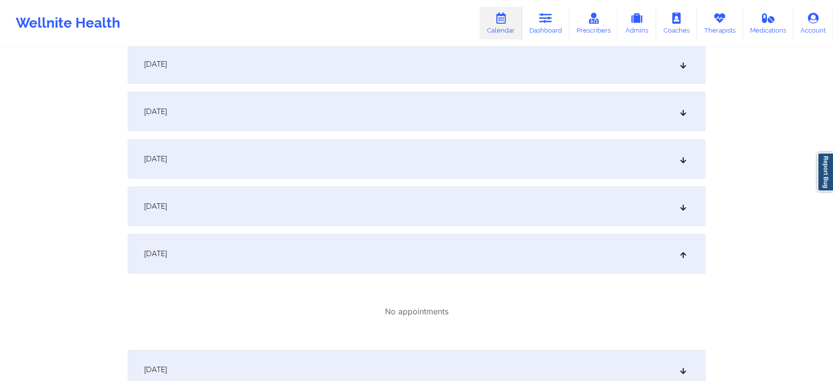
scroll to position [0, 0]
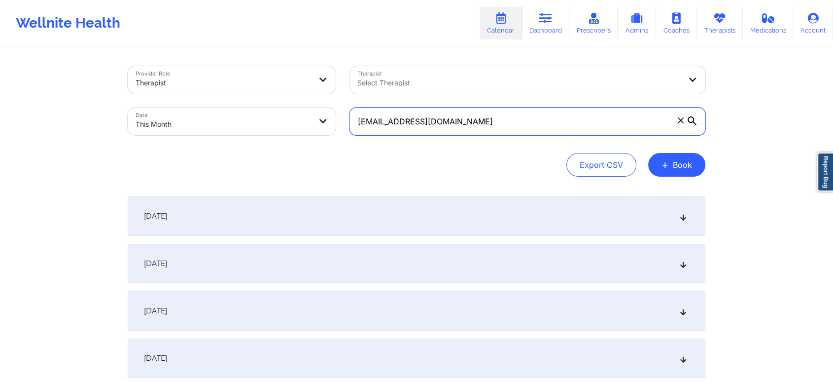
drag, startPoint x: 500, startPoint y: 123, endPoint x: 214, endPoint y: 122, distance: 287.0
click at [214, 122] on div "Provider Role Therapist Therapist Select Therapist Date This Month [EMAIL_ADDRE…" at bounding box center [417, 100] width 592 height 83
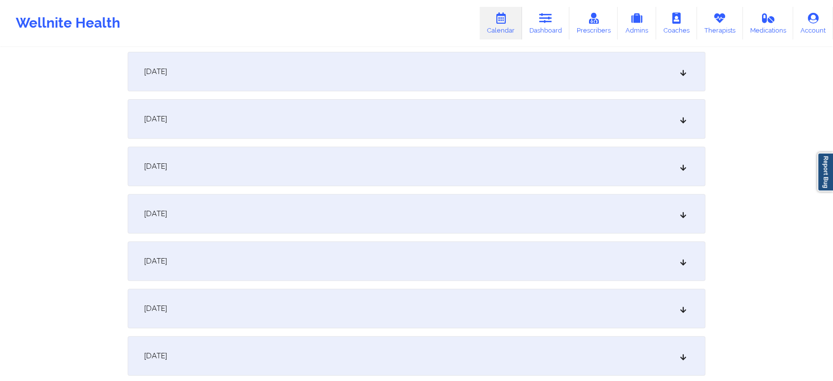
scroll to position [338, 0]
click at [500, 129] on div "[DATE]" at bounding box center [417, 114] width 578 height 39
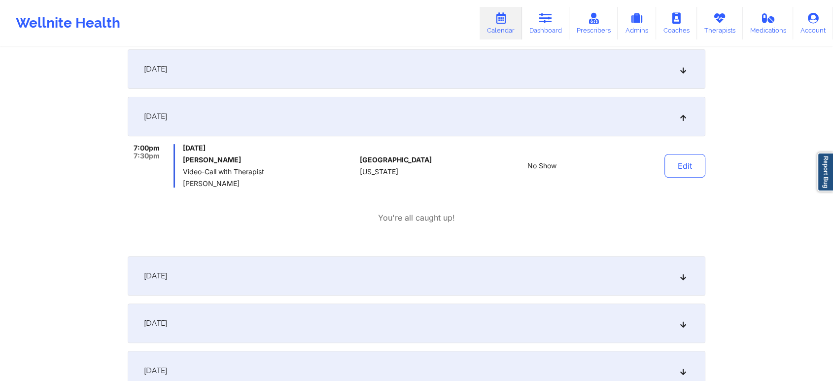
scroll to position [0, 0]
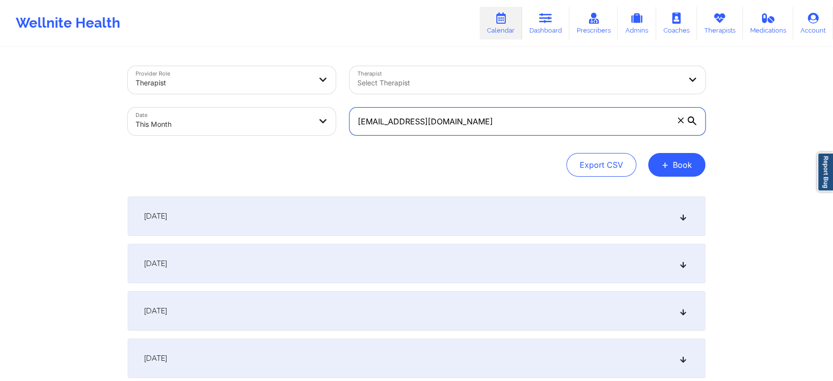
drag, startPoint x: 502, startPoint y: 117, endPoint x: 181, endPoint y: 147, distance: 322.9
click at [181, 147] on div "Provider Role Therapist Therapist Select Therapist Date This Month [EMAIL_ADDRE…" at bounding box center [417, 121] width 578 height 110
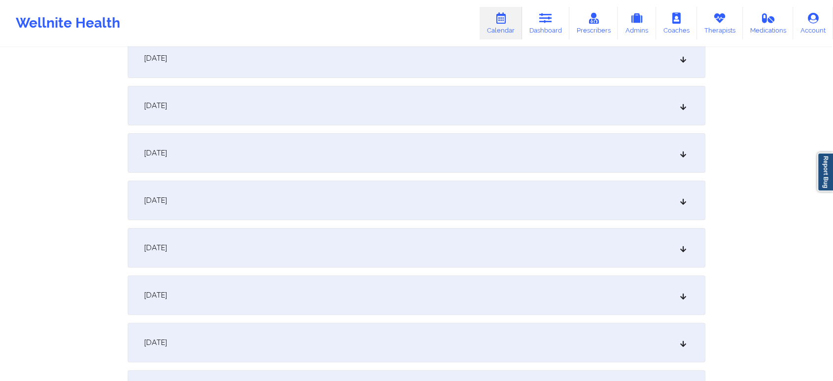
scroll to position [207, 0]
click at [412, 242] on div "[DATE]" at bounding box center [417, 245] width 578 height 39
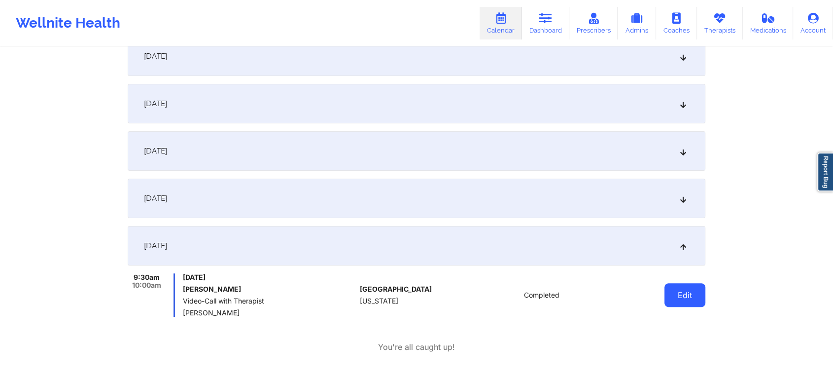
click at [677, 295] on button "Edit" at bounding box center [685, 295] width 41 height 24
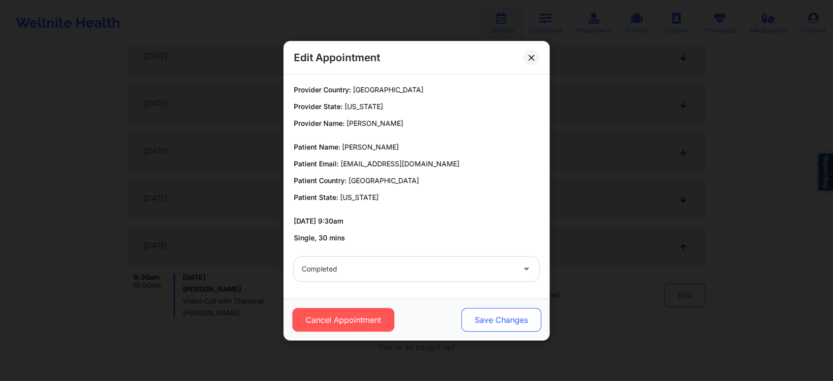
click at [482, 326] on button "Save Changes" at bounding box center [502, 320] width 80 height 24
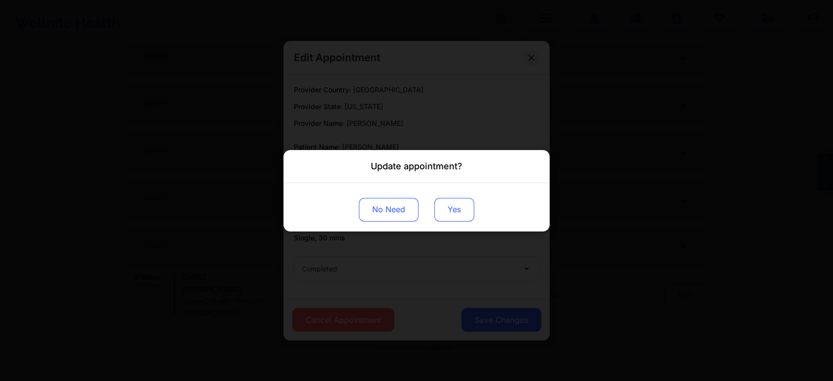
click at [473, 204] on button "Yes" at bounding box center [454, 209] width 40 height 24
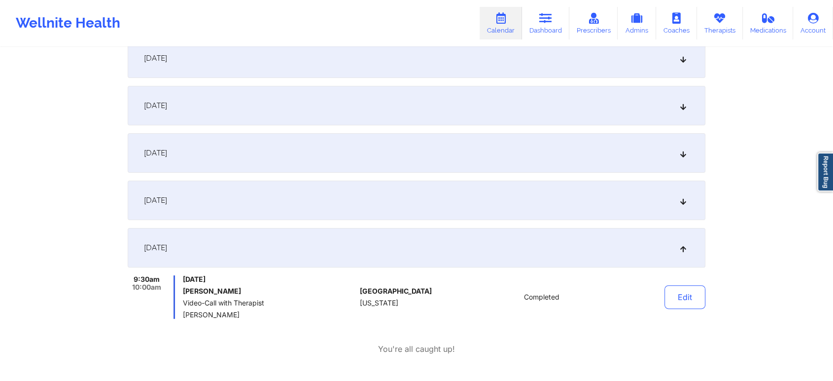
scroll to position [0, 0]
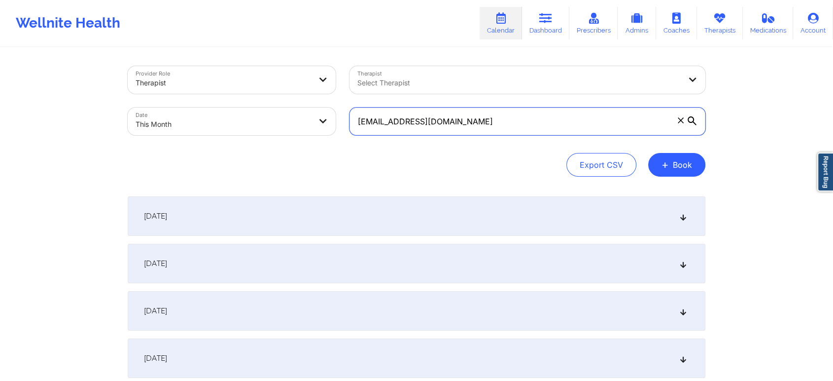
drag, startPoint x: 481, startPoint y: 123, endPoint x: 206, endPoint y: 89, distance: 277.8
click at [206, 89] on div "Provider Role Therapist Therapist Select Therapist Date This Month [EMAIL_ADDRE…" at bounding box center [417, 100] width 592 height 83
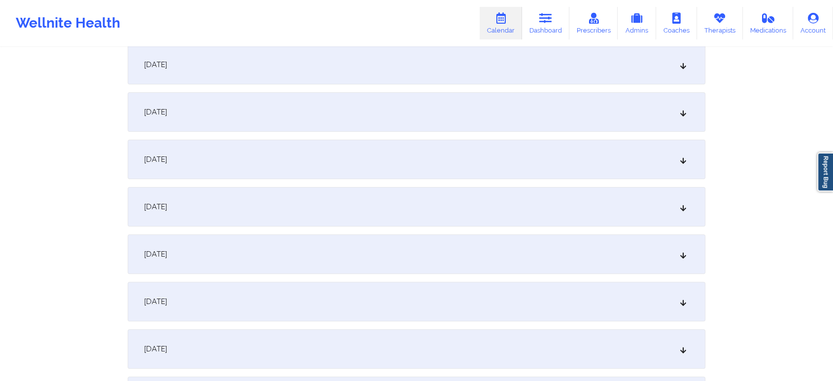
scroll to position [253, 0]
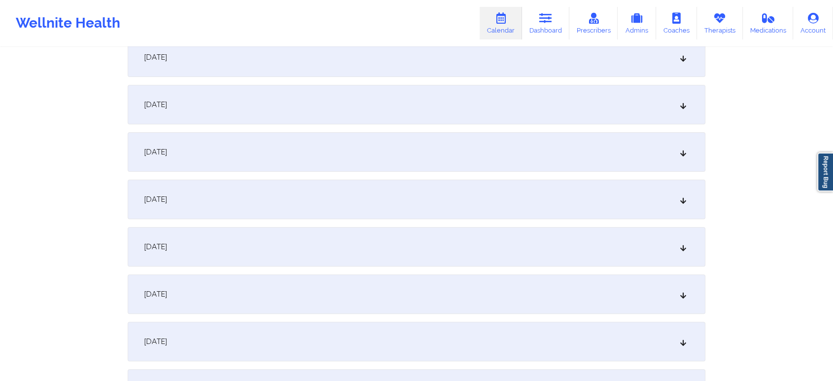
click at [262, 181] on div "[DATE]" at bounding box center [417, 198] width 578 height 39
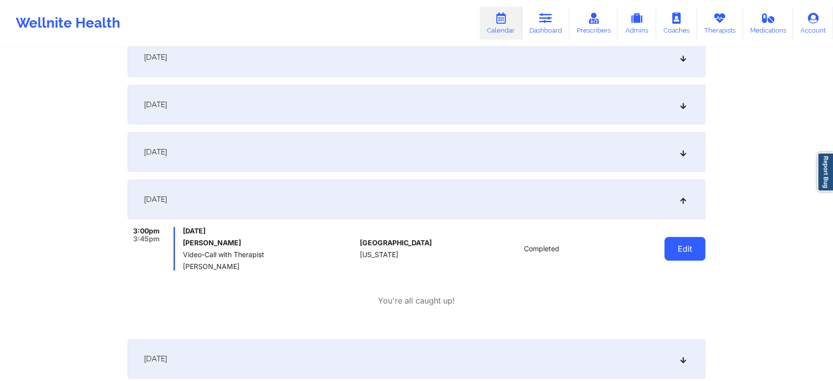
click at [682, 244] on button "Edit" at bounding box center [685, 249] width 41 height 24
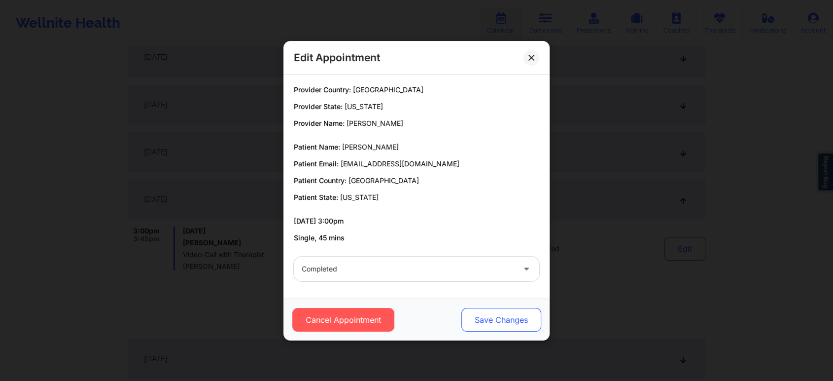
click at [489, 319] on button "Save Changes" at bounding box center [502, 320] width 80 height 24
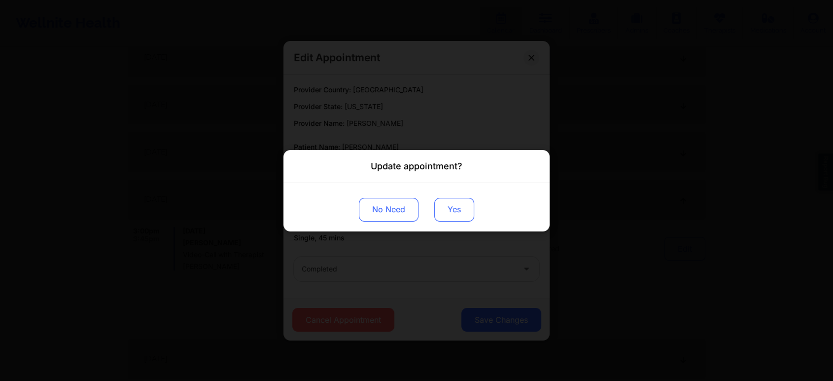
click at [455, 204] on button "Yes" at bounding box center [454, 209] width 40 height 24
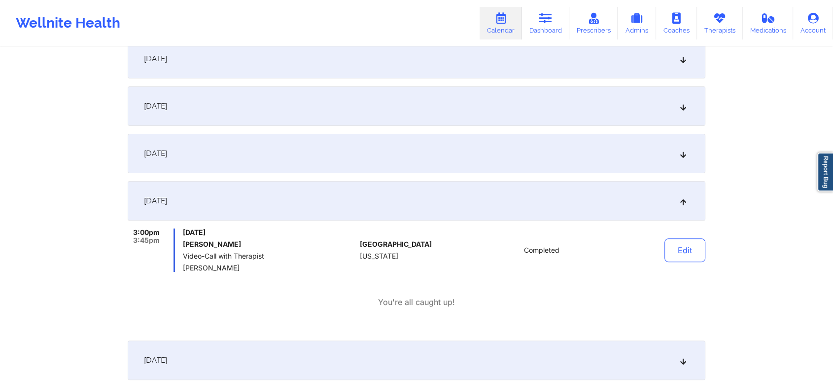
scroll to position [0, 0]
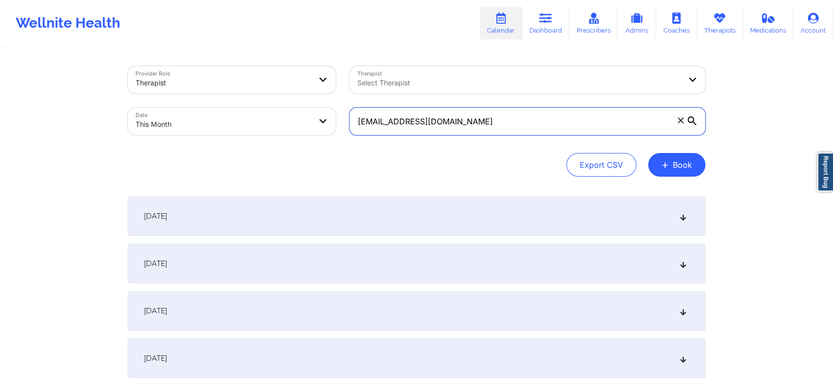
drag, startPoint x: 497, startPoint y: 121, endPoint x: 210, endPoint y: 103, distance: 287.6
click at [210, 103] on div "Provider Role Therapist Therapist Select Therapist Date This Month [EMAIL_ADDRE…" at bounding box center [417, 100] width 592 height 83
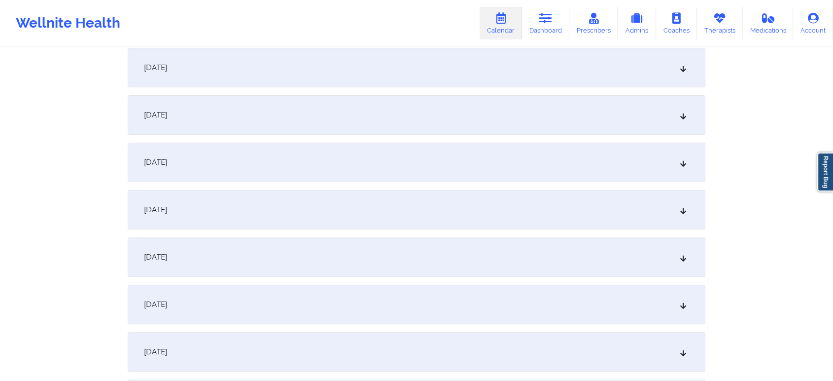
scroll to position [262, 0]
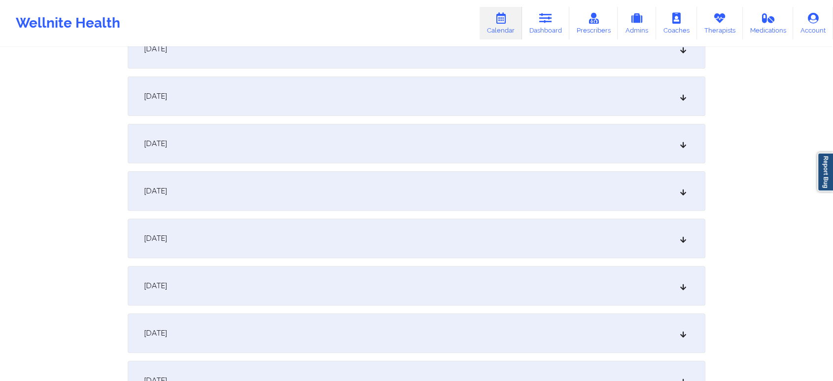
click at [545, 179] on div "[DATE]" at bounding box center [417, 190] width 578 height 39
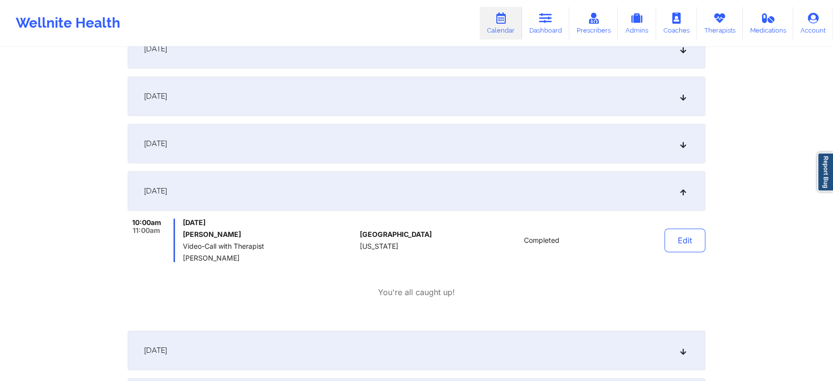
click at [665, 229] on div "Edit" at bounding box center [659, 239] width 91 height 43
click at [679, 243] on button "Edit" at bounding box center [685, 240] width 41 height 24
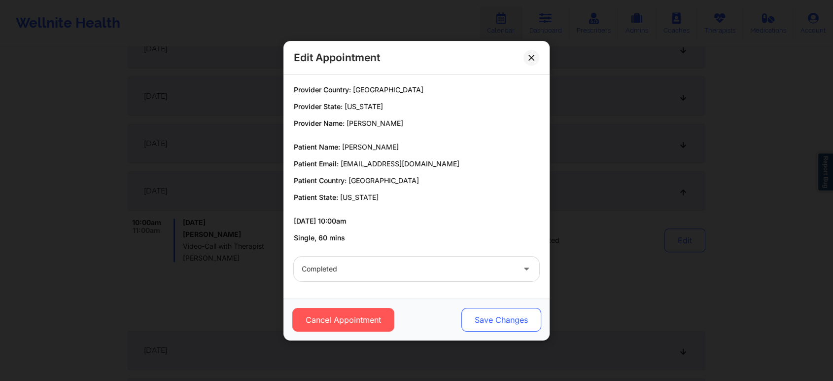
click at [522, 321] on button "Save Changes" at bounding box center [502, 320] width 80 height 24
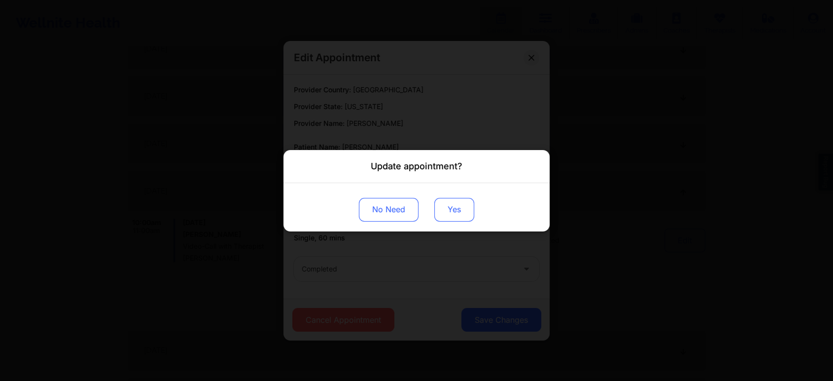
click at [455, 220] on button "Yes" at bounding box center [454, 209] width 40 height 24
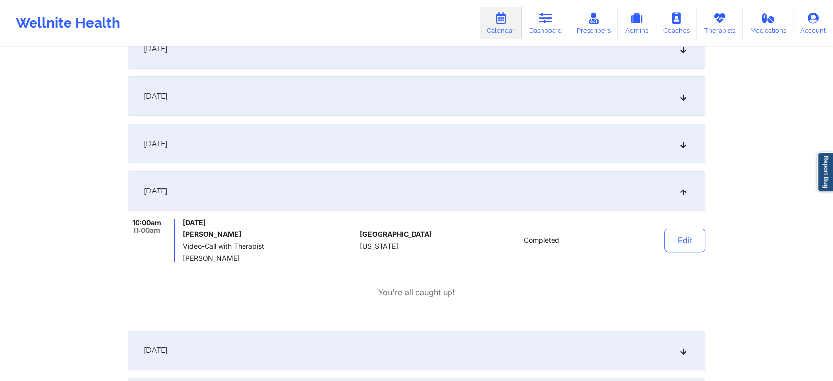
scroll to position [0, 0]
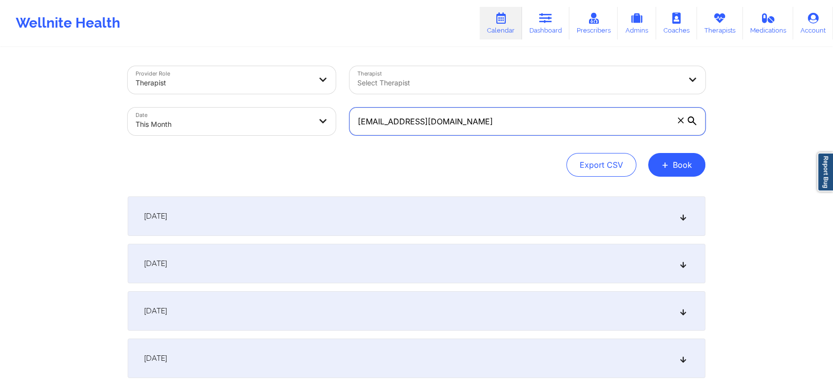
drag, startPoint x: 530, startPoint y: 116, endPoint x: 238, endPoint y: 84, distance: 294.1
click at [238, 84] on div "Provider Role Therapist Therapist Select Therapist Date This Month [EMAIL_ADDRE…" at bounding box center [417, 100] width 592 height 83
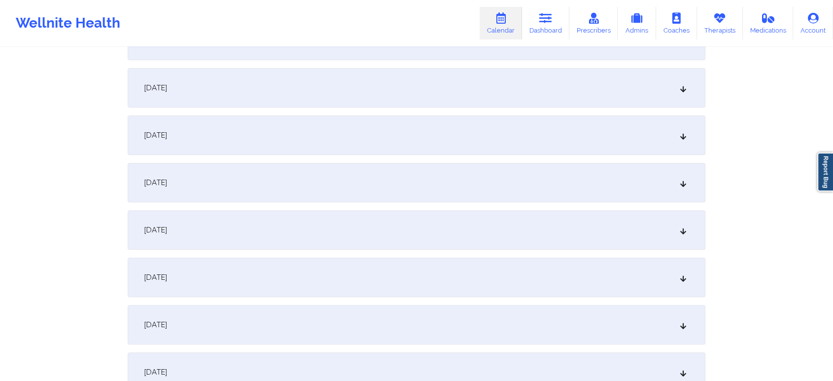
scroll to position [412, 0]
click at [416, 90] on div "[DATE]" at bounding box center [417, 87] width 578 height 39
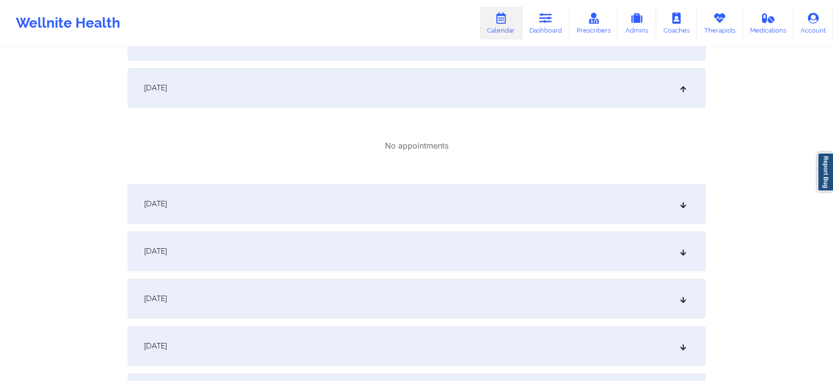
scroll to position [351, 0]
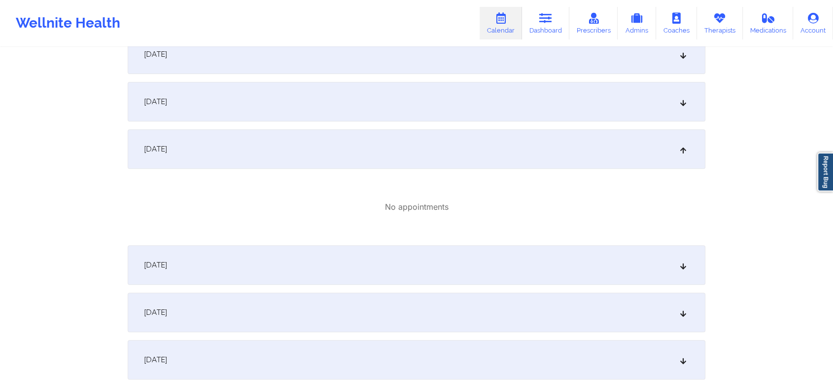
click at [549, 117] on div "[DATE]" at bounding box center [417, 101] width 578 height 39
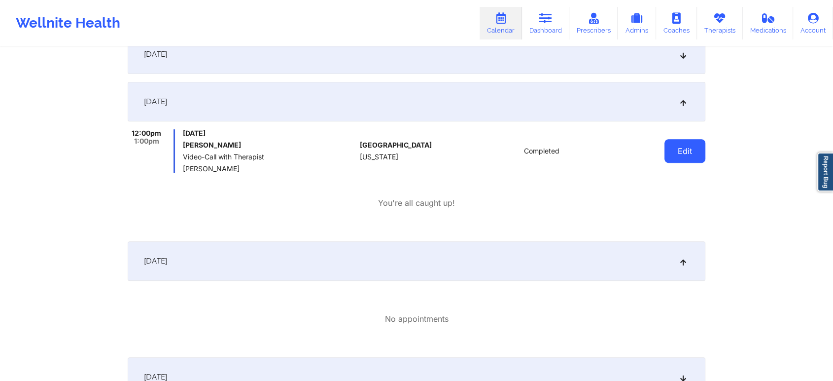
click at [696, 153] on button "Edit" at bounding box center [685, 151] width 41 height 24
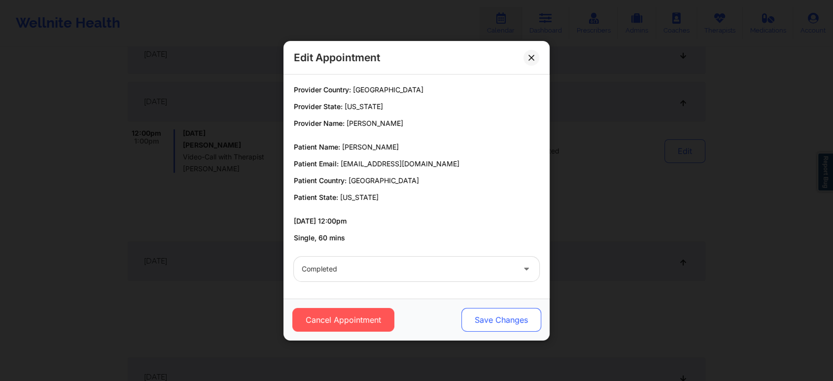
click at [519, 310] on button "Save Changes" at bounding box center [502, 320] width 80 height 24
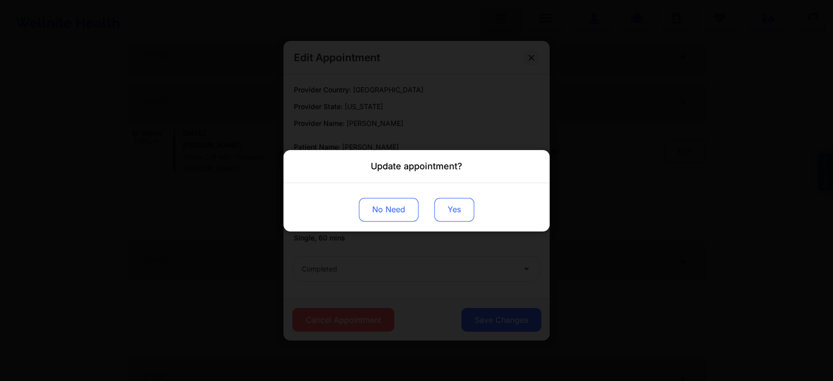
click at [450, 202] on button "Yes" at bounding box center [454, 209] width 40 height 24
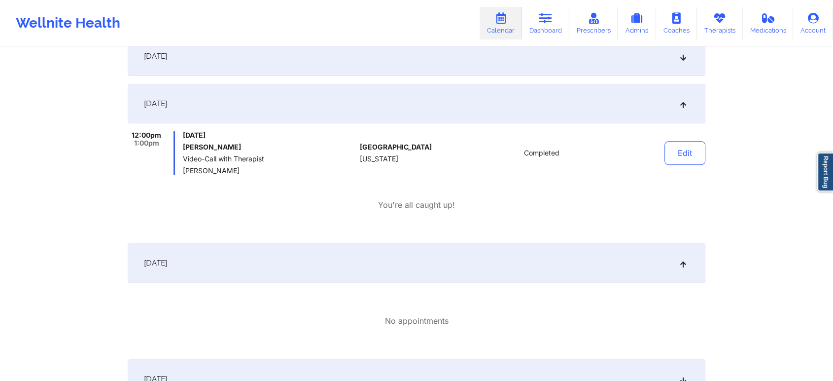
scroll to position [0, 0]
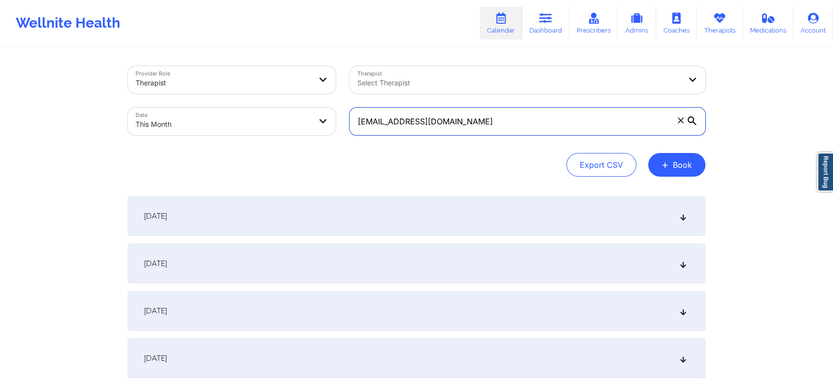
drag, startPoint x: 473, startPoint y: 110, endPoint x: 154, endPoint y: 59, distance: 323.2
click at [154, 59] on div "Provider Role Therapist Therapist Select Therapist Date This Month [EMAIL_ADDRE…" at bounding box center [417, 100] width 592 height 83
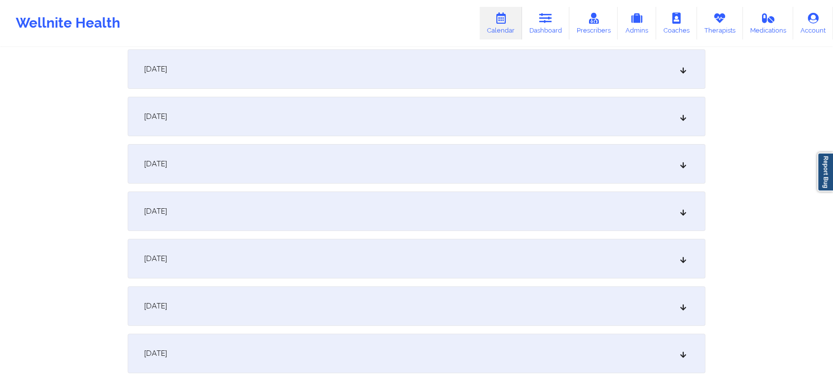
scroll to position [207, 0]
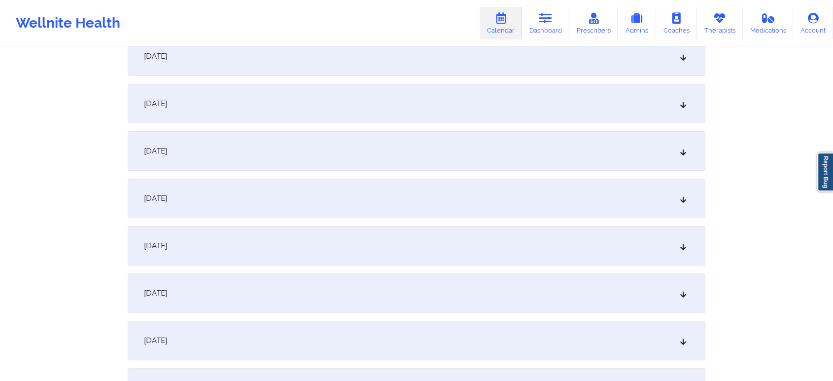
click at [466, 244] on div "[DATE]" at bounding box center [417, 245] width 578 height 39
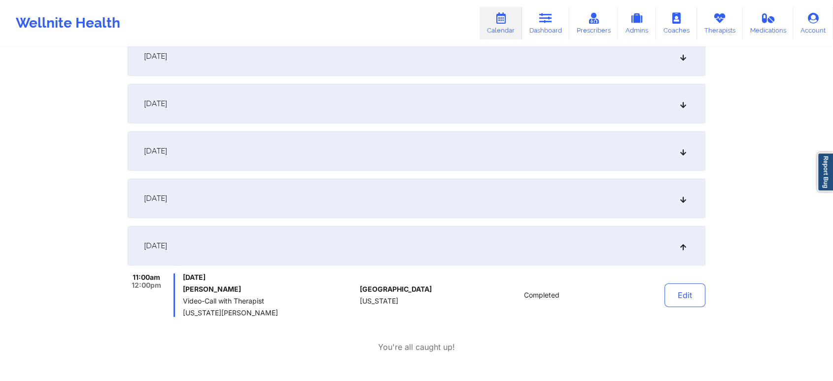
click at [680, 300] on button "Edit" at bounding box center [685, 295] width 41 height 24
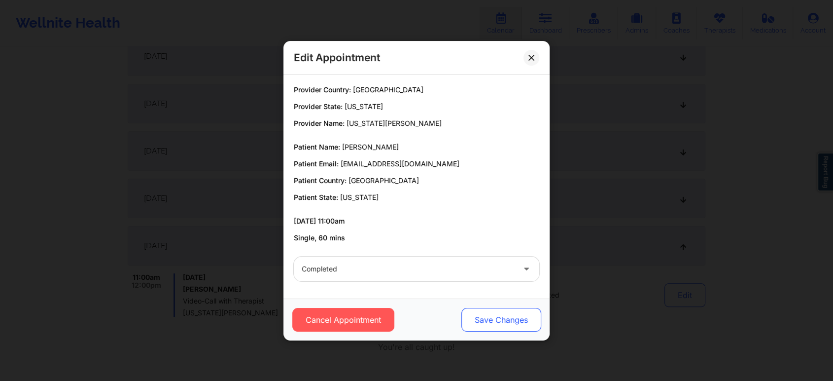
click at [487, 330] on button "Save Changes" at bounding box center [502, 320] width 80 height 24
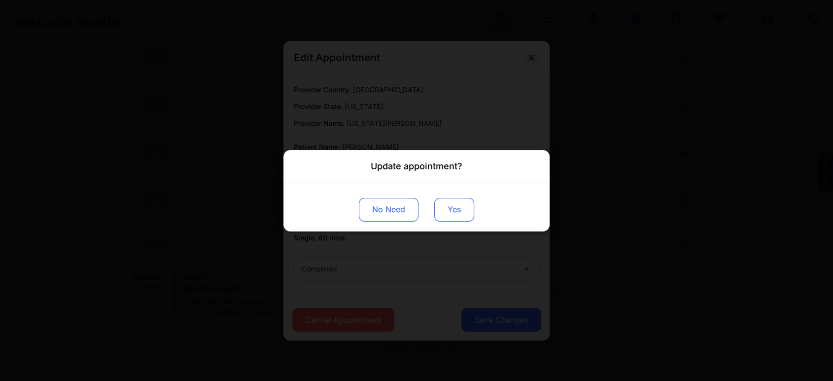
click at [445, 204] on button "Yes" at bounding box center [454, 209] width 40 height 24
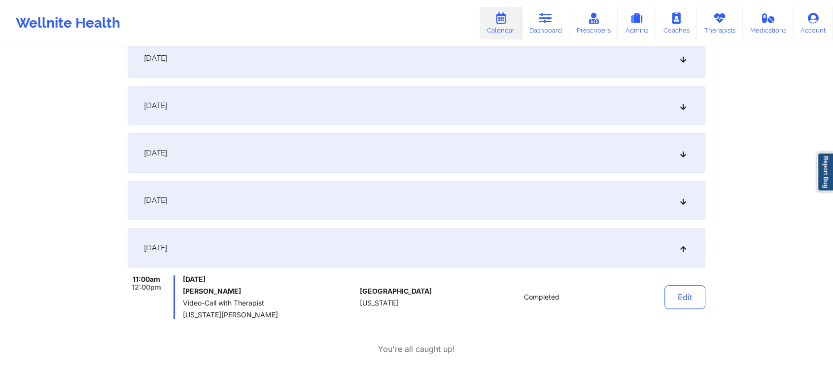
scroll to position [0, 0]
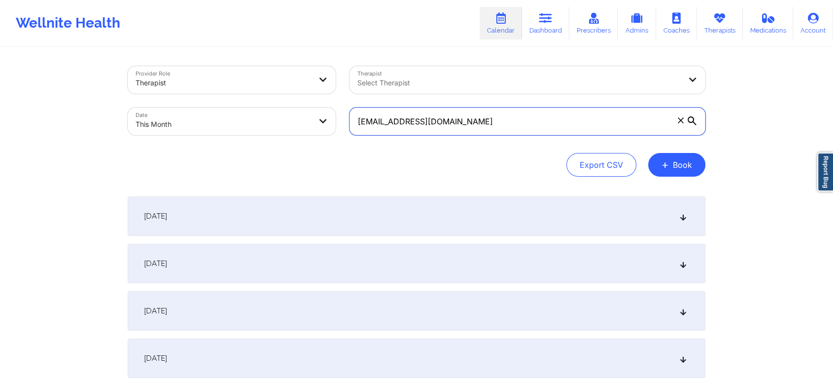
drag, startPoint x: 487, startPoint y: 109, endPoint x: 144, endPoint y: 60, distance: 346.7
click at [144, 60] on div "Provider Role Therapist Therapist Select Therapist Date This Month [EMAIL_ADDRE…" at bounding box center [417, 100] width 592 height 83
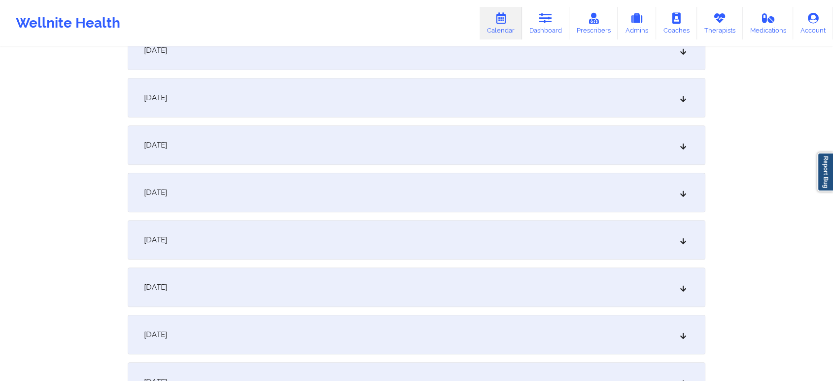
scroll to position [374, 0]
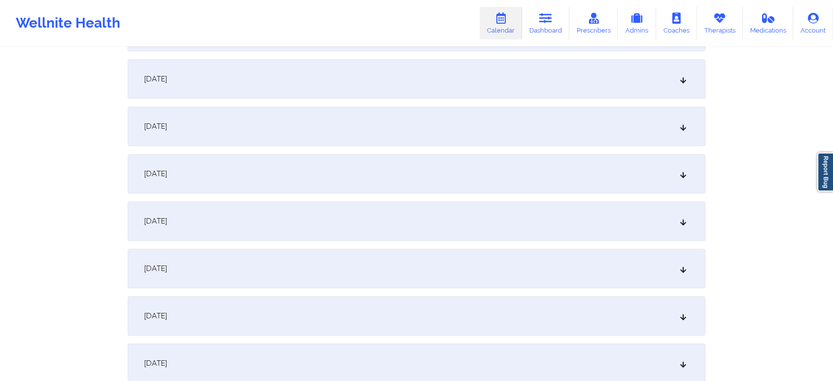
click at [376, 71] on div "[DATE]" at bounding box center [417, 78] width 578 height 39
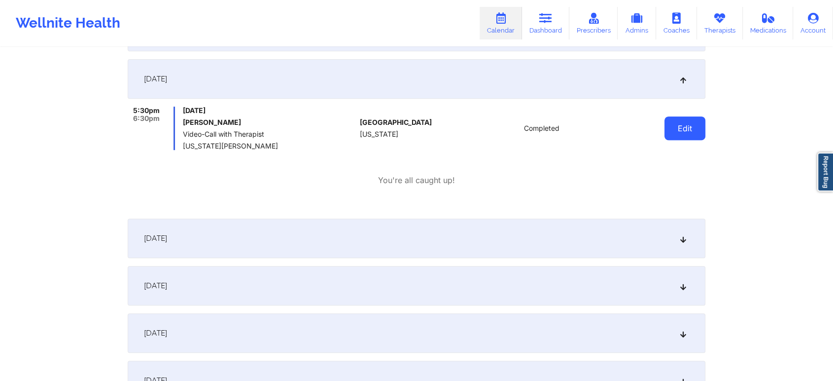
drag, startPoint x: 672, startPoint y: 109, endPoint x: 676, endPoint y: 129, distance: 20.6
click at [676, 129] on div "Edit" at bounding box center [659, 128] width 91 height 43
click at [676, 129] on button "Edit" at bounding box center [685, 128] width 41 height 24
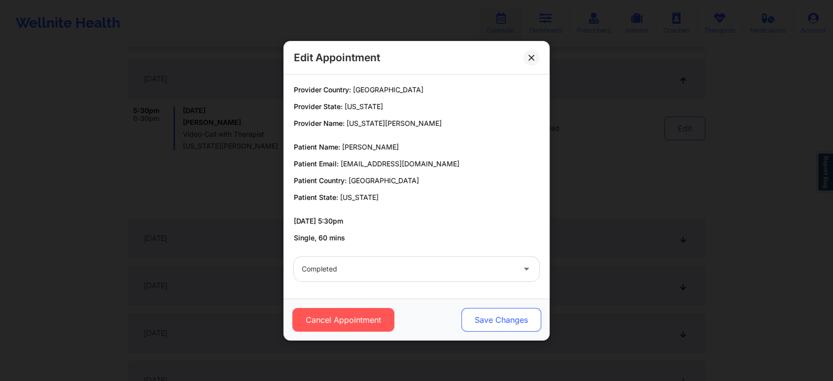
click at [497, 321] on button "Save Changes" at bounding box center [502, 320] width 80 height 24
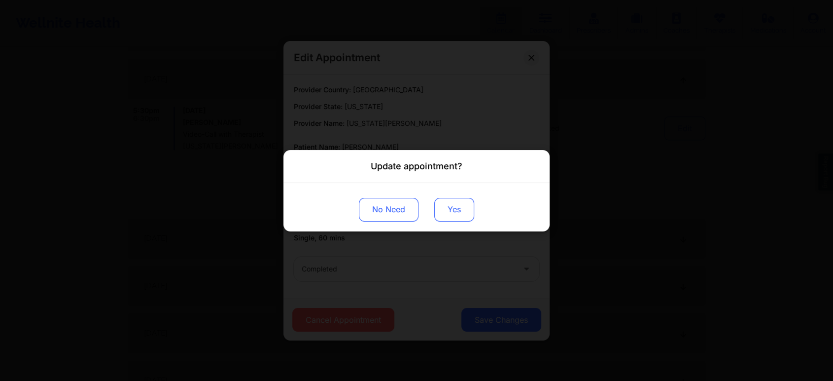
click at [447, 208] on button "Yes" at bounding box center [454, 209] width 40 height 24
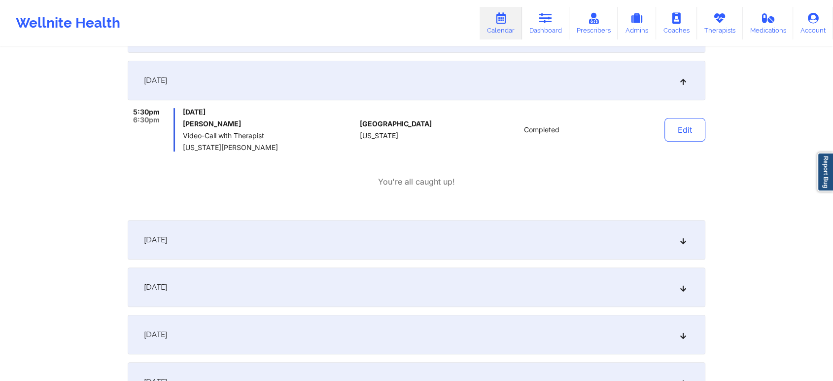
scroll to position [0, 0]
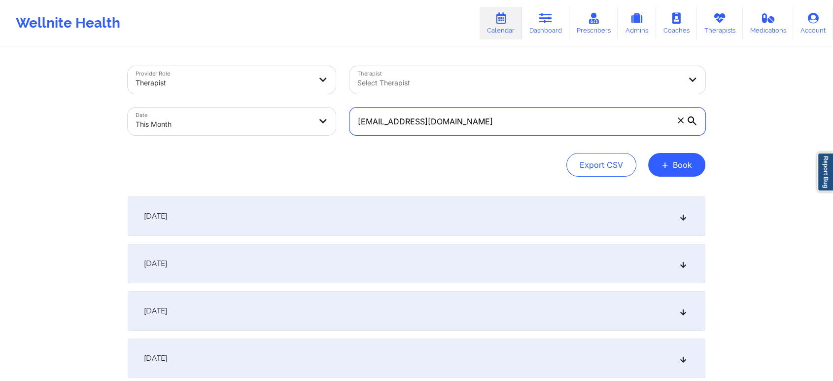
drag, startPoint x: 482, startPoint y: 122, endPoint x: 138, endPoint y: 62, distance: 348.9
click at [138, 62] on div "Provider Role Therapist Therapist Select Therapist Date This Month [EMAIL_ADDRE…" at bounding box center [417, 100] width 592 height 83
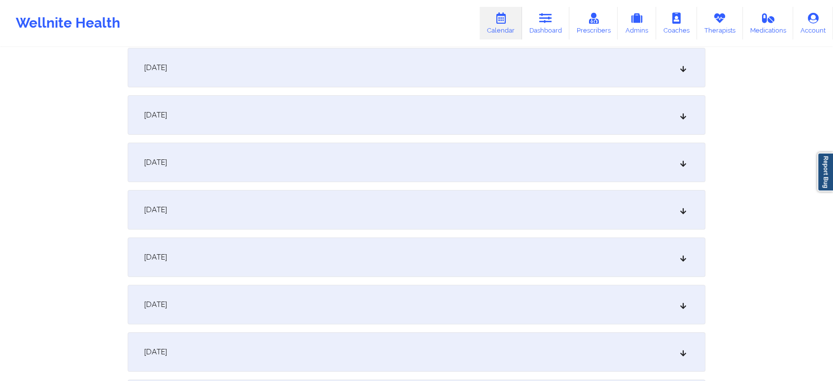
scroll to position [296, 0]
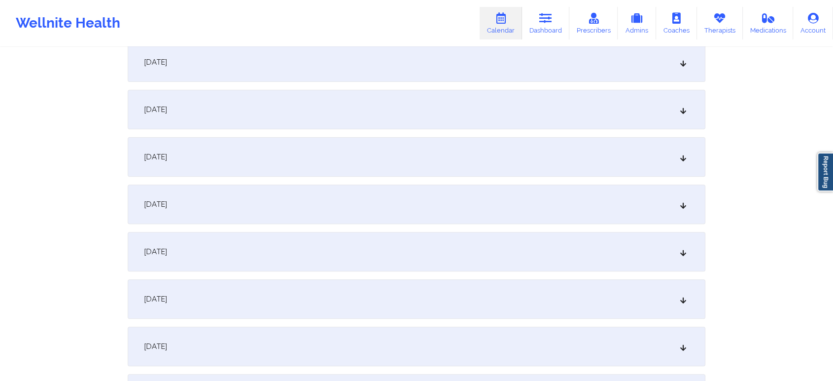
click at [472, 172] on div "[DATE]" at bounding box center [417, 156] width 578 height 39
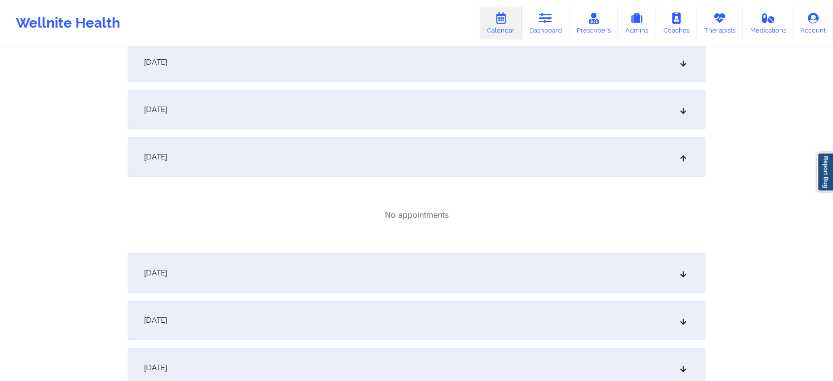
drag, startPoint x: 797, startPoint y: 133, endPoint x: 841, endPoint y: 107, distance: 51.1
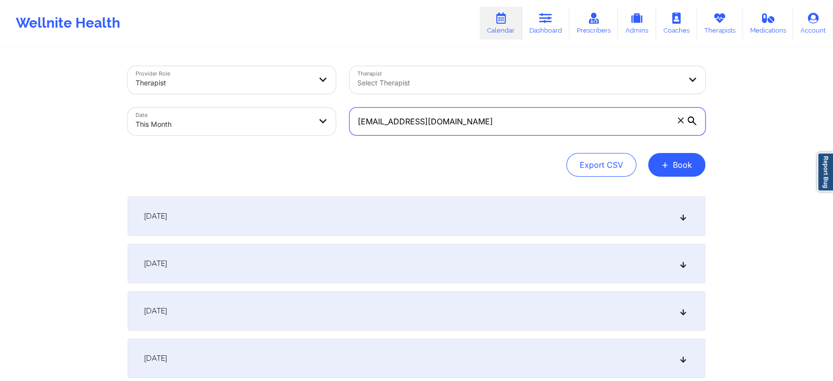
drag, startPoint x: 498, startPoint y: 113, endPoint x: 253, endPoint y: 89, distance: 246.2
click at [253, 89] on div "Provider Role Therapist Therapist Select Therapist Date This Month [EMAIL_ADDRE…" at bounding box center [417, 100] width 592 height 83
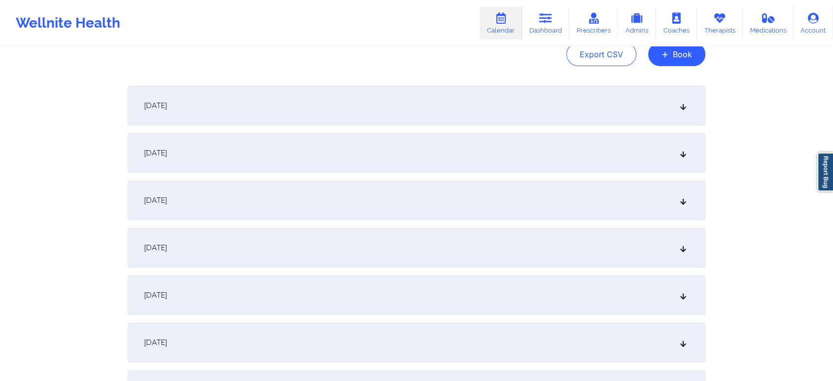
scroll to position [112, 0]
click at [497, 339] on div "[DATE]" at bounding box center [417, 340] width 578 height 39
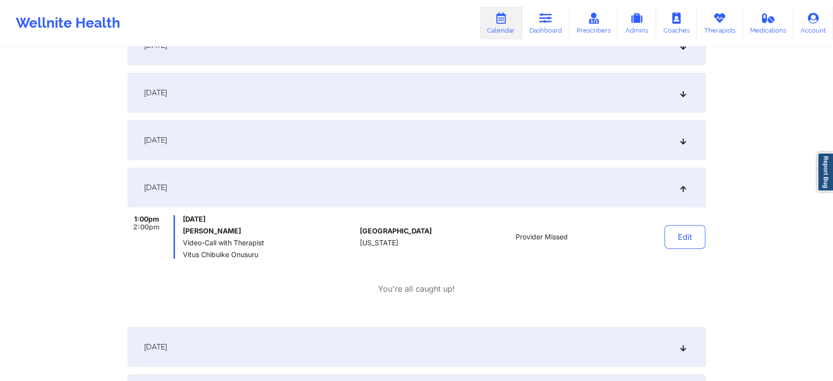
scroll to position [256, 0]
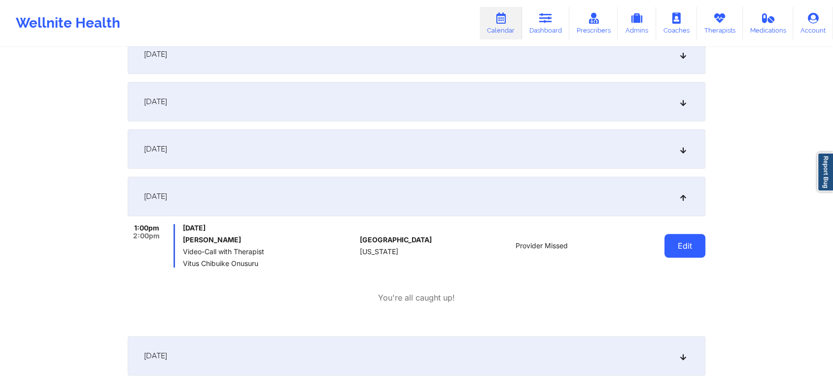
click at [686, 246] on button "Edit" at bounding box center [685, 246] width 41 height 24
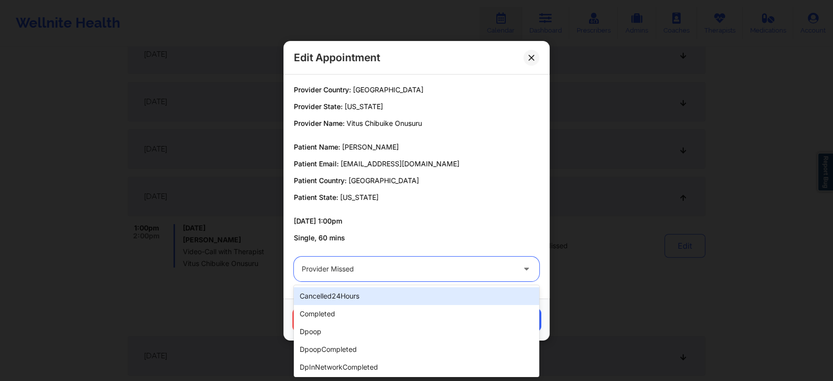
click at [425, 264] on div at bounding box center [408, 269] width 213 height 12
click at [363, 303] on div "cancelled24Hours" at bounding box center [417, 296] width 246 height 18
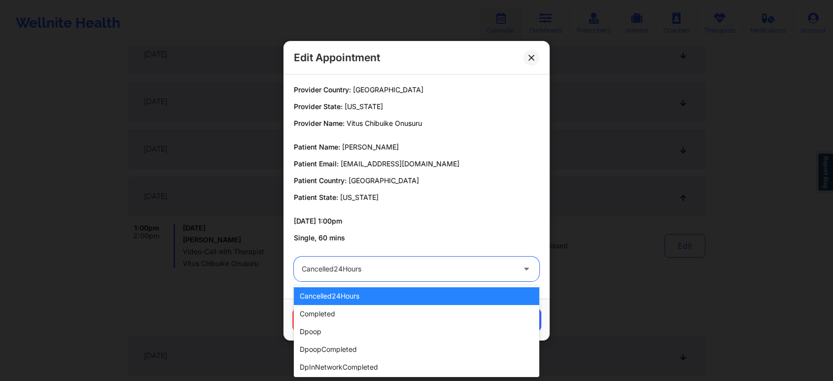
click at [389, 257] on div "cancelled24Hours" at bounding box center [408, 268] width 213 height 25
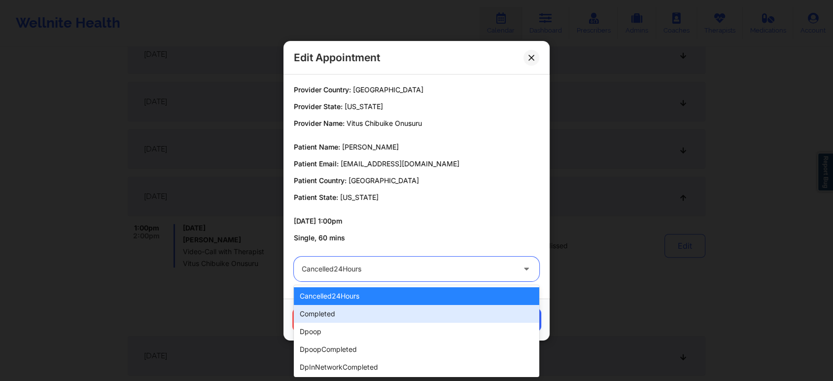
click at [350, 313] on div "completed" at bounding box center [417, 314] width 246 height 18
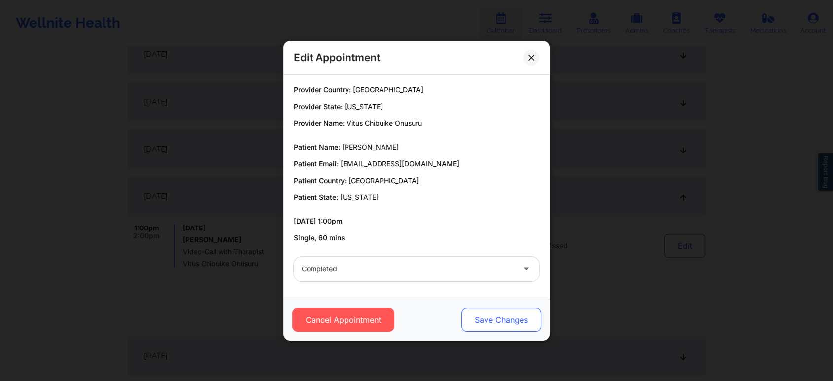
click at [531, 330] on button "Save Changes" at bounding box center [502, 320] width 80 height 24
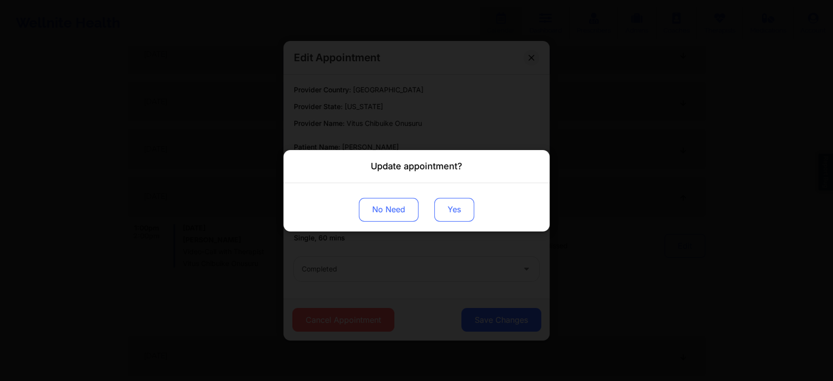
drag, startPoint x: 472, startPoint y: 231, endPoint x: 463, endPoint y: 220, distance: 14.3
click at [463, 220] on div "No Need Yes" at bounding box center [417, 206] width 266 height 48
click at [449, 208] on button "Yes" at bounding box center [454, 209] width 40 height 24
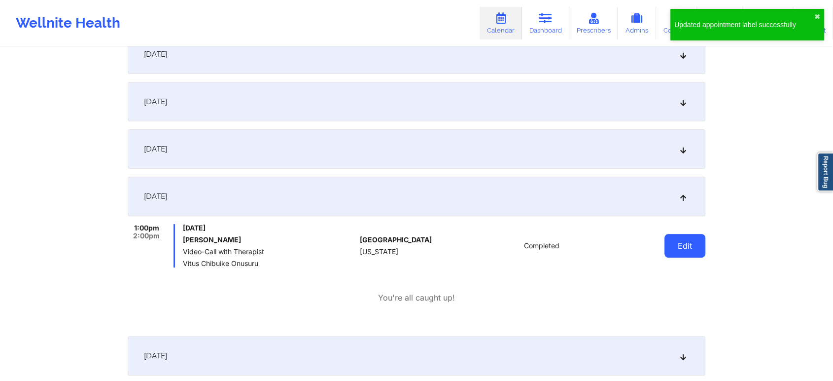
click at [679, 238] on button "Edit" at bounding box center [685, 246] width 41 height 24
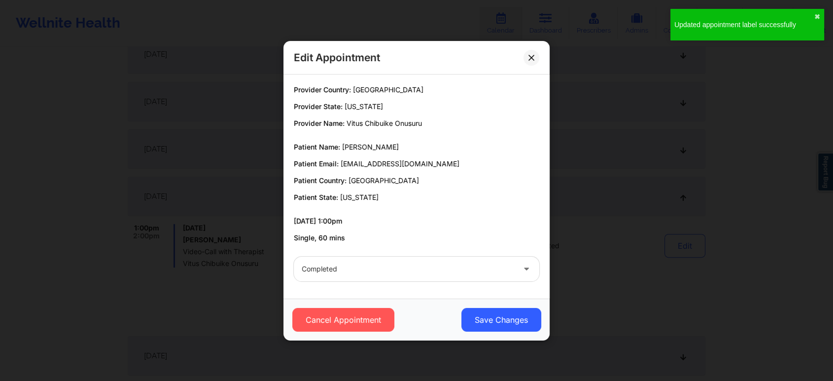
click at [495, 331] on div "Cancel Appointment Save Changes" at bounding box center [417, 319] width 266 height 42
click at [495, 325] on button "Save Changes" at bounding box center [502, 320] width 80 height 24
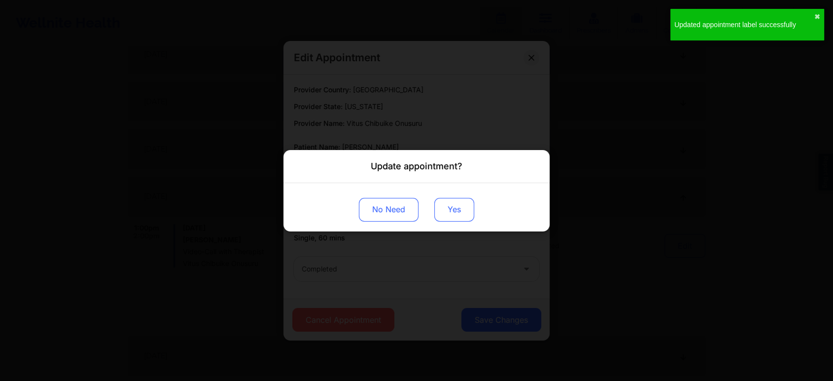
click at [452, 206] on button "Yes" at bounding box center [454, 209] width 40 height 24
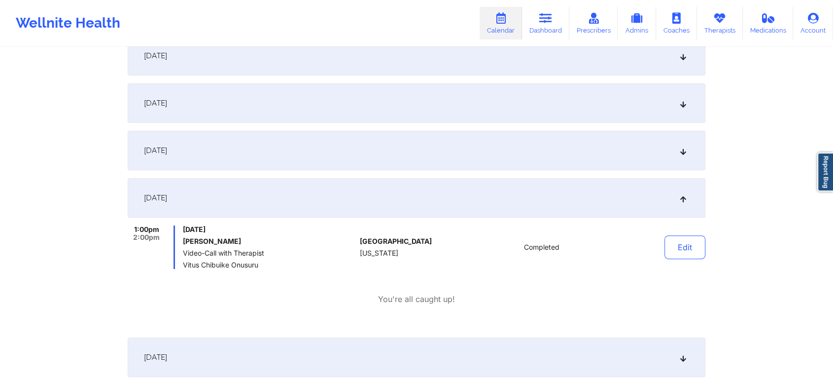
scroll to position [0, 0]
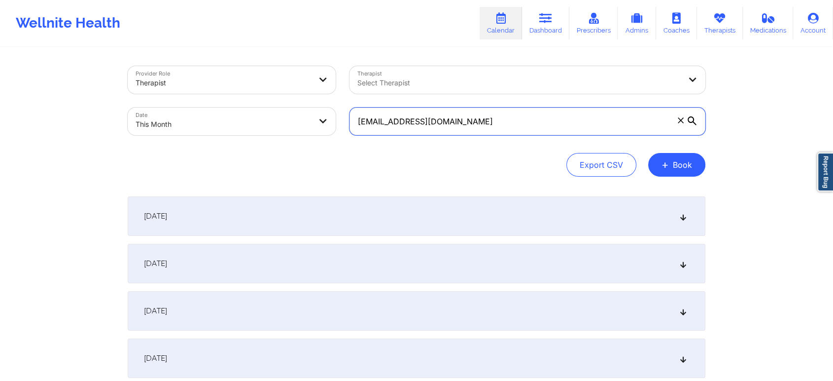
drag, startPoint x: 511, startPoint y: 118, endPoint x: 207, endPoint y: 95, distance: 305.1
click at [207, 95] on div "Provider Role Therapist Therapist Select Therapist Date This Month [EMAIL_ADDRE…" at bounding box center [417, 100] width 592 height 83
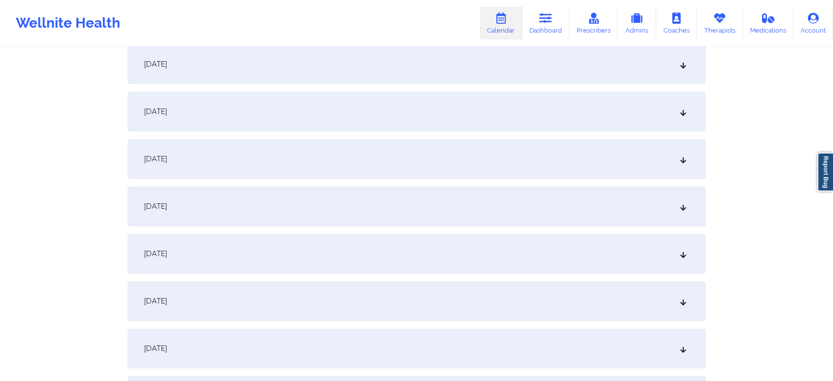
scroll to position [403, 0]
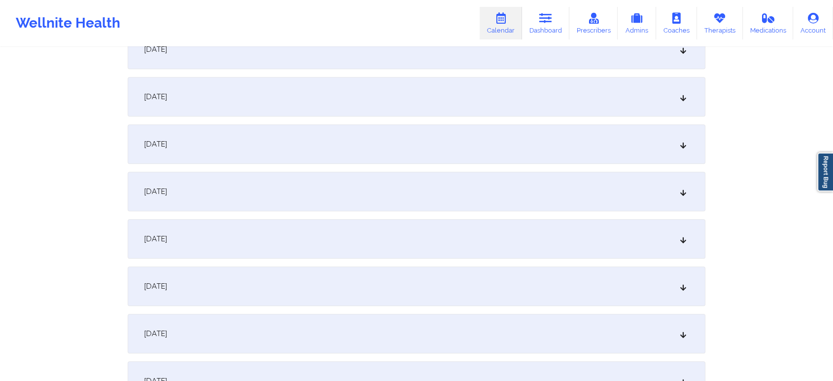
click at [381, 60] on div "[DATE]" at bounding box center [417, 49] width 578 height 39
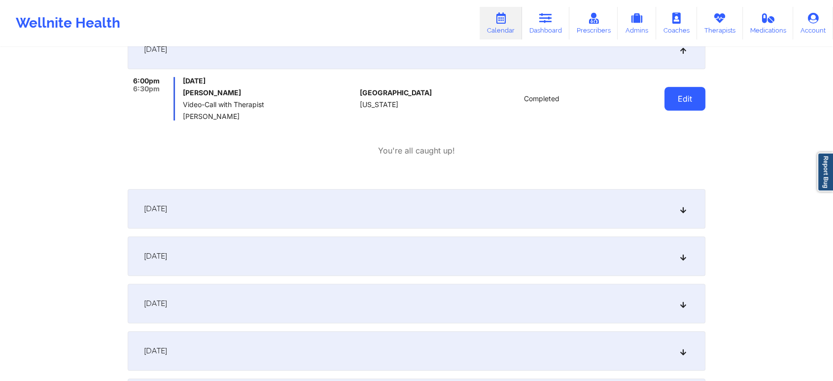
click at [686, 104] on button "Edit" at bounding box center [685, 99] width 41 height 24
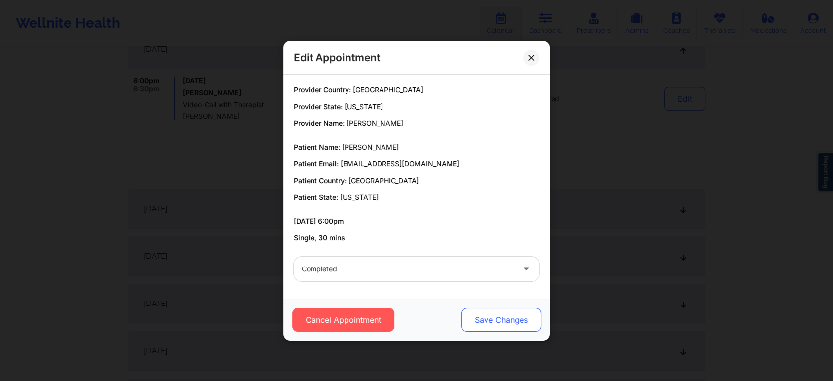
click at [521, 314] on button "Save Changes" at bounding box center [502, 320] width 80 height 24
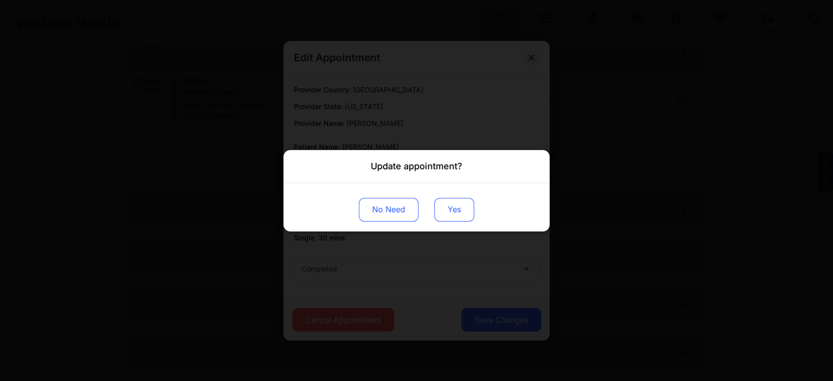
click at [452, 205] on button "Yes" at bounding box center [454, 209] width 40 height 24
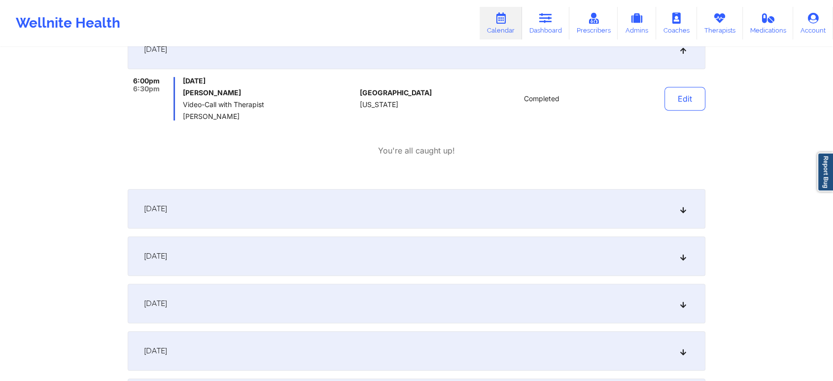
scroll to position [0, 0]
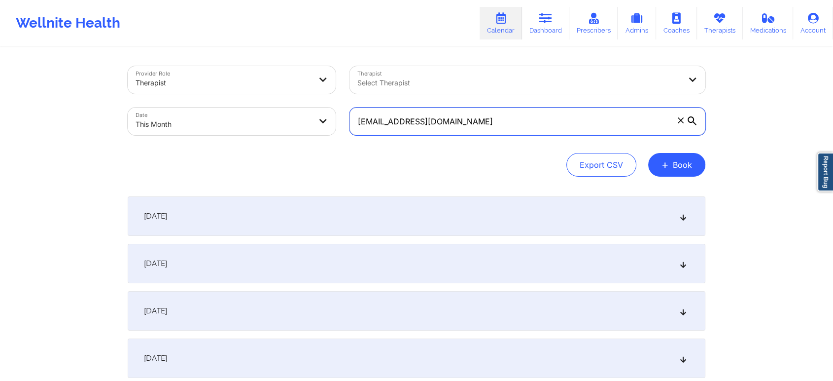
drag, startPoint x: 518, startPoint y: 112, endPoint x: 189, endPoint y: 71, distance: 331.4
click at [189, 71] on div "Provider Role Therapist Therapist Select Therapist Date This Month [EMAIL_ADDRE…" at bounding box center [417, 100] width 592 height 83
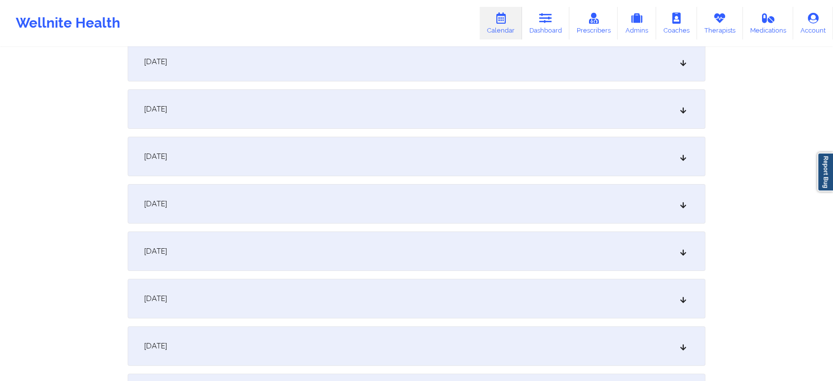
scroll to position [213, 0]
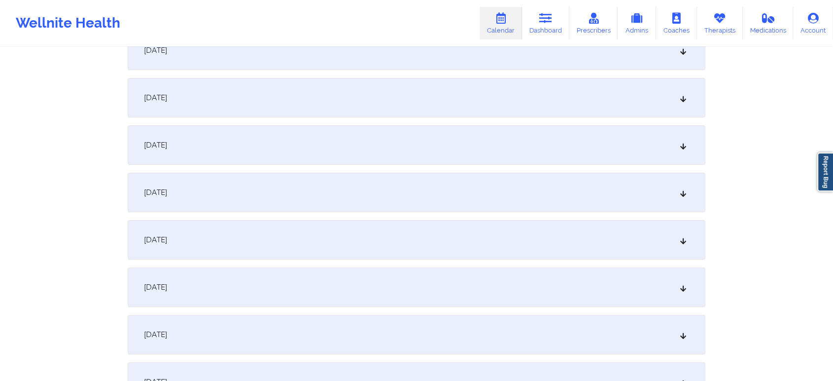
click at [512, 247] on div "[DATE]" at bounding box center [417, 239] width 578 height 39
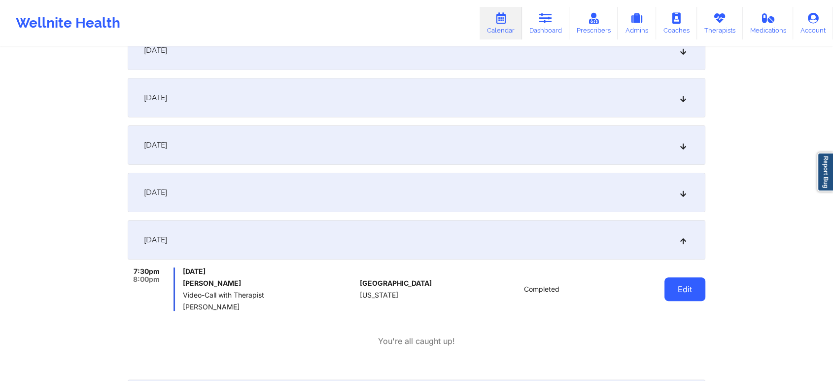
click at [694, 289] on button "Edit" at bounding box center [685, 289] width 41 height 24
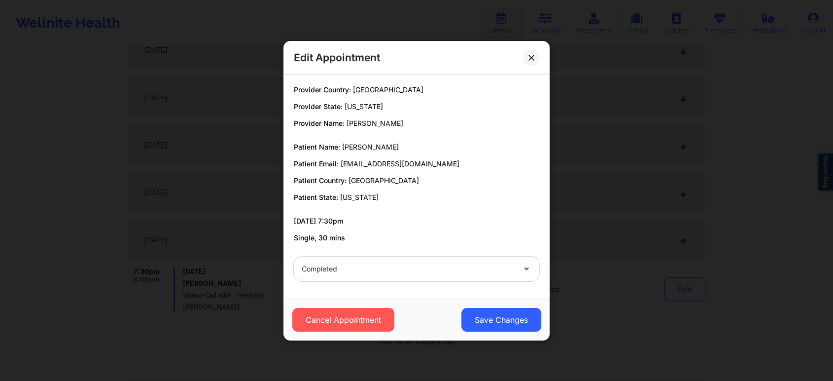
click at [465, 307] on div "Cancel Appointment Save Changes" at bounding box center [417, 319] width 266 height 42
click at [467, 308] on button "Save Changes" at bounding box center [502, 320] width 80 height 24
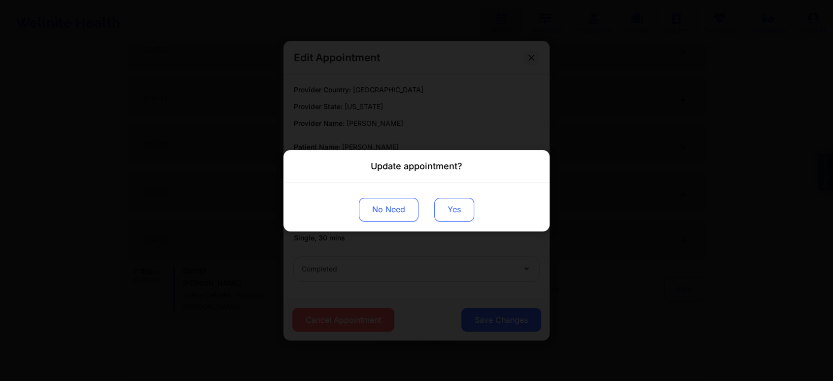
click at [462, 202] on button "Yes" at bounding box center [454, 209] width 40 height 24
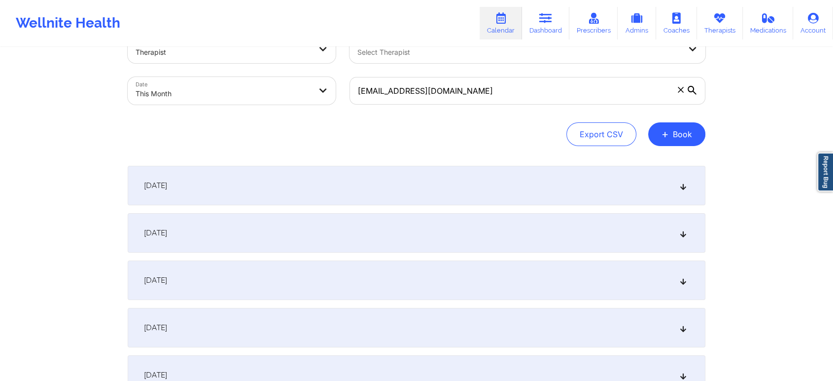
scroll to position [0, 0]
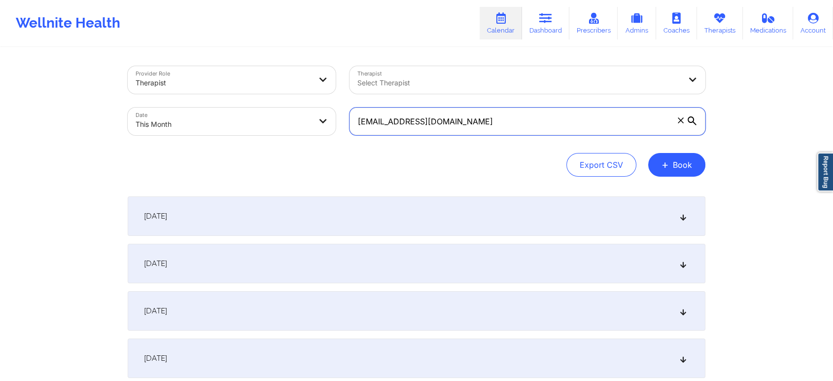
drag, startPoint x: 510, startPoint y: 115, endPoint x: 171, endPoint y: 77, distance: 341.4
click at [171, 77] on div "Provider Role Therapist Therapist Select Therapist Date This Month [EMAIL_ADDRE…" at bounding box center [417, 100] width 592 height 83
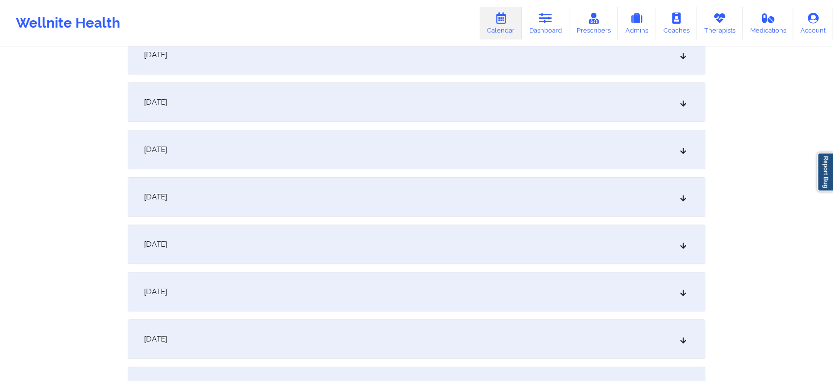
scroll to position [395, 0]
click at [526, 60] on div "[DATE]" at bounding box center [417, 57] width 578 height 39
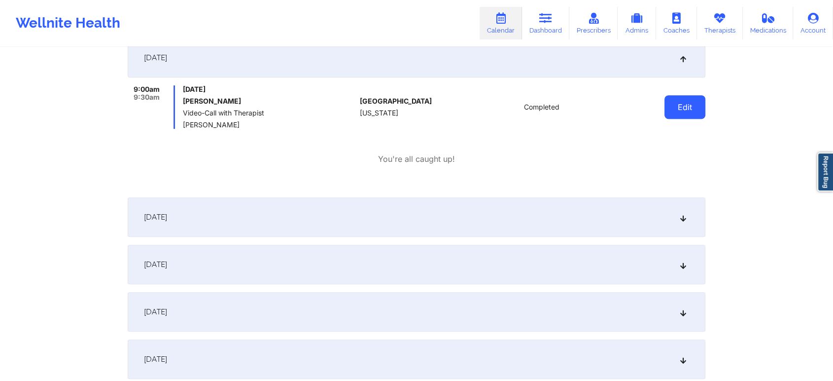
click at [698, 97] on button "Edit" at bounding box center [685, 107] width 41 height 24
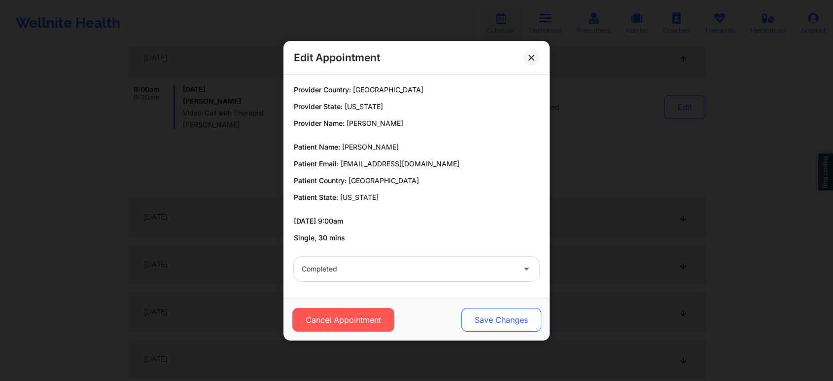
click at [515, 321] on button "Save Changes" at bounding box center [502, 320] width 80 height 24
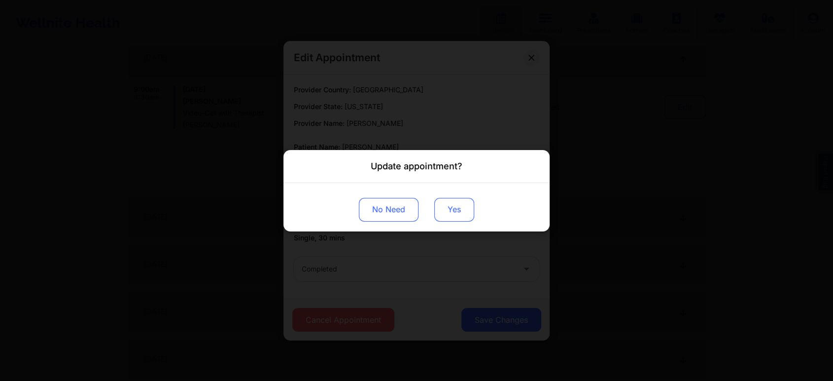
click at [454, 212] on button "Yes" at bounding box center [454, 209] width 40 height 24
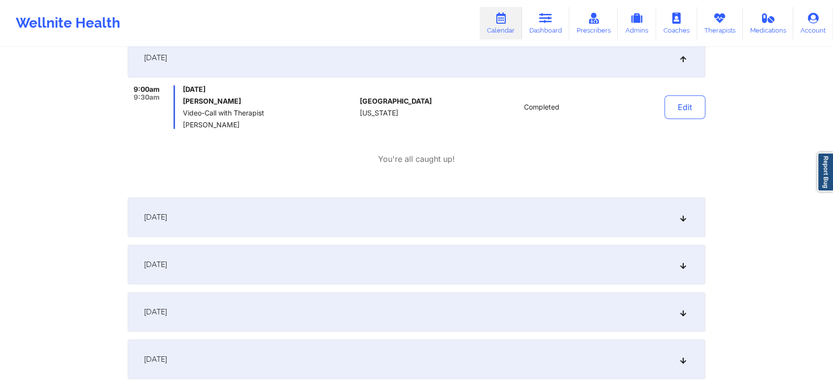
scroll to position [0, 0]
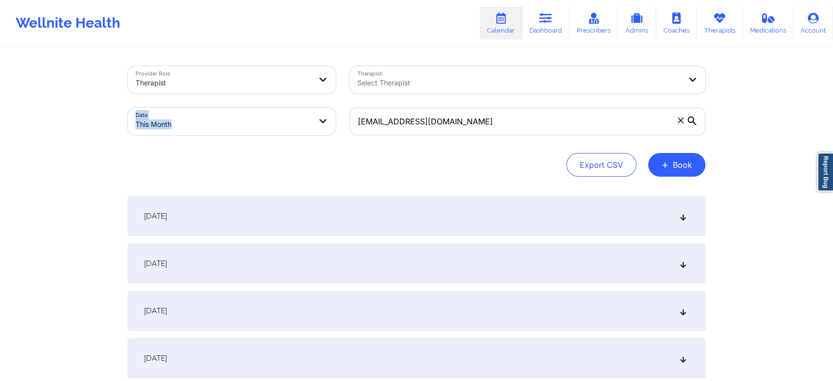
drag, startPoint x: 557, startPoint y: 104, endPoint x: 284, endPoint y: 33, distance: 282.1
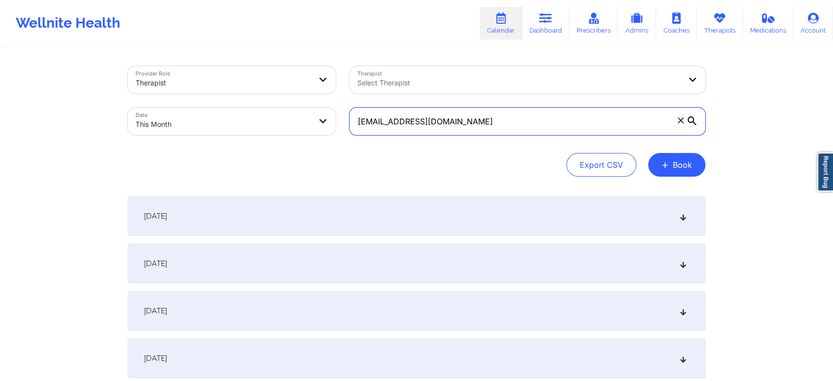
drag, startPoint x: 512, startPoint y: 113, endPoint x: 240, endPoint y: 144, distance: 273.5
click at [240, 144] on div "Provider Role Therapist Therapist Select Therapist Date This Month [EMAIL_ADDRE…" at bounding box center [417, 121] width 578 height 110
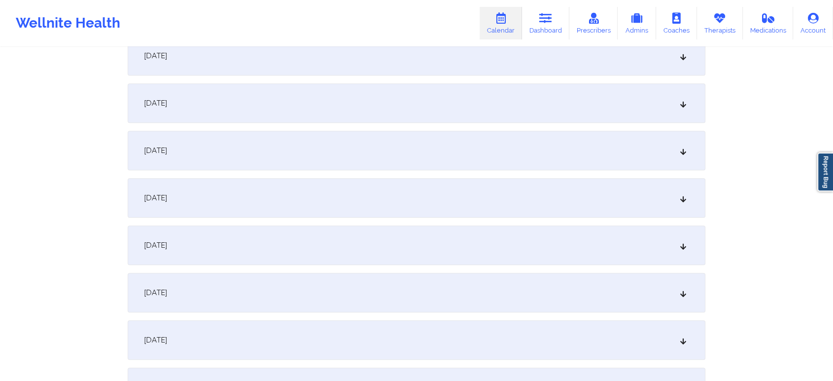
scroll to position [401, 0]
click at [397, 65] on div "[DATE]" at bounding box center [417, 51] width 578 height 39
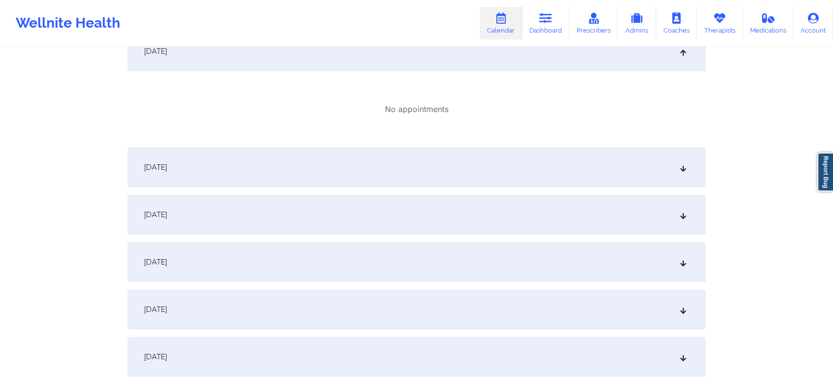
scroll to position [0, 0]
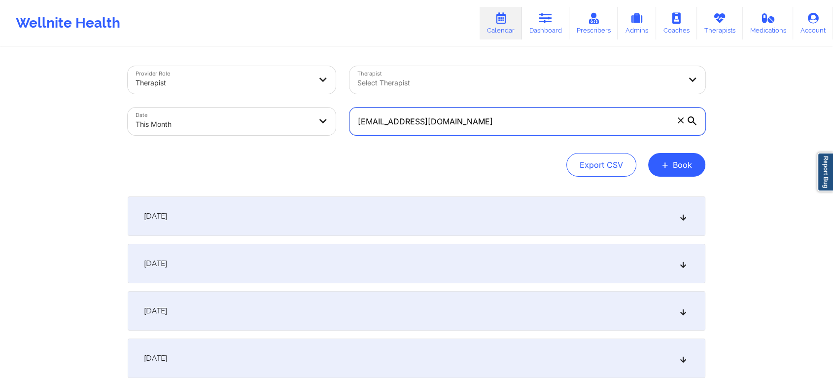
drag, startPoint x: 547, startPoint y: 115, endPoint x: 233, endPoint y: 82, distance: 315.8
click at [233, 82] on div "Provider Role Therapist Therapist Select Therapist Date This Month [EMAIL_ADDRE…" at bounding box center [417, 100] width 592 height 83
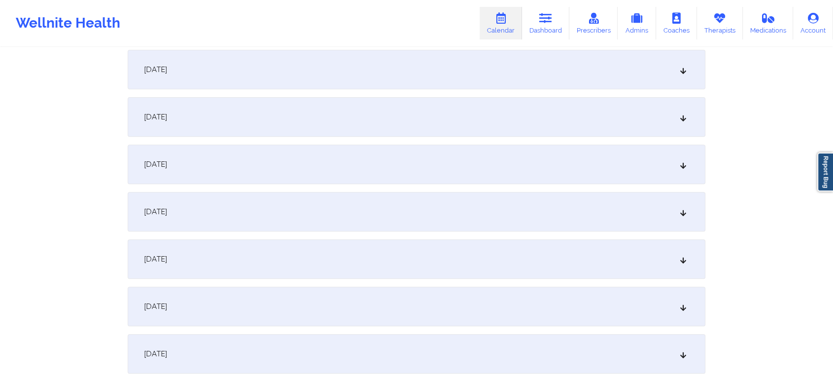
click at [496, 107] on div "[DATE]" at bounding box center [417, 116] width 578 height 39
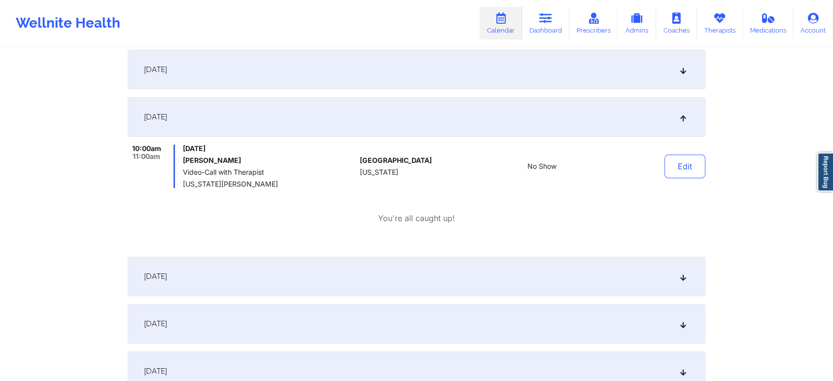
scroll to position [0, 0]
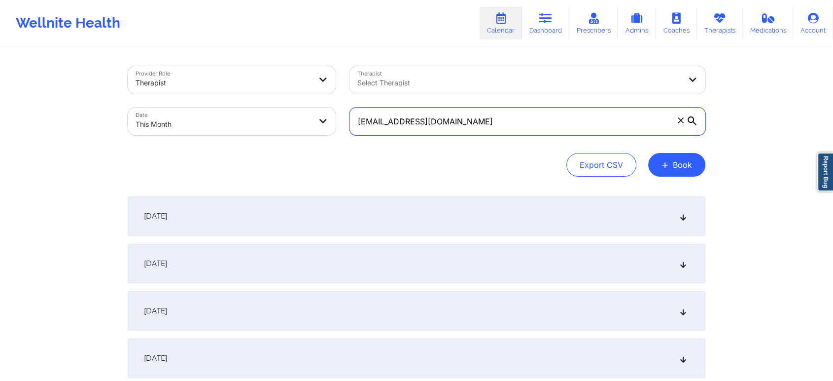
drag, startPoint x: 489, startPoint y: 122, endPoint x: 226, endPoint y: 108, distance: 263.2
click at [226, 108] on div "Provider Role Therapist Therapist Select Therapist Date This Month [EMAIL_ADDRE…" at bounding box center [417, 100] width 592 height 83
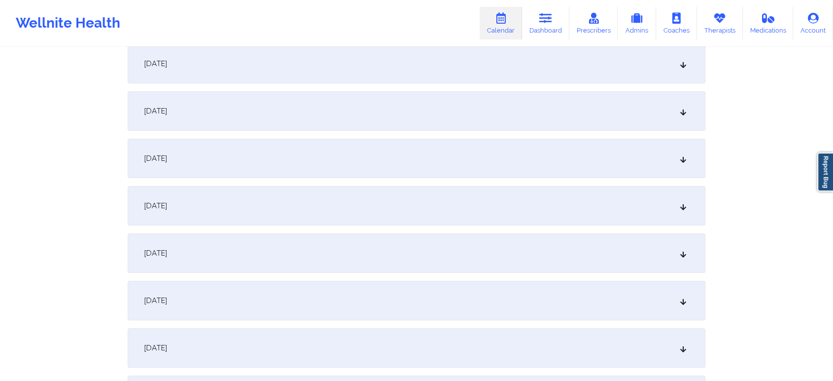
scroll to position [158, 0]
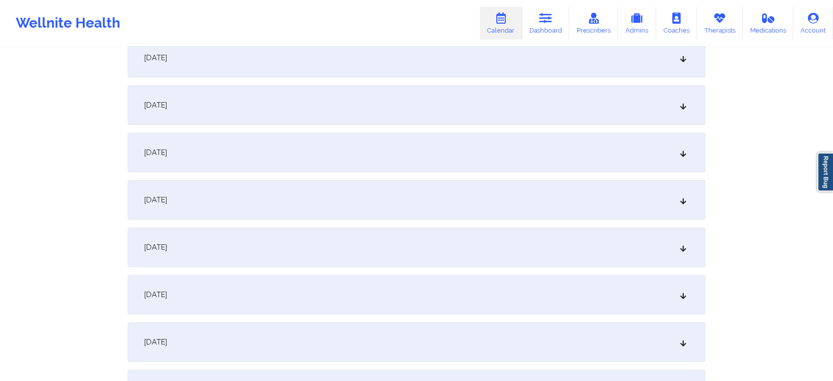
click at [497, 292] on div "[DATE]" at bounding box center [417, 294] width 578 height 39
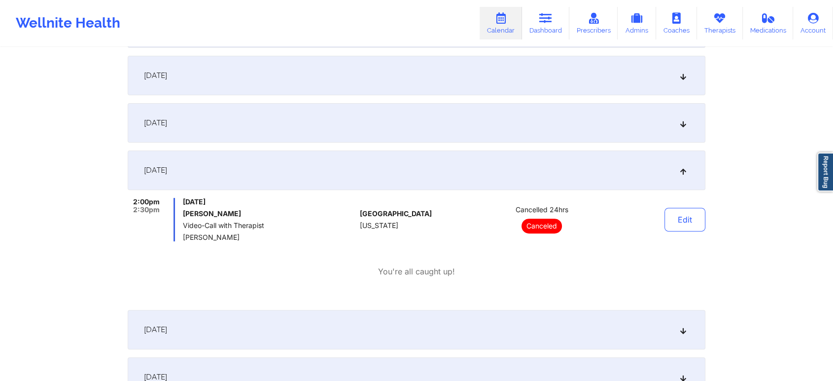
scroll to position [0, 0]
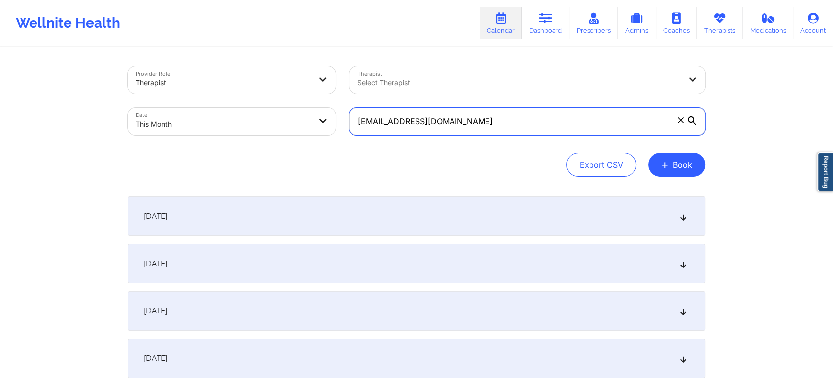
drag, startPoint x: 489, startPoint y: 122, endPoint x: 207, endPoint y: 102, distance: 283.3
click at [207, 102] on div "Provider Role Therapist Therapist Select Therapist Date This Month [EMAIL_ADDRE…" at bounding box center [417, 100] width 592 height 83
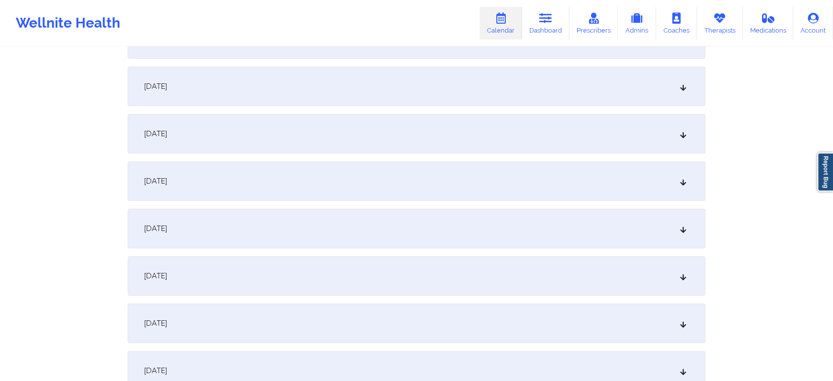
scroll to position [228, 0]
click at [451, 224] on div "[DATE]" at bounding box center [417, 224] width 578 height 39
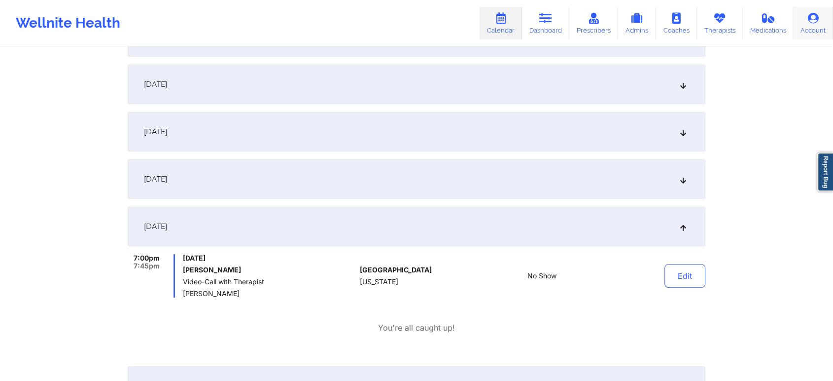
scroll to position [0, 0]
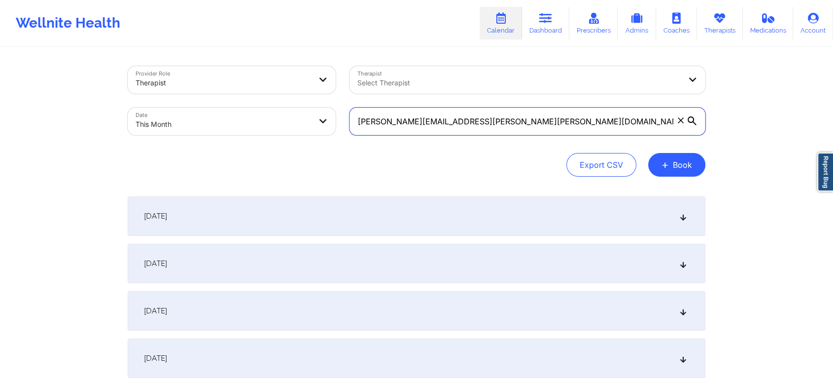
drag, startPoint x: 530, startPoint y: 118, endPoint x: 205, endPoint y: 24, distance: 337.9
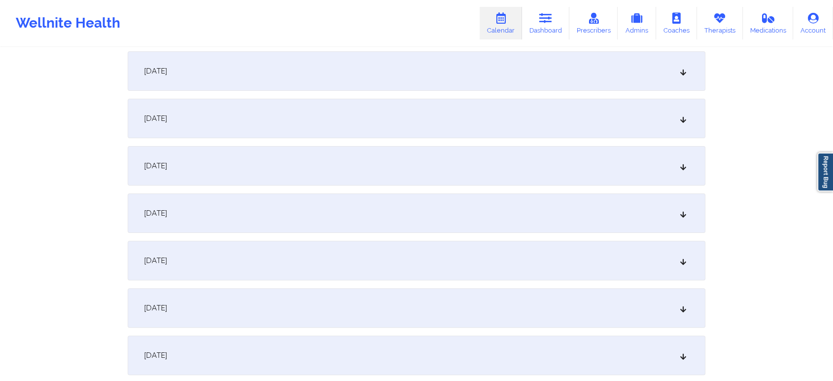
click at [399, 257] on div "[DATE]" at bounding box center [417, 260] width 578 height 39
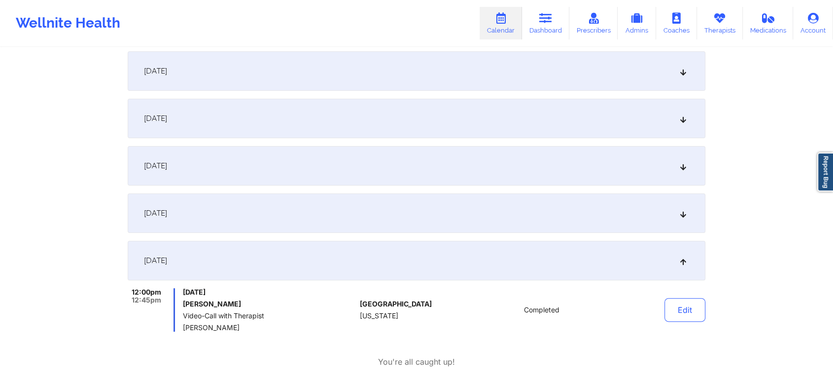
click at [694, 311] on button "Edit" at bounding box center [685, 310] width 41 height 24
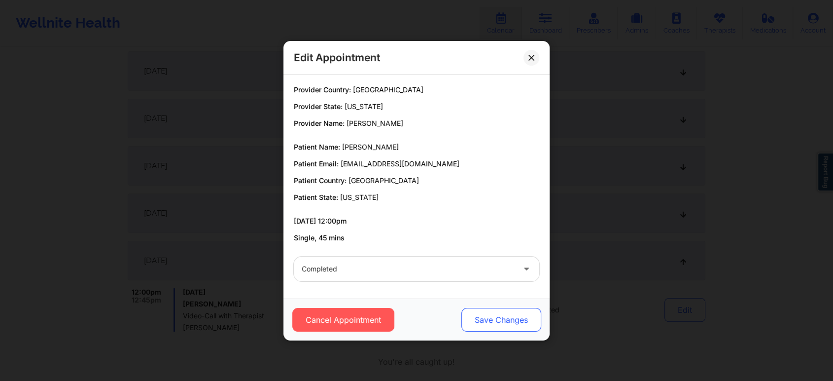
click at [496, 328] on button "Save Changes" at bounding box center [502, 320] width 80 height 24
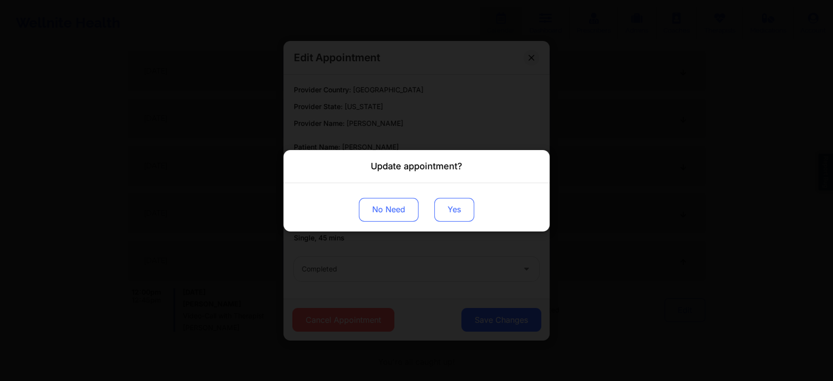
click at [452, 219] on button "Yes" at bounding box center [454, 209] width 40 height 24
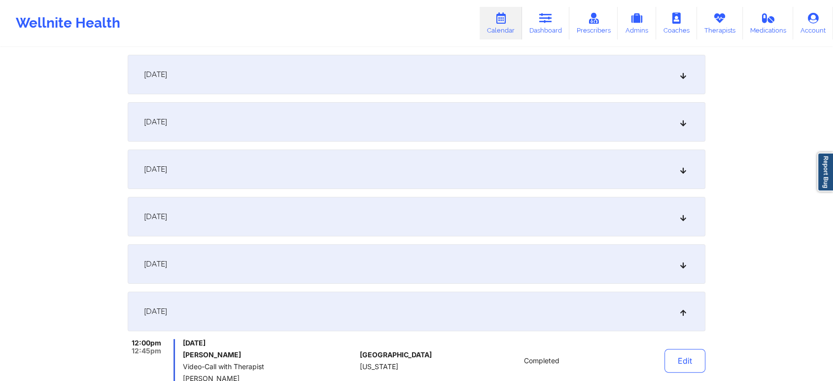
scroll to position [0, 0]
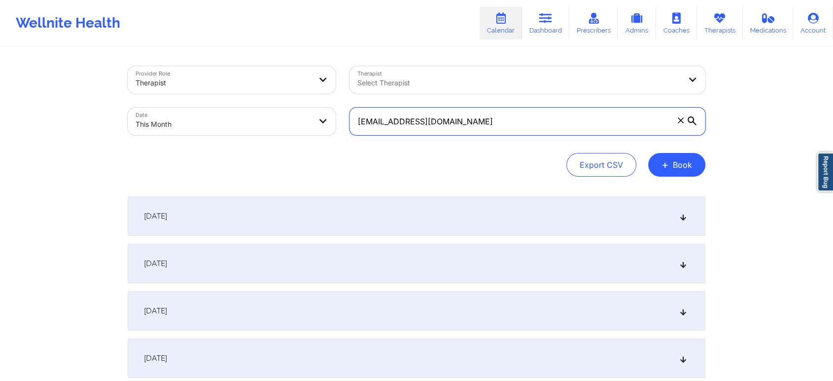
drag, startPoint x: 499, startPoint y: 122, endPoint x: 272, endPoint y: 121, distance: 226.8
click at [272, 121] on div "Provider Role Therapist Therapist Select Therapist Date This Month [EMAIL_ADDRE…" at bounding box center [417, 100] width 592 height 83
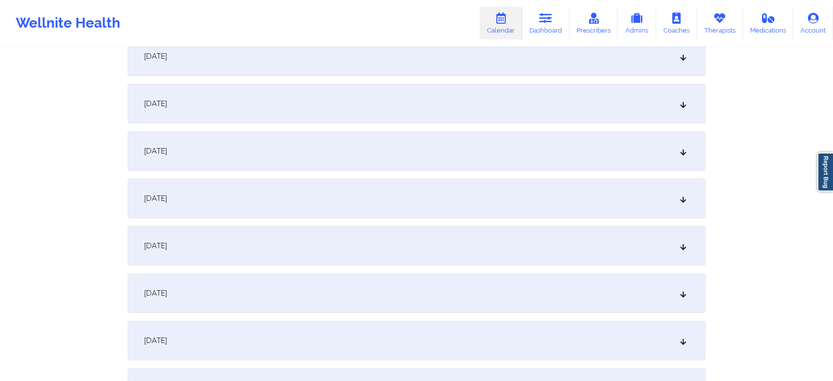
click at [367, 247] on div "[DATE]" at bounding box center [417, 245] width 578 height 39
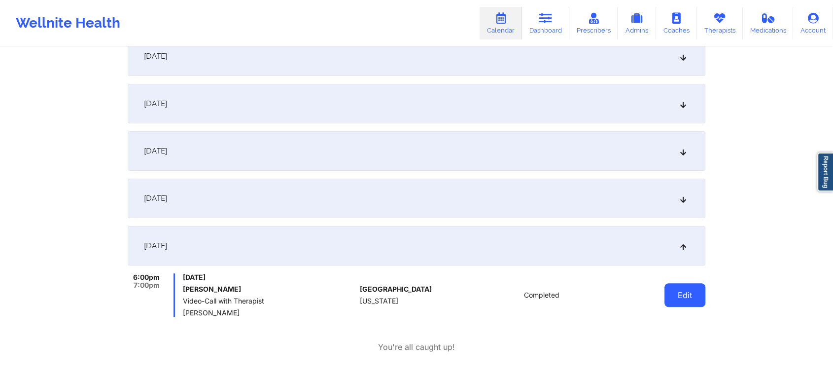
click at [690, 304] on button "Edit" at bounding box center [685, 295] width 41 height 24
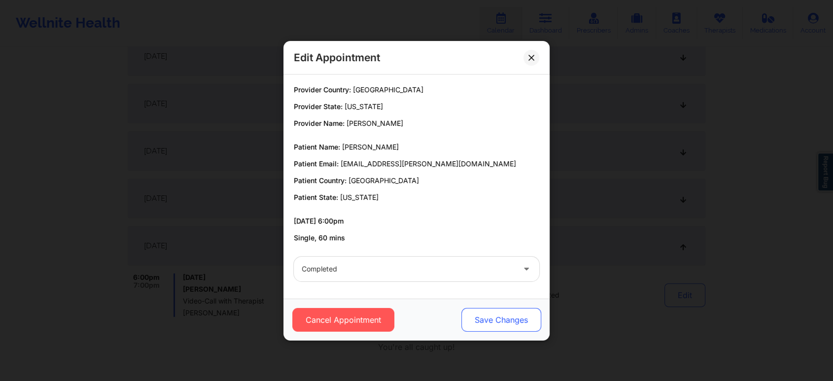
drag, startPoint x: 505, startPoint y: 306, endPoint x: 492, endPoint y: 317, distance: 16.9
click at [492, 317] on div "Cancel Appointment Save Changes" at bounding box center [417, 319] width 266 height 42
click at [492, 317] on button "Save Changes" at bounding box center [502, 320] width 80 height 24
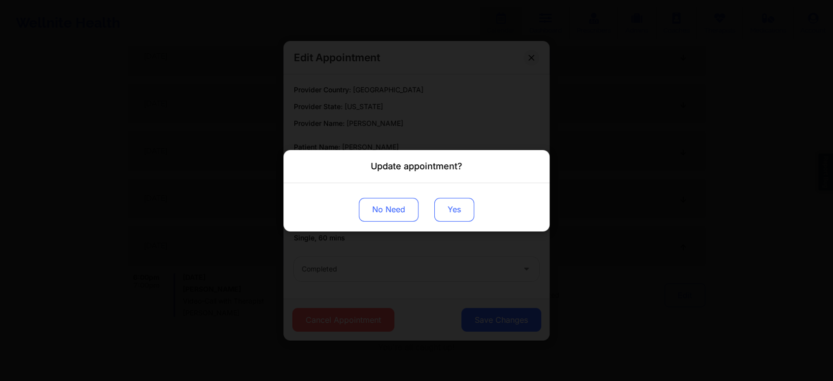
click at [454, 206] on button "Yes" at bounding box center [454, 209] width 40 height 24
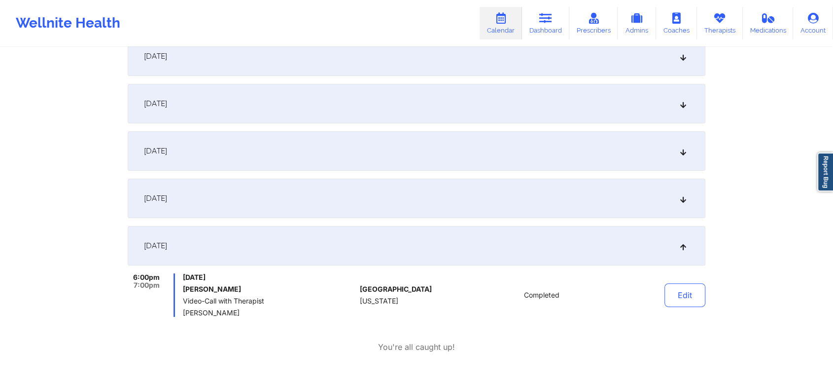
scroll to position [0, 0]
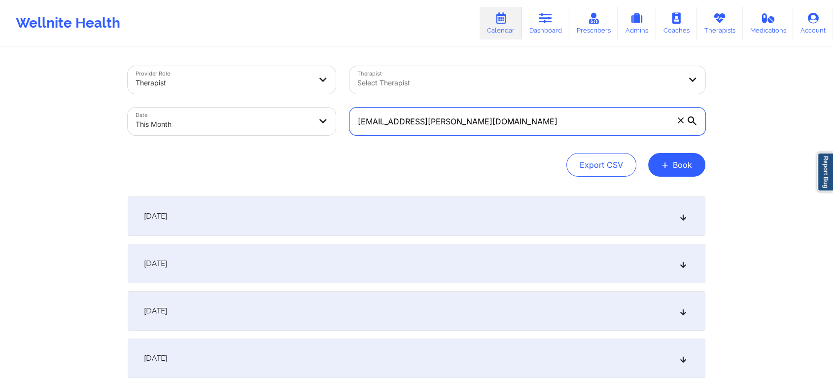
drag, startPoint x: 507, startPoint y: 111, endPoint x: 219, endPoint y: 107, distance: 288.5
click at [219, 107] on div "Provider Role Therapist Therapist Select Therapist Date This Month [EMAIL_ADDRE…" at bounding box center [417, 100] width 592 height 83
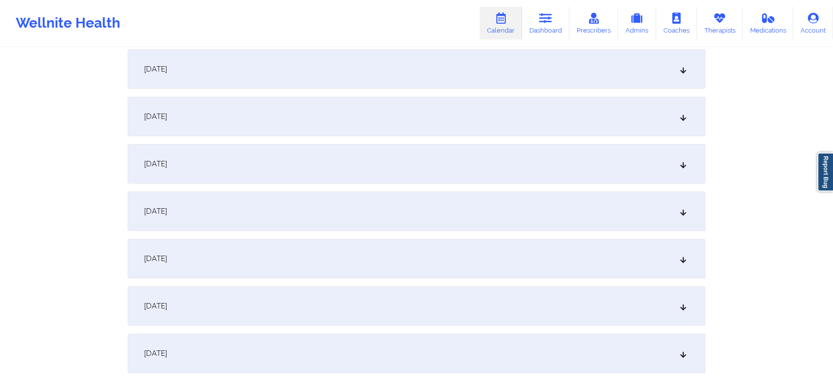
scroll to position [205, 0]
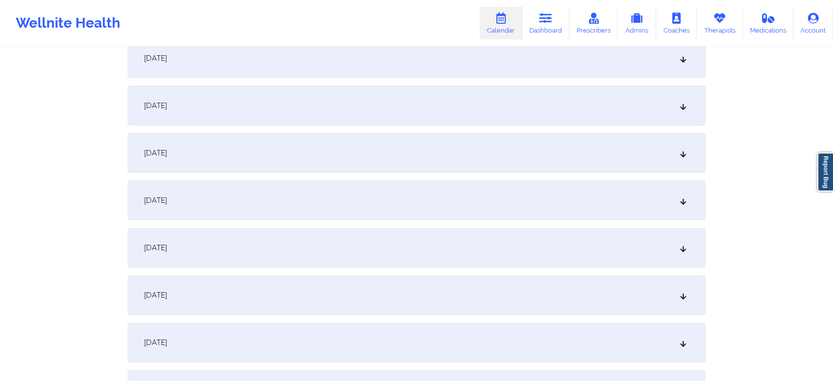
click at [381, 239] on div "[DATE]" at bounding box center [417, 247] width 578 height 39
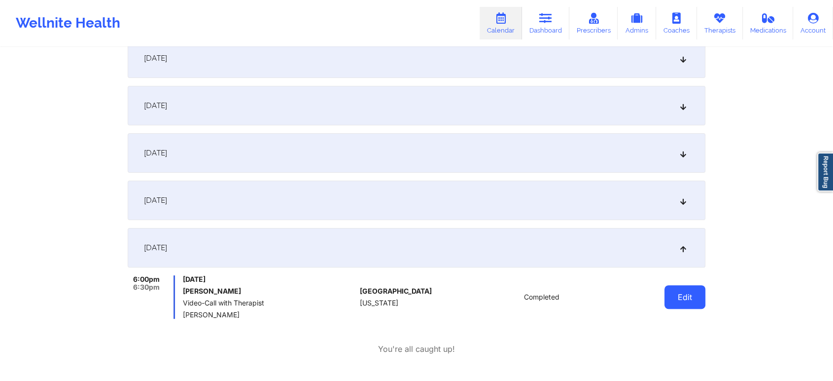
click at [690, 299] on button "Edit" at bounding box center [685, 297] width 41 height 24
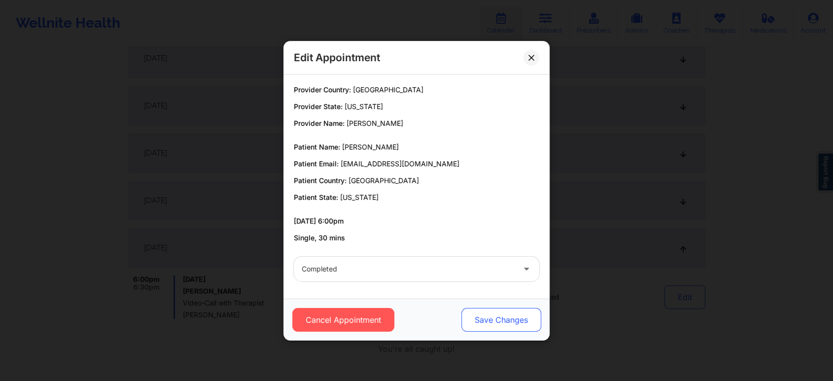
click at [497, 324] on button "Save Changes" at bounding box center [502, 320] width 80 height 24
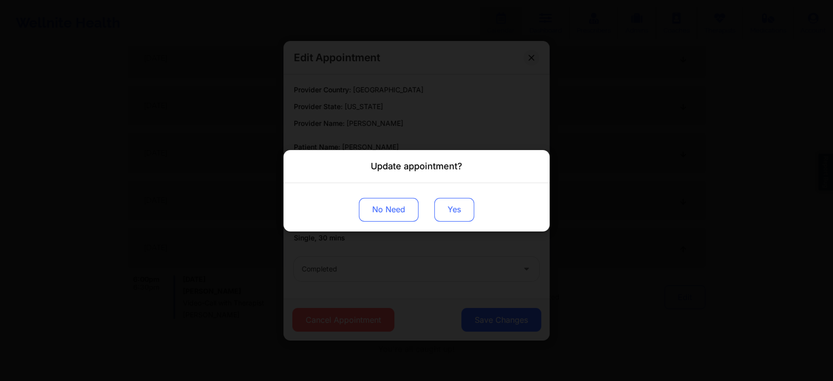
click at [457, 210] on button "Yes" at bounding box center [454, 209] width 40 height 24
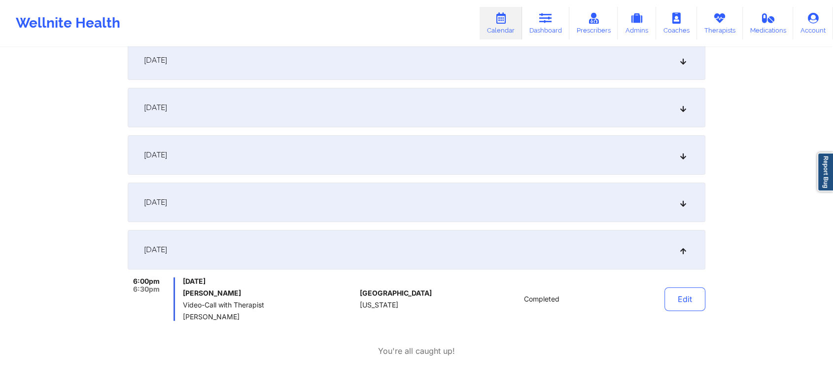
scroll to position [0, 0]
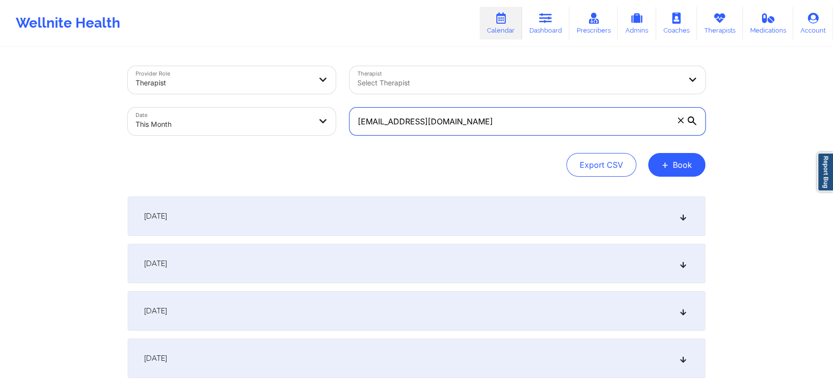
drag, startPoint x: 487, startPoint y: 120, endPoint x: 269, endPoint y: 96, distance: 219.7
click at [269, 96] on div "Provider Role Therapist Therapist Select Therapist Date This Month [EMAIL_ADDRE…" at bounding box center [417, 100] width 592 height 83
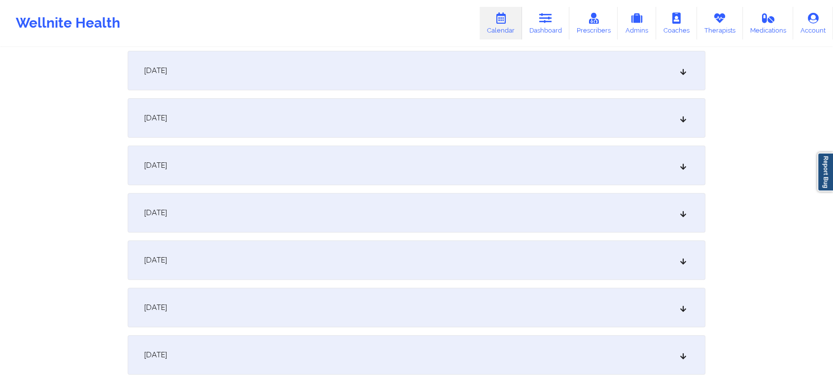
scroll to position [289, 0]
click at [426, 153] on div "[DATE]" at bounding box center [417, 162] width 578 height 39
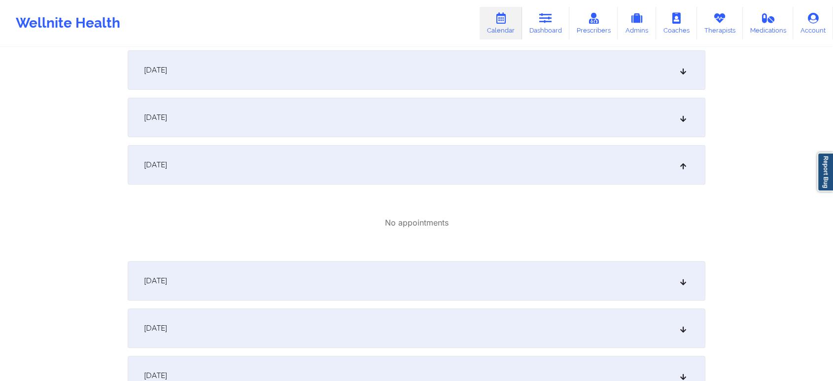
scroll to position [0, 0]
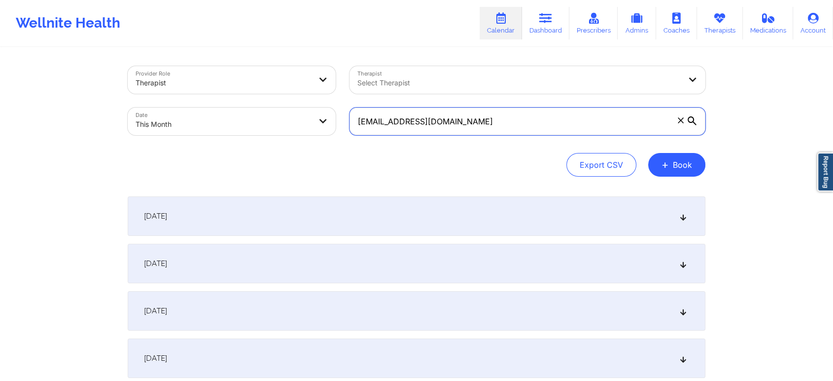
drag, startPoint x: 487, startPoint y: 117, endPoint x: 179, endPoint y: 71, distance: 311.6
click at [179, 71] on div "Provider Role Therapist Therapist Select Therapist Date This Month [EMAIL_ADDRE…" at bounding box center [417, 100] width 592 height 83
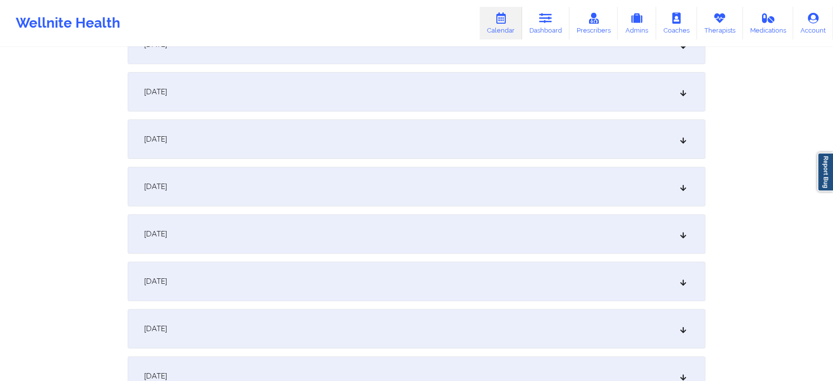
click at [421, 189] on div "[DATE]" at bounding box center [417, 186] width 578 height 39
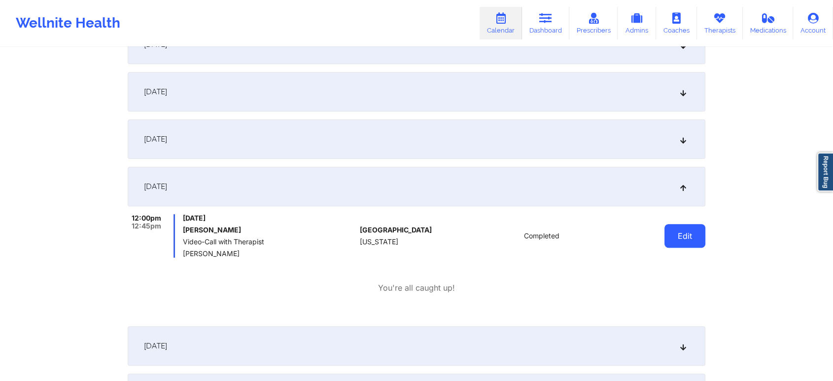
click at [680, 239] on button "Edit" at bounding box center [685, 236] width 41 height 24
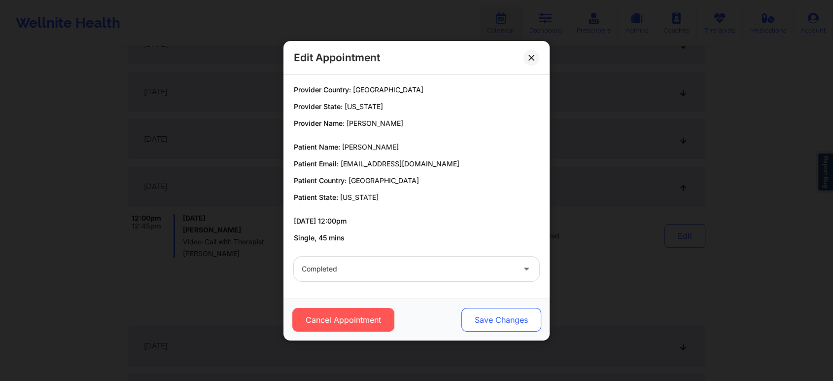
click at [489, 326] on button "Save Changes" at bounding box center [502, 320] width 80 height 24
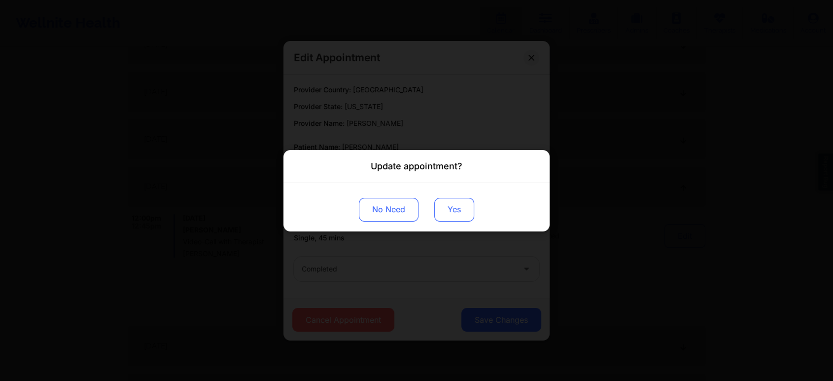
click at [451, 206] on button "Yes" at bounding box center [454, 209] width 40 height 24
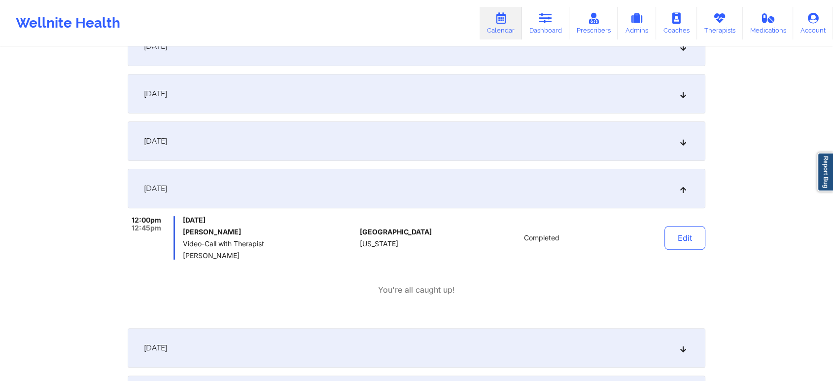
scroll to position [0, 0]
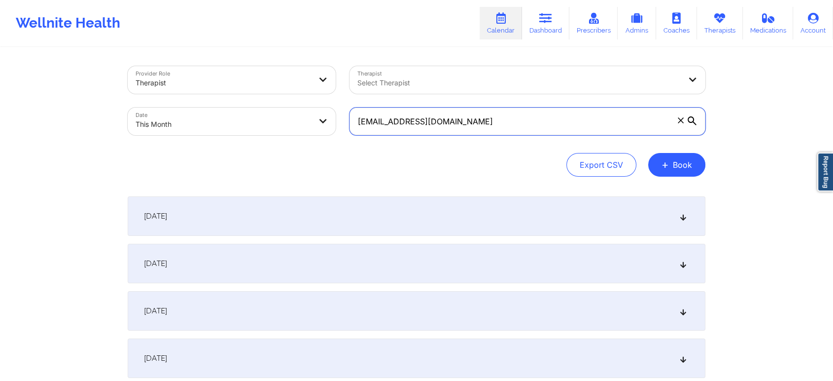
drag, startPoint x: 455, startPoint y: 123, endPoint x: 184, endPoint y: 47, distance: 280.6
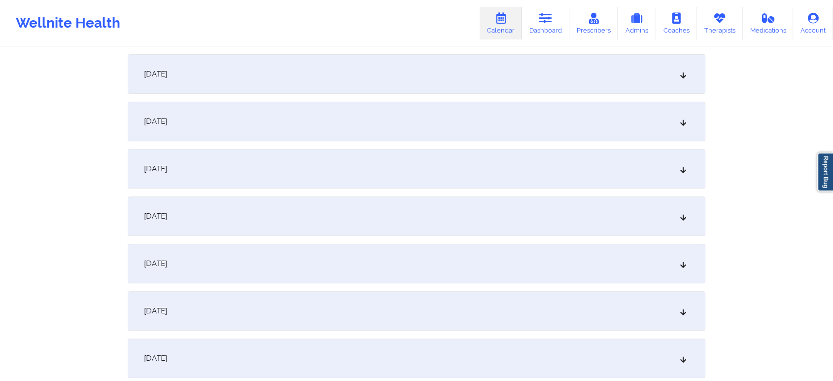
scroll to position [325, 0]
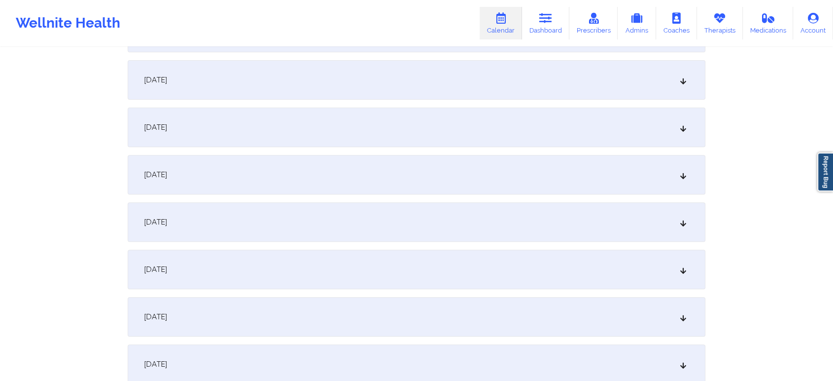
click at [467, 133] on div "[DATE]" at bounding box center [417, 126] width 578 height 39
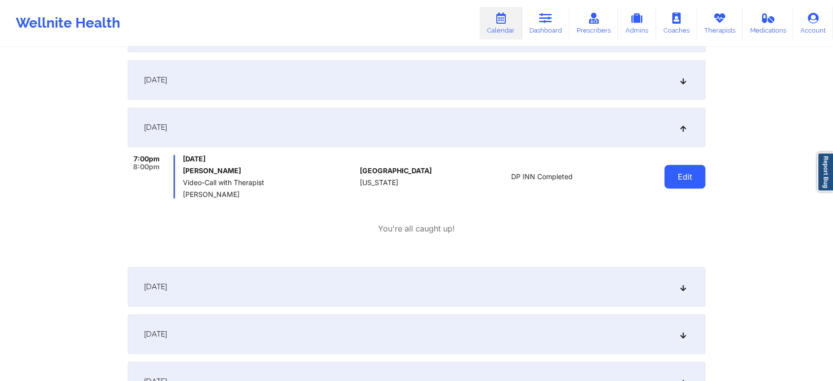
click at [672, 178] on button "Edit" at bounding box center [685, 177] width 41 height 24
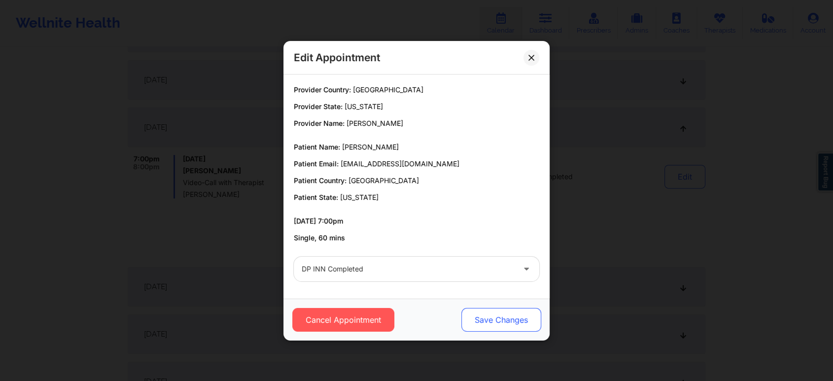
click at [491, 330] on button "Save Changes" at bounding box center [502, 320] width 80 height 24
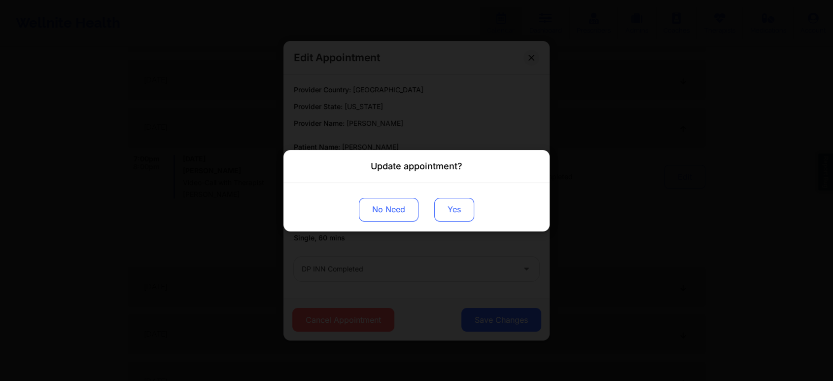
click at [461, 217] on button "Yes" at bounding box center [454, 209] width 40 height 24
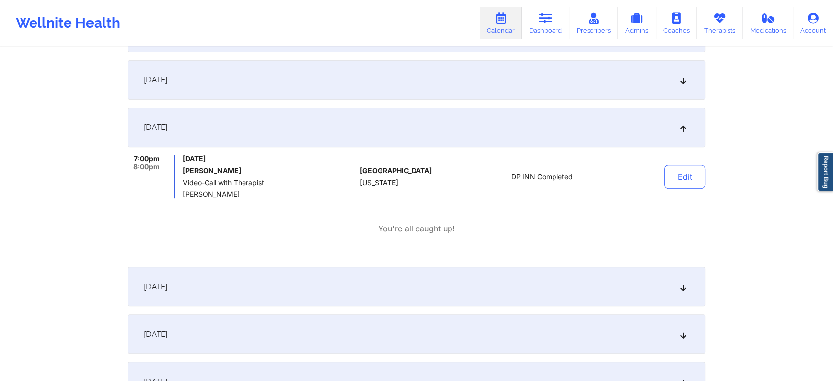
scroll to position [0, 0]
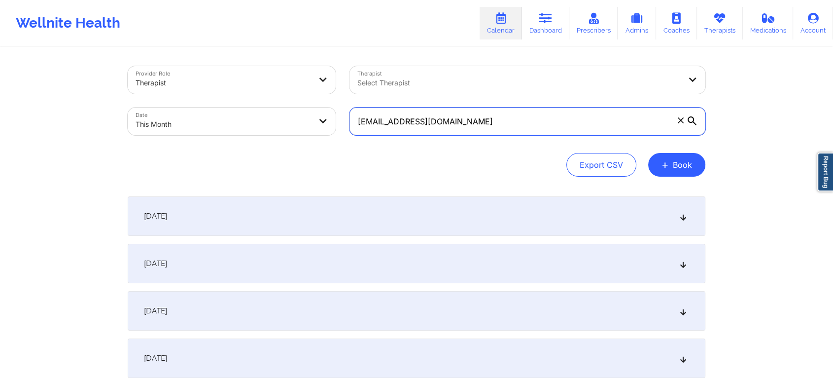
drag, startPoint x: 505, startPoint y: 121, endPoint x: 236, endPoint y: 102, distance: 269.4
click at [236, 102] on div "Provider Role Therapist Therapist Select Therapist Date This Month [EMAIL_ADDRE…" at bounding box center [417, 100] width 592 height 83
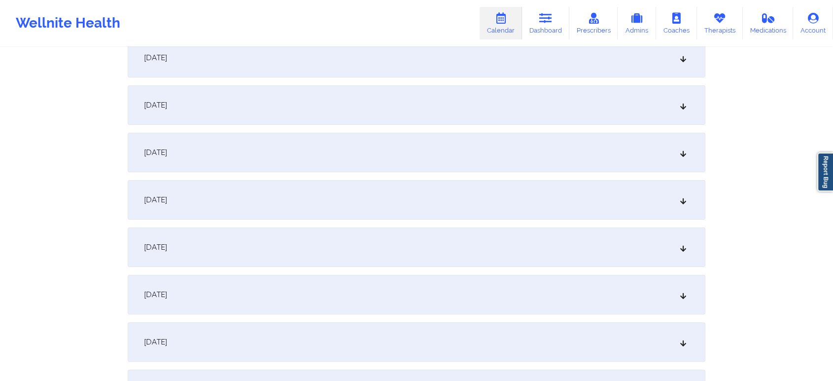
scroll to position [220, 0]
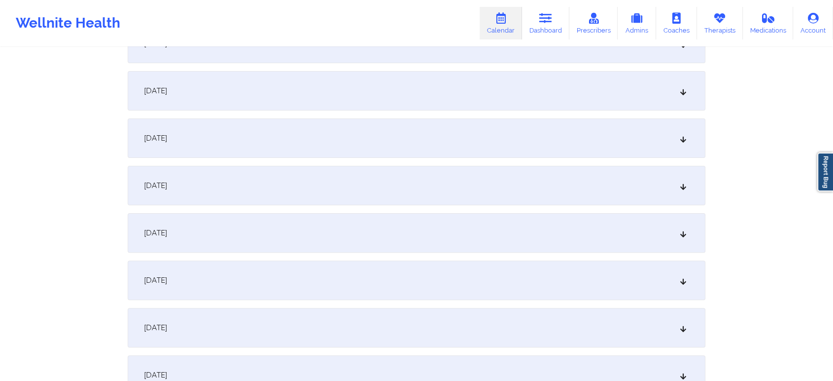
click at [397, 218] on div "[DATE]" at bounding box center [417, 232] width 578 height 39
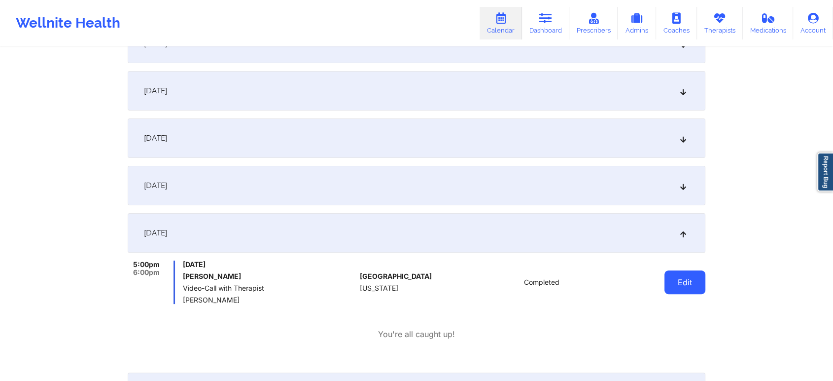
drag, startPoint x: 669, startPoint y: 294, endPoint x: 697, endPoint y: 283, distance: 30.0
click at [697, 283] on div "Edit" at bounding box center [659, 281] width 91 height 43
click at [697, 283] on button "Edit" at bounding box center [685, 282] width 41 height 24
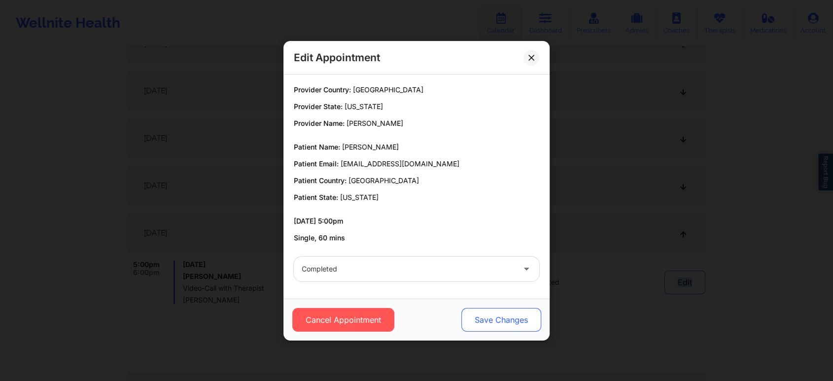
click at [468, 327] on button "Save Changes" at bounding box center [502, 320] width 80 height 24
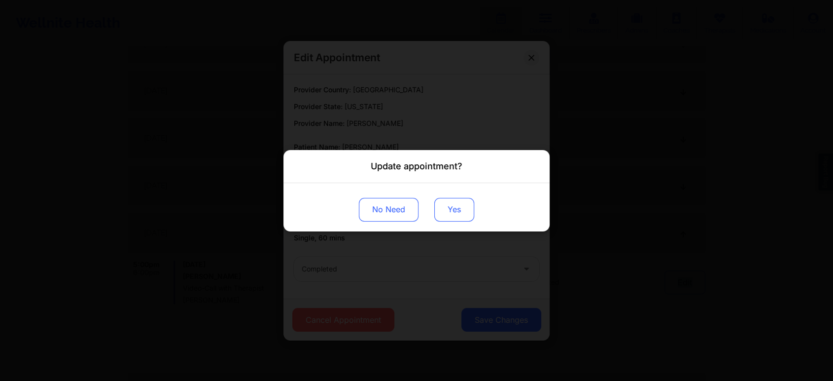
click at [446, 207] on button "Yes" at bounding box center [454, 209] width 40 height 24
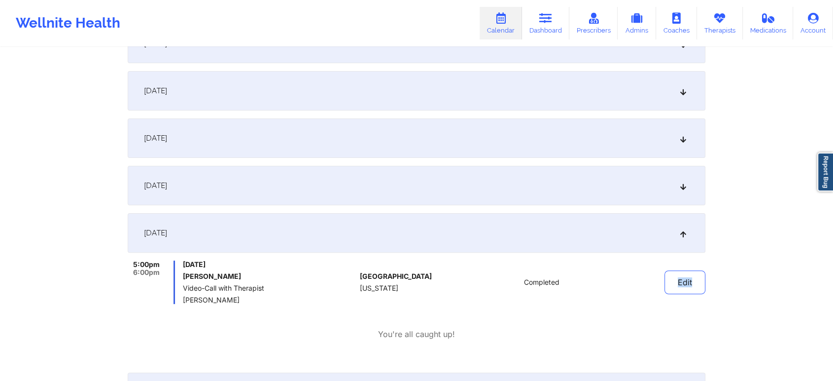
scroll to position [0, 0]
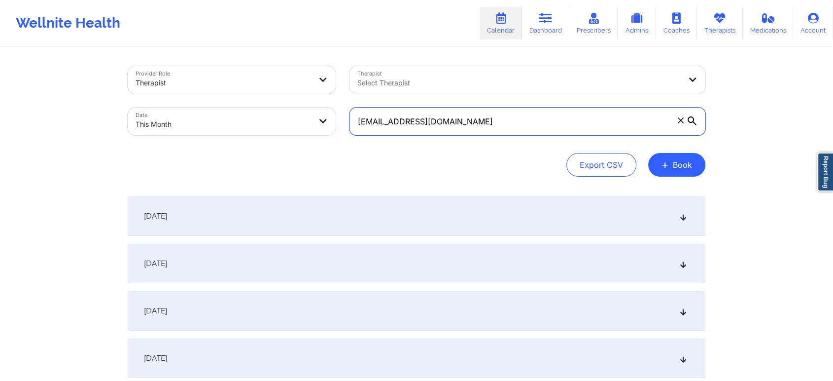
drag, startPoint x: 519, startPoint y: 123, endPoint x: 240, endPoint y: 122, distance: 279.6
click at [240, 122] on div "Provider Role Therapist Therapist Select Therapist Date This Month [EMAIL_ADDRE…" at bounding box center [417, 100] width 592 height 83
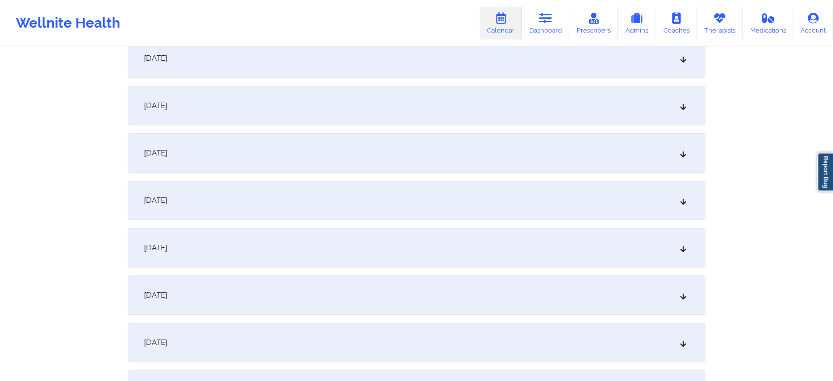
scroll to position [222, 0]
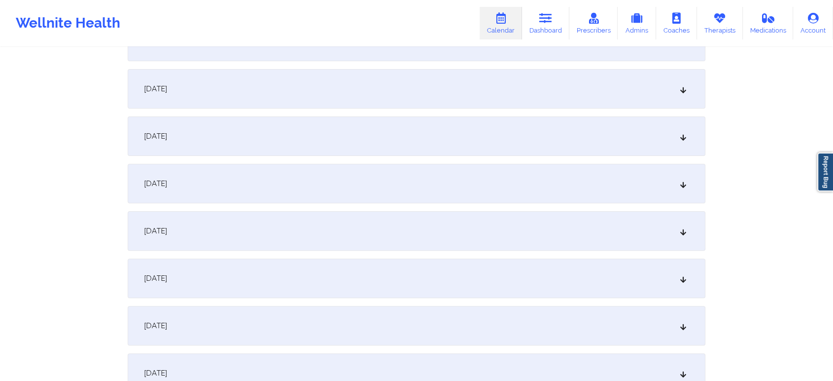
click at [423, 225] on div "[DATE]" at bounding box center [417, 230] width 578 height 39
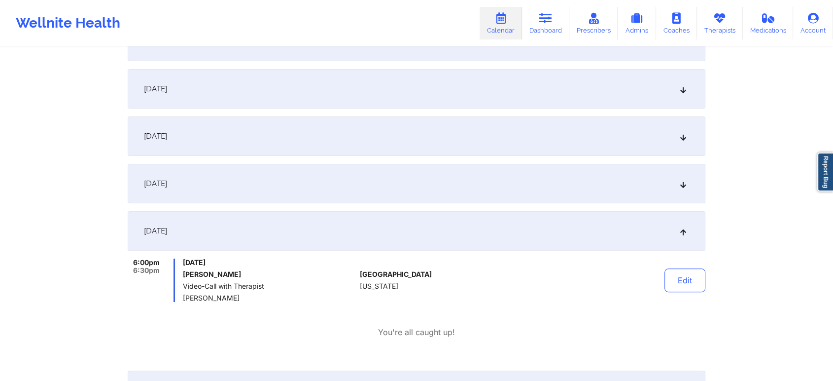
scroll to position [0, 0]
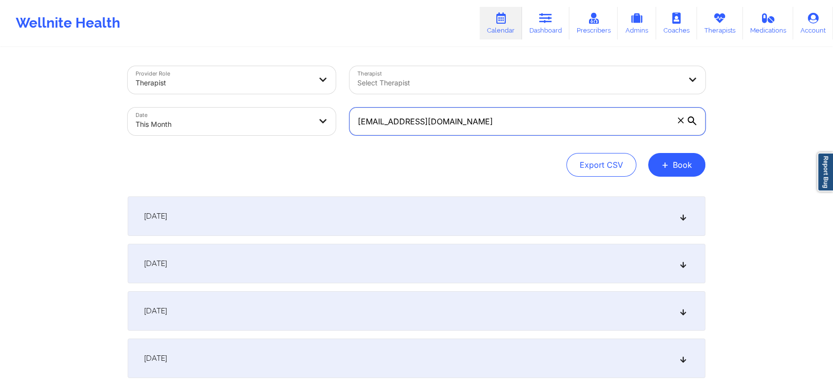
drag, startPoint x: 444, startPoint y: 129, endPoint x: 175, endPoint y: 108, distance: 270.0
click at [175, 108] on div "Provider Role Therapist Therapist Select Therapist Date This Month [EMAIL_ADDRE…" at bounding box center [417, 100] width 592 height 83
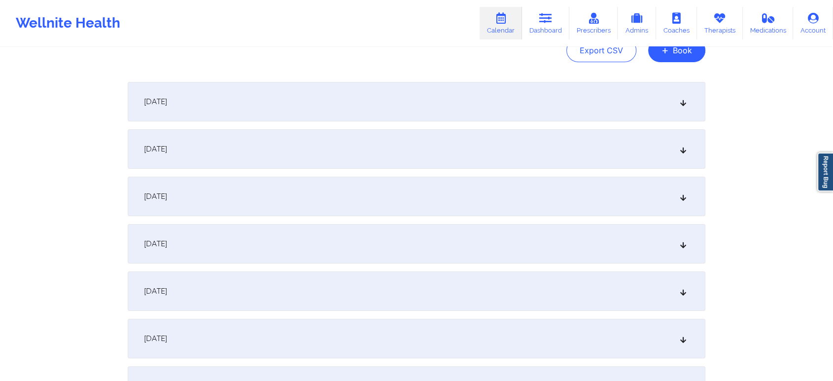
click at [378, 338] on div "[DATE]" at bounding box center [417, 338] width 578 height 39
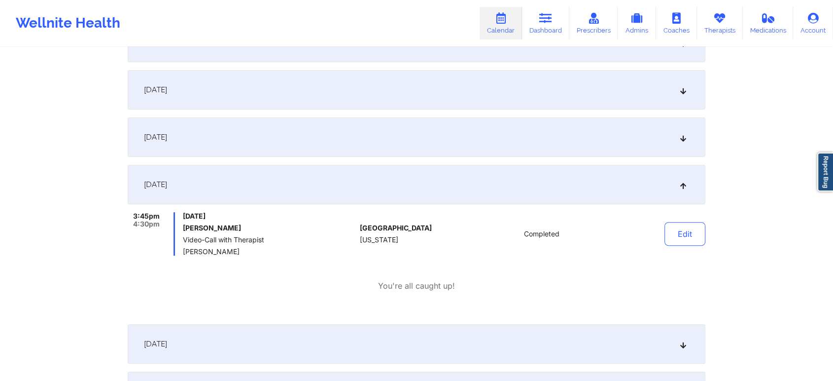
scroll to position [297, 0]
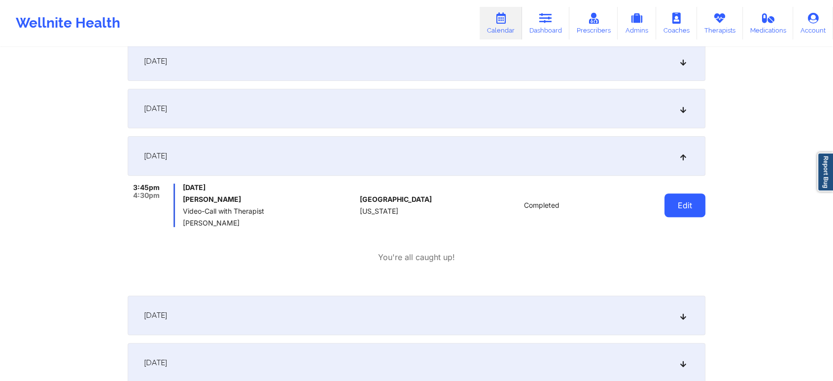
click at [684, 205] on button "Edit" at bounding box center [685, 205] width 41 height 24
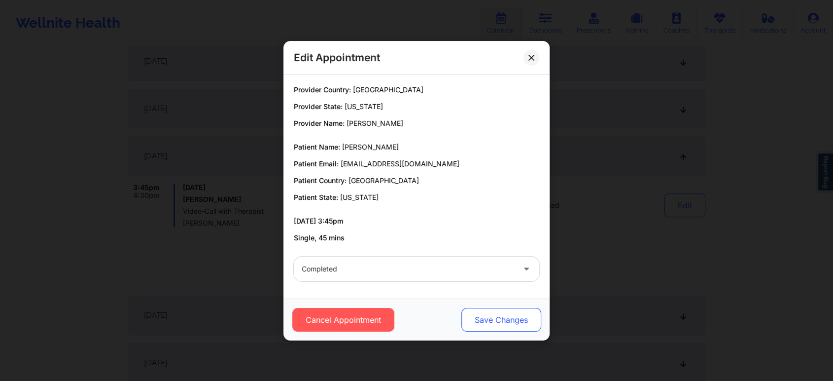
click at [506, 313] on button "Save Changes" at bounding box center [502, 320] width 80 height 24
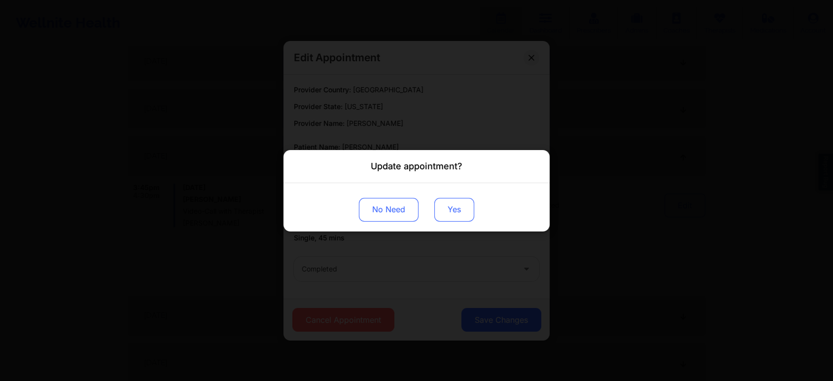
click at [454, 208] on button "Yes" at bounding box center [454, 209] width 40 height 24
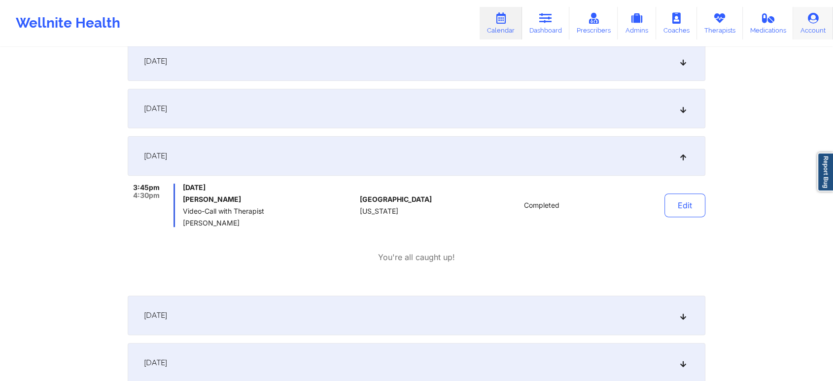
scroll to position [0, 0]
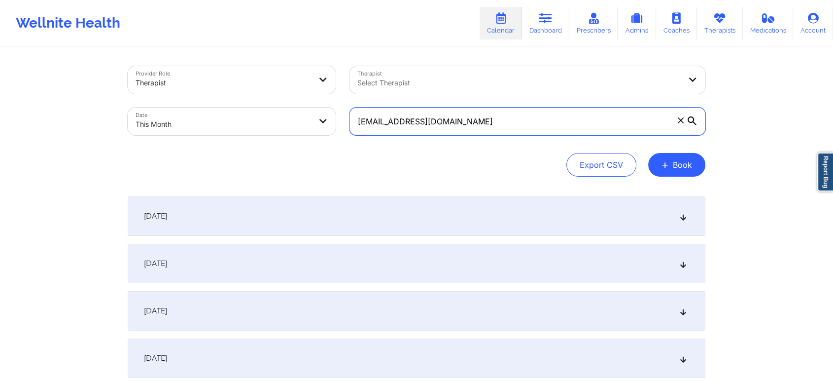
drag, startPoint x: 497, startPoint y: 113, endPoint x: 187, endPoint y: 86, distance: 310.9
click at [187, 86] on div "Provider Role Therapist Therapist Select Therapist Date This Month [EMAIL_ADDRE…" at bounding box center [417, 100] width 592 height 83
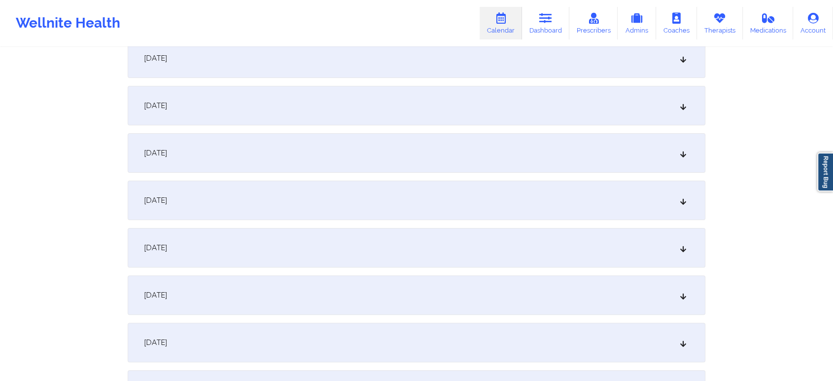
scroll to position [253, 0]
click at [450, 216] on div "[DATE]" at bounding box center [417, 198] width 578 height 39
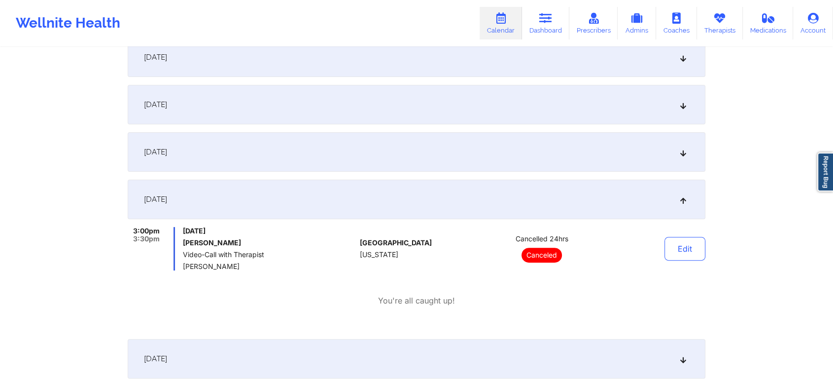
scroll to position [0, 0]
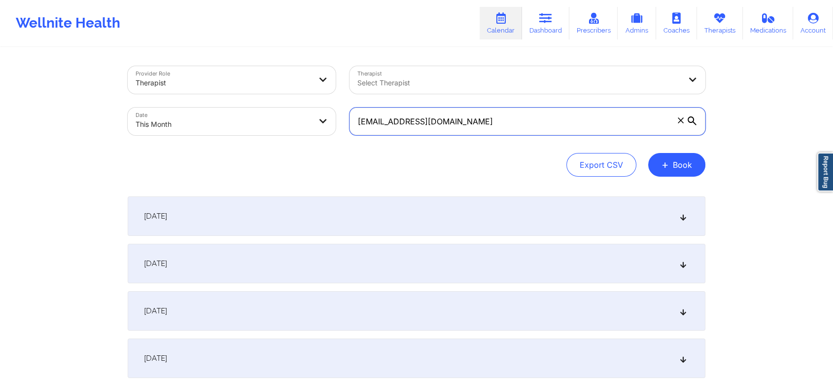
drag, startPoint x: 469, startPoint y: 123, endPoint x: 158, endPoint y: 124, distance: 311.6
click at [158, 124] on div "Provider Role Therapist Therapist Select Therapist Date This Month [EMAIL_ADDRE…" at bounding box center [417, 100] width 592 height 83
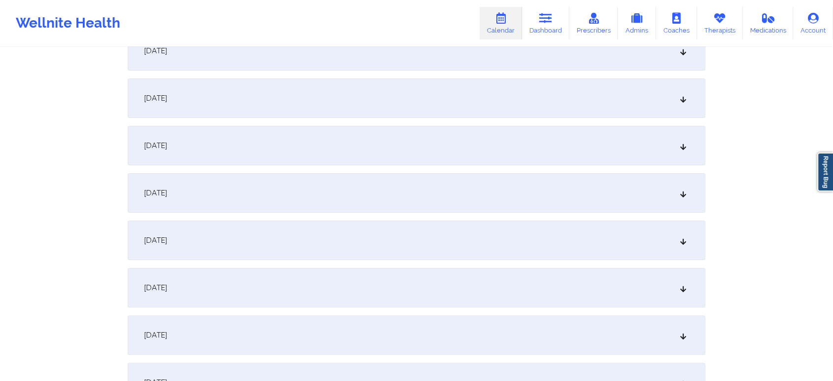
scroll to position [176, 0]
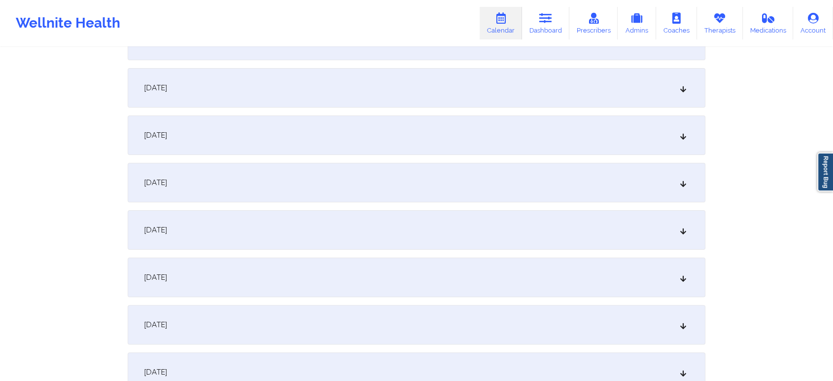
click at [395, 290] on div "[DATE]" at bounding box center [417, 276] width 578 height 39
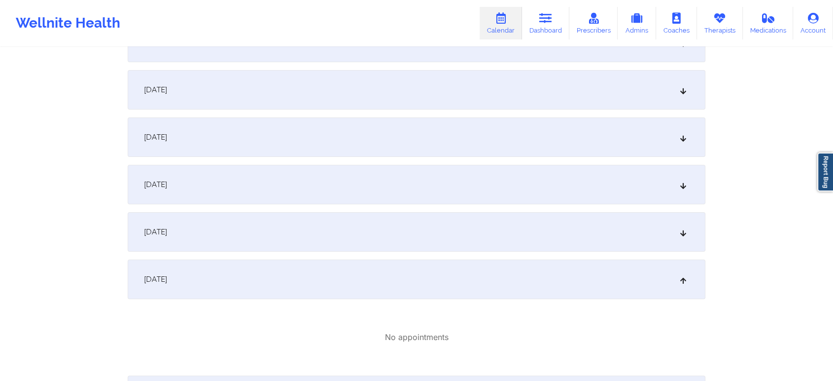
scroll to position [0, 0]
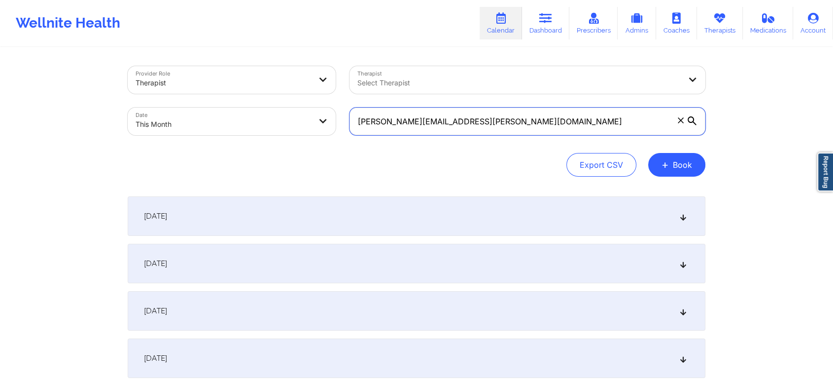
drag, startPoint x: 493, startPoint y: 133, endPoint x: 216, endPoint y: 89, distance: 280.6
click at [216, 89] on div "Provider Role Therapist Therapist Select Therapist Date This Month [PERSON_NAME…" at bounding box center [417, 100] width 592 height 83
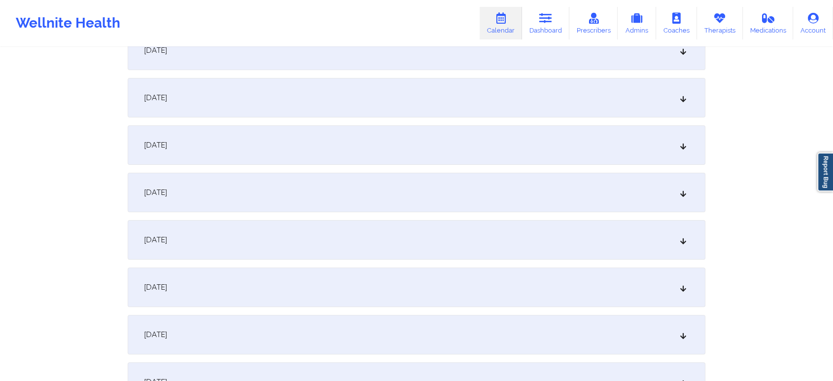
click at [448, 250] on div "[DATE]" at bounding box center [417, 239] width 578 height 39
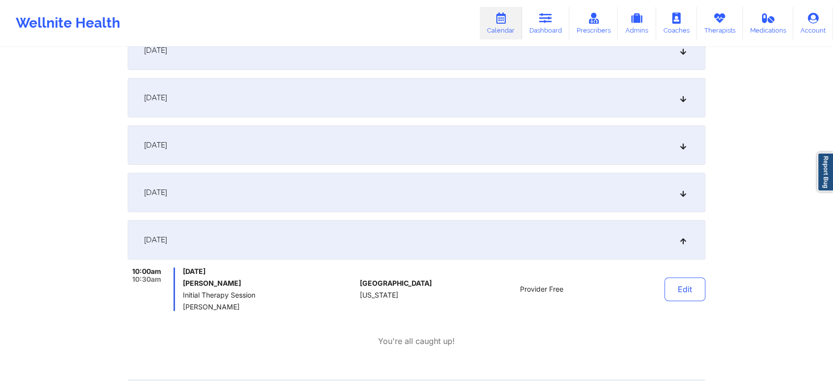
click at [457, 194] on div "[DATE]" at bounding box center [417, 192] width 578 height 39
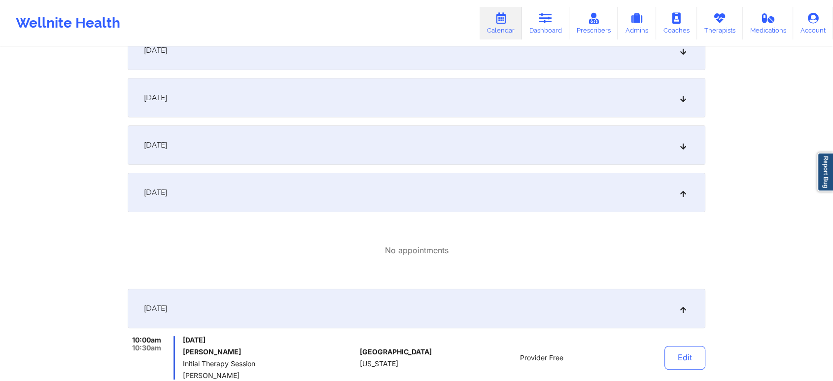
click at [397, 159] on div "[DATE]" at bounding box center [417, 144] width 578 height 39
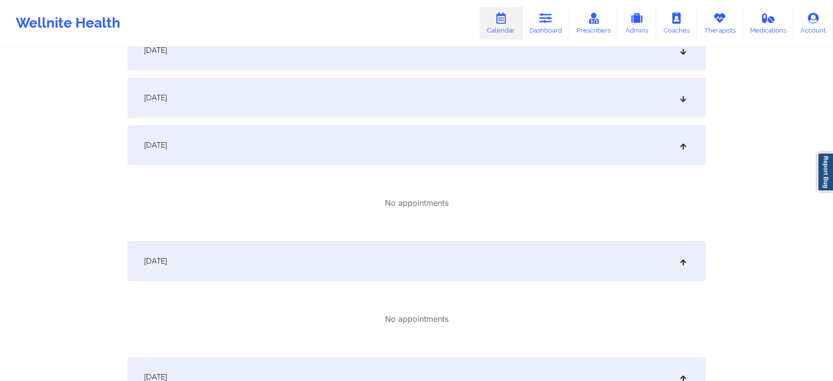
click at [364, 98] on div "[DATE]" at bounding box center [417, 97] width 578 height 39
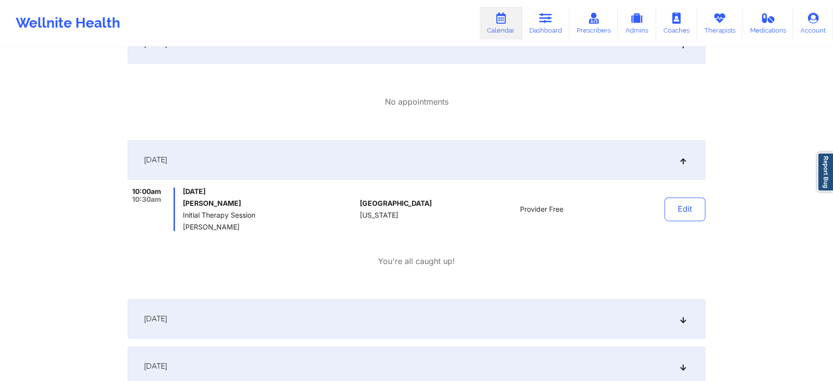
scroll to position [503, 0]
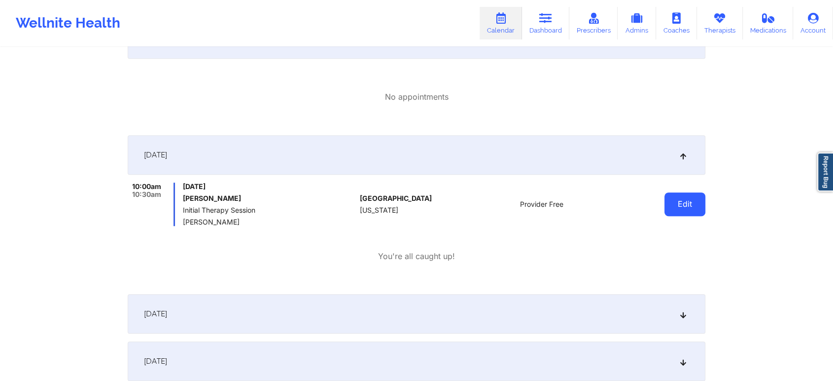
click at [680, 195] on button "Edit" at bounding box center [685, 204] width 41 height 24
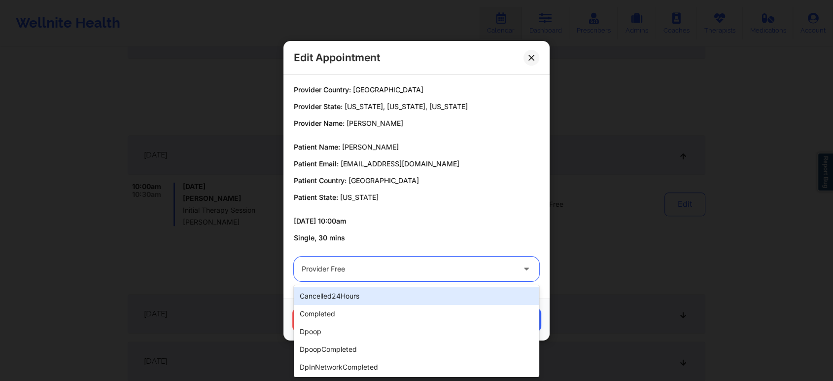
click at [422, 264] on div at bounding box center [408, 269] width 213 height 12
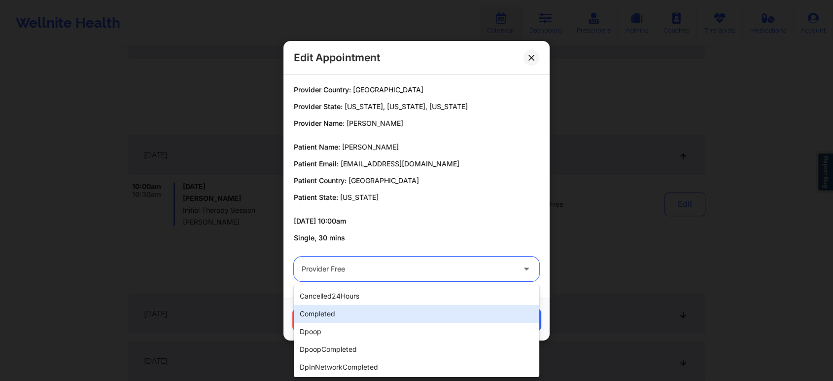
click at [353, 307] on div "completed" at bounding box center [417, 314] width 246 height 18
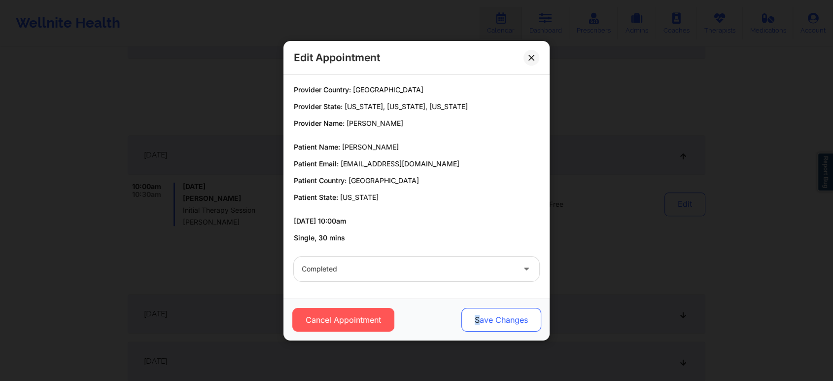
drag, startPoint x: 459, startPoint y: 316, endPoint x: 485, endPoint y: 316, distance: 26.6
click at [485, 316] on div "Cancel Appointment Save Changes" at bounding box center [416, 320] width 252 height 24
click at [485, 316] on button "Save Changes" at bounding box center [502, 320] width 80 height 24
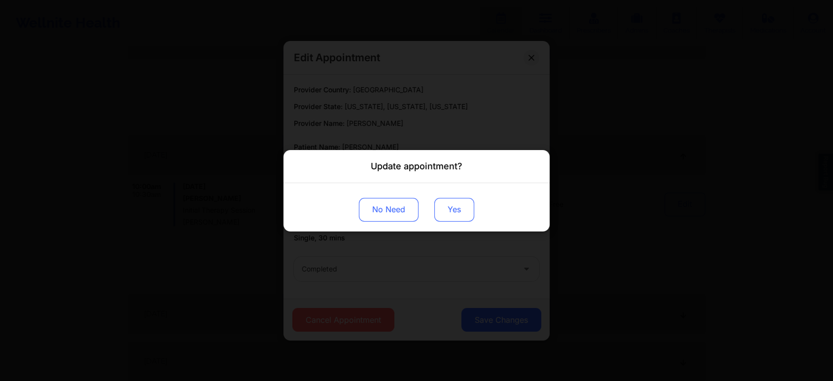
click at [471, 203] on button "Yes" at bounding box center [454, 209] width 40 height 24
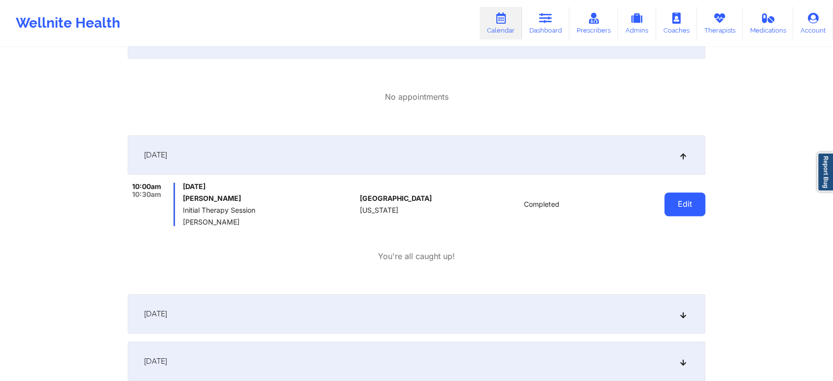
click at [671, 198] on button "Edit" at bounding box center [685, 204] width 41 height 24
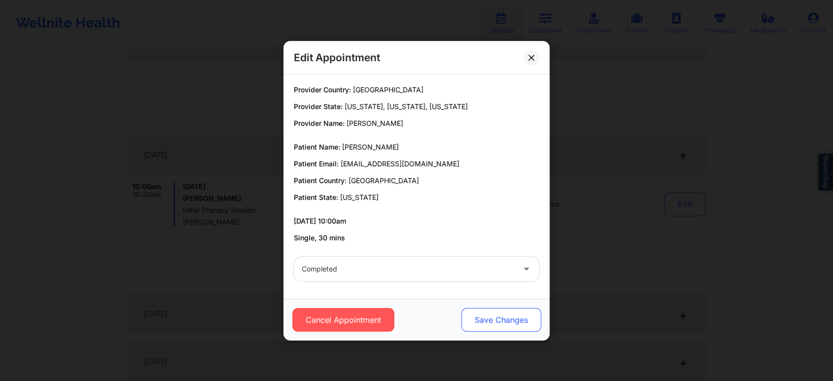
drag, startPoint x: 493, startPoint y: 339, endPoint x: 512, endPoint y: 317, distance: 29.0
click at [512, 317] on div "Cancel Appointment Save Changes" at bounding box center [417, 319] width 266 height 42
click at [512, 317] on button "Save Changes" at bounding box center [502, 320] width 80 height 24
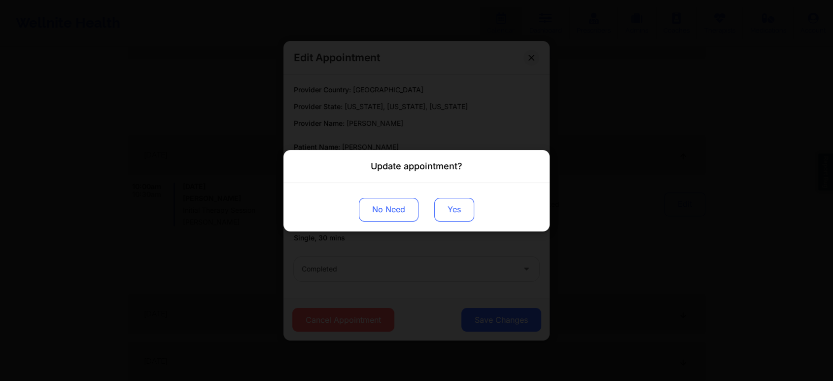
click at [454, 202] on button "Yes" at bounding box center [454, 209] width 40 height 24
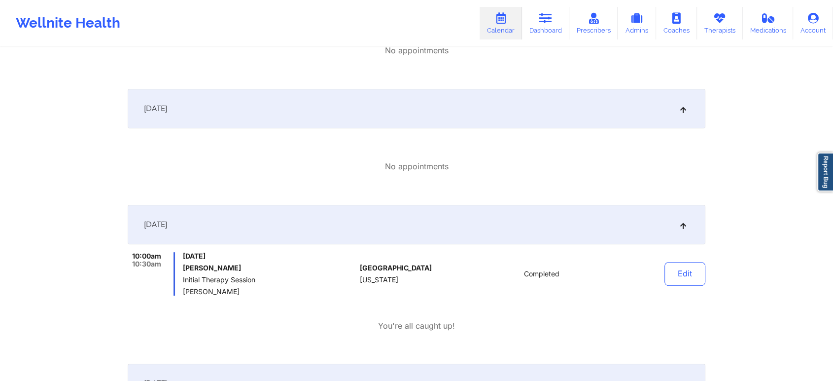
scroll to position [0, 0]
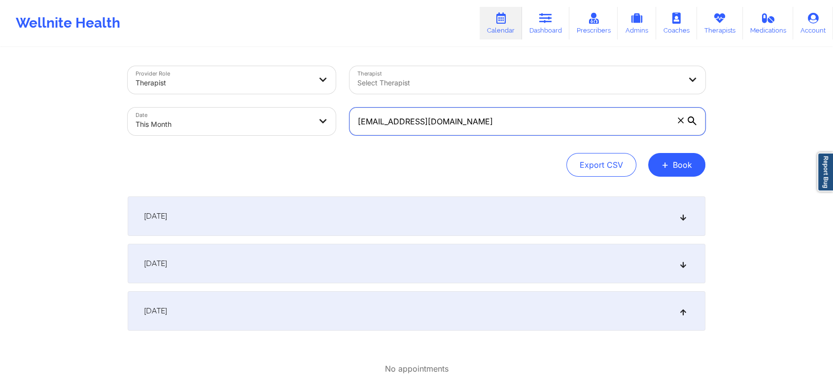
drag, startPoint x: 483, startPoint y: 109, endPoint x: 232, endPoint y: 100, distance: 251.6
click at [232, 100] on div "Provider Role Therapist Therapist Select Therapist Date This Month [EMAIL_ADDRE…" at bounding box center [417, 100] width 592 height 83
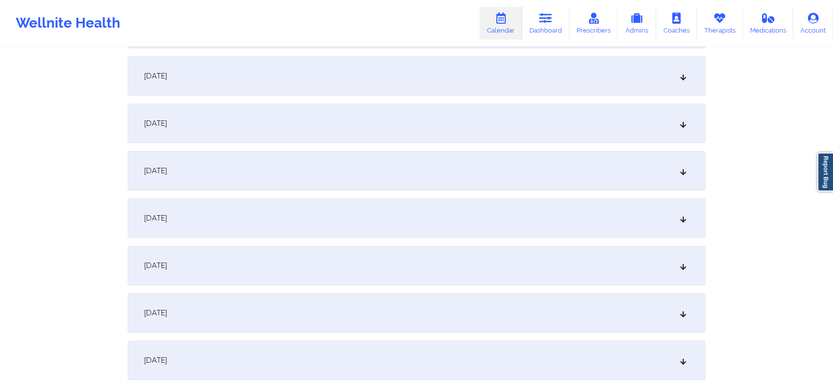
scroll to position [313, 0]
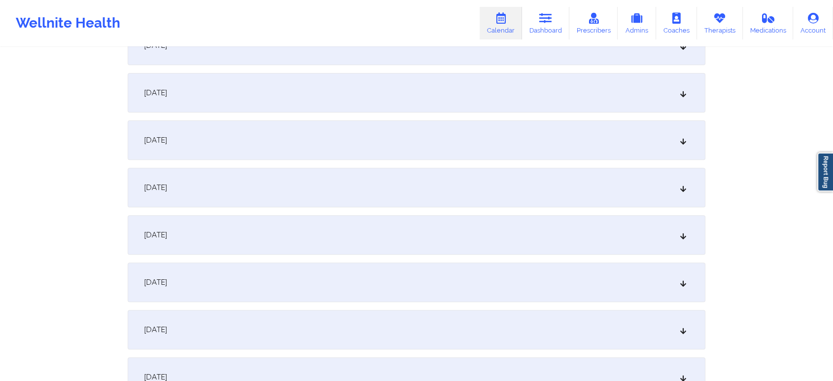
click at [330, 121] on div "[DATE]" at bounding box center [417, 139] width 578 height 39
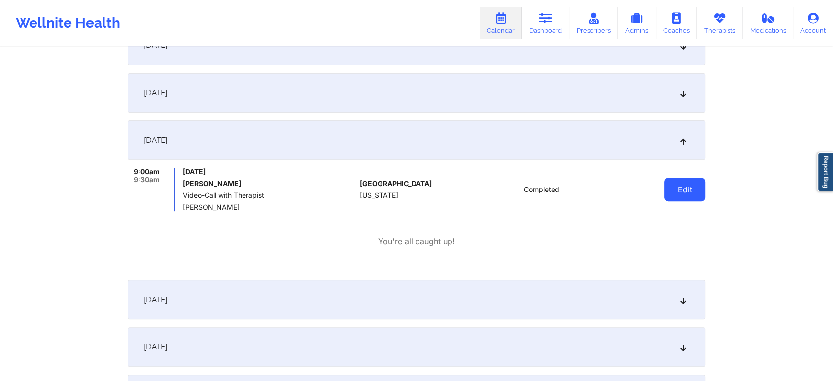
click at [682, 181] on button "Edit" at bounding box center [685, 190] width 41 height 24
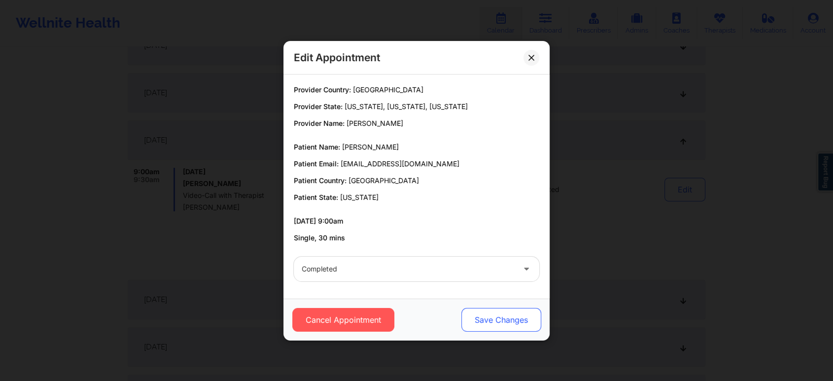
click at [513, 315] on button "Save Changes" at bounding box center [502, 320] width 80 height 24
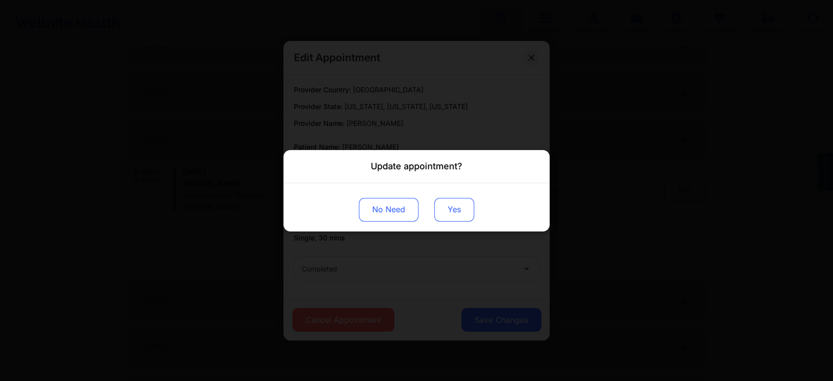
click at [453, 204] on button "Yes" at bounding box center [454, 209] width 40 height 24
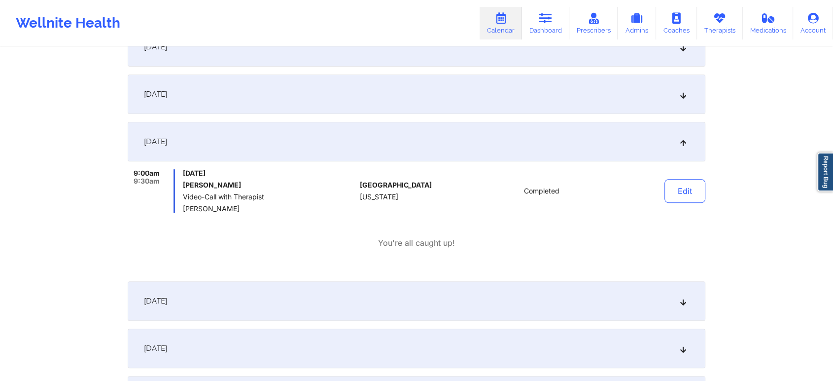
scroll to position [0, 0]
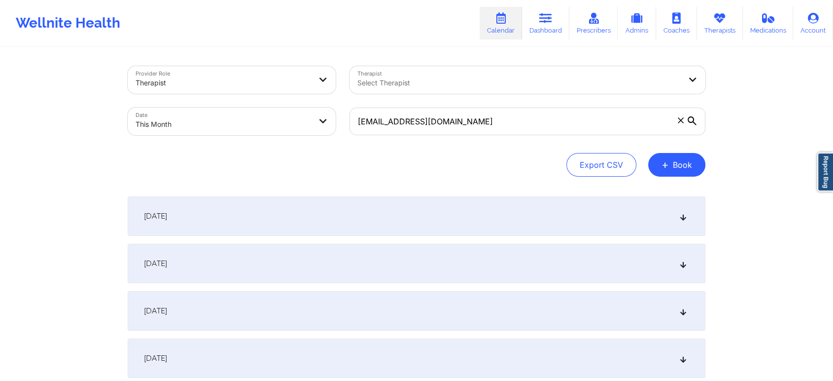
drag, startPoint x: 555, startPoint y: 141, endPoint x: 315, endPoint y: 119, distance: 241.7
click at [315, 119] on div "Provider Role Therapist Therapist Select Therapist Date This Month [EMAIL_ADDRE…" at bounding box center [417, 100] width 592 height 83
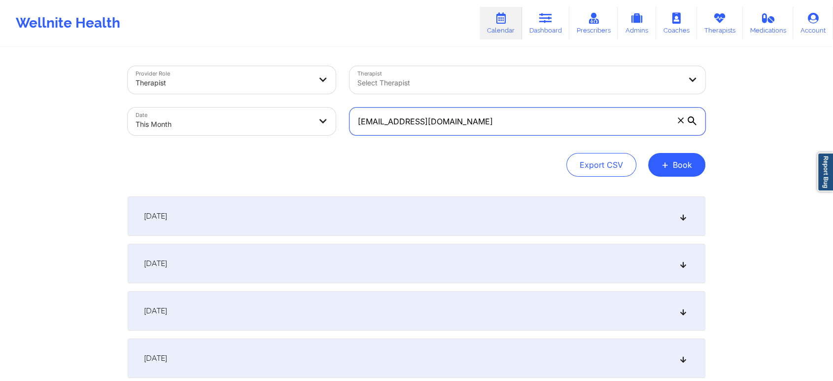
click at [501, 107] on input "[EMAIL_ADDRESS][DOMAIN_NAME]" at bounding box center [528, 121] width 356 height 28
drag, startPoint x: 501, startPoint y: 107, endPoint x: 194, endPoint y: 110, distance: 307.7
click at [194, 110] on div "Provider Role Therapist Therapist Select Therapist Date This Month [EMAIL_ADDRE…" at bounding box center [417, 100] width 592 height 83
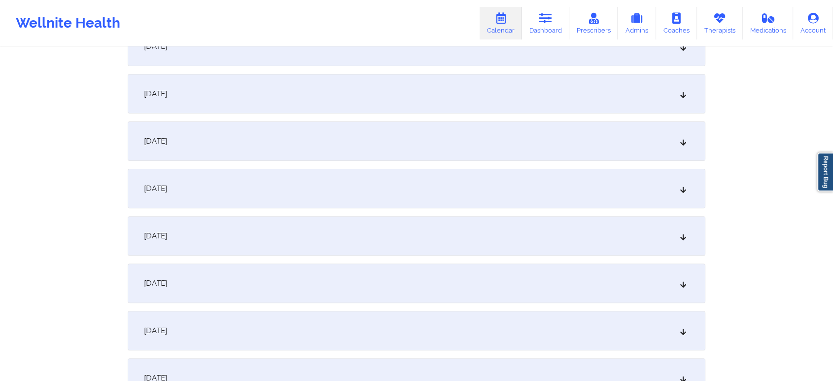
click at [454, 175] on div "[DATE]" at bounding box center [417, 188] width 578 height 39
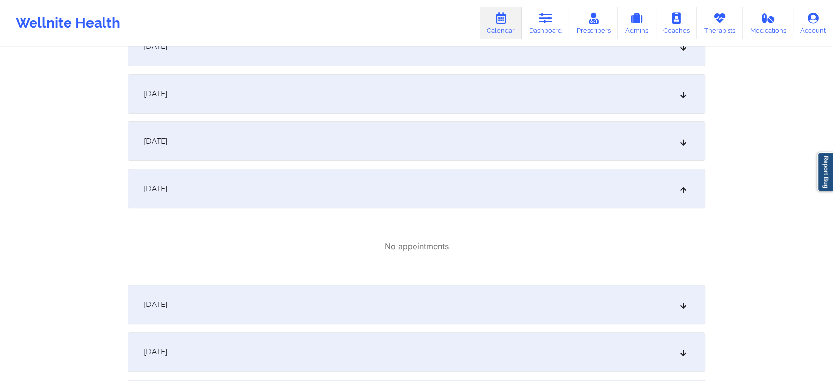
scroll to position [0, 0]
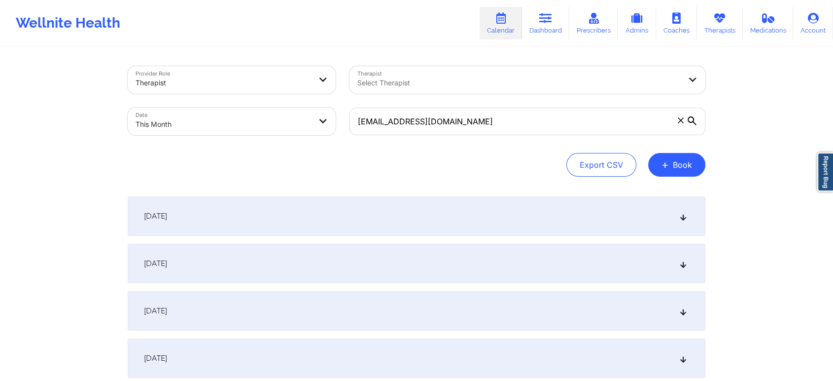
drag, startPoint x: 501, startPoint y: 102, endPoint x: 484, endPoint y: 110, distance: 19.0
click at [484, 110] on div "[EMAIL_ADDRESS][DOMAIN_NAME]" at bounding box center [528, 121] width 370 height 41
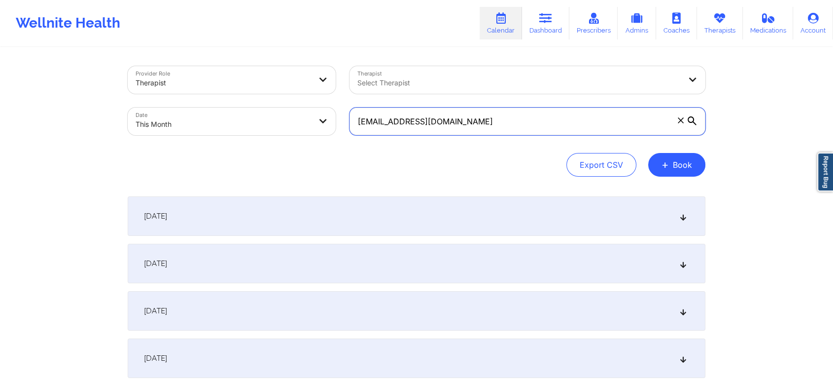
drag, startPoint x: 484, startPoint y: 110, endPoint x: 199, endPoint y: 92, distance: 286.1
click at [199, 92] on div "Provider Role Therapist Therapist Select Therapist Date This Month [EMAIL_ADDRE…" at bounding box center [417, 100] width 592 height 83
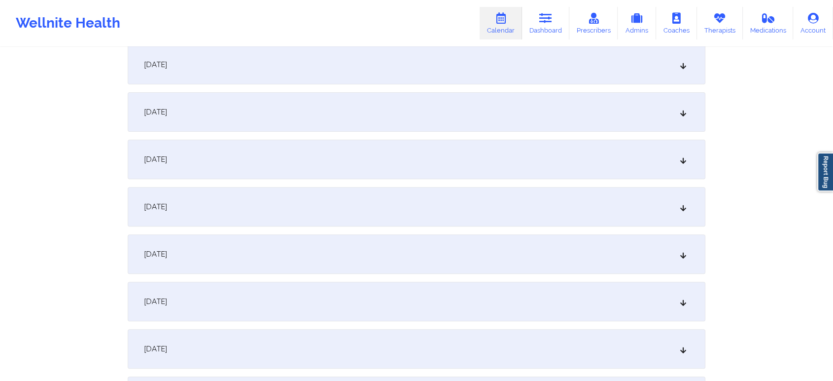
scroll to position [296, 0]
click at [630, 157] on div "[DATE]" at bounding box center [417, 156] width 578 height 39
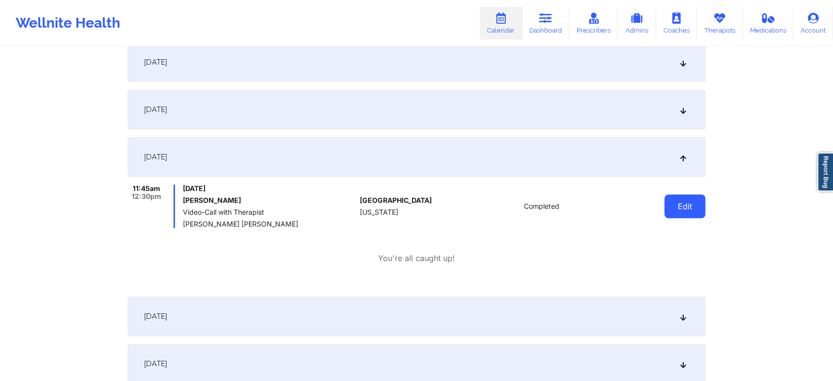
click at [675, 211] on button "Edit" at bounding box center [685, 206] width 41 height 24
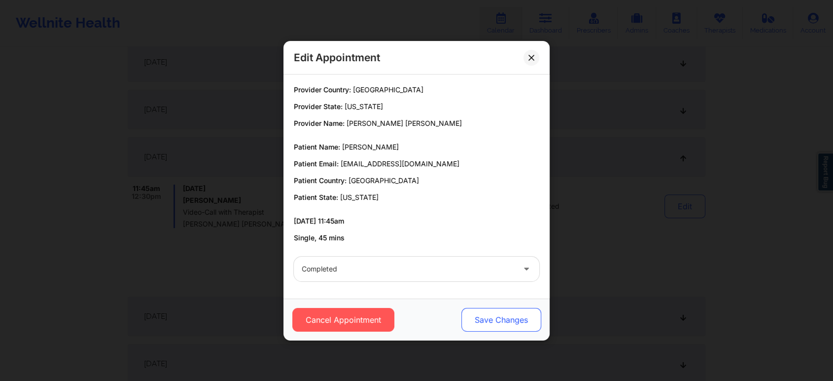
click at [502, 320] on button "Save Changes" at bounding box center [502, 320] width 80 height 24
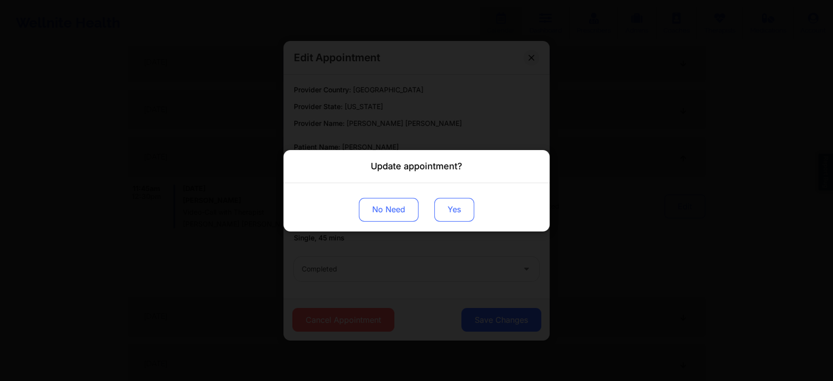
click at [452, 204] on button "Yes" at bounding box center [454, 209] width 40 height 24
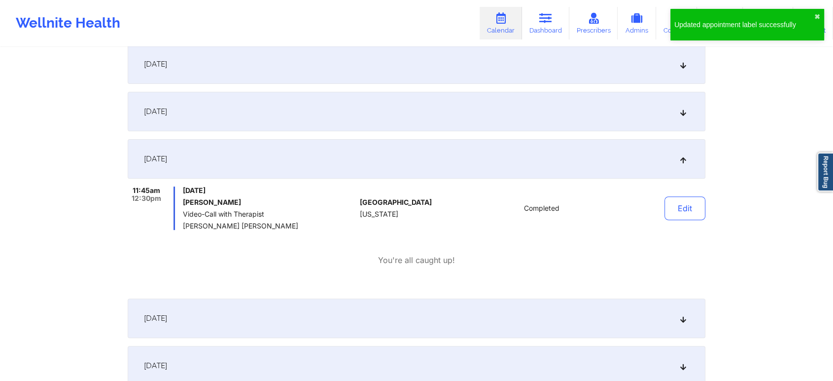
scroll to position [0, 0]
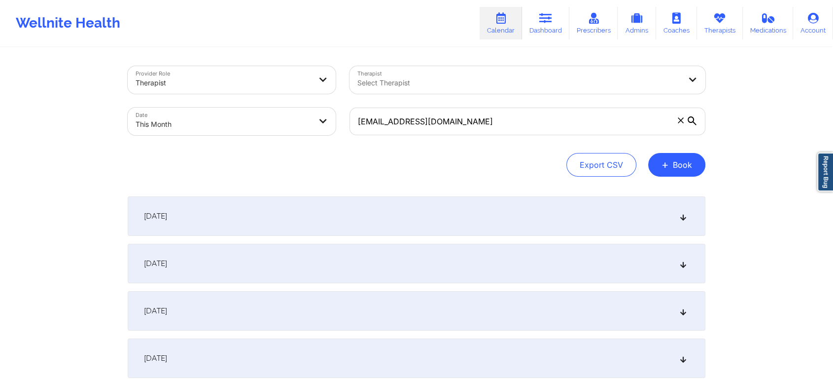
drag, startPoint x: 492, startPoint y: 105, endPoint x: 503, endPoint y: 138, distance: 35.4
click at [503, 138] on div "[EMAIL_ADDRESS][DOMAIN_NAME]" at bounding box center [528, 121] width 370 height 41
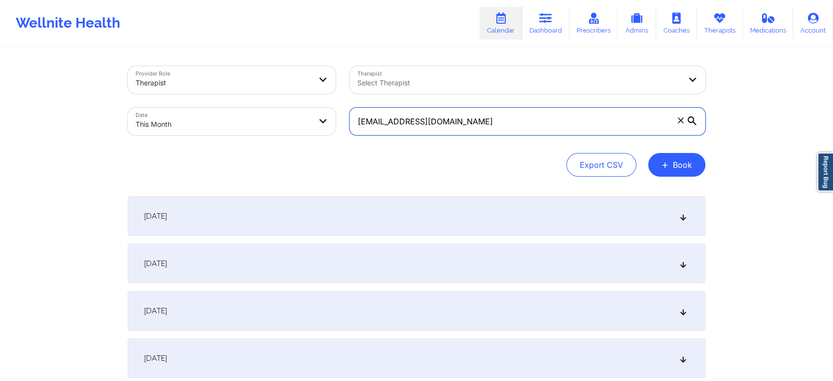
click at [536, 118] on input "[EMAIL_ADDRESS][DOMAIN_NAME]" at bounding box center [528, 121] width 356 height 28
drag, startPoint x: 536, startPoint y: 118, endPoint x: 267, endPoint y: 131, distance: 269.1
click at [267, 131] on div "Provider Role Therapist Therapist Select Therapist Date This Month [EMAIL_ADDRE…" at bounding box center [417, 100] width 592 height 83
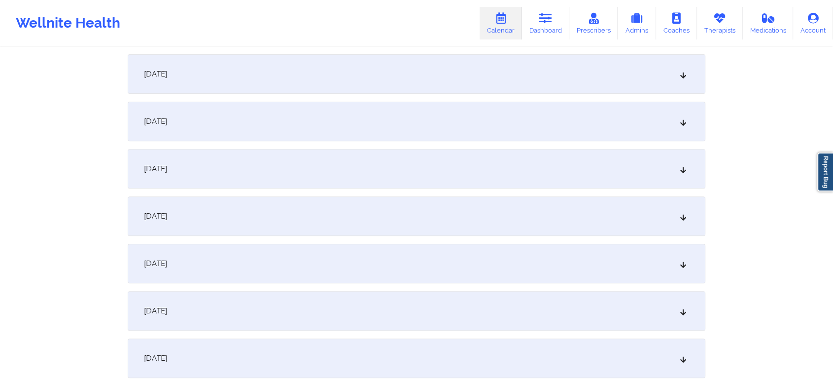
scroll to position [334, 0]
click at [443, 100] on div "[DATE]" at bounding box center [417, 118] width 578 height 39
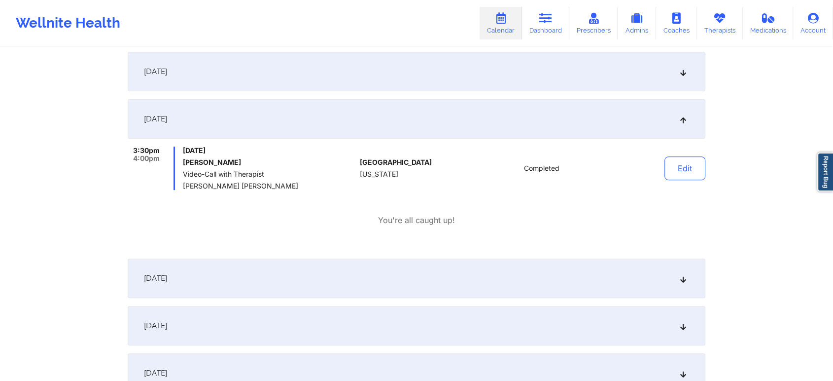
click at [661, 178] on div "Edit" at bounding box center [659, 167] width 91 height 43
drag, startPoint x: 661, startPoint y: 178, endPoint x: 686, endPoint y: 174, distance: 25.0
click at [686, 174] on div "Edit" at bounding box center [659, 167] width 91 height 43
click at [686, 174] on button "Edit" at bounding box center [685, 168] width 41 height 24
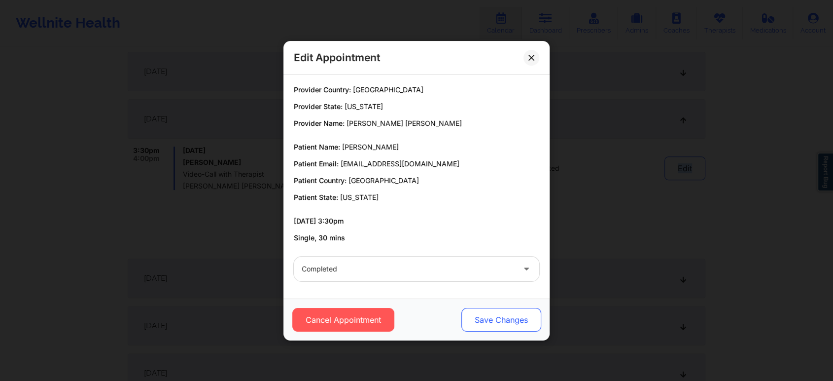
click at [529, 311] on button "Save Changes" at bounding box center [502, 320] width 80 height 24
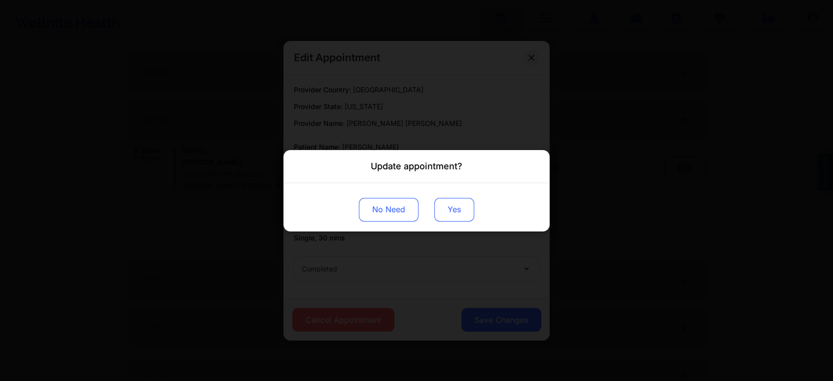
click at [463, 204] on button "Yes" at bounding box center [454, 209] width 40 height 24
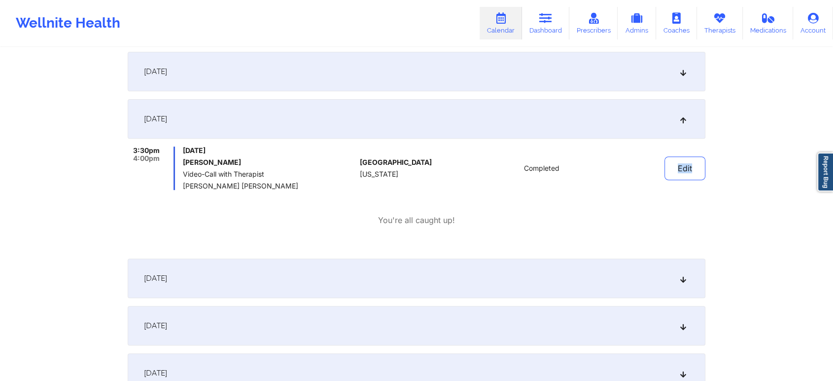
scroll to position [0, 0]
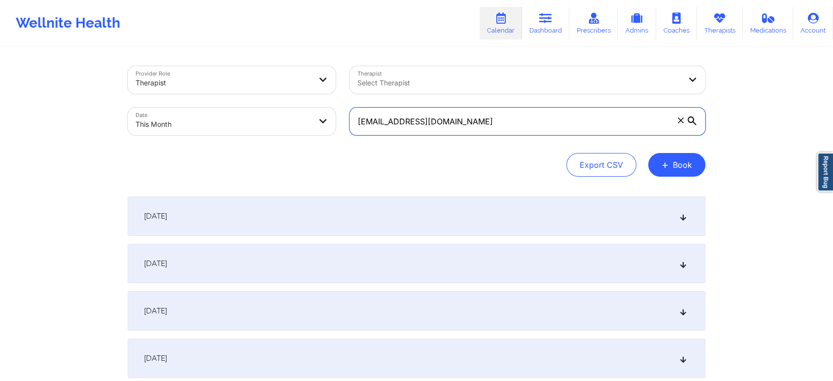
drag, startPoint x: 499, startPoint y: 117, endPoint x: 182, endPoint y: 119, distance: 316.6
click at [182, 119] on div "Provider Role Therapist Therapist Select Therapist Date This Month [EMAIL_ADDRE…" at bounding box center [417, 100] width 592 height 83
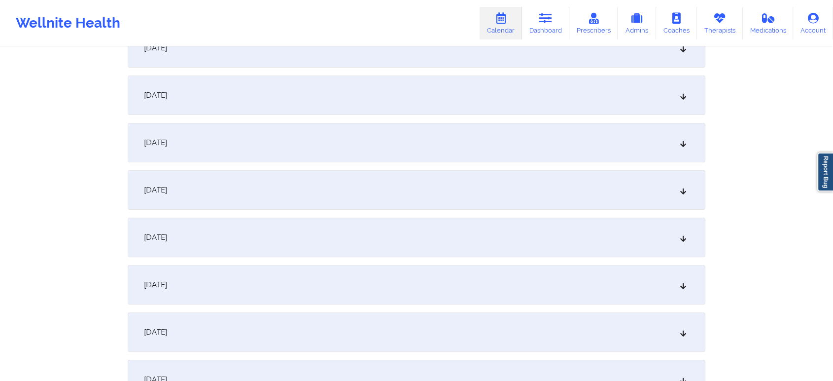
scroll to position [258, 0]
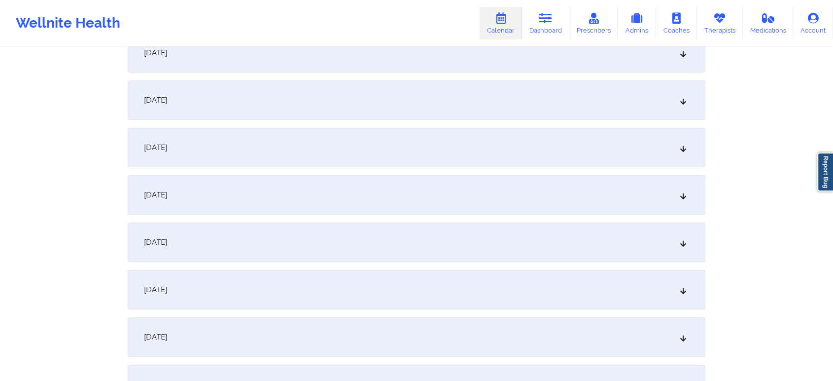
click at [500, 179] on div "[DATE]" at bounding box center [417, 194] width 578 height 39
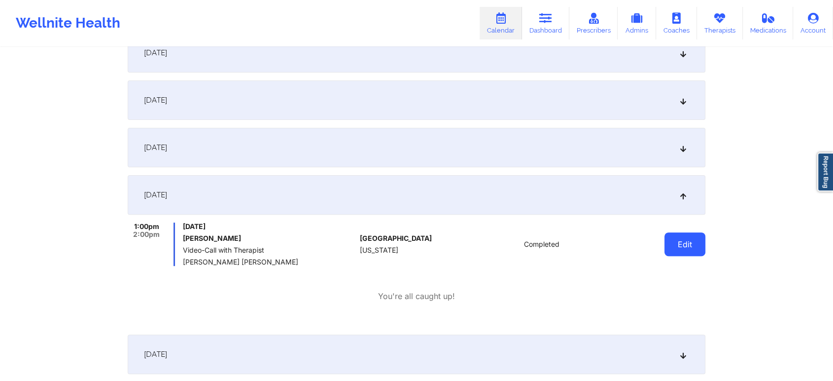
click at [679, 243] on button "Edit" at bounding box center [685, 244] width 41 height 24
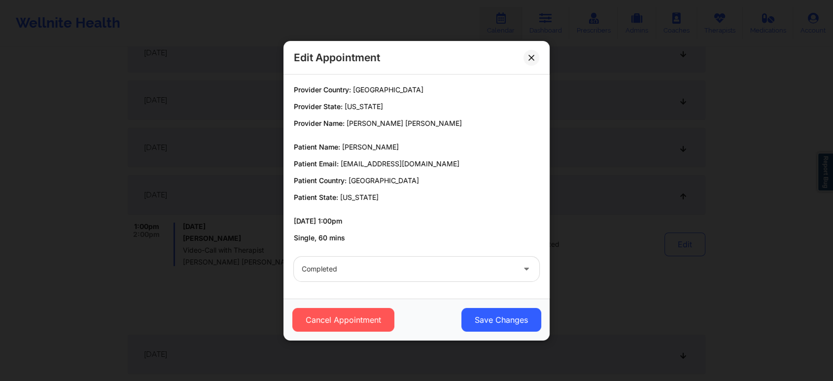
click at [517, 336] on div "Cancel Appointment Save Changes" at bounding box center [417, 319] width 266 height 42
click at [485, 317] on button "Save Changes" at bounding box center [502, 320] width 80 height 24
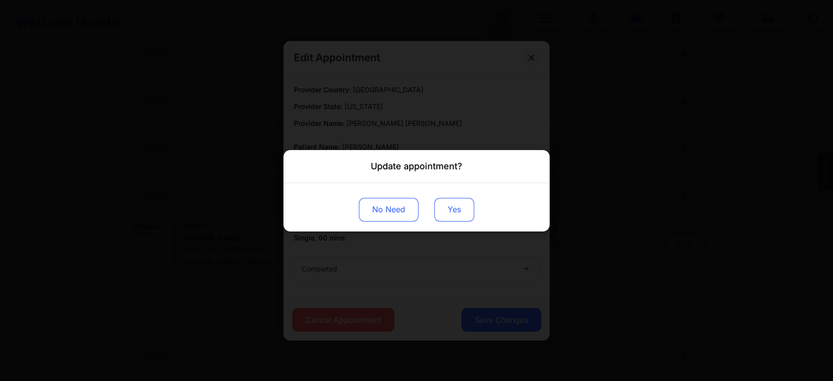
click at [452, 208] on button "Yes" at bounding box center [454, 209] width 40 height 24
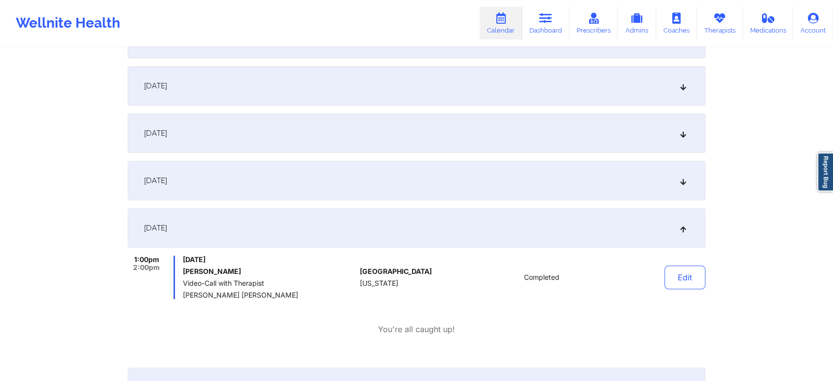
scroll to position [0, 0]
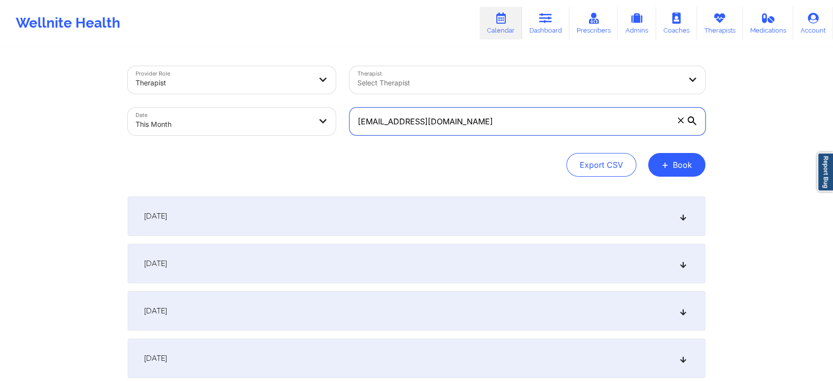
drag, startPoint x: 486, startPoint y: 124, endPoint x: 236, endPoint y: 115, distance: 249.7
click at [236, 115] on div "Provider Role Therapist Therapist Select Therapist Date This Month [EMAIL_ADDRE…" at bounding box center [417, 100] width 592 height 83
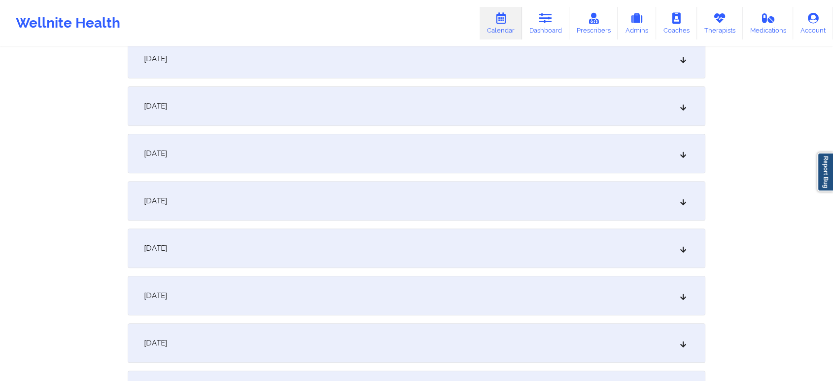
scroll to position [374, 0]
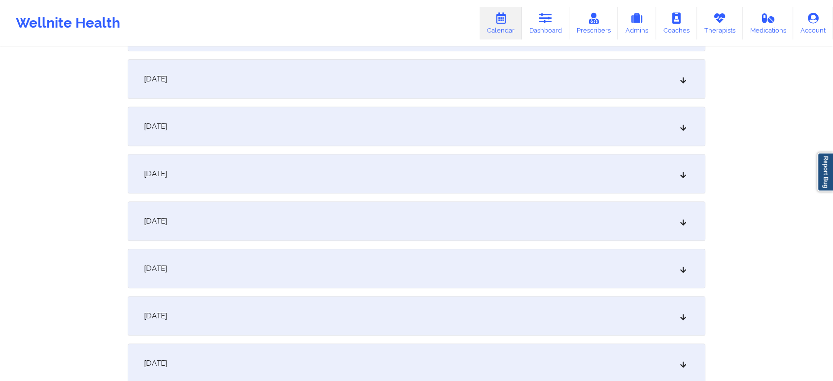
click at [440, 68] on div "[DATE]" at bounding box center [417, 78] width 578 height 39
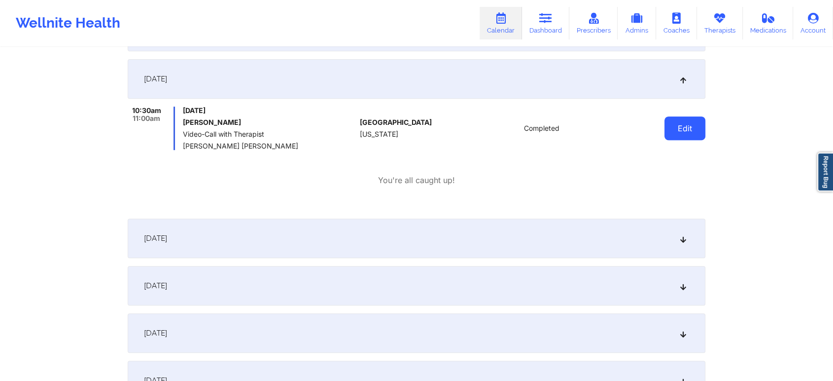
click at [702, 122] on button "Edit" at bounding box center [685, 128] width 41 height 24
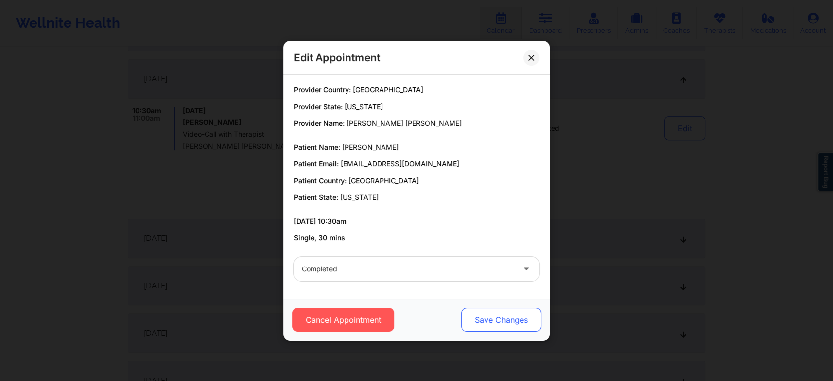
click at [510, 314] on button "Save Changes" at bounding box center [502, 320] width 80 height 24
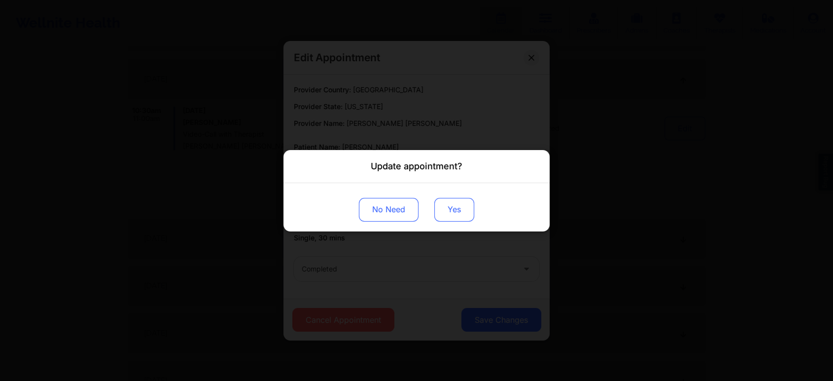
click at [446, 214] on button "Yes" at bounding box center [454, 209] width 40 height 24
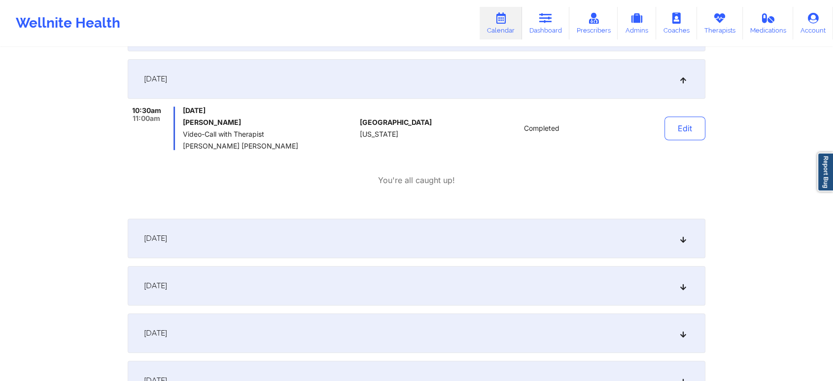
scroll to position [0, 0]
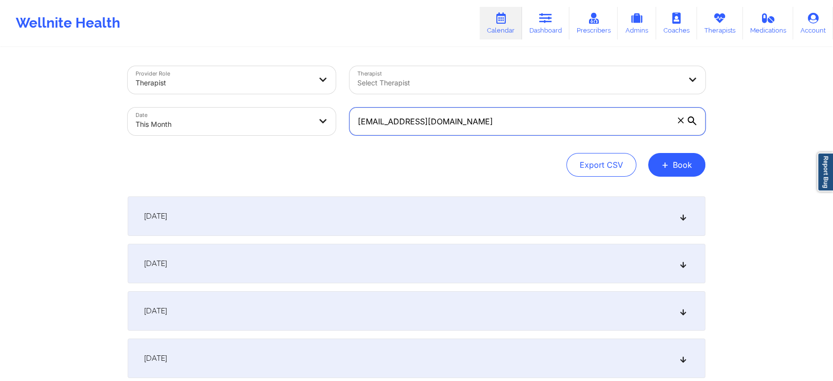
drag, startPoint x: 502, startPoint y: 121, endPoint x: 238, endPoint y: 142, distance: 265.1
click at [238, 142] on div "Provider Role Therapist Therapist Select Therapist Date This Month [EMAIL_ADDRE…" at bounding box center [417, 100] width 592 height 83
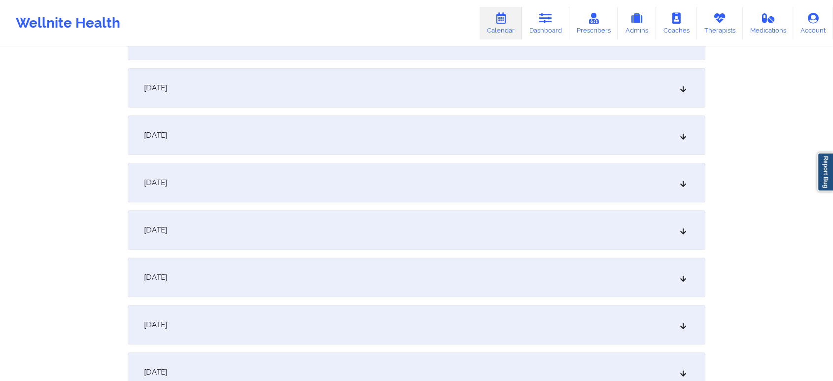
click at [405, 171] on div "[DATE]" at bounding box center [417, 182] width 578 height 39
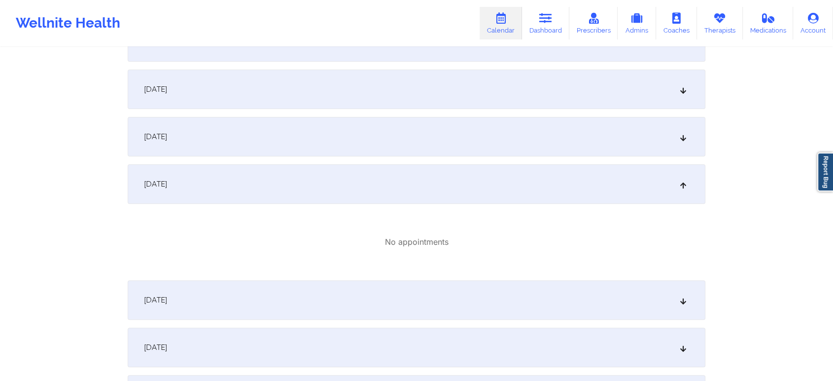
scroll to position [0, 0]
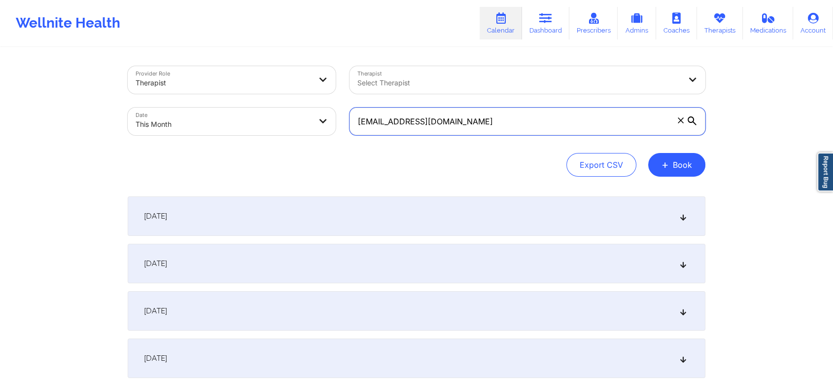
drag, startPoint x: 442, startPoint y: 122, endPoint x: 151, endPoint y: 83, distance: 293.0
click at [151, 83] on div "Provider Role Therapist Therapist Select Therapist Date This Month [EMAIL_ADDRE…" at bounding box center [417, 100] width 592 height 83
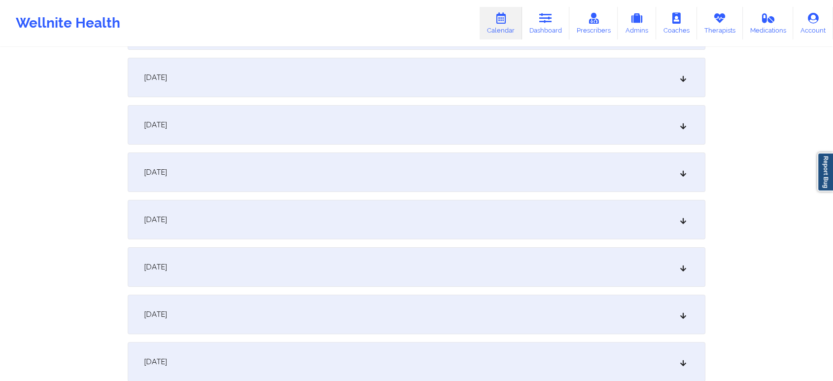
click at [410, 251] on div "[DATE]" at bounding box center [417, 266] width 578 height 39
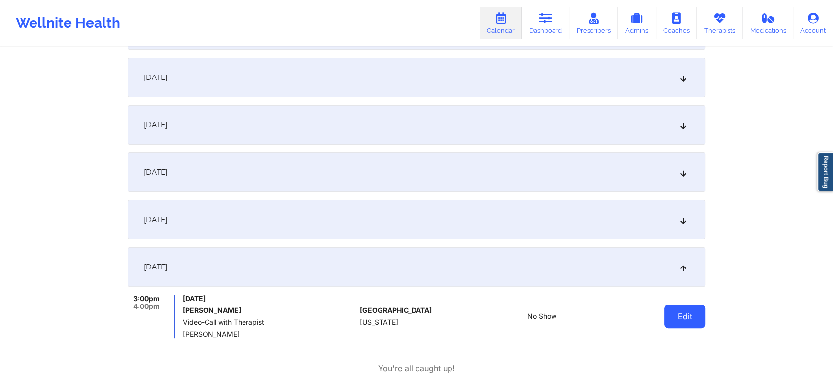
drag, startPoint x: 666, startPoint y: 330, endPoint x: 691, endPoint y: 316, distance: 29.2
click at [691, 316] on div "Edit" at bounding box center [659, 315] width 91 height 43
click at [691, 316] on button "Edit" at bounding box center [685, 316] width 41 height 24
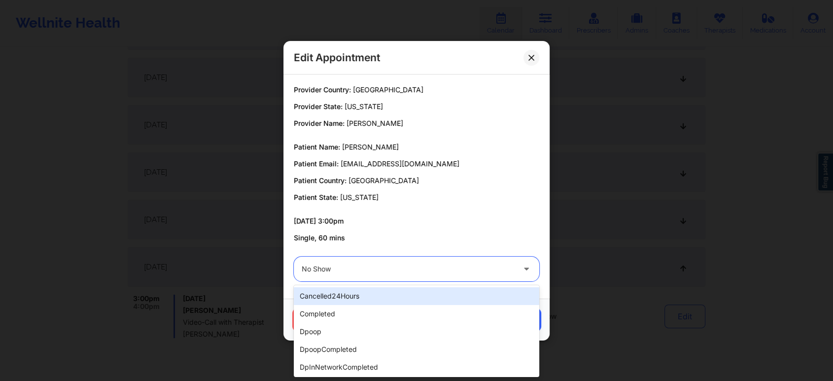
click at [426, 274] on div at bounding box center [408, 269] width 213 height 12
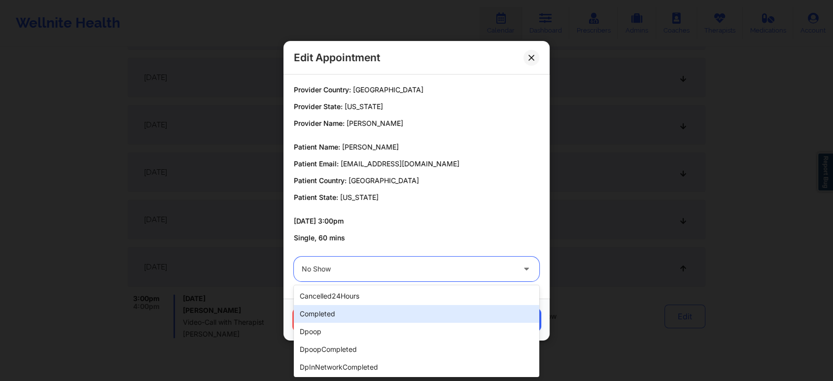
click at [391, 307] on div "completed" at bounding box center [417, 314] width 246 height 18
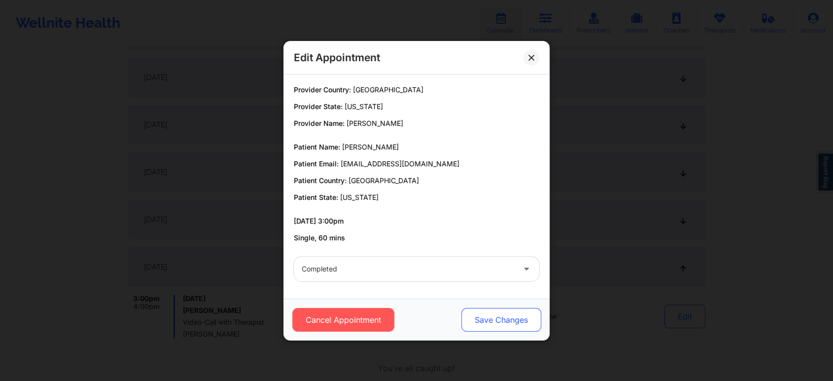
click at [472, 322] on button "Save Changes" at bounding box center [502, 320] width 80 height 24
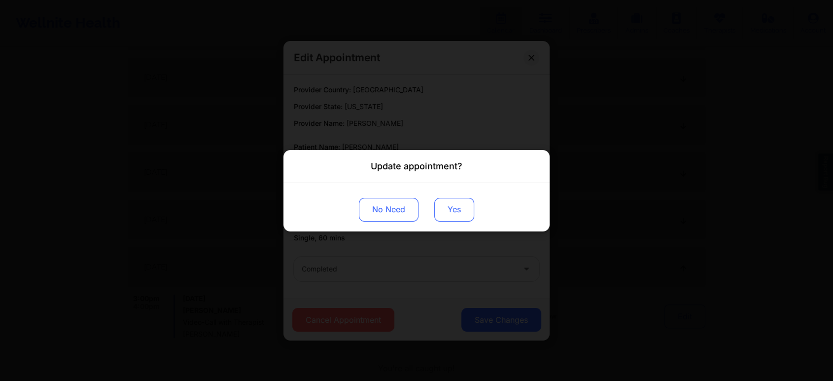
click at [457, 220] on div "No Need Yes" at bounding box center [417, 206] width 266 height 48
click at [457, 220] on button "Yes" at bounding box center [454, 209] width 40 height 24
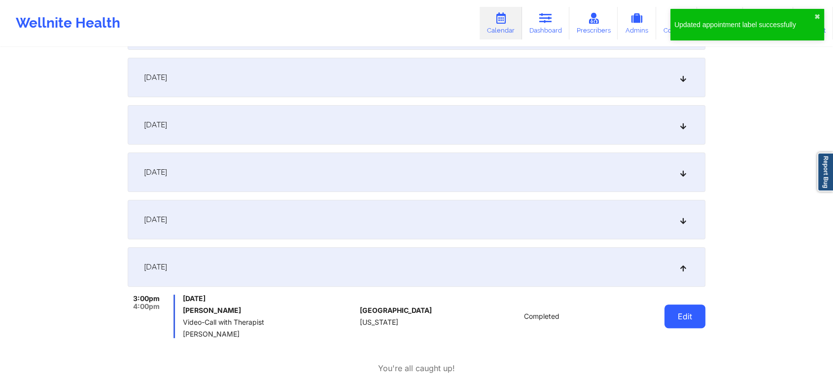
click at [693, 307] on button "Edit" at bounding box center [685, 316] width 41 height 24
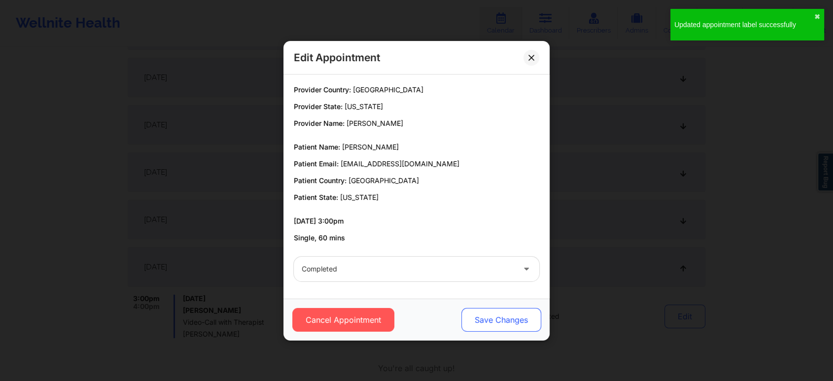
click at [514, 316] on button "Save Changes" at bounding box center [502, 320] width 80 height 24
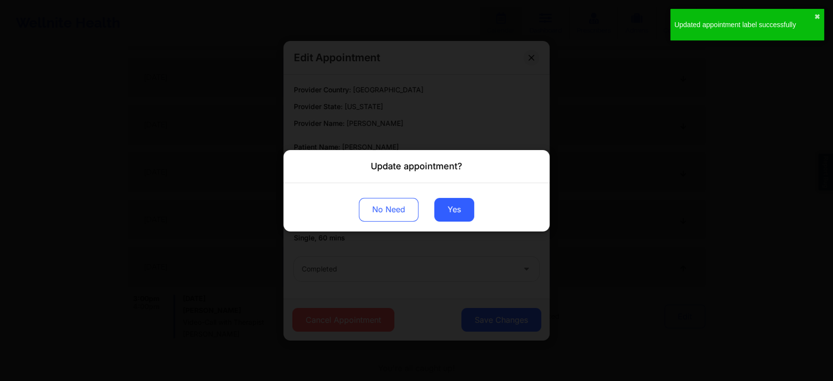
click at [462, 196] on div "No Need Yes" at bounding box center [417, 206] width 266 height 48
click at [457, 200] on button "Yes" at bounding box center [454, 209] width 40 height 24
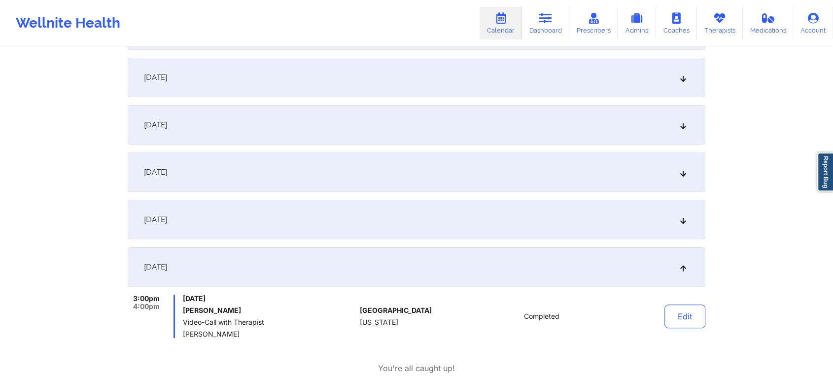
scroll to position [0, 0]
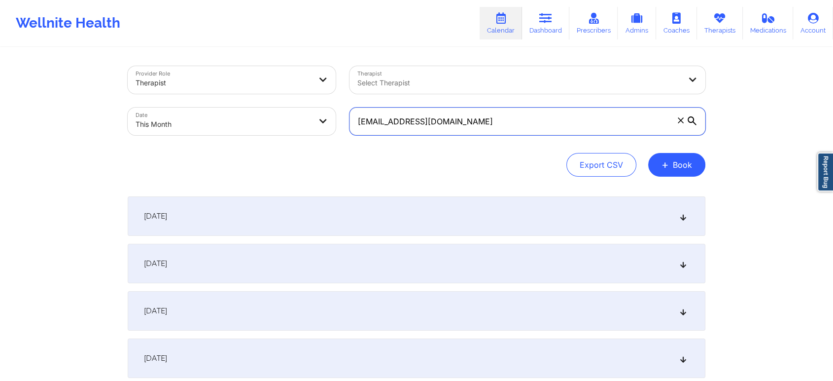
drag, startPoint x: 491, startPoint y: 132, endPoint x: 255, endPoint y: 102, distance: 237.1
click at [255, 102] on div "Provider Role Therapist Therapist Select Therapist Date This Month [EMAIL_ADDRE…" at bounding box center [417, 100] width 592 height 83
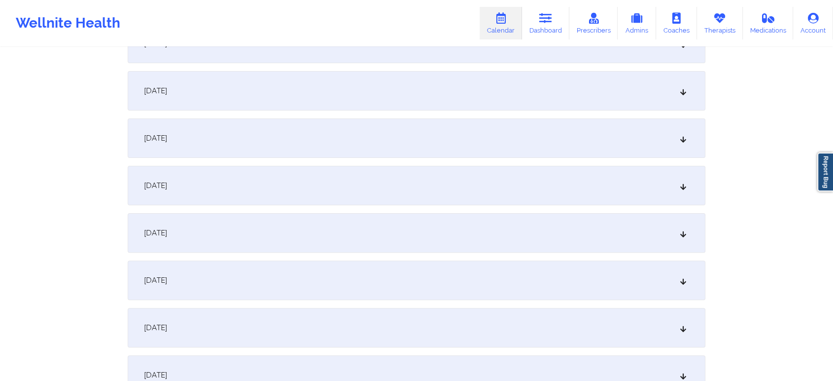
scroll to position [228, 0]
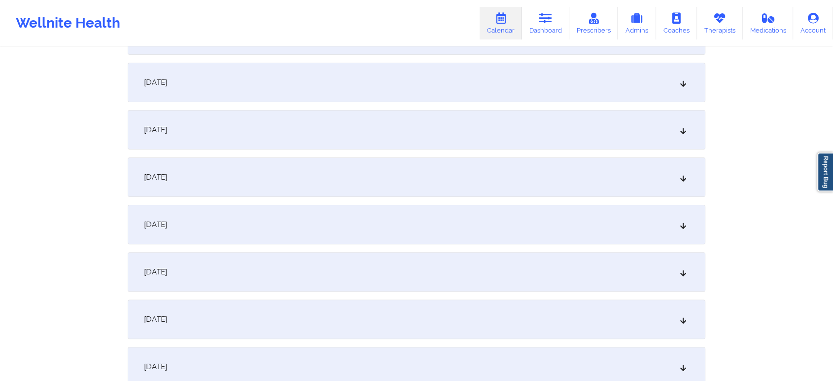
click at [543, 223] on div "[DATE]" at bounding box center [417, 224] width 578 height 39
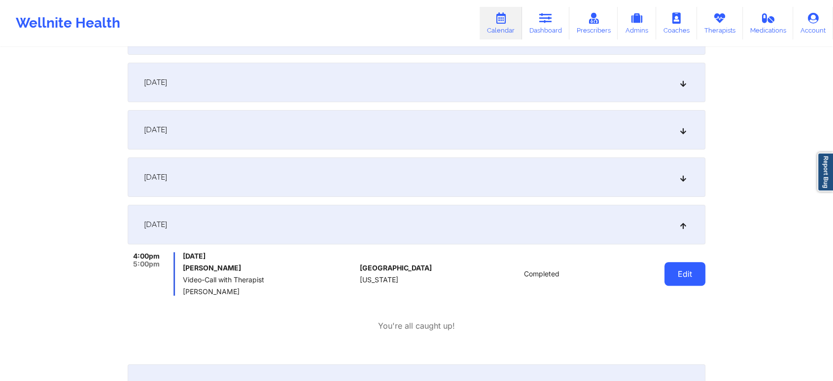
click at [699, 280] on button "Edit" at bounding box center [685, 274] width 41 height 24
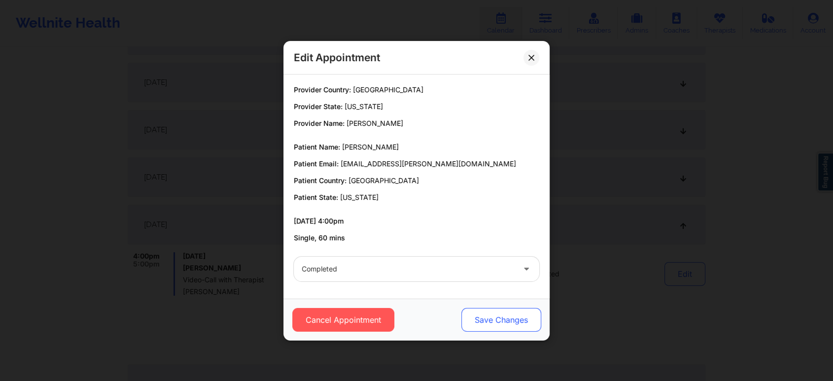
click at [481, 323] on button "Save Changes" at bounding box center [502, 320] width 80 height 24
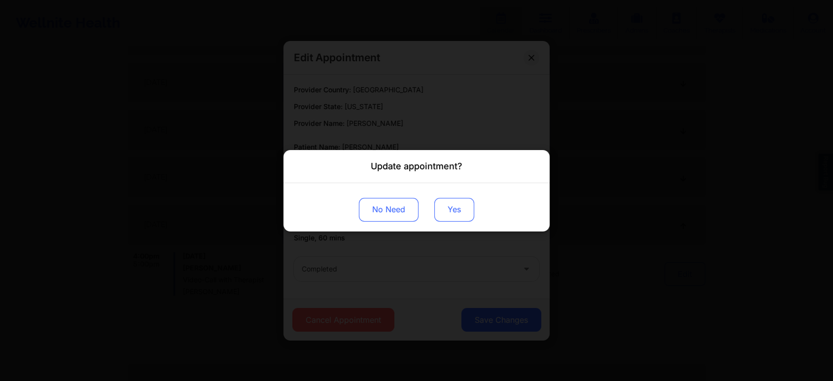
click at [446, 211] on button "Yes" at bounding box center [454, 209] width 40 height 24
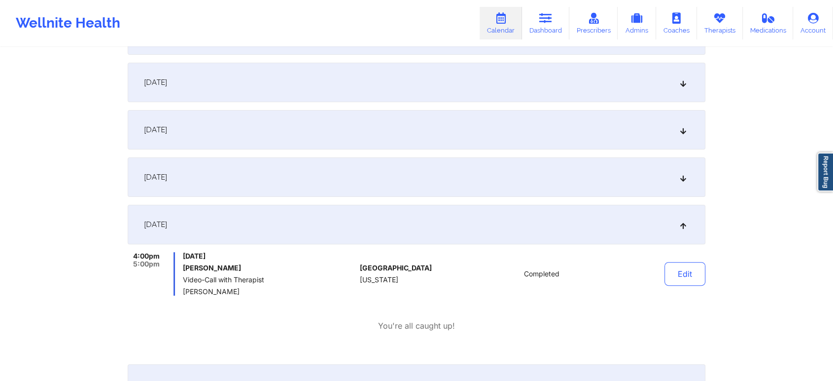
scroll to position [0, 0]
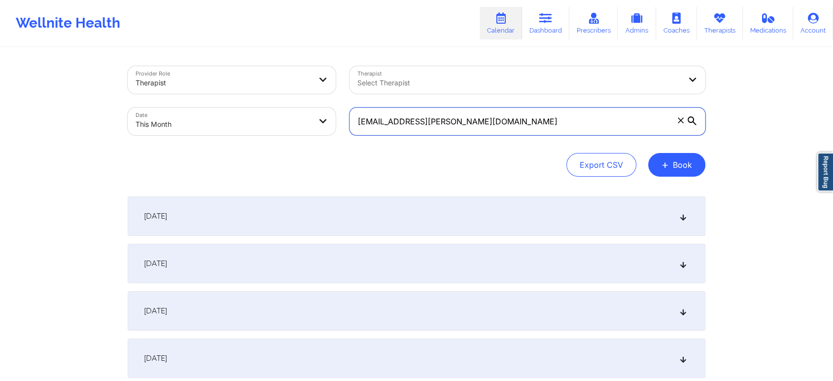
drag, startPoint x: 498, startPoint y: 129, endPoint x: 277, endPoint y: 121, distance: 221.5
click at [277, 121] on div "Provider Role Therapist Therapist Select Therapist Date This Month [EMAIL_ADDRE…" at bounding box center [417, 100] width 592 height 83
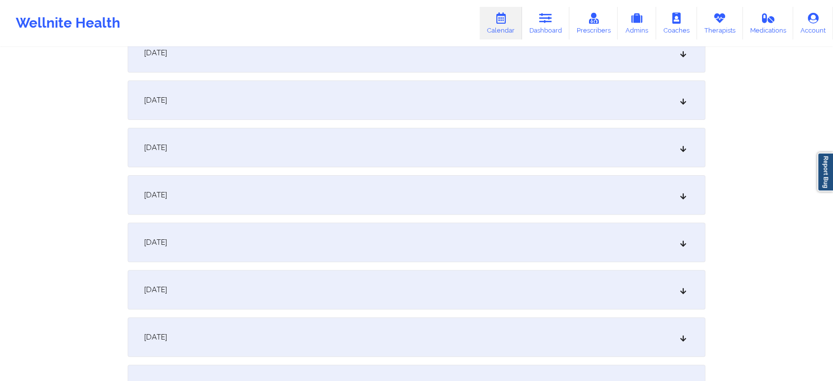
scroll to position [357, 0]
click at [444, 98] on div "[DATE]" at bounding box center [417, 95] width 578 height 39
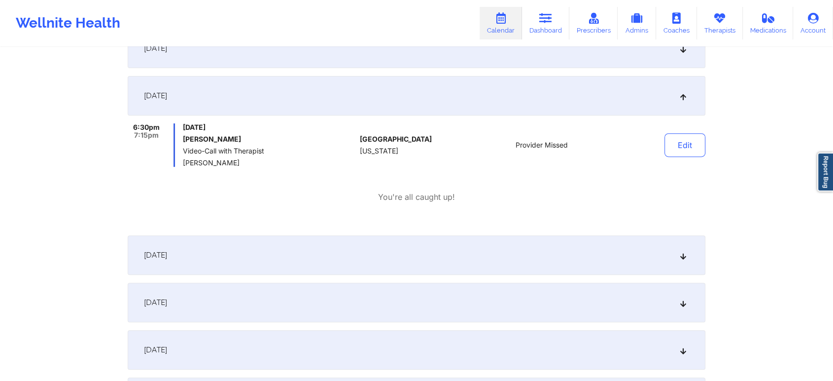
scroll to position [0, 0]
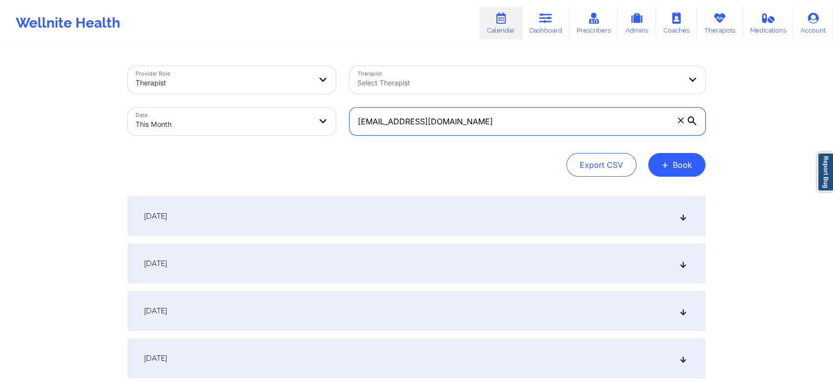
drag, startPoint x: 486, startPoint y: 113, endPoint x: 197, endPoint y: 91, distance: 290.3
click at [197, 91] on div "Provider Role Therapist Therapist Select Therapist Date This Month [EMAIL_ADDRE…" at bounding box center [417, 100] width 592 height 83
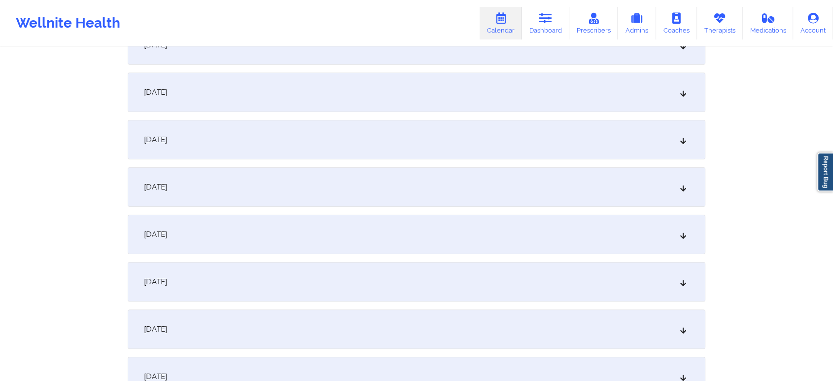
scroll to position [184, 0]
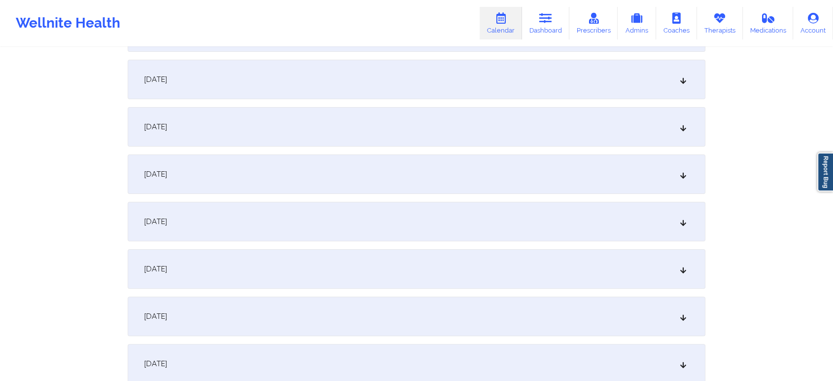
click at [383, 250] on div "[DATE]" at bounding box center [417, 268] width 578 height 39
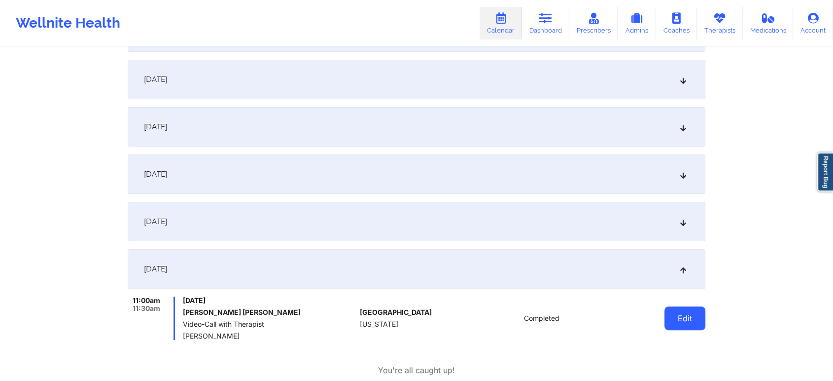
click at [689, 309] on button "Edit" at bounding box center [685, 318] width 41 height 24
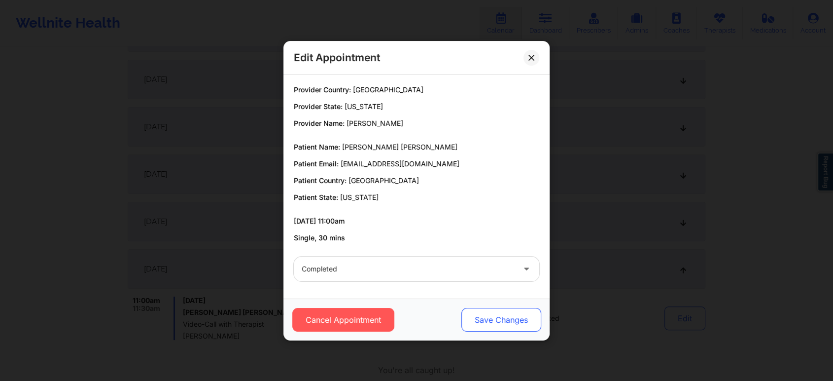
click at [475, 319] on button "Save Changes" at bounding box center [502, 320] width 80 height 24
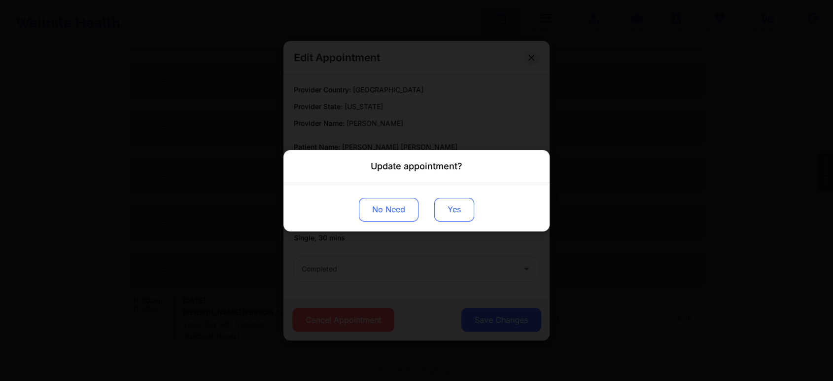
click at [444, 210] on button "Yes" at bounding box center [454, 209] width 40 height 24
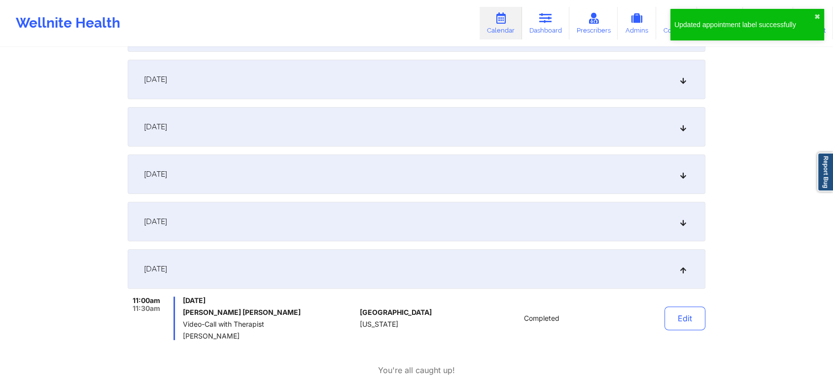
drag, startPoint x: 826, startPoint y: 104, endPoint x: 841, endPoint y: 93, distance: 18.3
click at [833, 93] on html "Updated appointment label successfully ✖︎ Wellnite Health Calendar Dashboard Pr…" at bounding box center [416, 6] width 833 height 381
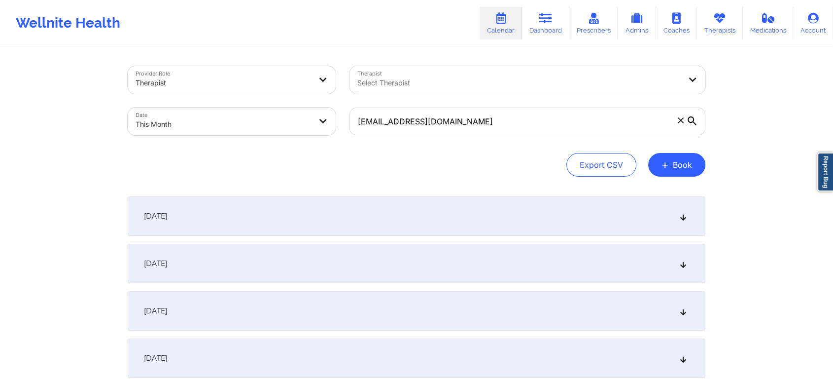
drag, startPoint x: 462, startPoint y: 135, endPoint x: 509, endPoint y: 121, distance: 49.3
click at [509, 121] on div "[EMAIL_ADDRESS][DOMAIN_NAME]" at bounding box center [528, 121] width 370 height 41
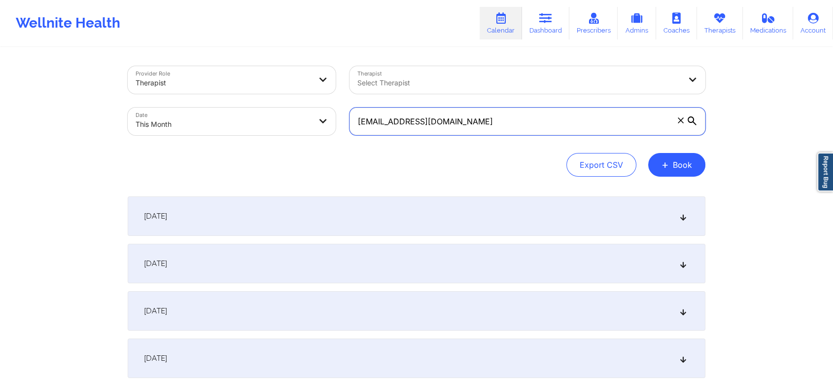
drag, startPoint x: 509, startPoint y: 121, endPoint x: 250, endPoint y: 105, distance: 258.9
click at [250, 105] on div "Provider Role Therapist Therapist Select Therapist Date This Month [EMAIL_ADDRE…" at bounding box center [417, 100] width 592 height 83
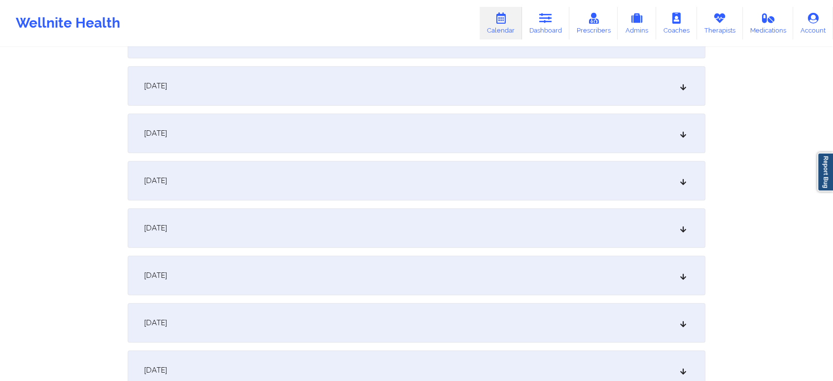
scroll to position [368, 0]
click at [315, 76] on div "[DATE]" at bounding box center [417, 84] width 578 height 39
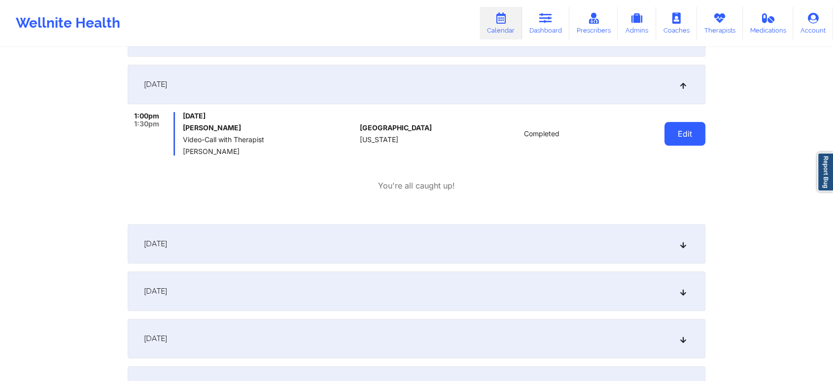
click at [671, 135] on button "Edit" at bounding box center [685, 134] width 41 height 24
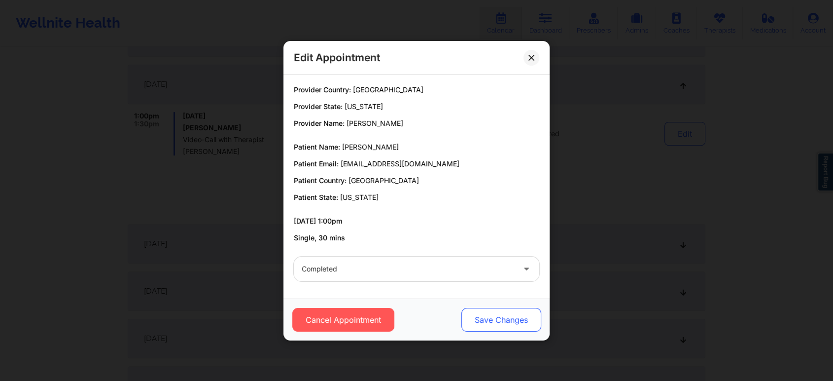
drag, startPoint x: 494, startPoint y: 305, endPoint x: 488, endPoint y: 313, distance: 9.6
click at [488, 313] on div "Cancel Appointment Save Changes" at bounding box center [417, 319] width 266 height 42
click at [488, 313] on button "Save Changes" at bounding box center [502, 320] width 80 height 24
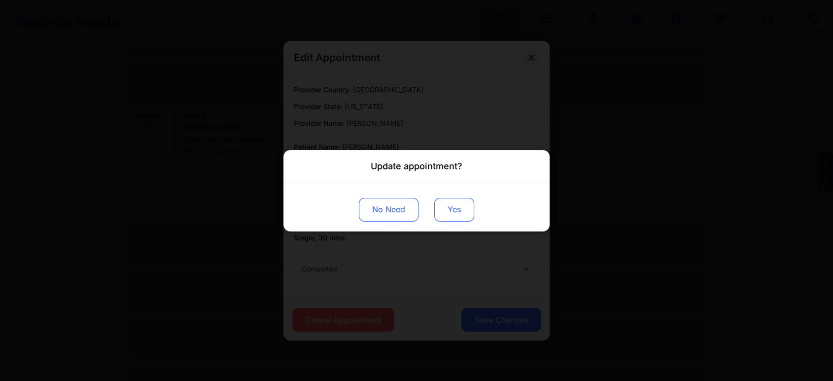
drag, startPoint x: 444, startPoint y: 196, endPoint x: 443, endPoint y: 207, distance: 10.4
click at [443, 207] on div "No Need Yes" at bounding box center [417, 206] width 266 height 48
click at [443, 207] on button "Yes" at bounding box center [454, 209] width 40 height 24
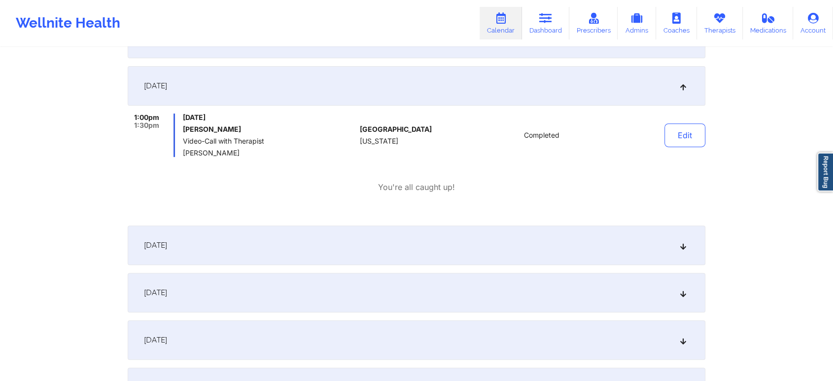
scroll to position [0, 0]
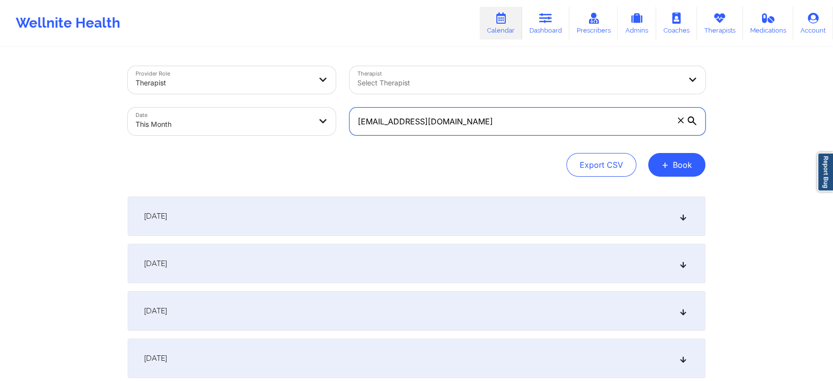
drag, startPoint x: 489, startPoint y: 115, endPoint x: 142, endPoint y: 68, distance: 350.8
click at [142, 68] on div "Provider Role Therapist Therapist Select Therapist Date This Month [EMAIL_ADDRE…" at bounding box center [417, 100] width 592 height 83
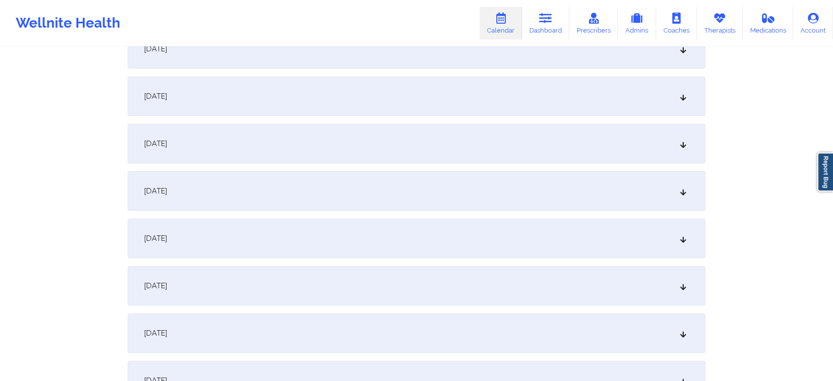
click at [313, 189] on div "[DATE]" at bounding box center [417, 190] width 578 height 39
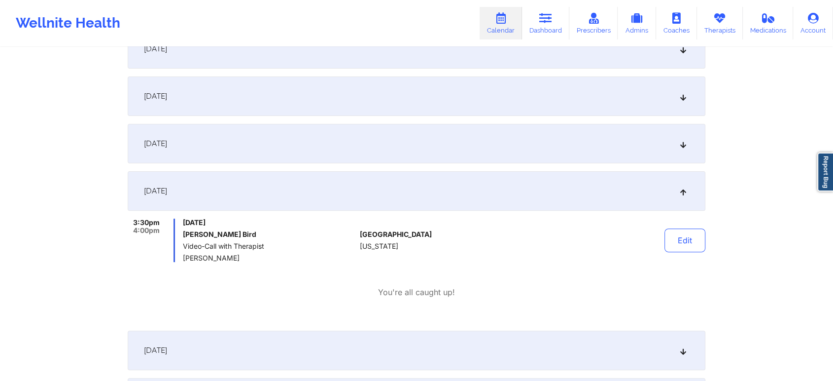
scroll to position [0, 0]
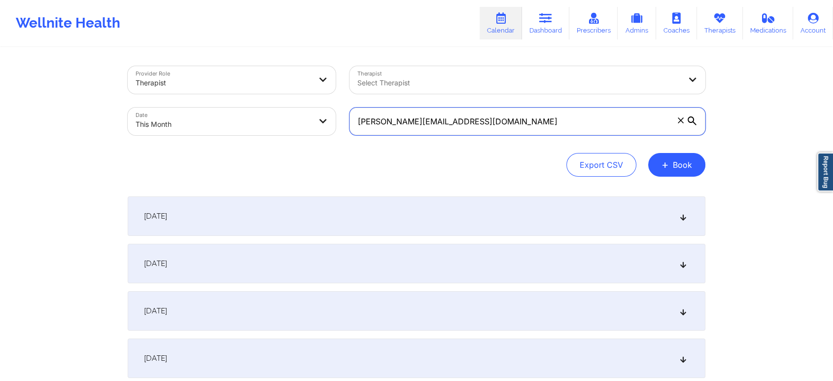
drag, startPoint x: 529, startPoint y: 128, endPoint x: 201, endPoint y: 75, distance: 332.2
click at [201, 75] on div "Provider Role Therapist Therapist Select Therapist Date This Month [PERSON_NAME…" at bounding box center [417, 100] width 592 height 83
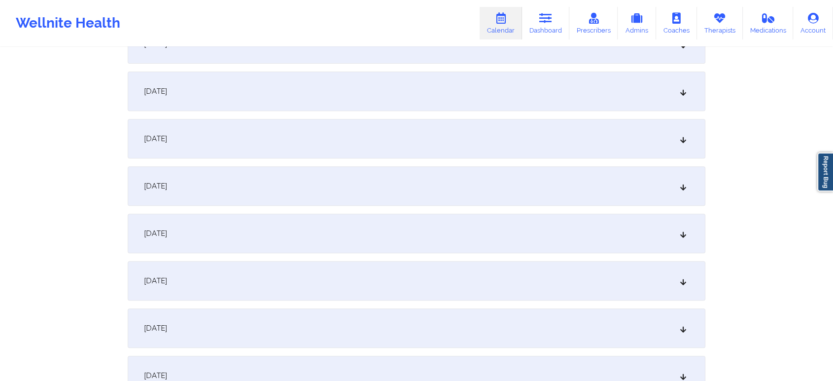
click at [338, 86] on div "[DATE]" at bounding box center [417, 90] width 578 height 39
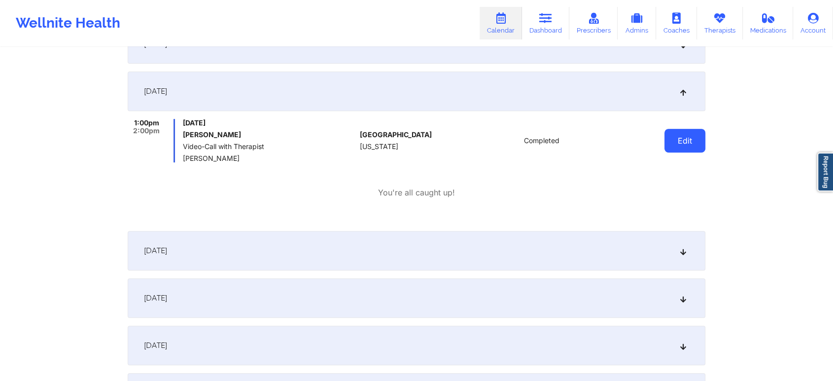
click at [692, 146] on button "Edit" at bounding box center [685, 141] width 41 height 24
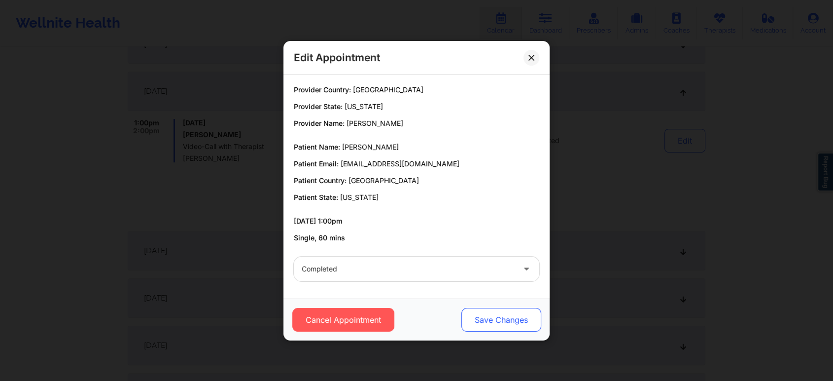
click at [508, 327] on button "Save Changes" at bounding box center [502, 320] width 80 height 24
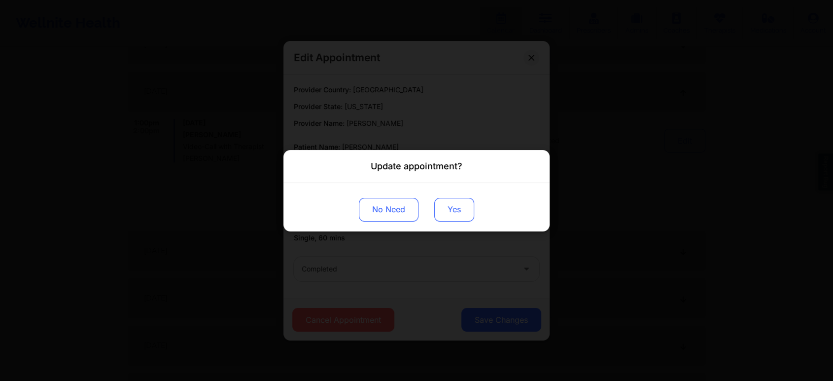
click at [462, 212] on button "Yes" at bounding box center [454, 209] width 40 height 24
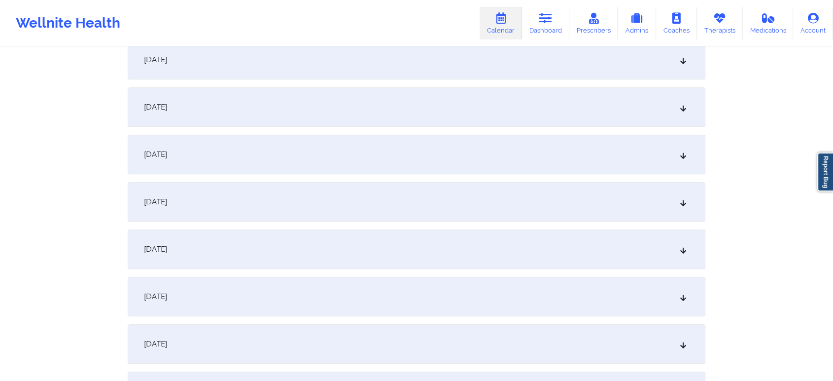
scroll to position [0, 0]
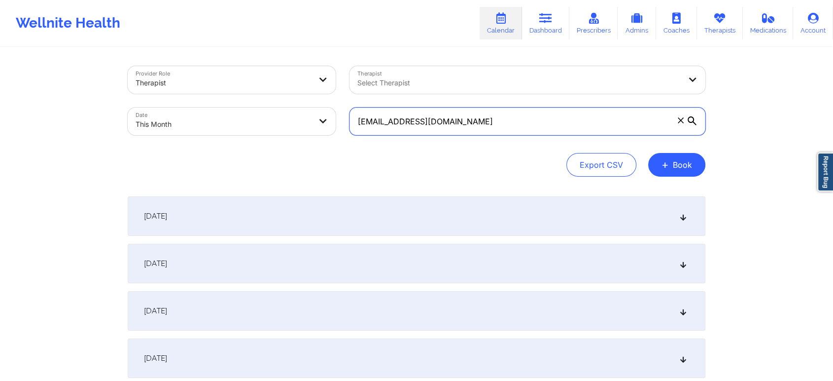
drag, startPoint x: 460, startPoint y: 129, endPoint x: 211, endPoint y: 109, distance: 249.8
click at [211, 109] on div "Provider Role Therapist Therapist Select Therapist Date This Month [EMAIL_ADDRE…" at bounding box center [417, 100] width 592 height 83
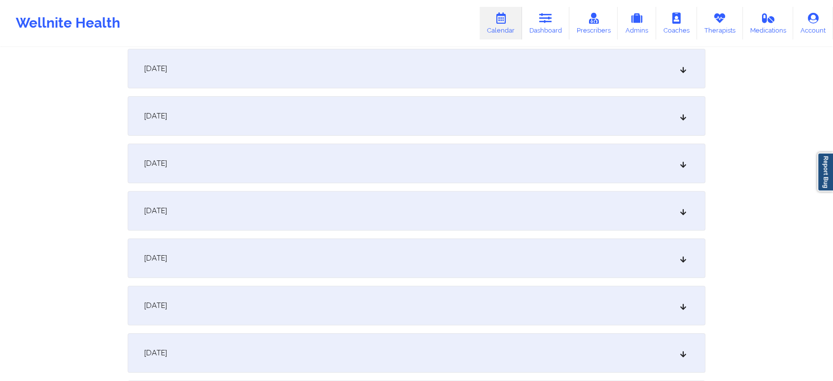
click at [482, 148] on div "[DATE]" at bounding box center [417, 162] width 578 height 39
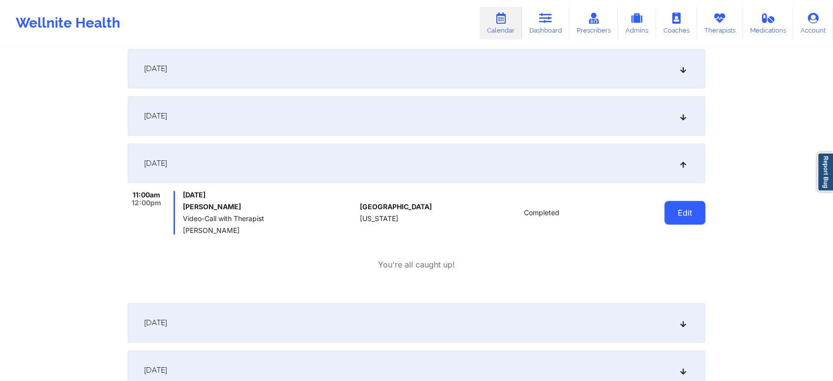
click at [681, 207] on button "Edit" at bounding box center [685, 213] width 41 height 24
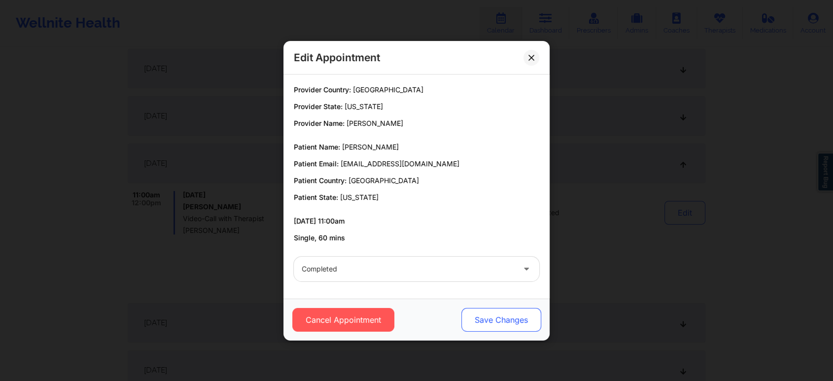
click at [479, 318] on button "Save Changes" at bounding box center [502, 320] width 80 height 24
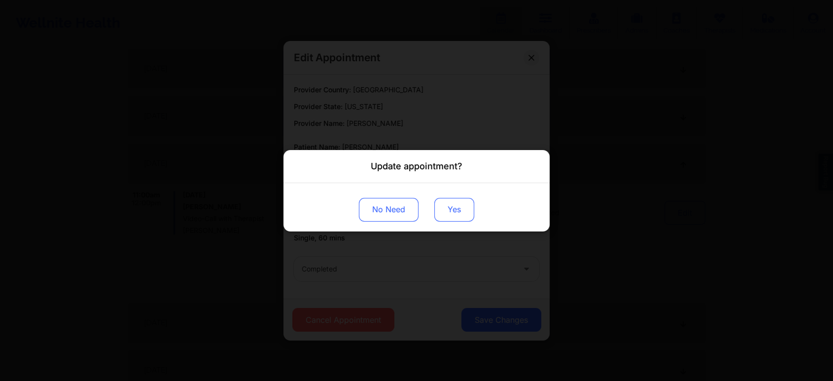
click at [446, 203] on button "Yes" at bounding box center [454, 209] width 40 height 24
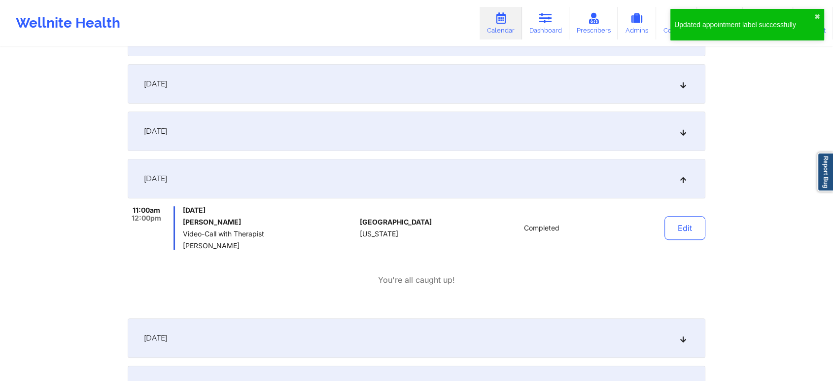
scroll to position [0, 0]
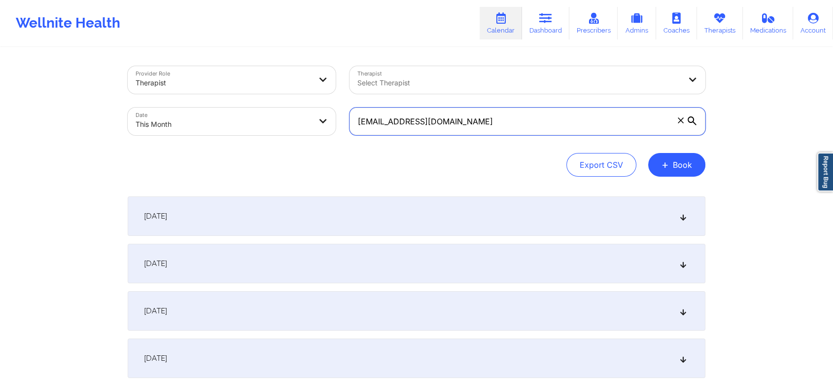
drag, startPoint x: 507, startPoint y: 116, endPoint x: 161, endPoint y: 58, distance: 350.5
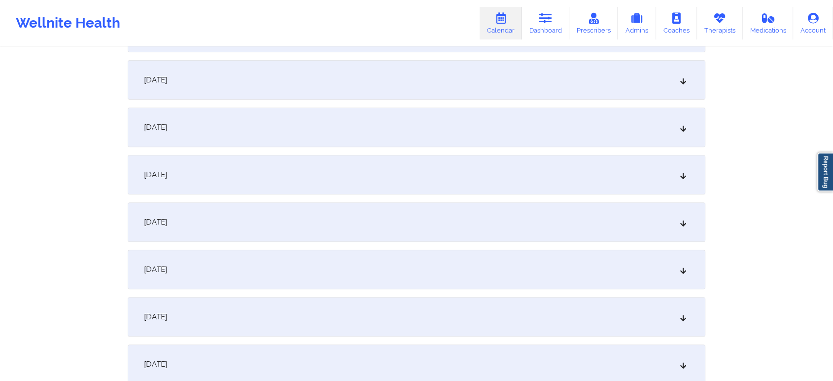
click at [429, 118] on div "[DATE]" at bounding box center [417, 126] width 578 height 39
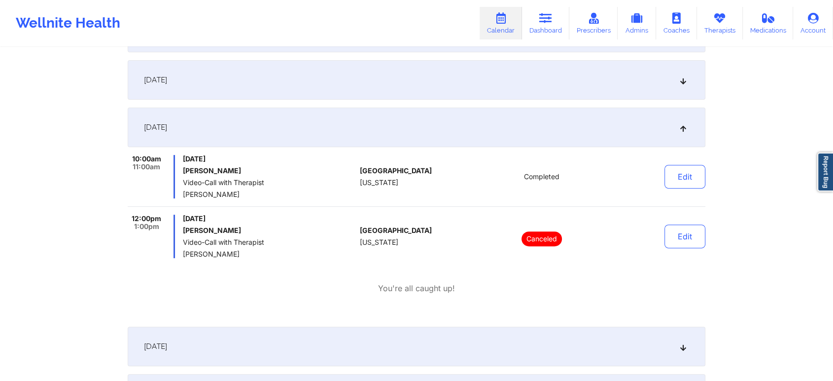
click at [696, 188] on div "Edit" at bounding box center [659, 176] width 91 height 43
click at [685, 180] on button "Edit" at bounding box center [685, 177] width 41 height 24
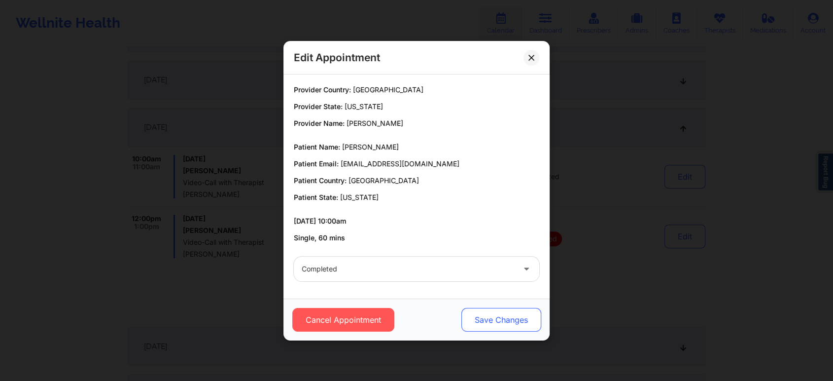
click at [500, 309] on button "Save Changes" at bounding box center [502, 320] width 80 height 24
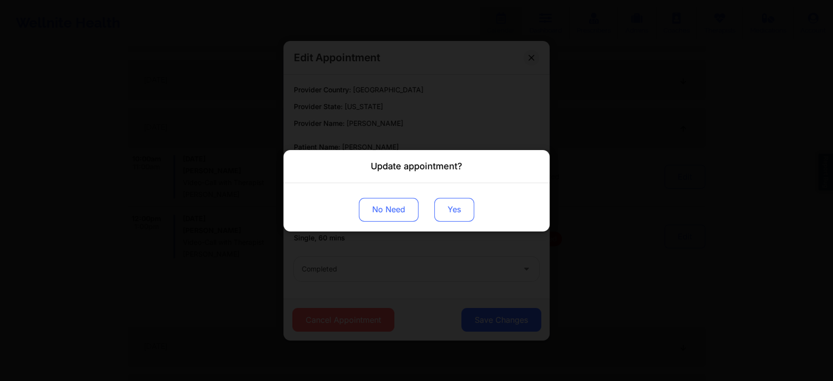
click at [472, 208] on button "Yes" at bounding box center [454, 209] width 40 height 24
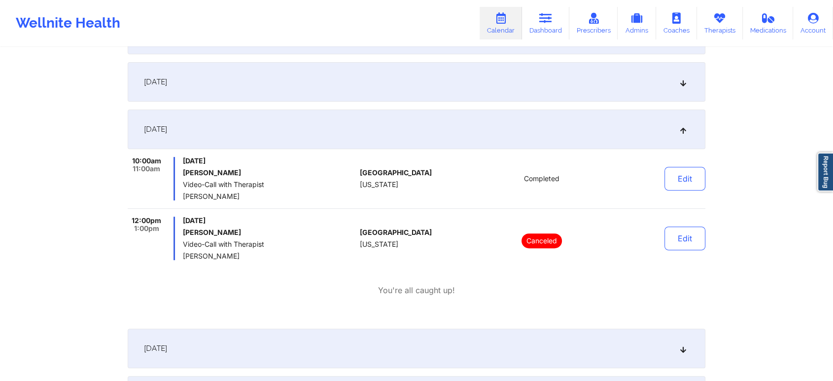
scroll to position [0, 0]
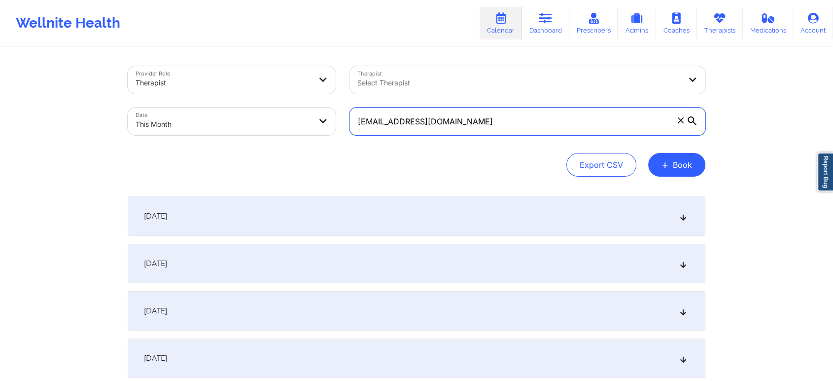
drag, startPoint x: 492, startPoint y: 111, endPoint x: 298, endPoint y: 108, distance: 194.3
click at [298, 108] on div "Provider Role Therapist Therapist Select Therapist Date This Month [EMAIL_ADDRE…" at bounding box center [417, 100] width 592 height 83
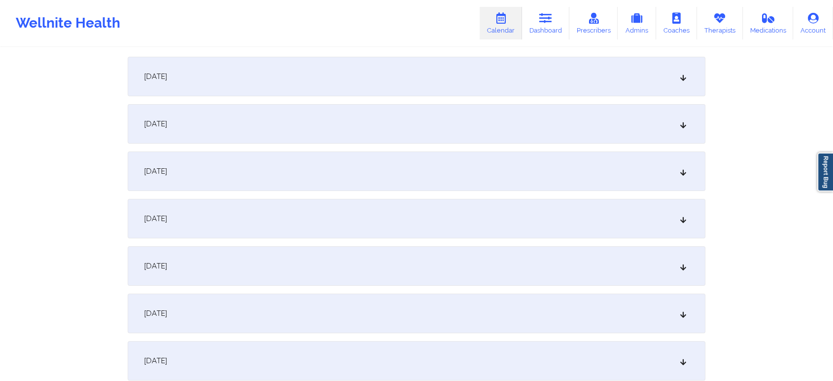
scroll to position [156, 0]
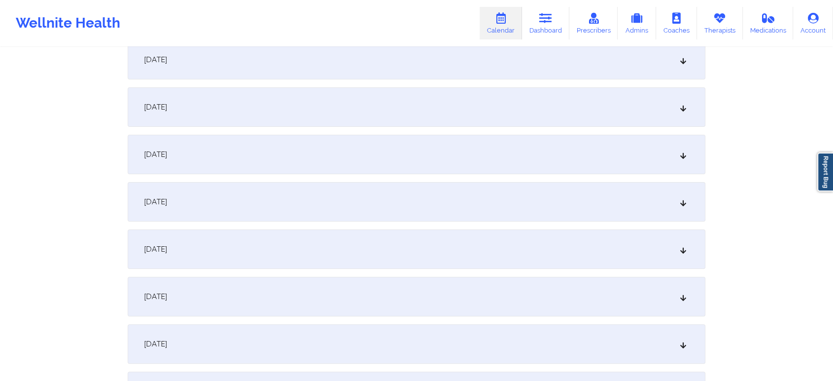
click at [367, 300] on div "[DATE]" at bounding box center [417, 296] width 578 height 39
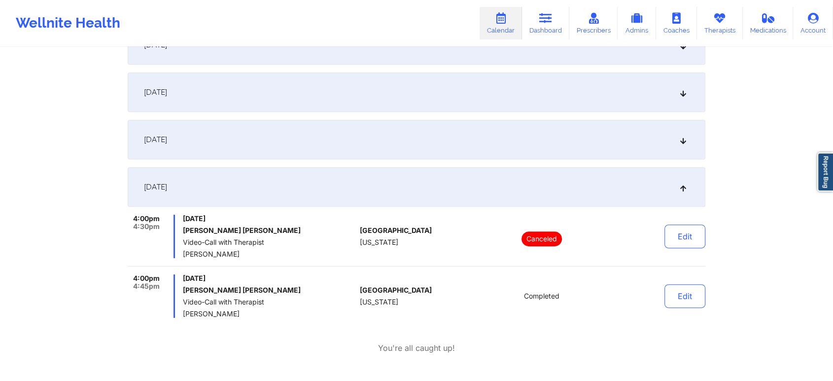
scroll to position [305, 0]
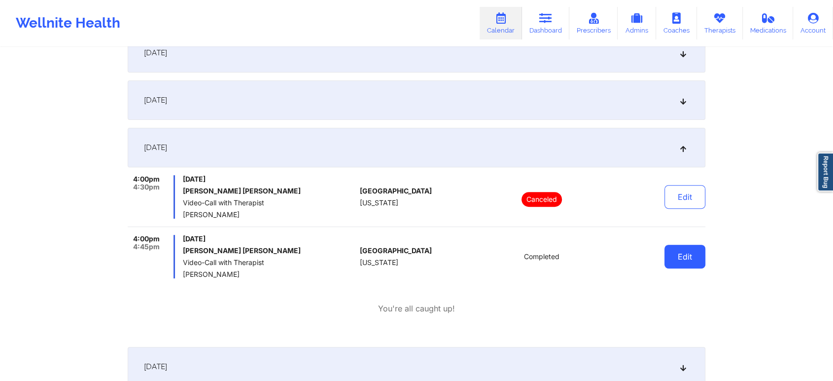
click at [682, 253] on button "Edit" at bounding box center [685, 257] width 41 height 24
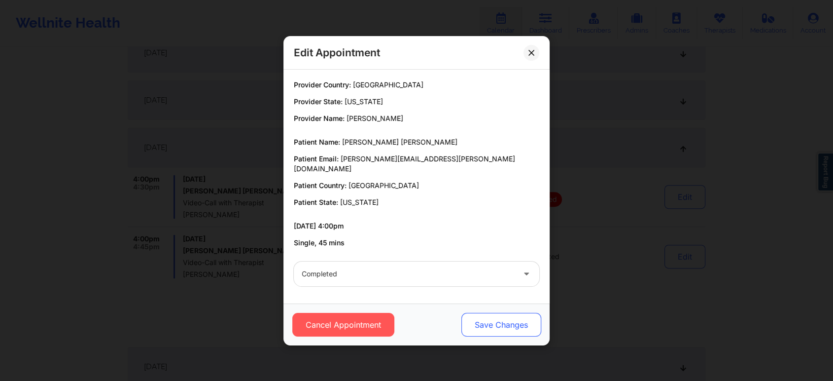
click at [491, 329] on button "Save Changes" at bounding box center [502, 325] width 80 height 24
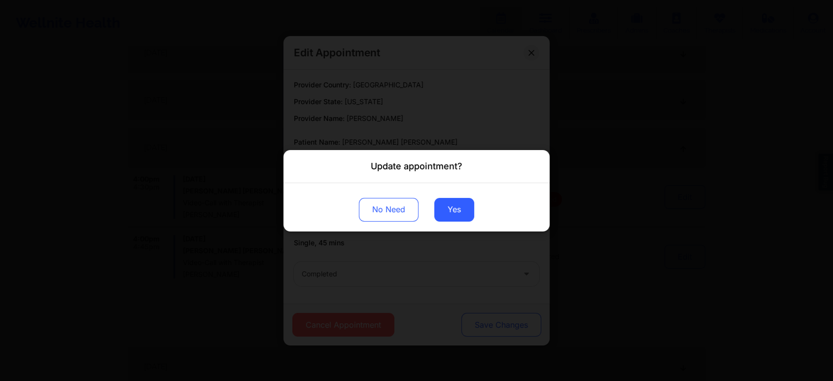
click at [511, 322] on div "Update appointment? No Need Yes" at bounding box center [416, 190] width 833 height 381
click at [458, 200] on button "Yes" at bounding box center [454, 209] width 40 height 24
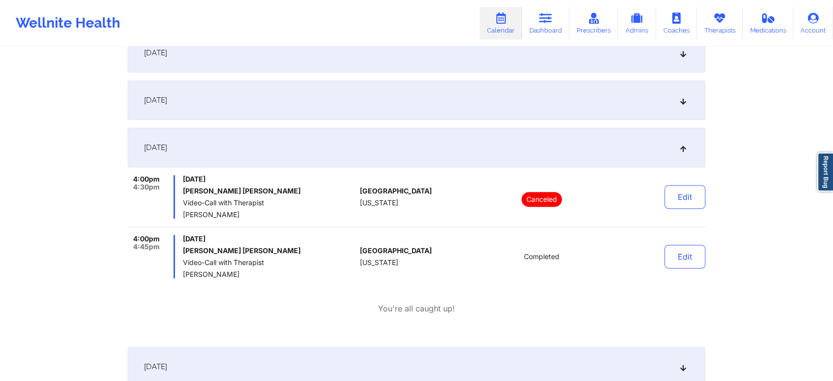
scroll to position [0, 0]
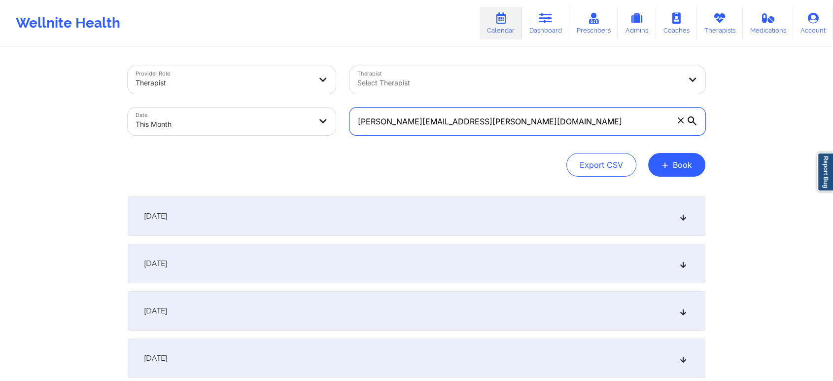
drag, startPoint x: 518, startPoint y: 101, endPoint x: 505, endPoint y: 113, distance: 18.1
click at [505, 113] on div "[PERSON_NAME][EMAIL_ADDRESS][PERSON_NAME][DOMAIN_NAME]" at bounding box center [528, 121] width 370 height 41
drag, startPoint x: 505, startPoint y: 113, endPoint x: 259, endPoint y: 90, distance: 247.1
click at [259, 90] on div "Provider Role Therapist Therapist Select Therapist Date This Month [PERSON_NAME…" at bounding box center [417, 100] width 592 height 83
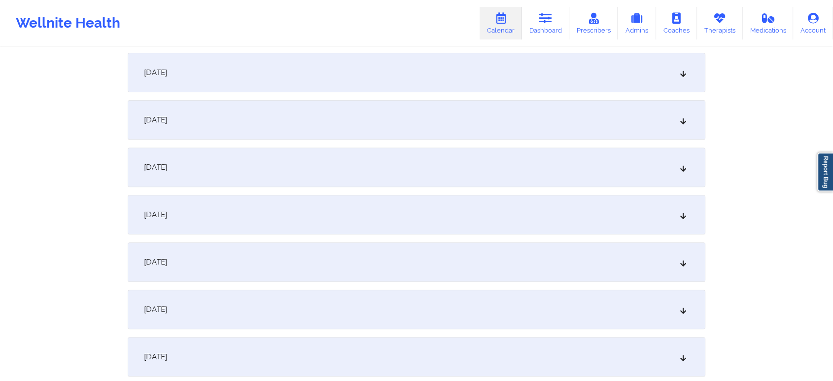
click at [320, 111] on div "[DATE]" at bounding box center [417, 119] width 578 height 39
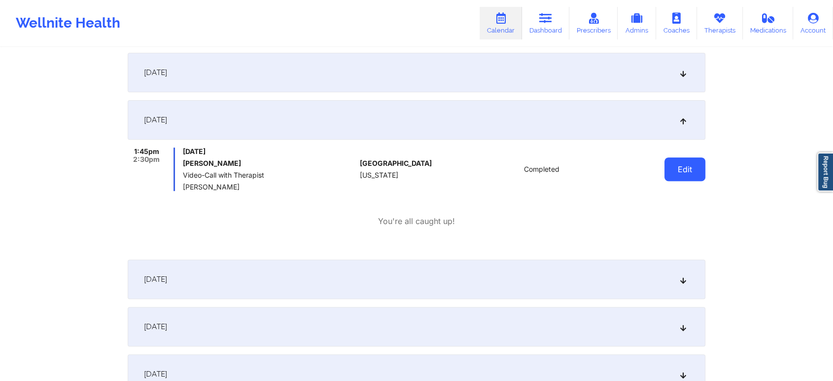
click at [682, 169] on button "Edit" at bounding box center [685, 169] width 41 height 24
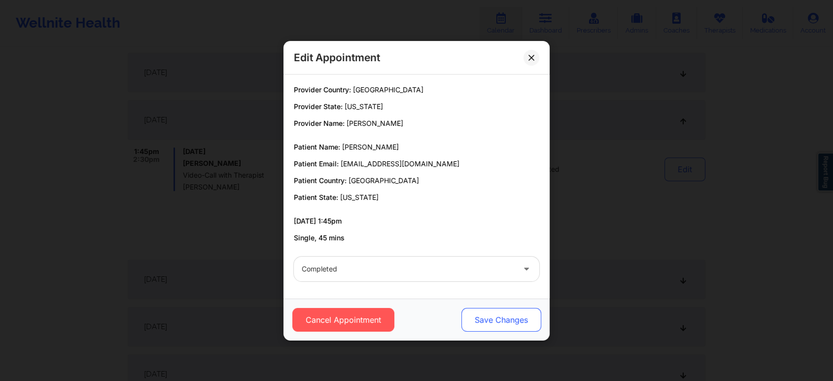
click at [505, 323] on button "Save Changes" at bounding box center [502, 320] width 80 height 24
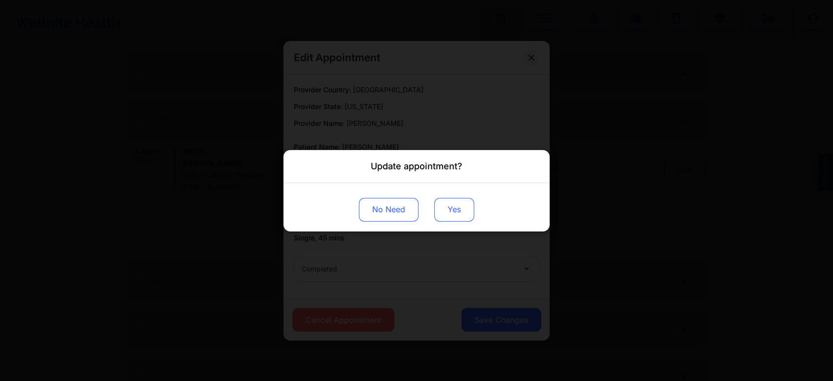
click at [466, 212] on button "Yes" at bounding box center [454, 209] width 40 height 24
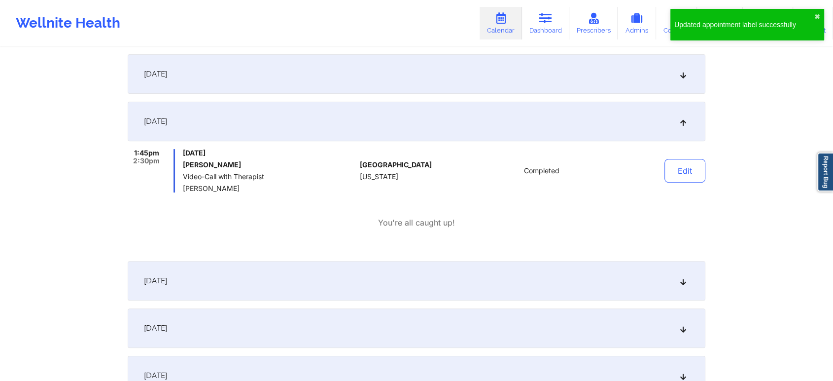
scroll to position [0, 0]
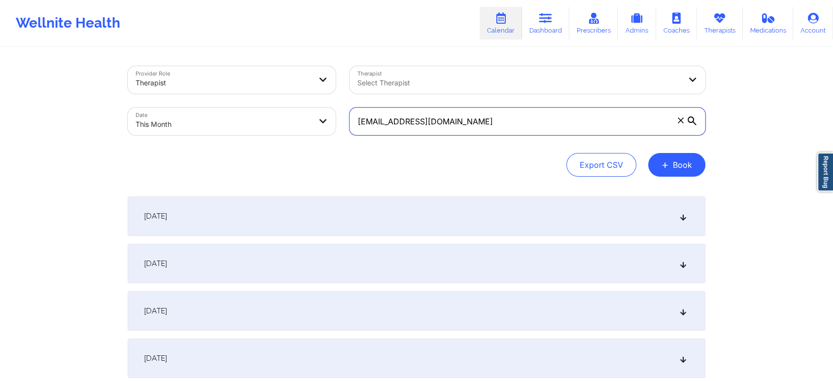
drag, startPoint x: 480, startPoint y: 133, endPoint x: 207, endPoint y: 117, distance: 273.6
click at [207, 117] on div "Provider Role Therapist Therapist Select Therapist Date This Month [EMAIL_ADDRE…" at bounding box center [417, 100] width 592 height 83
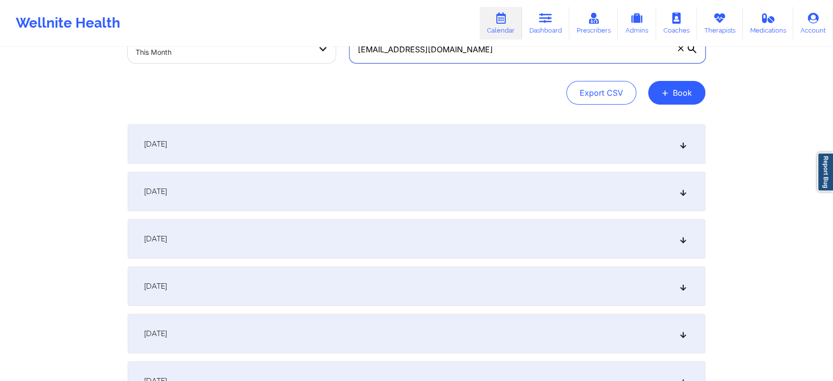
scroll to position [178, 0]
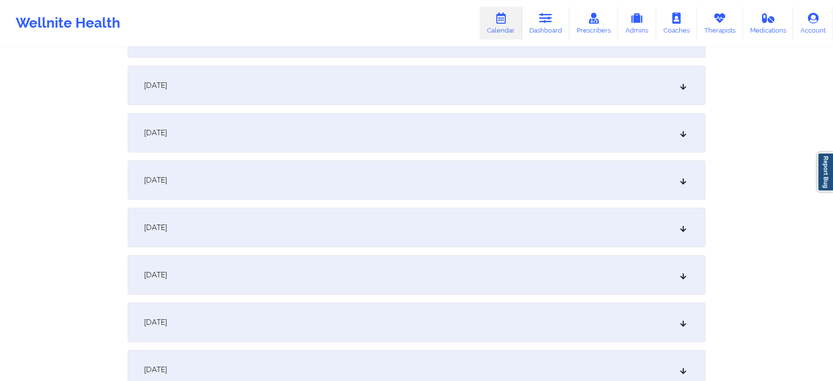
click at [336, 264] on div "[DATE]" at bounding box center [417, 274] width 578 height 39
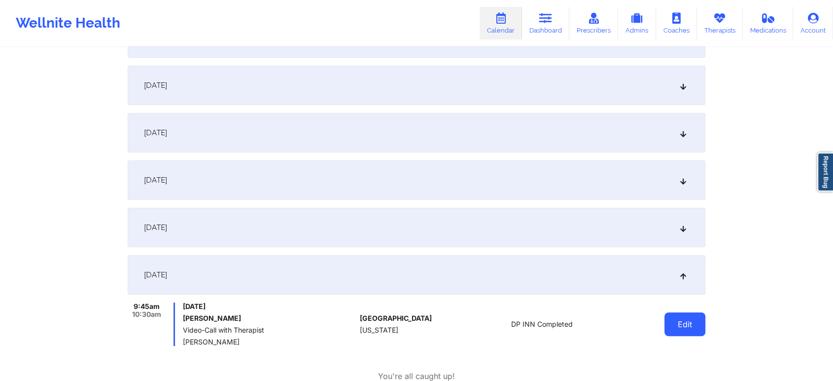
click at [687, 318] on button "Edit" at bounding box center [685, 324] width 41 height 24
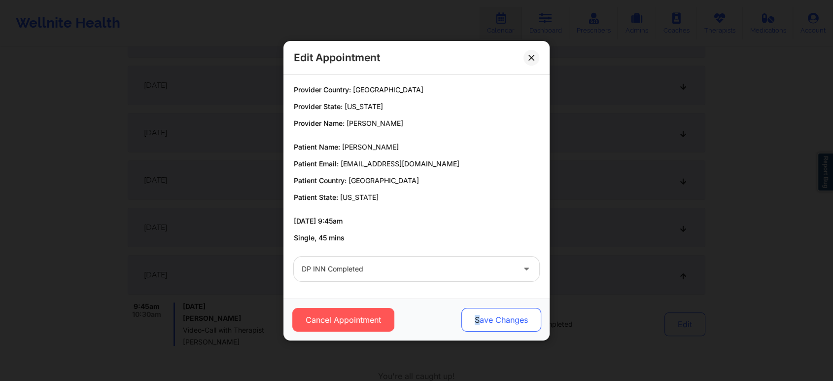
drag, startPoint x: 468, startPoint y: 304, endPoint x: 480, endPoint y: 313, distance: 15.5
click at [480, 313] on div "Cancel Appointment Save Changes" at bounding box center [417, 319] width 266 height 42
drag, startPoint x: 494, startPoint y: 334, endPoint x: 512, endPoint y: 318, distance: 24.8
click at [512, 318] on div "Cancel Appointment Save Changes" at bounding box center [417, 319] width 266 height 42
click at [512, 318] on button "Save Changes" at bounding box center [502, 320] width 80 height 24
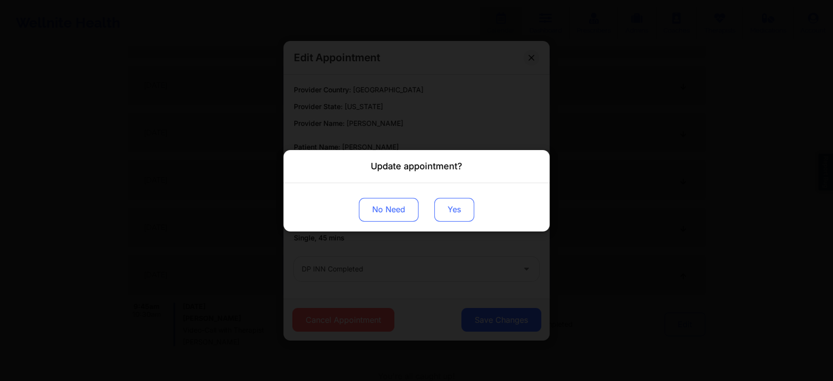
click at [453, 218] on button "Yes" at bounding box center [454, 209] width 40 height 24
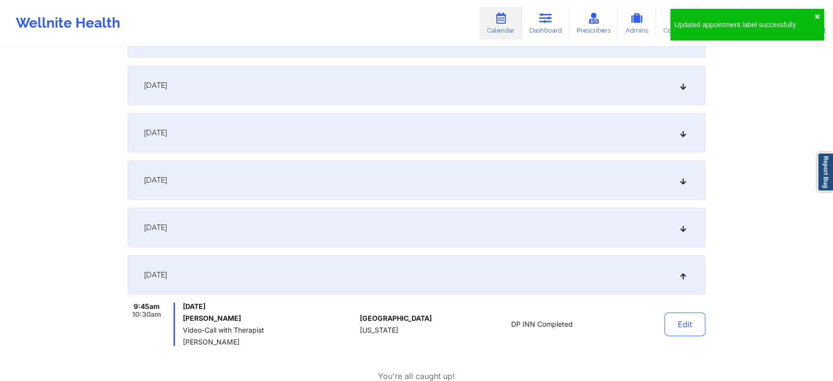
scroll to position [0, 0]
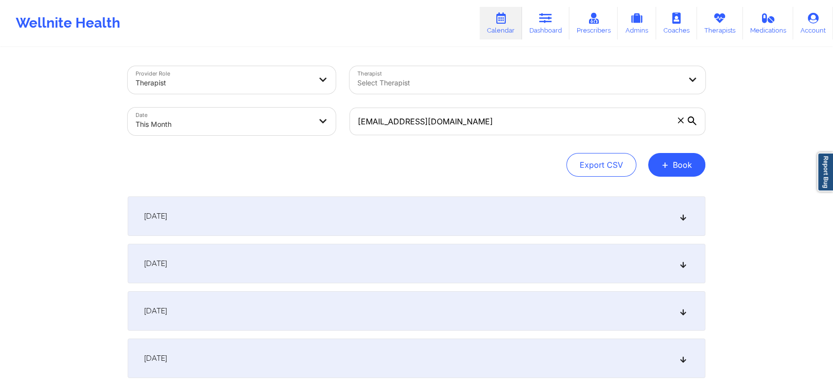
drag, startPoint x: 475, startPoint y: 137, endPoint x: 525, endPoint y: 117, distance: 53.3
click at [525, 117] on div "[EMAIL_ADDRESS][DOMAIN_NAME]" at bounding box center [528, 121] width 370 height 41
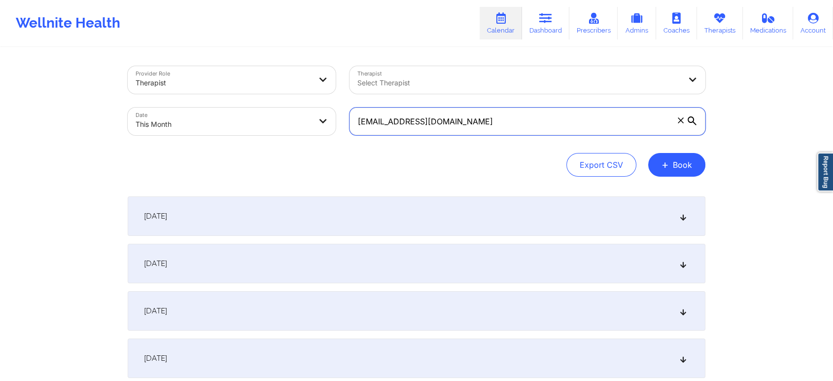
drag, startPoint x: 525, startPoint y: 117, endPoint x: 224, endPoint y: 107, distance: 301.0
click at [224, 107] on div "Provider Role Therapist Therapist Select Therapist Date This Month [EMAIL_ADDRE…" at bounding box center [417, 100] width 592 height 83
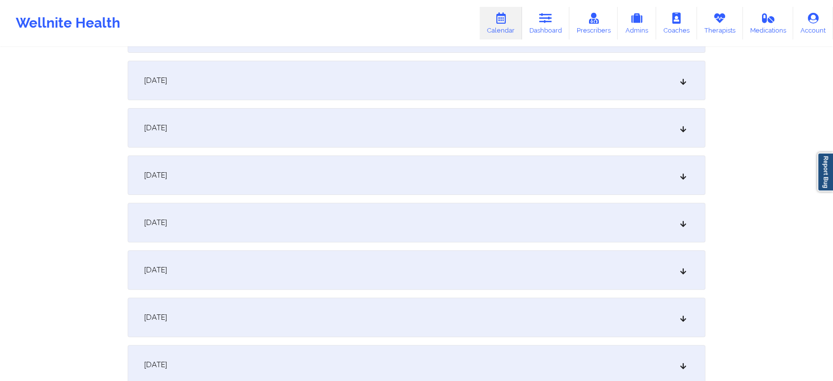
scroll to position [260, 0]
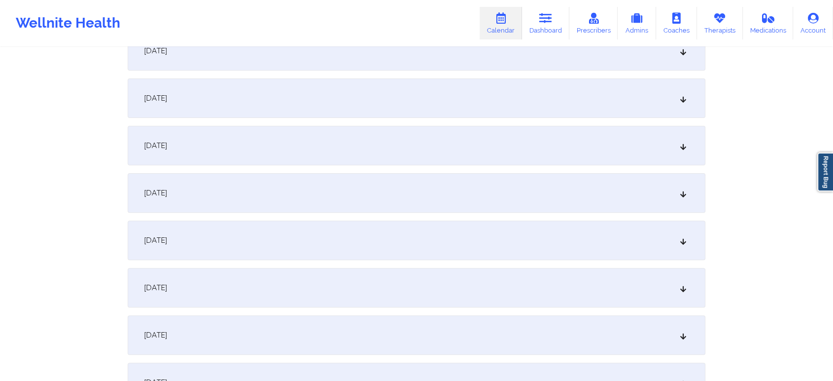
click at [412, 197] on div "[DATE]" at bounding box center [417, 192] width 578 height 39
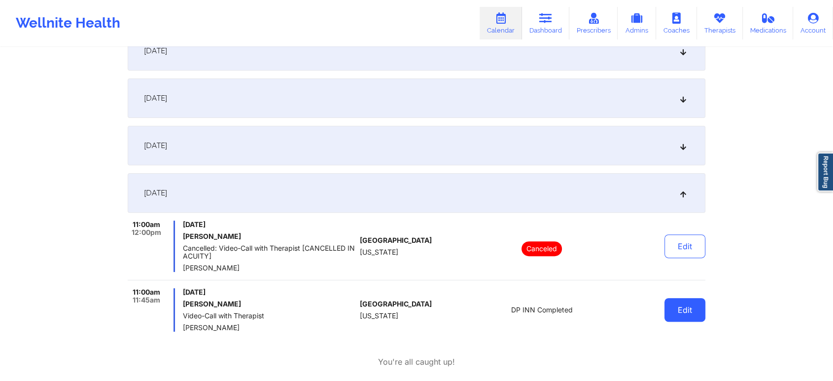
click at [698, 315] on button "Edit" at bounding box center [685, 310] width 41 height 24
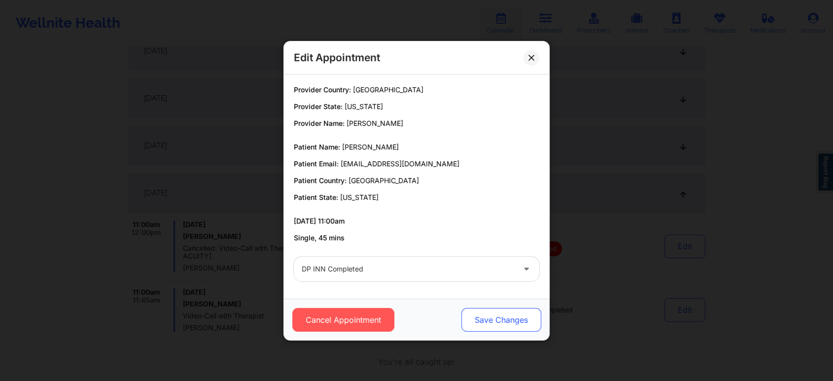
click at [514, 322] on button "Save Changes" at bounding box center [502, 320] width 80 height 24
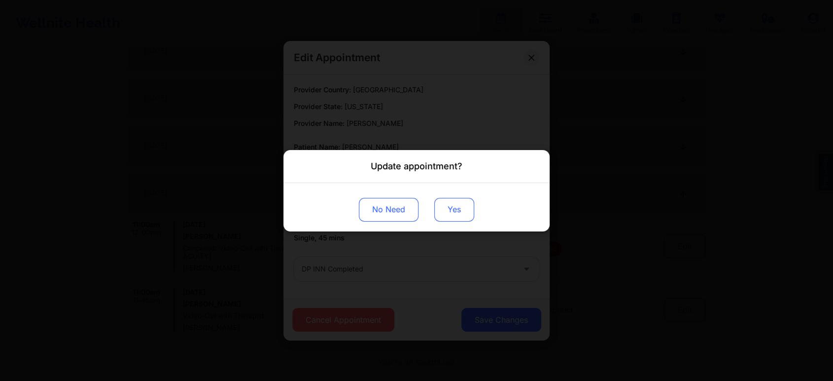
click at [450, 199] on button "Yes" at bounding box center [454, 209] width 40 height 24
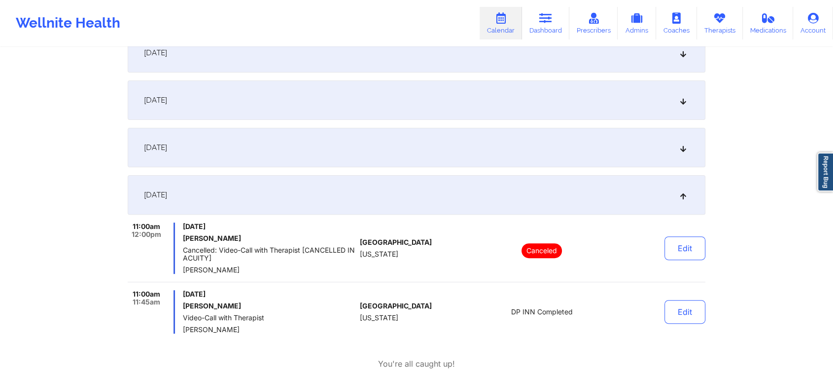
scroll to position [0, 0]
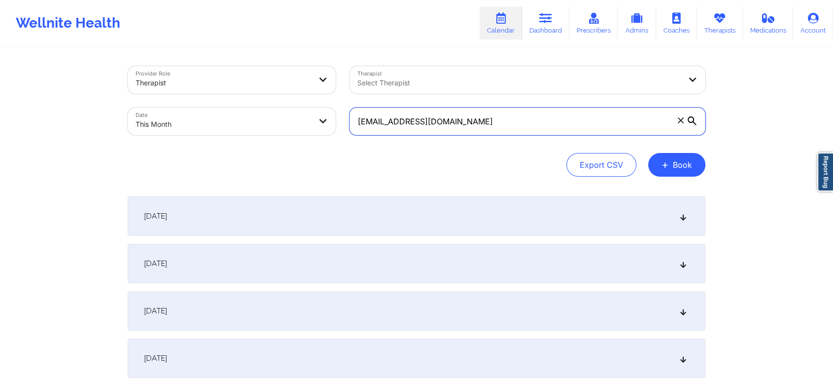
drag, startPoint x: 525, startPoint y: 125, endPoint x: 267, endPoint y: 117, distance: 257.5
click at [267, 117] on div "Provider Role Therapist Therapist Select Therapist Date This Month [EMAIL_ADDRE…" at bounding box center [417, 100] width 592 height 83
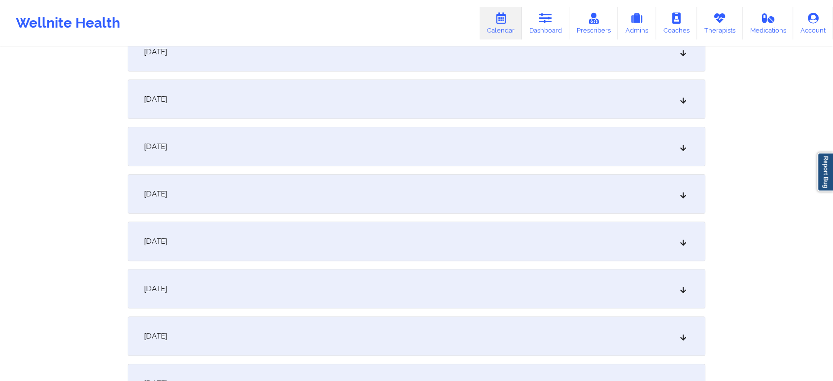
scroll to position [277, 0]
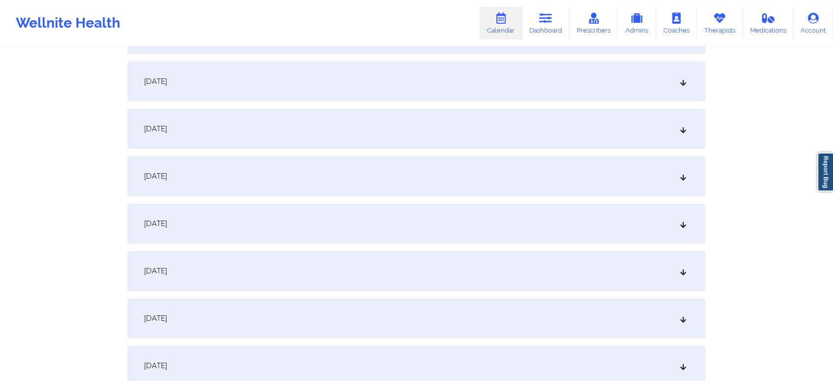
click at [472, 188] on div "[DATE]" at bounding box center [417, 175] width 578 height 39
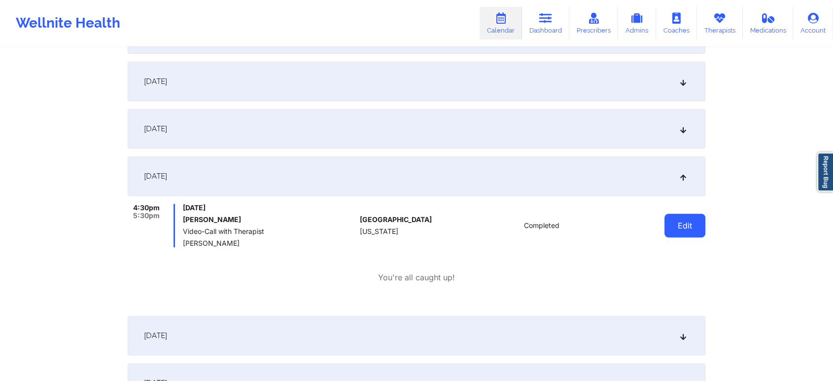
click at [665, 229] on button "Edit" at bounding box center [685, 226] width 41 height 24
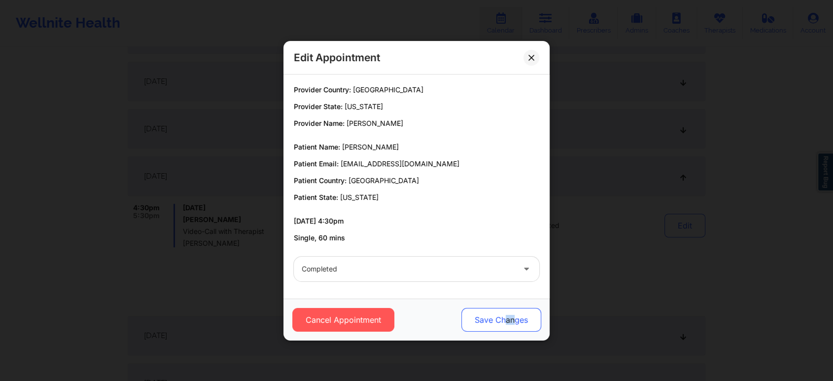
drag, startPoint x: 515, startPoint y: 301, endPoint x: 504, endPoint y: 316, distance: 18.3
click at [504, 316] on div "Cancel Appointment Save Changes" at bounding box center [417, 319] width 266 height 42
click at [504, 316] on button "Save Changes" at bounding box center [502, 320] width 80 height 24
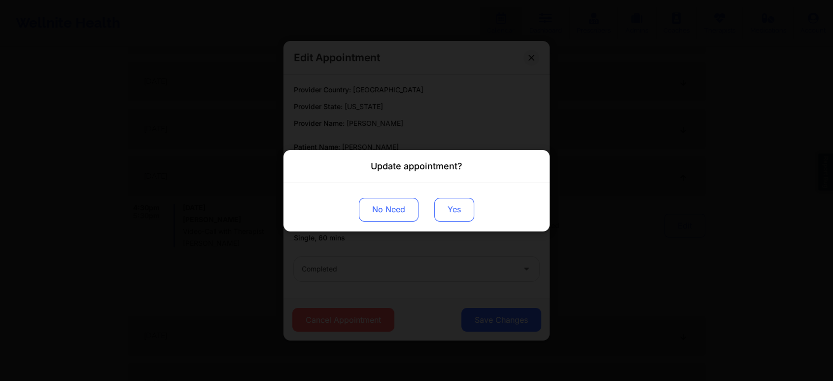
click at [462, 204] on button "Yes" at bounding box center [454, 209] width 40 height 24
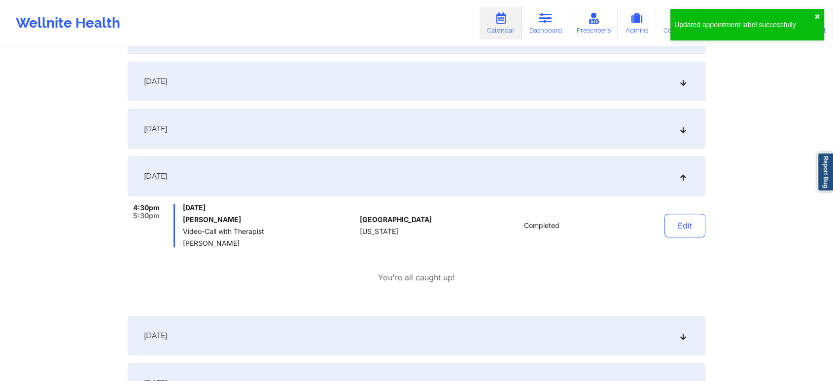
scroll to position [0, 0]
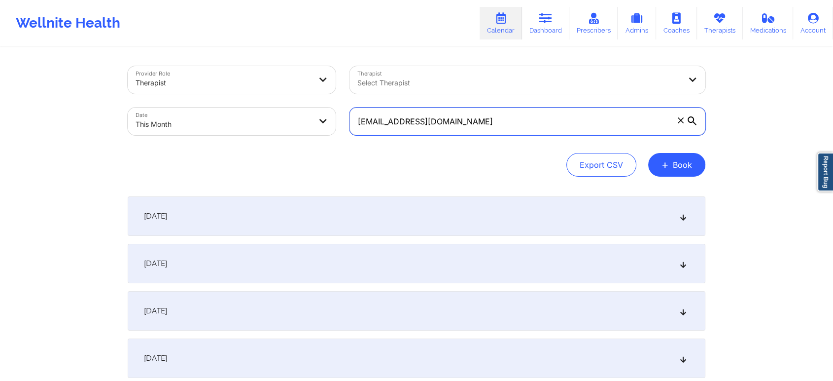
drag, startPoint x: 531, startPoint y: 135, endPoint x: 196, endPoint y: 141, distance: 334.9
click at [196, 141] on div "Provider Role Therapist Therapist Select Therapist Date This Month [EMAIL_ADDRE…" at bounding box center [417, 100] width 592 height 83
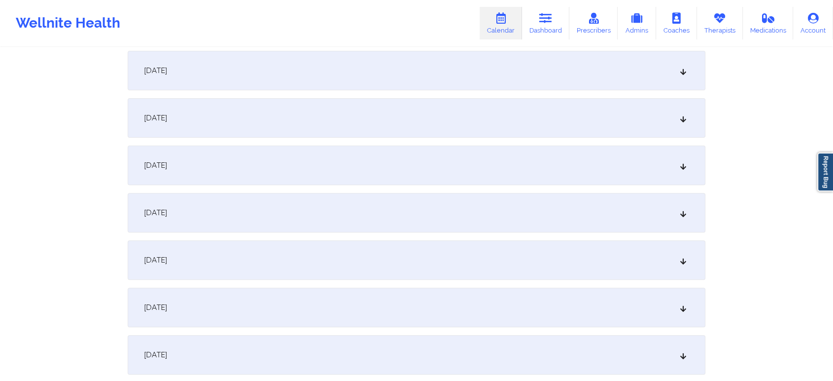
drag, startPoint x: 485, startPoint y: 204, endPoint x: 390, endPoint y: 168, distance: 101.9
click at [390, 168] on div "[DATE]" at bounding box center [417, 164] width 578 height 39
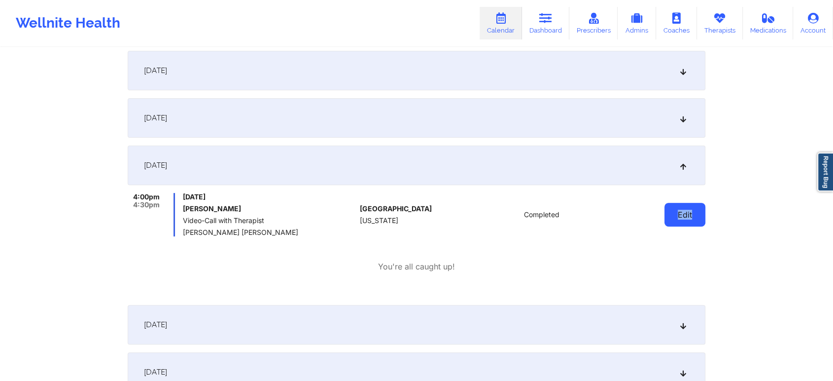
drag, startPoint x: 708, startPoint y: 204, endPoint x: 675, endPoint y: 222, distance: 37.1
click at [675, 222] on button "Edit" at bounding box center [685, 215] width 41 height 24
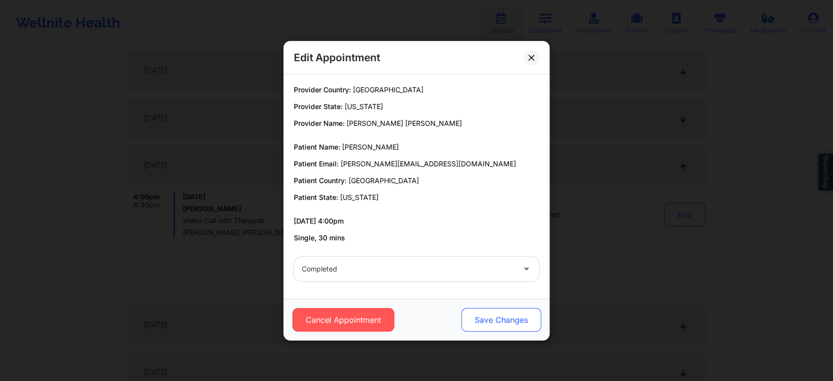
click at [516, 322] on button "Save Changes" at bounding box center [502, 320] width 80 height 24
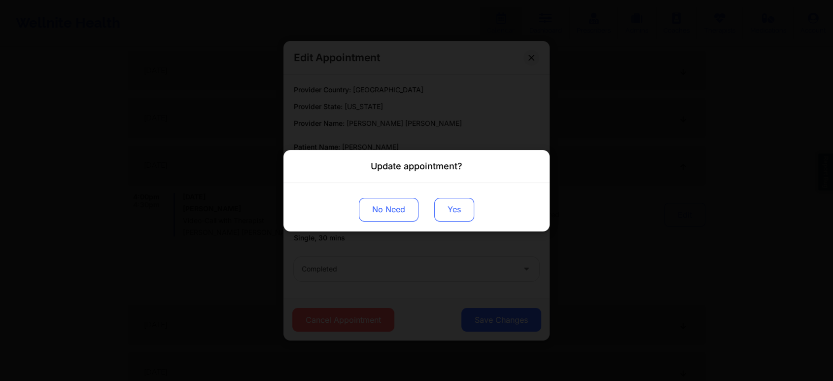
click at [456, 202] on button "Yes" at bounding box center [454, 209] width 40 height 24
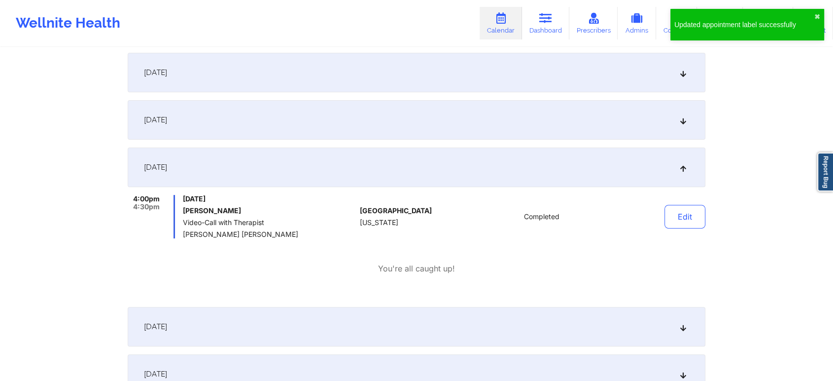
scroll to position [0, 0]
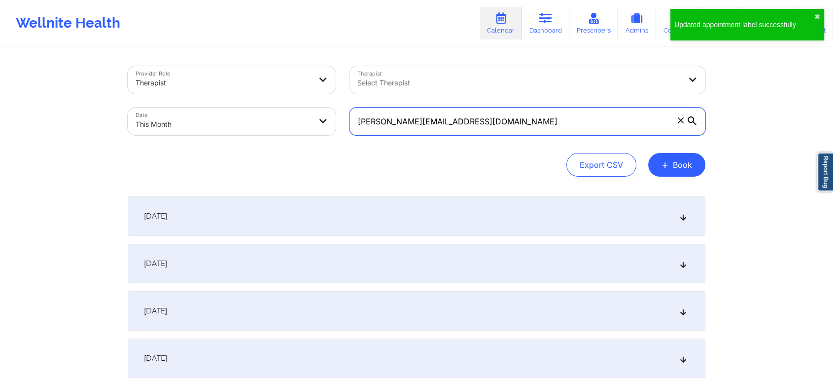
drag, startPoint x: 530, startPoint y: 125, endPoint x: 170, endPoint y: 104, distance: 360.1
click at [170, 104] on div "Provider Role Therapist Therapist Select Therapist Date This Month [PERSON_NAME…" at bounding box center [417, 100] width 592 height 83
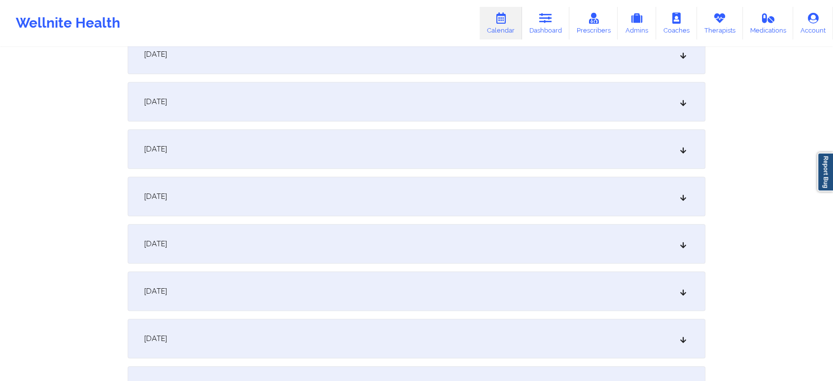
scroll to position [294, 0]
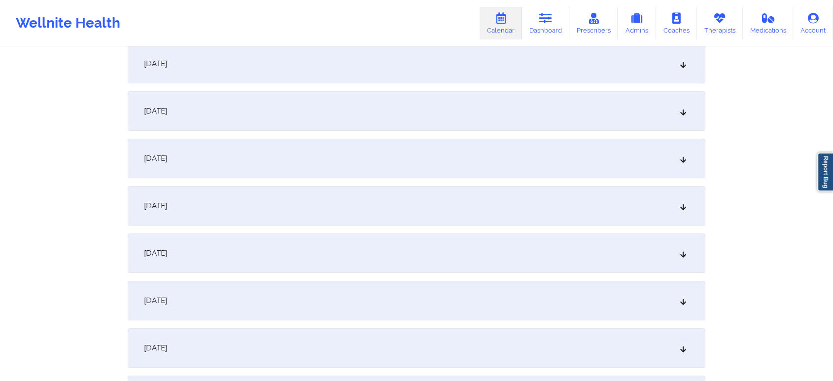
click at [511, 145] on div "[DATE]" at bounding box center [417, 158] width 578 height 39
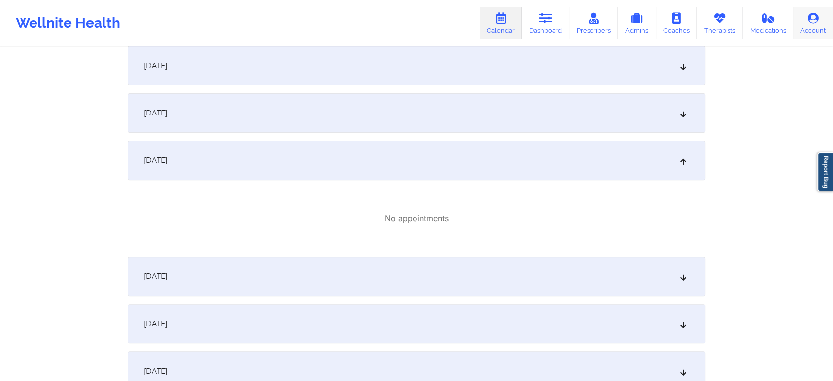
scroll to position [0, 0]
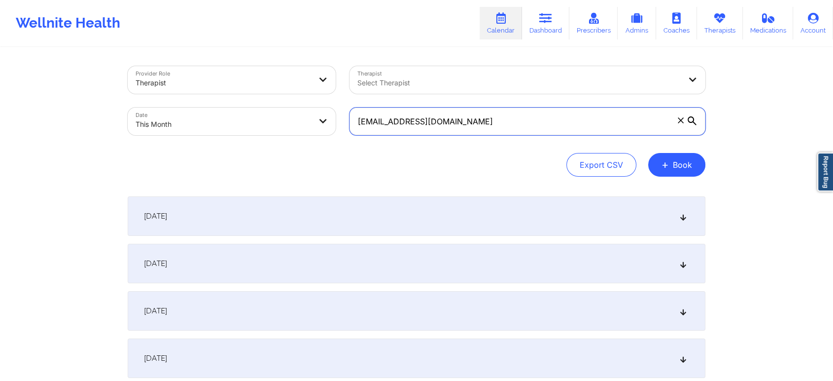
drag, startPoint x: 465, startPoint y: 125, endPoint x: 182, endPoint y: 95, distance: 285.1
click at [182, 95] on div "Provider Role Therapist Therapist Select Therapist Date This Month [EMAIL_ADDRE…" at bounding box center [417, 100] width 592 height 83
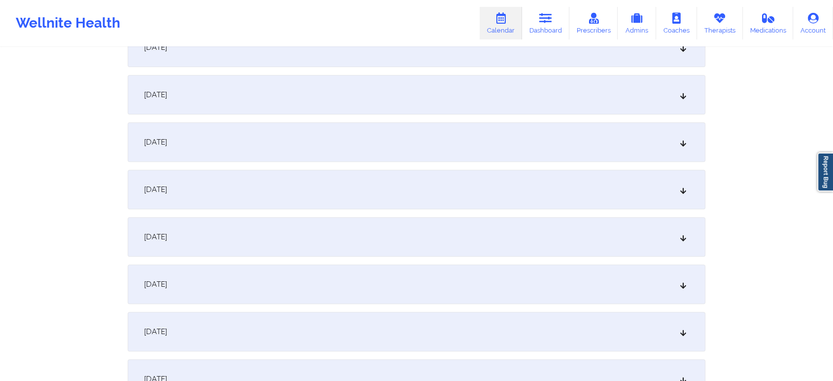
click at [356, 132] on div "[DATE]" at bounding box center [417, 141] width 578 height 39
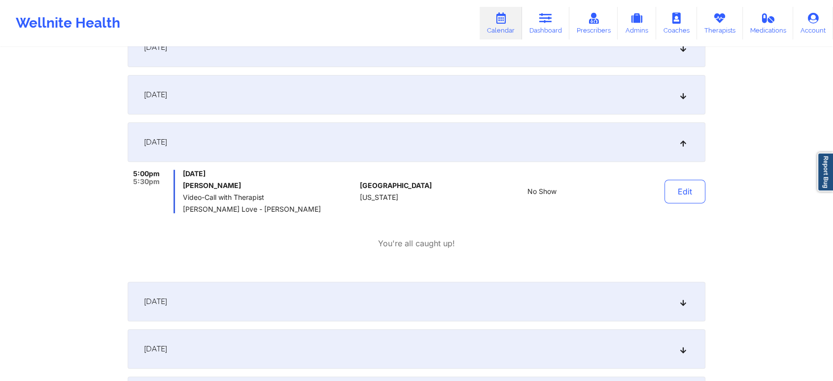
scroll to position [0, 0]
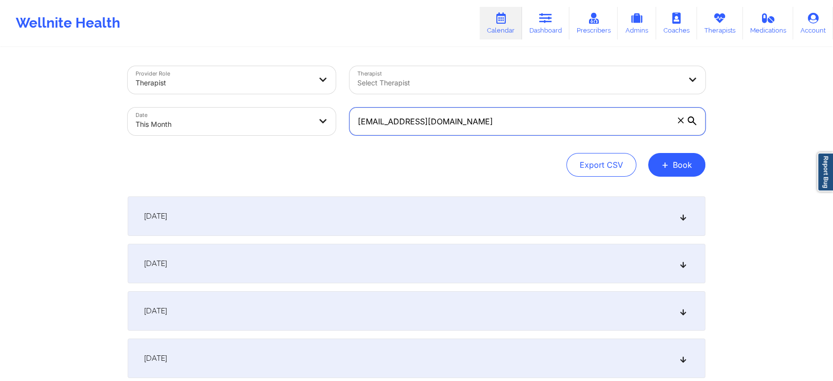
drag, startPoint x: 490, startPoint y: 113, endPoint x: 226, endPoint y: 108, distance: 263.4
click at [226, 108] on div "Provider Role Therapist Therapist Select Therapist Date This Month [EMAIL_ADDRE…" at bounding box center [417, 100] width 592 height 83
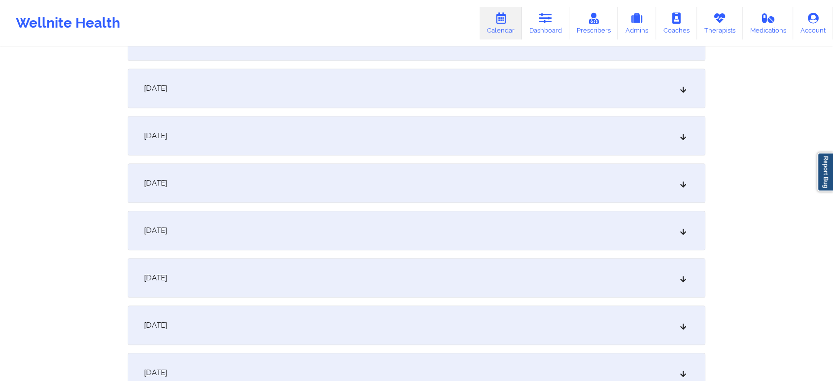
scroll to position [353, 0]
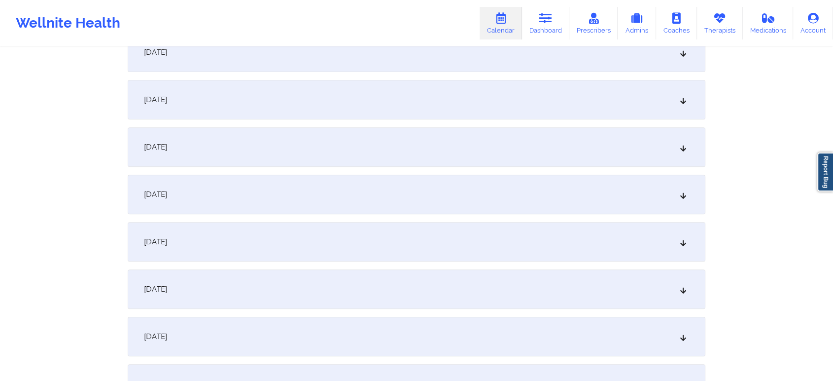
click at [518, 90] on div "[DATE]" at bounding box center [417, 99] width 578 height 39
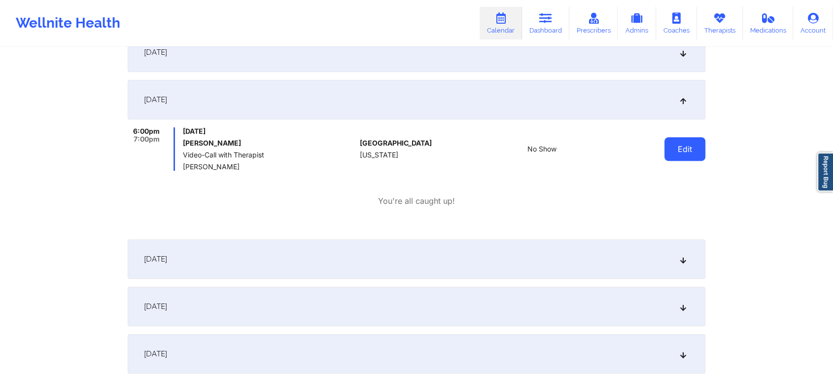
click at [676, 146] on button "Edit" at bounding box center [685, 149] width 41 height 24
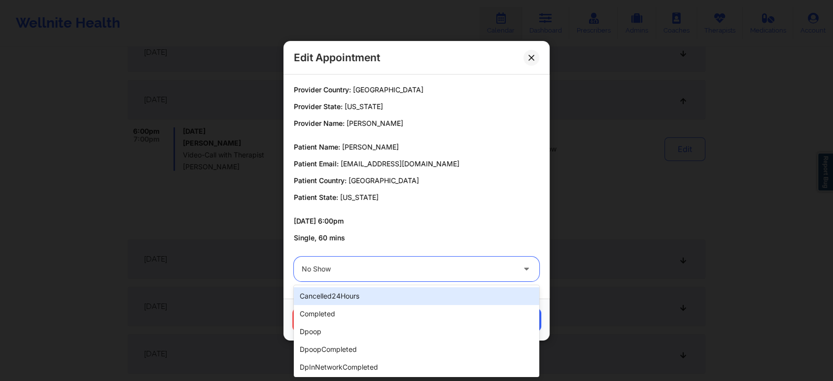
click at [410, 280] on div "No Show" at bounding box center [408, 268] width 213 height 25
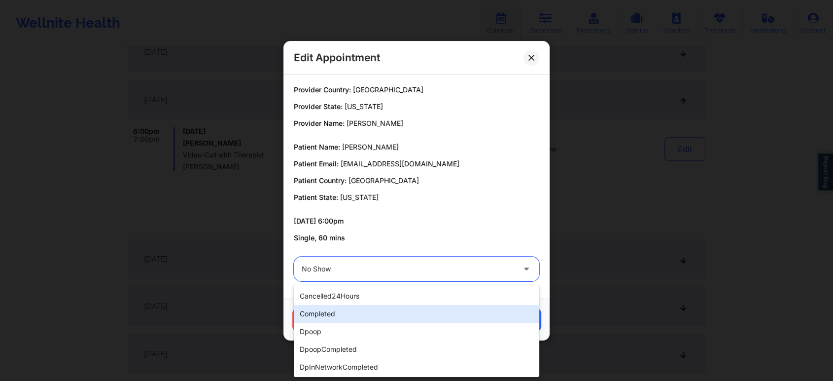
click at [335, 313] on div "completed" at bounding box center [417, 314] width 246 height 18
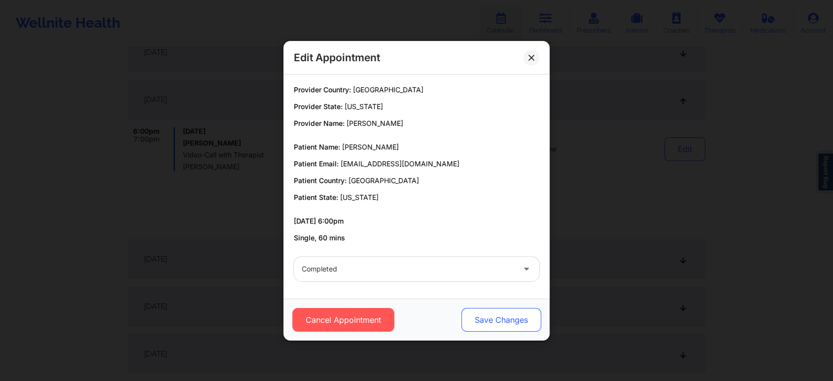
click at [476, 329] on button "Save Changes" at bounding box center [502, 320] width 80 height 24
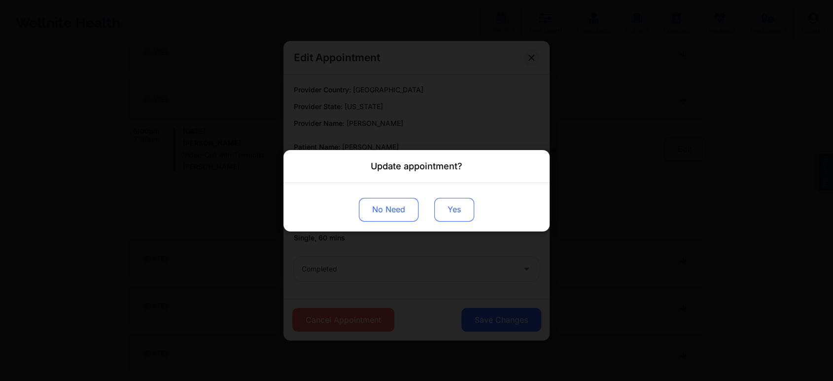
click at [439, 210] on button "Yes" at bounding box center [454, 209] width 40 height 24
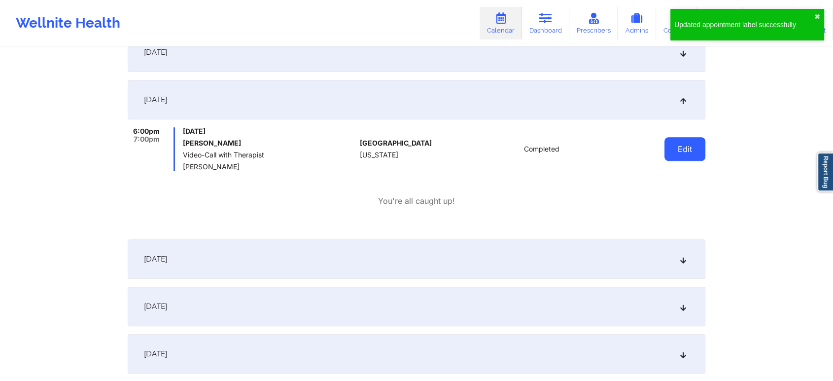
click at [683, 152] on button "Edit" at bounding box center [685, 149] width 41 height 24
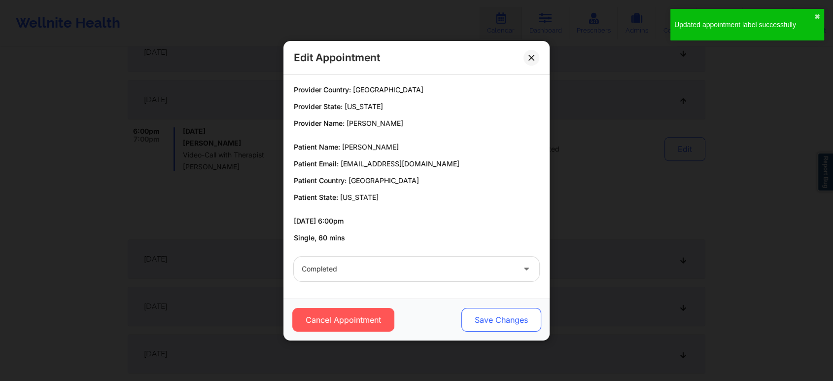
click at [501, 315] on button "Save Changes" at bounding box center [502, 320] width 80 height 24
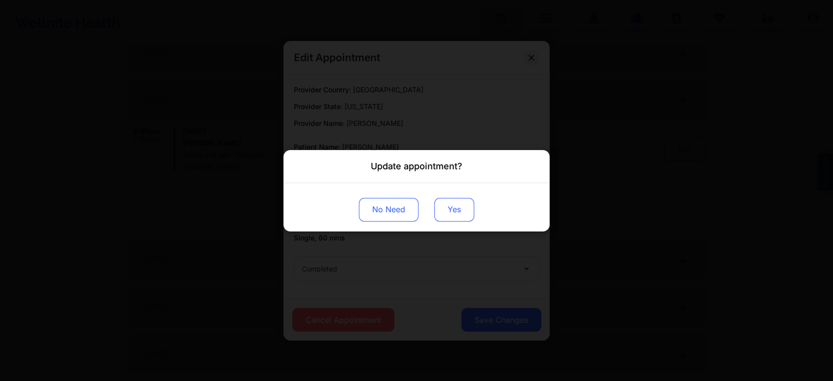
click at [465, 216] on button "Yes" at bounding box center [454, 209] width 40 height 24
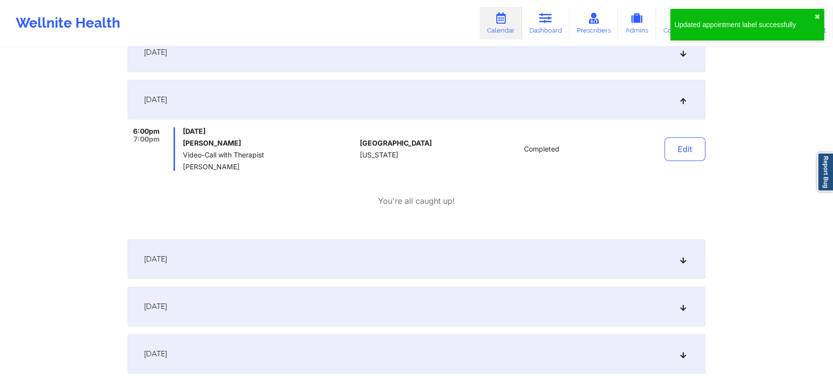
scroll to position [0, 0]
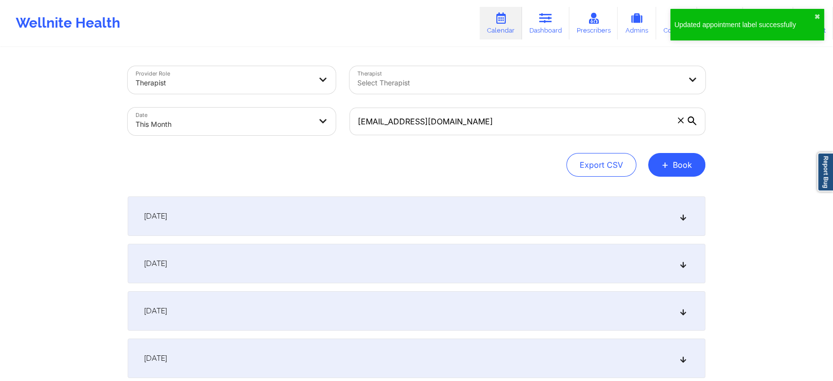
drag, startPoint x: 525, startPoint y: 106, endPoint x: 266, endPoint y: 108, distance: 258.9
click at [266, 108] on div "Provider Role Therapist Therapist Select Therapist Date This Month [EMAIL_ADDRE…" at bounding box center [417, 100] width 592 height 83
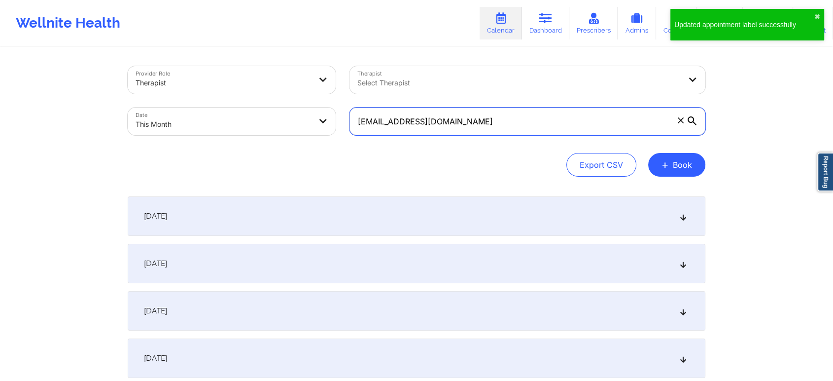
drag, startPoint x: 503, startPoint y: 130, endPoint x: 103, endPoint y: 84, distance: 403.0
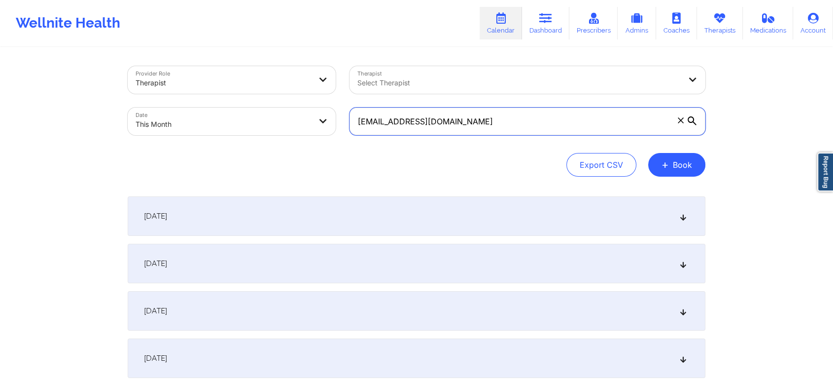
scroll to position [277, 0]
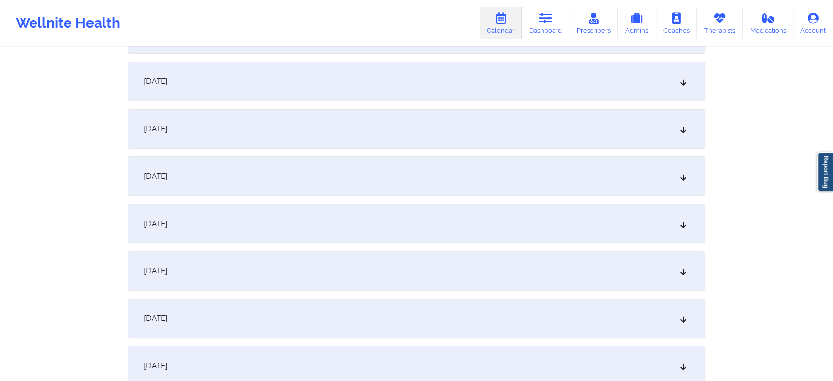
click at [410, 185] on div "[DATE]" at bounding box center [417, 175] width 578 height 39
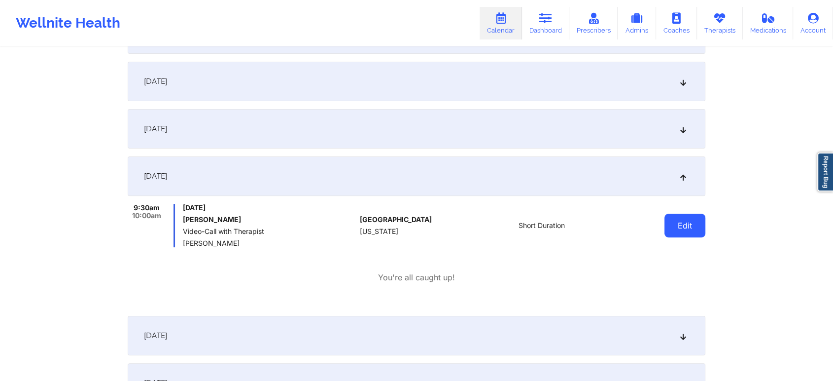
click at [679, 228] on button "Edit" at bounding box center [685, 226] width 41 height 24
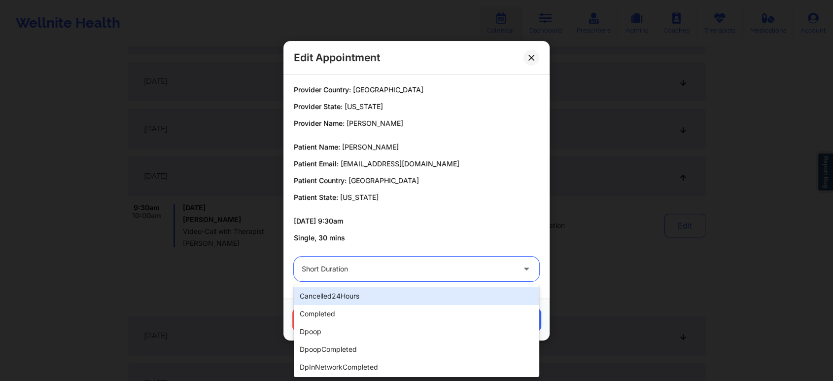
click at [469, 275] on div "Short Duration" at bounding box center [408, 268] width 213 height 25
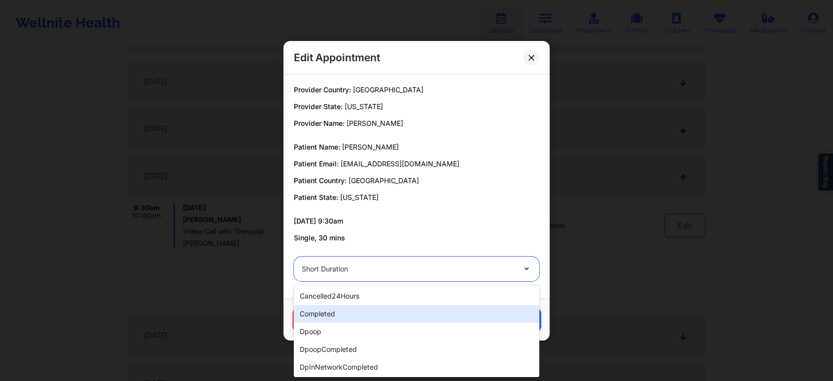
click at [400, 312] on div "completed" at bounding box center [417, 314] width 246 height 18
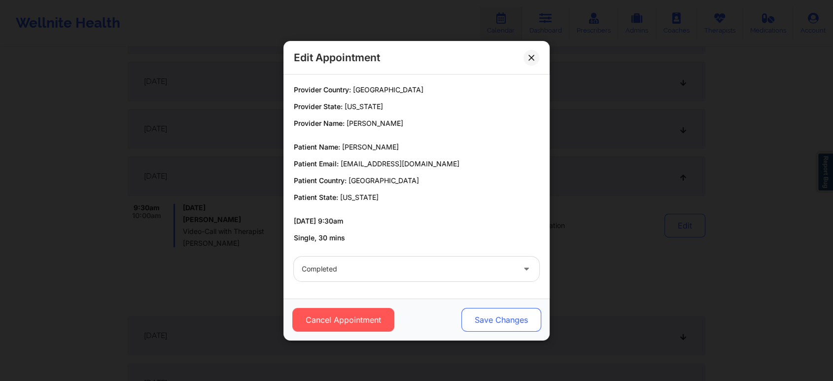
click at [490, 311] on button "Save Changes" at bounding box center [502, 320] width 80 height 24
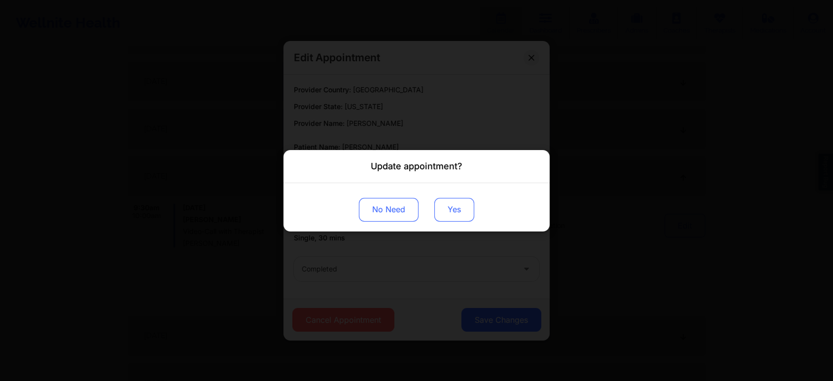
click at [451, 202] on button "Yes" at bounding box center [454, 209] width 40 height 24
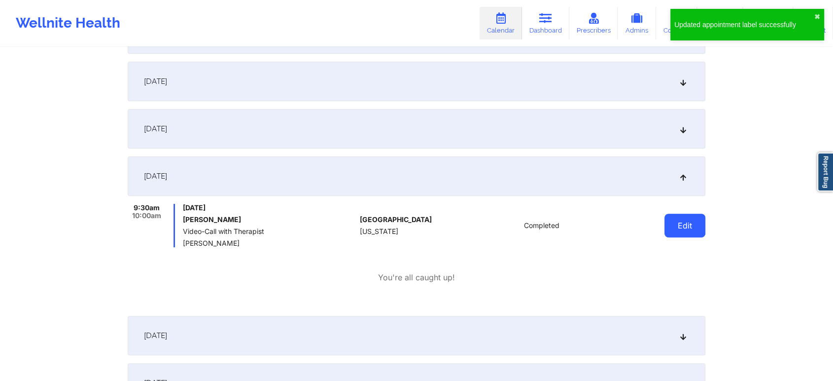
click at [700, 219] on button "Edit" at bounding box center [685, 226] width 41 height 24
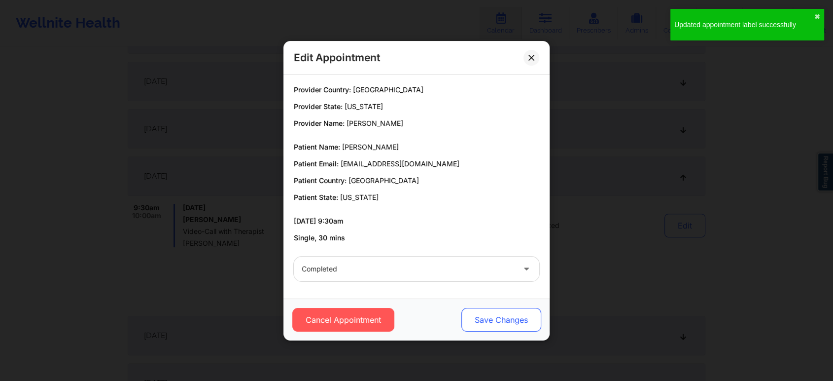
click at [519, 322] on button "Save Changes" at bounding box center [502, 320] width 80 height 24
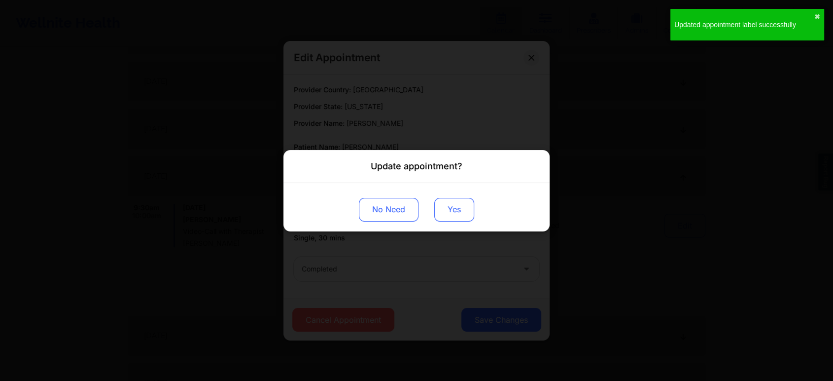
click at [441, 211] on button "Yes" at bounding box center [454, 209] width 40 height 24
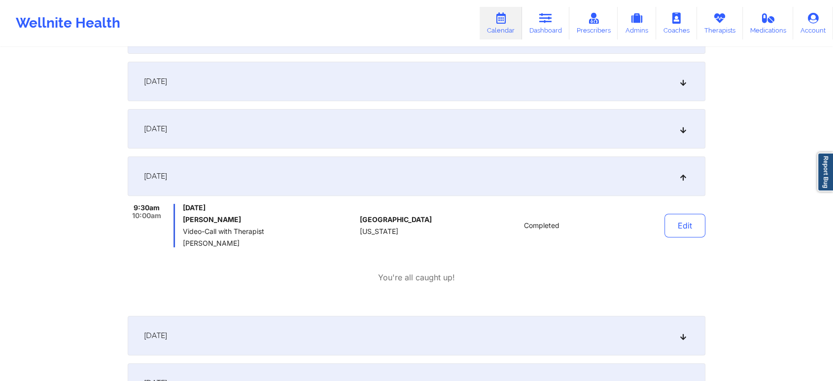
scroll to position [0, 0]
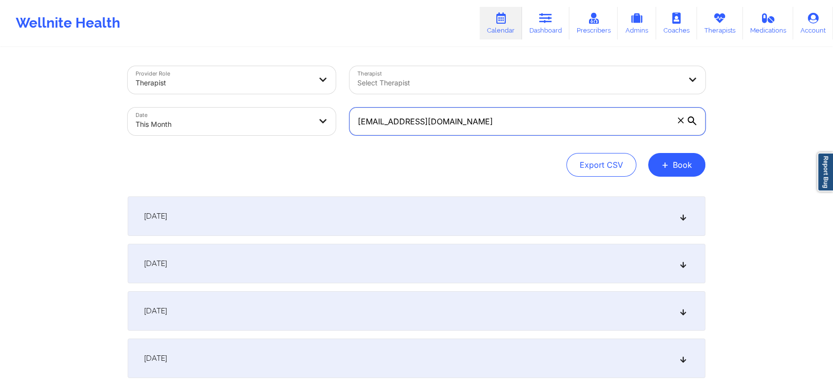
drag, startPoint x: 504, startPoint y: 126, endPoint x: 219, endPoint y: 120, distance: 284.6
click at [219, 120] on div "Provider Role Therapist Therapist Select Therapist Date This Month [EMAIL_ADDRE…" at bounding box center [417, 100] width 592 height 83
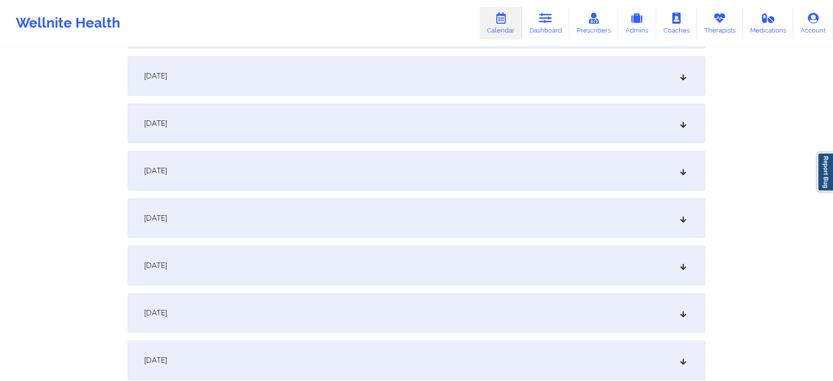
drag, startPoint x: 471, startPoint y: 246, endPoint x: 386, endPoint y: 223, distance: 88.3
click at [386, 223] on div "[DATE]" at bounding box center [417, 217] width 578 height 39
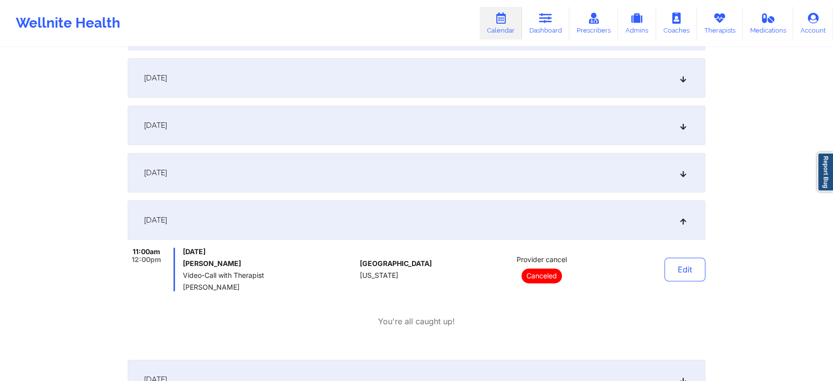
scroll to position [0, 0]
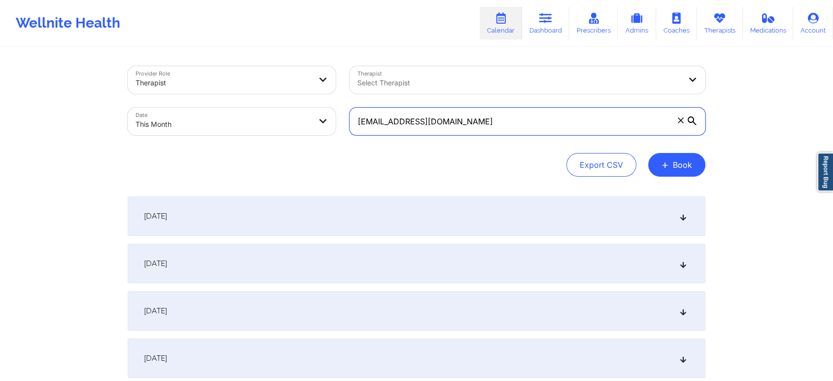
drag, startPoint x: 571, startPoint y: 118, endPoint x: 265, endPoint y: 44, distance: 314.5
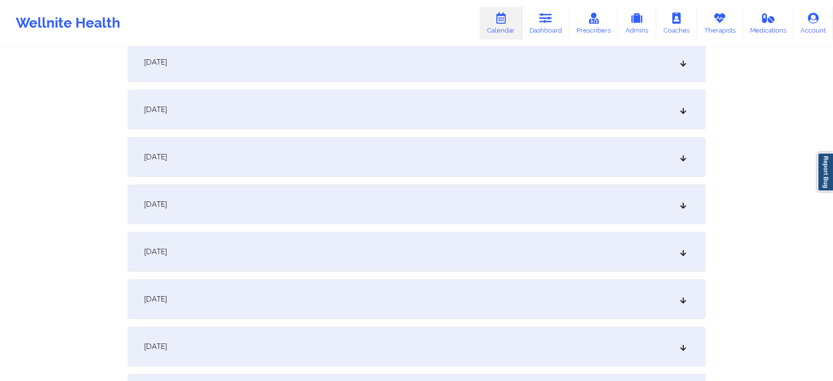
click at [446, 235] on div "[DATE]" at bounding box center [417, 251] width 578 height 39
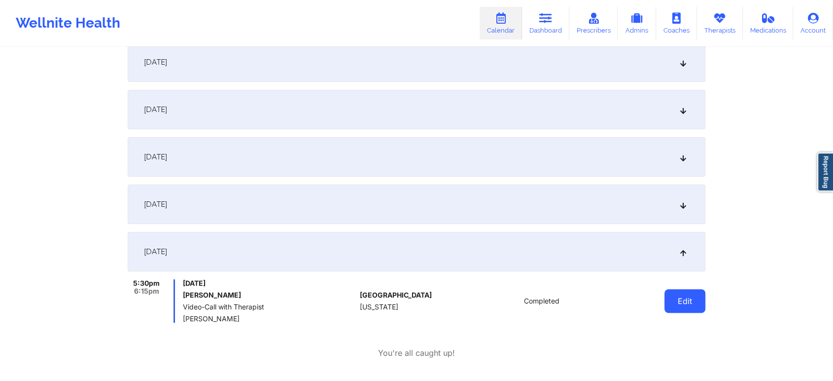
click at [686, 307] on button "Edit" at bounding box center [685, 301] width 41 height 24
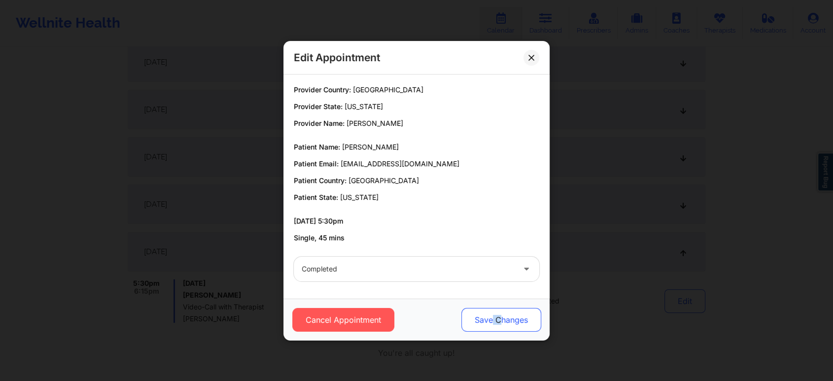
drag, startPoint x: 500, startPoint y: 306, endPoint x: 489, endPoint y: 322, distance: 19.3
click at [489, 322] on div "Cancel Appointment Save Changes" at bounding box center [417, 319] width 266 height 42
click at [489, 322] on button "Save Changes" at bounding box center [502, 320] width 80 height 24
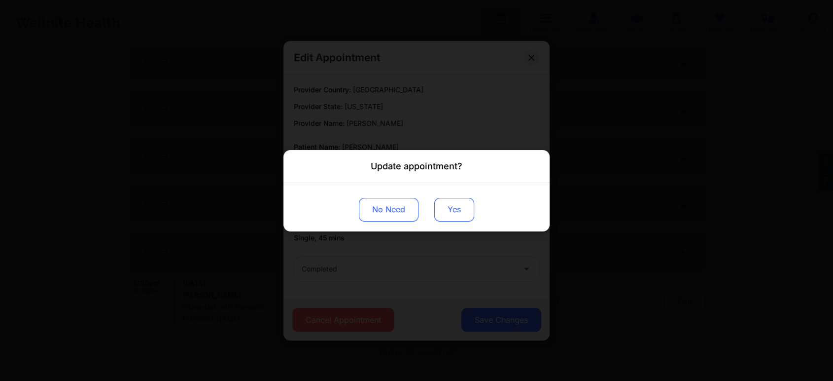
click at [444, 209] on button "Yes" at bounding box center [454, 209] width 40 height 24
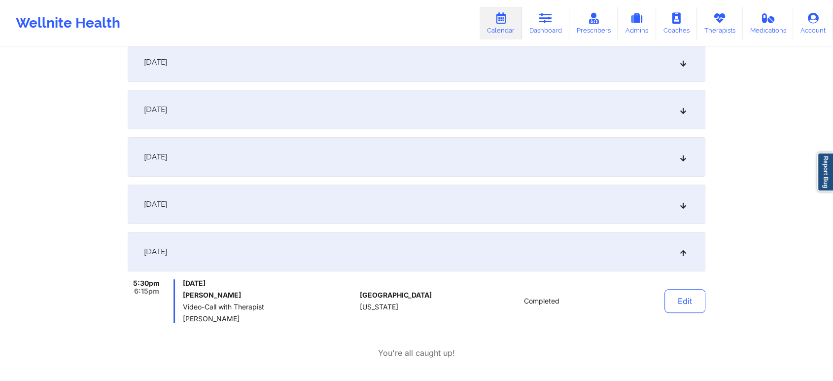
scroll to position [0, 0]
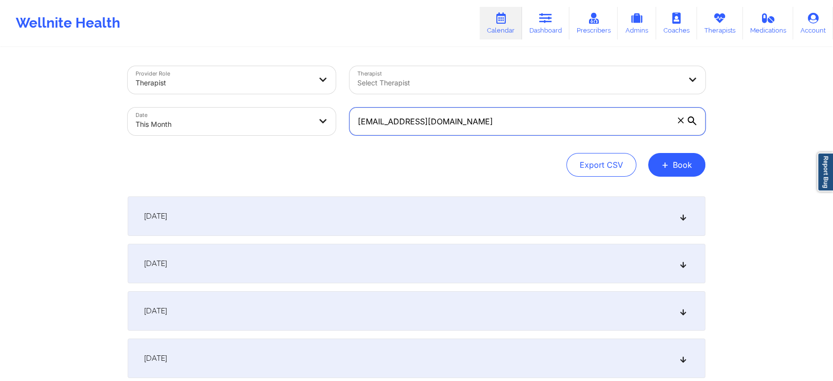
drag, startPoint x: 520, startPoint y: 122, endPoint x: 253, endPoint y: 81, distance: 269.9
click at [253, 81] on div "Provider Role Therapist Therapist Select Therapist Date This Month [EMAIL_ADDRE…" at bounding box center [417, 100] width 592 height 83
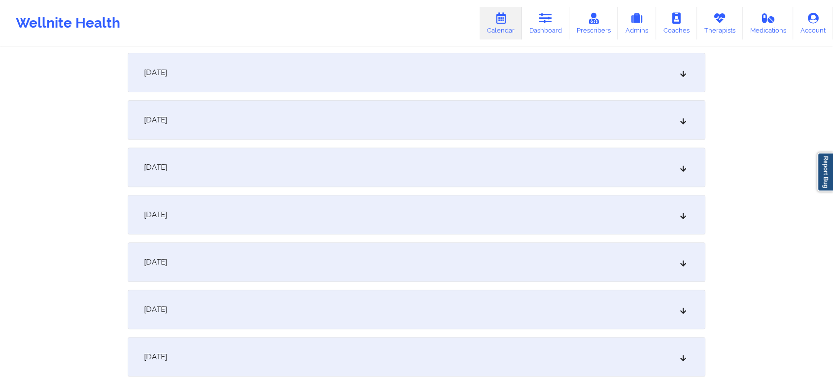
type input "[EMAIL_ADDRESS][DOMAIN_NAME]"
click at [348, 105] on div "[DATE]" at bounding box center [417, 119] width 578 height 39
